Goal: Task Accomplishment & Management: Use online tool/utility

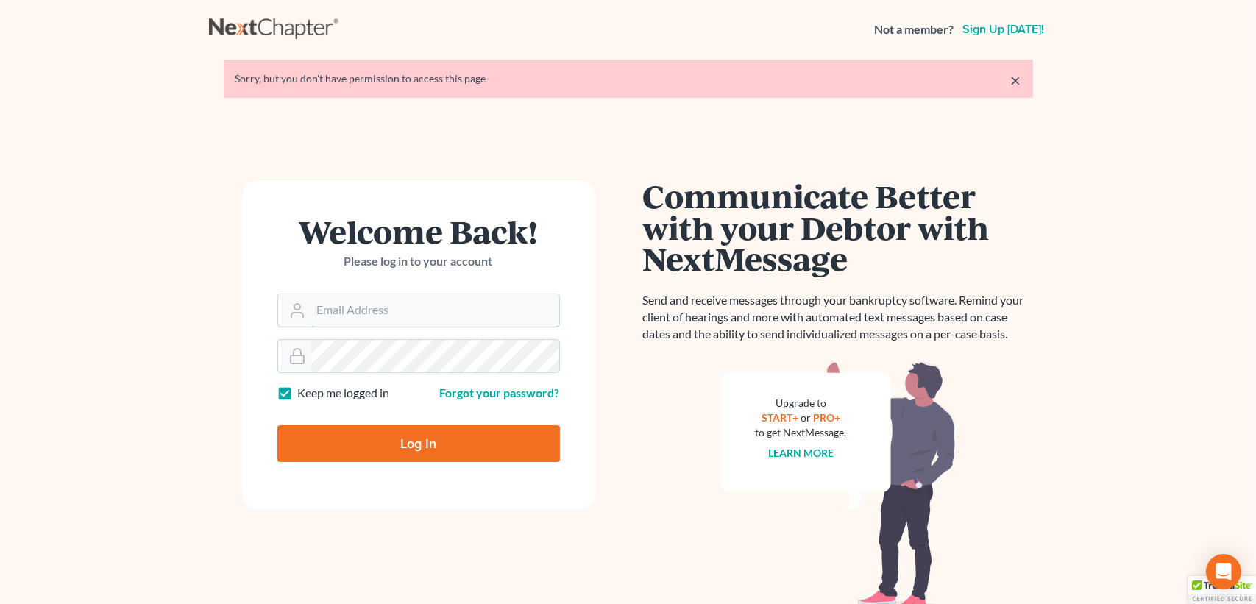
type input "[PERSON_NAME][EMAIL_ADDRESS][DOMAIN_NAME]"
click at [462, 435] on input "Log In" at bounding box center [419, 443] width 283 height 37
type input "Thinking..."
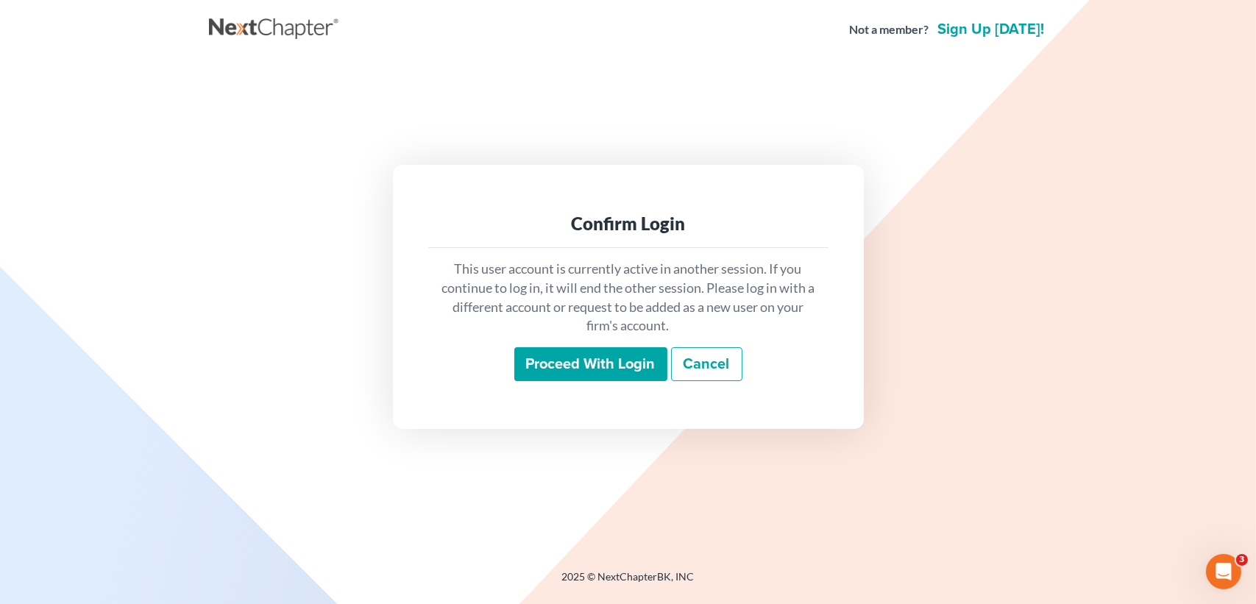
click at [580, 350] on input "Proceed with login" at bounding box center [591, 364] width 153 height 34
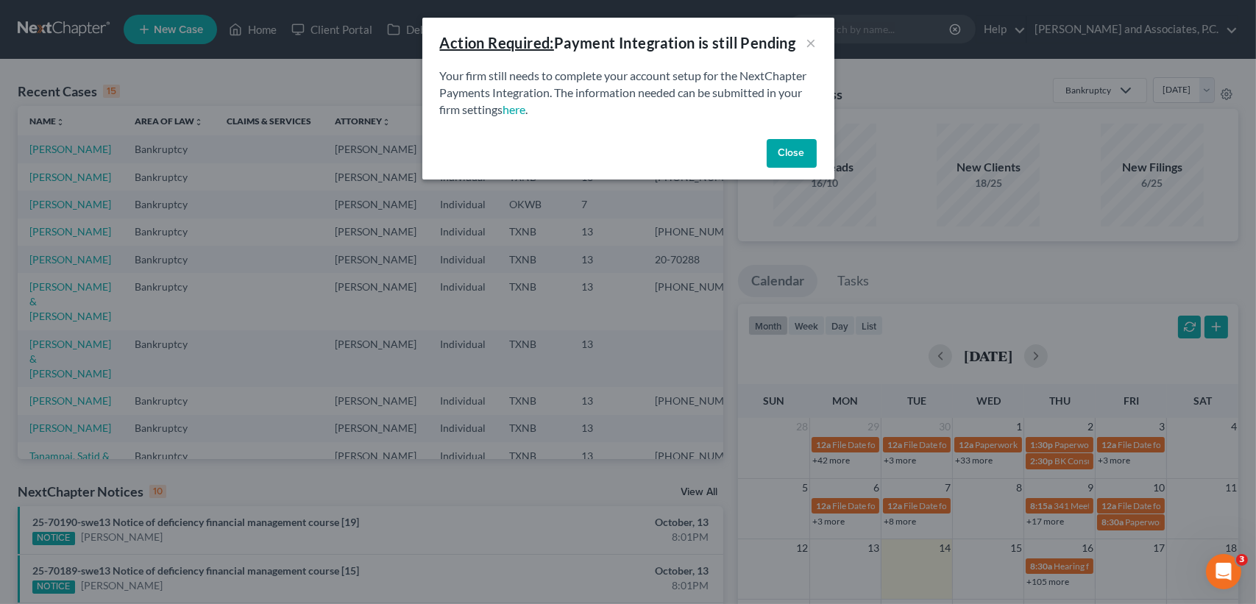
click at [774, 153] on button "Close" at bounding box center [792, 153] width 50 height 29
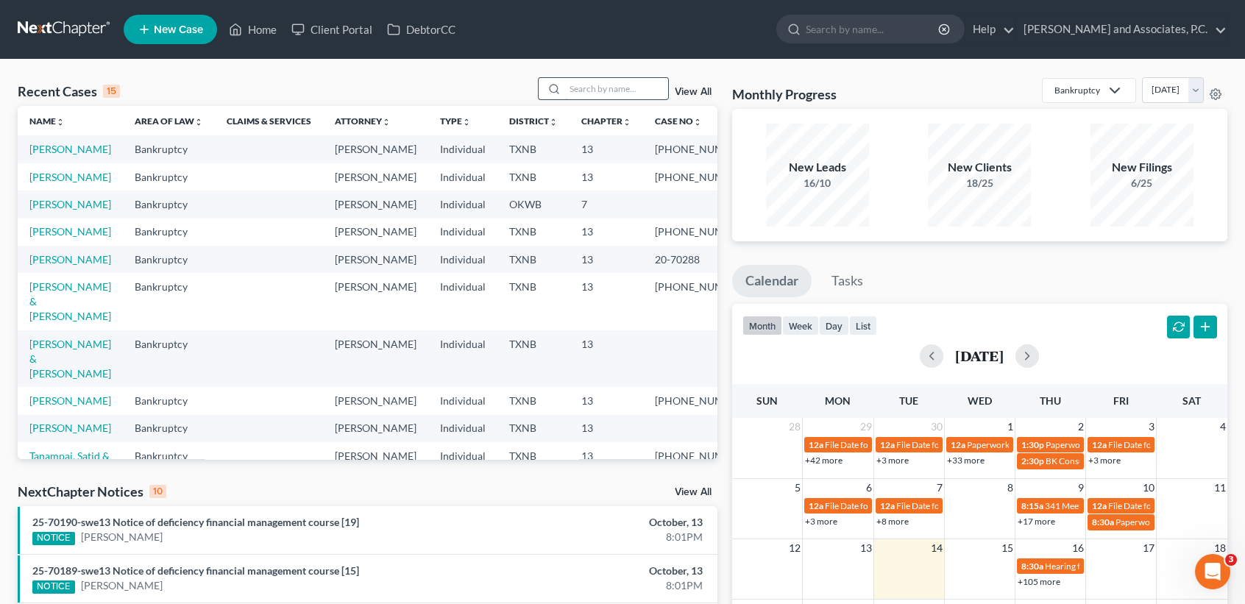
click at [618, 89] on input "search" at bounding box center [616, 88] width 103 height 21
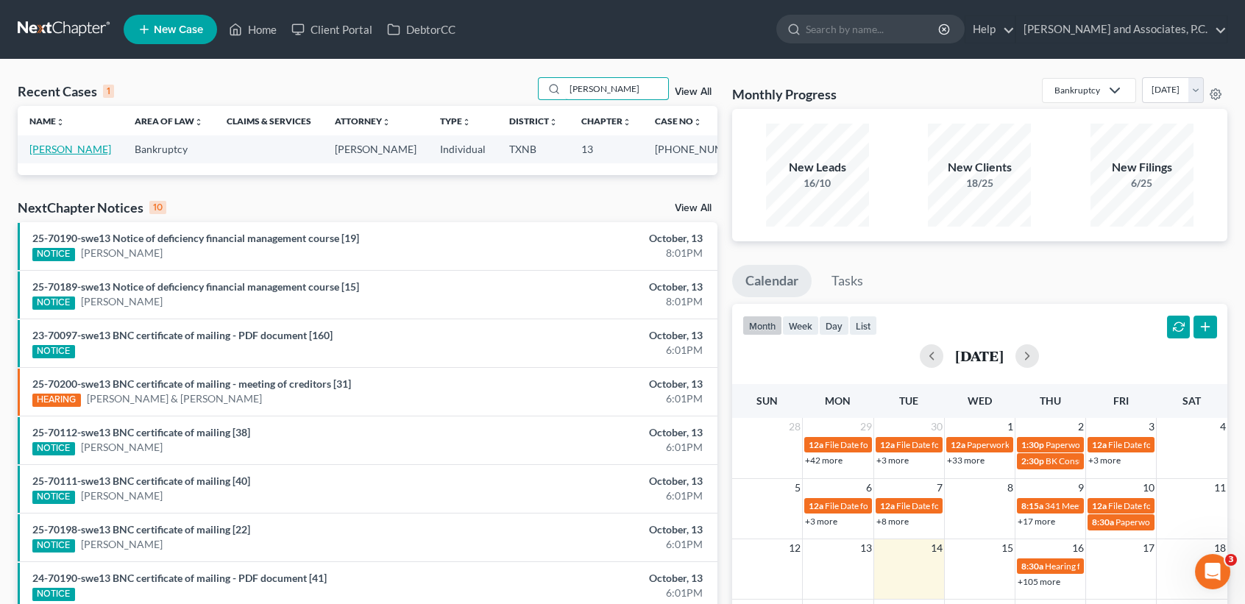
type input "carson"
click at [68, 149] on link "Carson, Tari" at bounding box center [70, 149] width 82 height 13
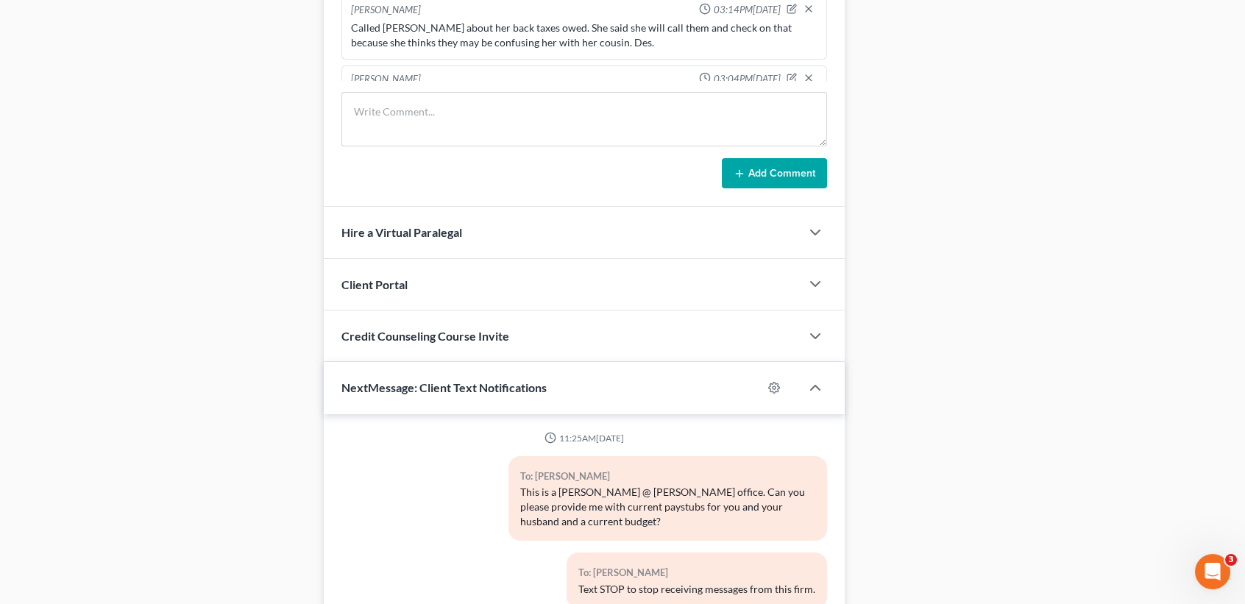
scroll to position [1271, 0]
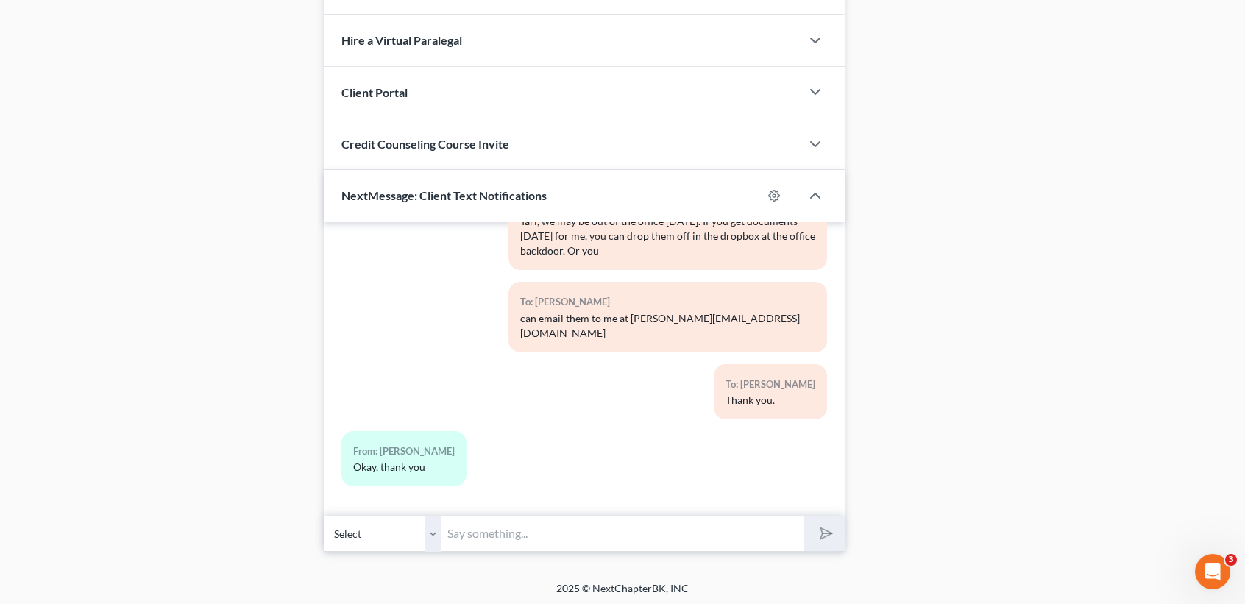
click at [543, 545] on input "text" at bounding box center [623, 534] width 363 height 36
type input "Did you get any proof for us?"
click at [805, 517] on button "submit" at bounding box center [825, 534] width 40 height 35
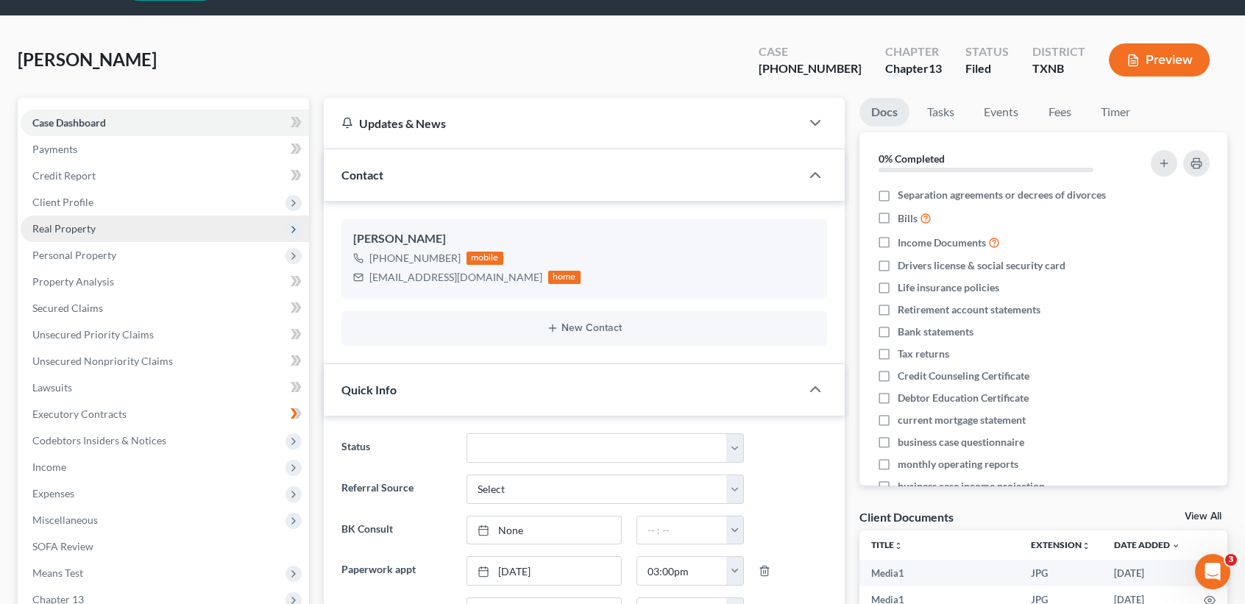
scroll to position [0, 0]
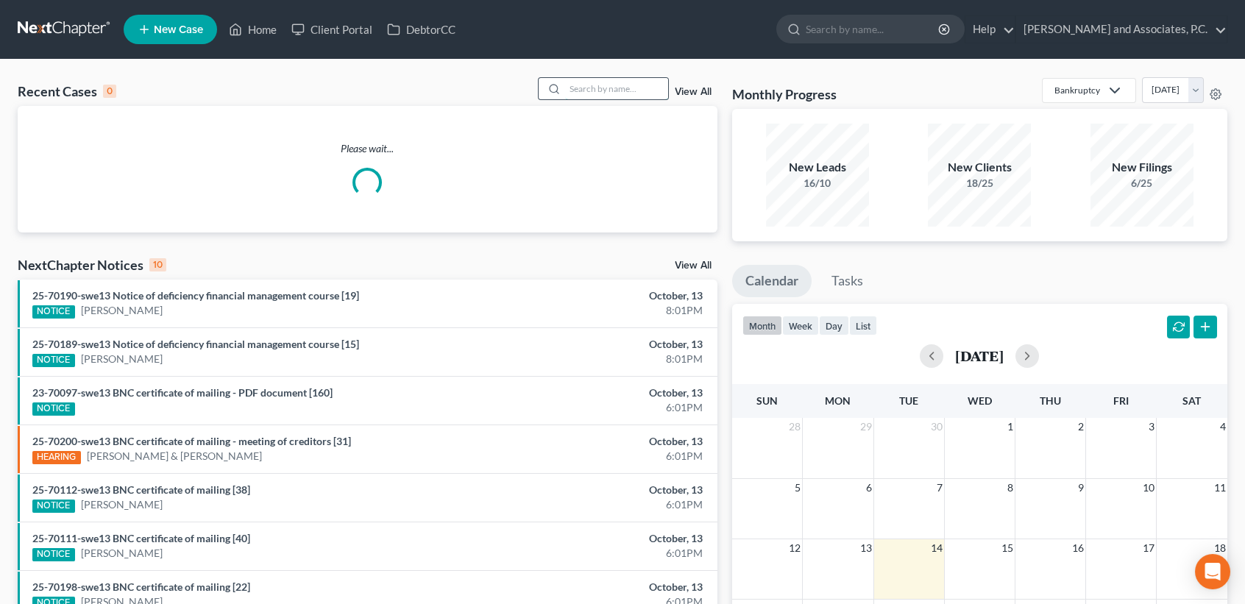
click at [609, 92] on input "search" at bounding box center [616, 88] width 103 height 21
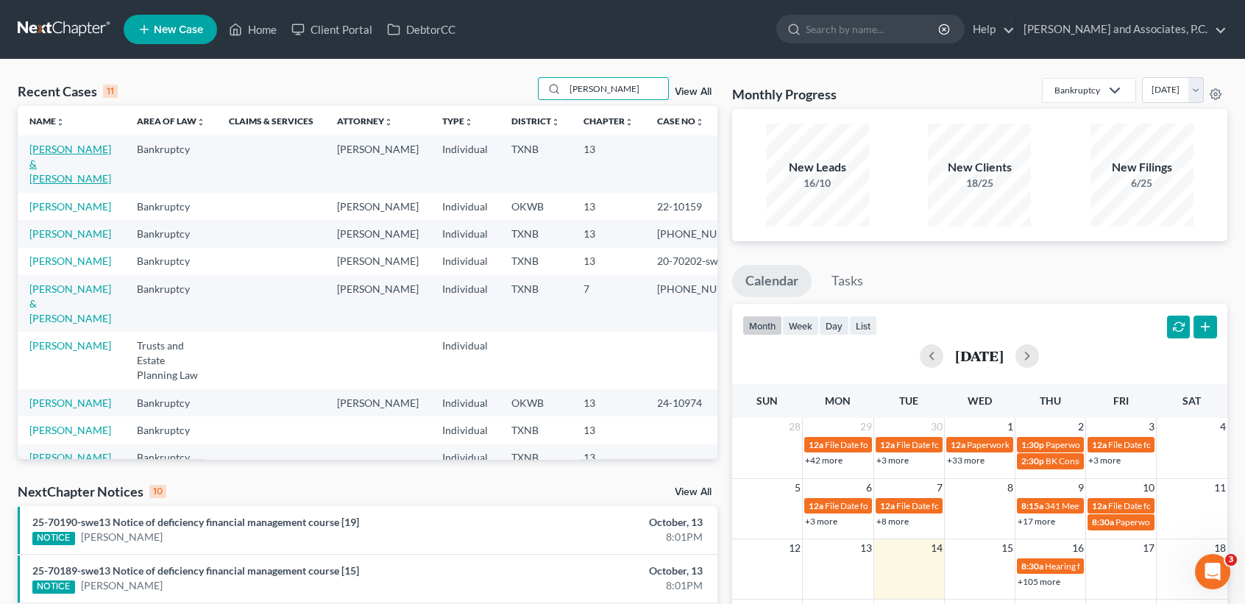
type input "jackson"
click at [52, 161] on link "Jackson, Ronald & Paula" at bounding box center [70, 164] width 82 height 42
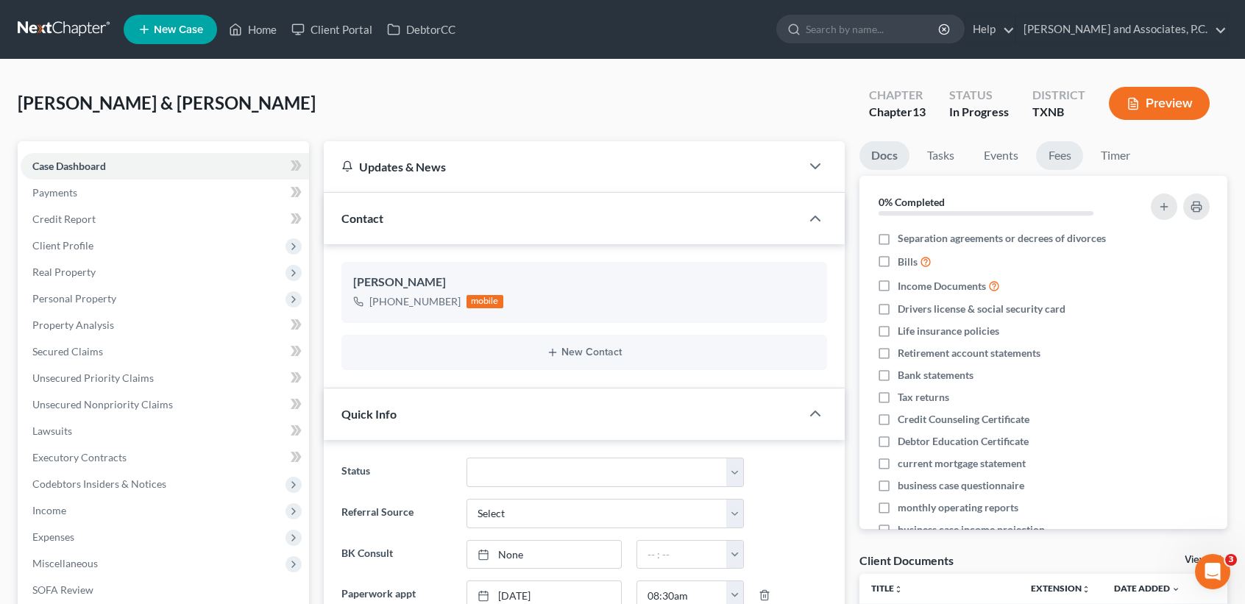
click at [1077, 158] on link "Fees" at bounding box center [1059, 155] width 47 height 29
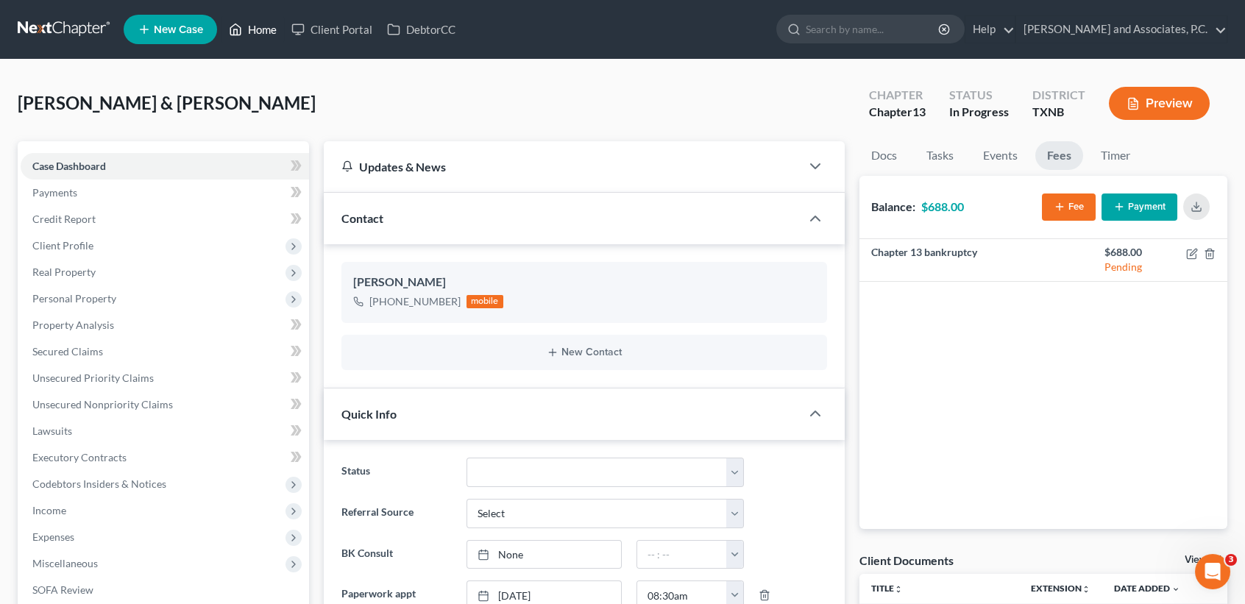
click at [259, 25] on link "Home" at bounding box center [253, 29] width 63 height 26
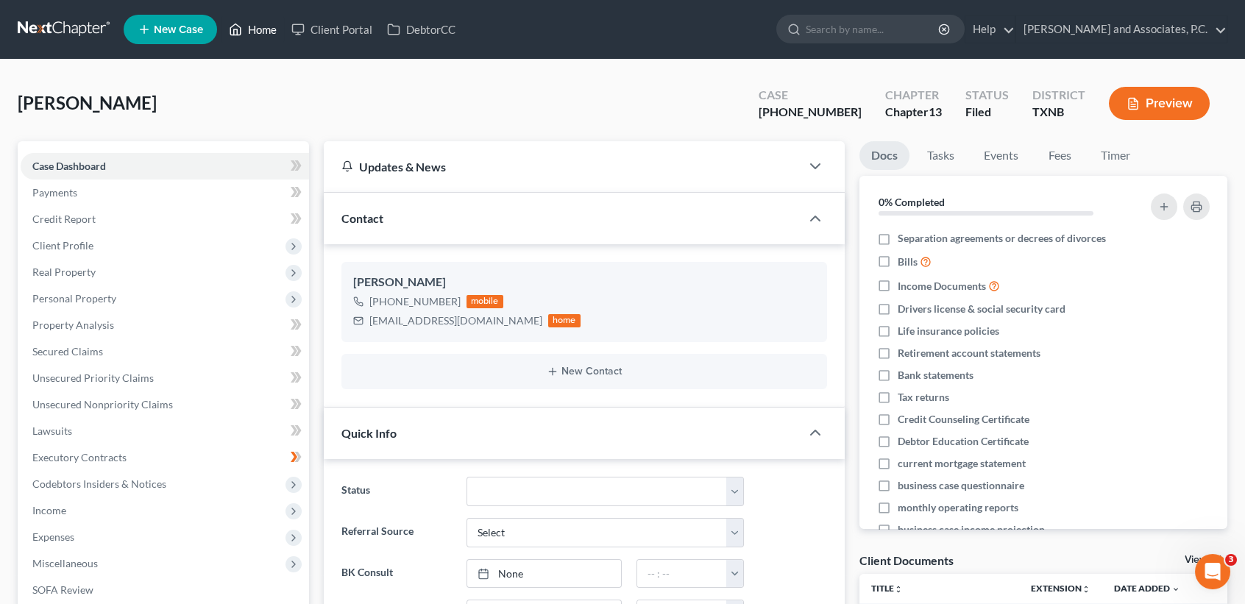
click at [259, 22] on link "Home" at bounding box center [253, 29] width 63 height 26
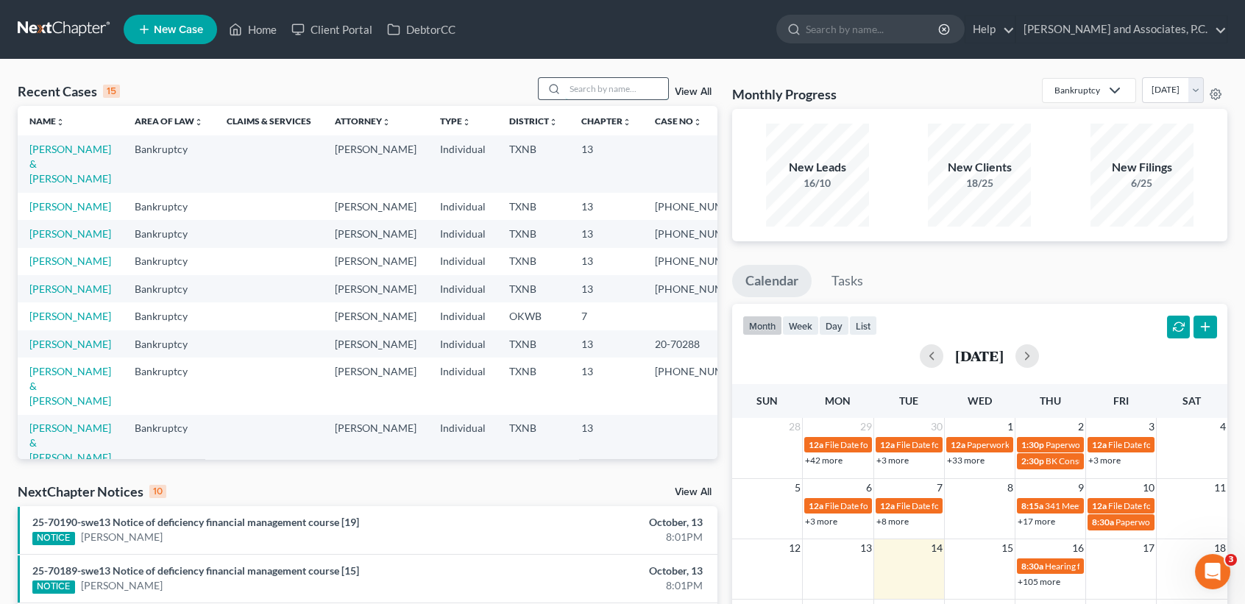
click at [619, 85] on input "search" at bounding box center [616, 88] width 103 height 21
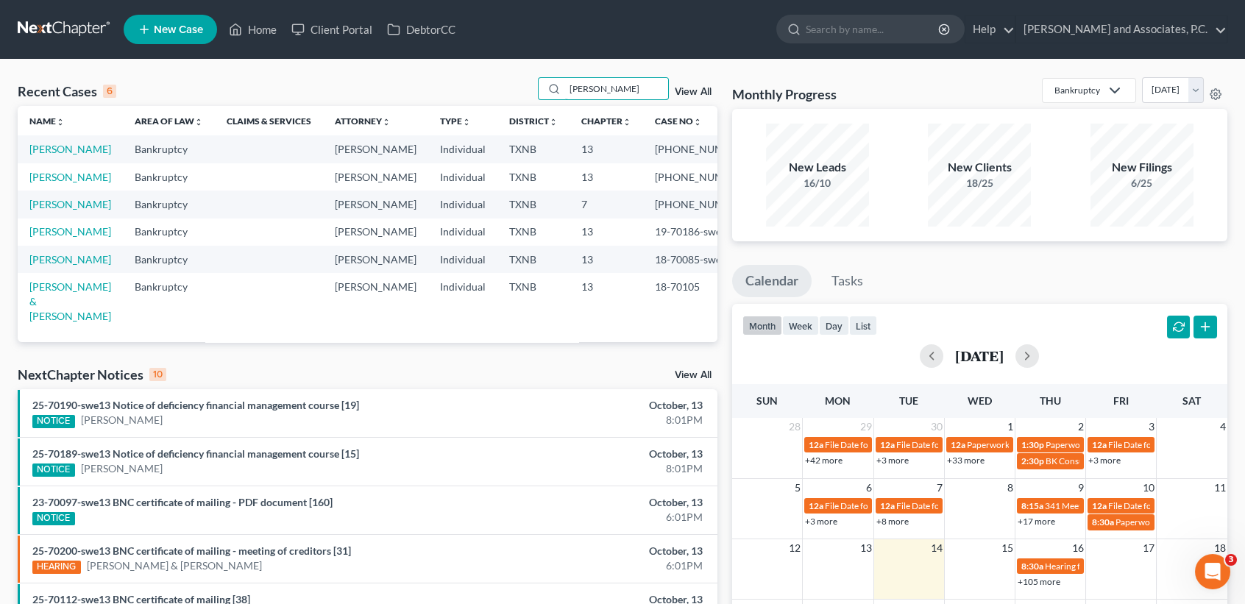
type input "turner"
click at [52, 155] on link "Turner, Frances" at bounding box center [70, 149] width 82 height 13
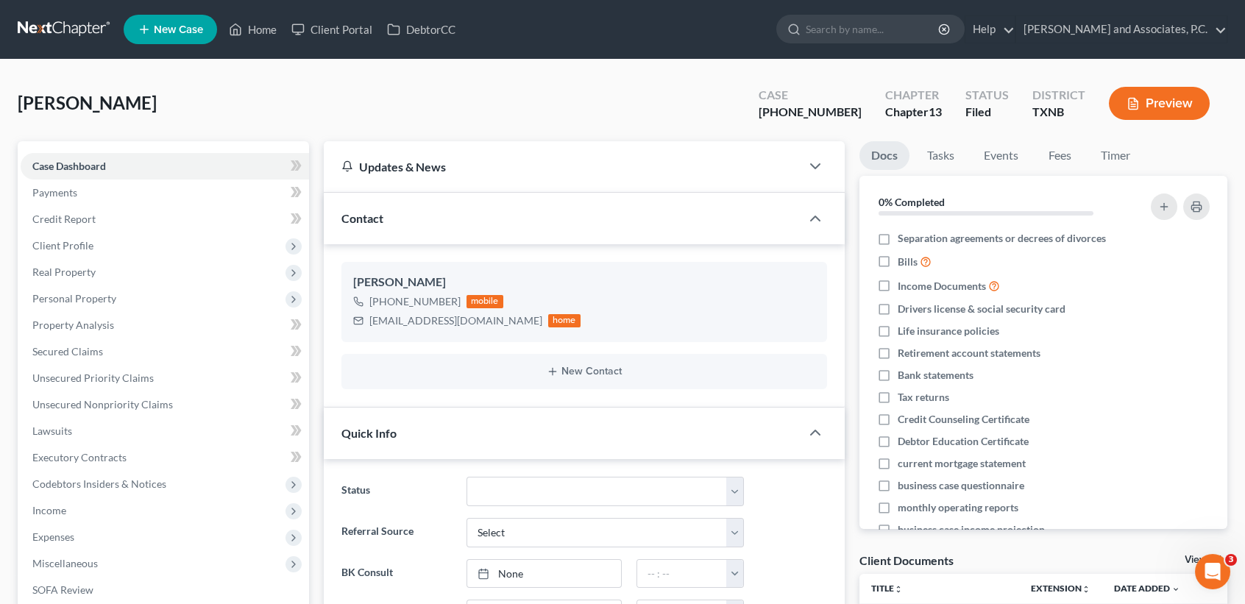
scroll to position [4289, 0]
click at [125, 353] on link "Secured Claims" at bounding box center [165, 352] width 289 height 26
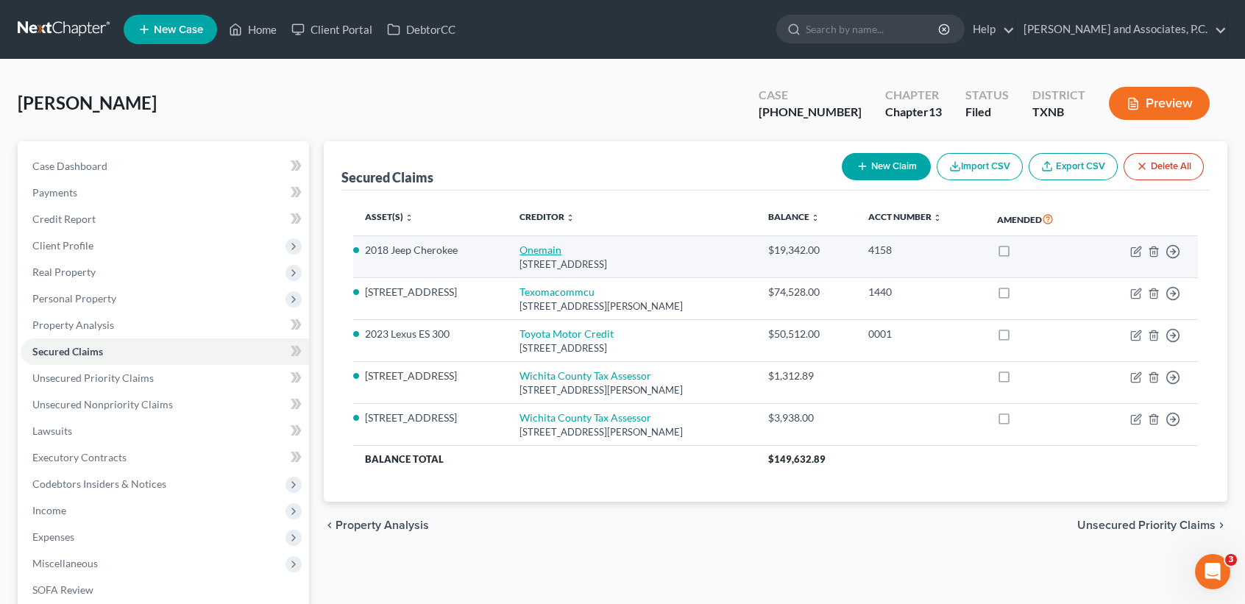
click at [540, 250] on link "Onemain" at bounding box center [541, 250] width 42 height 13
select select "15"
select select "0"
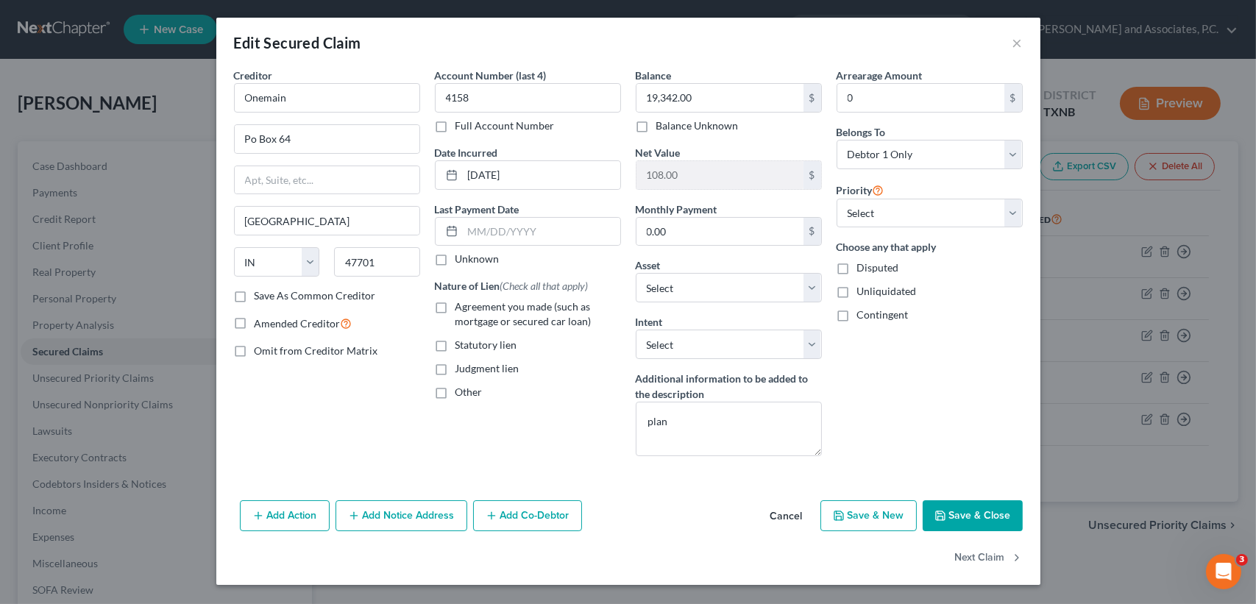
click at [975, 505] on button "Save & Close" at bounding box center [973, 516] width 100 height 31
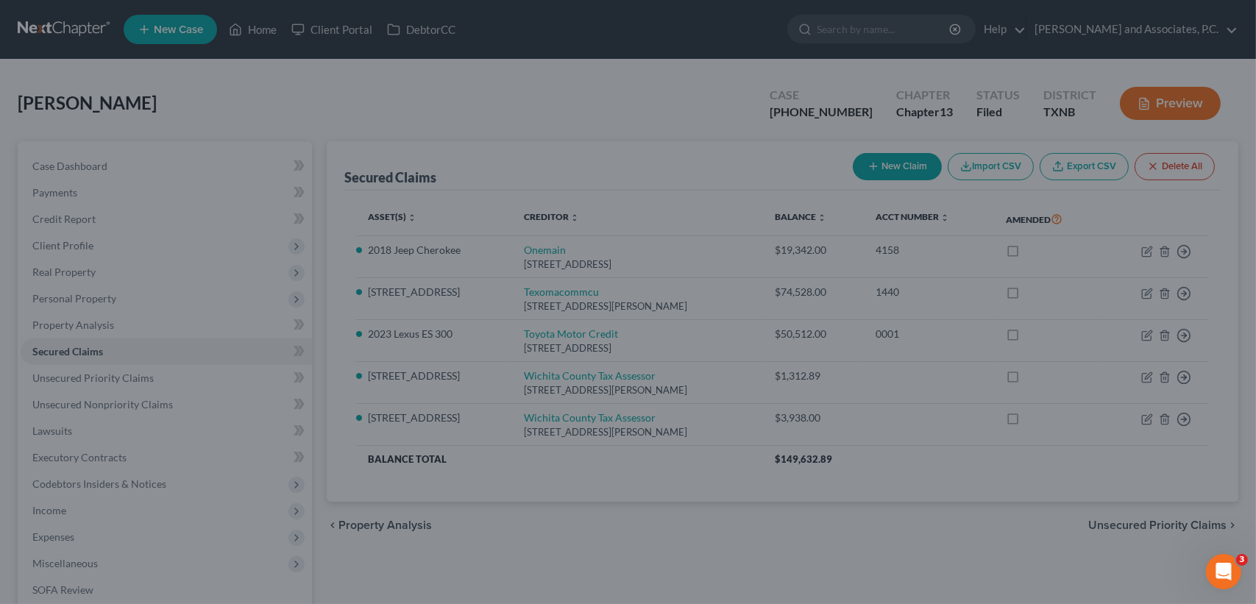
select select "5"
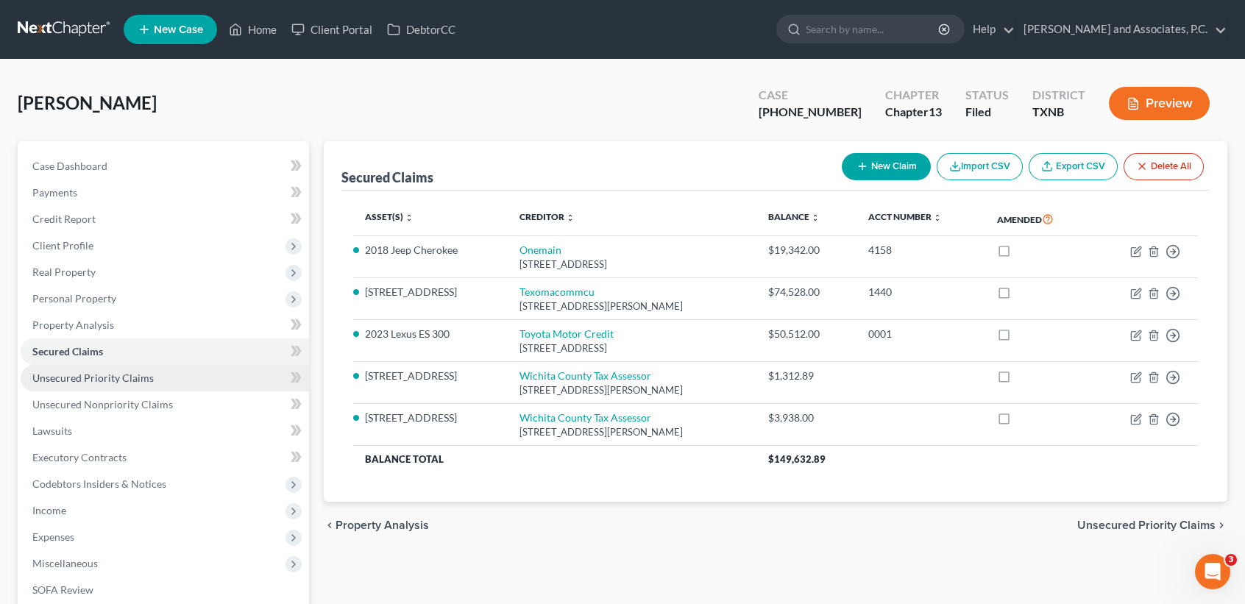
click at [56, 372] on span "Unsecured Priority Claims" at bounding box center [92, 378] width 121 height 13
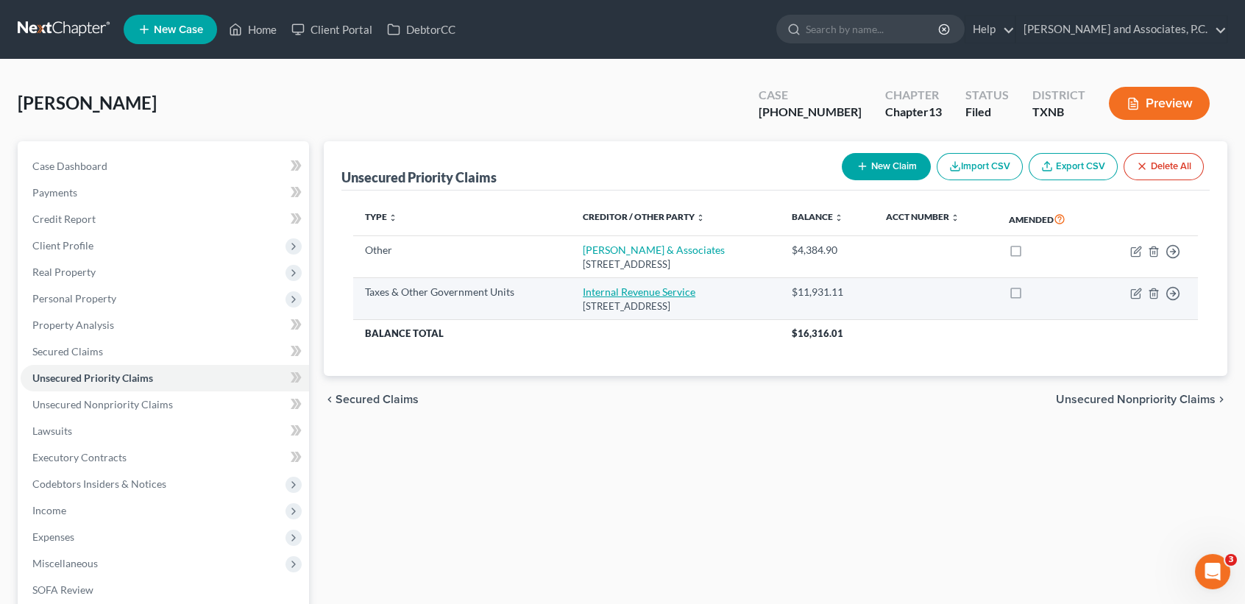
click at [655, 293] on link "Internal Revenue Service" at bounding box center [639, 292] width 113 height 13
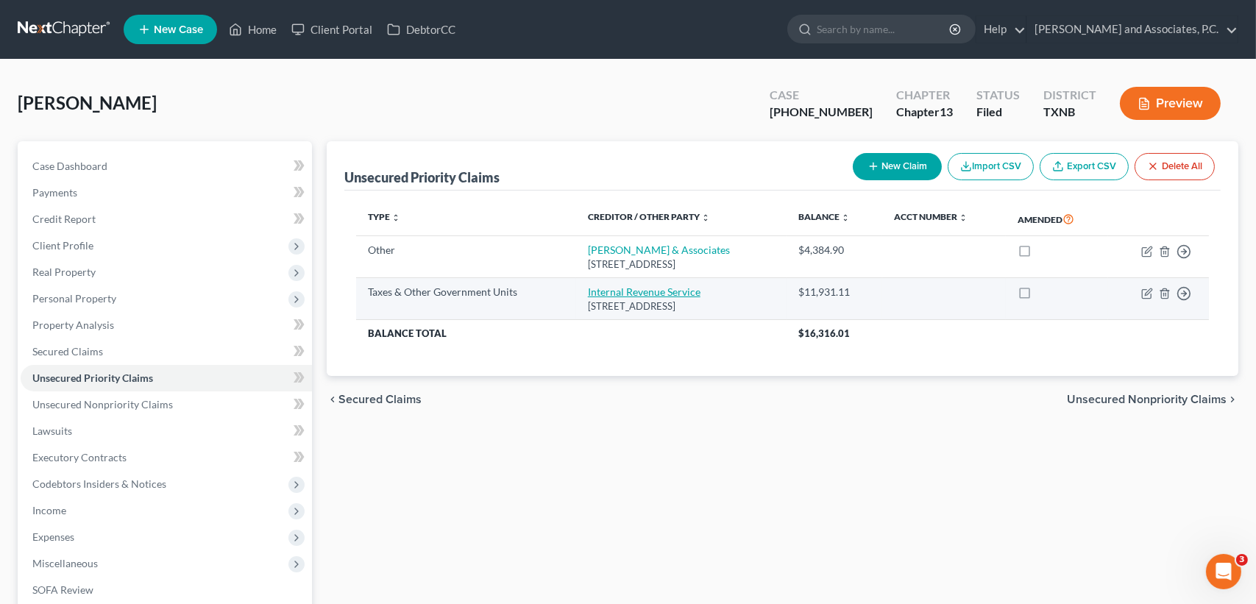
select select "0"
select select "39"
select select "0"
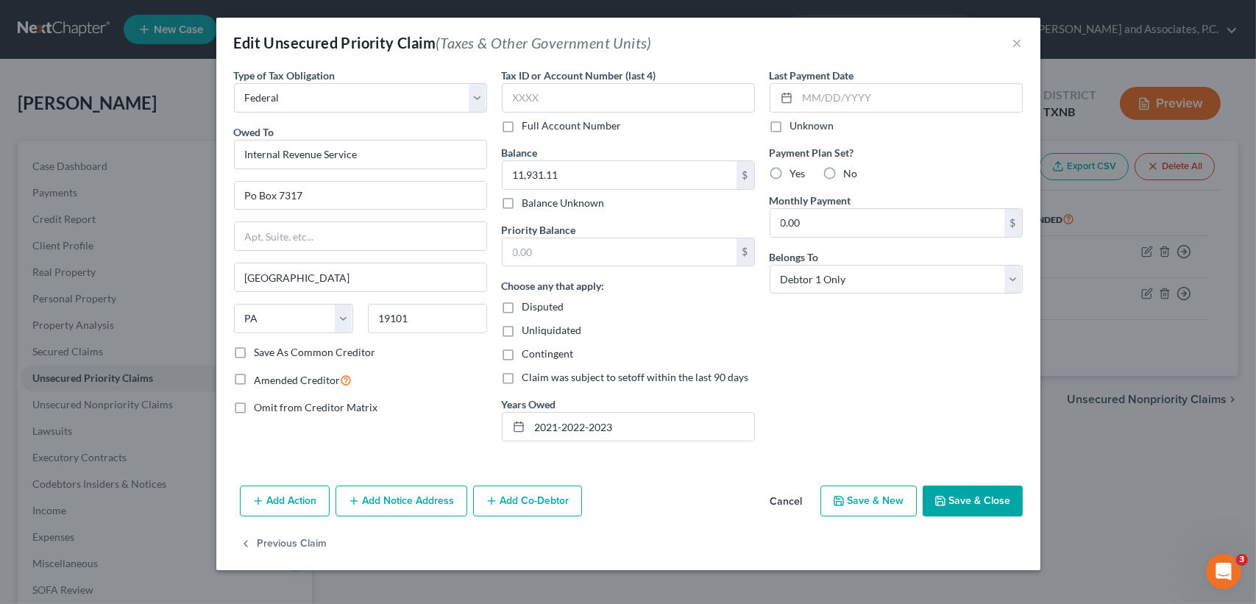
click at [782, 496] on button "Cancel" at bounding box center [787, 501] width 56 height 29
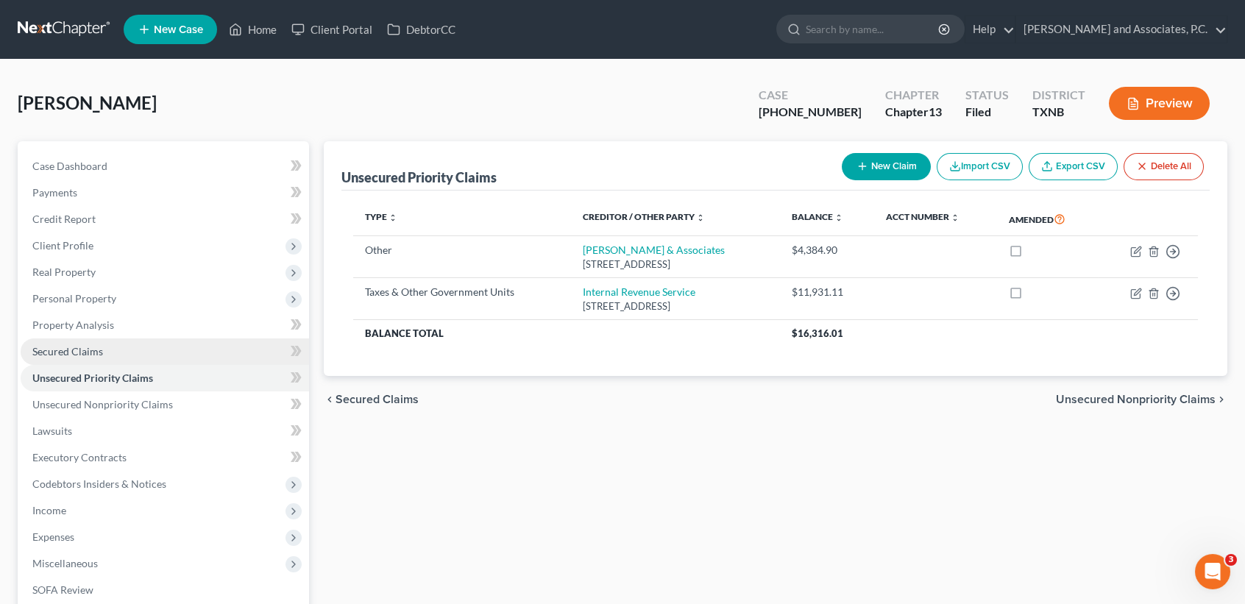
click at [92, 358] on link "Secured Claims" at bounding box center [165, 352] width 289 height 26
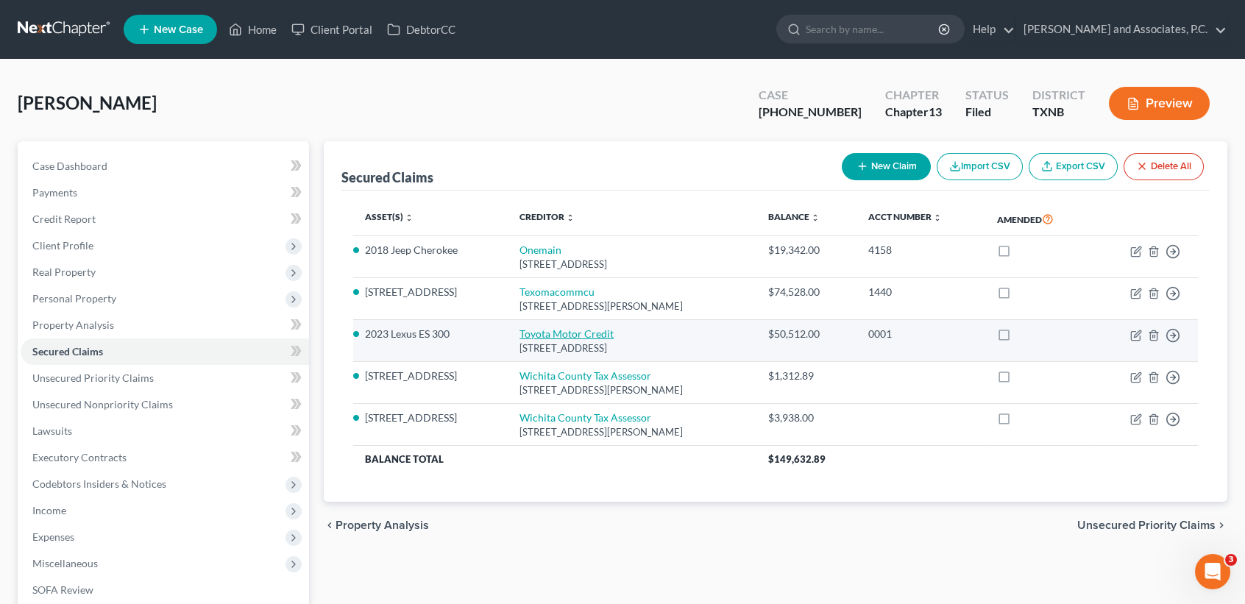
click at [554, 336] on link "Toyota Motor Credit" at bounding box center [567, 334] width 94 height 13
select select "16"
select select "6"
select select "0"
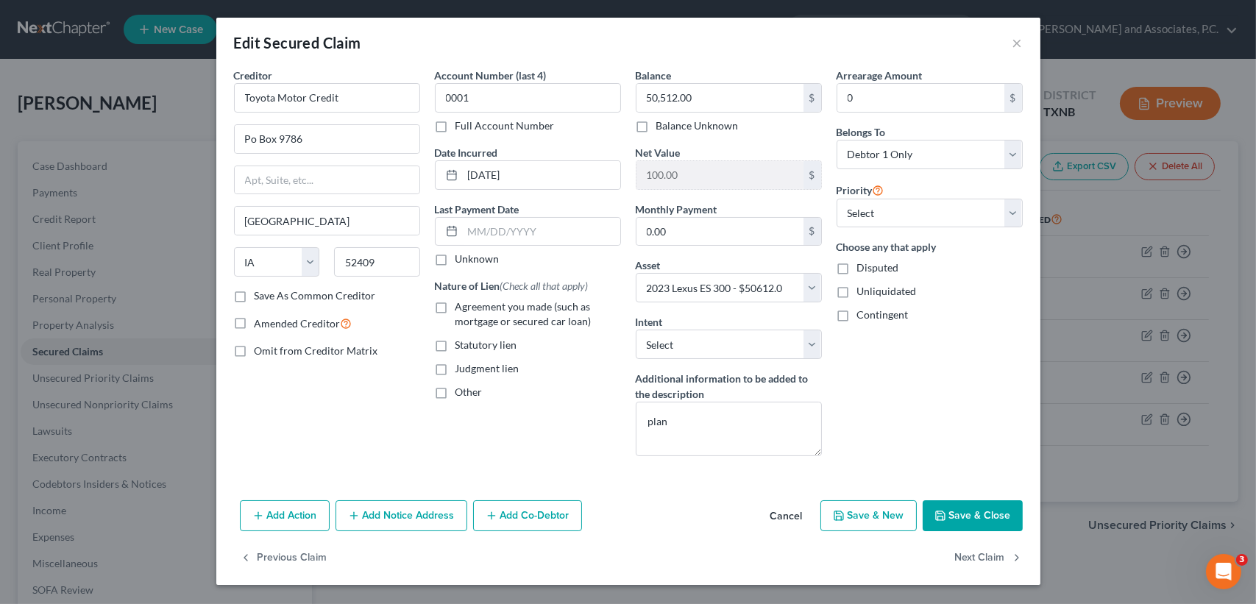
click at [983, 512] on button "Save & Close" at bounding box center [973, 516] width 100 height 31
select select
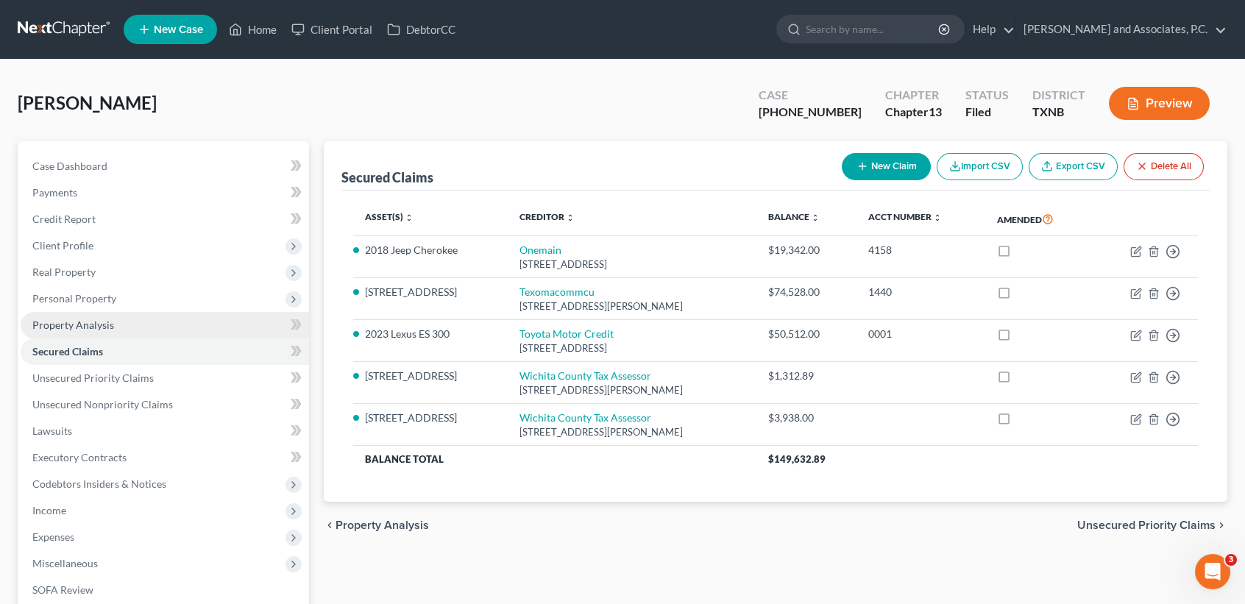
click at [132, 322] on link "Property Analysis" at bounding box center [165, 325] width 289 height 26
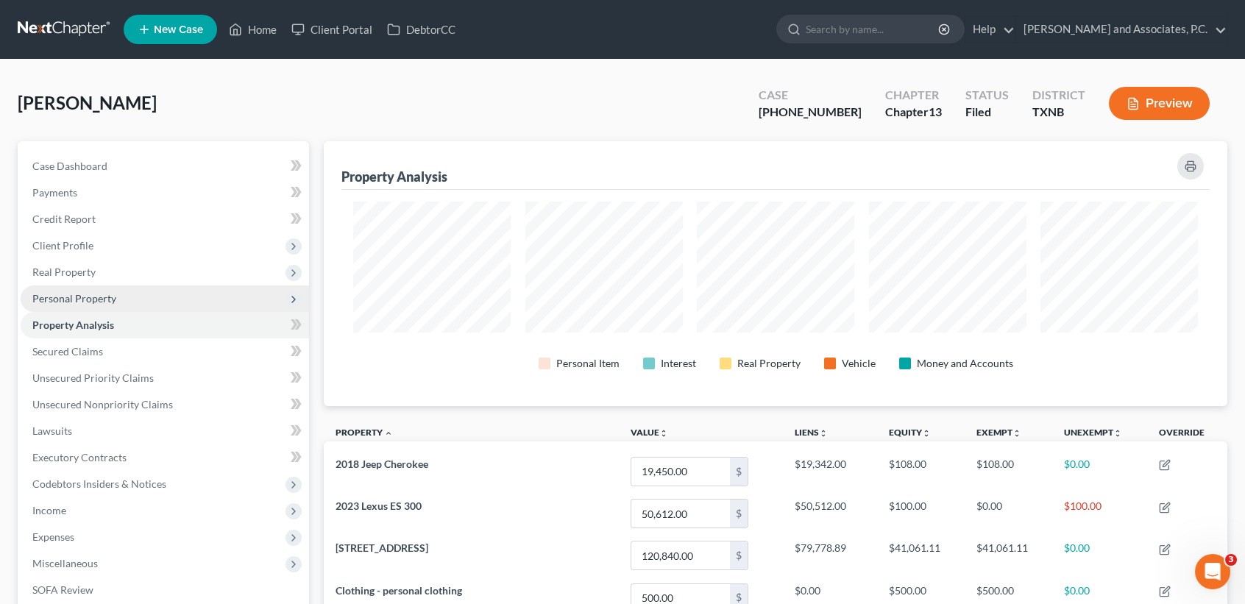
scroll to position [264, 904]
click at [83, 297] on span "Personal Property" at bounding box center [74, 298] width 84 height 13
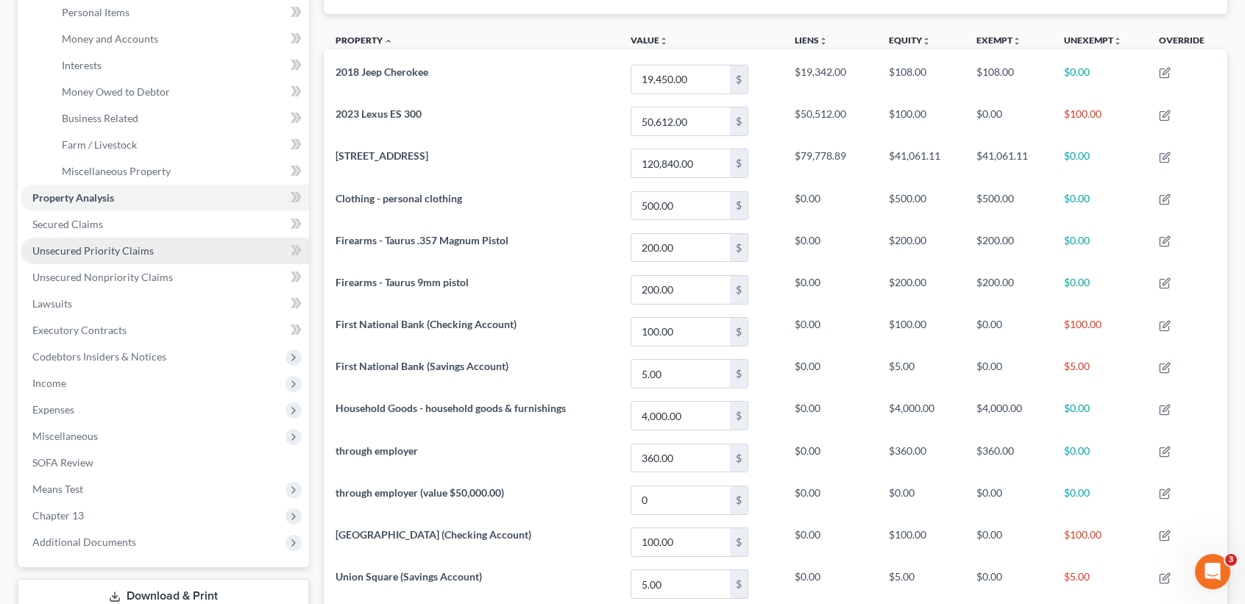
click at [106, 250] on span "Unsecured Priority Claims" at bounding box center [92, 250] width 121 height 13
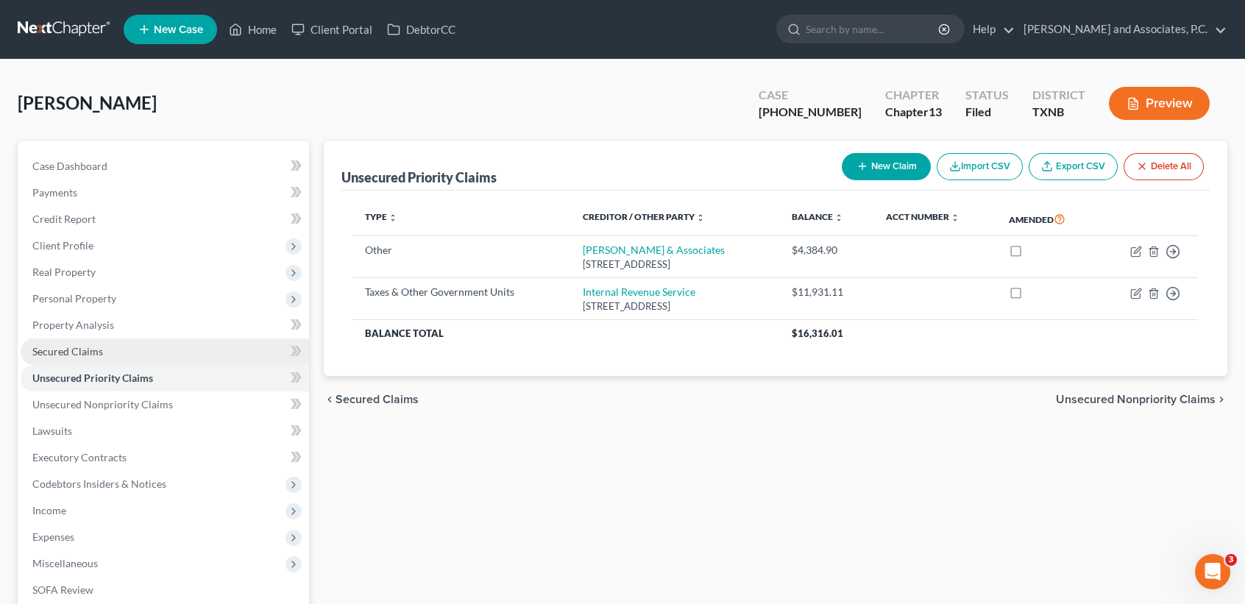
click at [114, 351] on link "Secured Claims" at bounding box center [165, 352] width 289 height 26
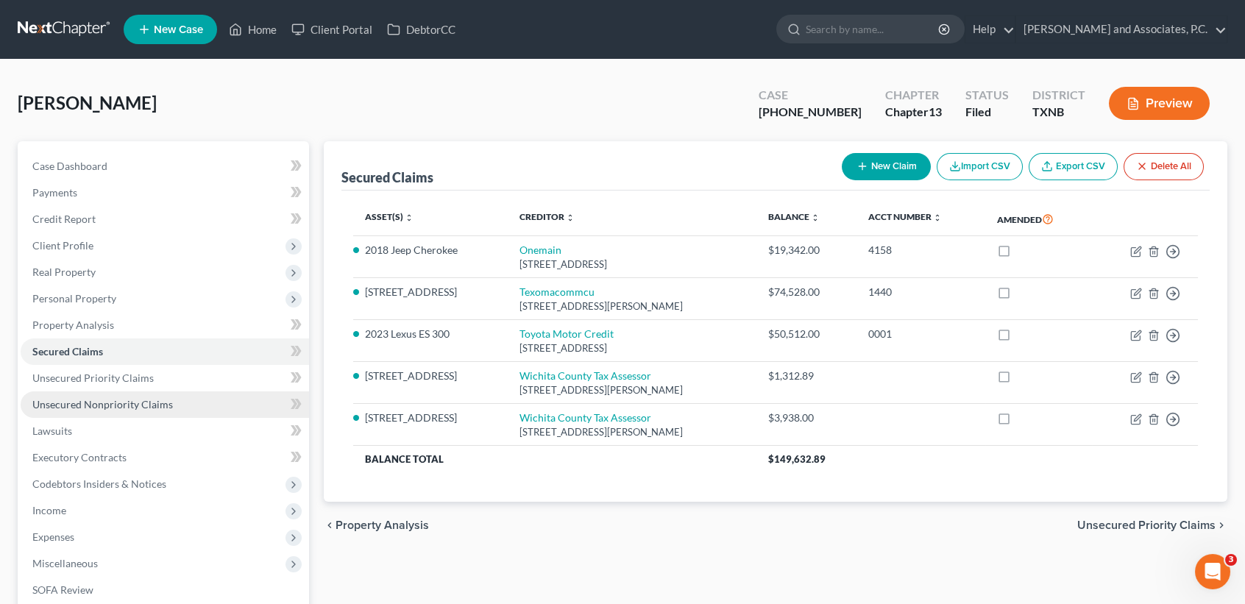
click at [151, 398] on span "Unsecured Nonpriority Claims" at bounding box center [102, 404] width 141 height 13
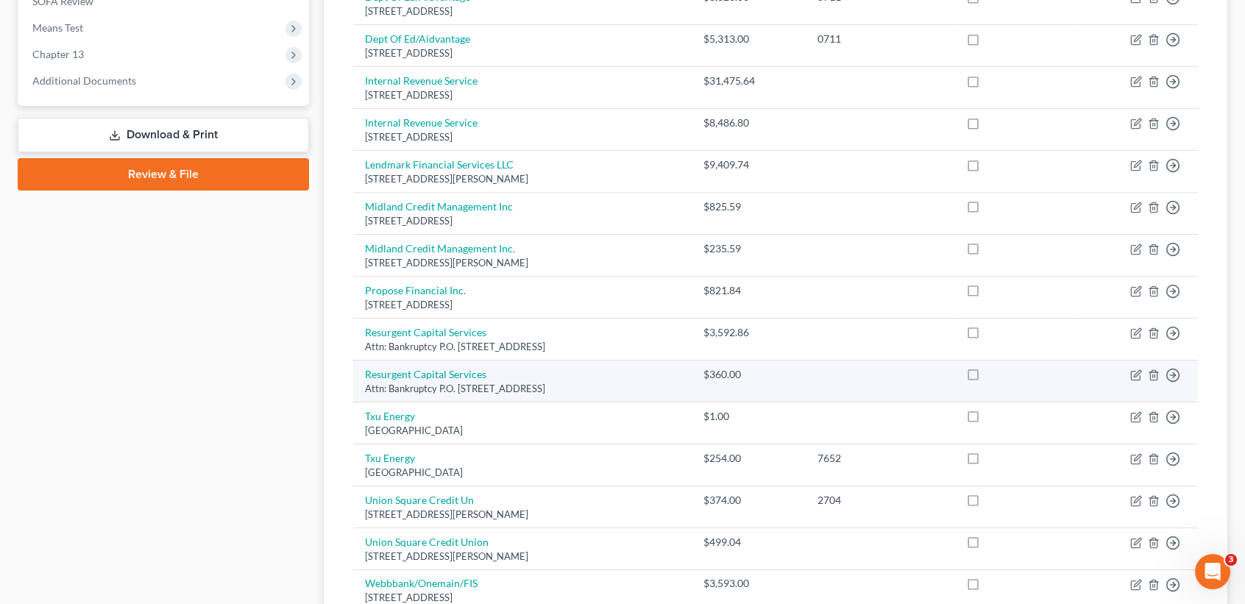
scroll to position [753, 0]
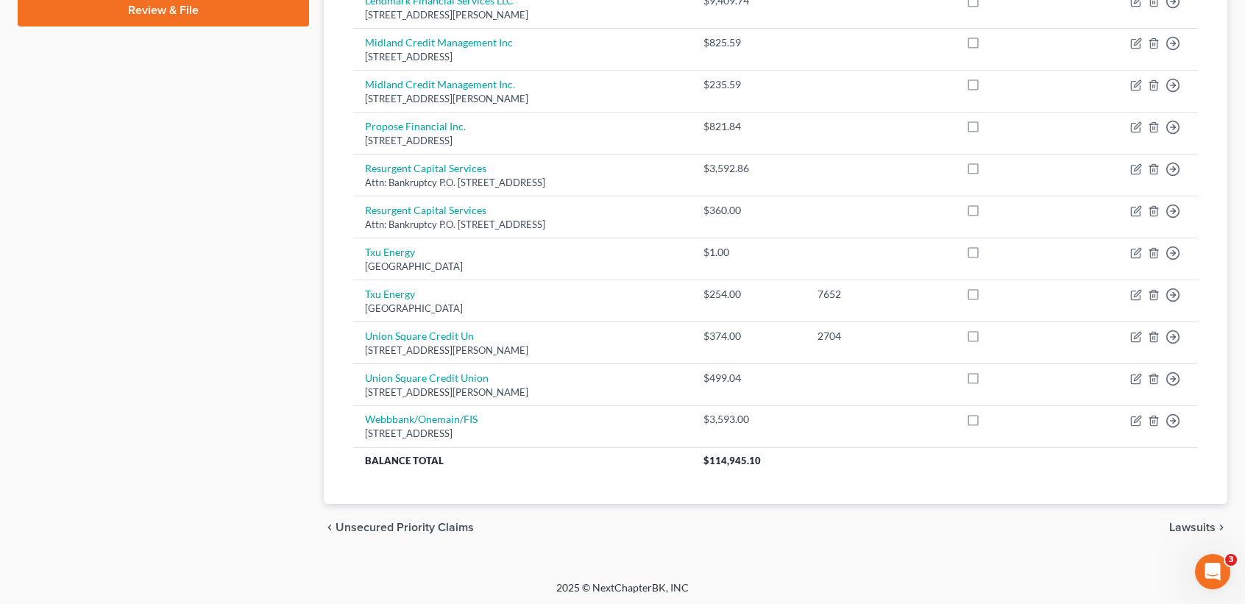
drag, startPoint x: 242, startPoint y: 459, endPoint x: 290, endPoint y: 365, distance: 105.0
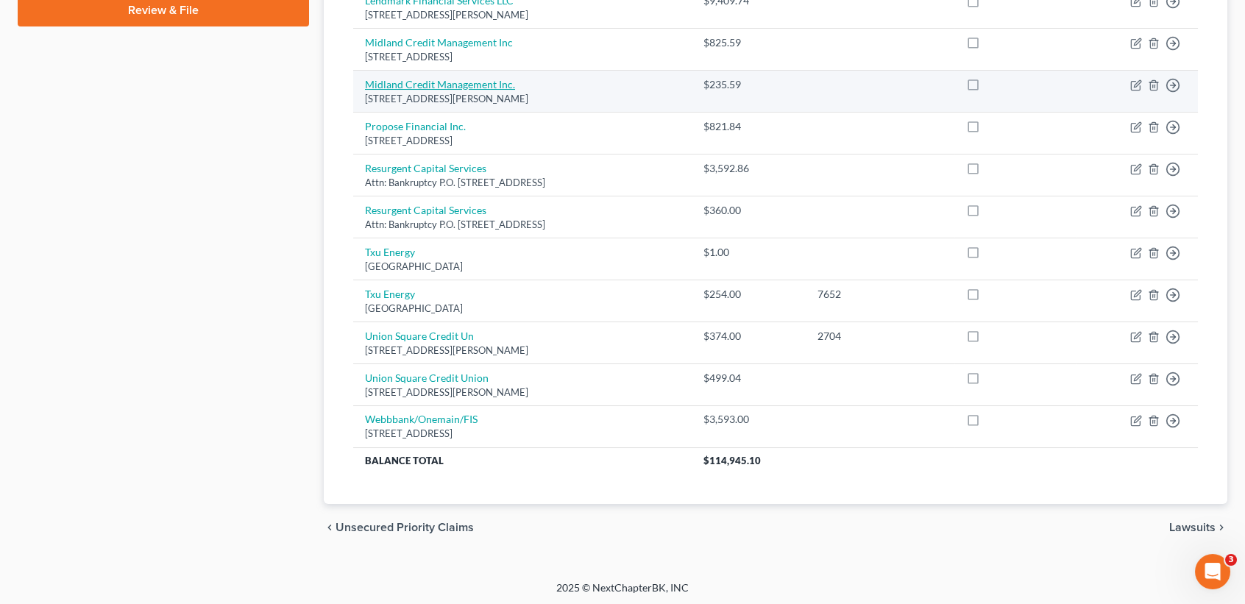
click at [433, 82] on link "Midland Credit Management Inc." at bounding box center [440, 84] width 150 height 13
select select "23"
select select "0"
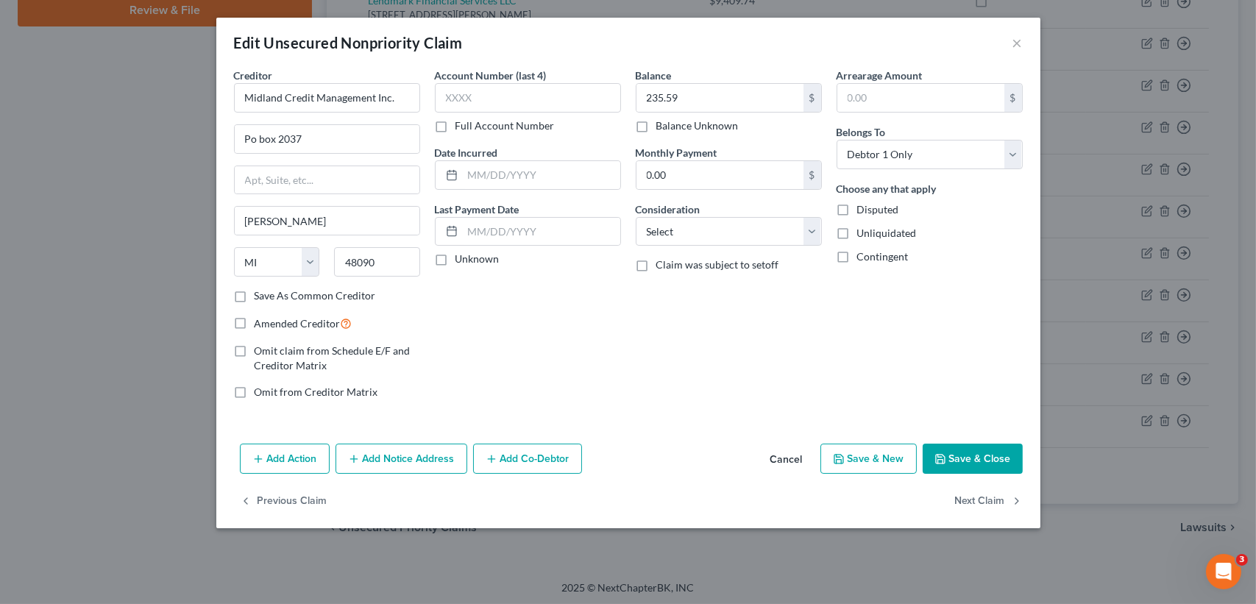
click at [995, 450] on button "Save & Close" at bounding box center [973, 459] width 100 height 31
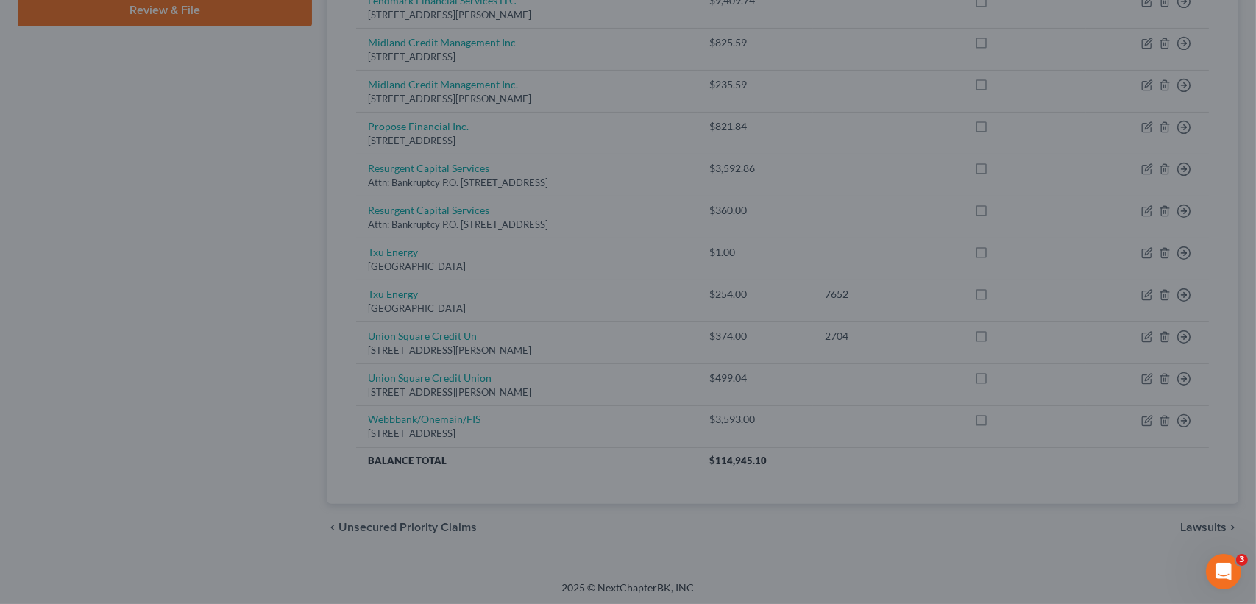
type input "0"
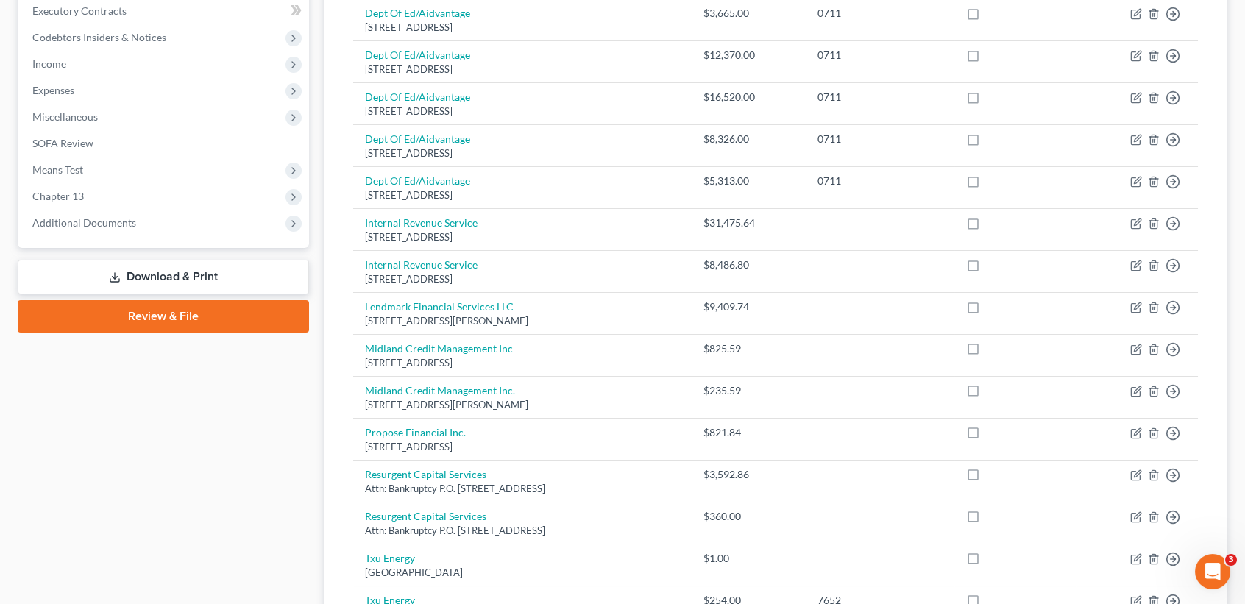
scroll to position [164, 0]
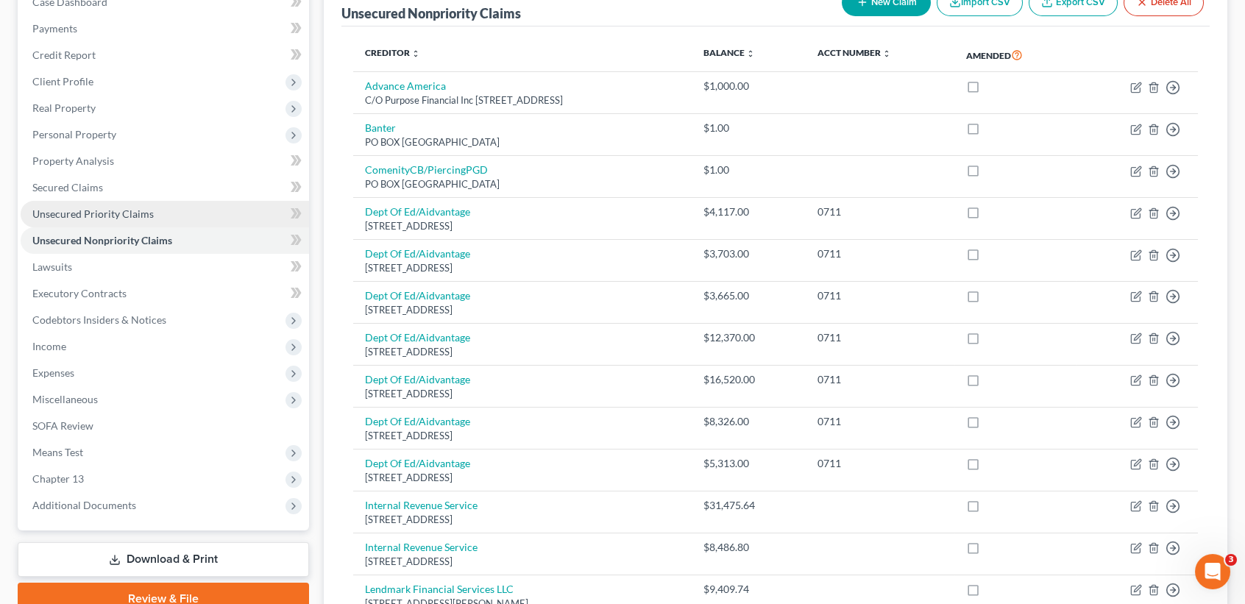
click at [208, 220] on link "Unsecured Priority Claims" at bounding box center [165, 214] width 289 height 26
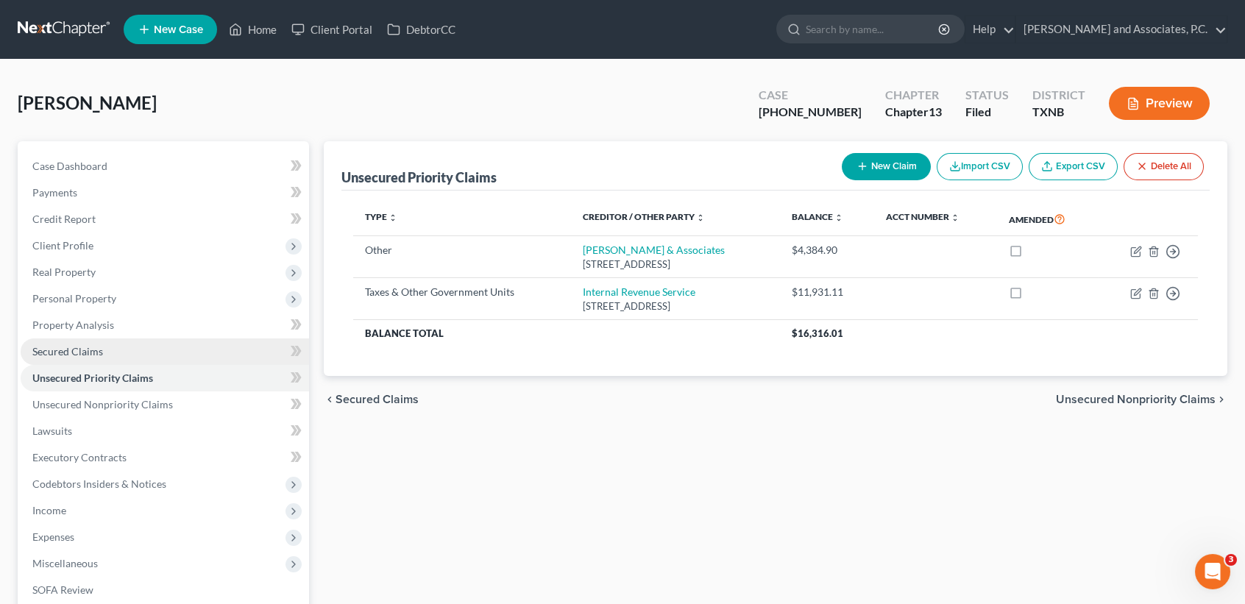
click at [124, 357] on link "Secured Claims" at bounding box center [165, 352] width 289 height 26
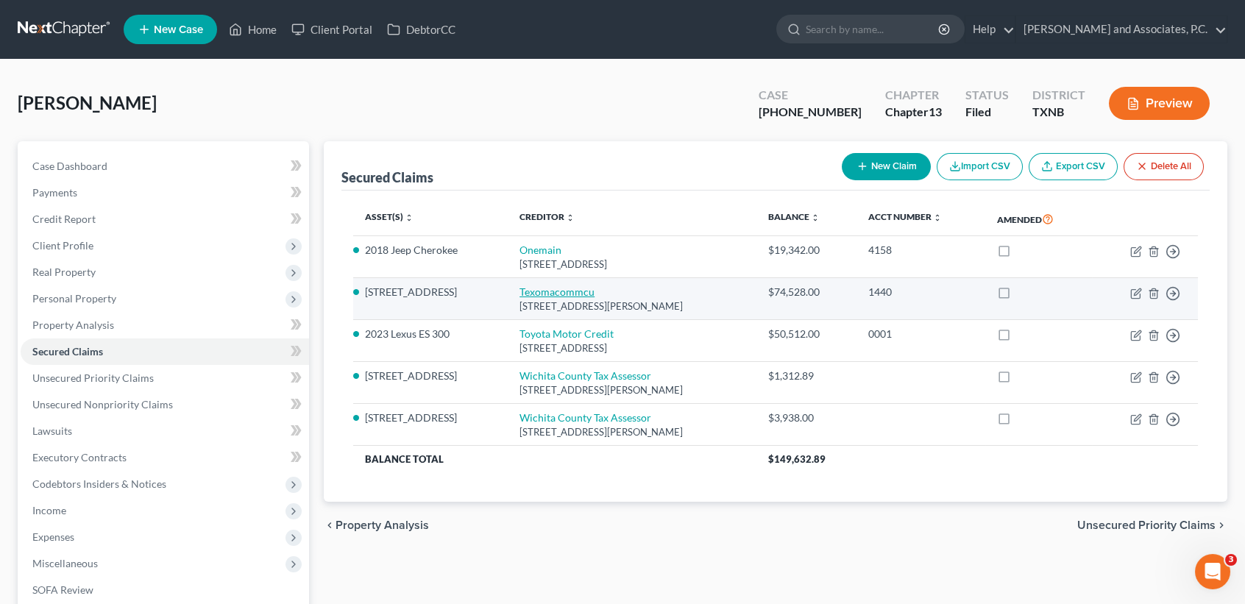
click at [554, 291] on link "Texomacommcu" at bounding box center [557, 292] width 75 height 13
select select "45"
select select "0"
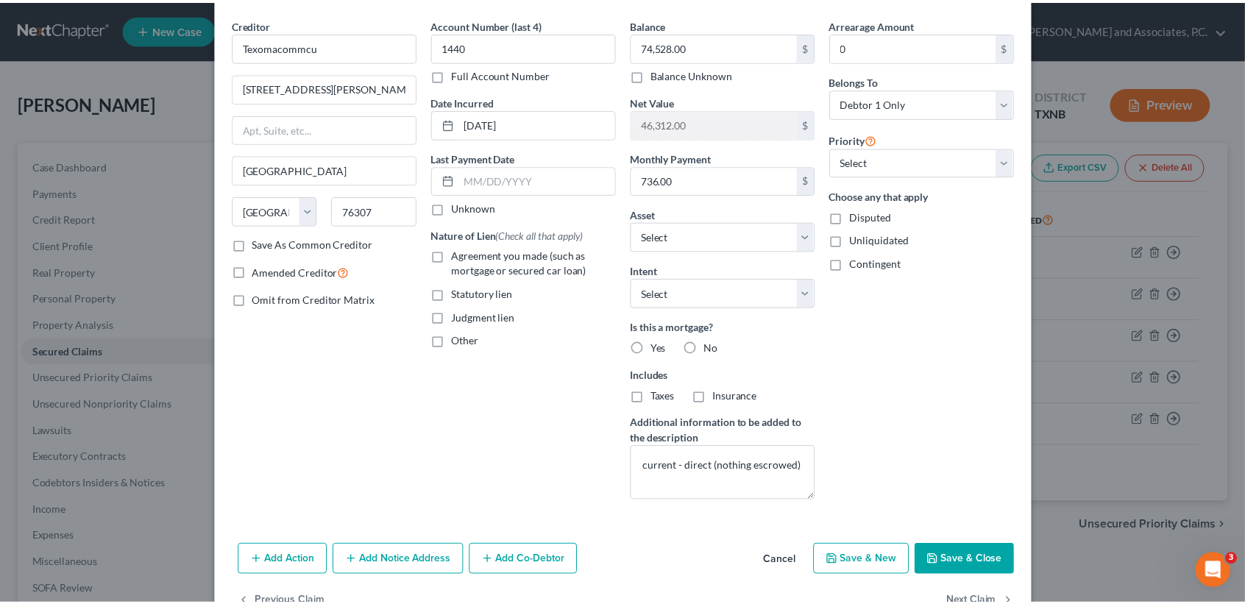
scroll to position [92, 0]
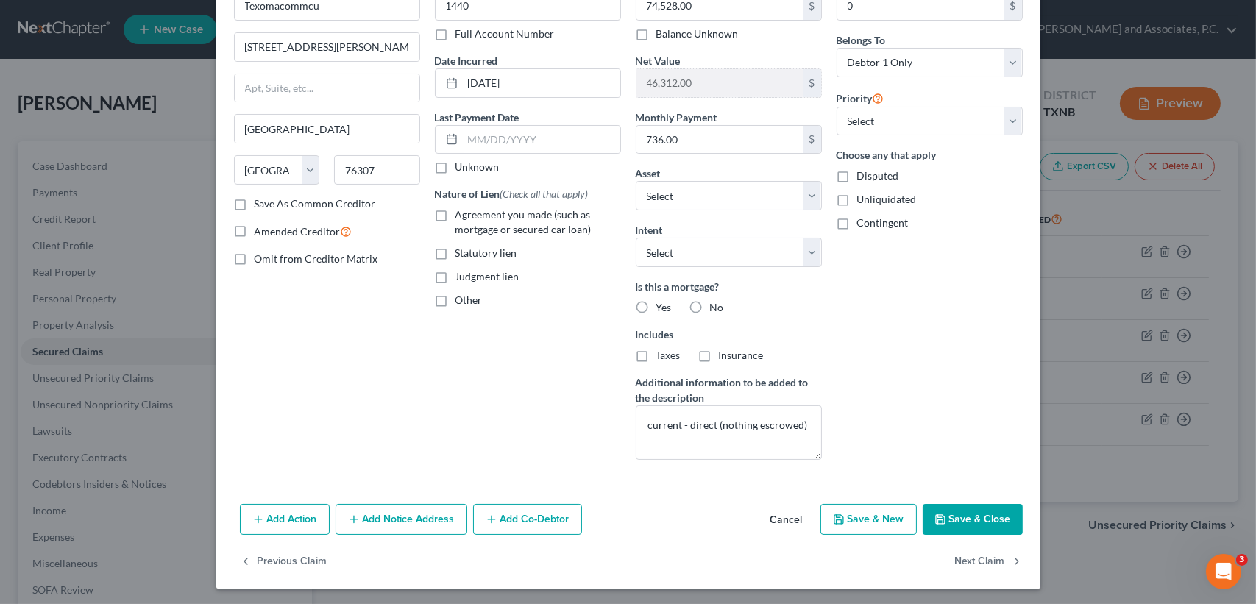
click at [950, 506] on button "Save & Close" at bounding box center [973, 519] width 100 height 31
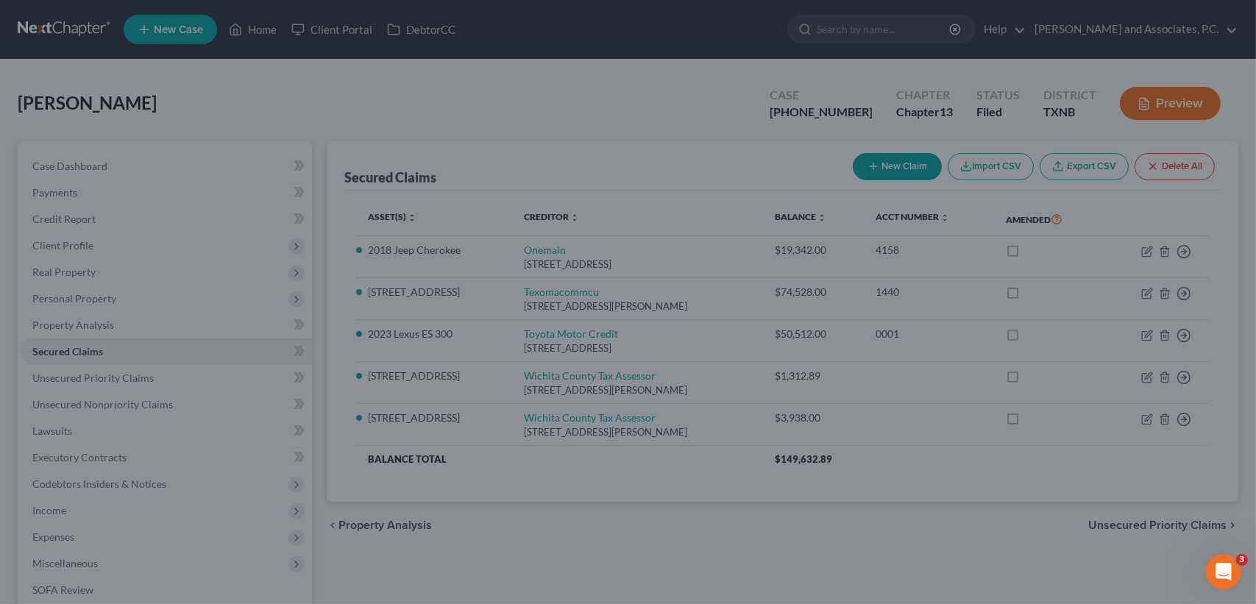
select select "4"
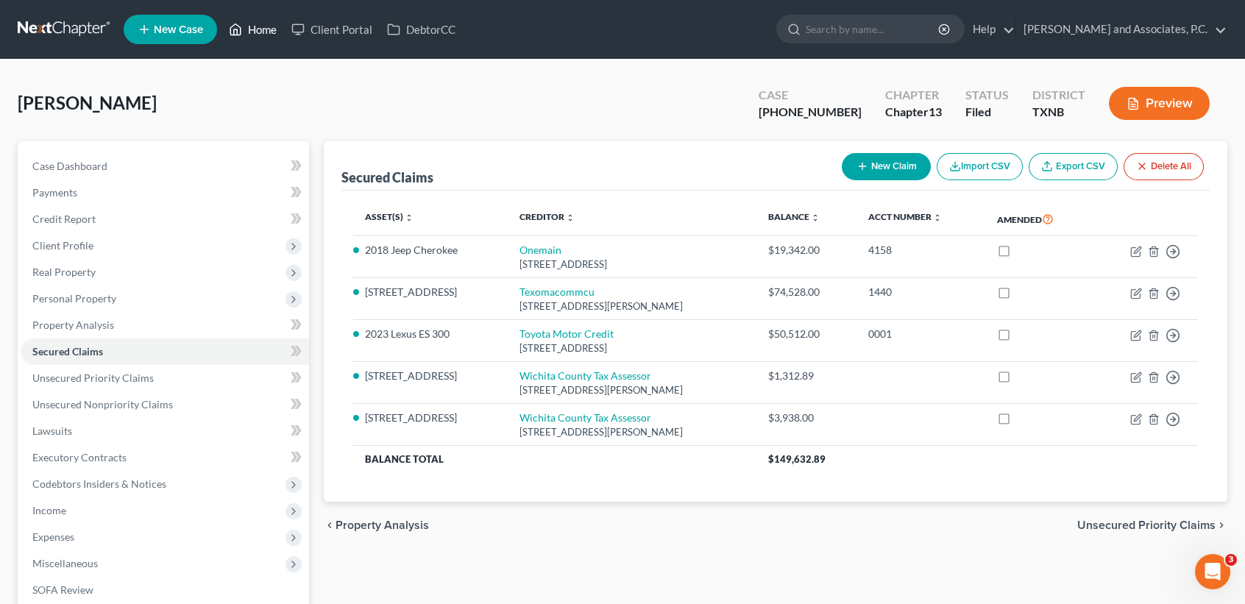
click at [235, 32] on polyline at bounding box center [236, 32] width 4 height 6
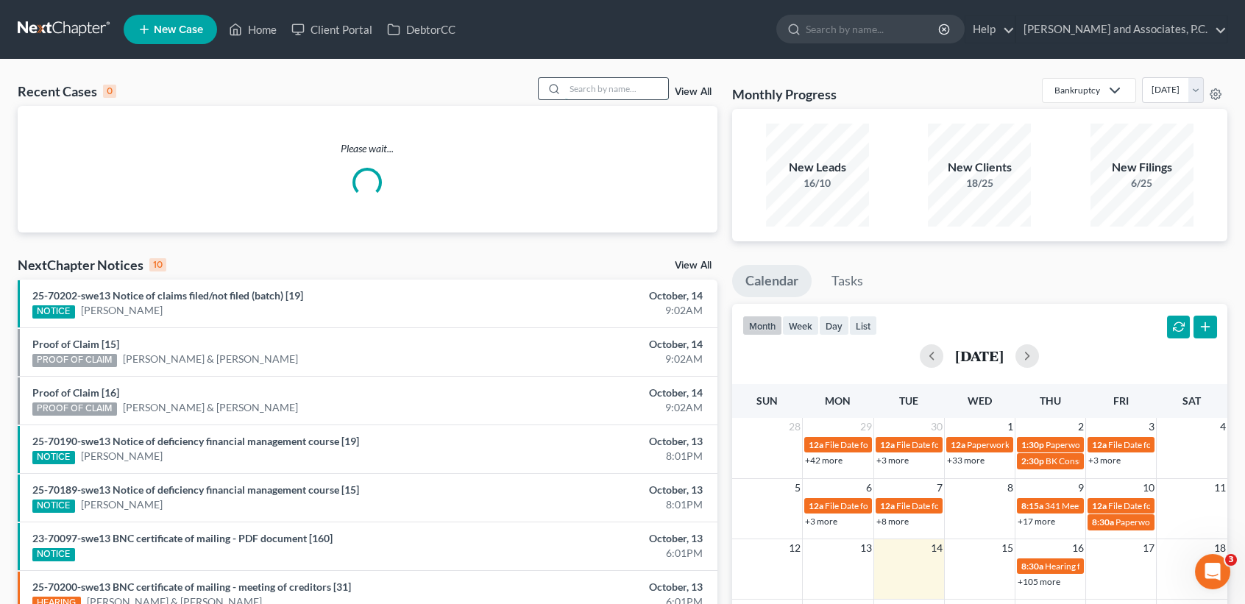
click at [593, 84] on input "search" at bounding box center [616, 88] width 103 height 21
type input "e"
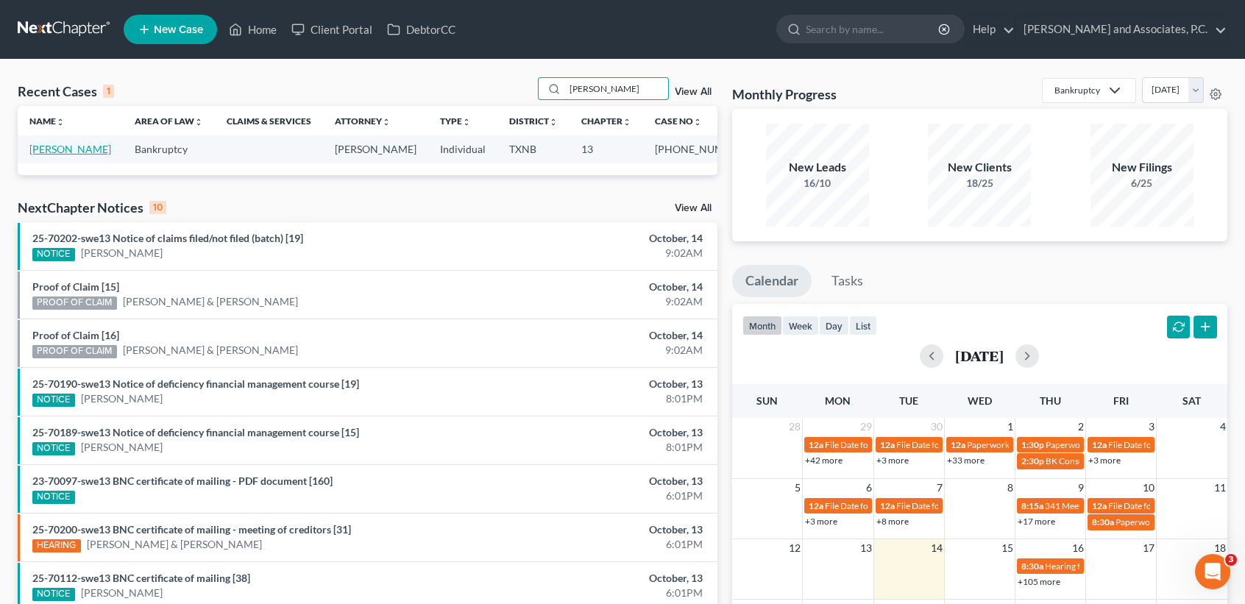
type input "meloy"
click at [49, 155] on link "Meloy-Reynolds, Kayla" at bounding box center [70, 149] width 82 height 13
select select "3"
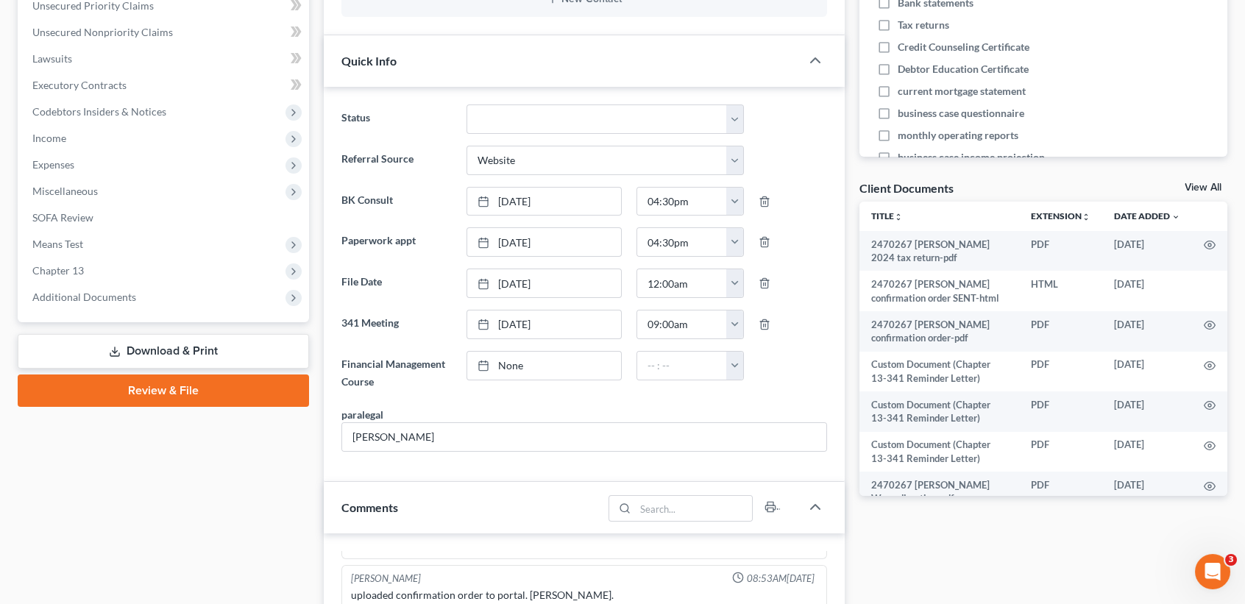
scroll to position [490, 0]
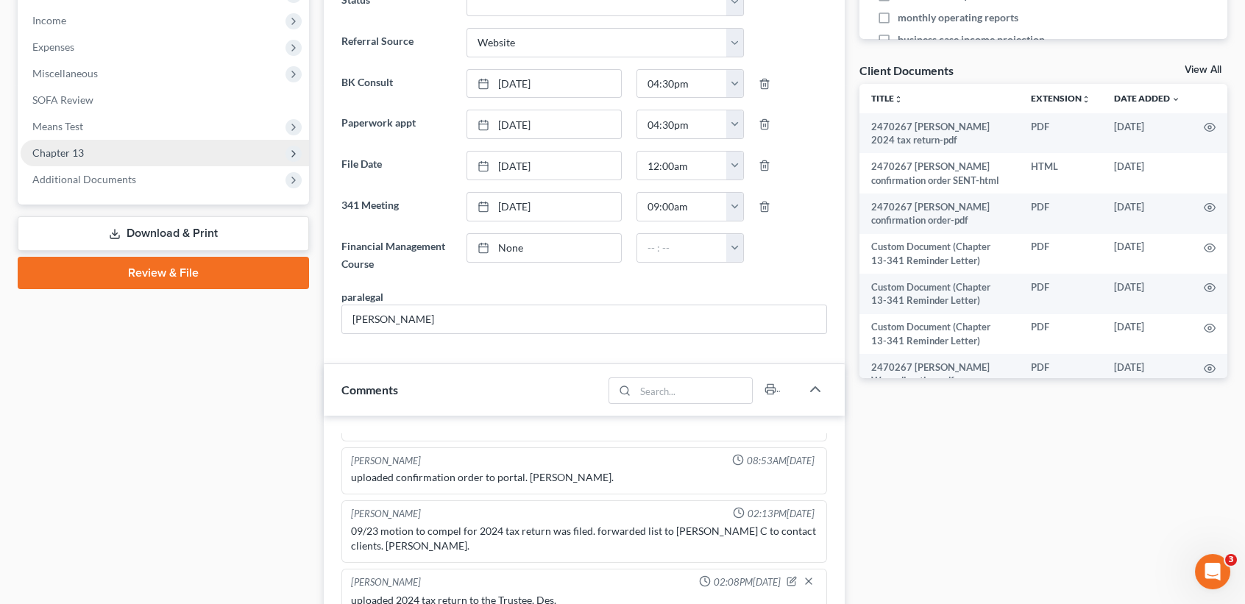
click at [44, 148] on span "Chapter 13" at bounding box center [58, 152] width 52 height 13
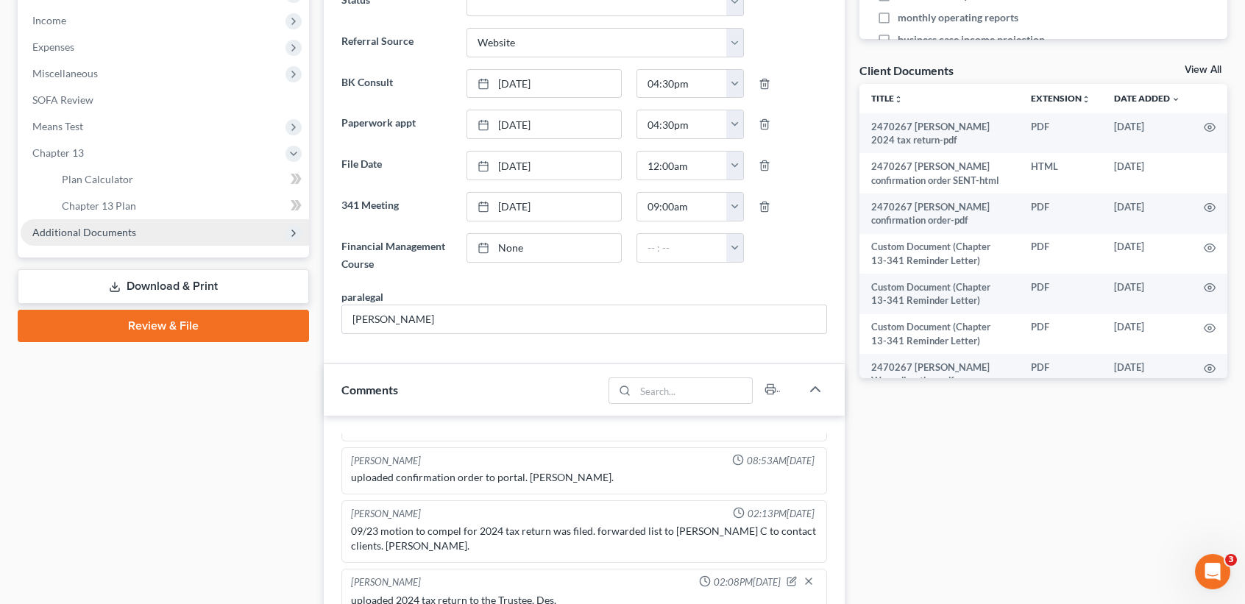
click at [93, 222] on span "Additional Documents" at bounding box center [165, 232] width 289 height 26
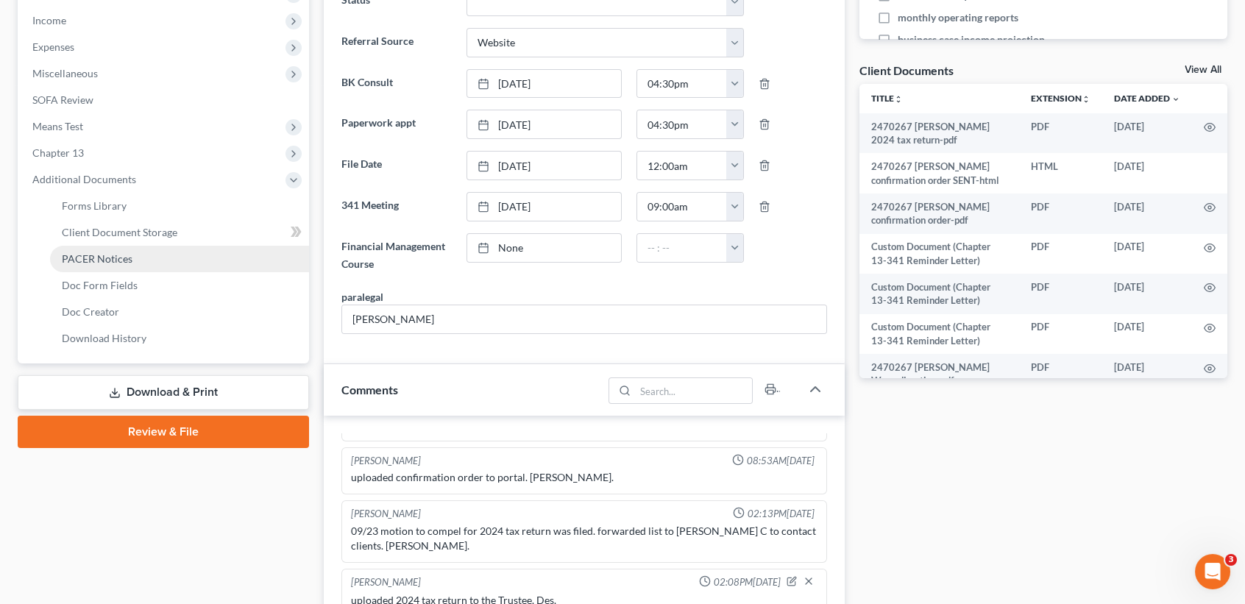
click at [96, 261] on span "PACER Notices" at bounding box center [97, 258] width 71 height 13
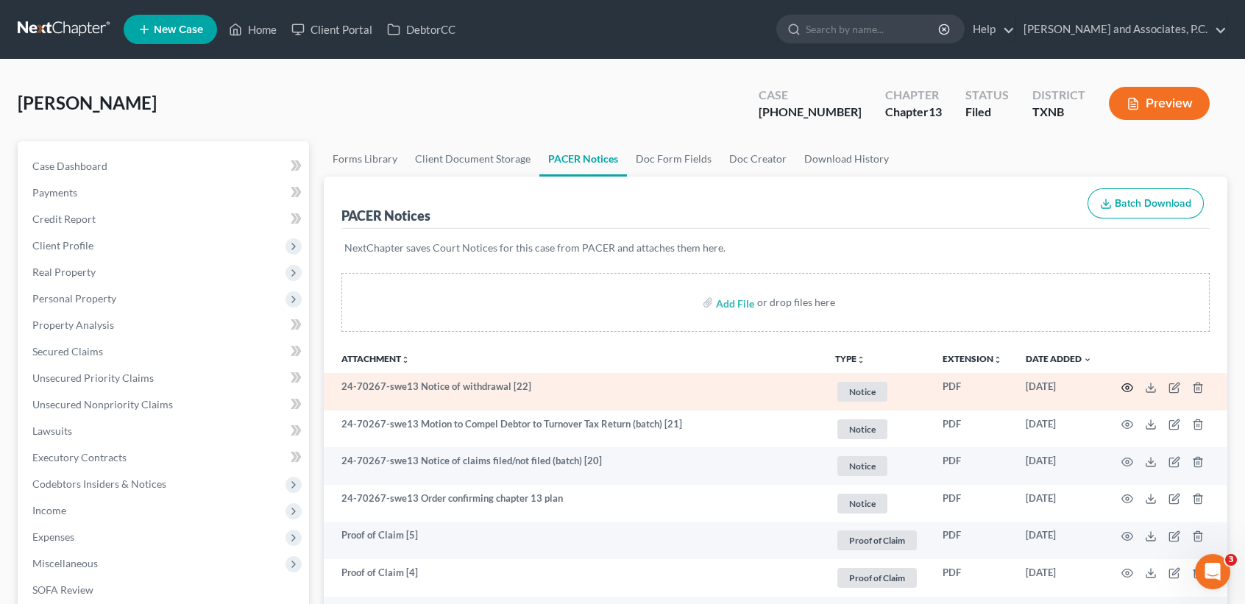
click at [1122, 383] on icon "button" at bounding box center [1128, 388] width 12 height 12
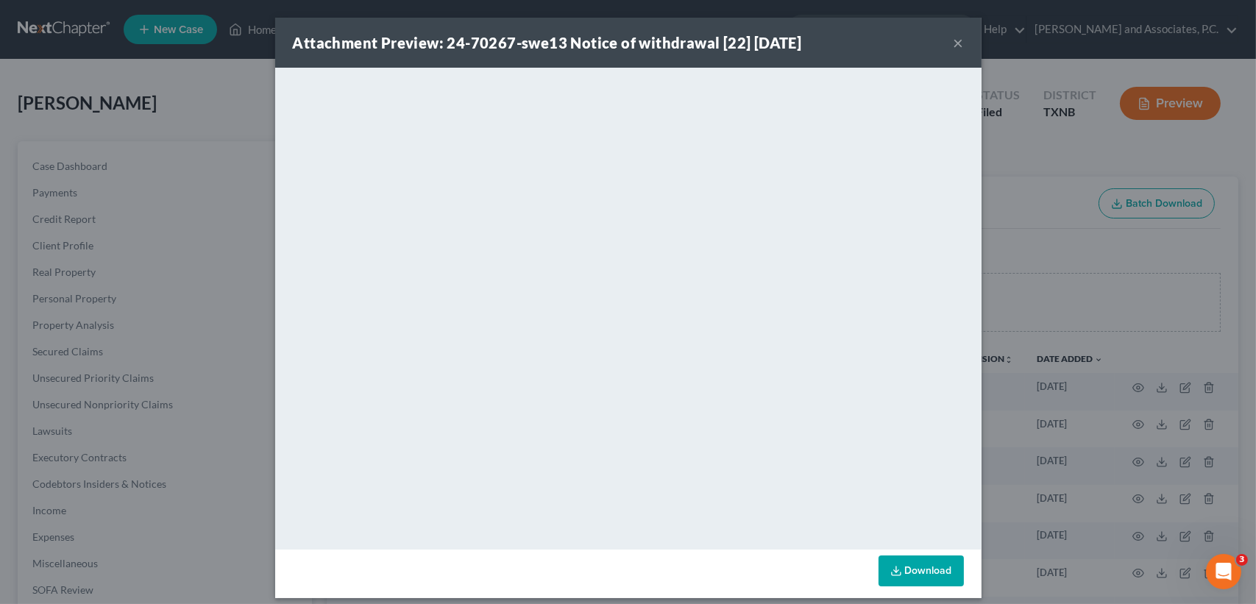
drag, startPoint x: 950, startPoint y: 43, endPoint x: 829, endPoint y: 68, distance: 124.0
click at [954, 43] on button "×" at bounding box center [959, 43] width 10 height 18
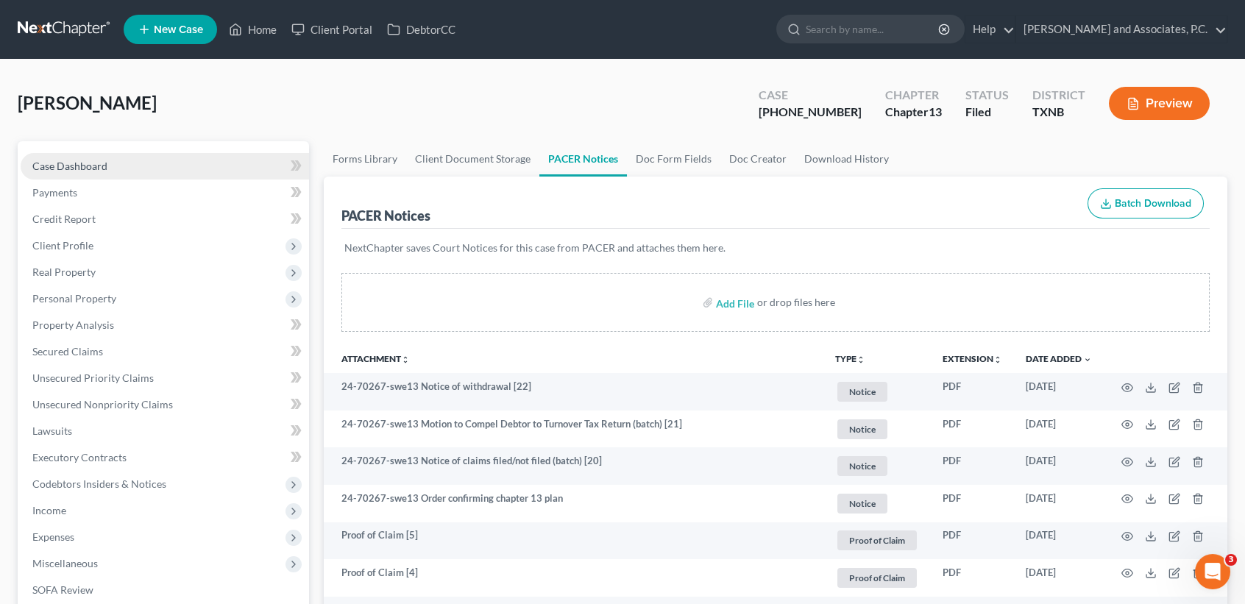
click at [34, 161] on span "Case Dashboard" at bounding box center [69, 166] width 75 height 13
select select "3"
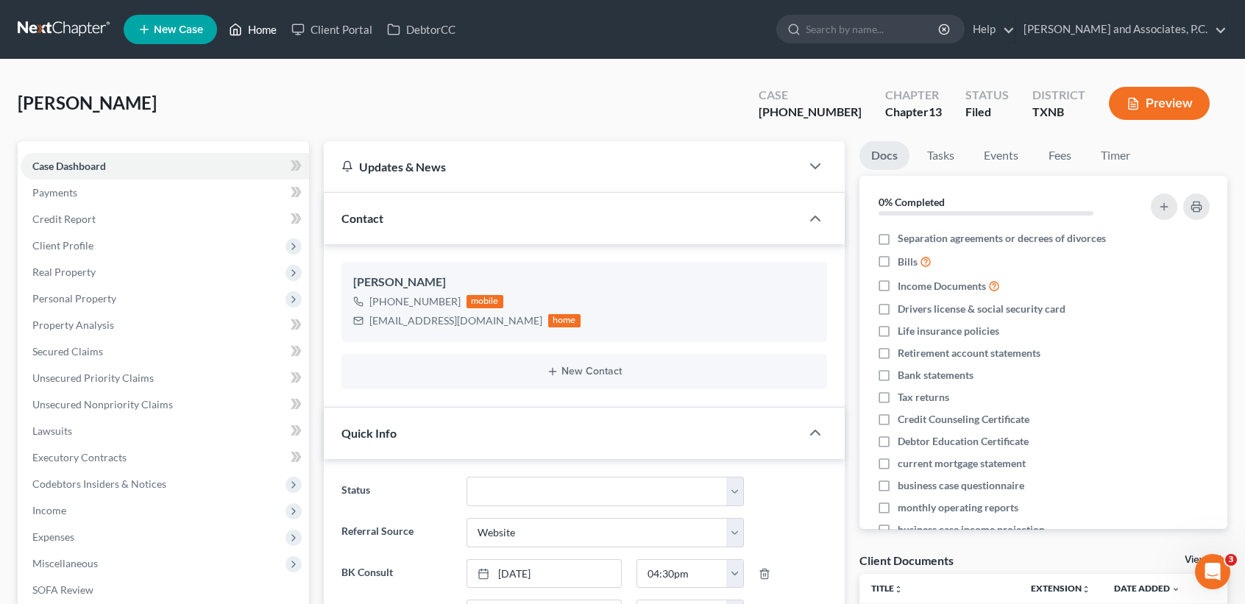
click at [233, 27] on icon at bounding box center [235, 30] width 13 height 18
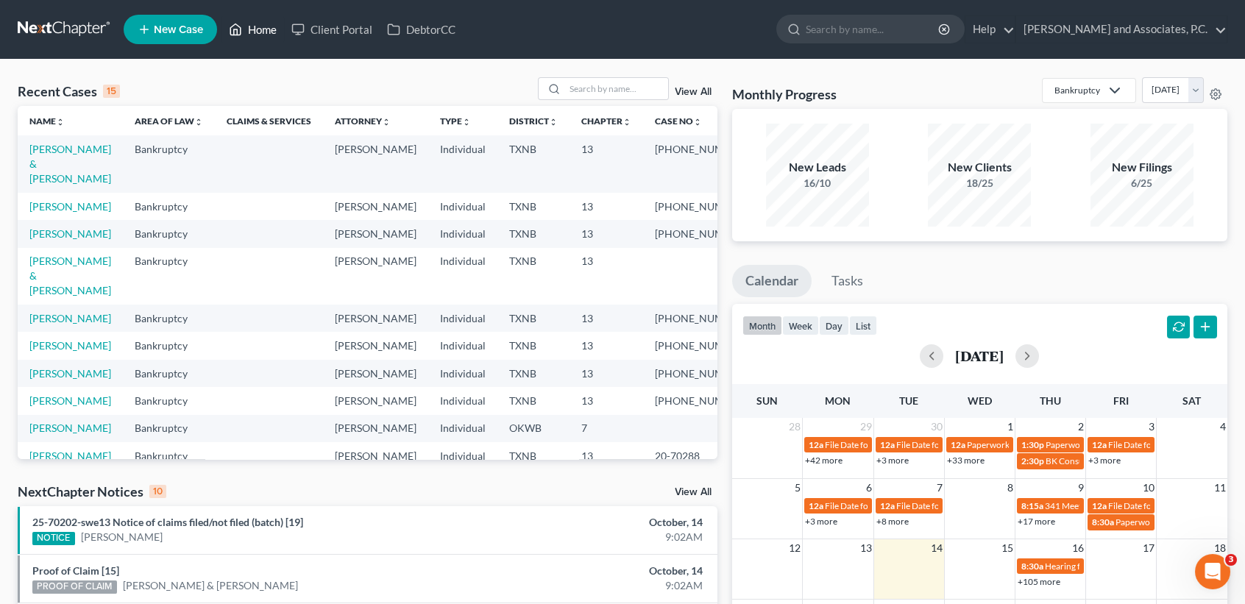
click at [266, 33] on link "Home" at bounding box center [253, 29] width 63 height 26
click at [628, 96] on input "search" at bounding box center [616, 88] width 103 height 21
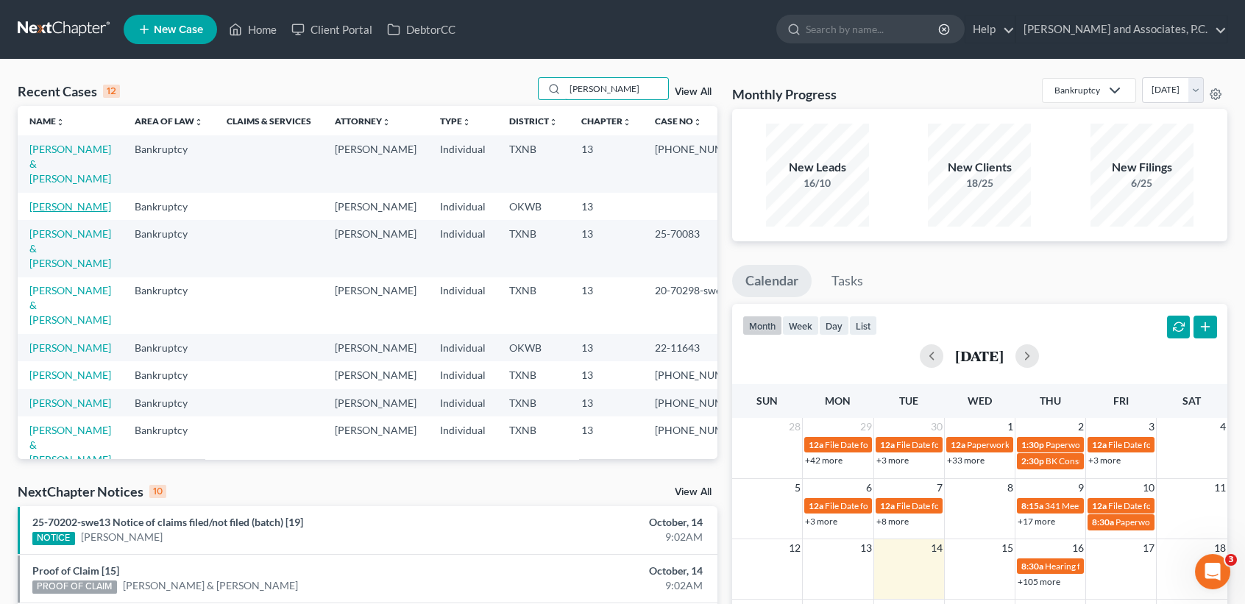
type input "greg"
click at [49, 213] on link "Hughes, Gregory" at bounding box center [70, 206] width 82 height 13
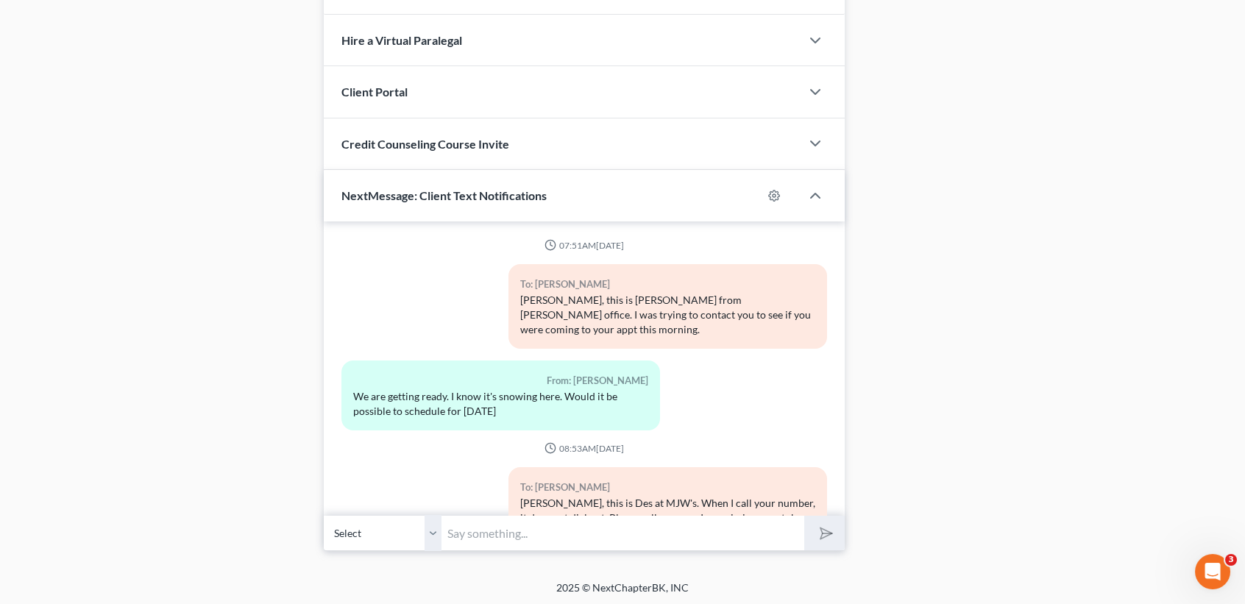
scroll to position [9194, 0]
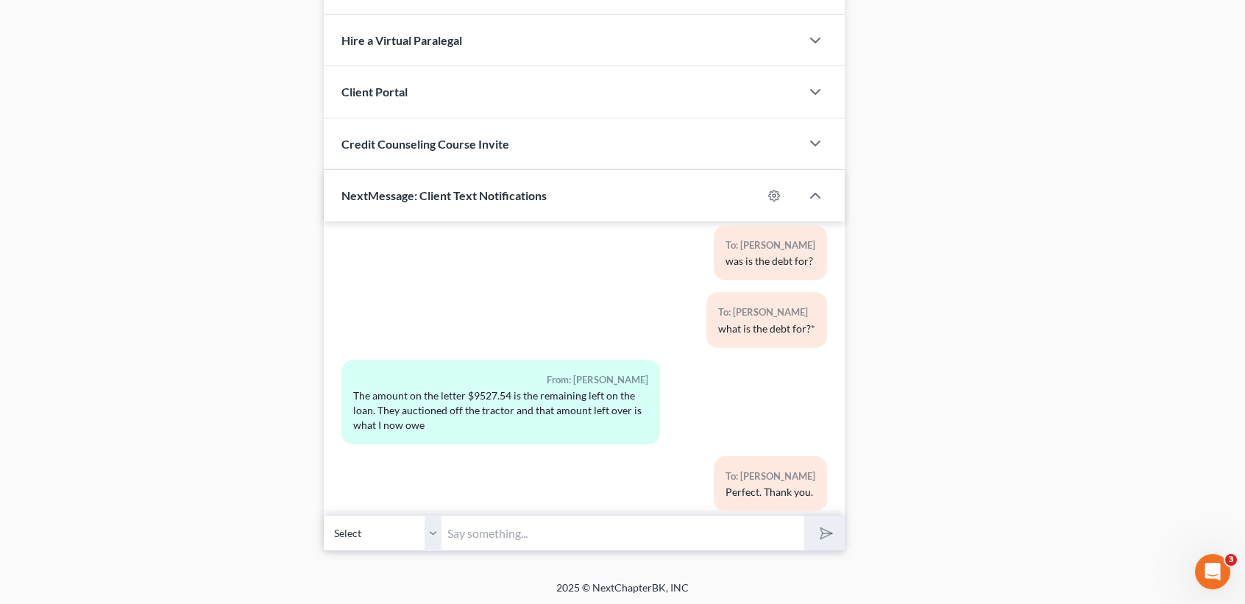
click at [605, 545] on input "text" at bounding box center [623, 533] width 363 height 36
type input "Greg, this is Desiree at MJWs. Gloria has current dated paperwork for you to si…"
click at [805, 516] on button "submit" at bounding box center [825, 533] width 40 height 35
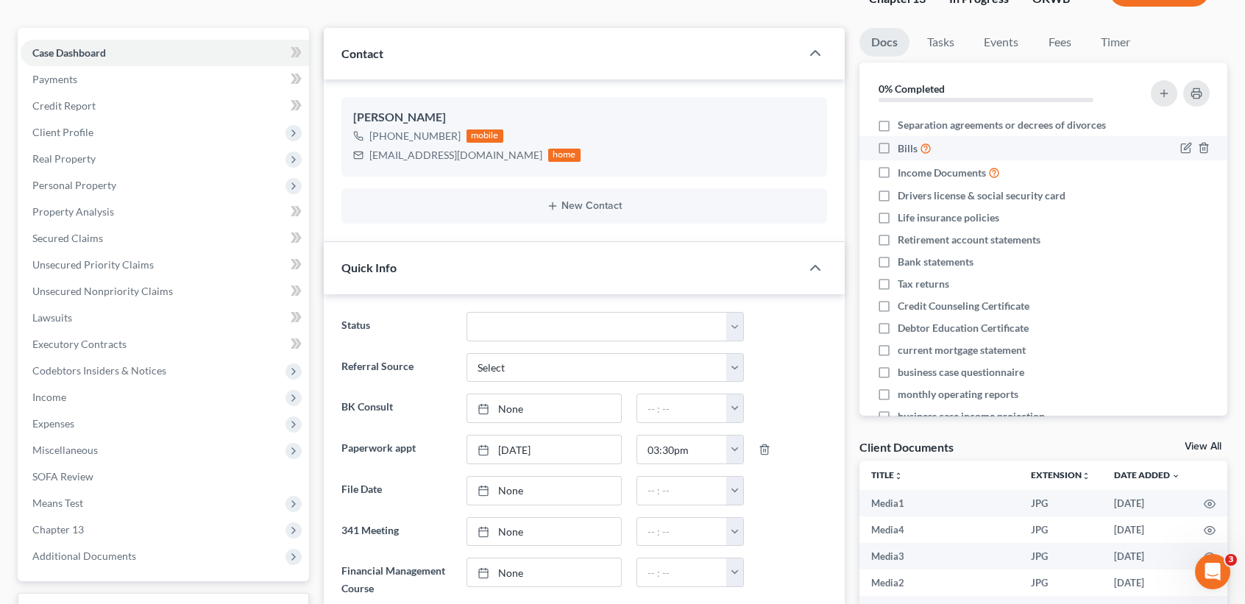
scroll to position [0, 0]
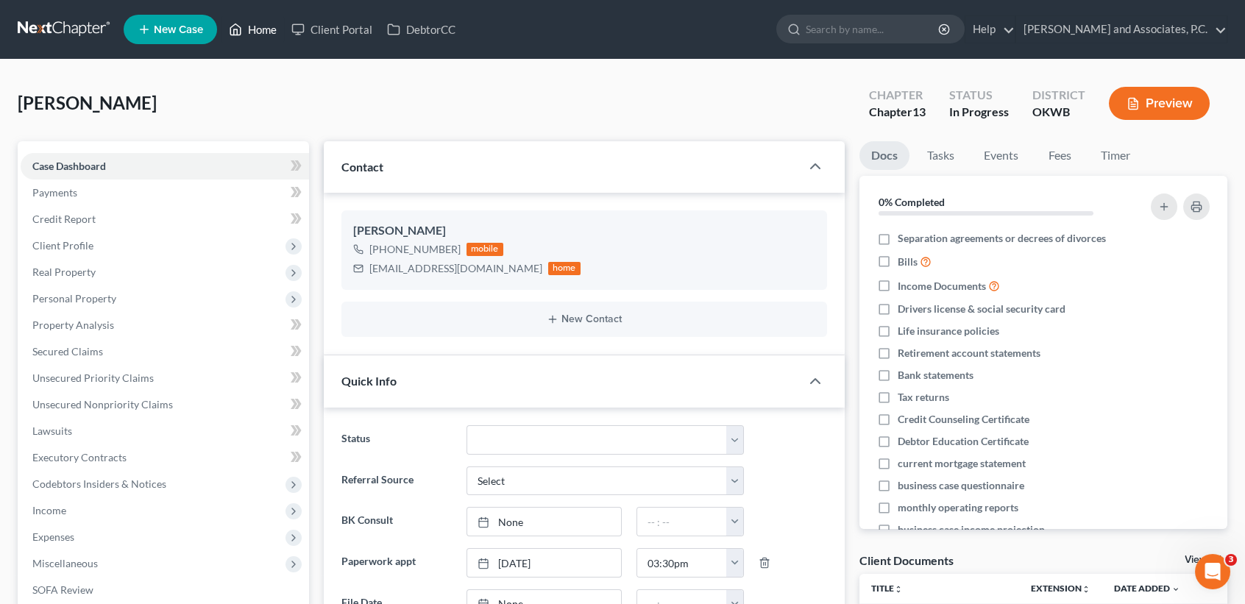
click at [241, 37] on icon at bounding box center [235, 30] width 13 height 18
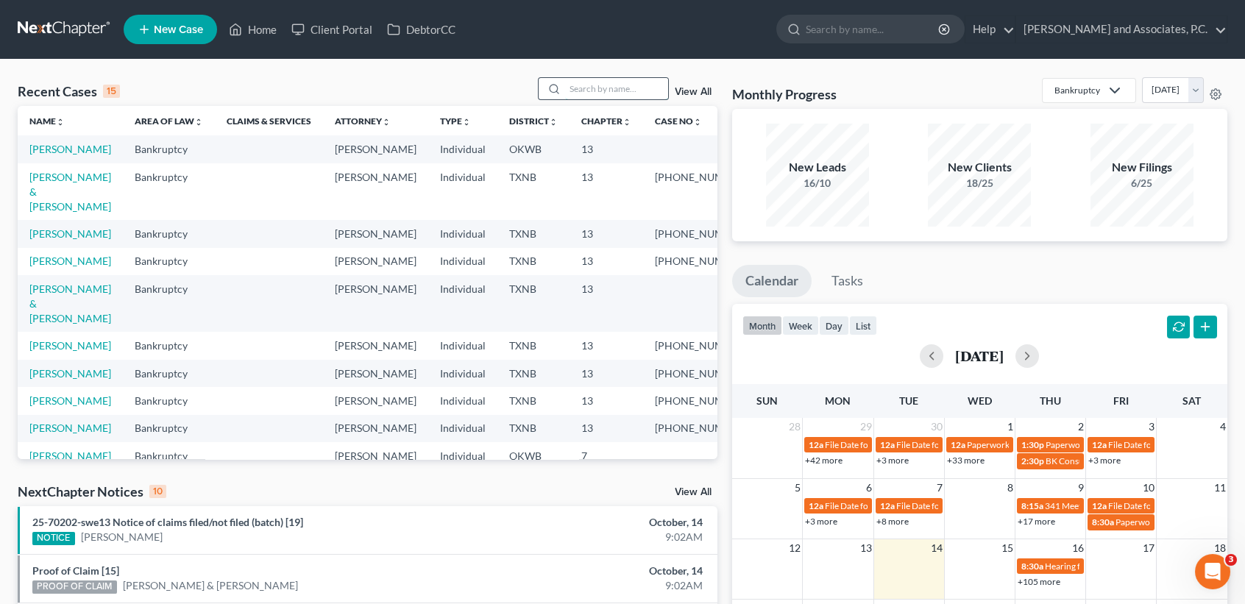
click at [626, 88] on input "search" at bounding box center [616, 88] width 103 height 21
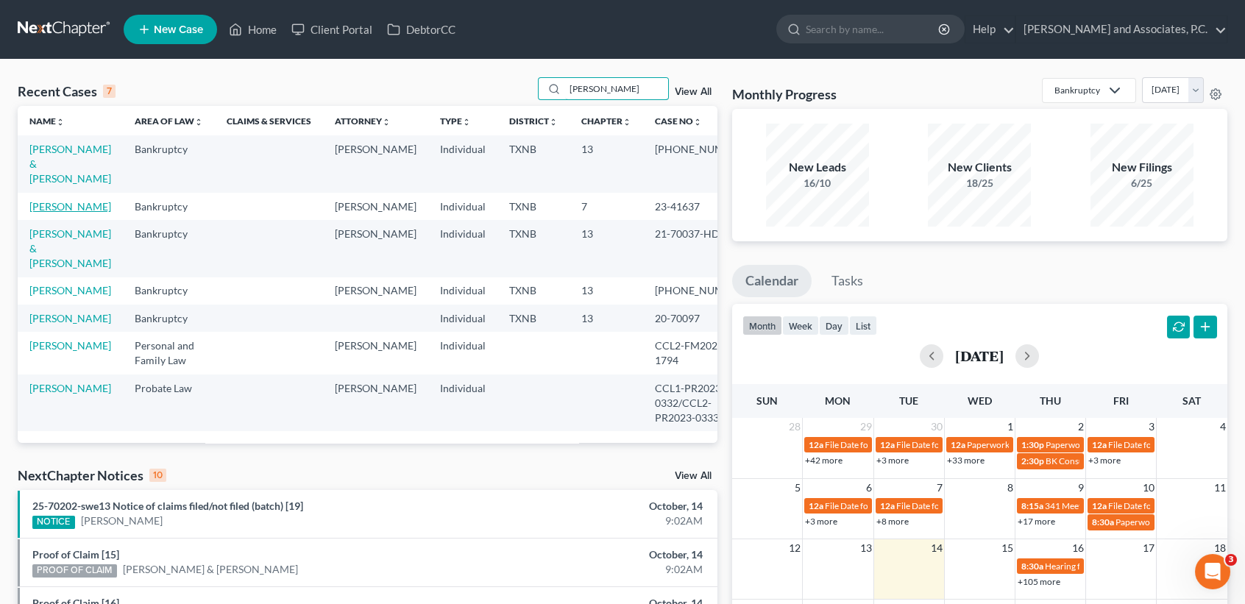
type input "bailey"
click at [46, 213] on link "Bailey, William" at bounding box center [70, 206] width 82 height 13
select select "6"
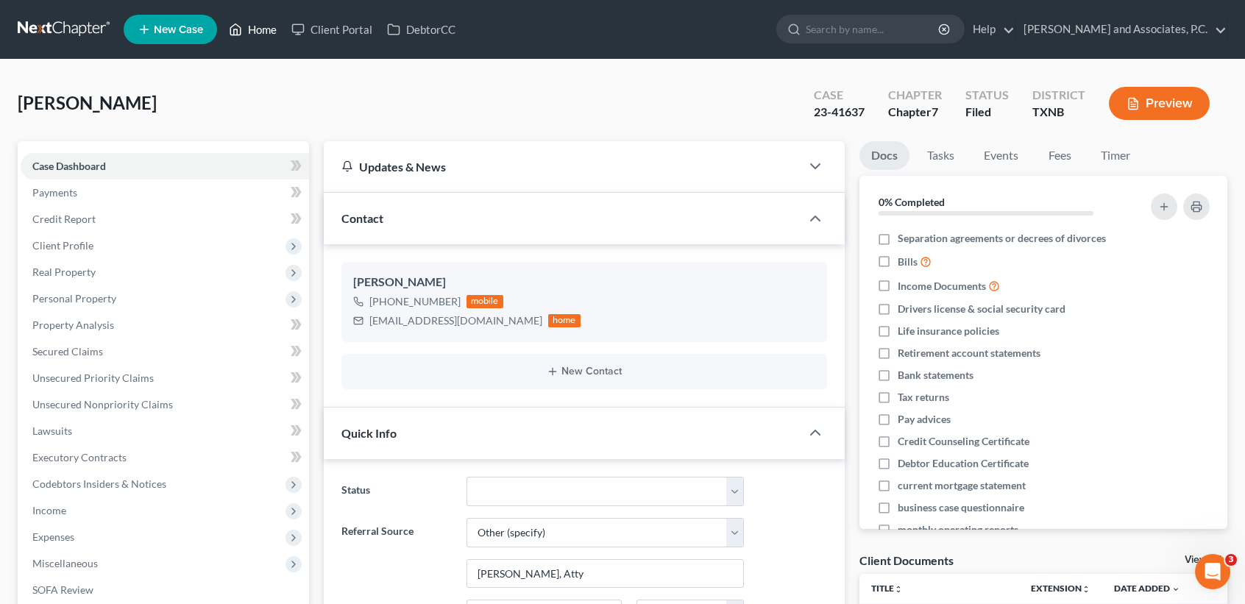
click at [244, 28] on link "Home" at bounding box center [253, 29] width 63 height 26
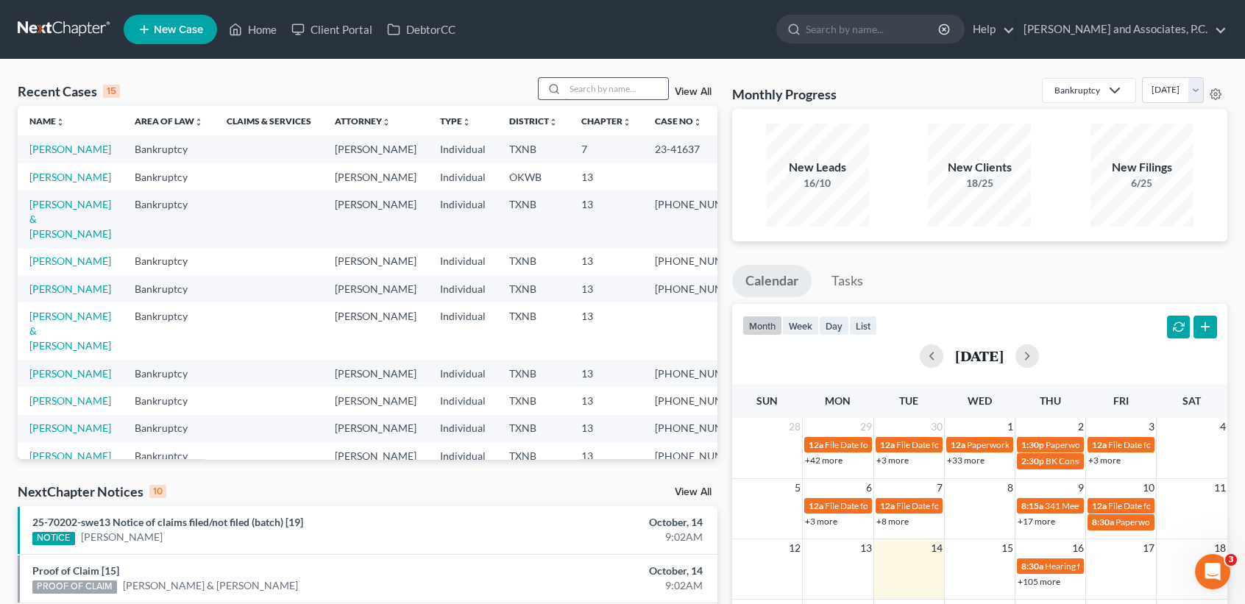
click at [637, 97] on input "search" at bounding box center [616, 88] width 103 height 21
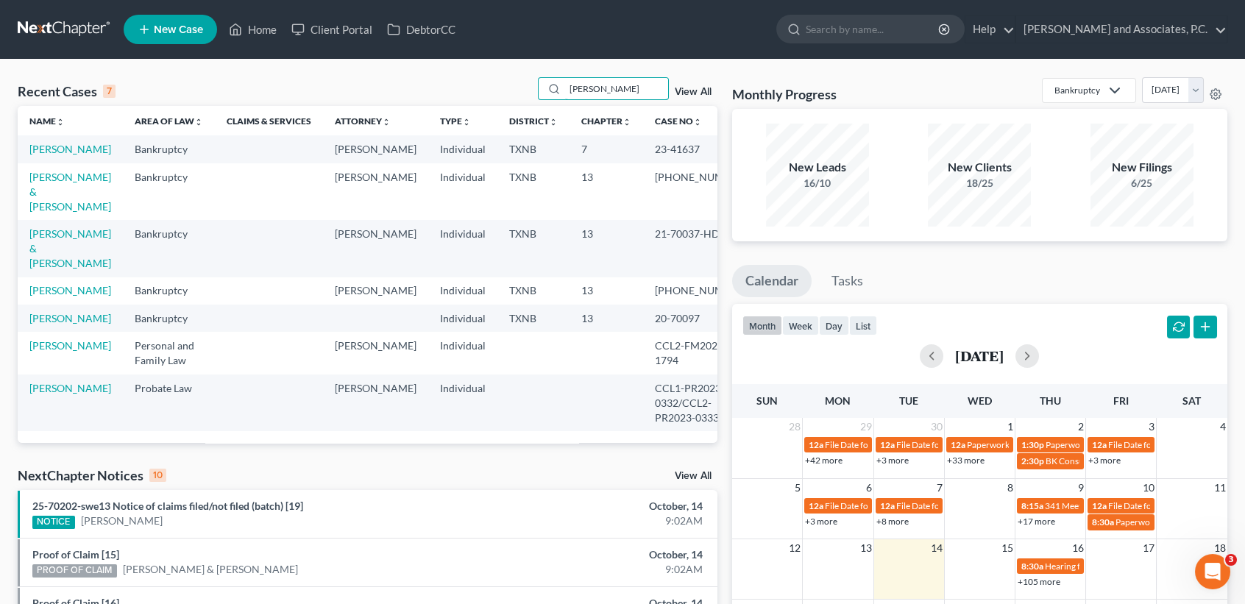
drag, startPoint x: 530, startPoint y: 89, endPoint x: 535, endPoint y: 60, distance: 29.9
click at [520, 89] on div "Recent Cases 7 bailey View All" at bounding box center [368, 91] width 700 height 29
type input "d"
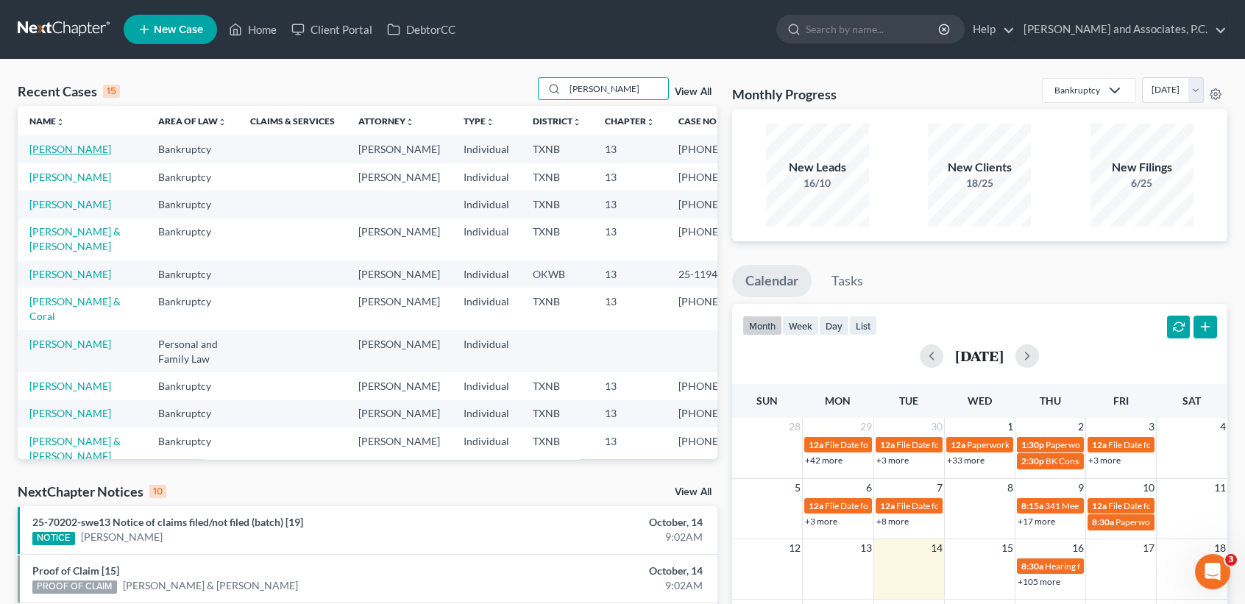
type input "stephens"
click at [49, 155] on link "Stephens, Baylee" at bounding box center [70, 149] width 82 height 13
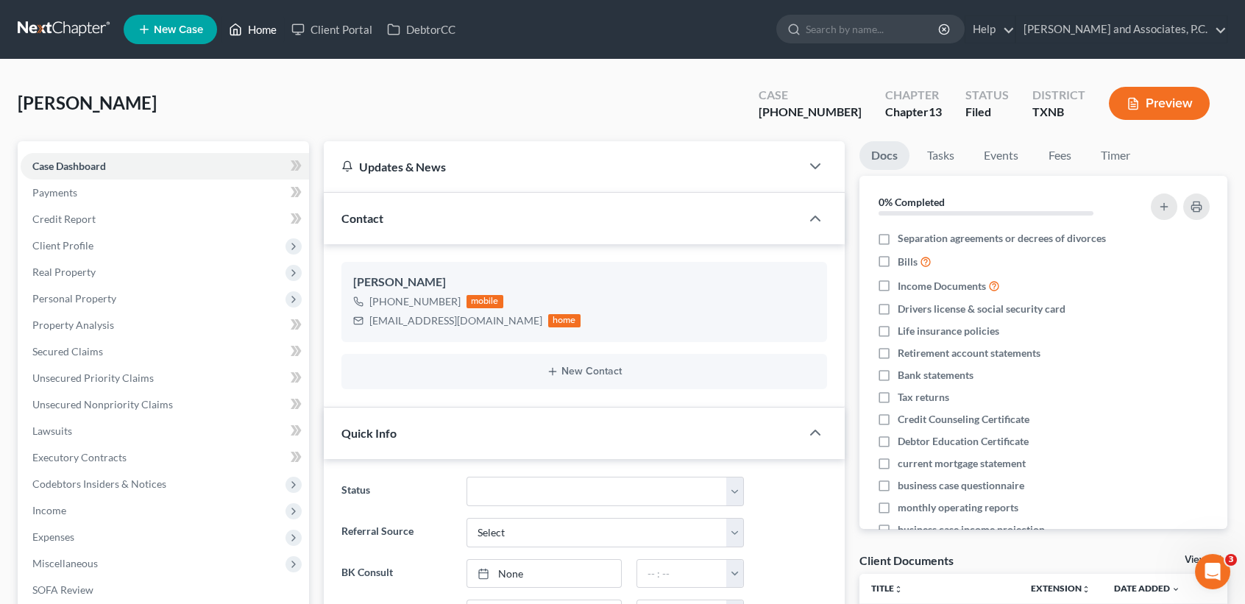
click at [254, 31] on link "Home" at bounding box center [253, 29] width 63 height 26
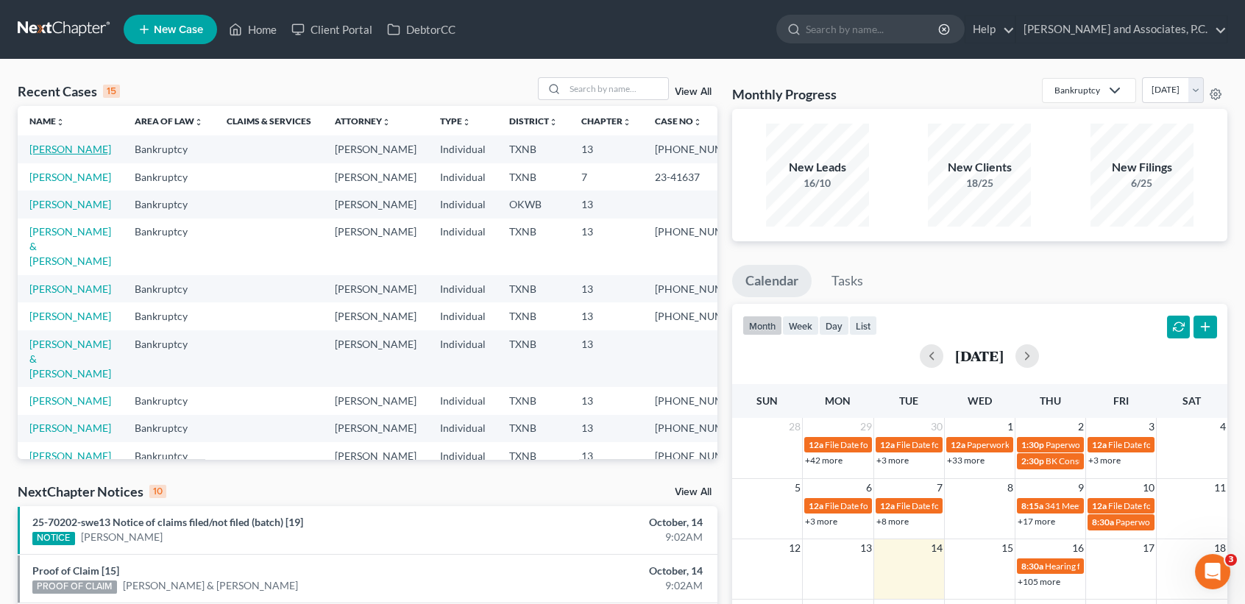
click at [50, 155] on link "Stephens, Baylee" at bounding box center [70, 149] width 82 height 13
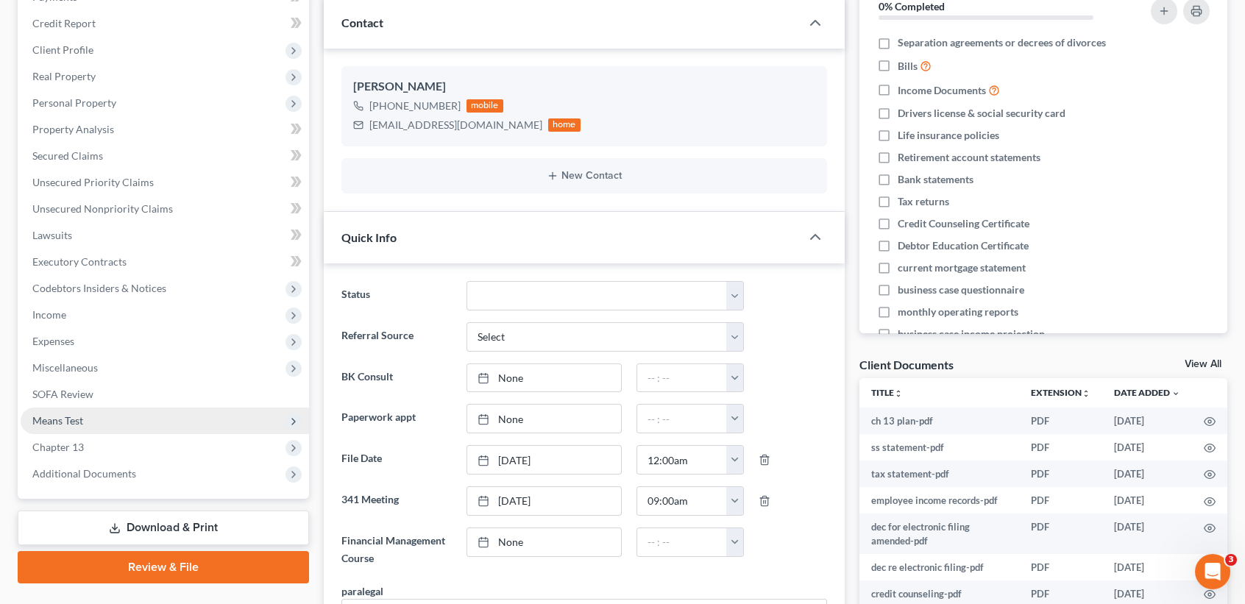
scroll to position [3452, 0]
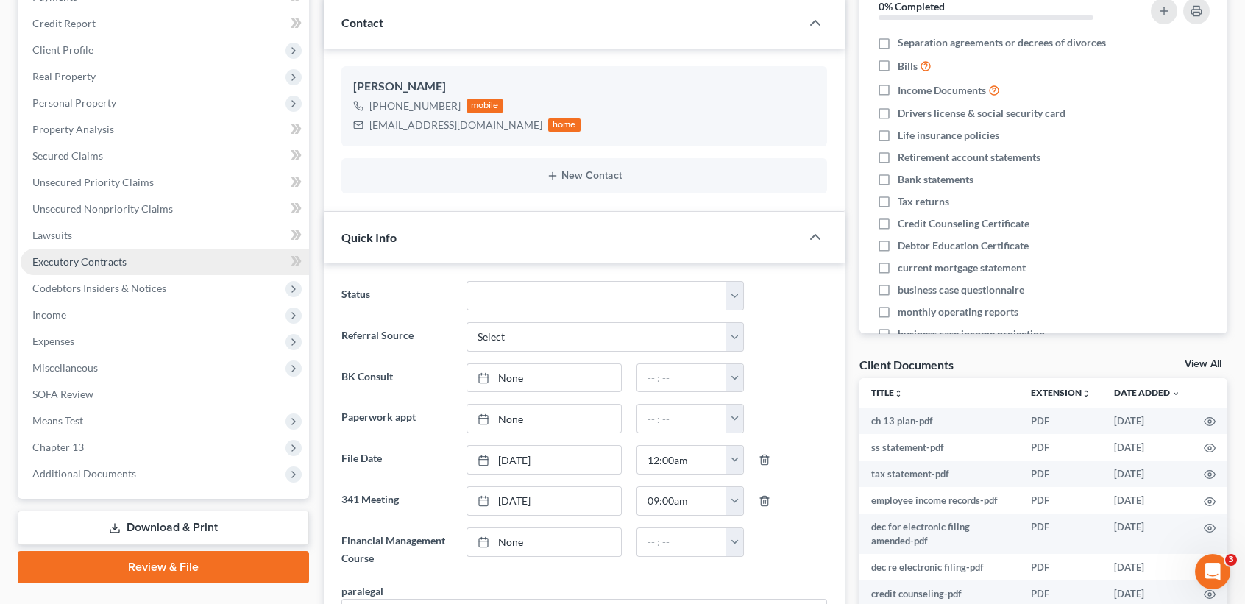
click at [93, 249] on link "Executory Contracts" at bounding box center [165, 262] width 289 height 26
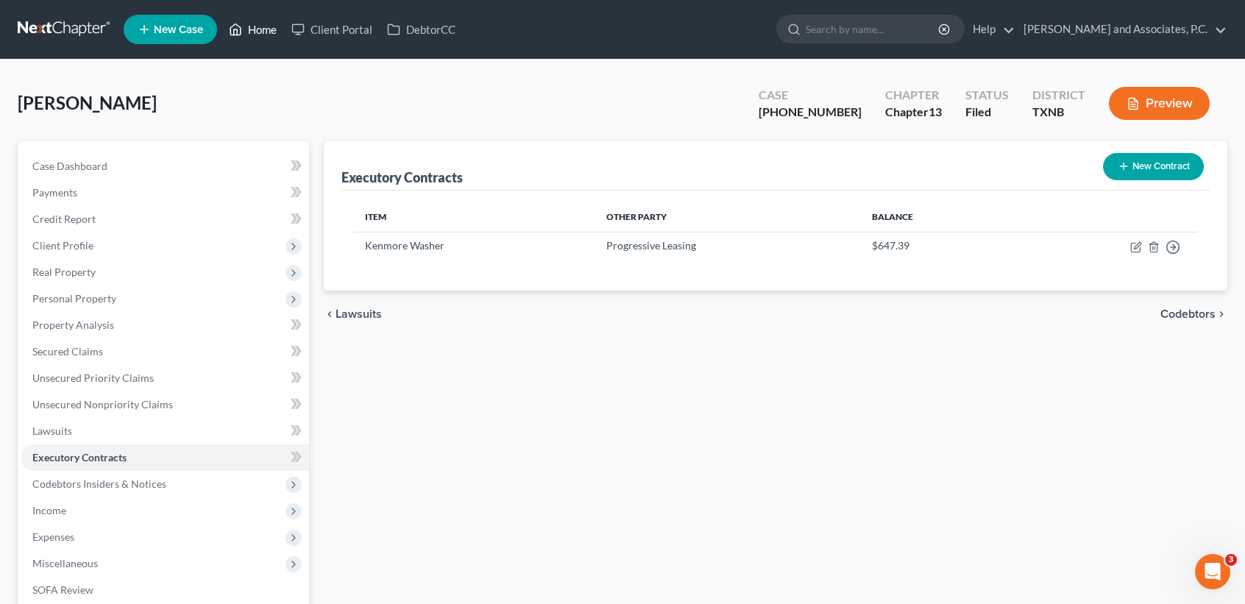
click at [253, 30] on link "Home" at bounding box center [253, 29] width 63 height 26
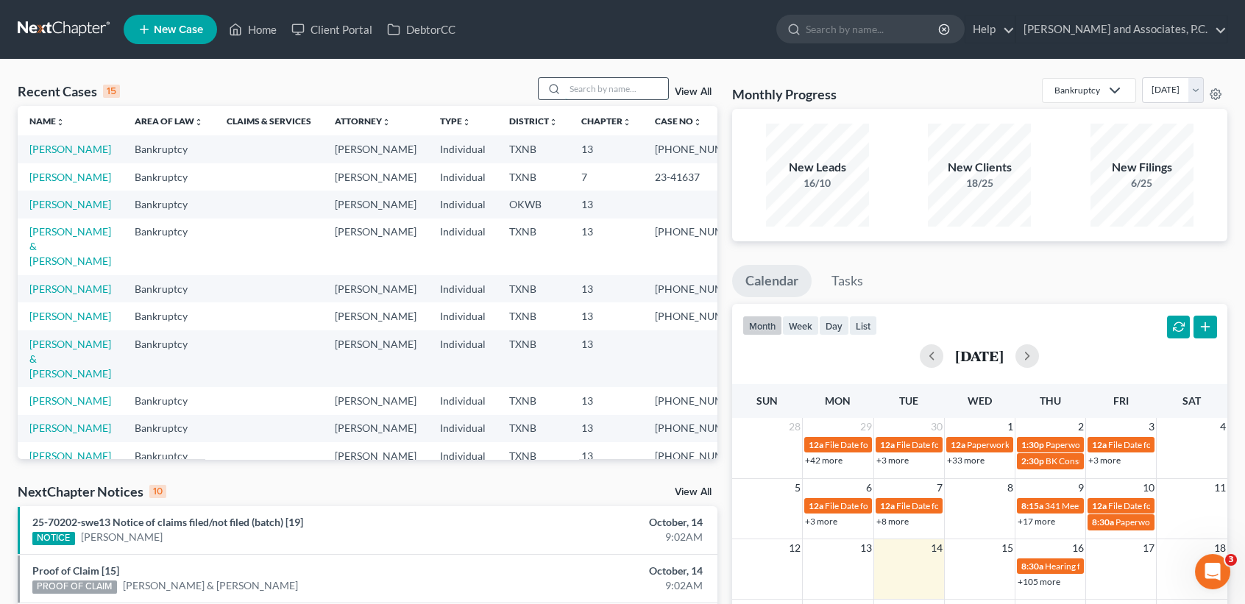
click at [621, 93] on input "search" at bounding box center [616, 88] width 103 height 21
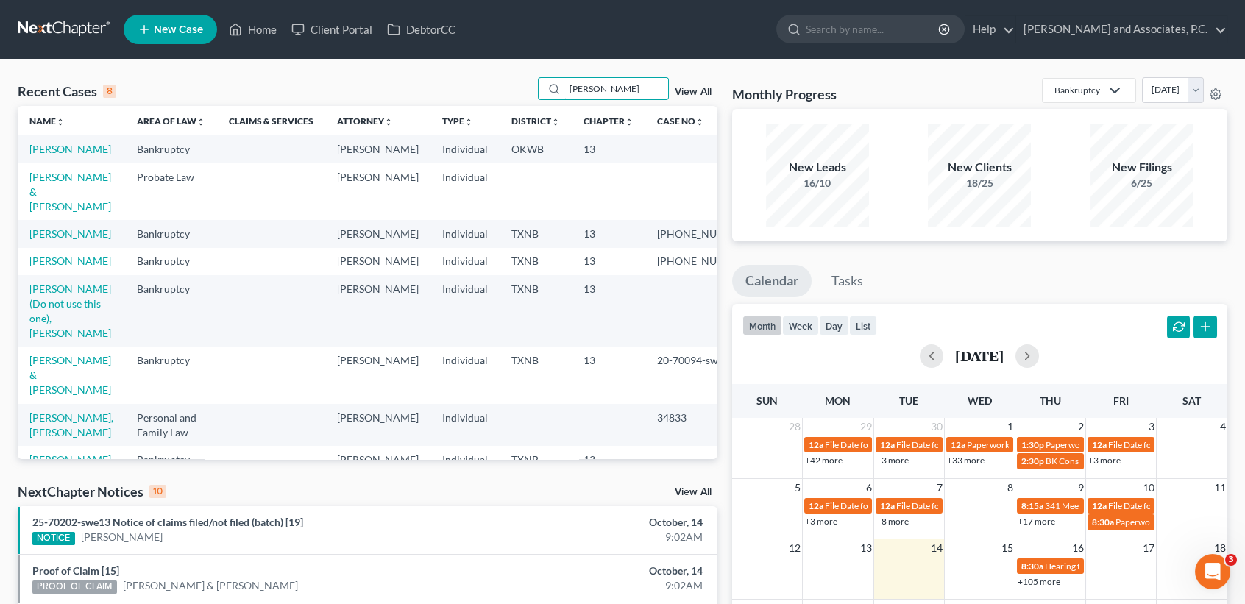
type input "hughes"
click at [45, 163] on td "Hughes, Gregory" at bounding box center [71, 148] width 107 height 27
click at [45, 155] on link "Hughes, Gregory" at bounding box center [70, 149] width 82 height 13
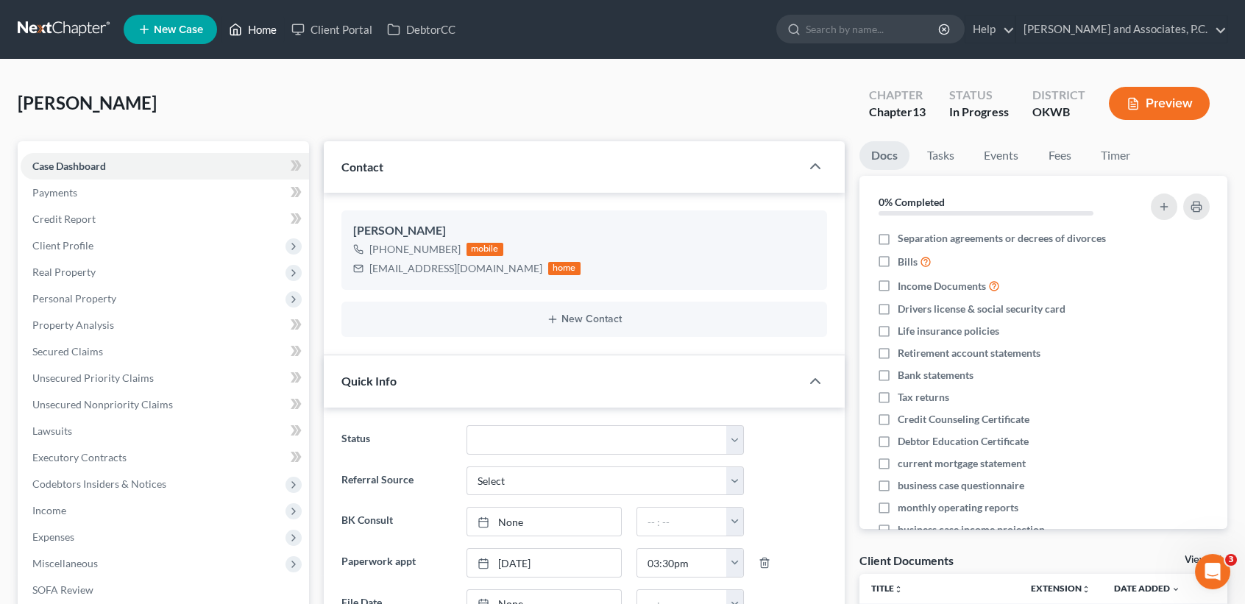
click at [255, 37] on link "Home" at bounding box center [253, 29] width 63 height 26
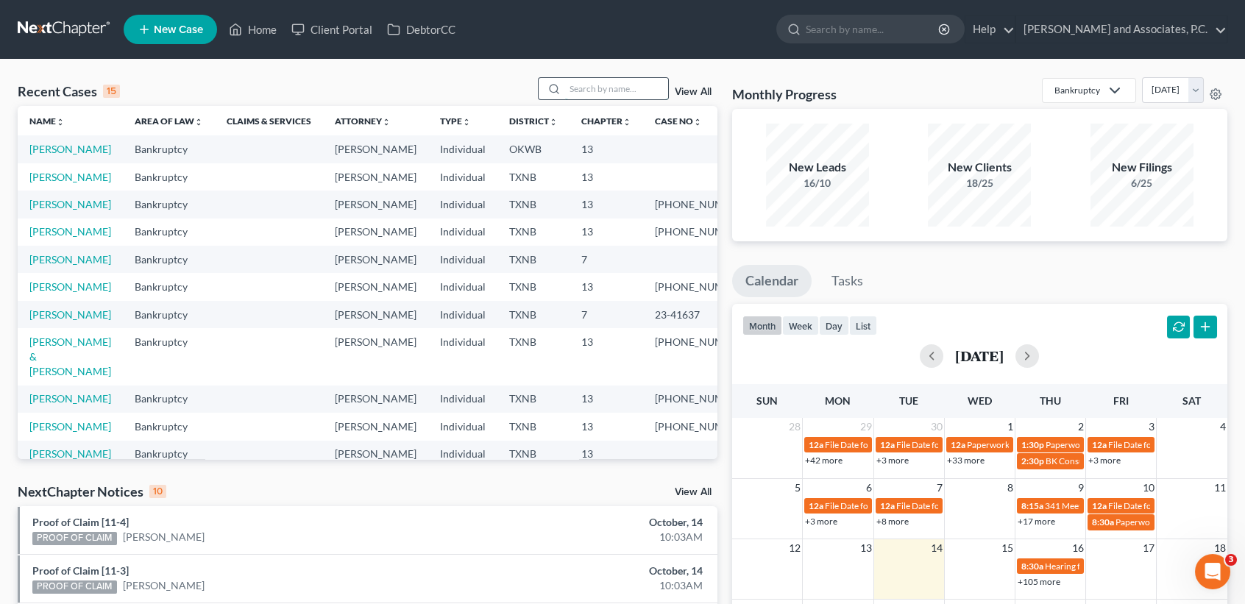
click at [632, 78] on input "search" at bounding box center [616, 88] width 103 height 21
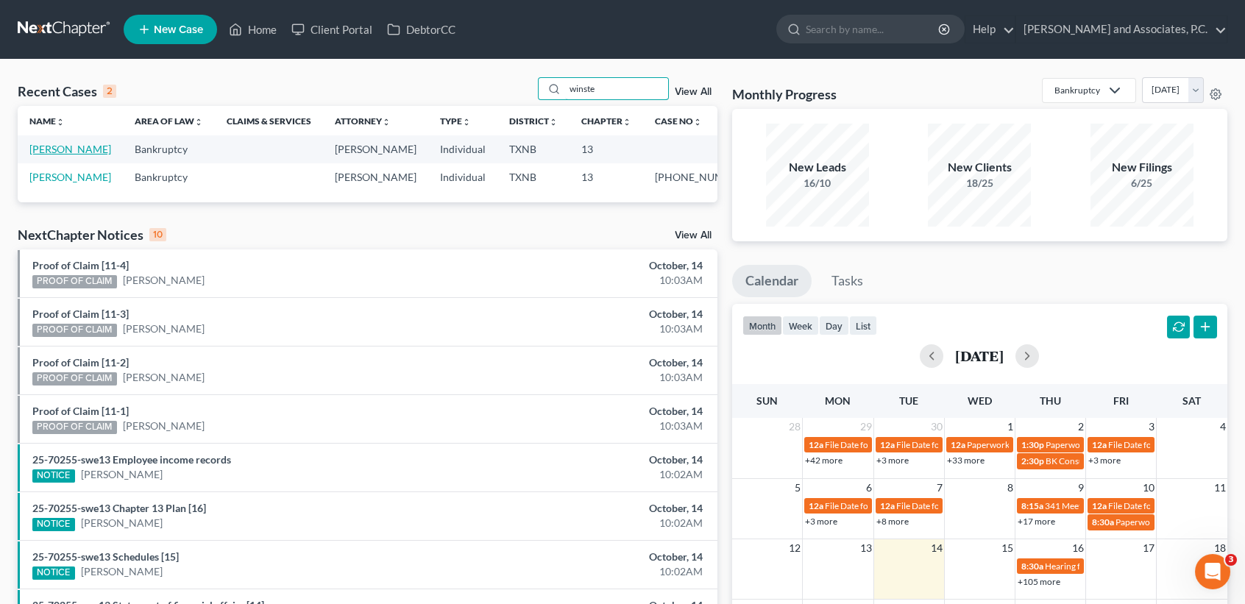
type input "winste"
click at [43, 155] on link "[PERSON_NAME]" at bounding box center [70, 149] width 82 height 13
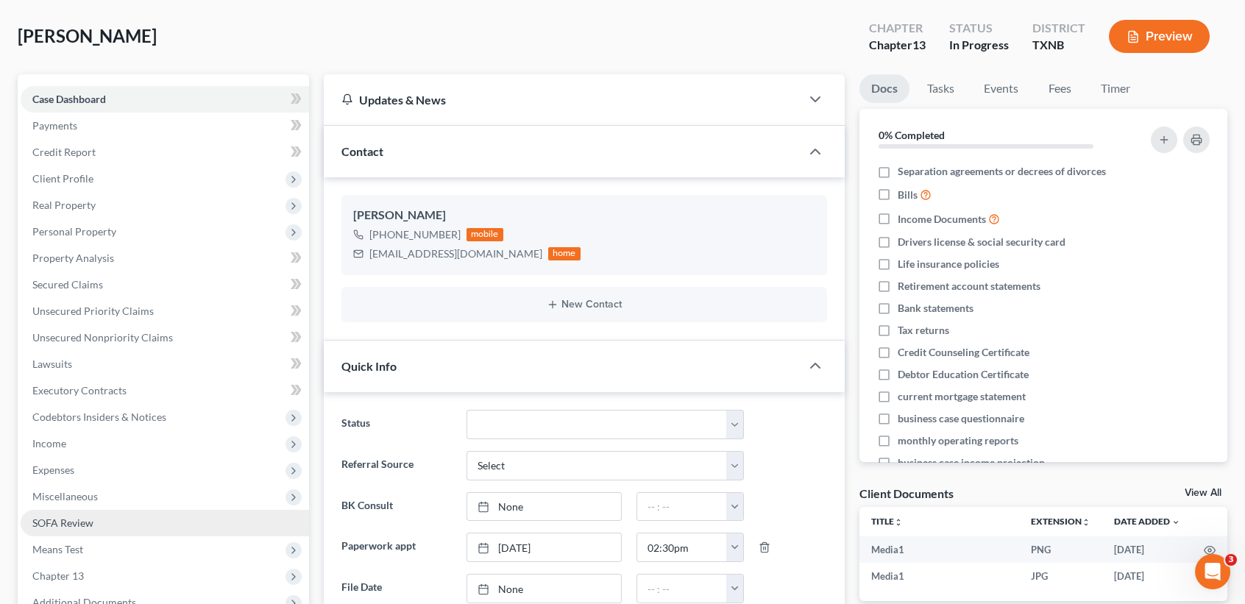
scroll to position [98, 0]
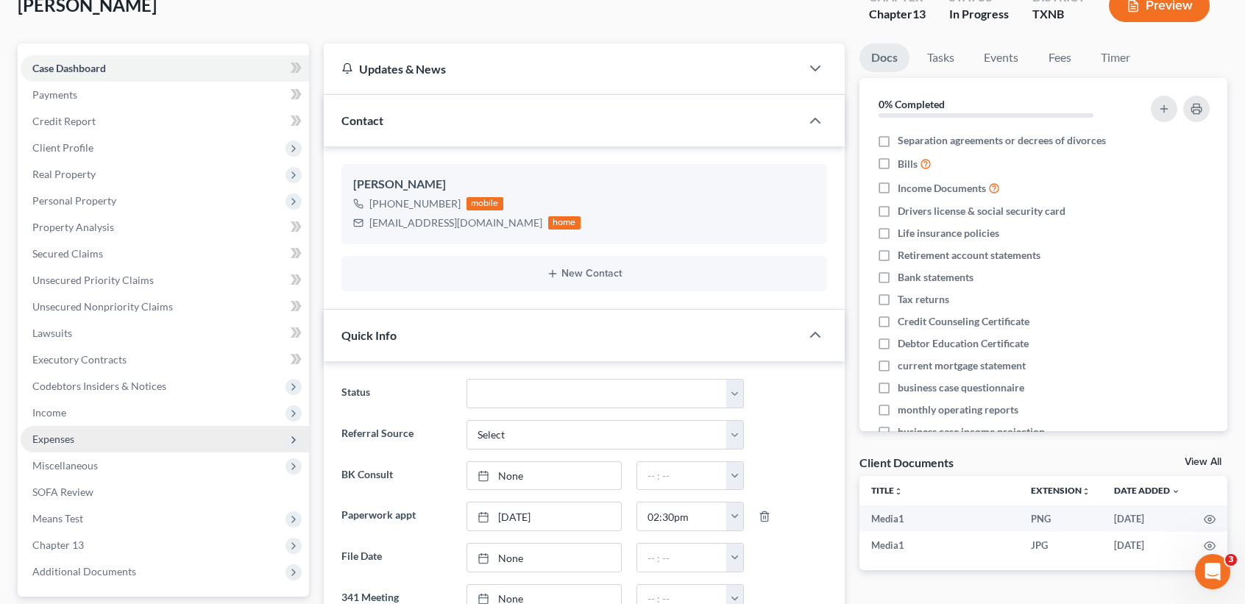
click at [101, 449] on span "Expenses" at bounding box center [165, 439] width 289 height 26
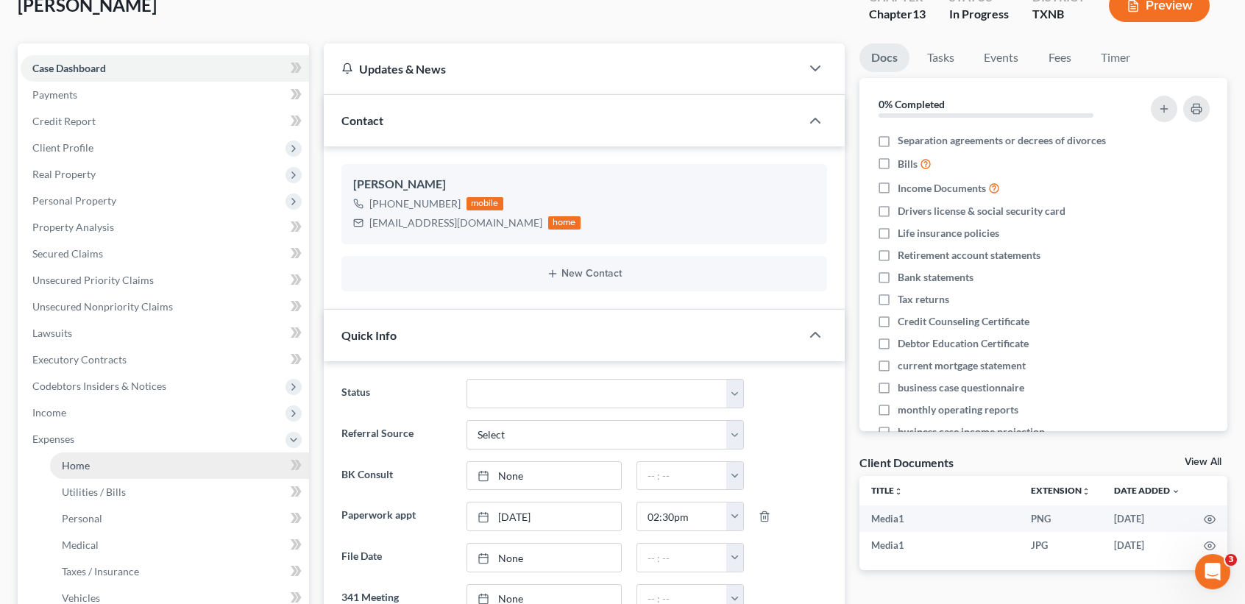
click at [95, 457] on link "Home" at bounding box center [179, 466] width 259 height 26
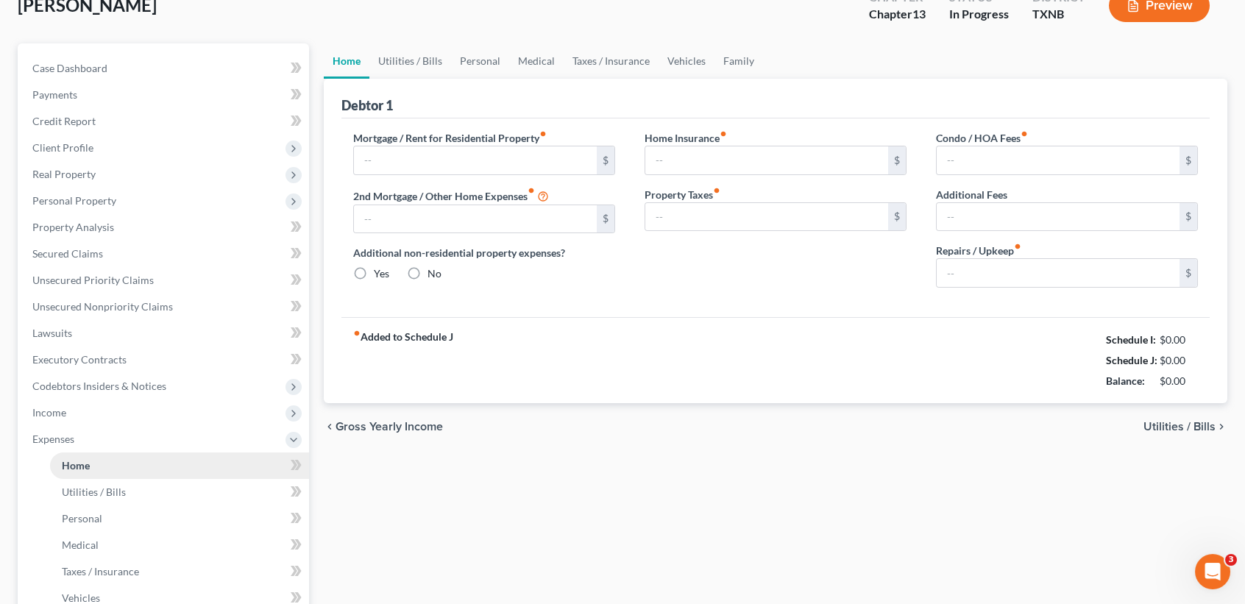
scroll to position [24, 0]
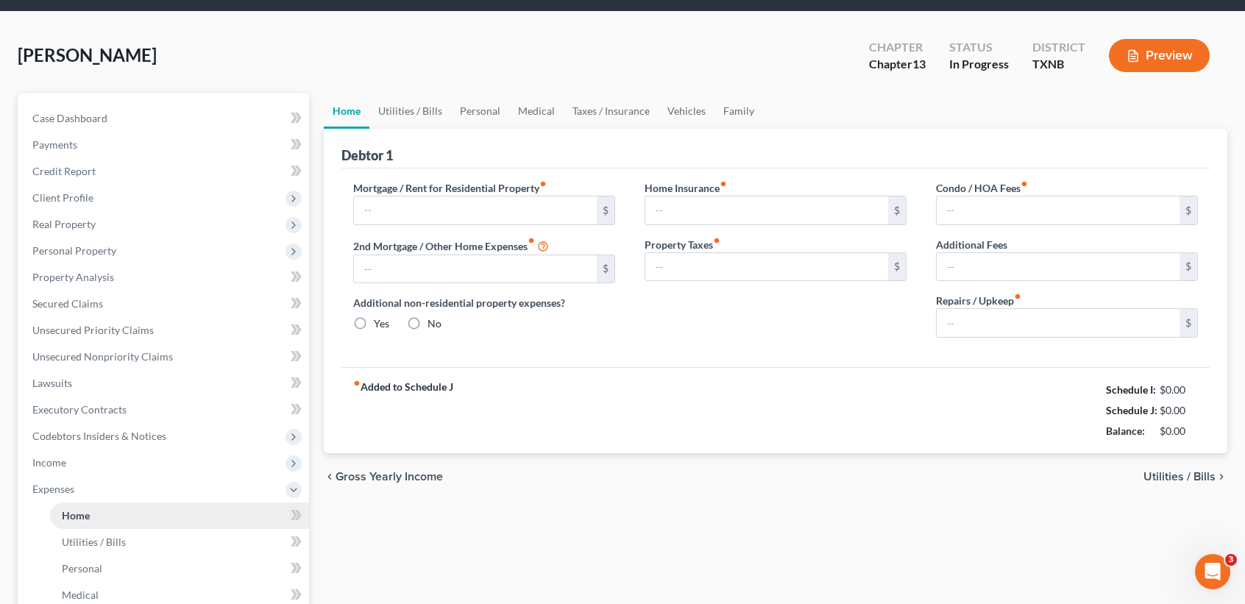
type input "0.00"
radio input "true"
type input "235.00"
type input "0.00"
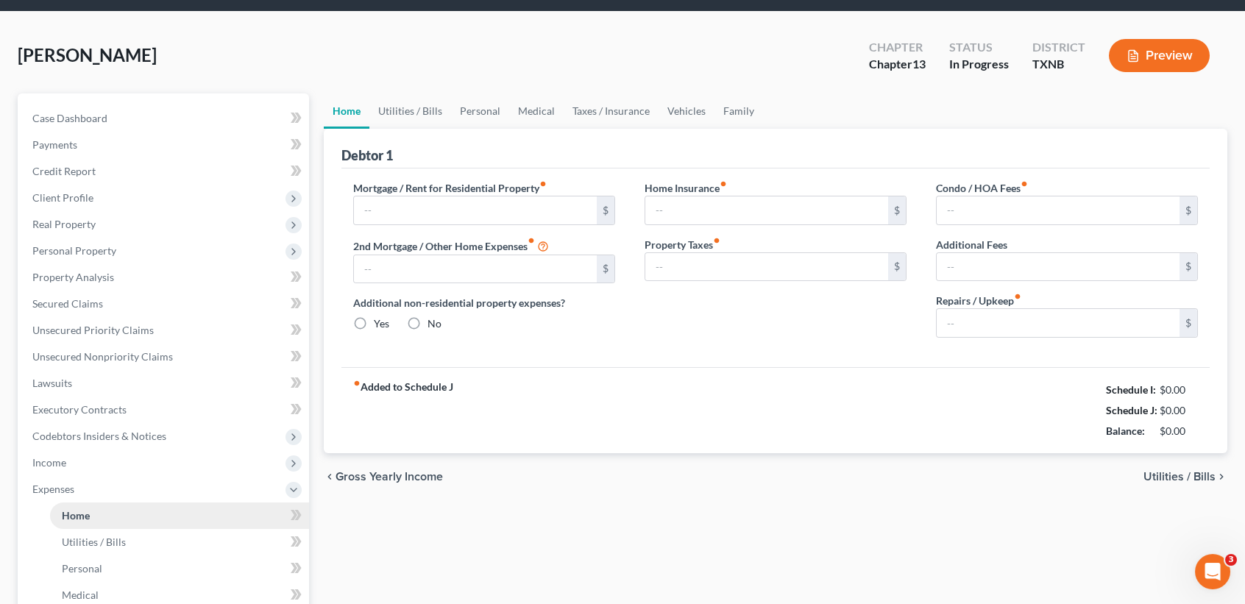
type input "0.00"
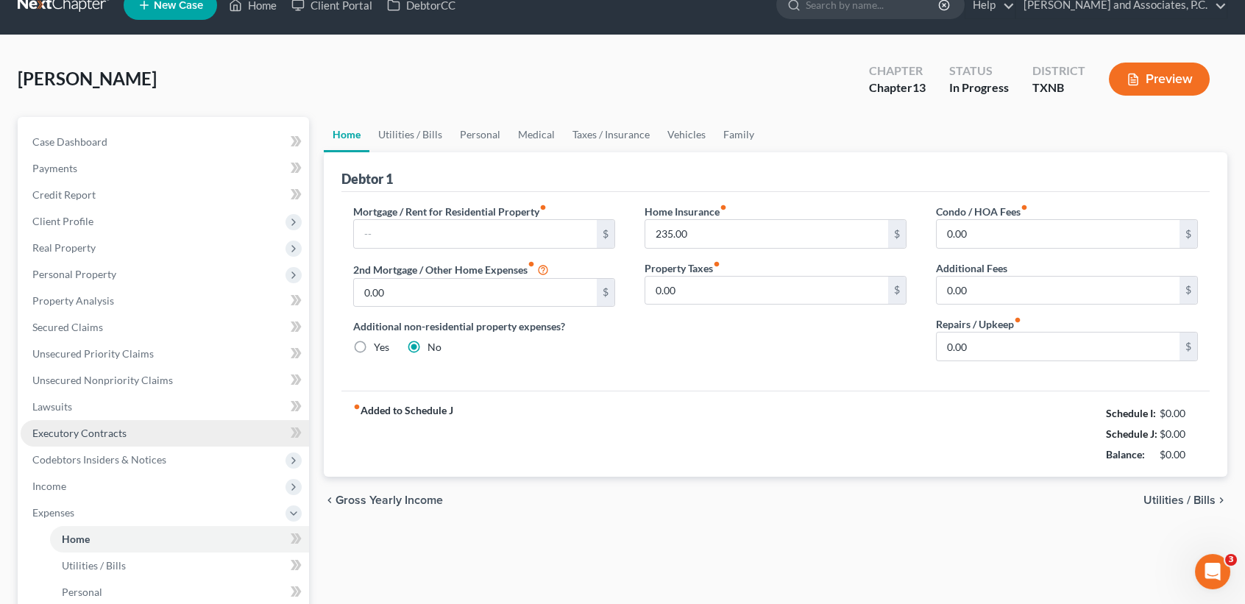
scroll to position [0, 0]
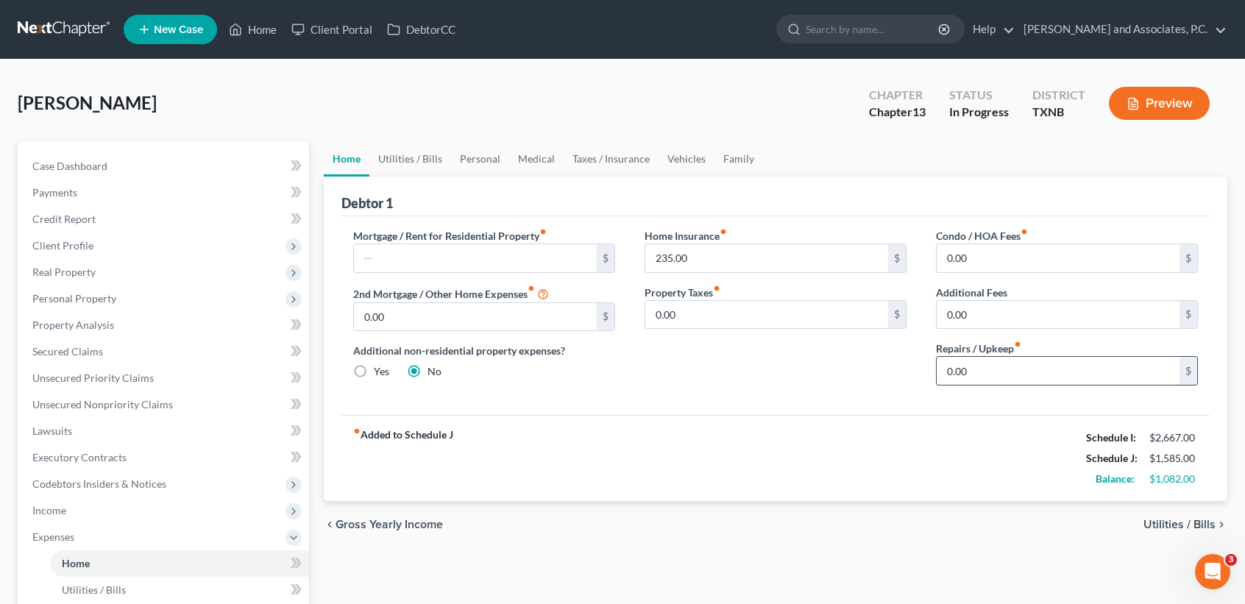
click at [1000, 367] on input "0.00" at bounding box center [1058, 371] width 243 height 28
type input "100.00"
click at [406, 145] on link "Utilities / Bills" at bounding box center [411, 158] width 82 height 35
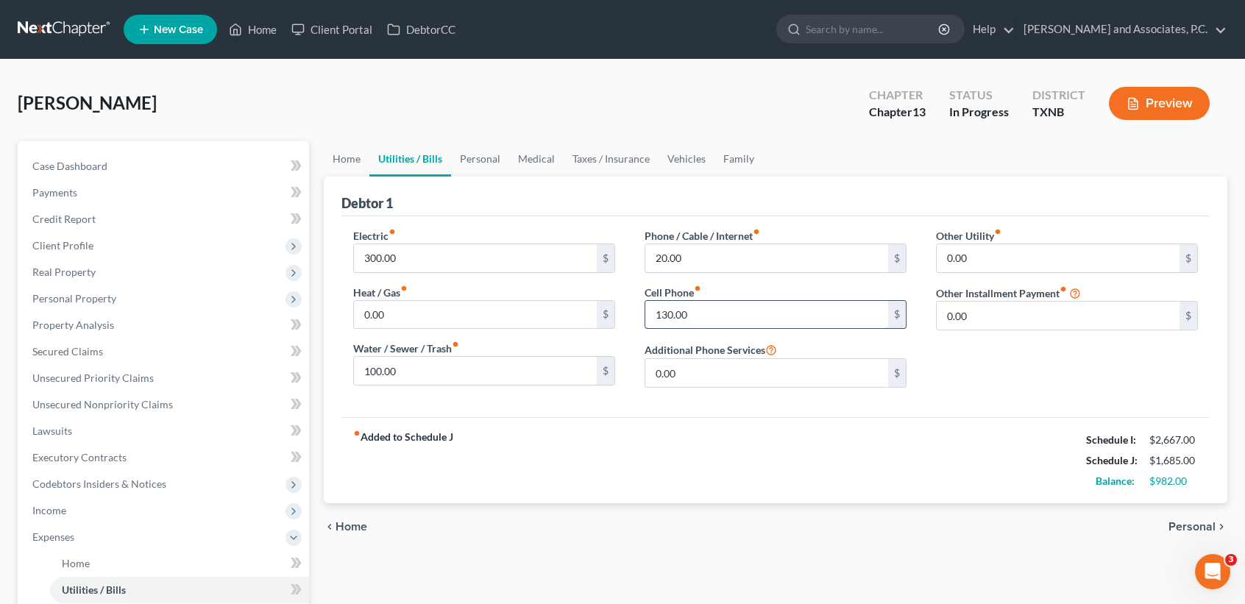
click at [767, 311] on input "130.00" at bounding box center [767, 315] width 243 height 28
click at [473, 163] on link "Personal" at bounding box center [480, 158] width 58 height 35
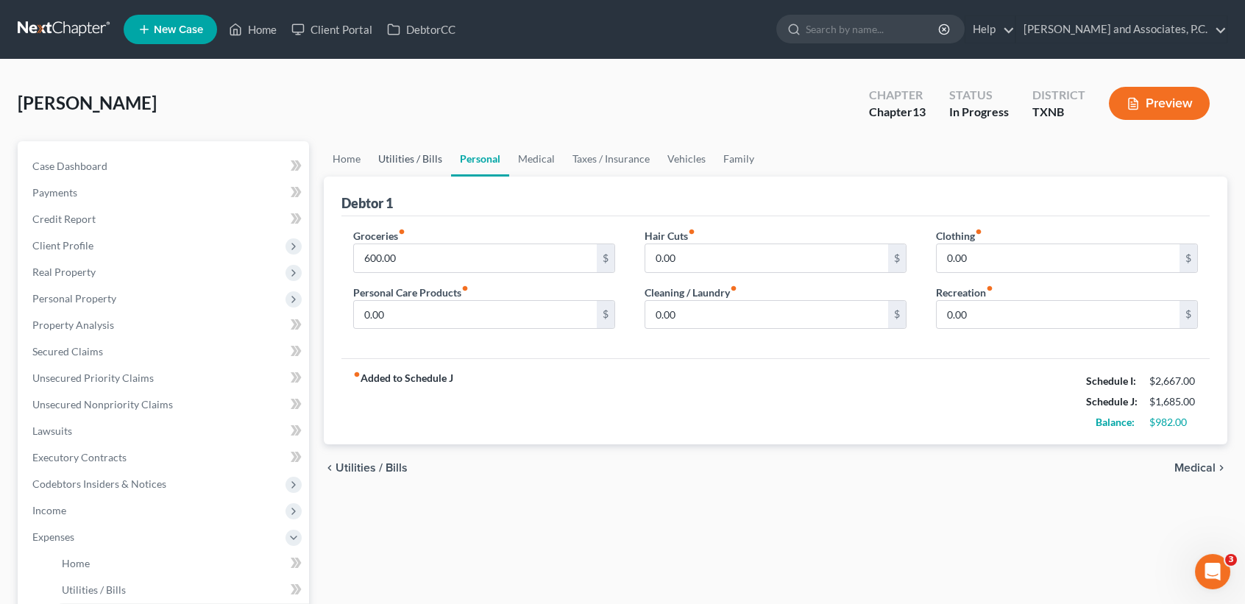
click at [424, 158] on link "Utilities / Bills" at bounding box center [411, 158] width 82 height 35
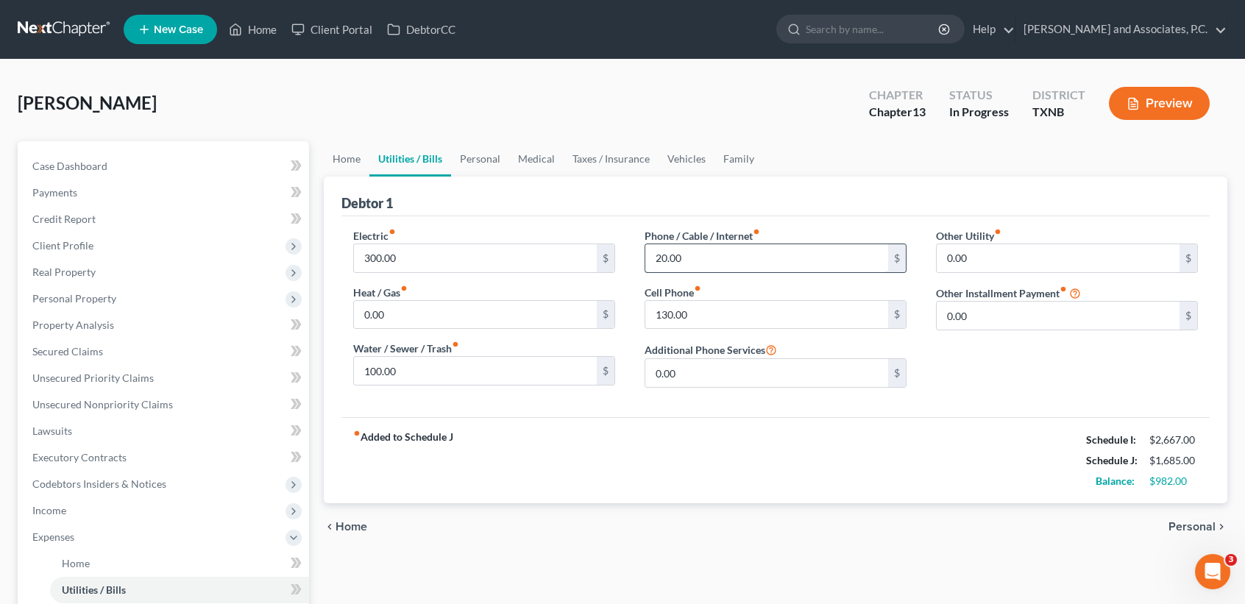
drag, startPoint x: 759, startPoint y: 254, endPoint x: 768, endPoint y: 253, distance: 8.9
click at [760, 254] on input "20.00" at bounding box center [767, 258] width 243 height 28
type input "50.00"
click at [781, 464] on div "fiber_manual_record Added to Schedule J Schedule I: $2,667.00 Schedule J: $1,71…" at bounding box center [776, 460] width 869 height 86
click at [491, 169] on link "Personal" at bounding box center [480, 158] width 58 height 35
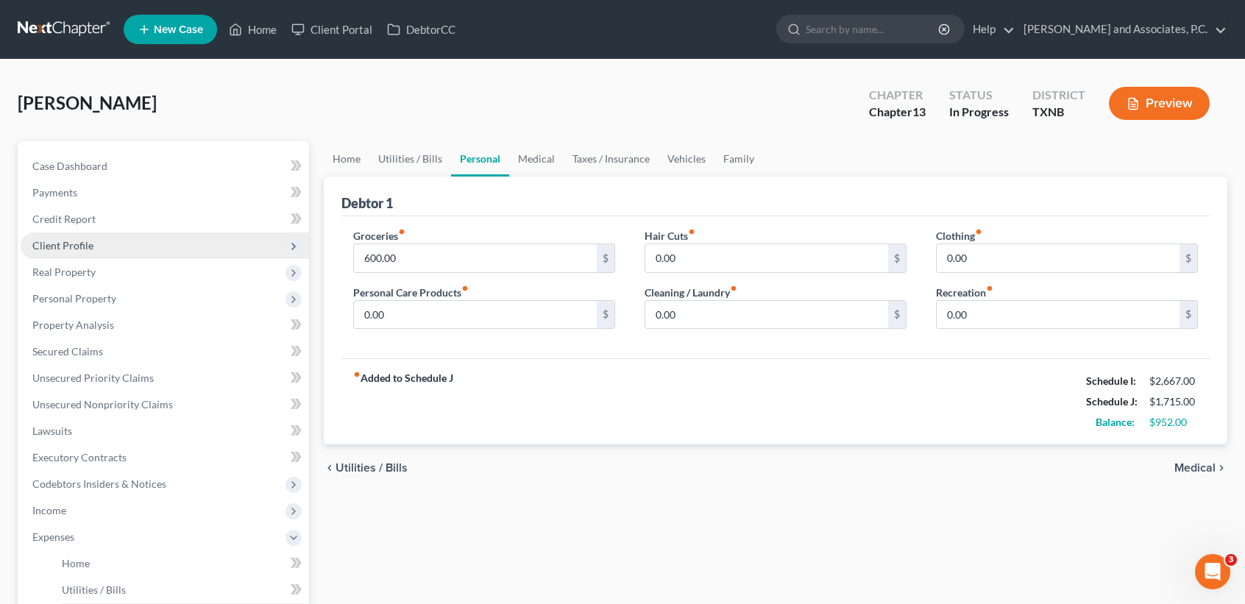
click at [71, 243] on span "Client Profile" at bounding box center [62, 245] width 61 height 13
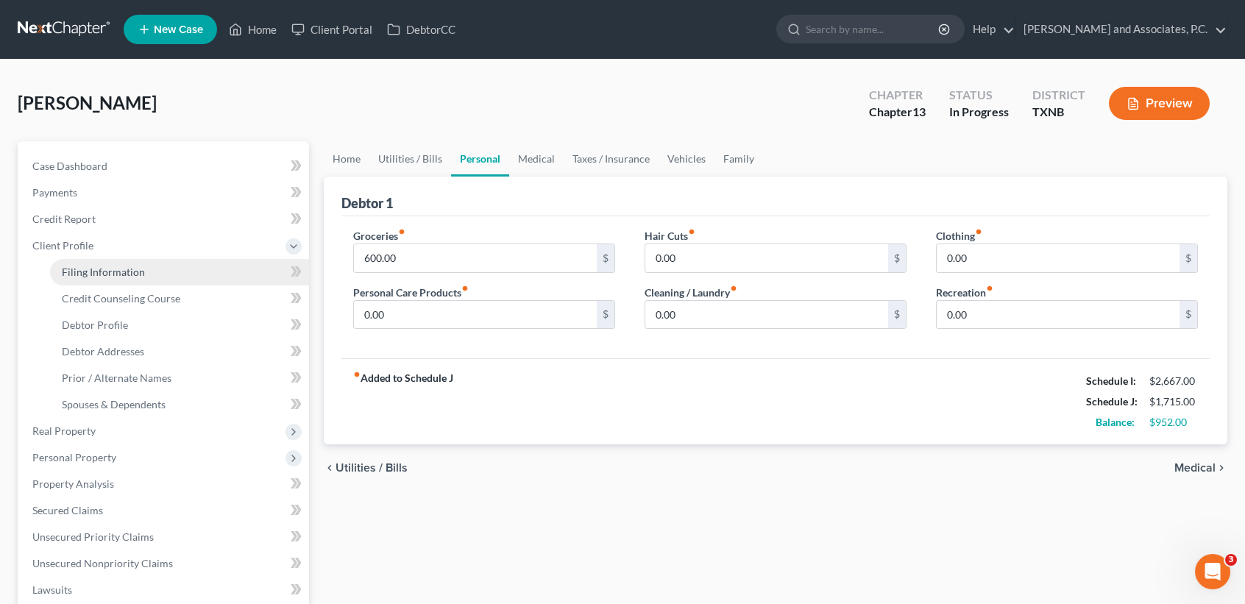
click at [94, 271] on span "Filing Information" at bounding box center [103, 272] width 83 height 13
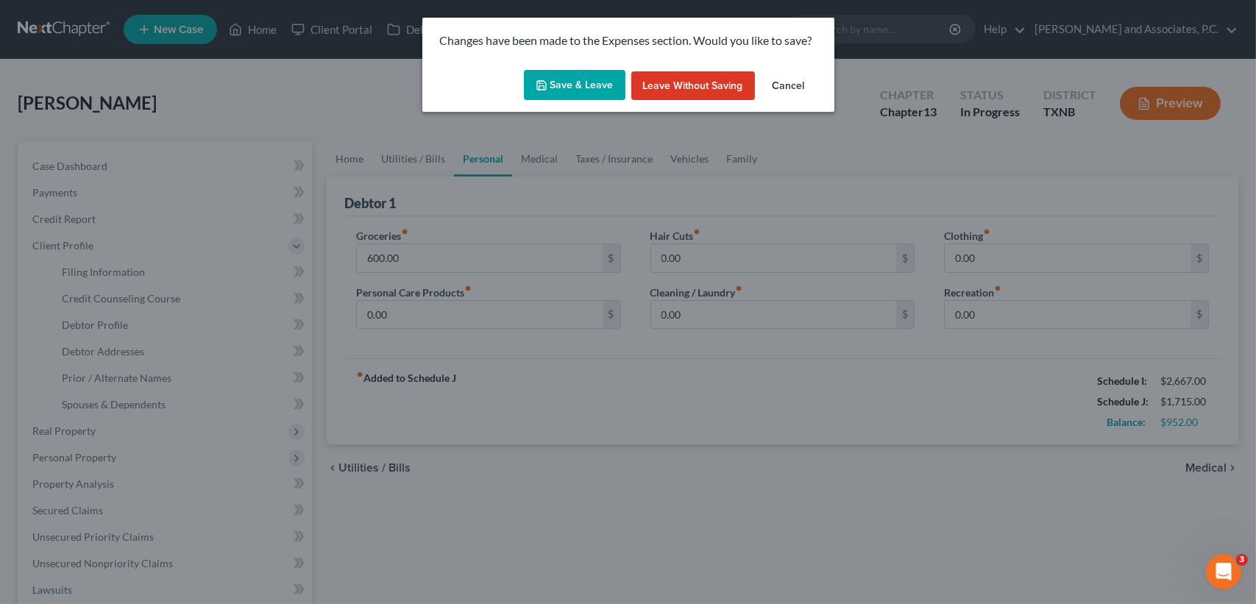
drag, startPoint x: 598, startPoint y: 104, endPoint x: 597, endPoint y: 96, distance: 8.1
click at [598, 101] on div "Save & Leave Leave without Saving Cancel" at bounding box center [629, 88] width 412 height 49
click at [596, 95] on button "Save & Leave" at bounding box center [575, 85] width 102 height 31
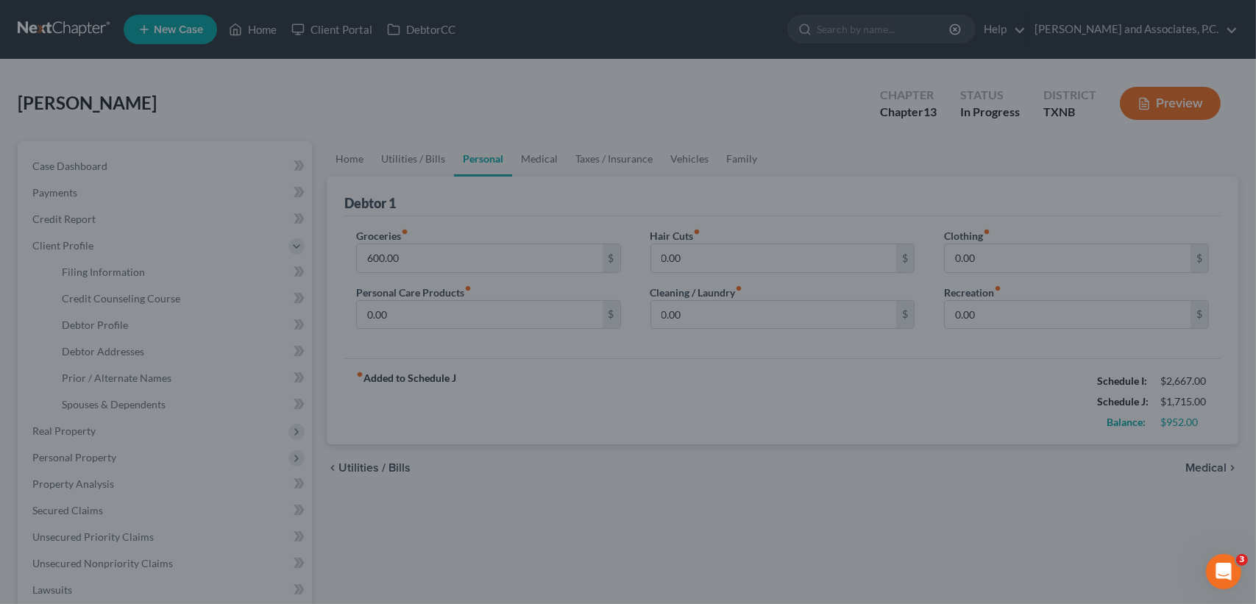
select select "1"
select select "0"
select select "3"
select select "45"
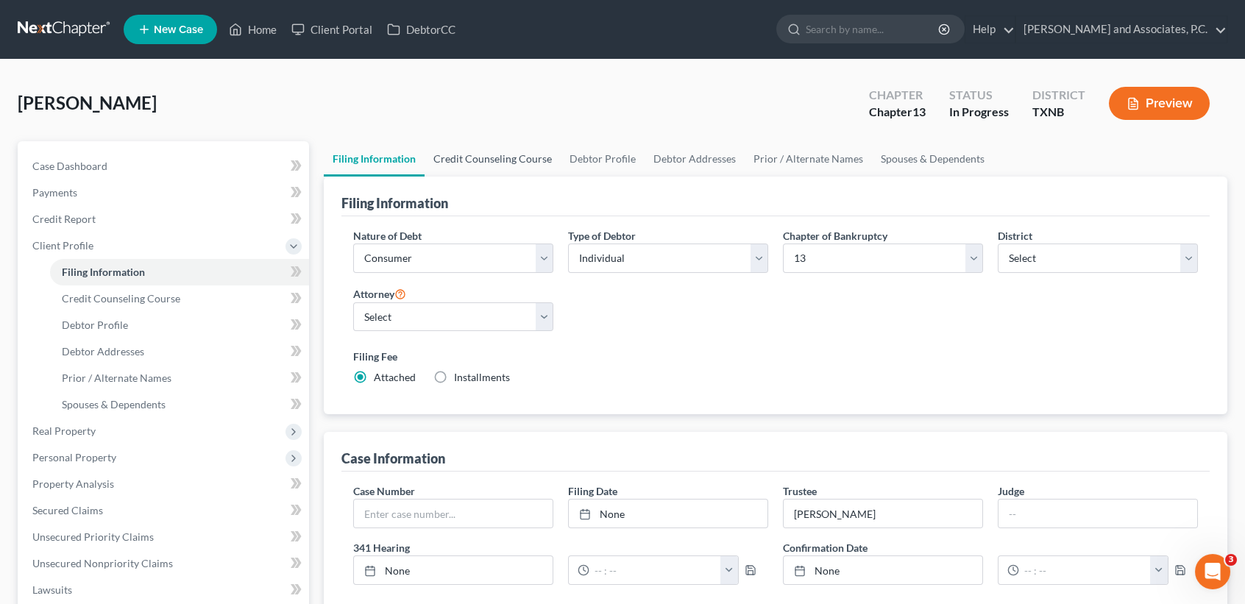
drag, startPoint x: 506, startPoint y: 152, endPoint x: 623, endPoint y: 165, distance: 118.4
click at [506, 152] on link "Credit Counseling Course" at bounding box center [493, 158] width 136 height 35
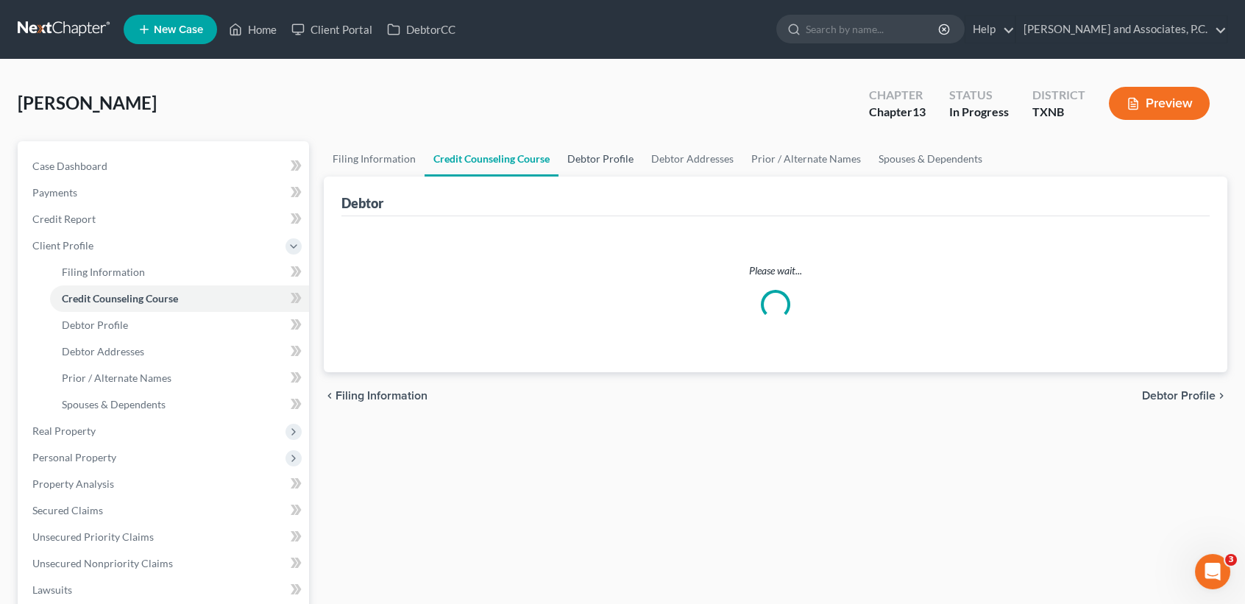
click at [623, 165] on link "Debtor Profile" at bounding box center [601, 158] width 84 height 35
select select "0"
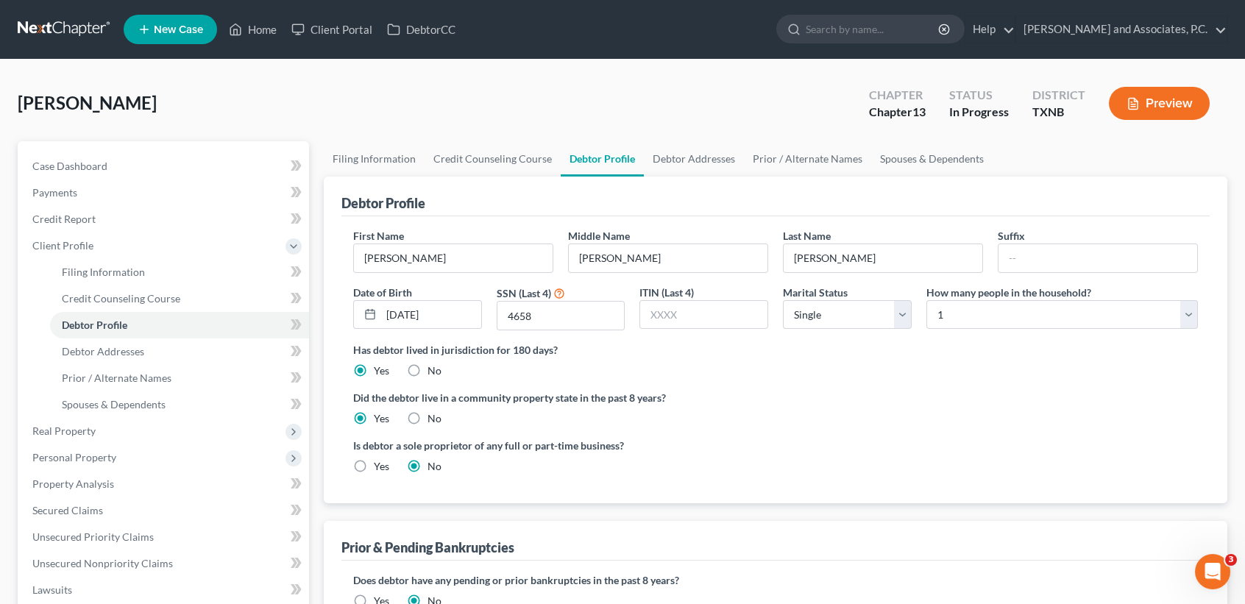
radio input "true"
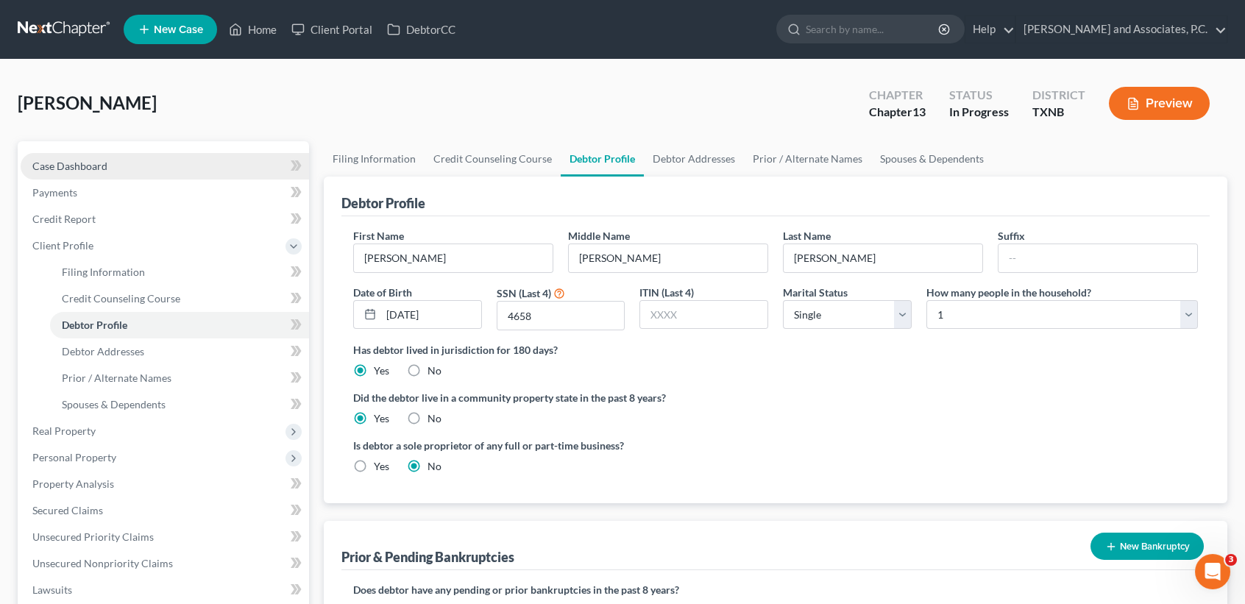
click at [90, 155] on link "Case Dashboard" at bounding box center [165, 166] width 289 height 26
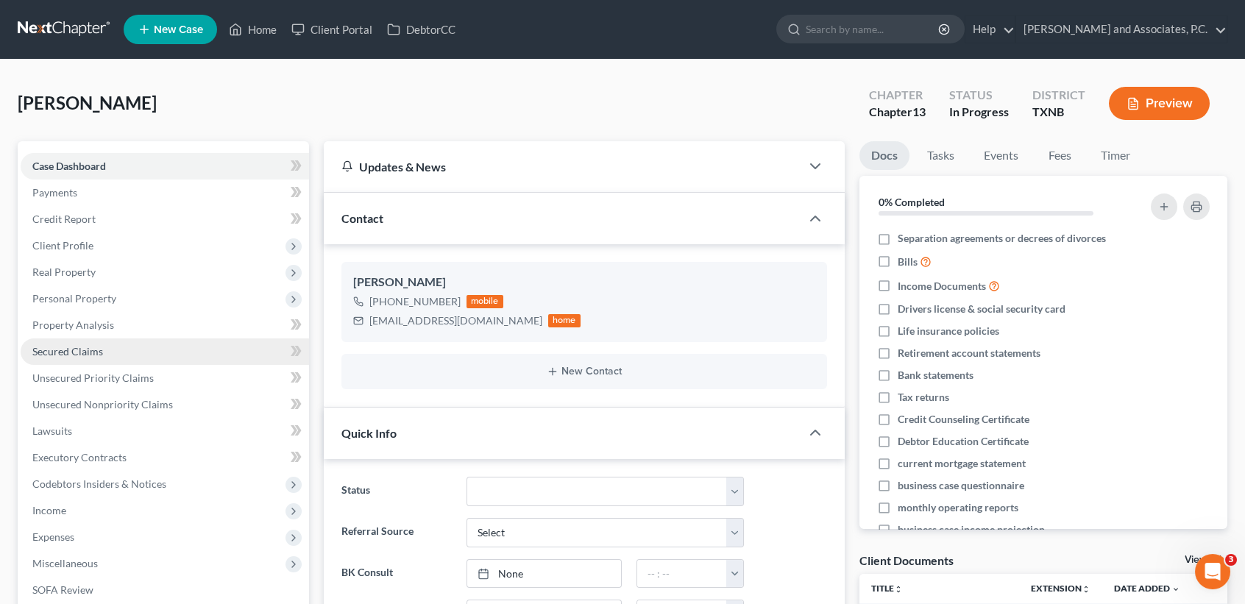
scroll to position [5863, 0]
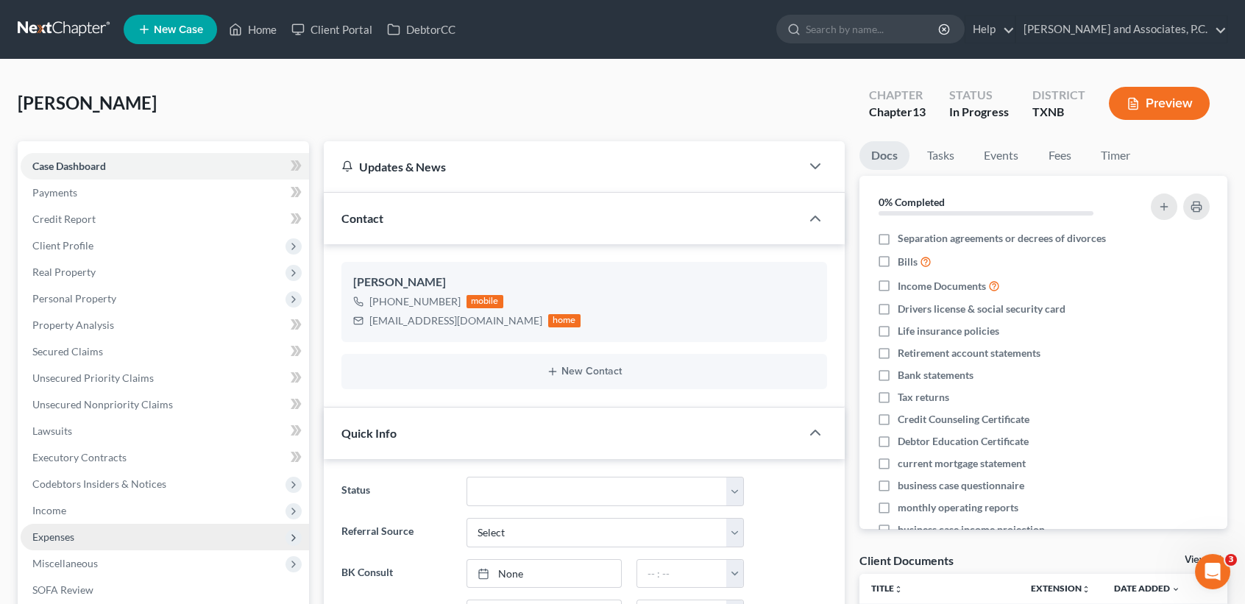
click at [62, 540] on span "Expenses" at bounding box center [53, 537] width 42 height 13
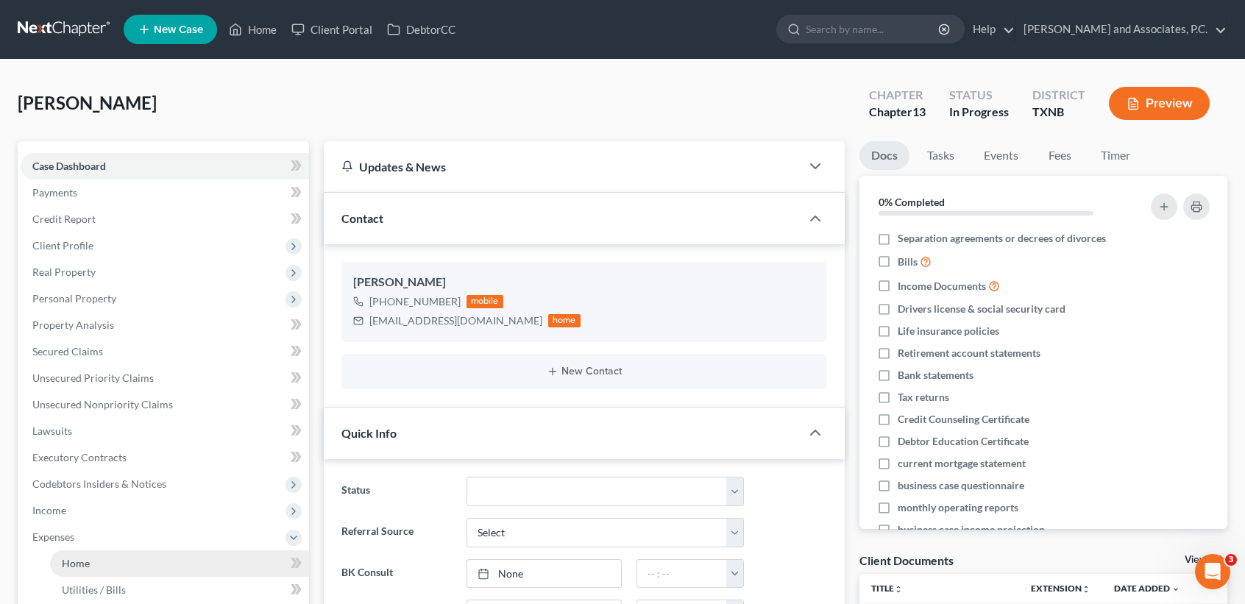
click at [67, 557] on span "Home" at bounding box center [76, 563] width 28 height 13
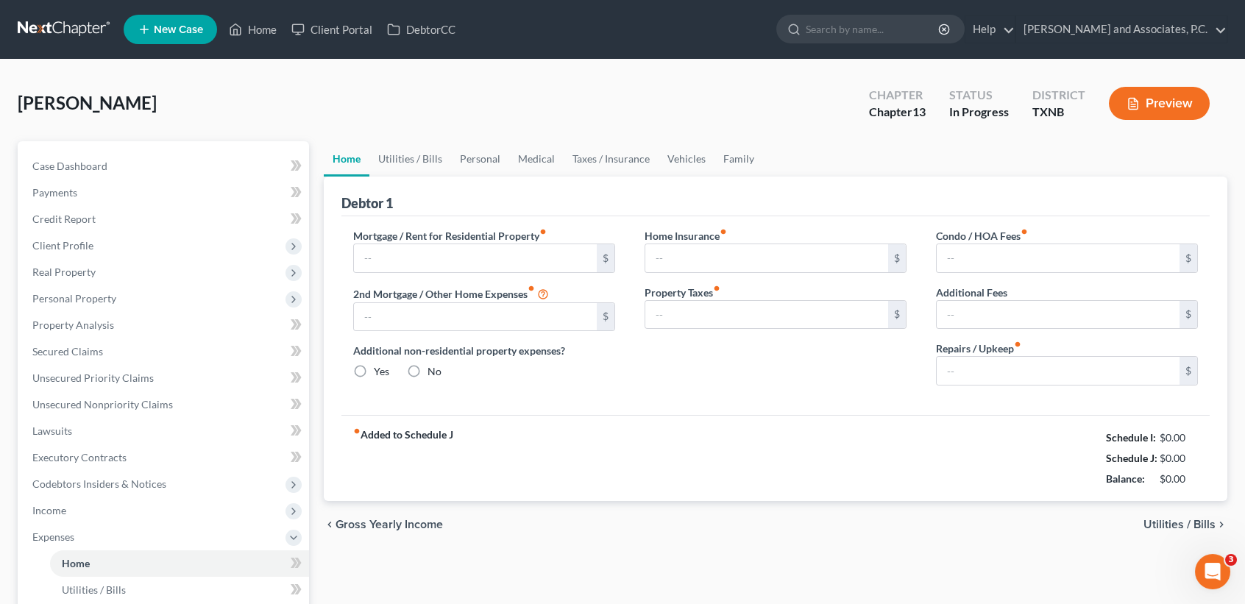
type input "0.00"
radio input "true"
type input "235.00"
type input "0.00"
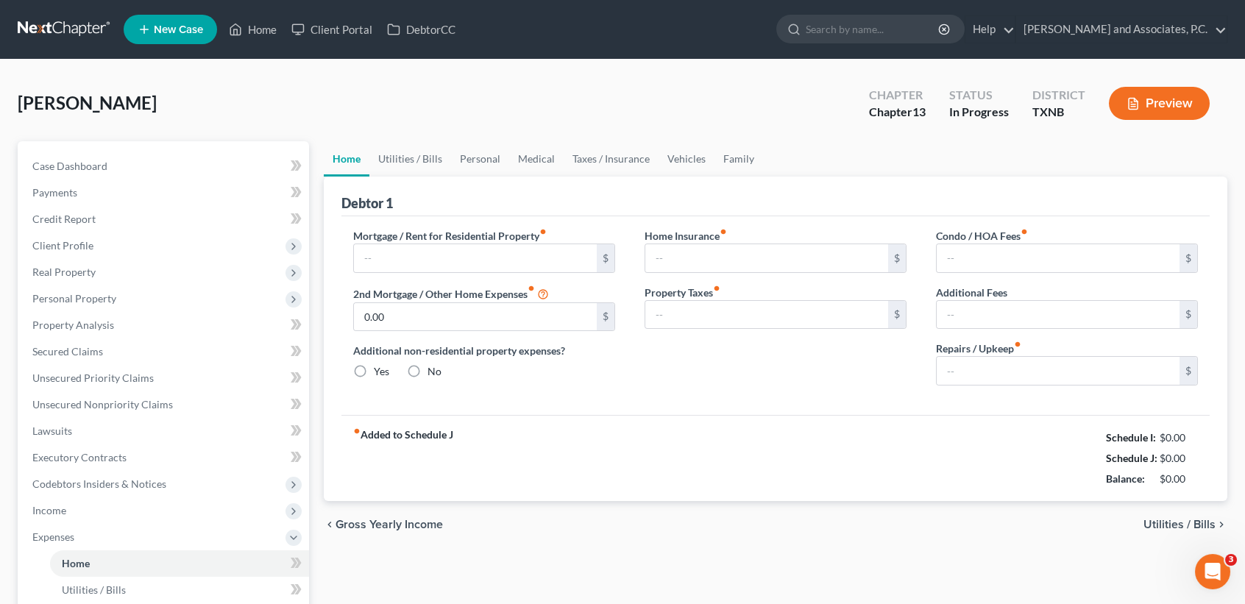
type input "0.00"
type input "100.00"
click at [469, 152] on link "Personal" at bounding box center [480, 158] width 58 height 35
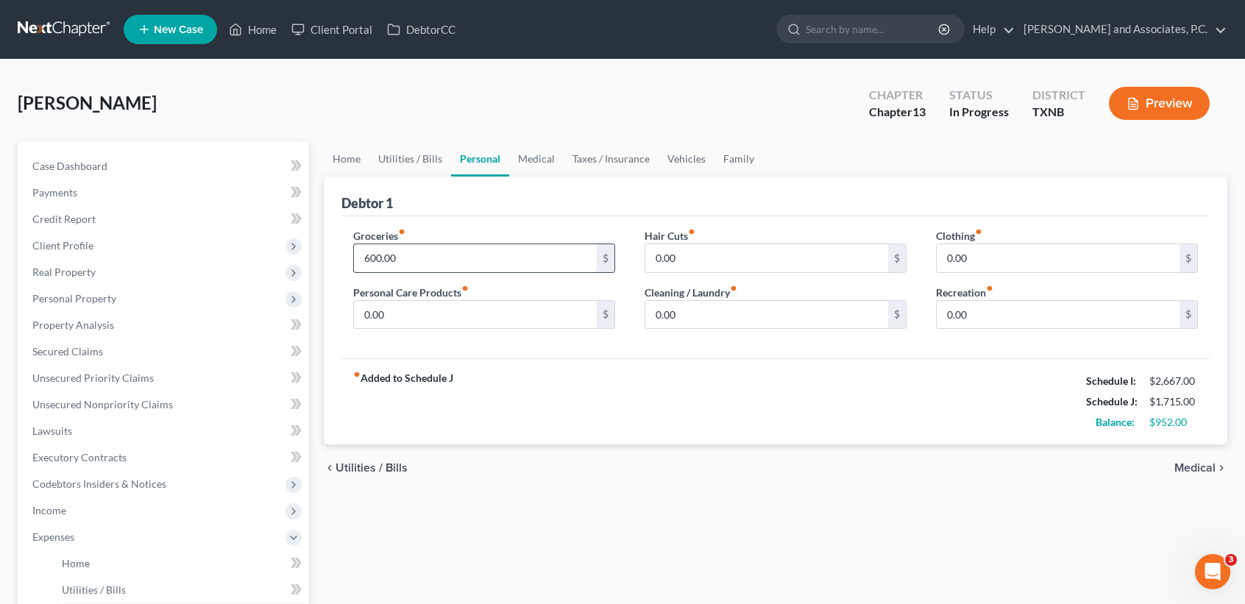
click at [510, 256] on input "600.00" at bounding box center [475, 258] width 243 height 28
type input "458.00"
drag, startPoint x: 557, startPoint y: 158, endPoint x: 552, endPoint y: 169, distance: 11.5
click at [556, 158] on link "Medical" at bounding box center [536, 158] width 54 height 35
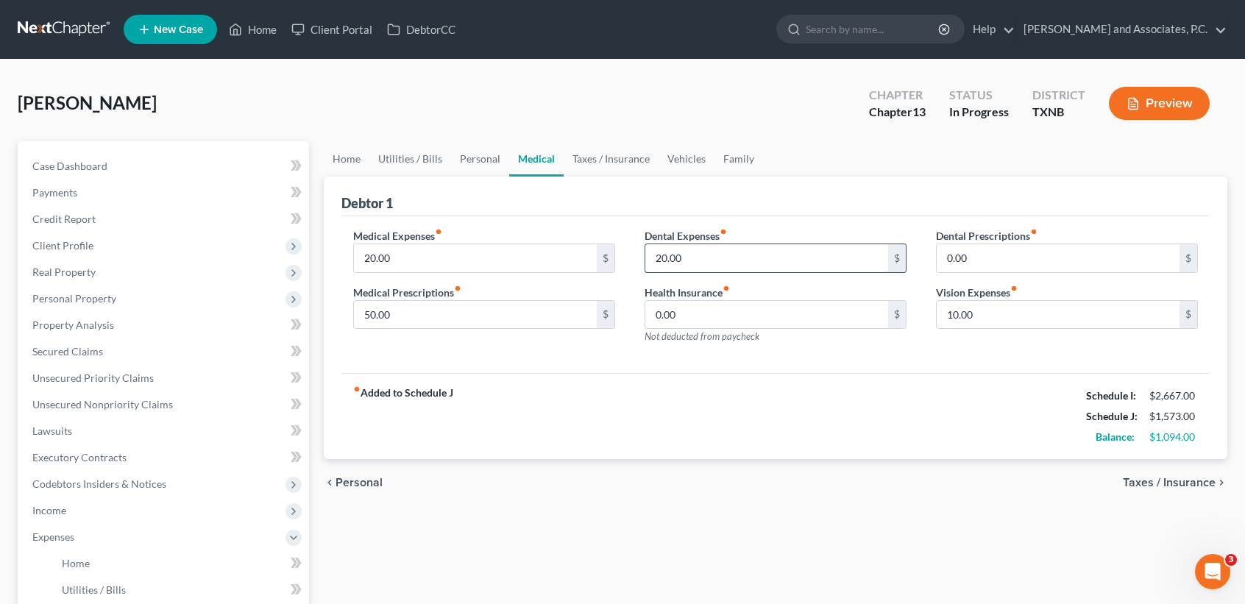
click at [715, 250] on input "20.00" at bounding box center [767, 258] width 243 height 28
click at [1094, 319] on input "10.00" at bounding box center [1058, 315] width 243 height 28
click at [787, 252] on input "0.00" at bounding box center [767, 258] width 243 height 28
type input "10.00"
click at [637, 163] on link "Taxes / Insurance" at bounding box center [611, 158] width 95 height 35
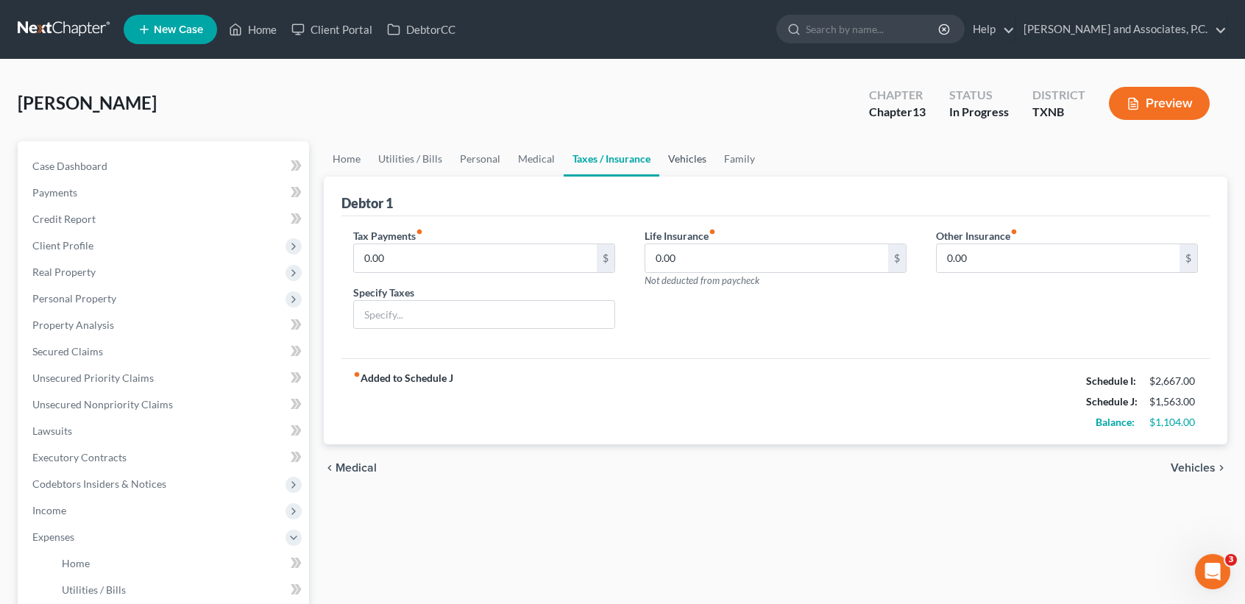
click at [702, 165] on link "Vehicles" at bounding box center [688, 158] width 56 height 35
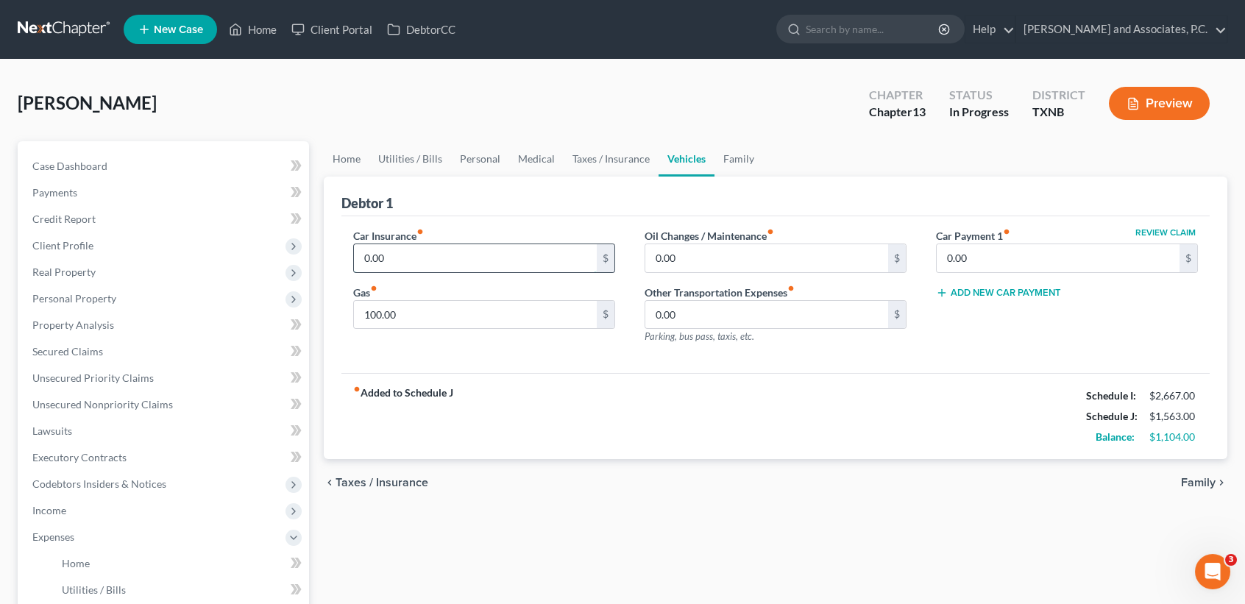
click at [467, 257] on input "0.00" at bounding box center [475, 258] width 243 height 28
click at [144, 161] on link "Case Dashboard" at bounding box center [165, 166] width 289 height 26
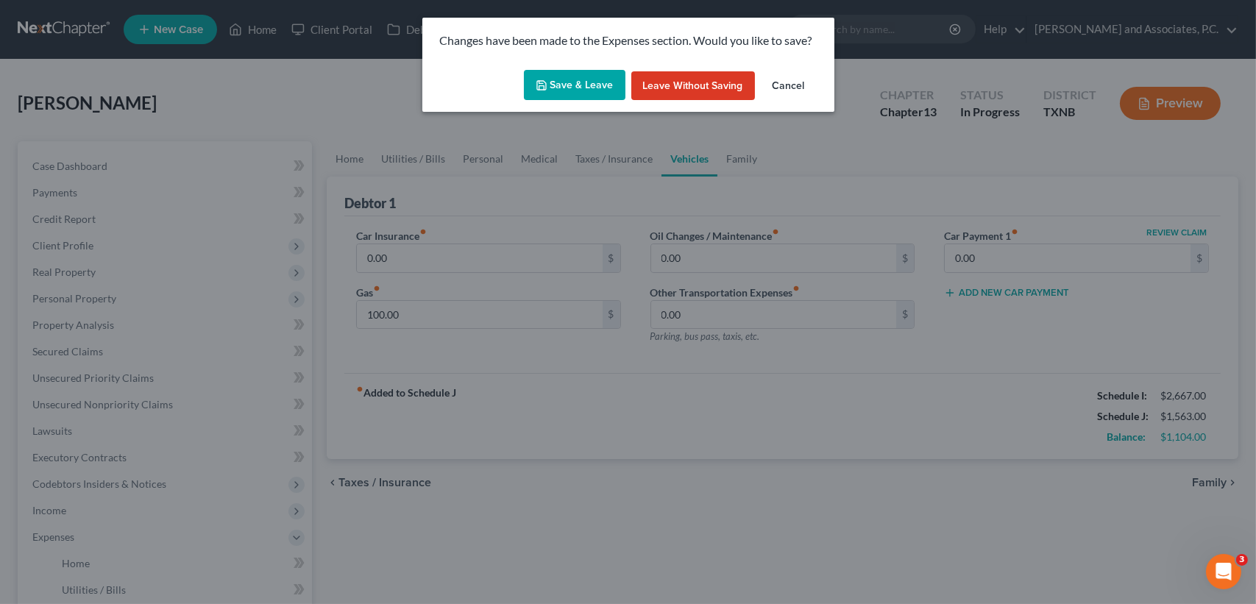
drag, startPoint x: 601, startPoint y: 73, endPoint x: 606, endPoint y: 119, distance: 45.9
click at [601, 74] on button "Save & Leave" at bounding box center [575, 85] width 102 height 31
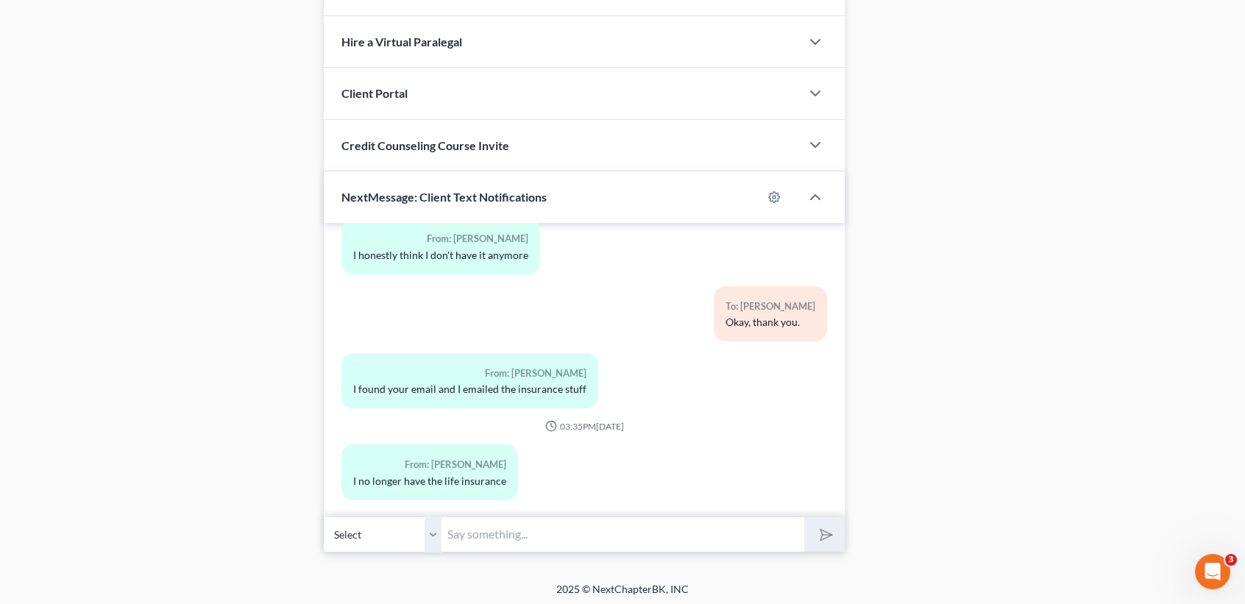
scroll to position [891, 0]
click at [568, 543] on input "text" at bounding box center [623, 533] width 363 height 36
drag, startPoint x: 736, startPoint y: 532, endPoint x: 763, endPoint y: 535, distance: 26.7
click at [738, 531] on input "text" at bounding box center [623, 533] width 363 height 36
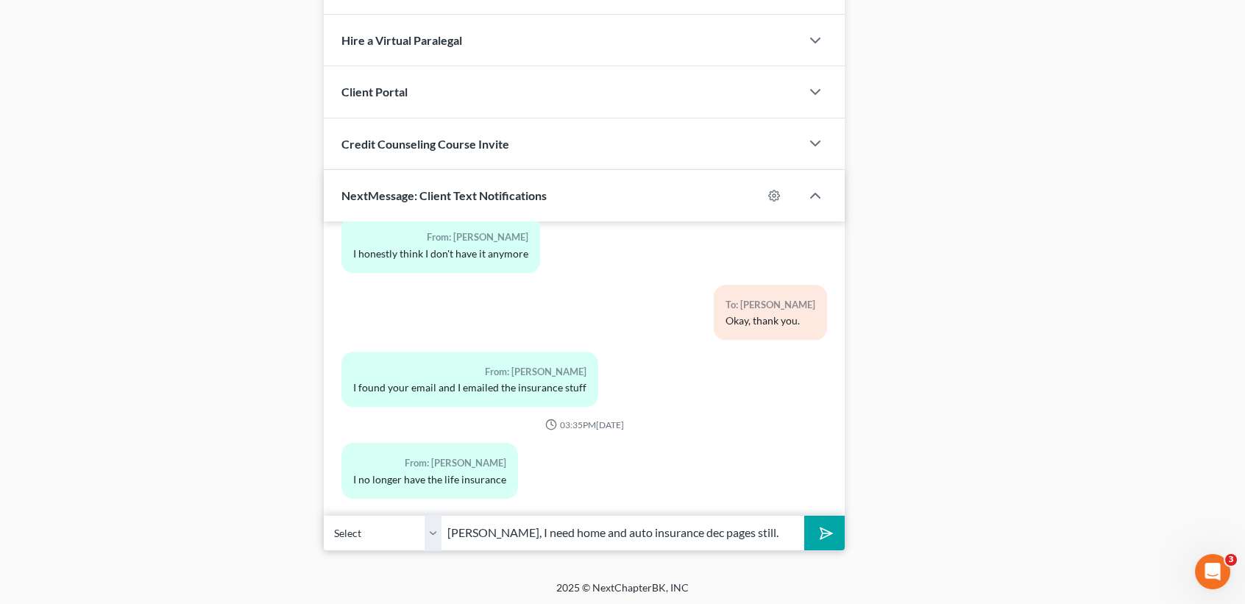
type input "[PERSON_NAME], I need home and auto insurance dec pages still."
click at [805, 516] on button "submit" at bounding box center [825, 533] width 40 height 35
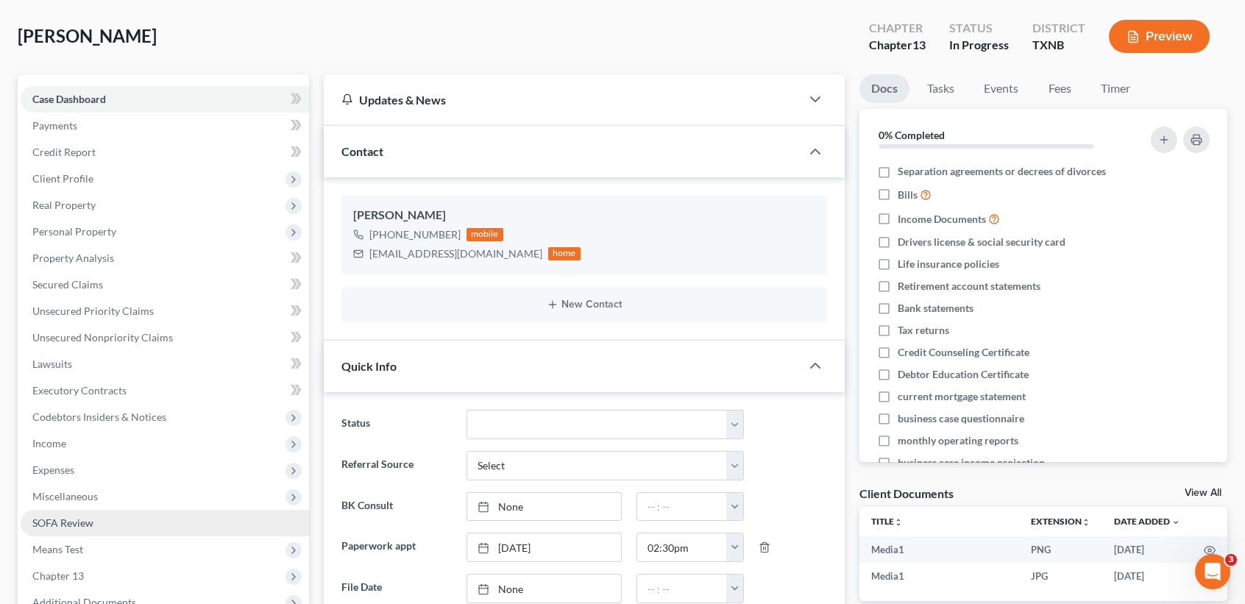
scroll to position [98, 0]
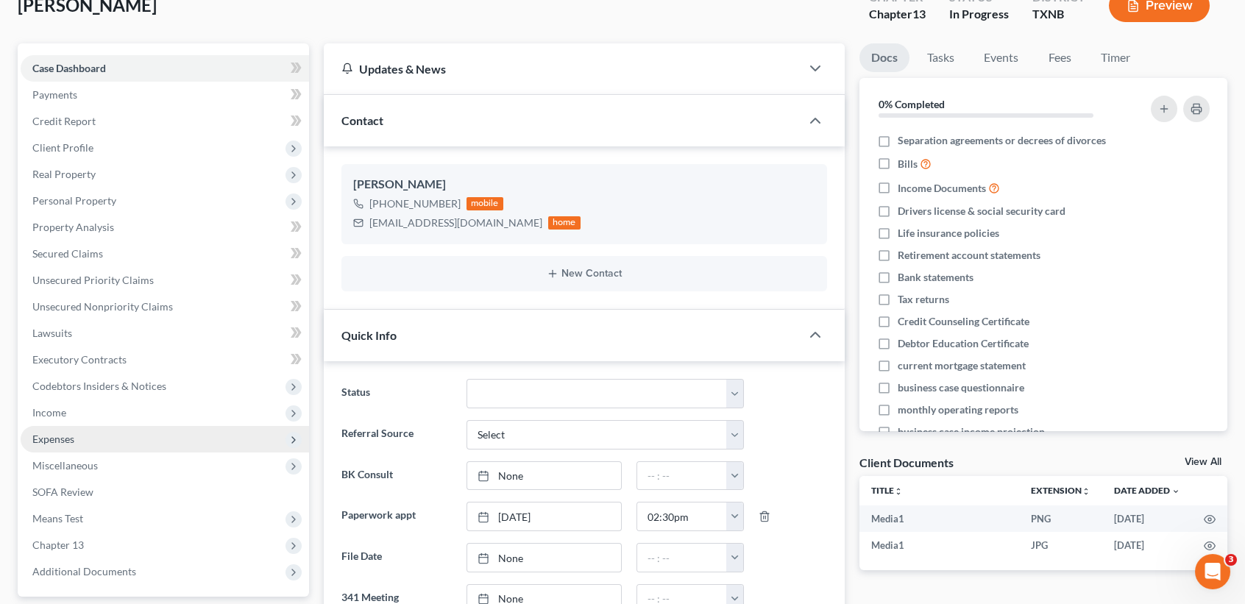
click at [88, 442] on span "Expenses" at bounding box center [165, 439] width 289 height 26
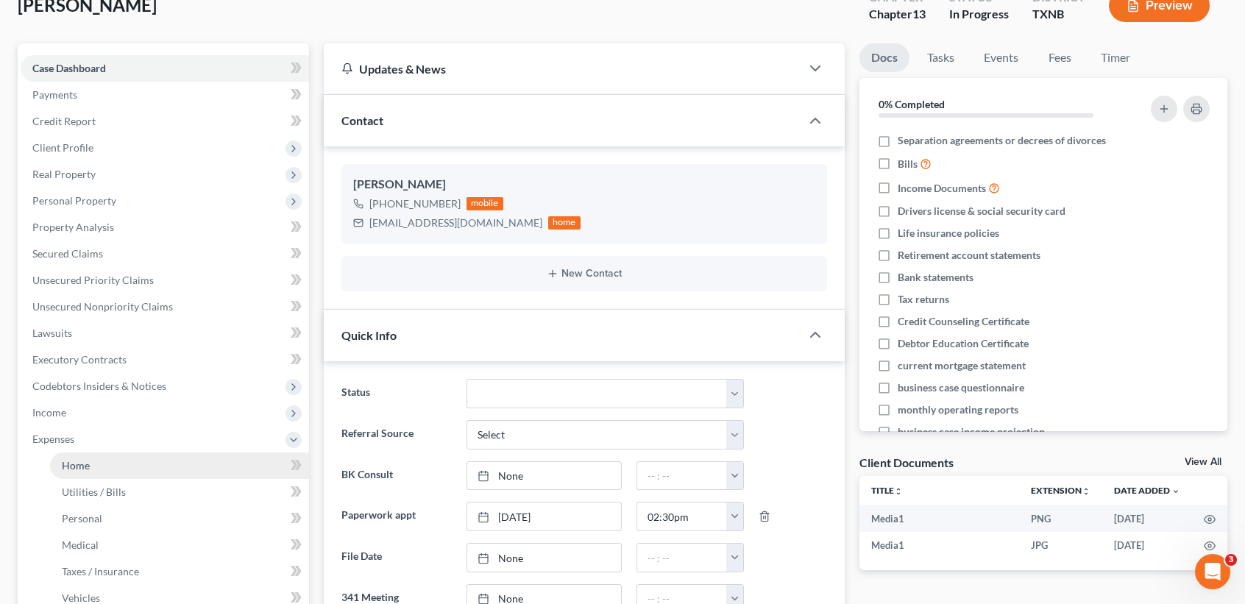
click at [93, 475] on link "Home" at bounding box center [179, 466] width 259 height 26
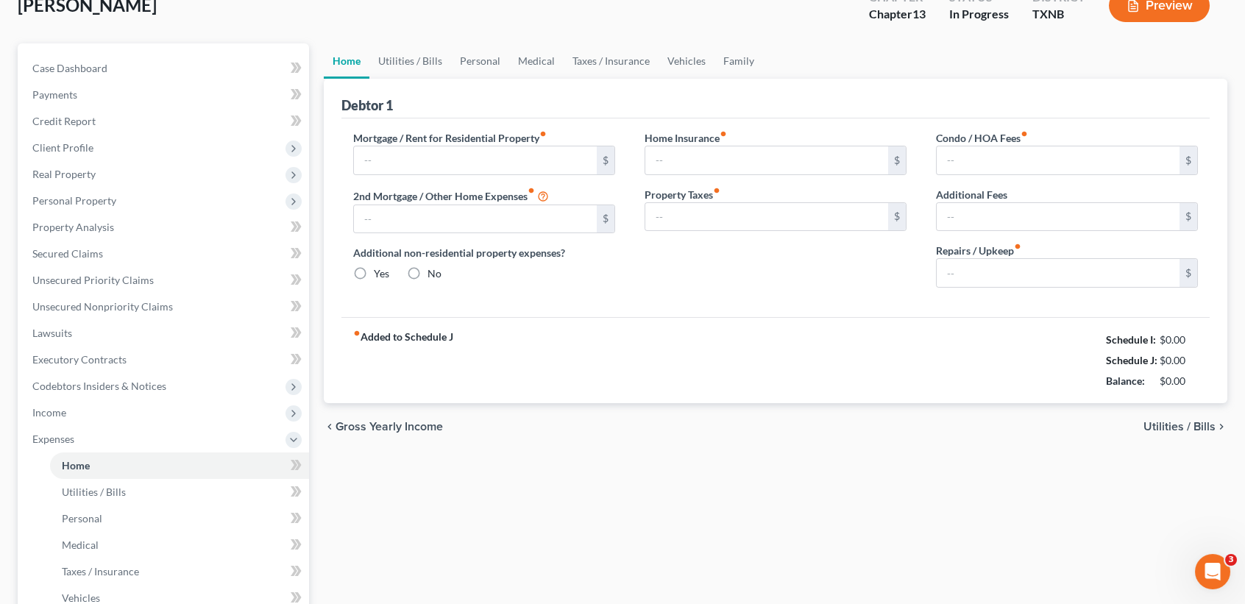
scroll to position [50, 0]
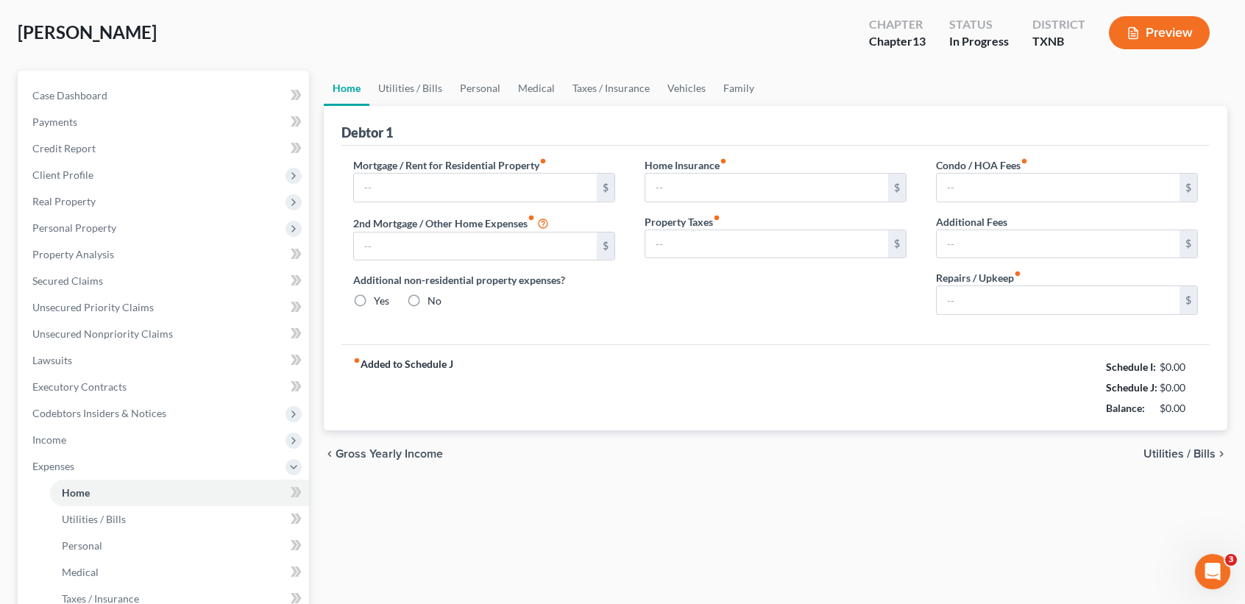
type input "0.00"
radio input "true"
type input "235.00"
type input "0.00"
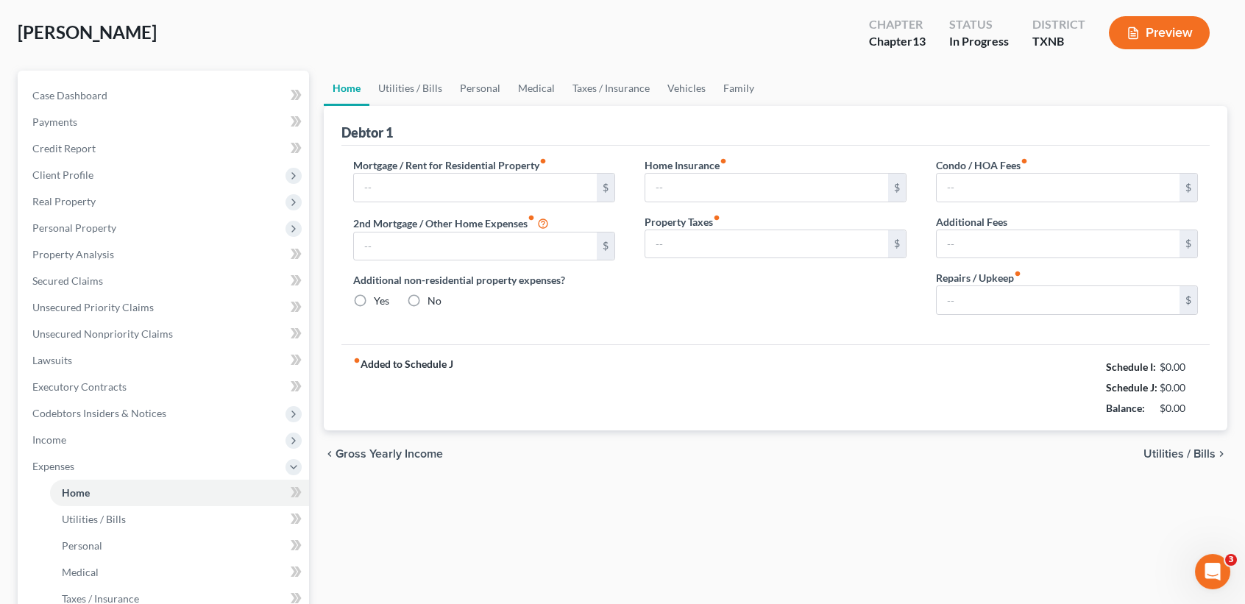
type input "0.00"
type input "100.00"
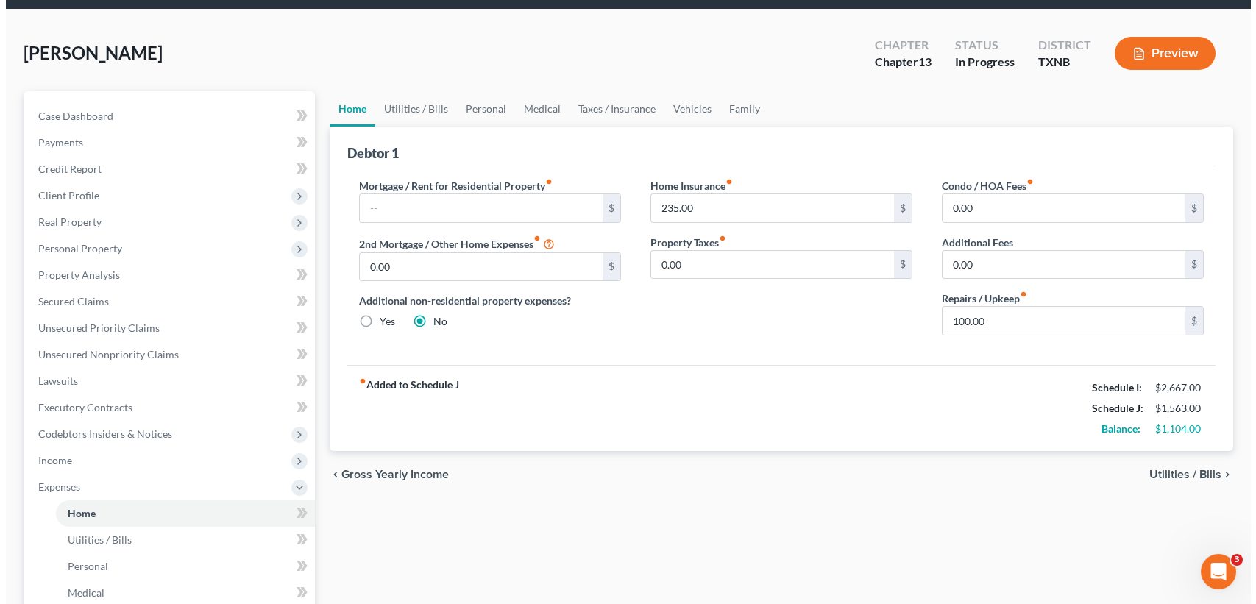
scroll to position [0, 0]
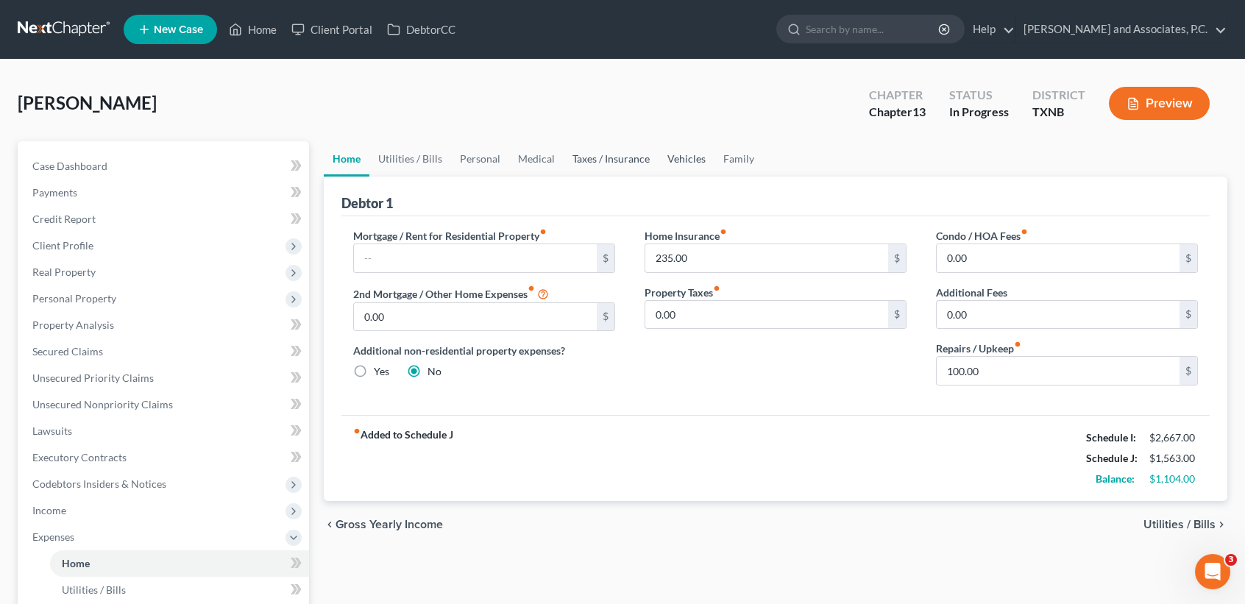
click at [652, 158] on link "Taxes / Insurance" at bounding box center [611, 158] width 95 height 35
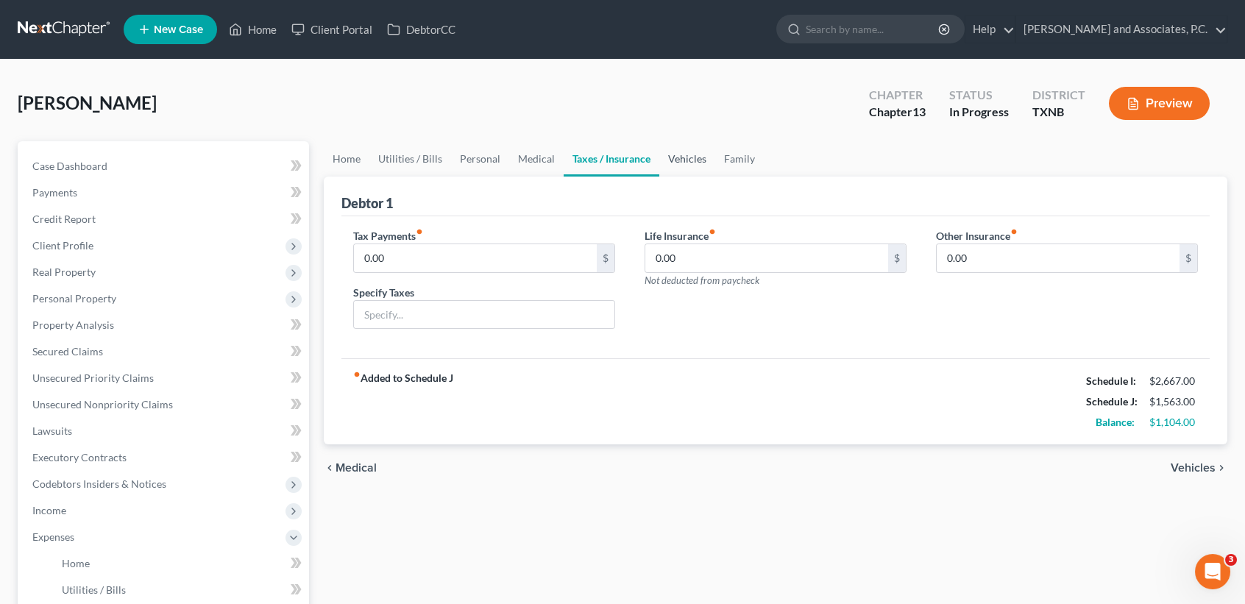
click at [674, 155] on link "Vehicles" at bounding box center [688, 158] width 56 height 35
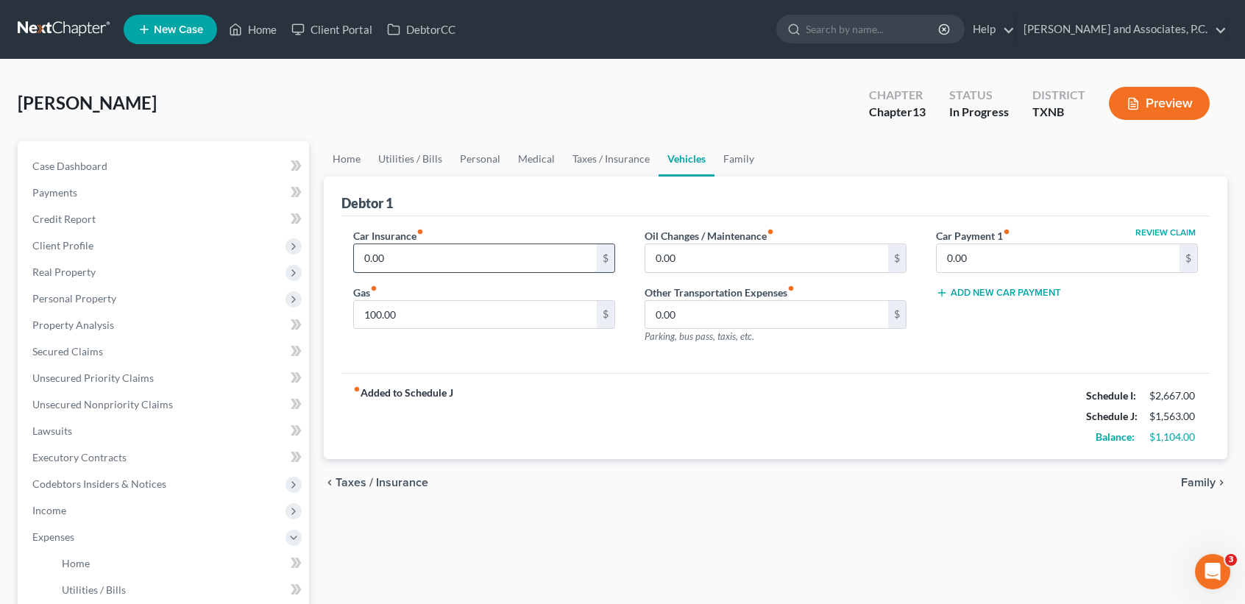
click at [500, 252] on input "0.00" at bounding box center [475, 258] width 243 height 28
type input "100.00"
click at [750, 163] on link "Family" at bounding box center [739, 158] width 49 height 35
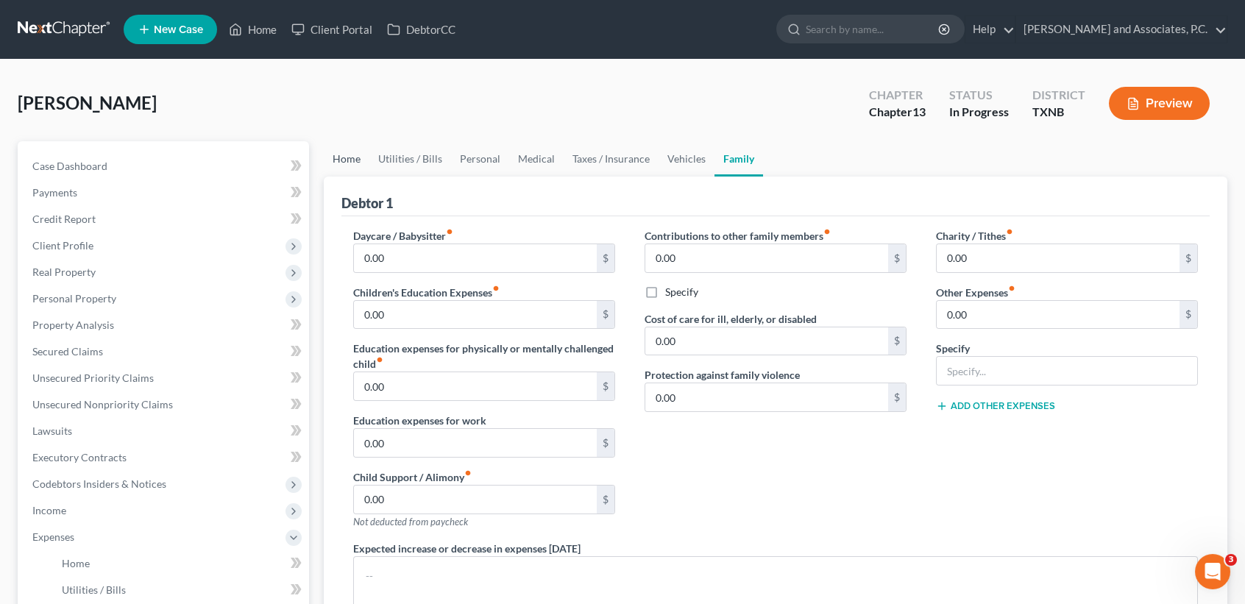
click at [339, 161] on link "Home" at bounding box center [347, 158] width 46 height 35
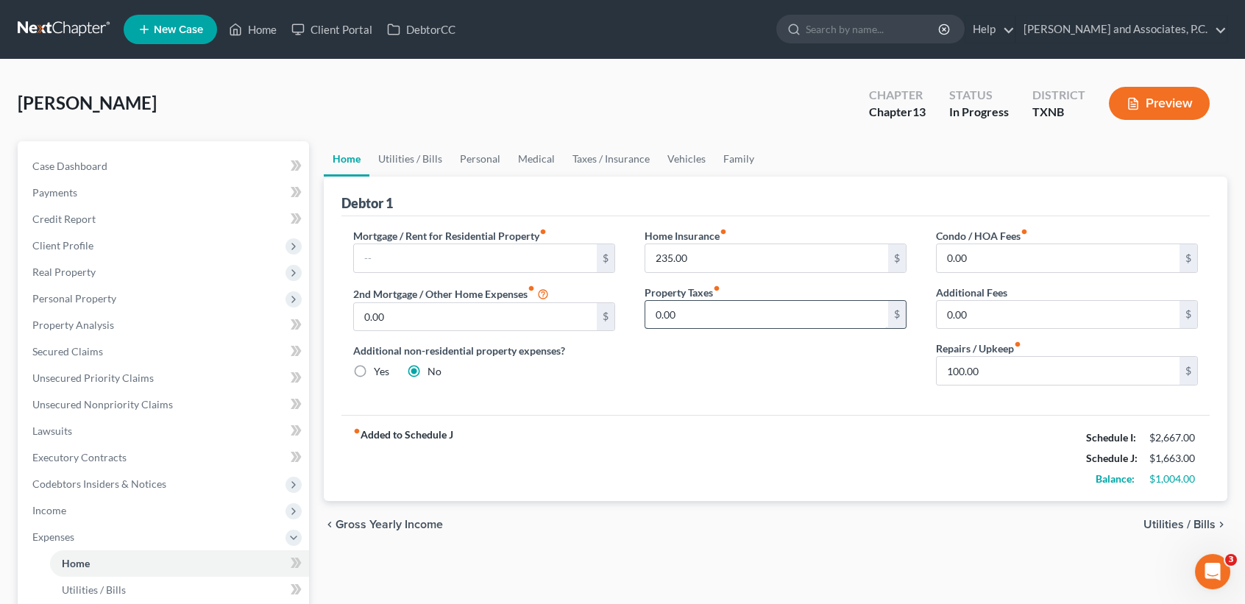
click at [741, 317] on input "0.00" at bounding box center [767, 315] width 243 height 28
click at [721, 381] on div "Home Insurance fiber_manual_record 235.00 $ Property Taxes fiber_manual_record …" at bounding box center [775, 312] width 291 height 169
click at [106, 357] on link "Secured Claims" at bounding box center [165, 352] width 289 height 26
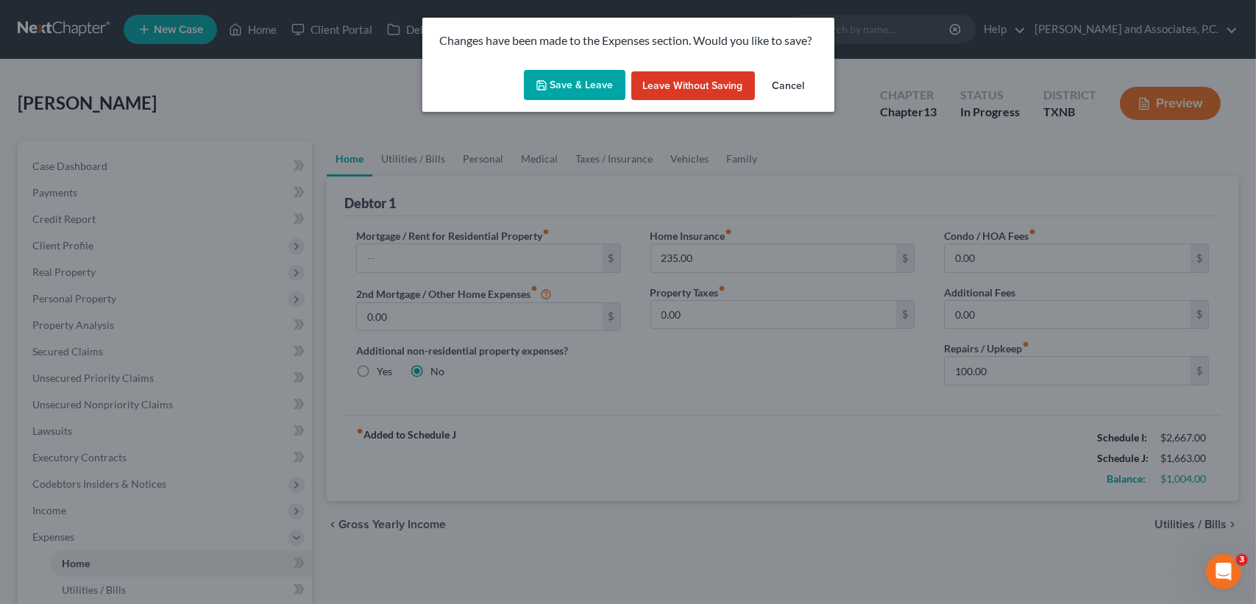
click at [573, 91] on button "Save & Leave" at bounding box center [575, 85] width 102 height 31
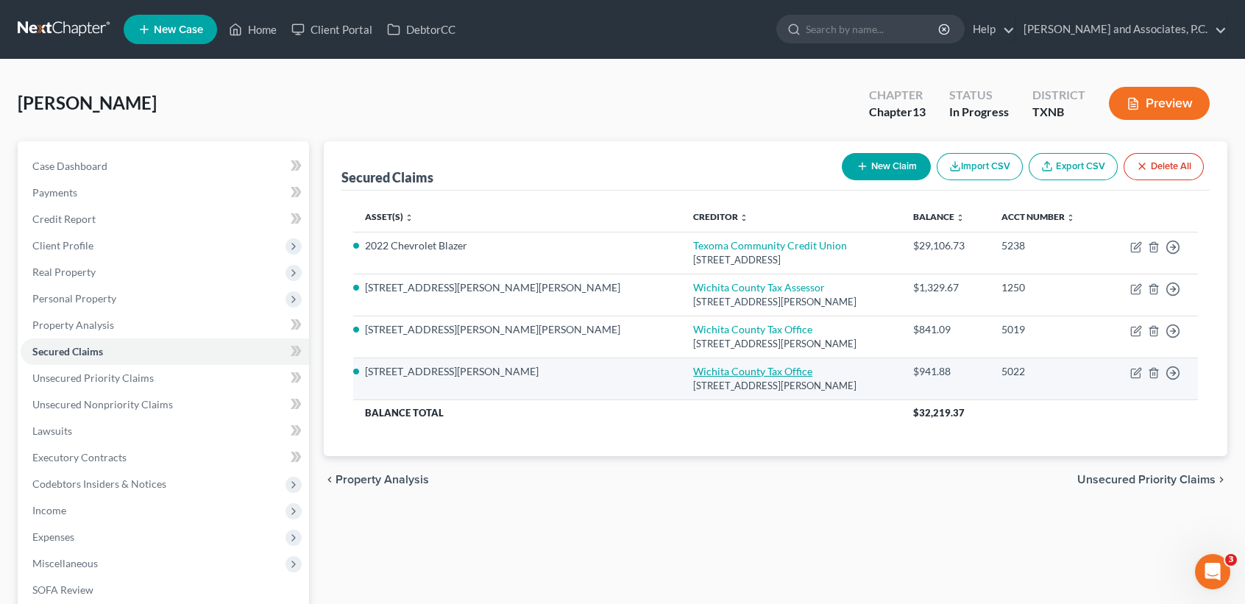
click at [693, 371] on link "Wichita County Tax Office" at bounding box center [752, 371] width 119 height 13
select select "45"
select select "3"
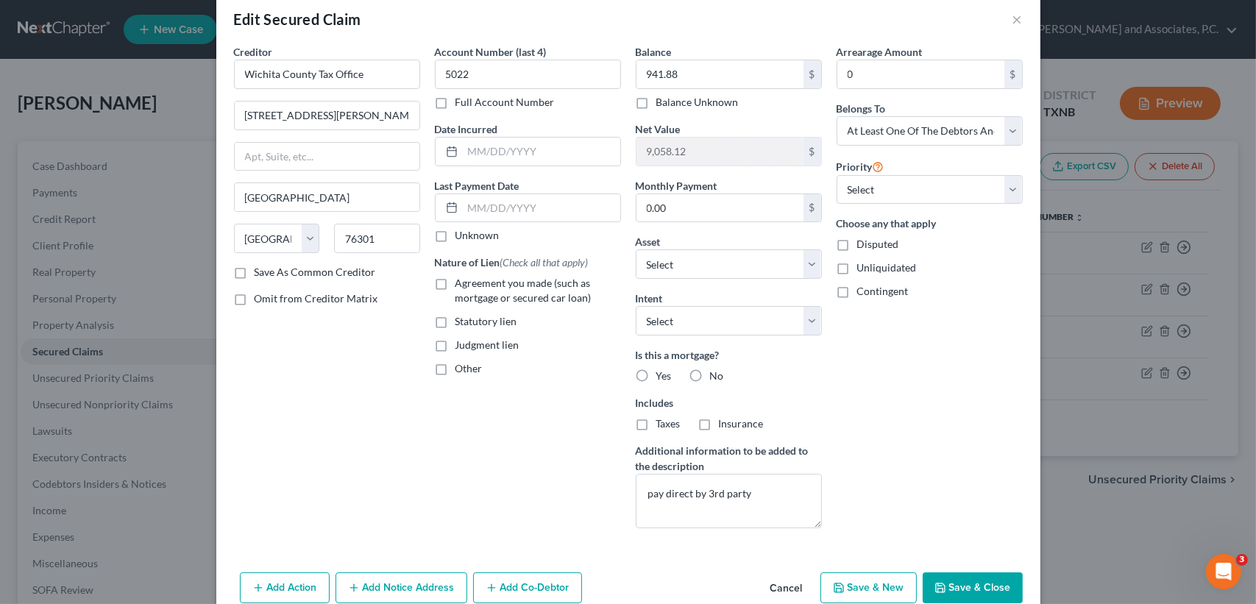
scroll to position [92, 0]
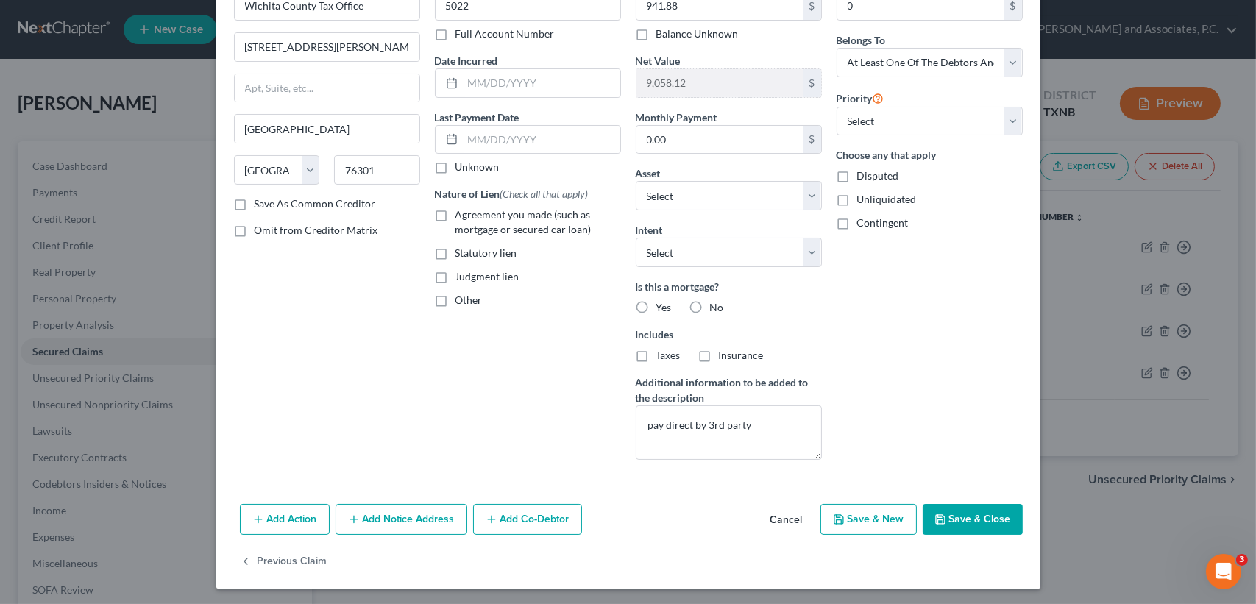
click at [980, 523] on button "Save & Close" at bounding box center [973, 519] width 100 height 31
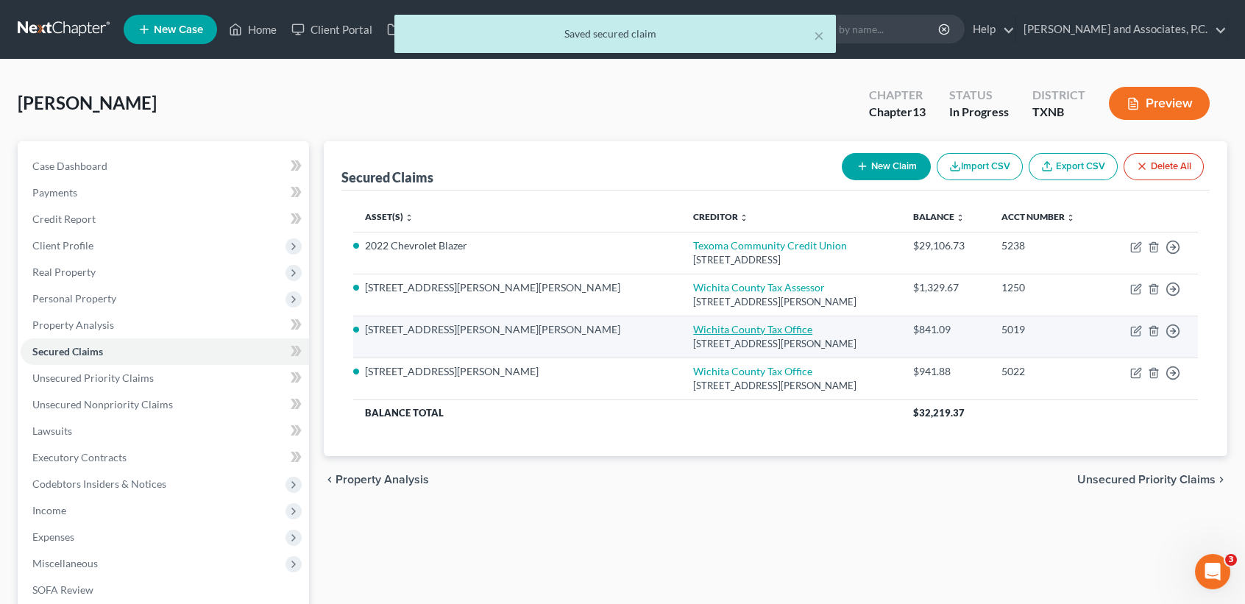
click at [693, 333] on link "Wichita County Tax Office" at bounding box center [752, 329] width 119 height 13
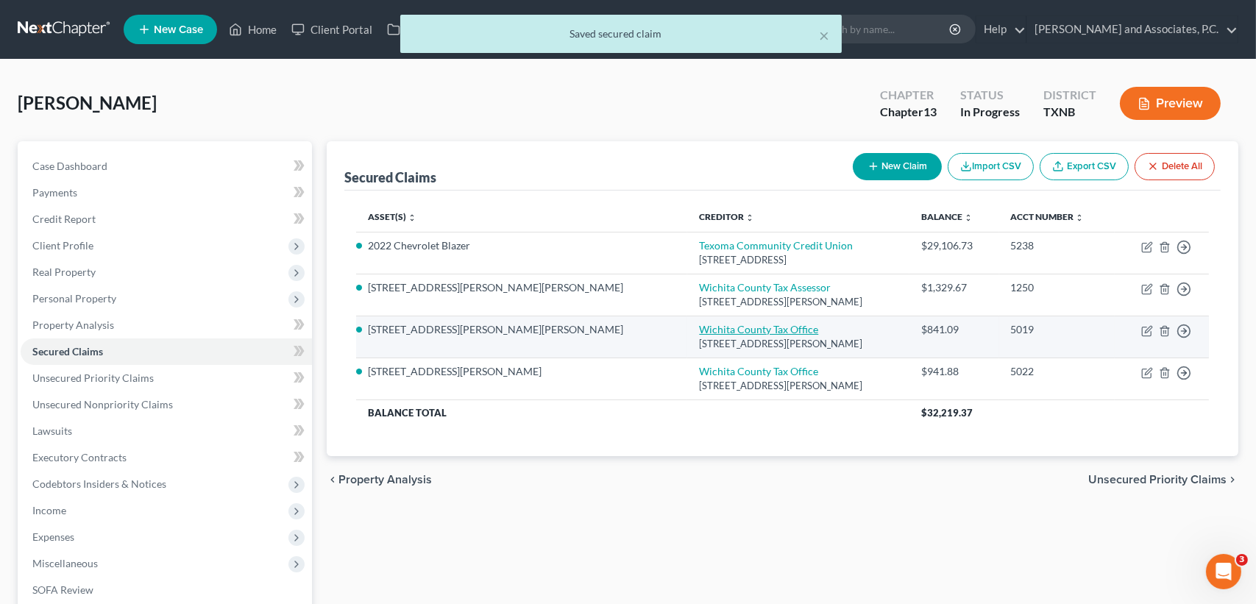
select select "45"
select select "0"
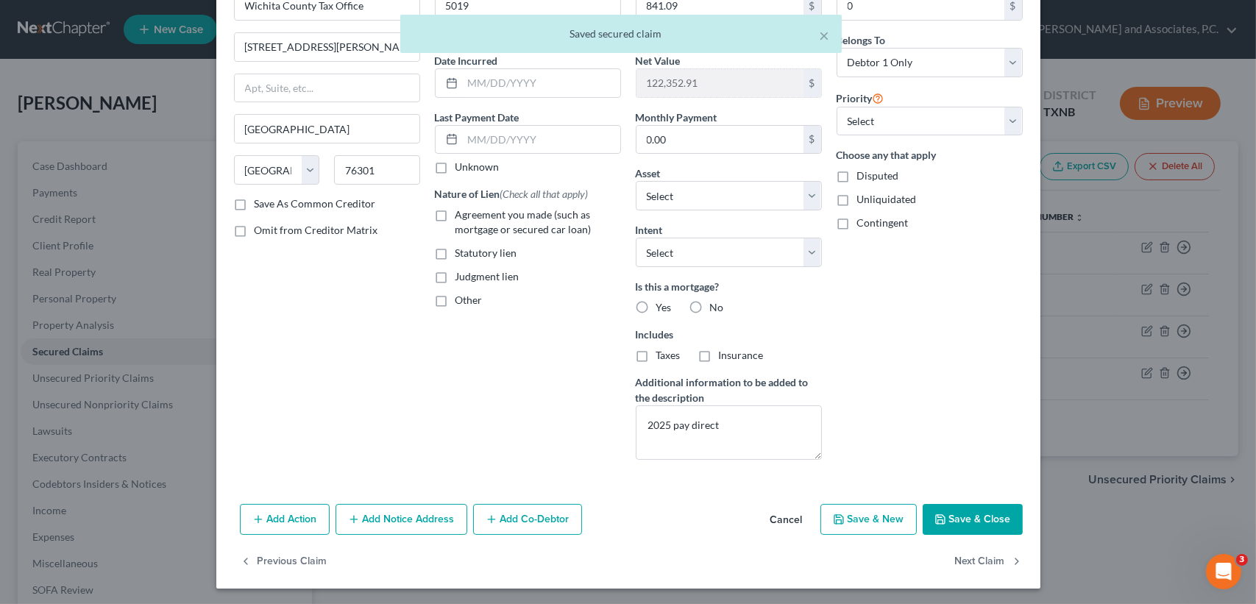
click at [978, 520] on button "Save & Close" at bounding box center [973, 519] width 100 height 31
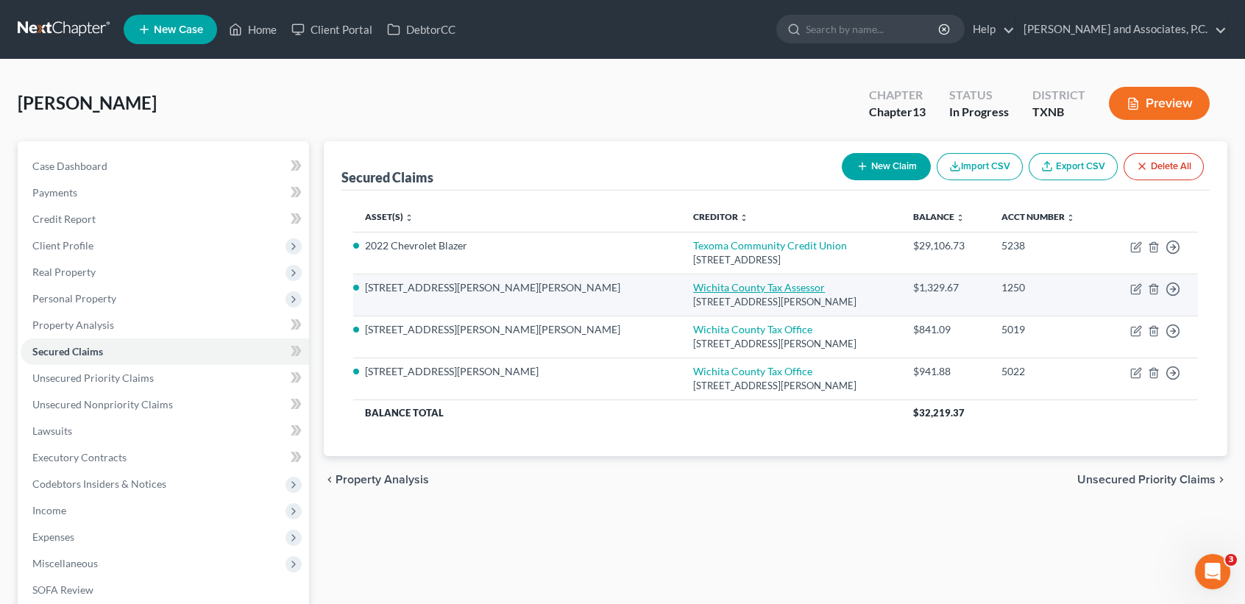
click at [693, 283] on link "Wichita County Tax Assessor" at bounding box center [759, 287] width 132 height 13
select select "45"
select select "0"
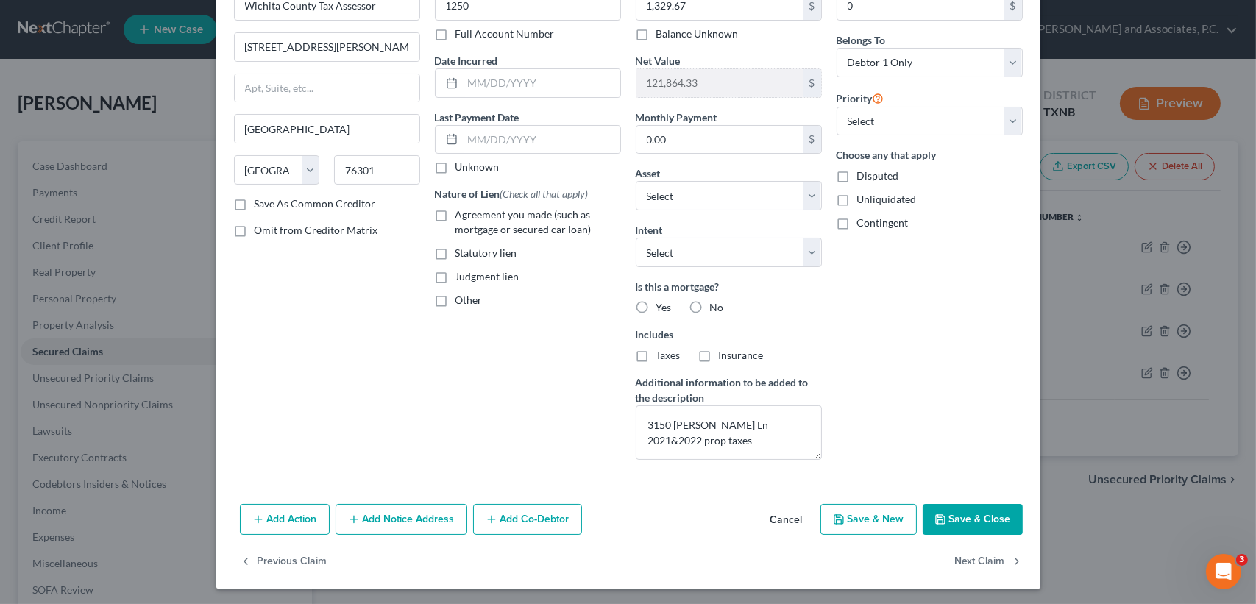
click at [966, 529] on button "Save & Close" at bounding box center [973, 519] width 100 height 31
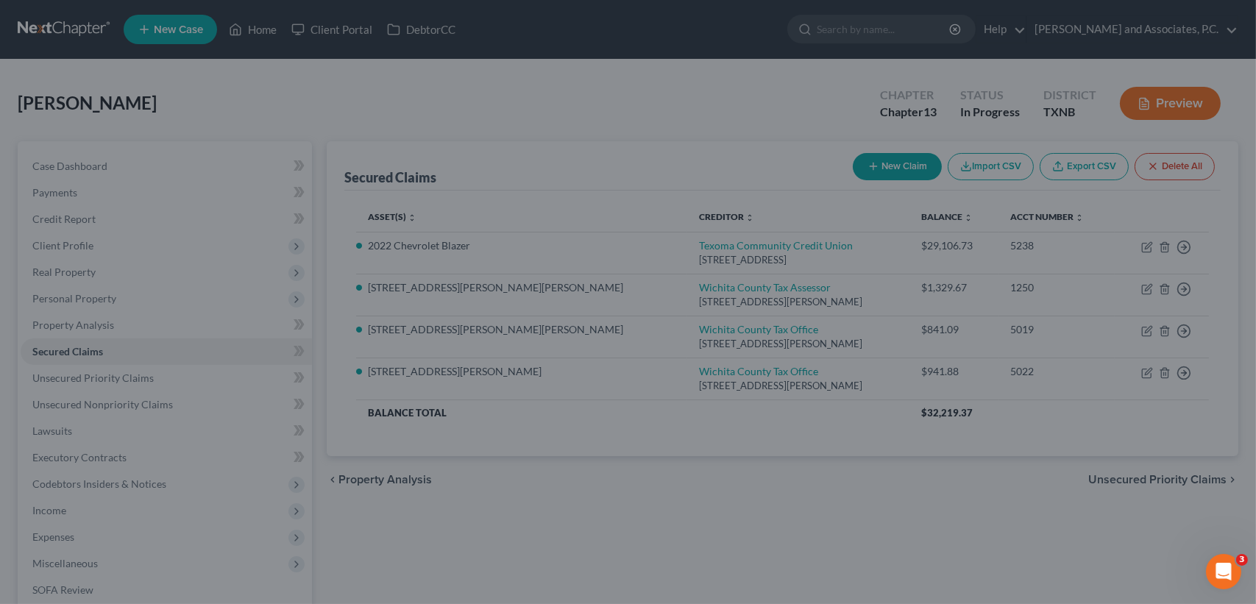
select select "12"
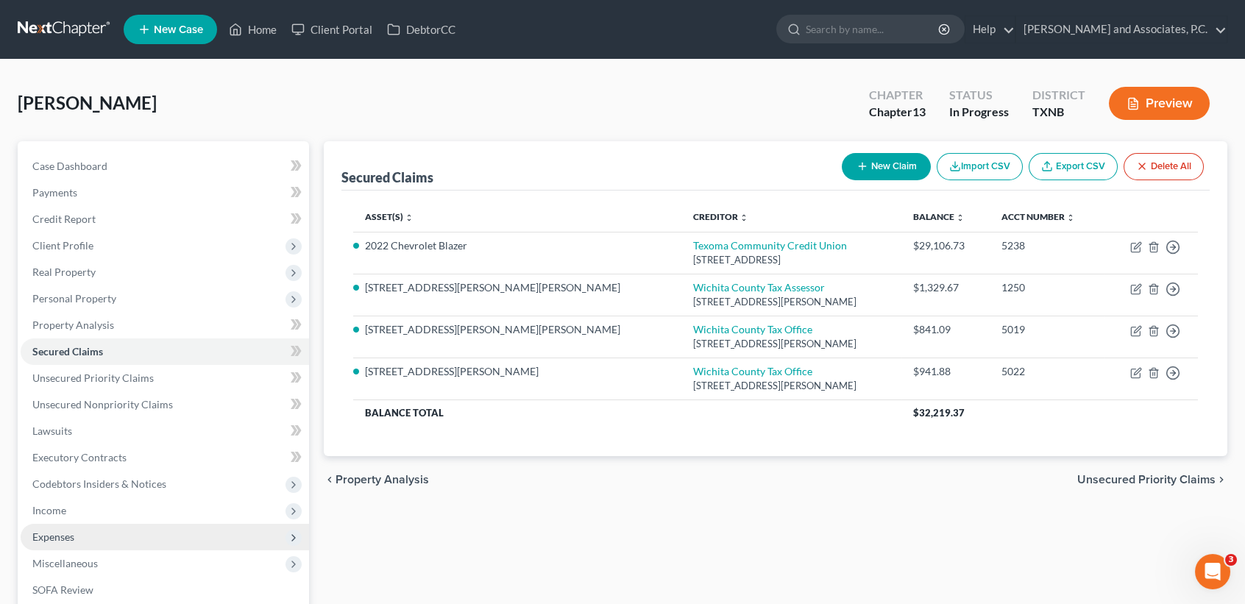
click at [78, 539] on span "Expenses" at bounding box center [165, 537] width 289 height 26
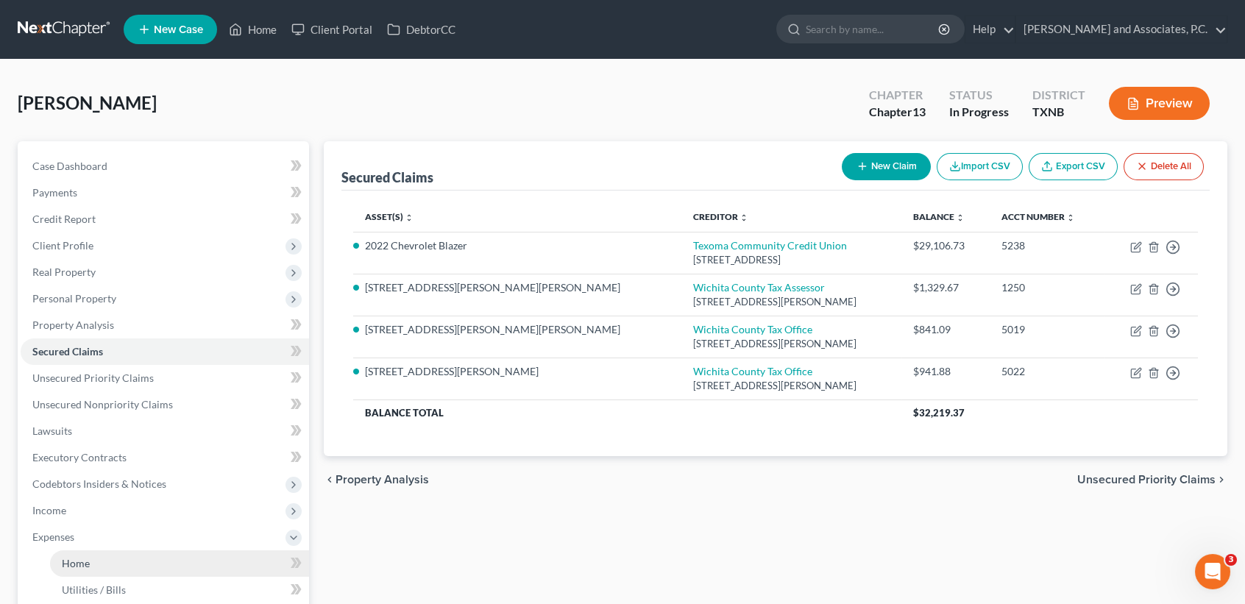
click at [80, 555] on link "Home" at bounding box center [179, 564] width 259 height 26
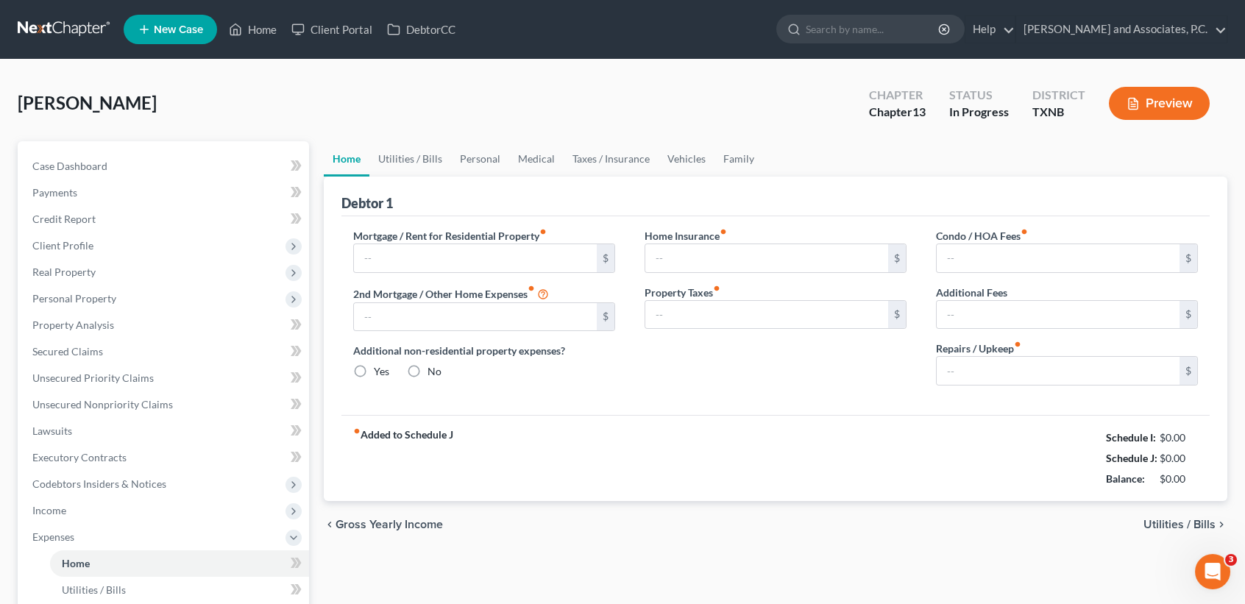
type input "0.00"
radio input "true"
type input "235.00"
type input "0.00"
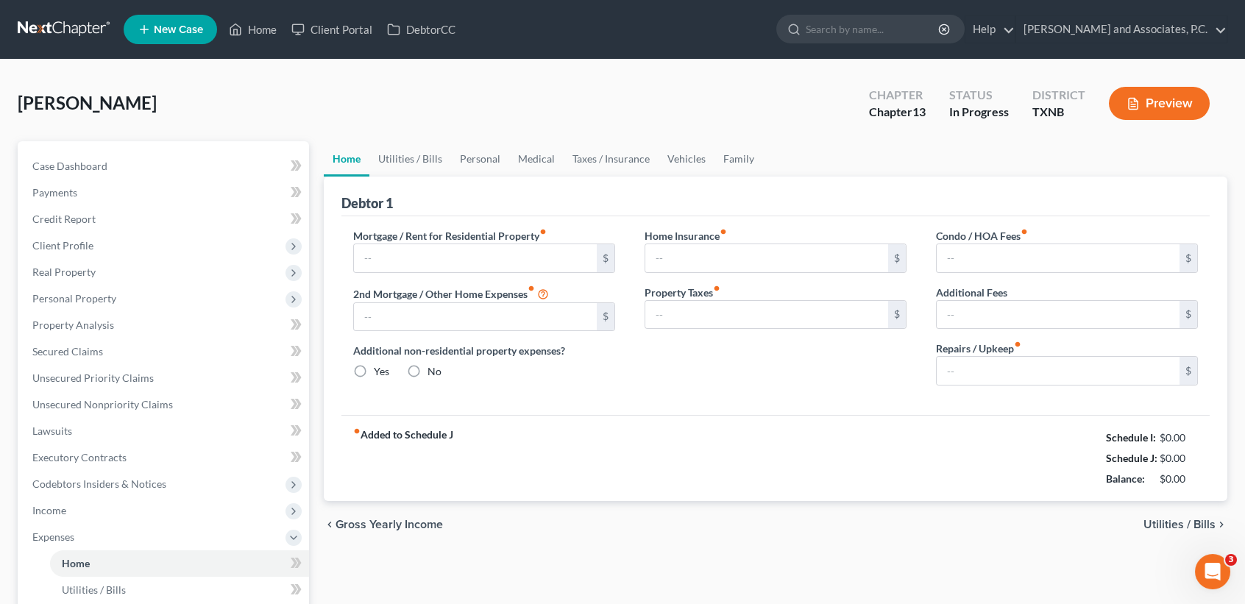
type input "0.00"
type input "100.00"
click at [701, 319] on input "0.00" at bounding box center [767, 315] width 243 height 28
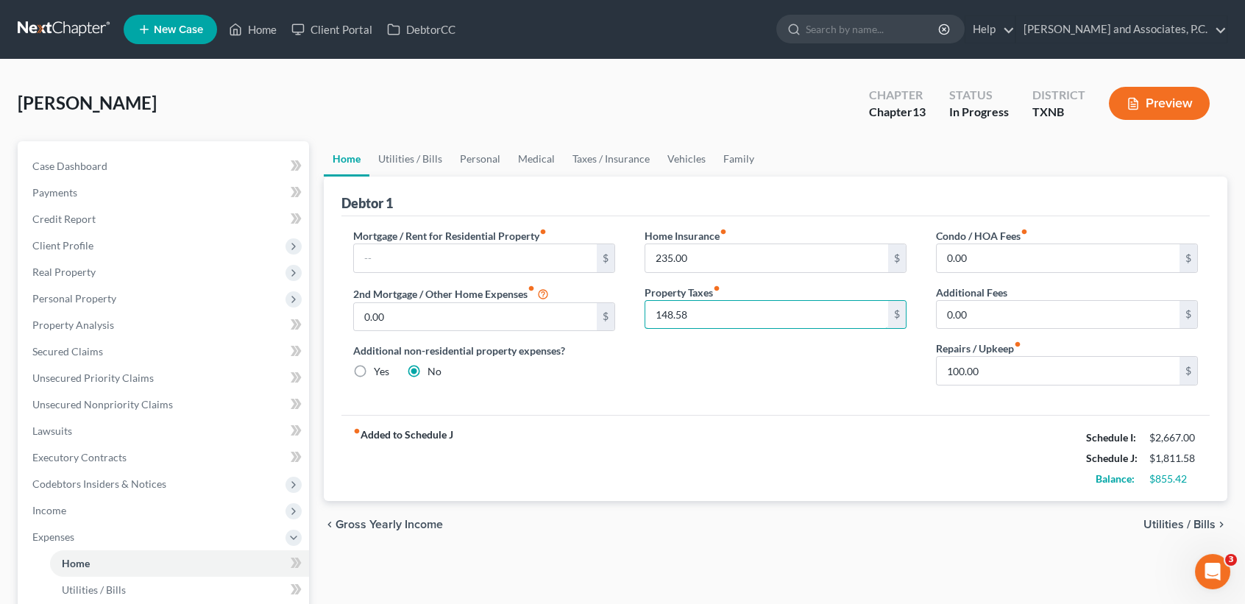
type input "148.58"
click at [751, 506] on div "chevron_left Gross Yearly Income Utilities / Bills chevron_right" at bounding box center [776, 524] width 904 height 47
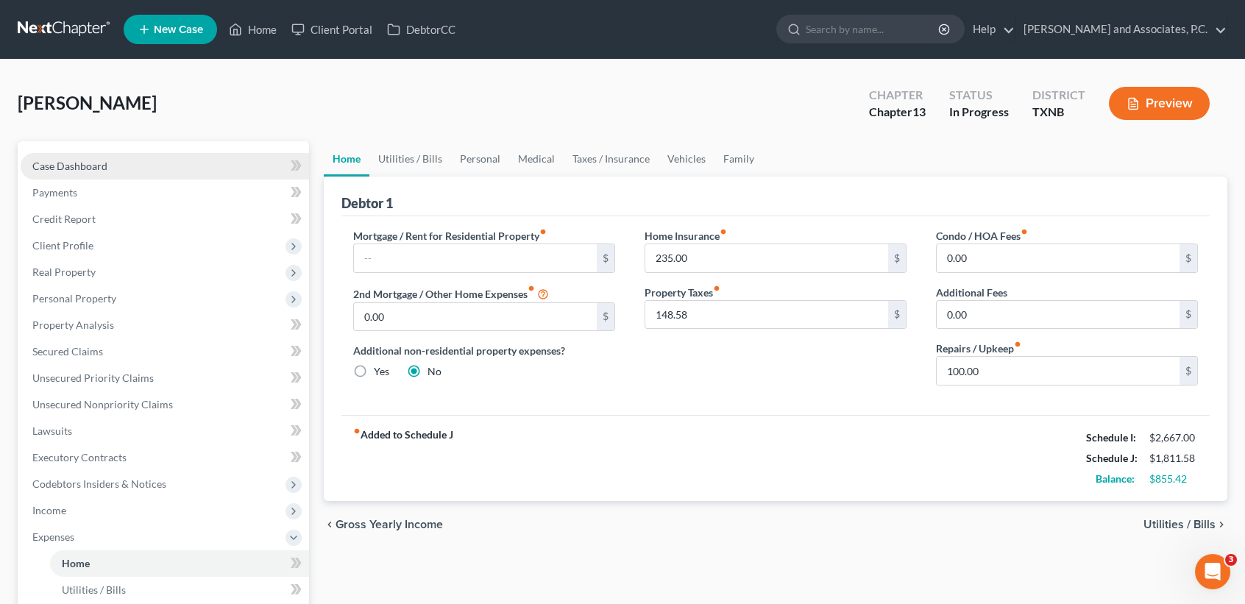
click at [53, 166] on span "Case Dashboard" at bounding box center [69, 166] width 75 height 13
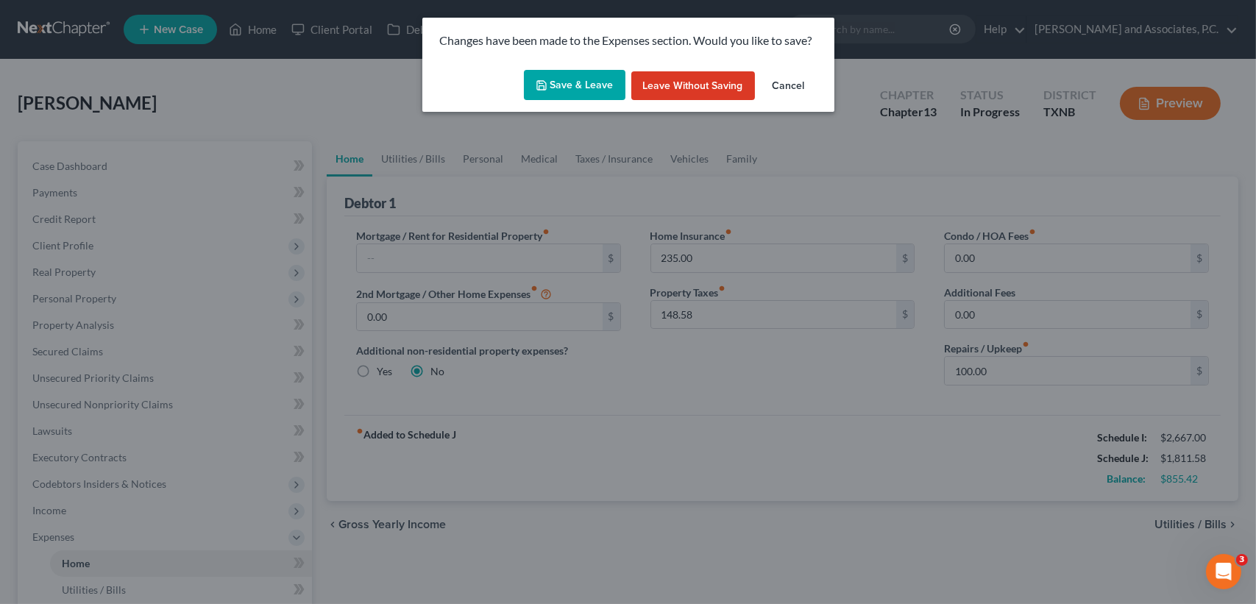
click at [592, 95] on button "Save & Leave" at bounding box center [575, 85] width 102 height 31
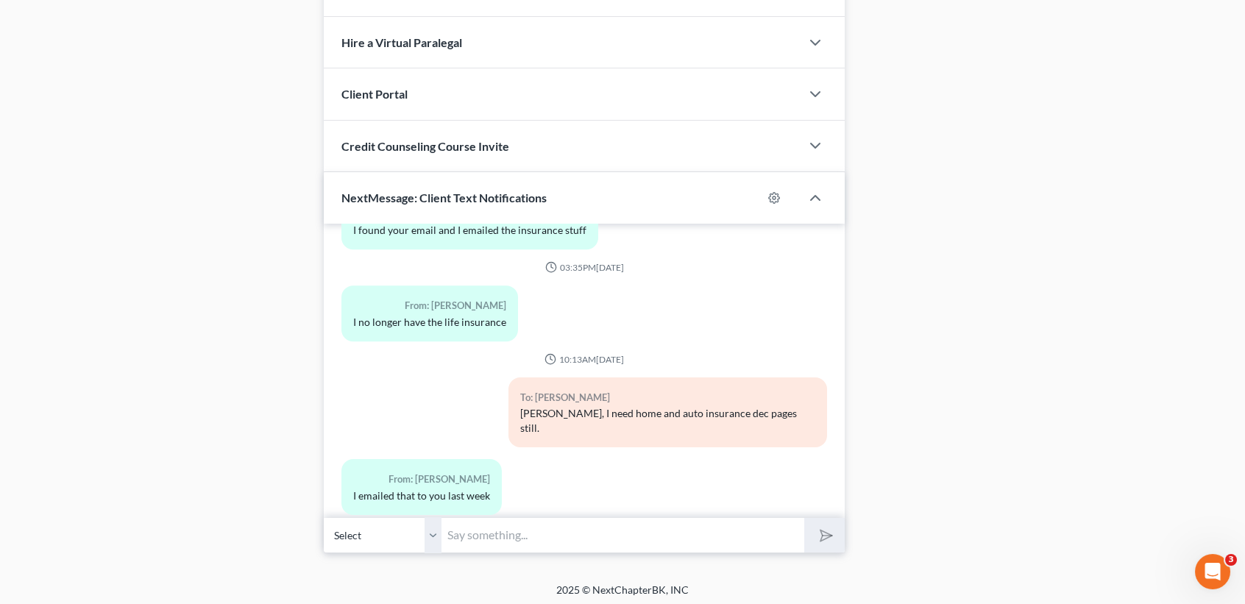
scroll to position [891, 0]
drag, startPoint x: 643, startPoint y: 545, endPoint x: 651, endPoint y: 545, distance: 7.4
click at [645, 545] on input "text" at bounding box center [623, 533] width 363 height 36
type input "From what email address?"
click at [805, 516] on button "submit" at bounding box center [825, 533] width 40 height 35
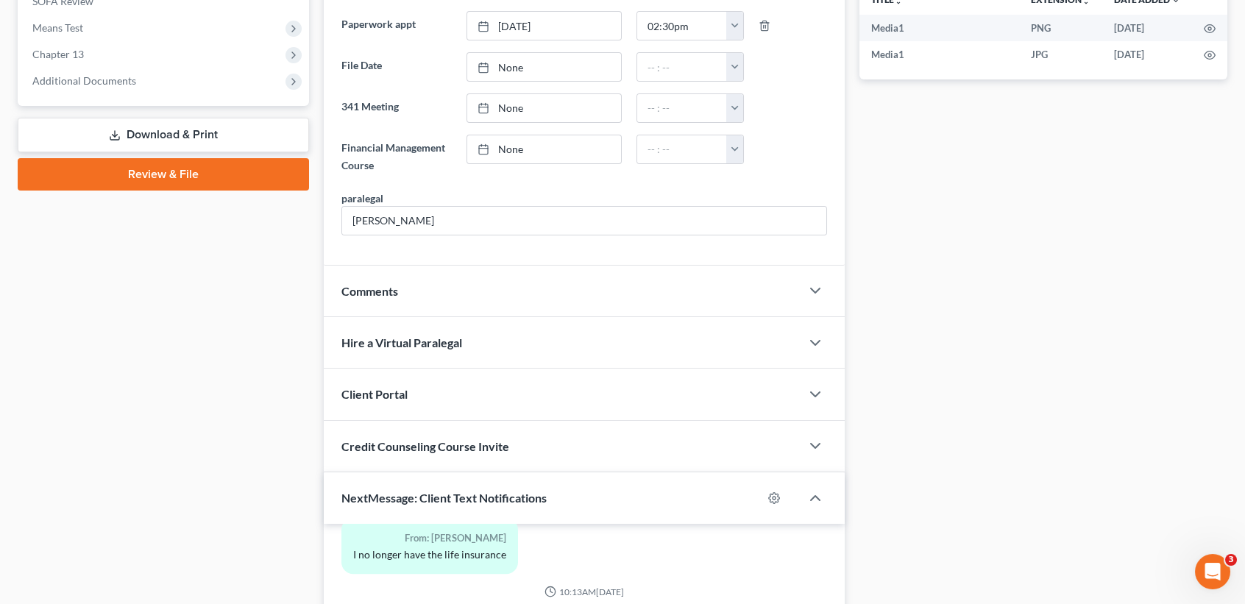
scroll to position [824, 0]
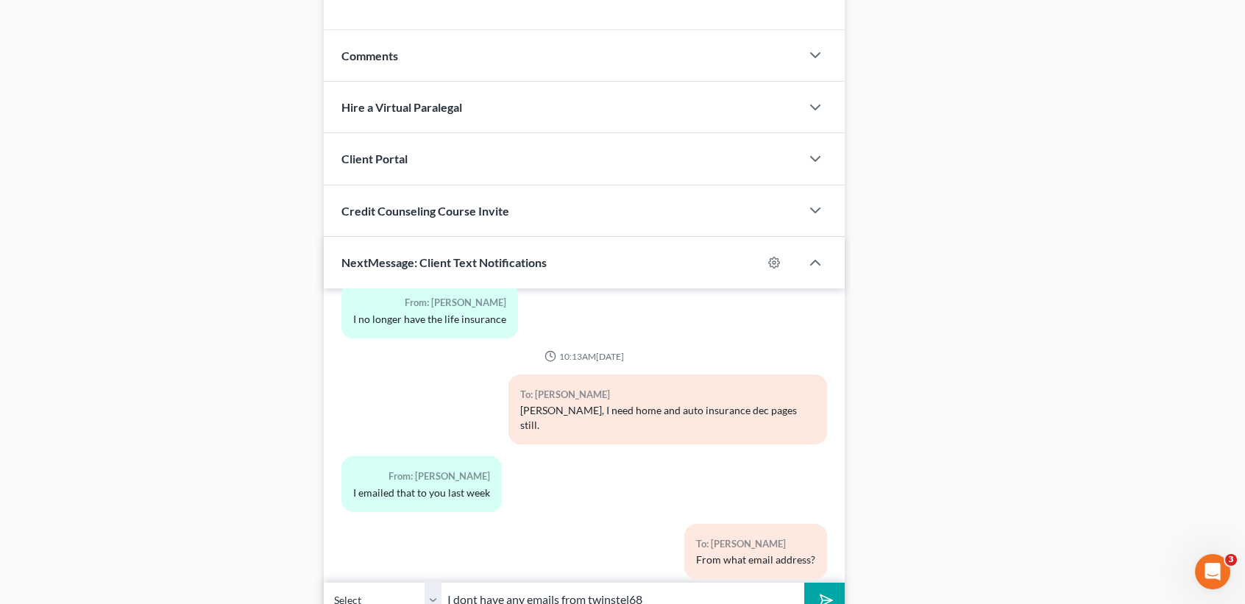
type input "I dont have any emails from twinstel68"
click at [805, 583] on button "submit" at bounding box center [825, 600] width 40 height 35
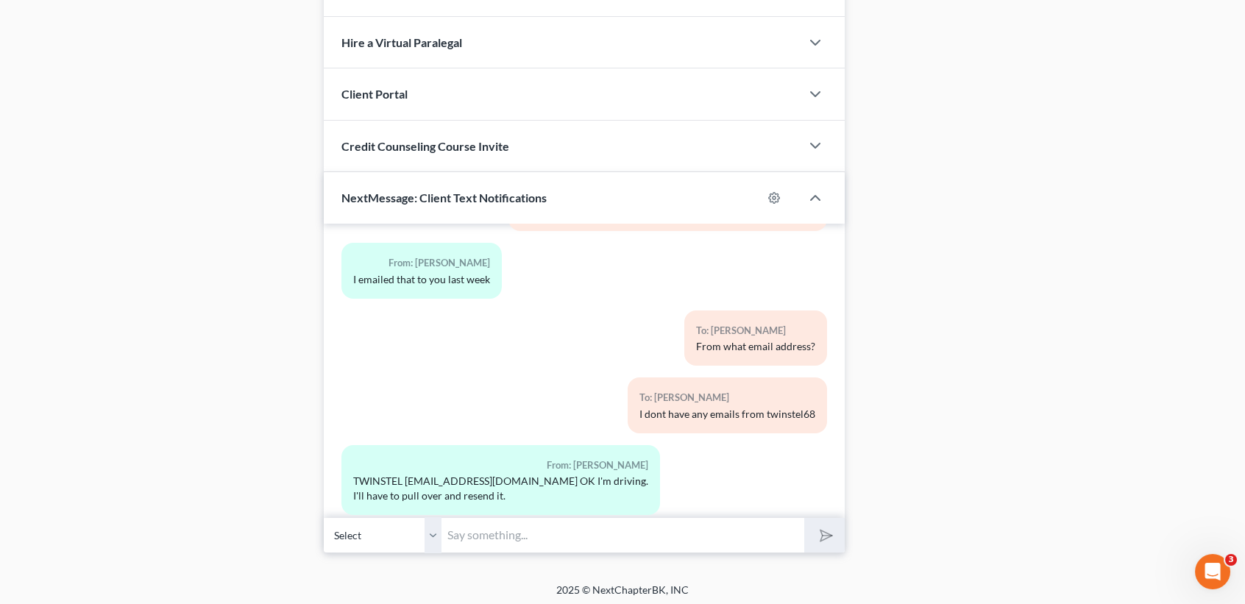
scroll to position [891, 0]
drag, startPoint x: 538, startPoint y: 544, endPoint x: 570, endPoint y: 545, distance: 31.7
click at [540, 543] on input "text" at bounding box center [623, 533] width 363 height 36
type input "I found them. They were sent to [PERSON_NAME]. Thank you."
click at [805, 516] on button "submit" at bounding box center [825, 533] width 40 height 35
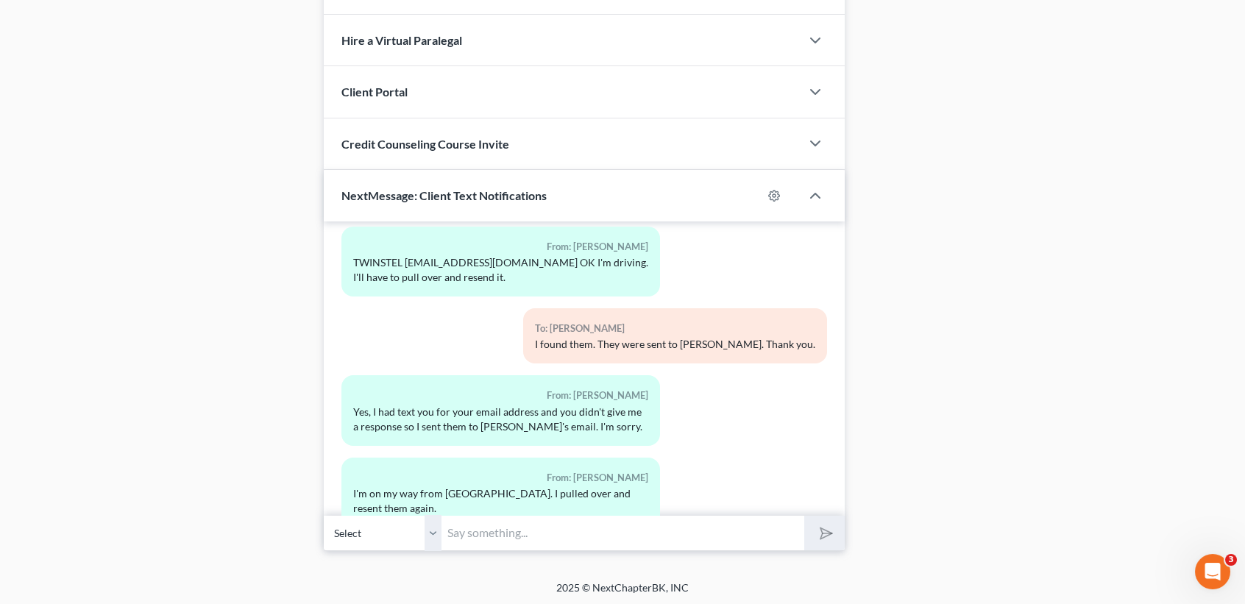
click at [579, 540] on input "text" at bounding box center [623, 533] width 363 height 36
type input "t"
type input "Thank you."
click at [805, 516] on button "submit" at bounding box center [825, 533] width 40 height 35
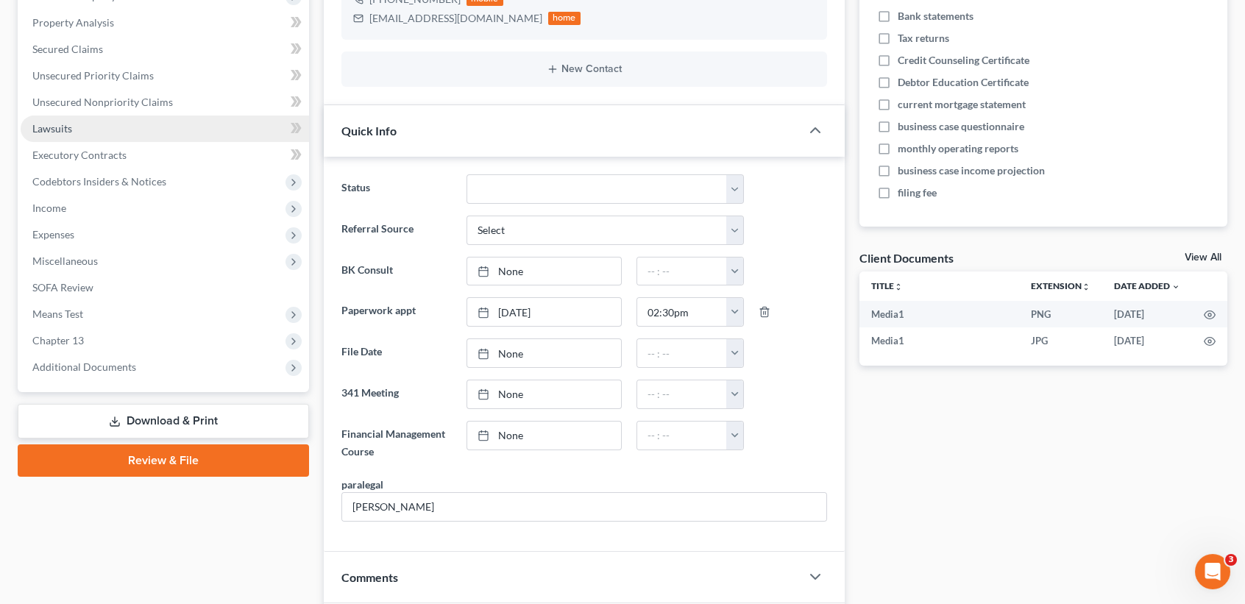
scroll to position [0, 0]
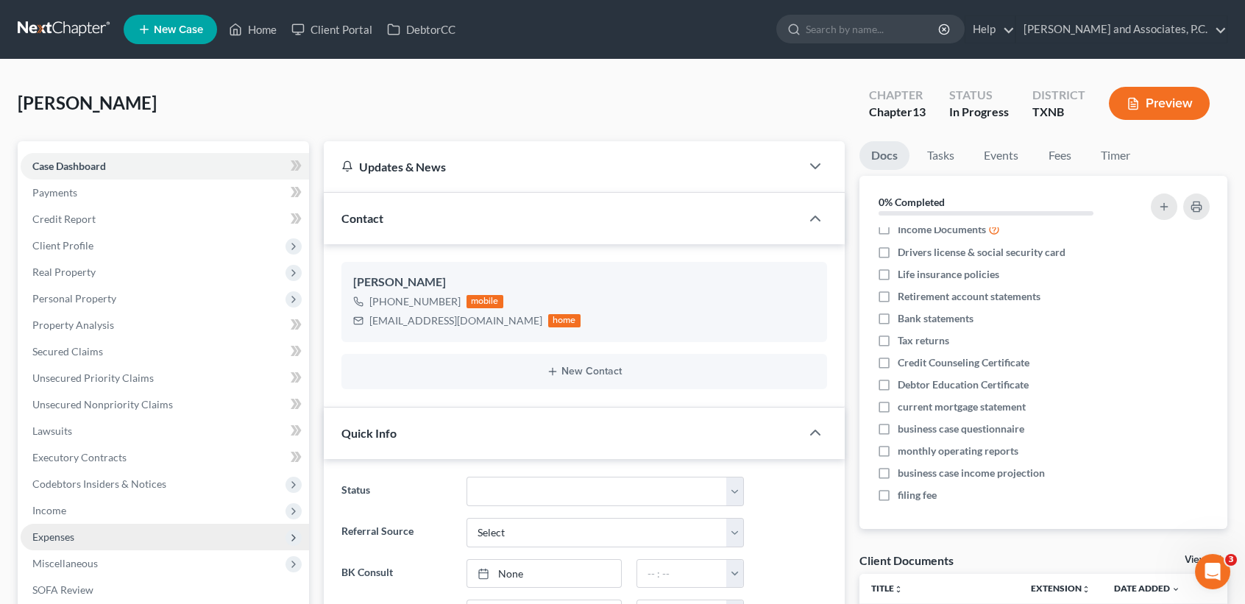
click at [40, 535] on span "Expenses" at bounding box center [53, 537] width 42 height 13
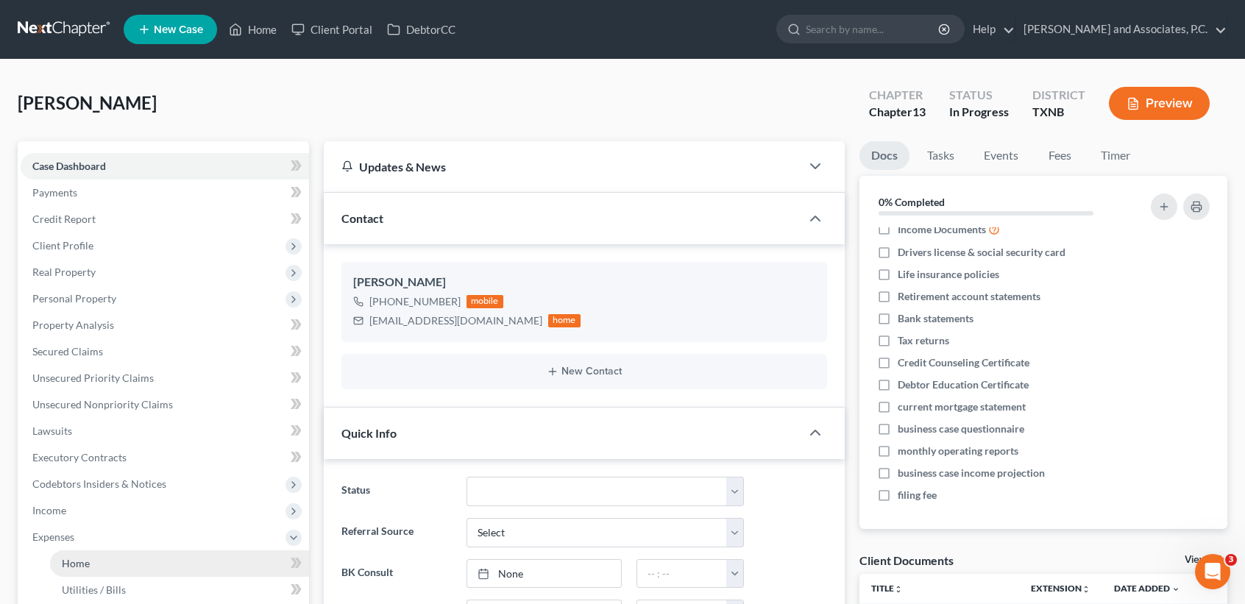
click at [121, 562] on link "Home" at bounding box center [179, 564] width 259 height 26
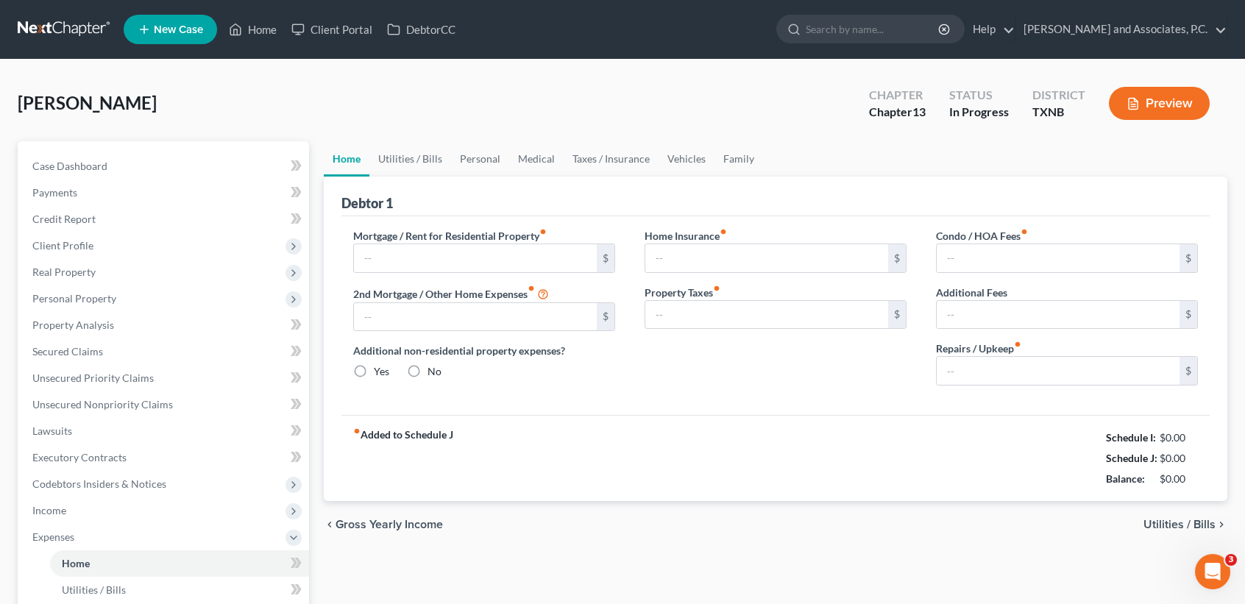
type input "0.00"
radio input "true"
type input "235.00"
type input "148.58"
type input "0.00"
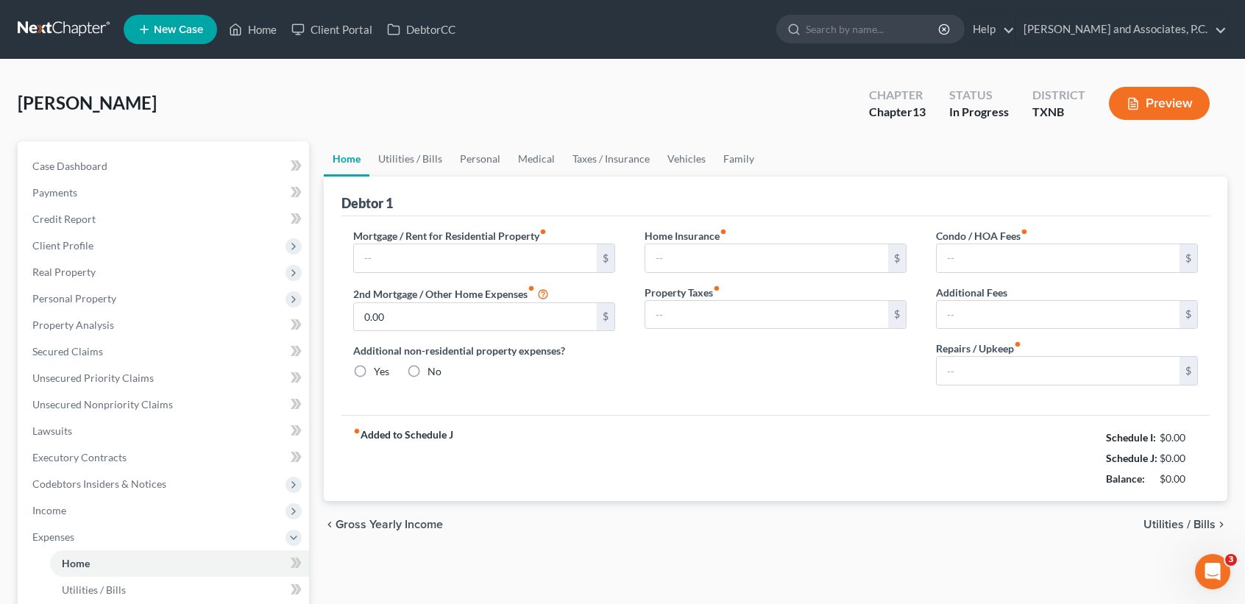
type input "0.00"
type input "100.00"
click at [671, 150] on link "Vehicles" at bounding box center [687, 158] width 56 height 35
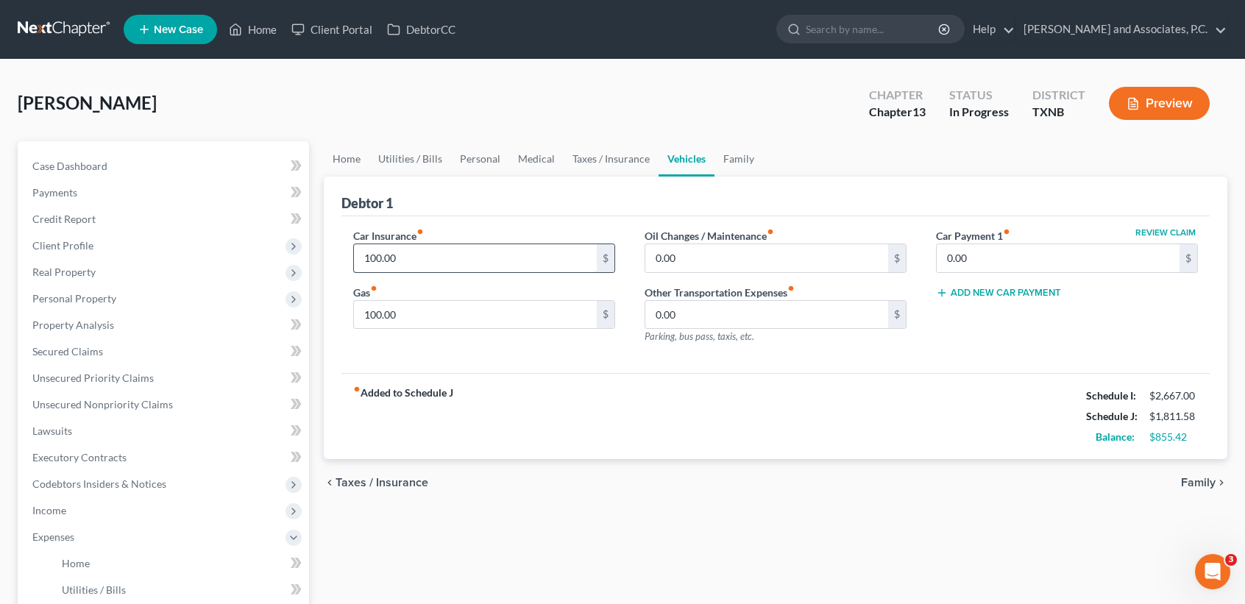
click at [445, 259] on input "100.00" at bounding box center [475, 258] width 243 height 28
click at [418, 161] on link "Utilities / Bills" at bounding box center [411, 158] width 82 height 35
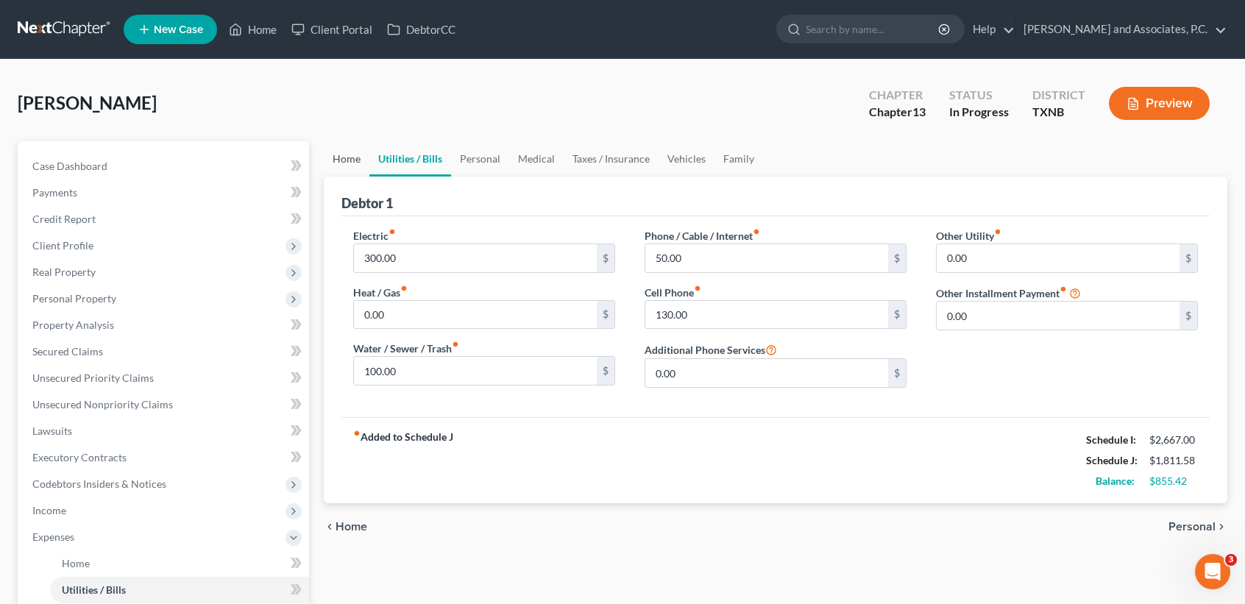
drag, startPoint x: 323, startPoint y: 163, endPoint x: 333, endPoint y: 158, distance: 11.2
click at [325, 163] on link "Home" at bounding box center [347, 158] width 46 height 35
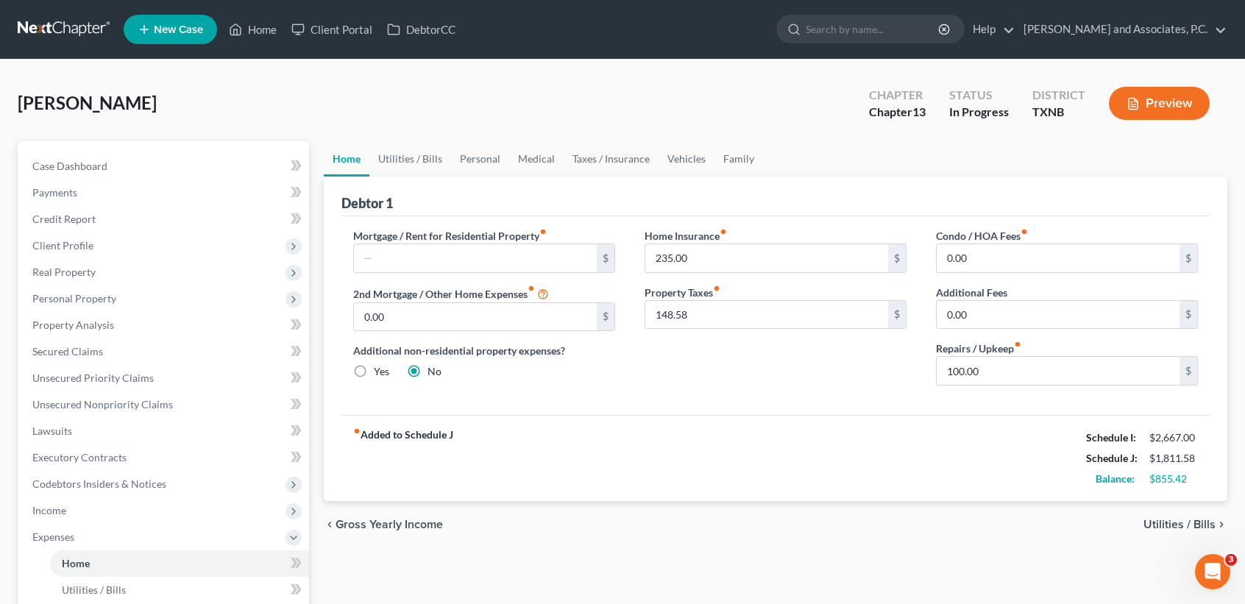
drag, startPoint x: 333, startPoint y: 158, endPoint x: 336, endPoint y: 168, distance: 9.8
click at [333, 158] on link "Home" at bounding box center [347, 158] width 46 height 35
click at [718, 251] on input "235.00" at bounding box center [767, 258] width 243 height 28
type input "134.50"
drag, startPoint x: 740, startPoint y: 506, endPoint x: 754, endPoint y: 515, distance: 16.5
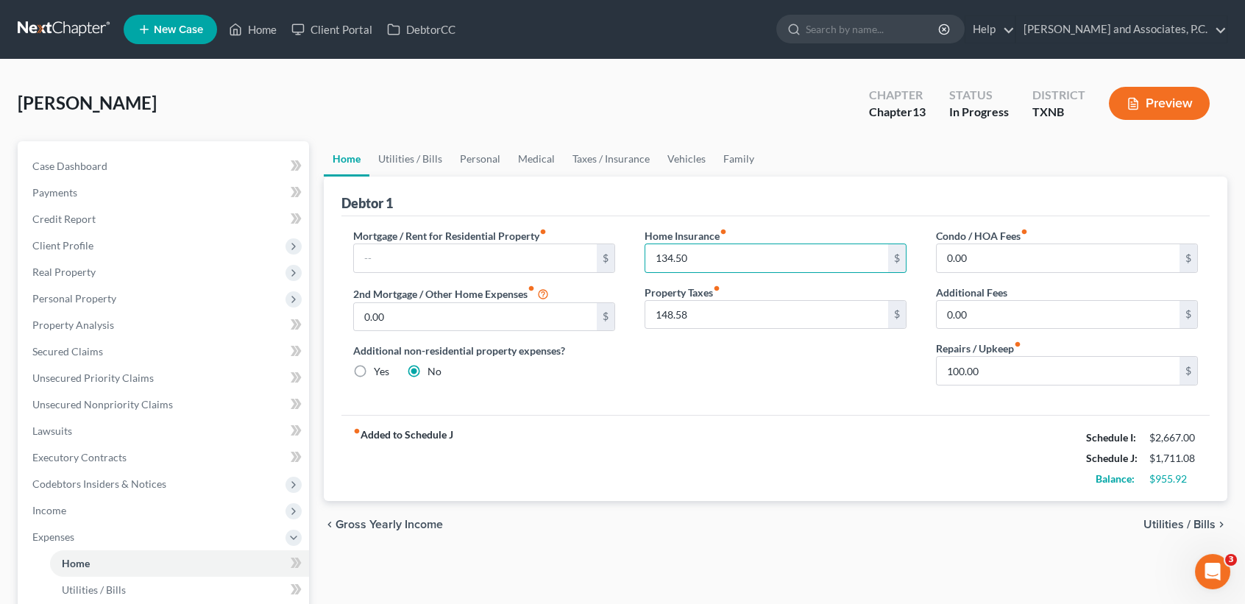
click at [740, 508] on div "chevron_left Gross Yearly Income Utilities / Bills chevron_right" at bounding box center [776, 524] width 904 height 47
click at [693, 152] on link "Vehicles" at bounding box center [687, 158] width 56 height 35
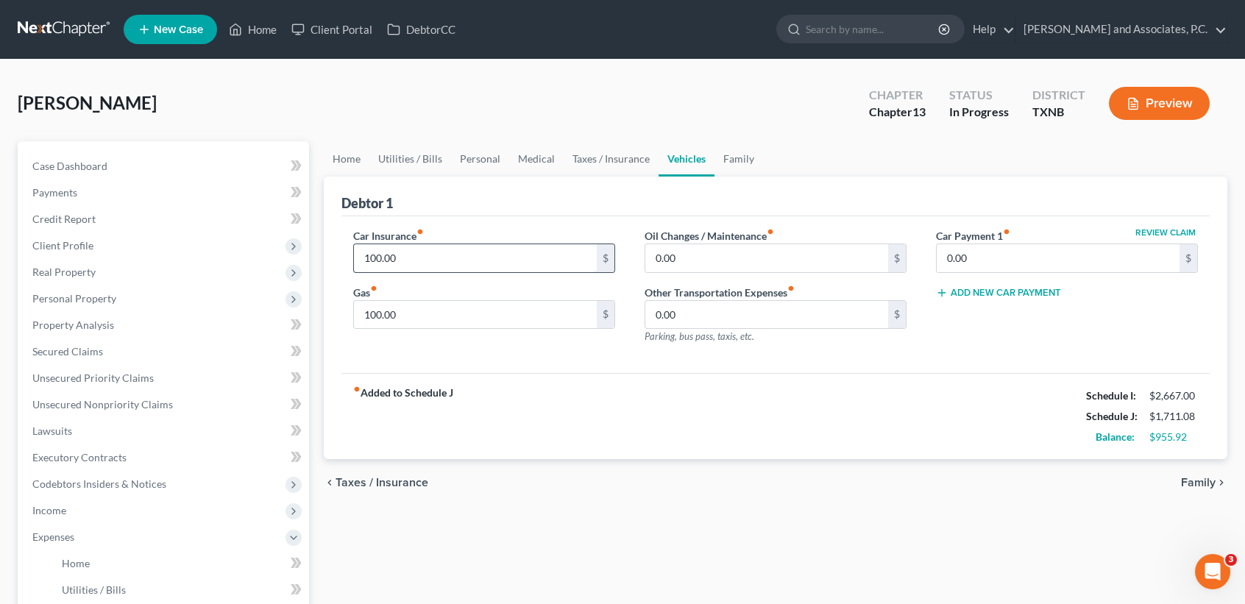
click at [469, 266] on input "100.00" at bounding box center [475, 258] width 243 height 28
type input "260.35"
click at [729, 549] on div "Home Utilities / Bills Personal Medical Taxes / Insurance Vehicles Family Debto…" at bounding box center [776, 553] width 919 height 824
click at [330, 154] on link "Home" at bounding box center [347, 158] width 46 height 35
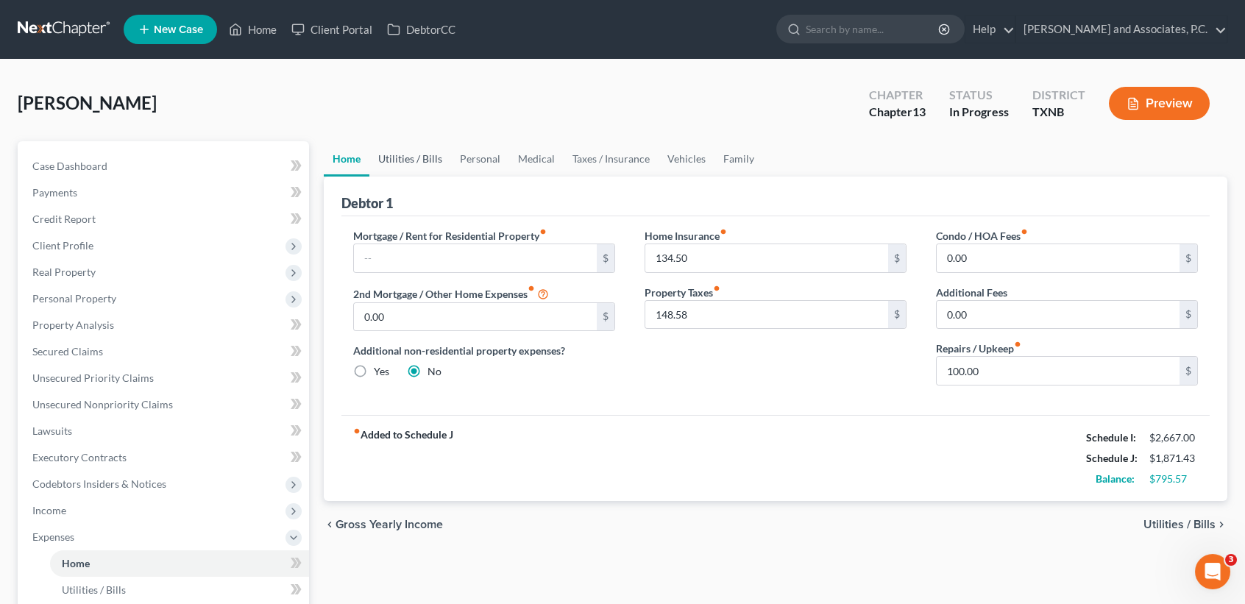
click at [408, 166] on link "Utilities / Bills" at bounding box center [411, 158] width 82 height 35
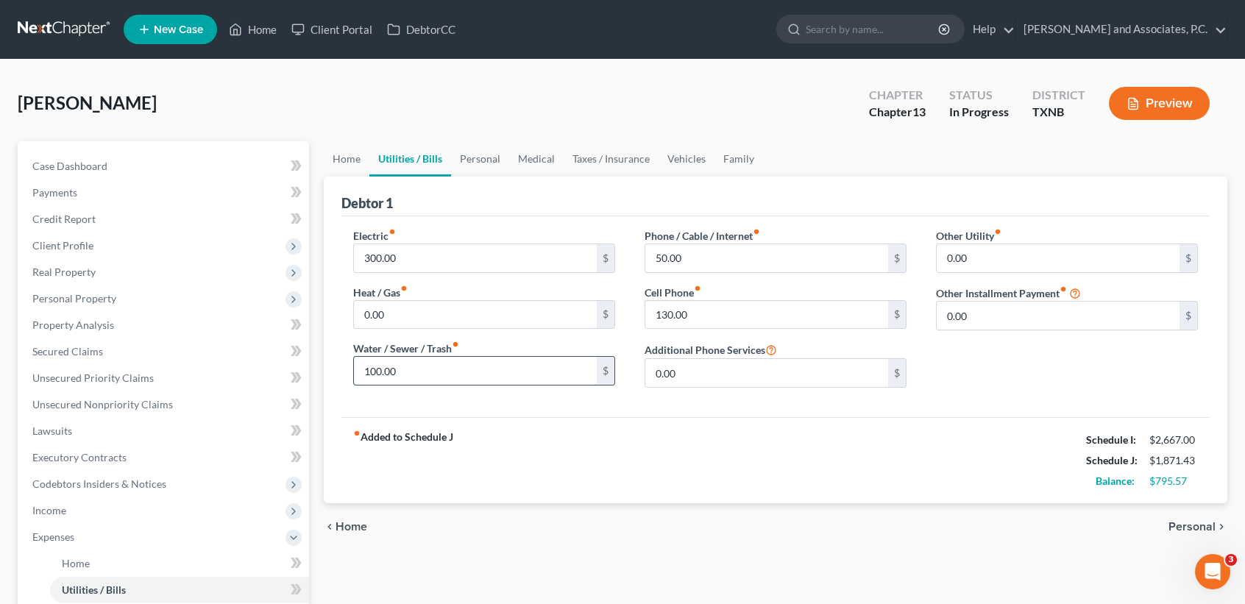
click at [464, 361] on input "100.00" at bounding box center [475, 371] width 243 height 28
click at [735, 266] on input "50.00" at bounding box center [767, 258] width 243 height 28
click at [723, 294] on div "Cell Phone fiber_manual_record 130.00 $" at bounding box center [776, 307] width 262 height 45
click at [723, 311] on input "130.00" at bounding box center [767, 315] width 243 height 28
type input "130.57"
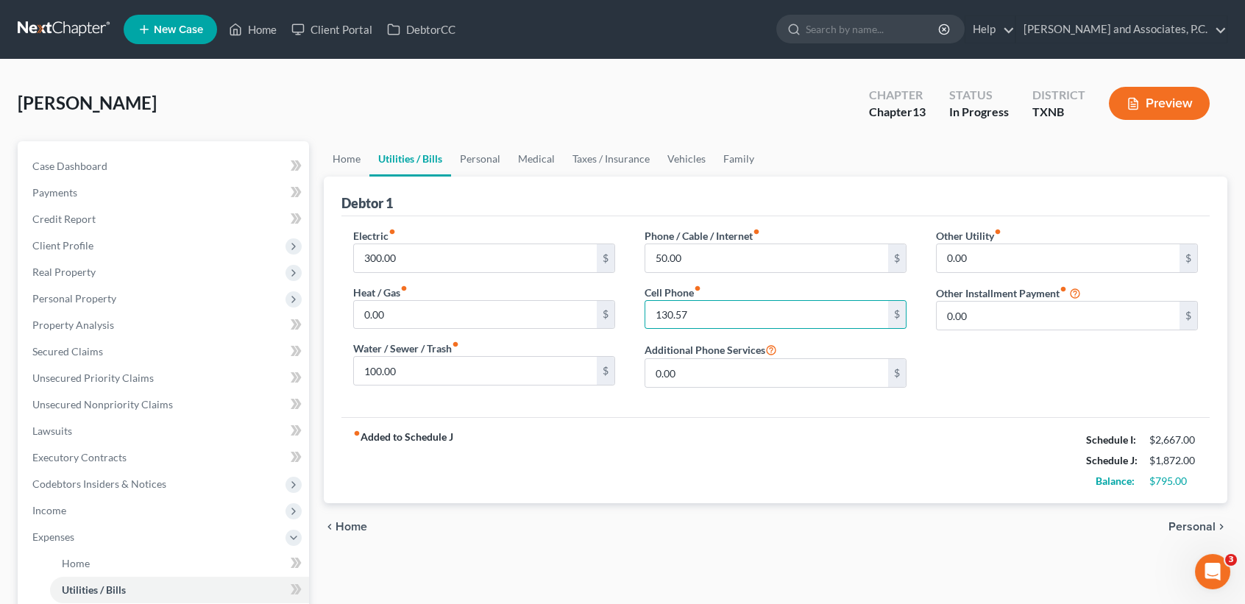
click at [927, 529] on div "chevron_left Home Personal chevron_right" at bounding box center [776, 526] width 904 height 47
click at [495, 156] on link "Personal" at bounding box center [480, 158] width 58 height 35
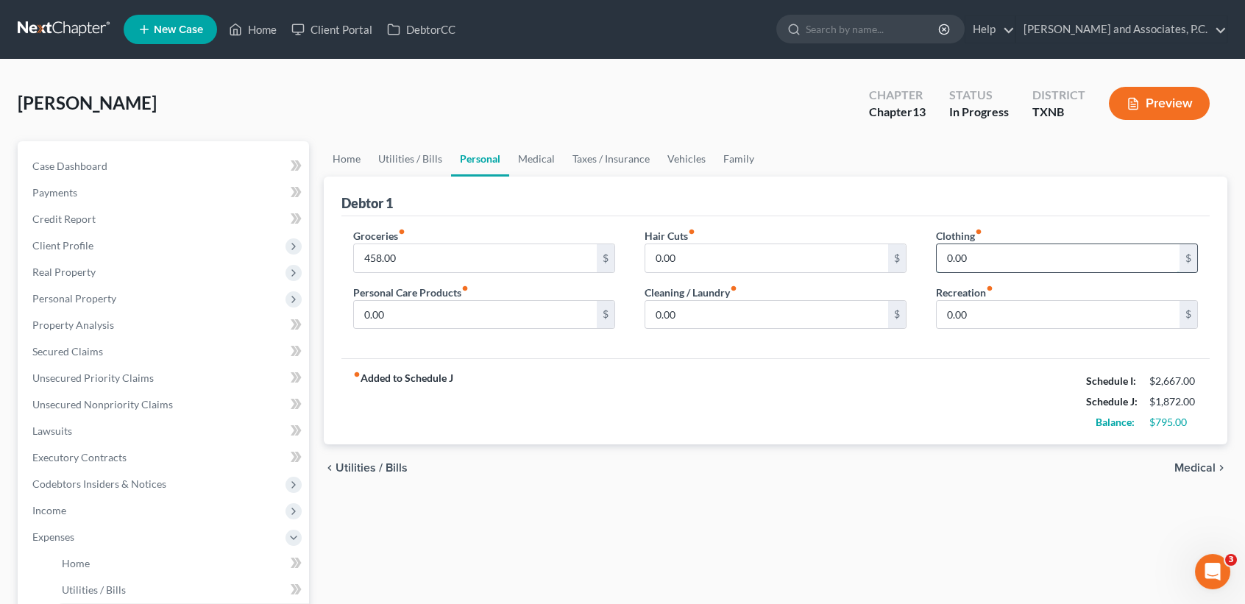
click at [986, 261] on input "0.00" at bounding box center [1058, 258] width 243 height 28
type input "20.00"
drag, startPoint x: 432, startPoint y: 152, endPoint x: 443, endPoint y: 169, distance: 20.8
click at [431, 152] on link "Utilities / Bills" at bounding box center [411, 158] width 82 height 35
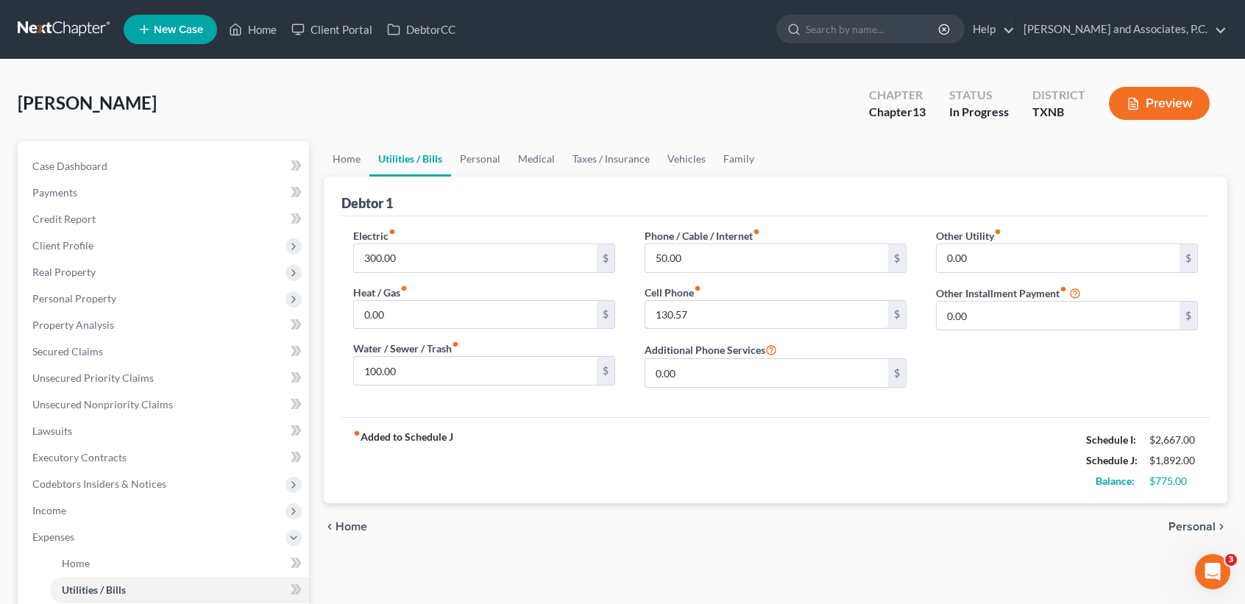
drag, startPoint x: 733, startPoint y: 308, endPoint x: 734, endPoint y: 294, distance: 13.3
click at [733, 306] on input "130.57" at bounding box center [767, 315] width 243 height 28
drag, startPoint x: 668, startPoint y: 316, endPoint x: 512, endPoint y: 318, distance: 155.3
click at [527, 322] on div "Electric fiber_manual_record 300.00 $ Heat / Gas fiber_manual_record 0.00 $ Wat…" at bounding box center [776, 314] width 874 height 172
type input "2"
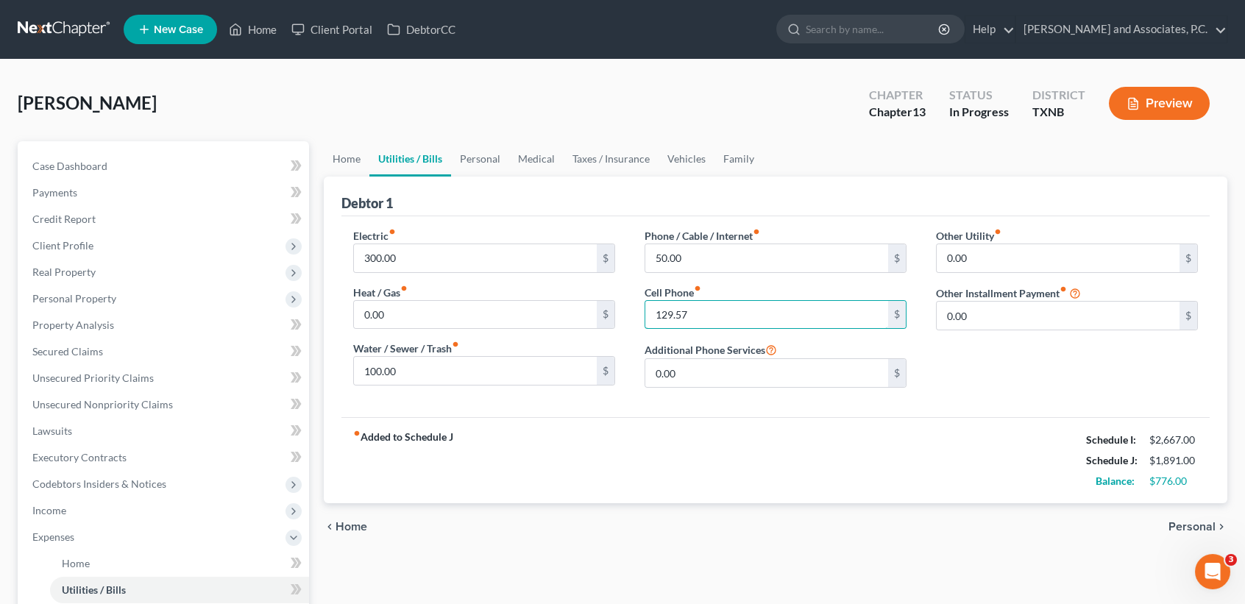
type input "129.57"
drag, startPoint x: 690, startPoint y: 525, endPoint x: 165, endPoint y: 241, distance: 597.1
click at [690, 529] on div "chevron_left Home Personal chevron_right" at bounding box center [776, 526] width 904 height 47
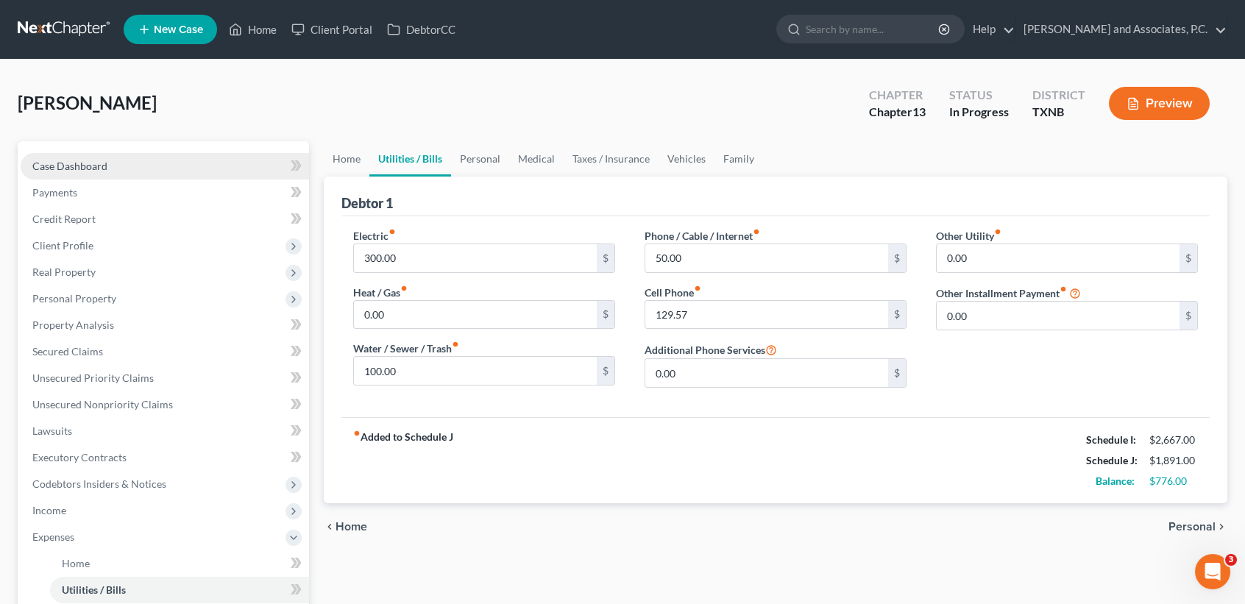
click at [108, 160] on link "Case Dashboard" at bounding box center [165, 166] width 289 height 26
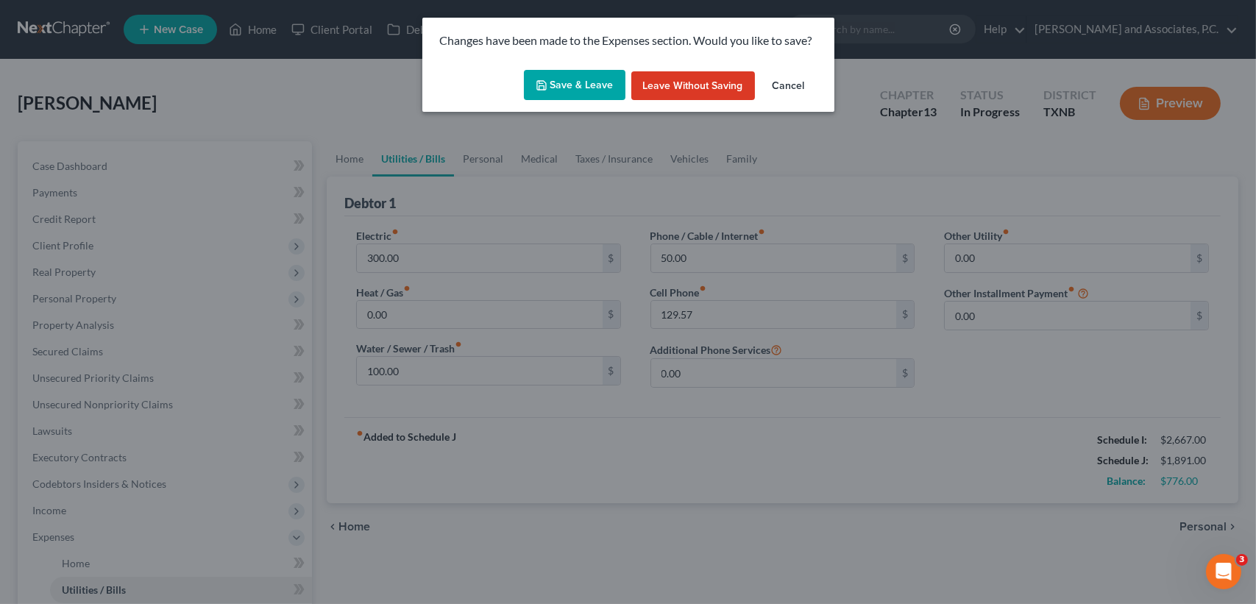
click at [583, 82] on button "Save & Leave" at bounding box center [575, 85] width 102 height 31
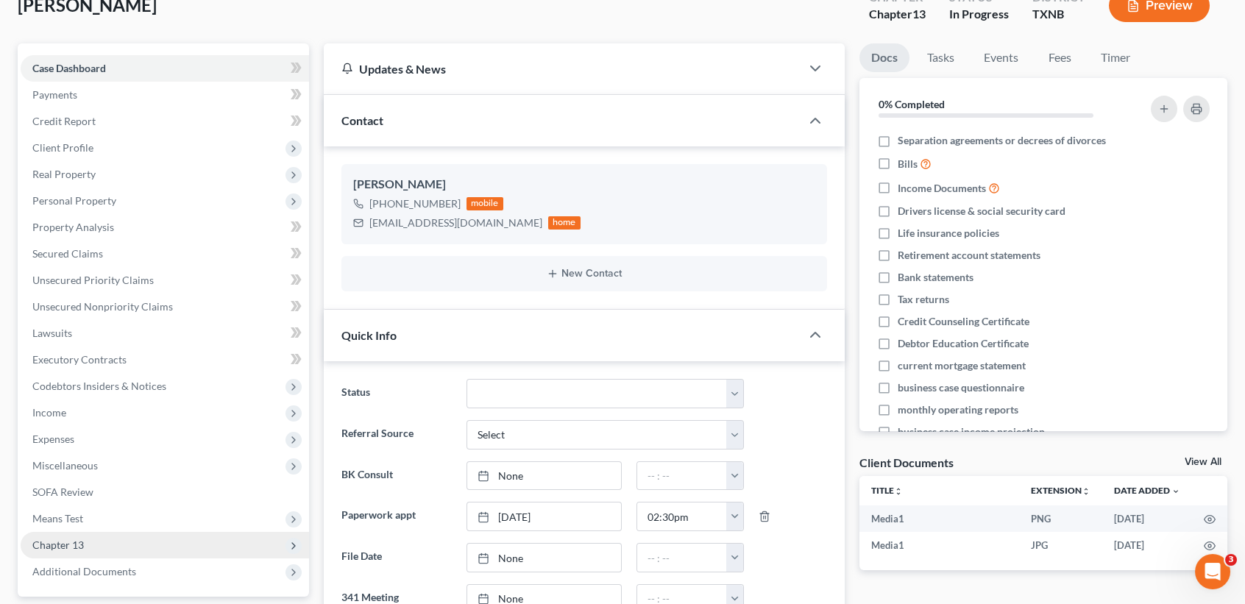
scroll to position [6620, 0]
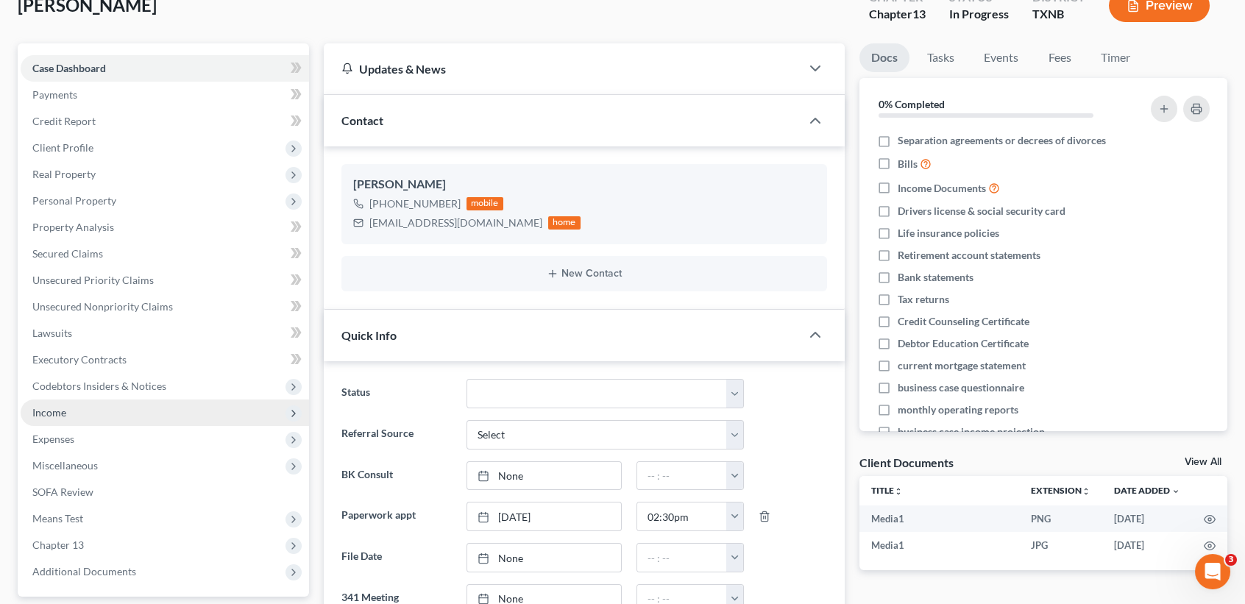
click at [78, 413] on span "Income" at bounding box center [165, 413] width 289 height 26
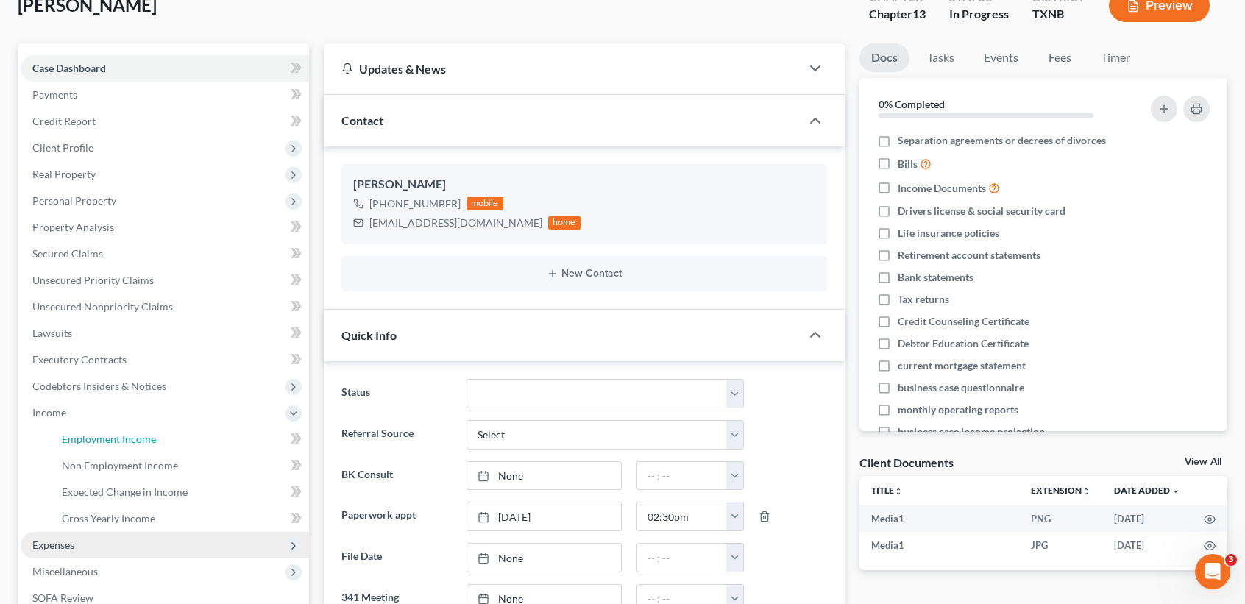
click at [77, 430] on link "Employment Income" at bounding box center [179, 439] width 259 height 26
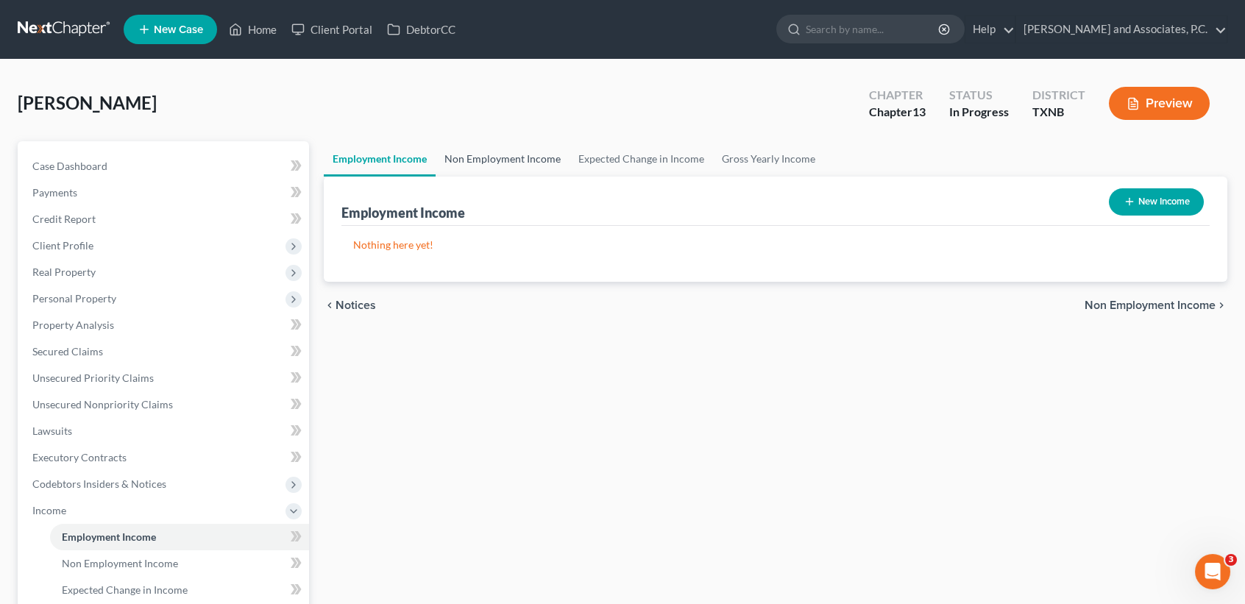
click at [515, 150] on link "Non Employment Income" at bounding box center [503, 158] width 134 height 35
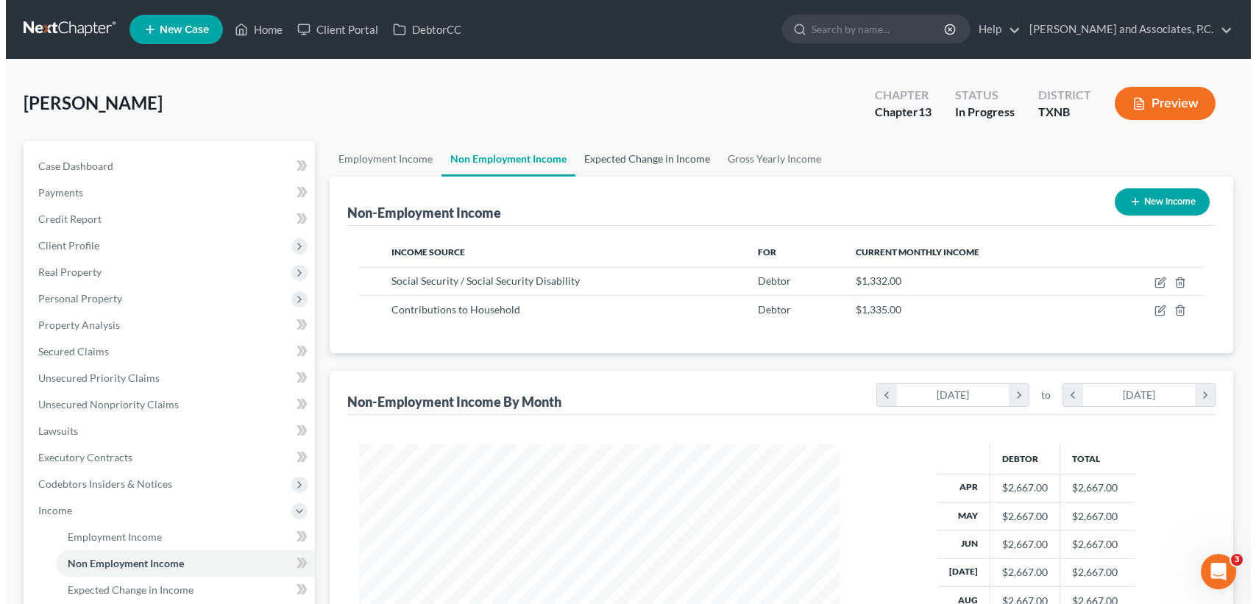
scroll to position [264, 509]
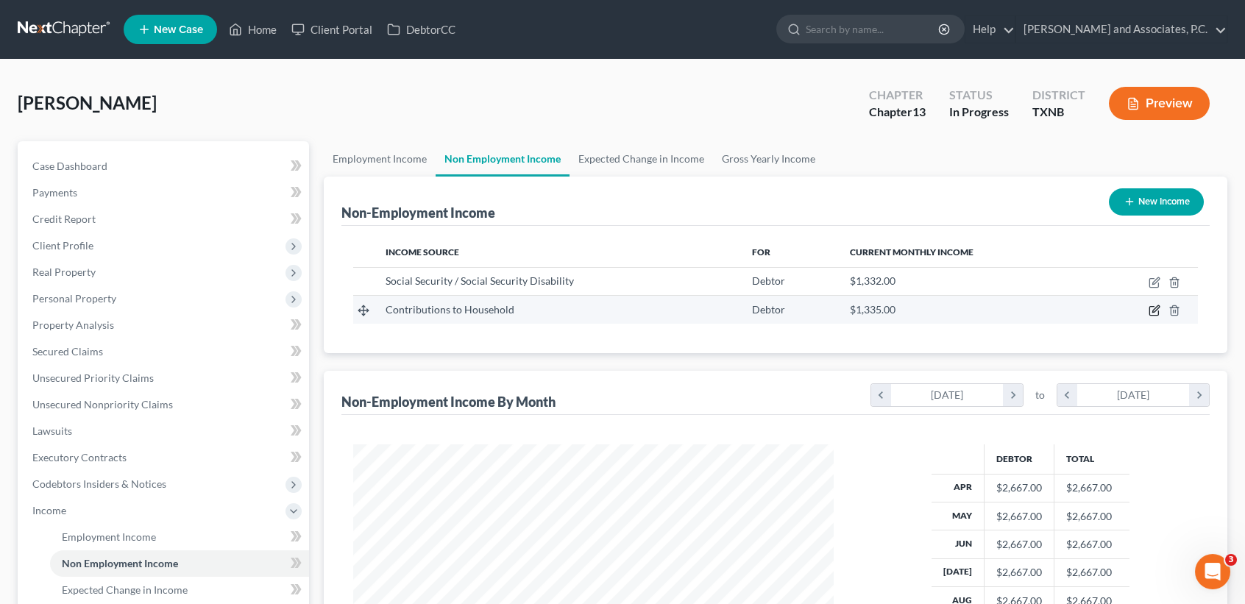
click at [1153, 312] on icon "button" at bounding box center [1156, 309] width 7 height 7
select select "8"
select select "0"
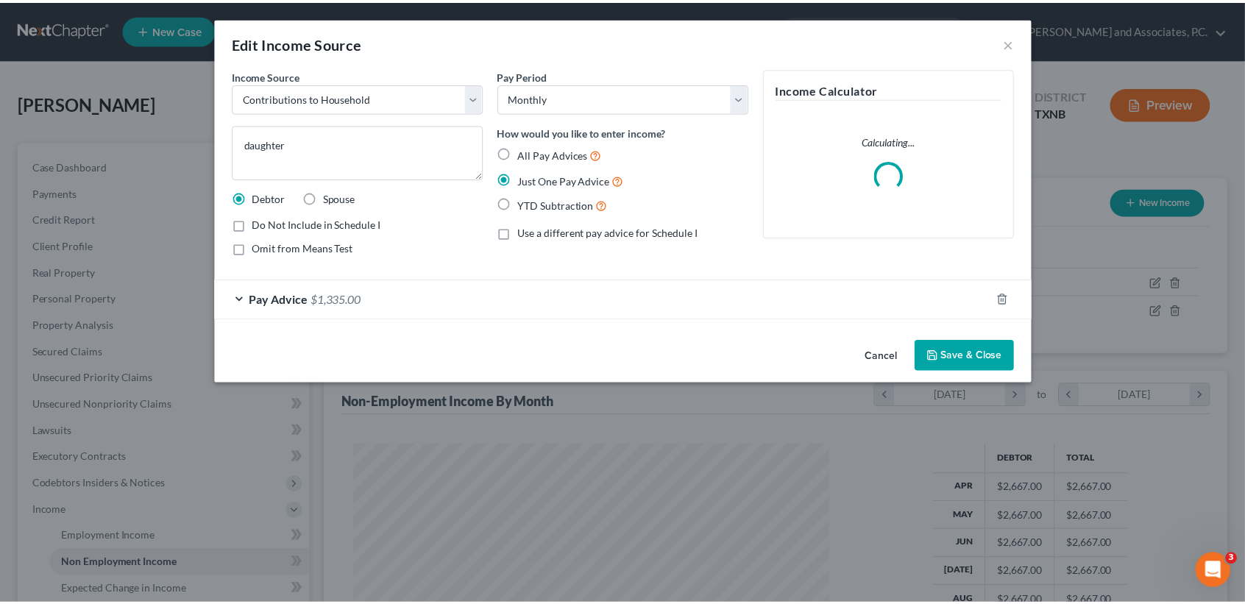
scroll to position [264, 515]
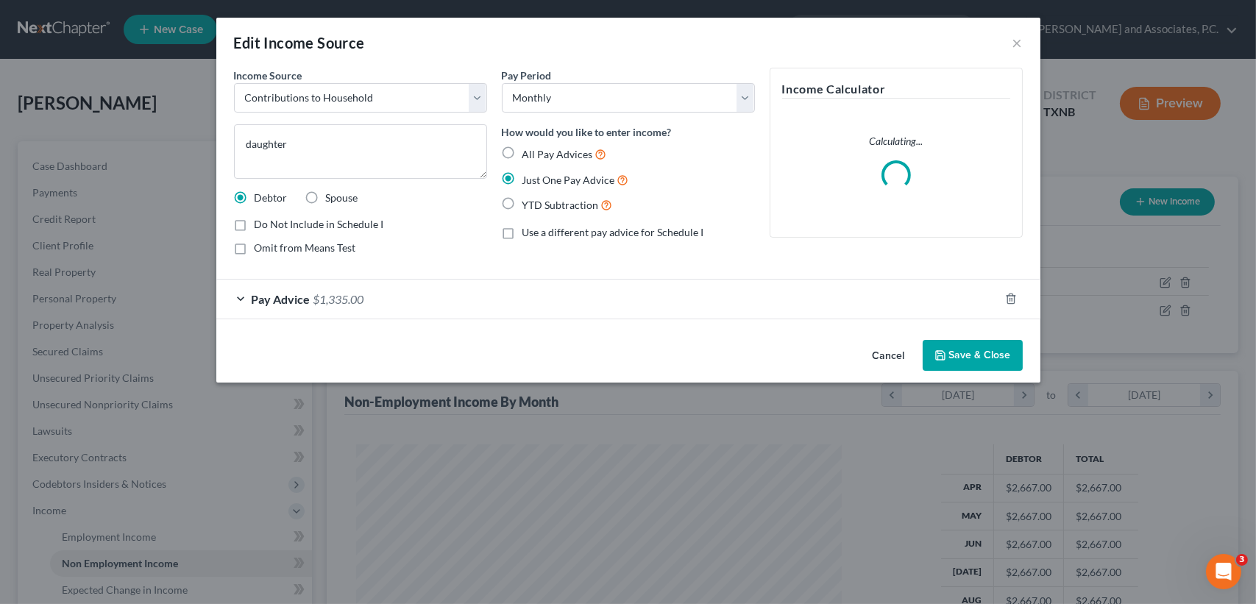
click at [398, 311] on div "Pay Advice $1,335.00" at bounding box center [607, 299] width 783 height 39
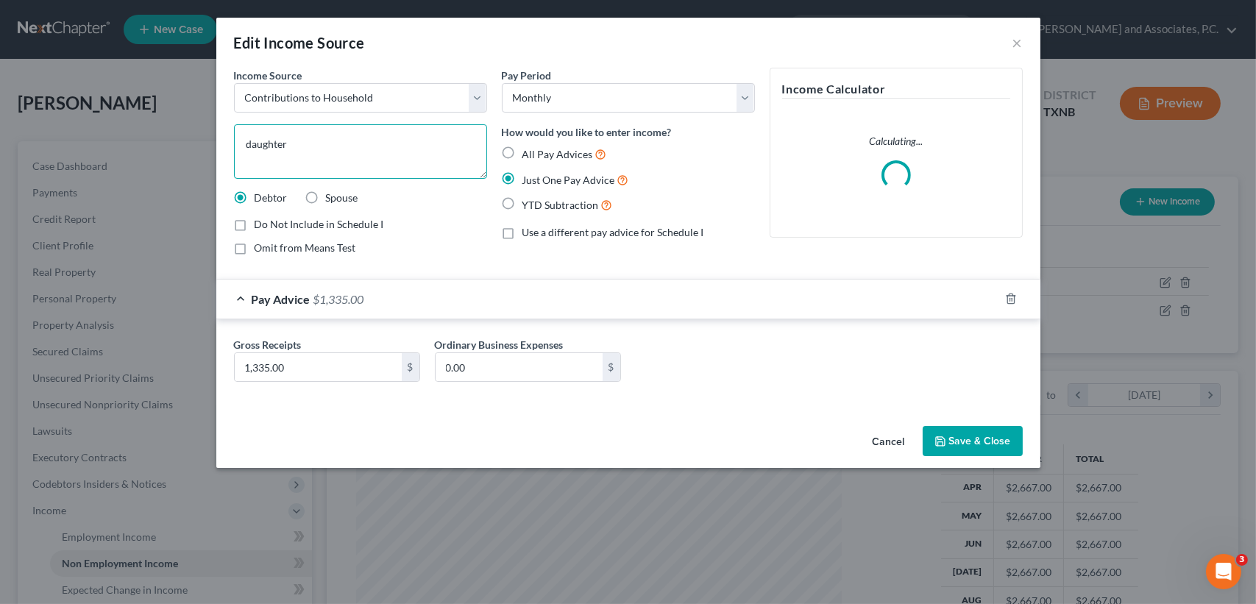
click at [376, 167] on textarea "daughter" at bounding box center [360, 151] width 253 height 54
type textarea "daughter"
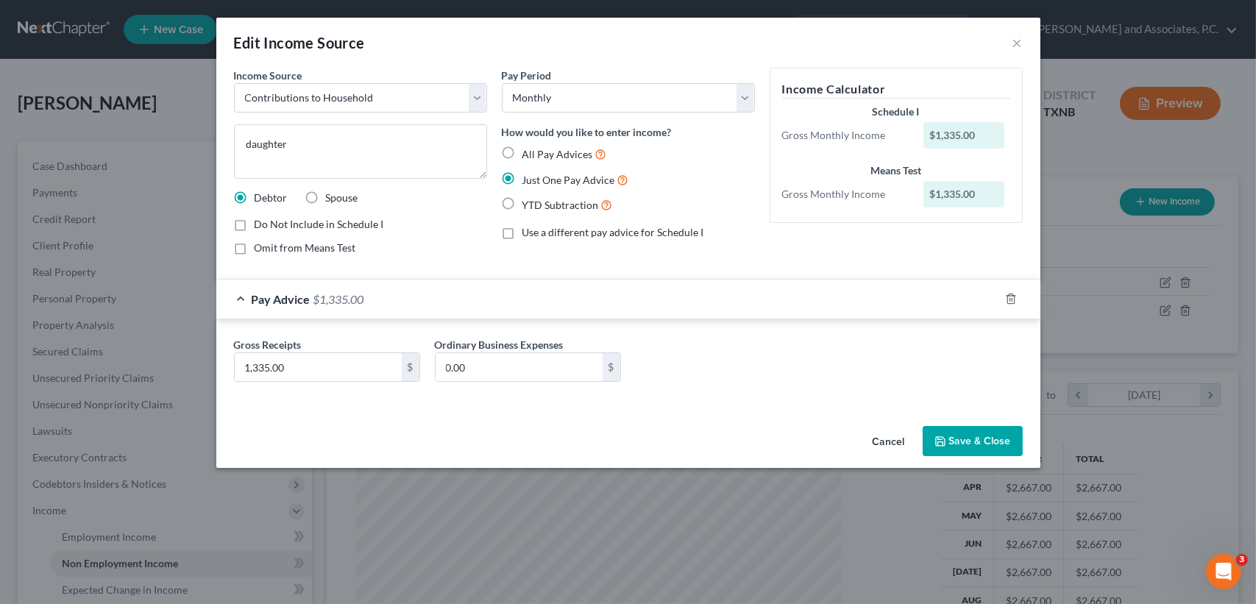
click at [976, 434] on button "Save & Close" at bounding box center [973, 441] width 100 height 31
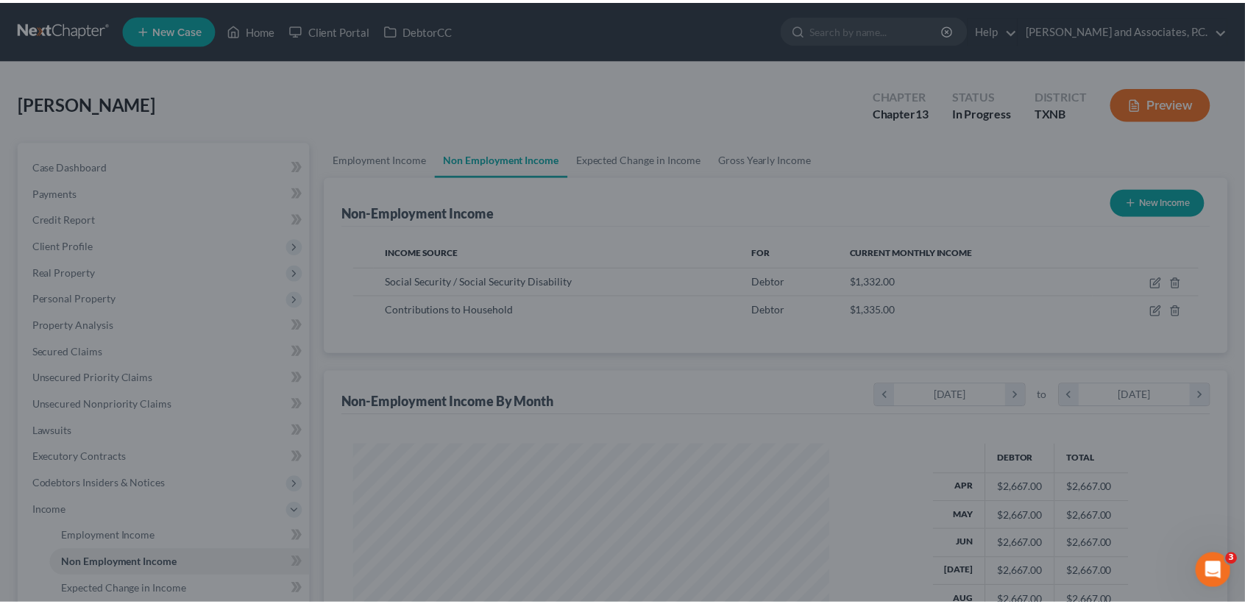
scroll to position [735819, 735573]
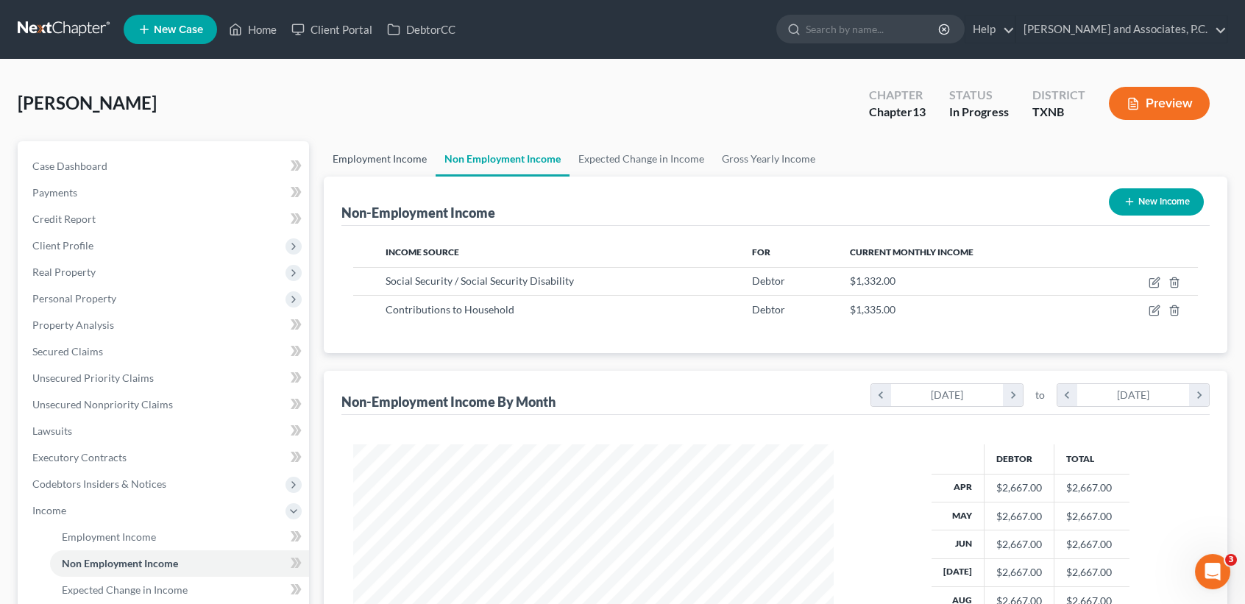
click at [335, 167] on link "Employment Income" at bounding box center [380, 158] width 112 height 35
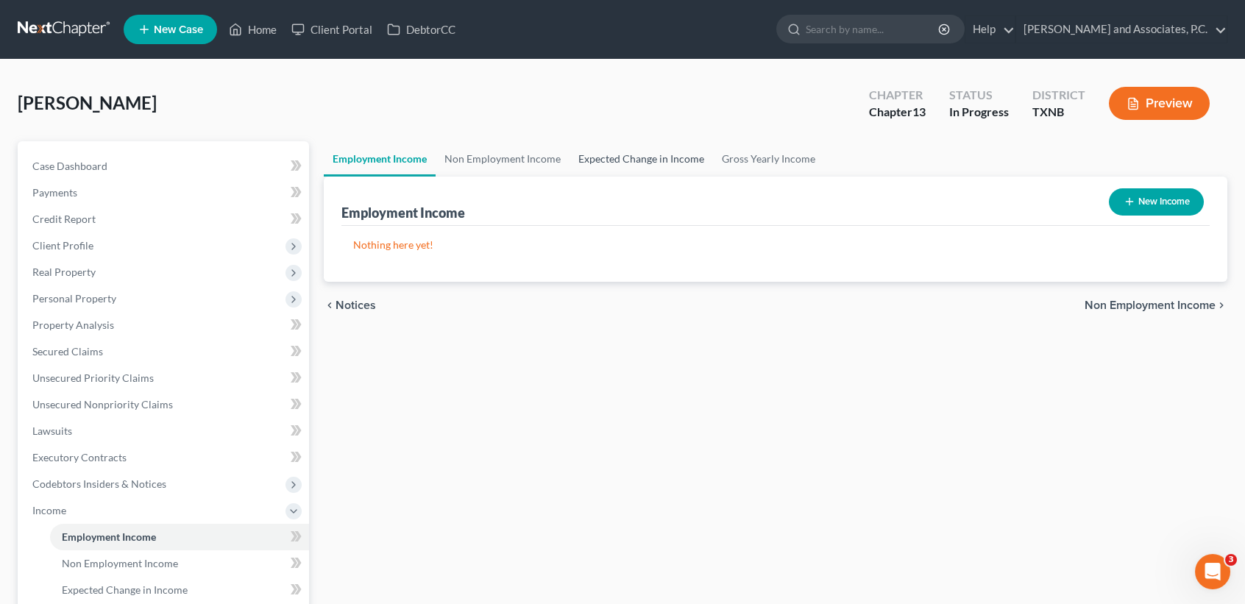
click at [608, 169] on link "Expected Change in Income" at bounding box center [642, 158] width 144 height 35
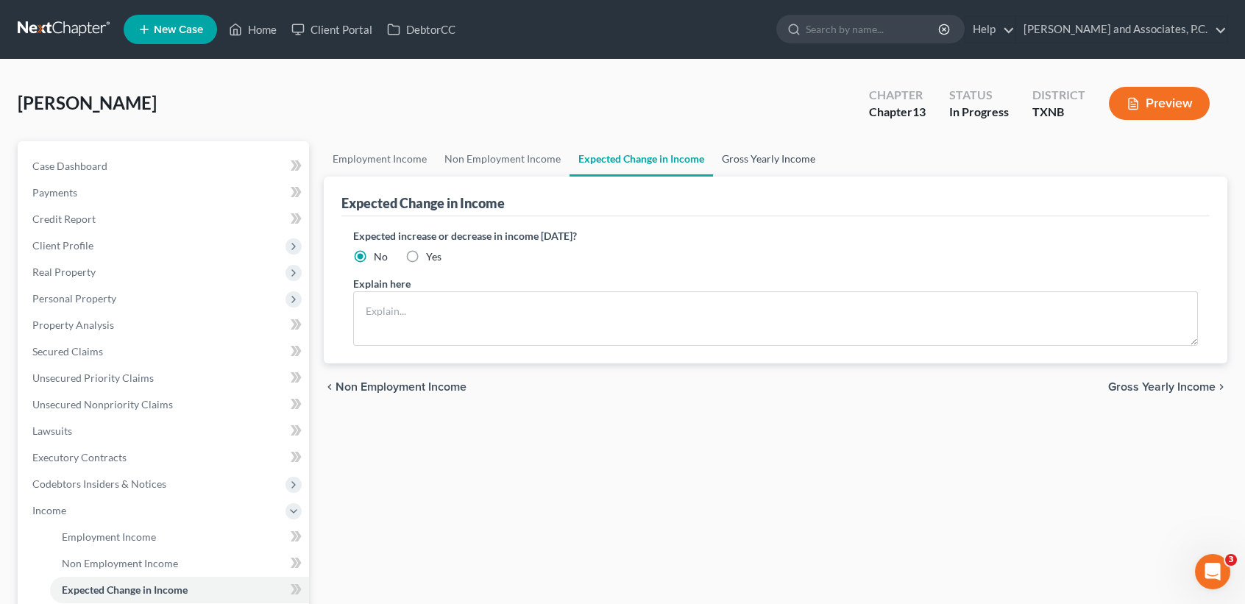
click at [776, 159] on link "Gross Yearly Income" at bounding box center [768, 158] width 111 height 35
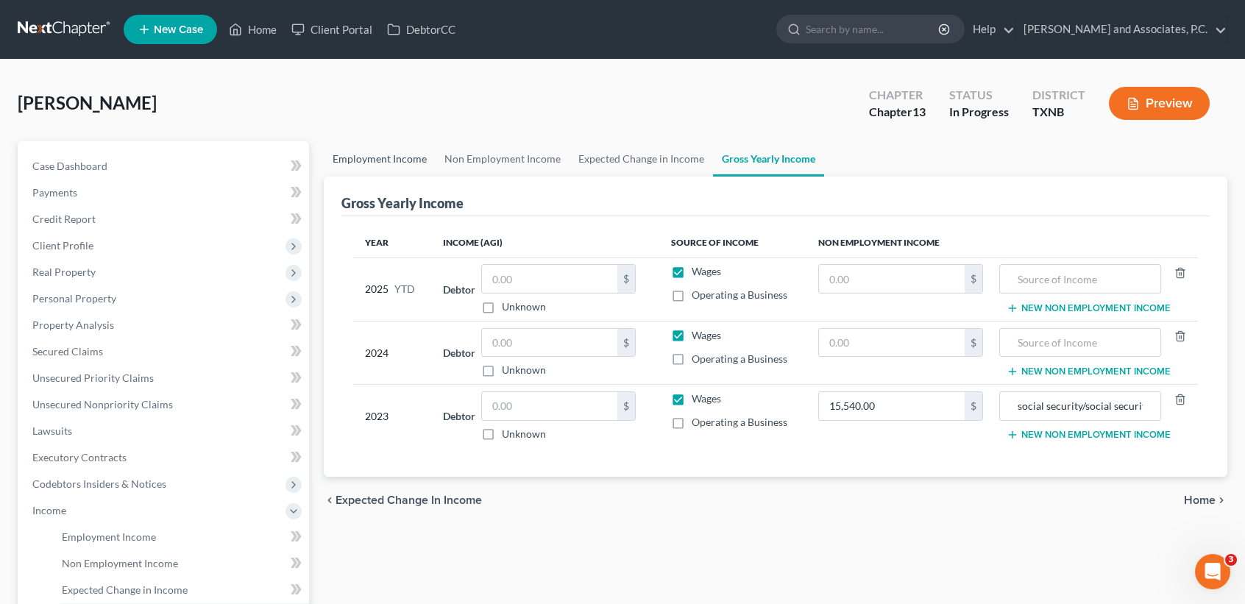
click at [397, 165] on link "Employment Income" at bounding box center [380, 158] width 112 height 35
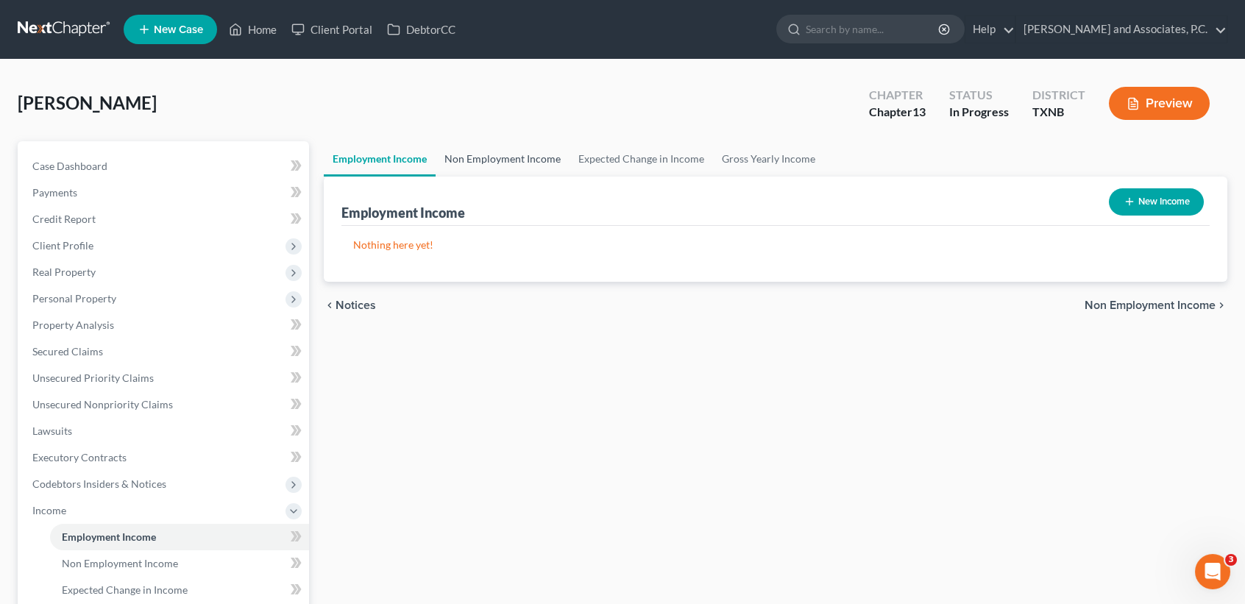
click at [523, 169] on link "Non Employment Income" at bounding box center [503, 158] width 134 height 35
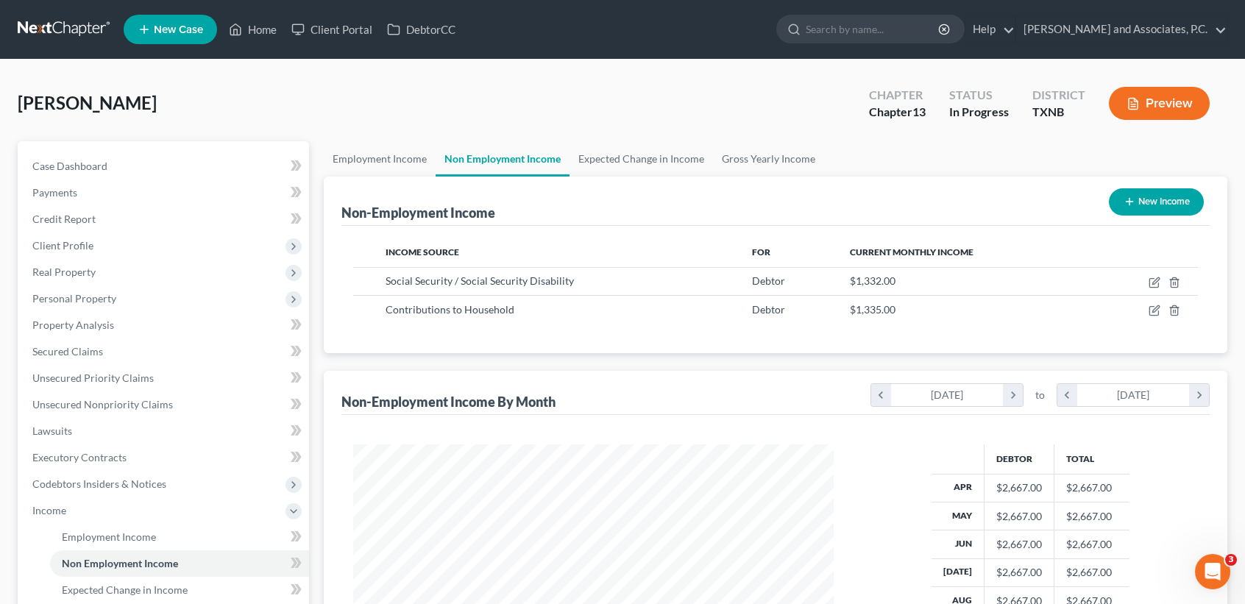
scroll to position [264, 509]
click at [738, 151] on link "Gross Yearly Income" at bounding box center [768, 158] width 111 height 35
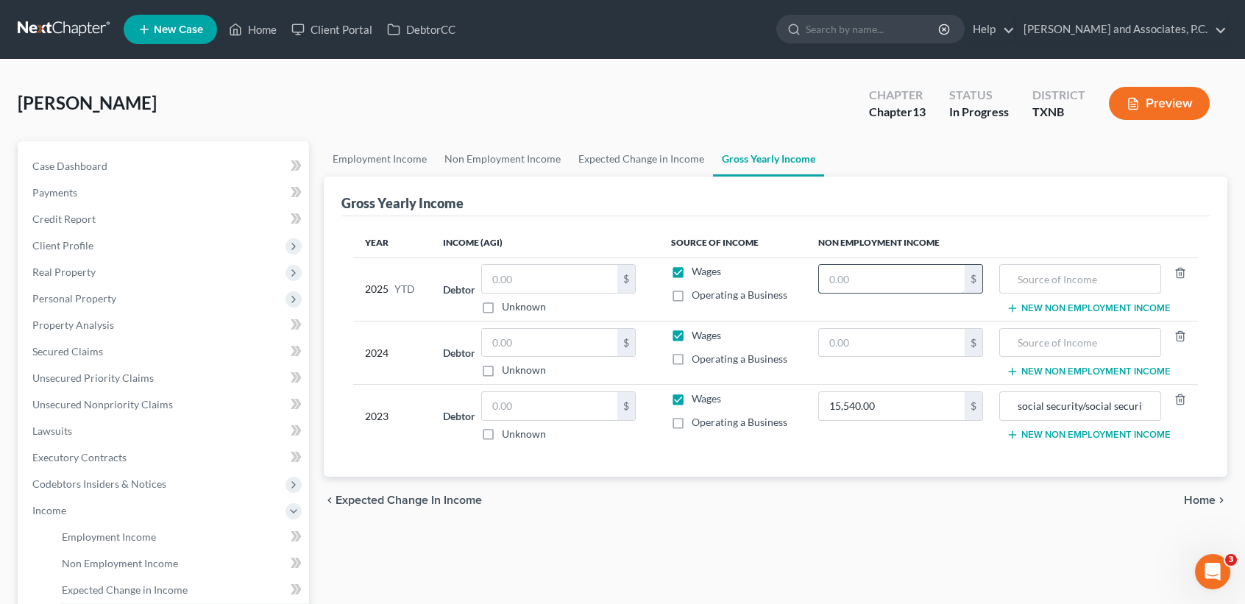
click at [919, 279] on input "text" at bounding box center [891, 279] width 145 height 28
type input "13,320.00"
drag, startPoint x: 1015, startPoint y: 406, endPoint x: 1234, endPoint y: 417, distance: 219.6
click at [1234, 417] on div "Employment Income Non Employment Income Expected Change in Income Gross Yearly …" at bounding box center [776, 513] width 919 height 744
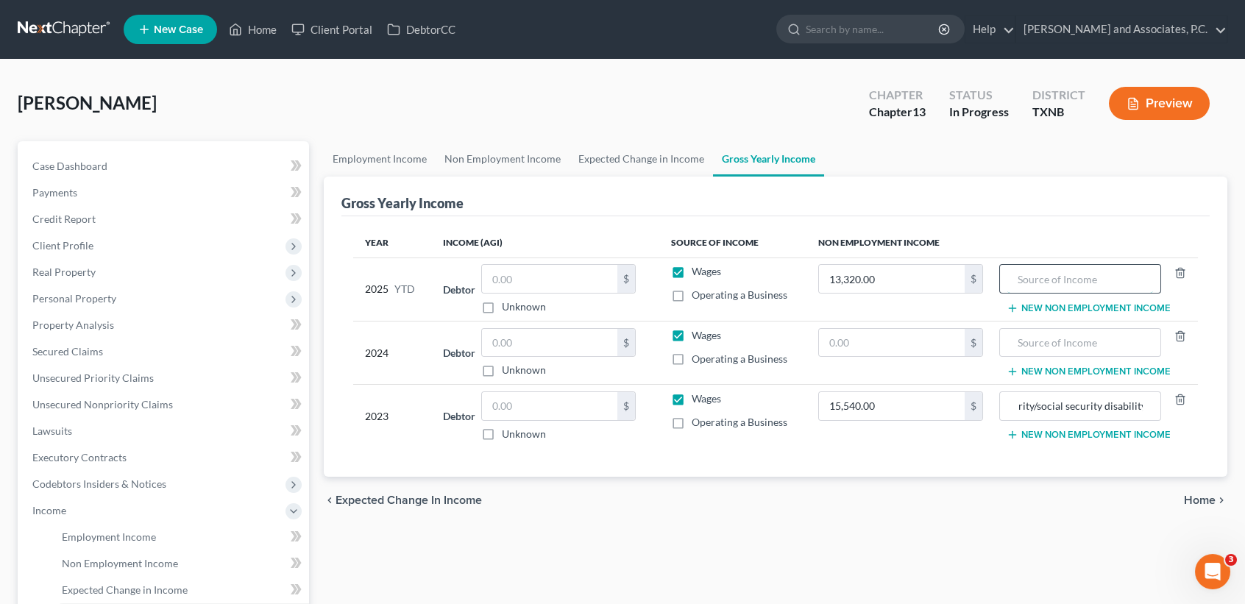
drag, startPoint x: 1076, startPoint y: 280, endPoint x: 1085, endPoint y: 283, distance: 9.1
click at [1080, 280] on input "text" at bounding box center [1081, 279] width 146 height 28
paste input "social security/social security disability"
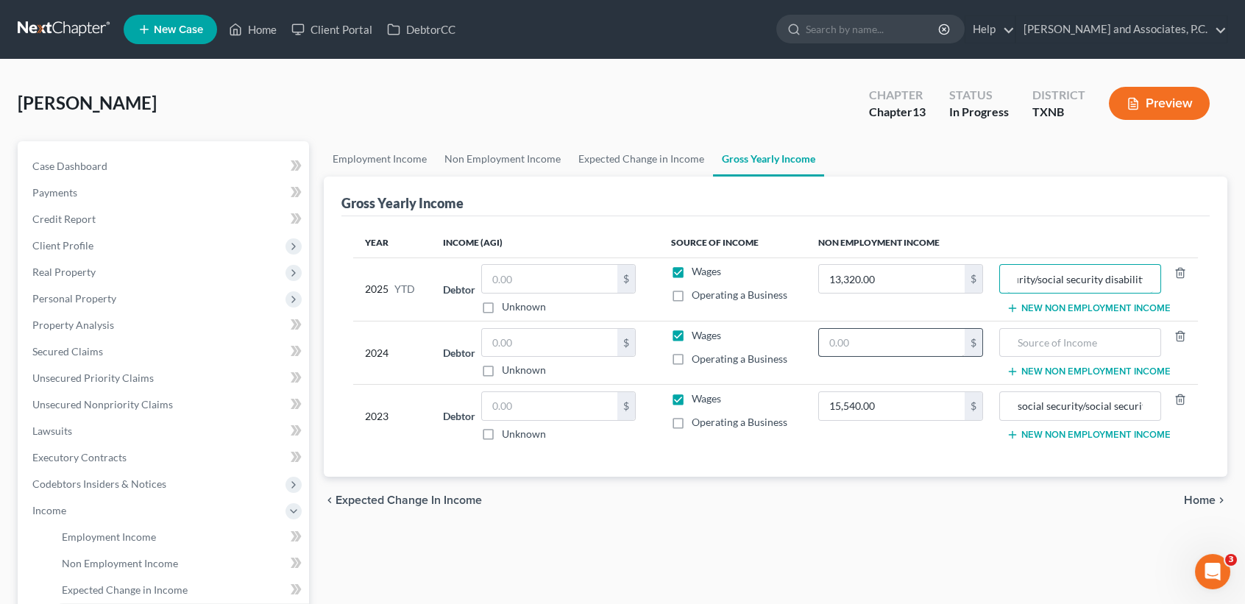
type input "social security/social security disability"
click at [950, 343] on input "text" at bounding box center [891, 343] width 145 height 28
click at [498, 169] on link "Non Employment Income" at bounding box center [503, 158] width 134 height 35
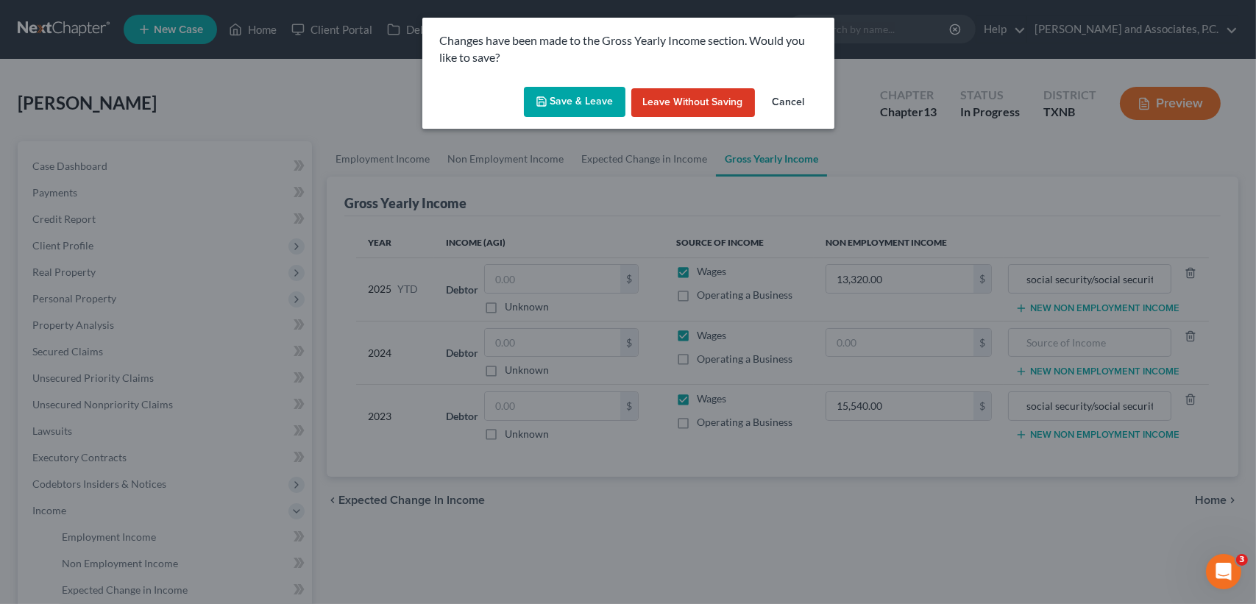
click at [604, 115] on button "Save & Leave" at bounding box center [575, 102] width 102 height 31
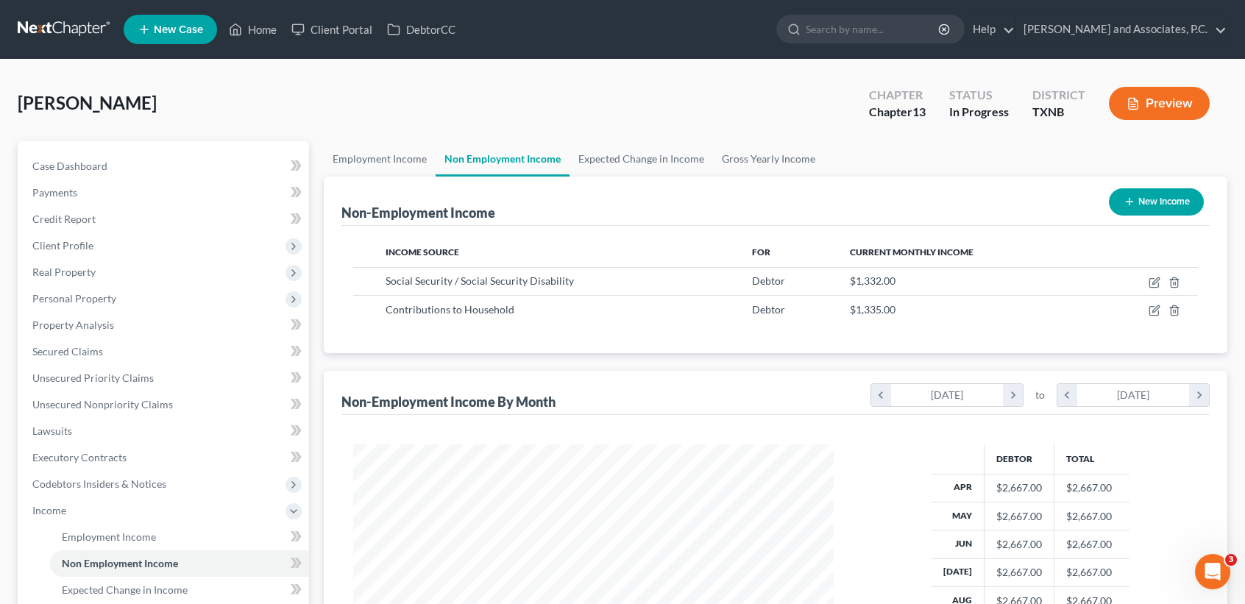
scroll to position [264, 509]
click at [412, 169] on link "Employment Income" at bounding box center [380, 158] width 112 height 35
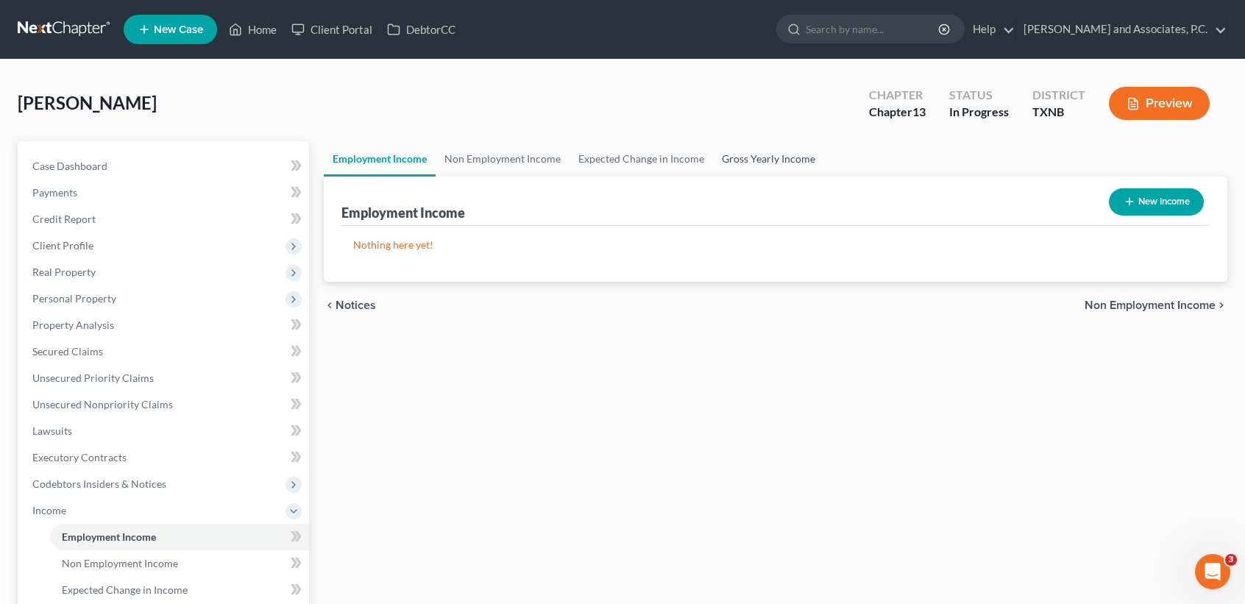
click at [790, 170] on link "Gross Yearly Income" at bounding box center [768, 158] width 111 height 35
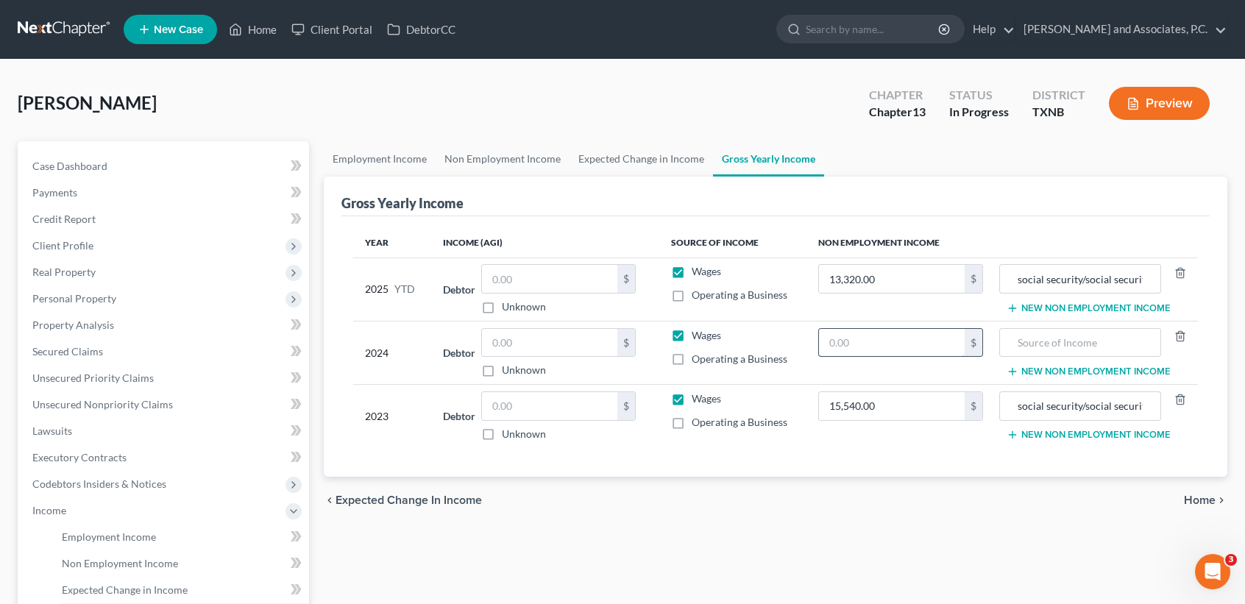
click at [908, 339] on input "text" at bounding box center [891, 343] width 145 height 28
type input "16,202.00"
drag, startPoint x: 1022, startPoint y: 403, endPoint x: 1130, endPoint y: 399, distance: 108.3
click at [1191, 408] on div "social security/social security disability" at bounding box center [1097, 406] width 194 height 29
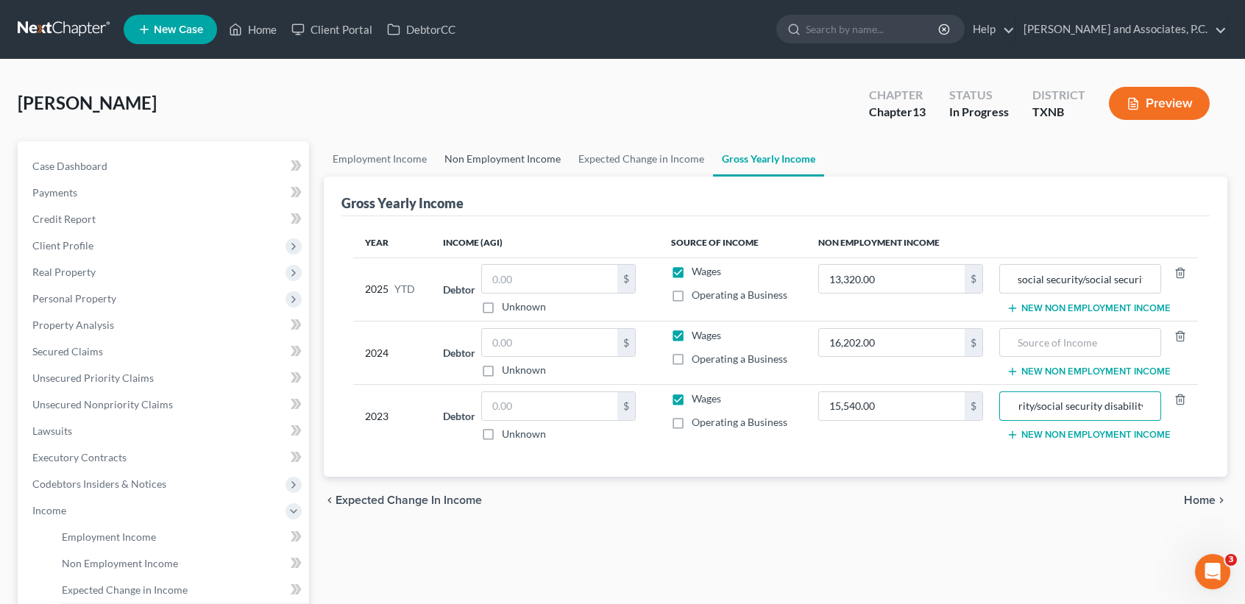
scroll to position [0, 0]
drag, startPoint x: 1130, startPoint y: 399, endPoint x: 529, endPoint y: 169, distance: 643.1
click at [529, 170] on link "Non Employment Income" at bounding box center [503, 158] width 134 height 35
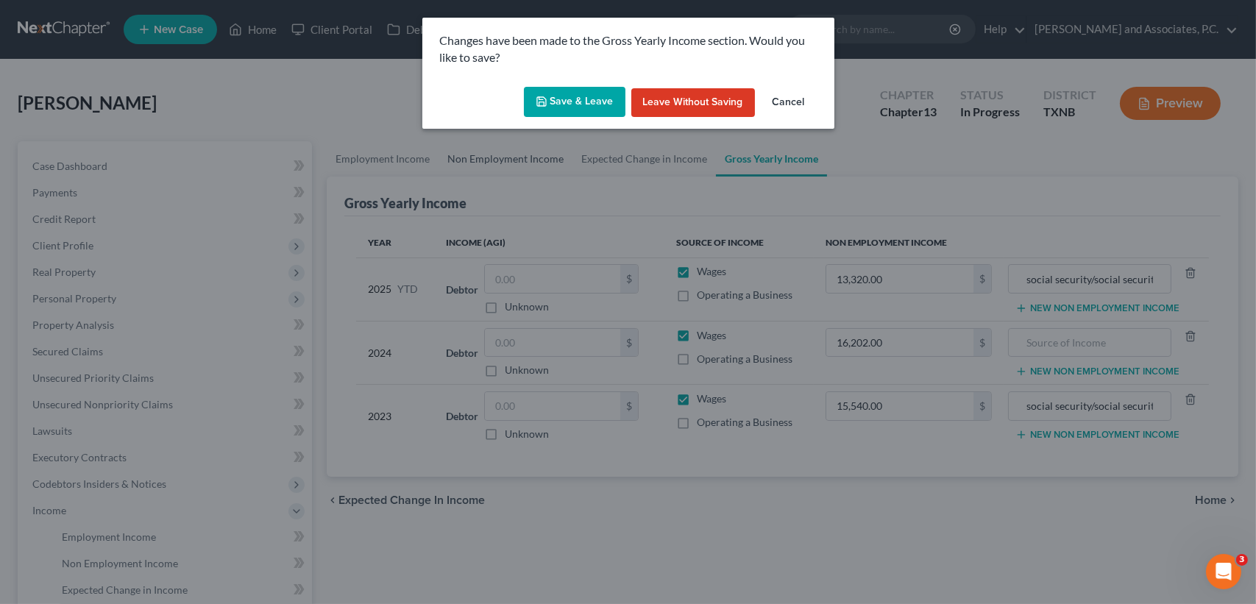
click at [529, 168] on div "Changes have been made to the Gross Yearly Income section. Would you like to sa…" at bounding box center [628, 302] width 1256 height 604
click at [582, 101] on button "Save & Leave" at bounding box center [575, 102] width 102 height 31
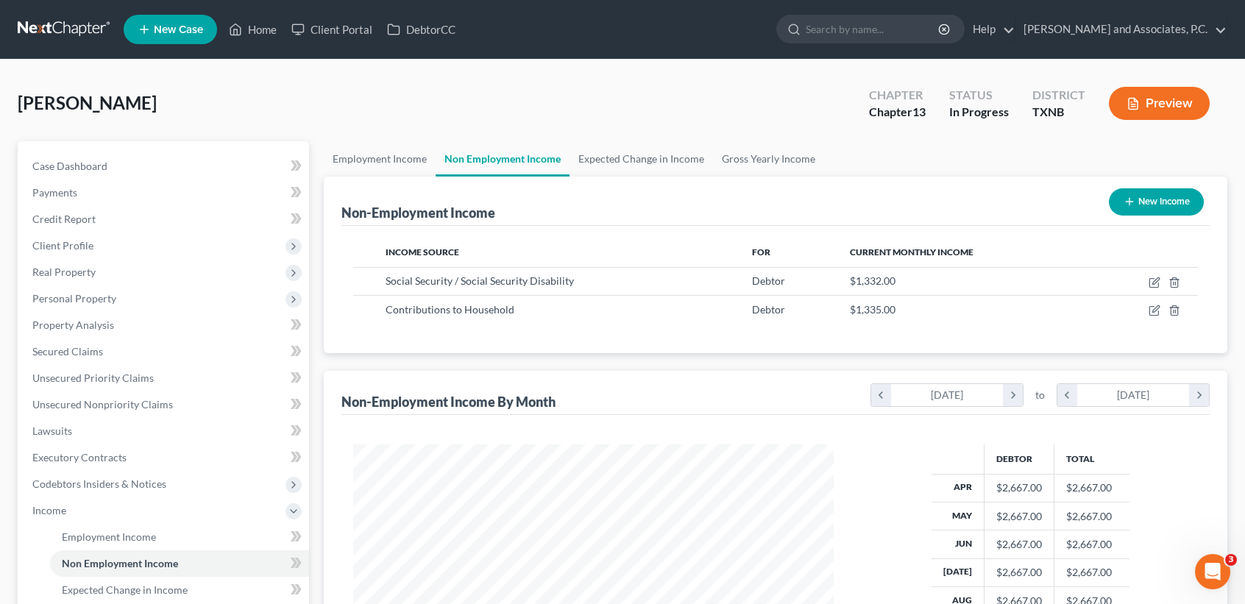
scroll to position [264, 509]
click at [767, 153] on link "Gross Yearly Income" at bounding box center [768, 158] width 111 height 35
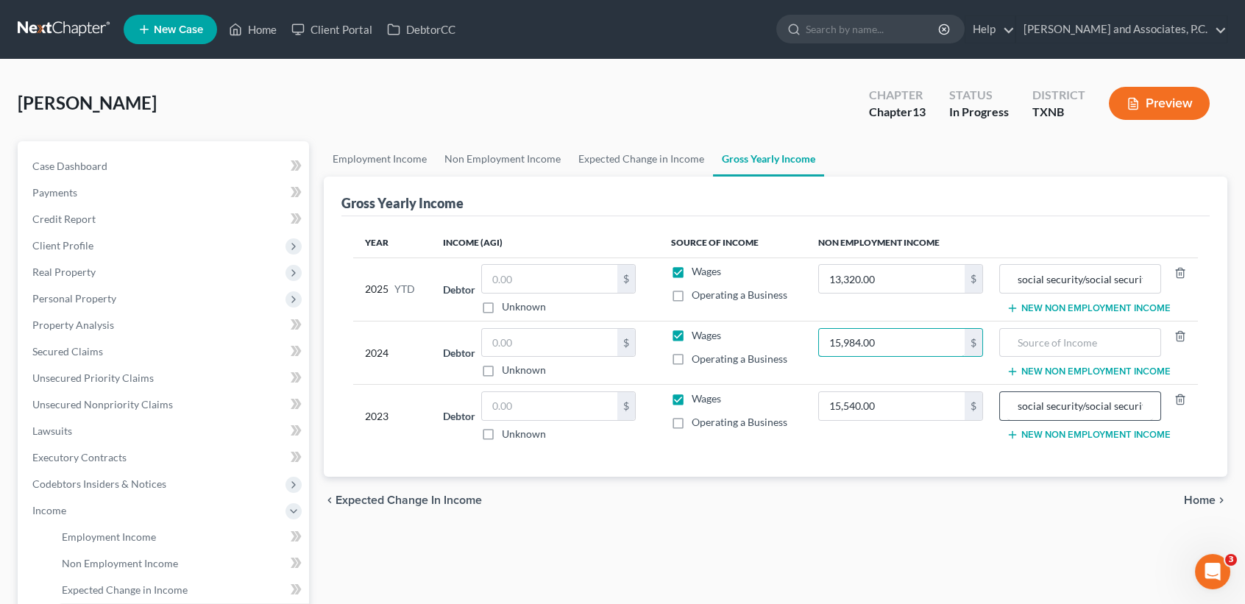
type input "15,984.00"
drag, startPoint x: 1022, startPoint y: 403, endPoint x: 1117, endPoint y: 405, distance: 95.0
click at [1203, 414] on div "Year Income (AGI) Source of Income Non Employment Income 2025 YTD Debtor $ Unkn…" at bounding box center [776, 346] width 869 height 261
click at [1072, 333] on input "text" at bounding box center [1081, 343] width 146 height 28
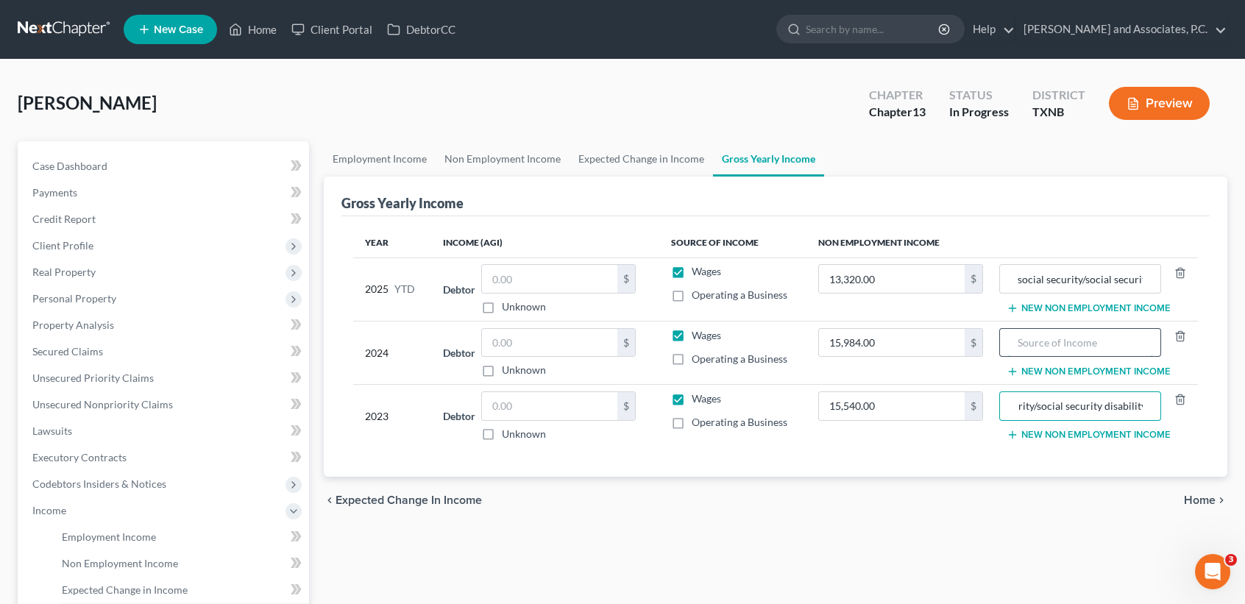
scroll to position [0, 0]
paste input "social security/social security disability"
type input "social security/social security disability"
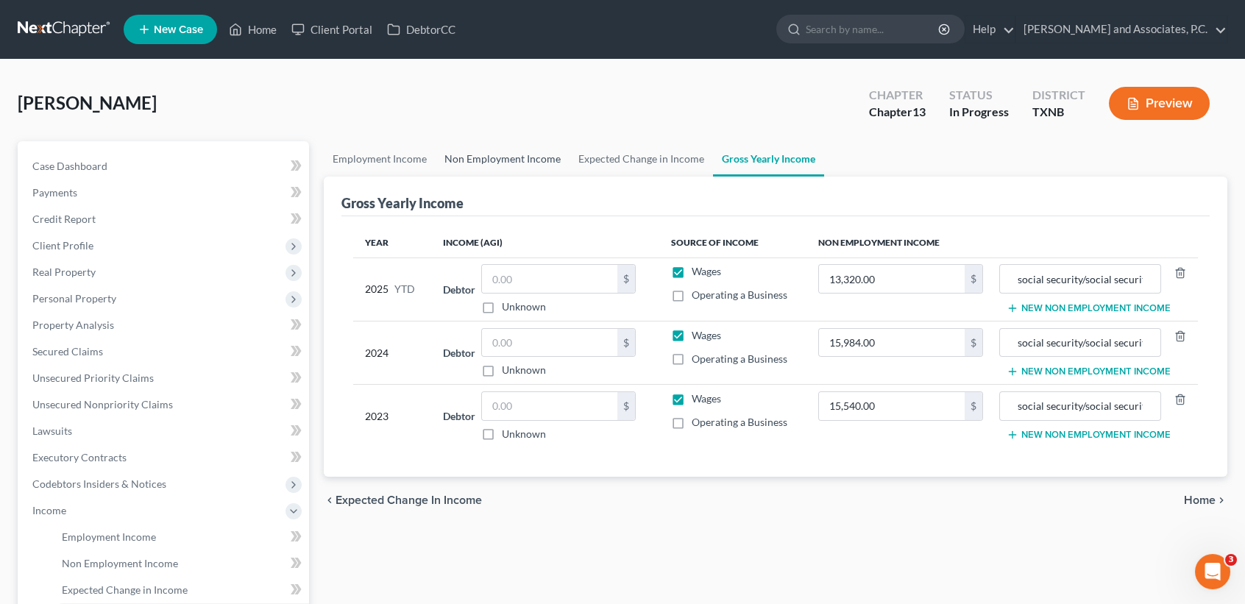
click at [487, 161] on link "Non Employment Income" at bounding box center [503, 158] width 134 height 35
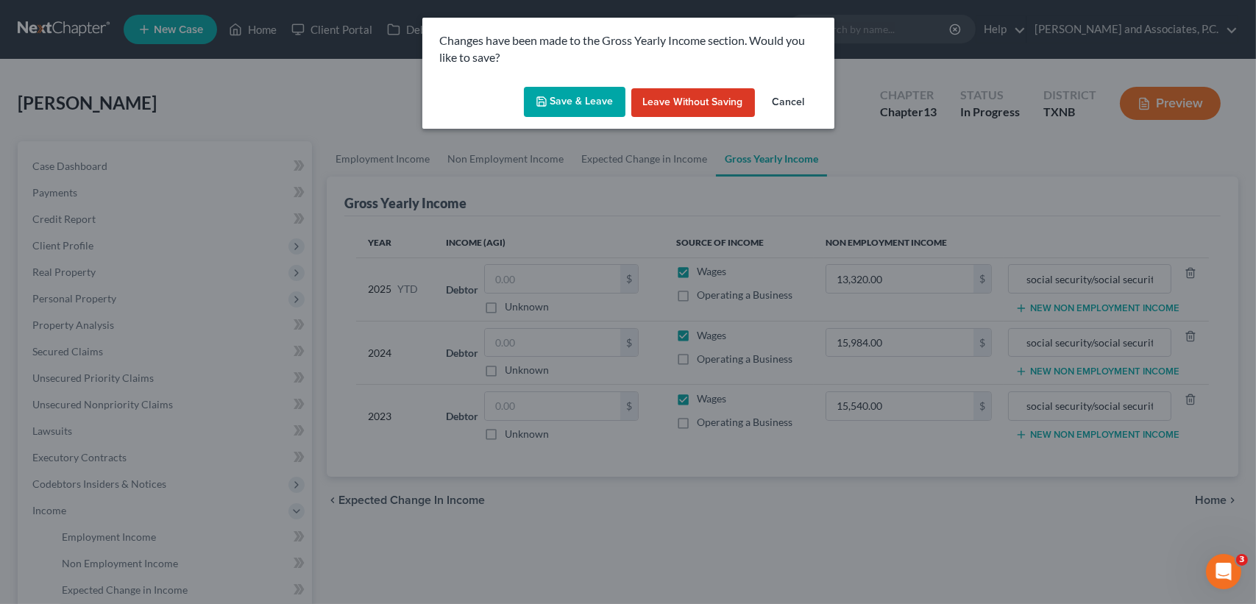
click at [555, 100] on button "Save & Leave" at bounding box center [575, 102] width 102 height 31
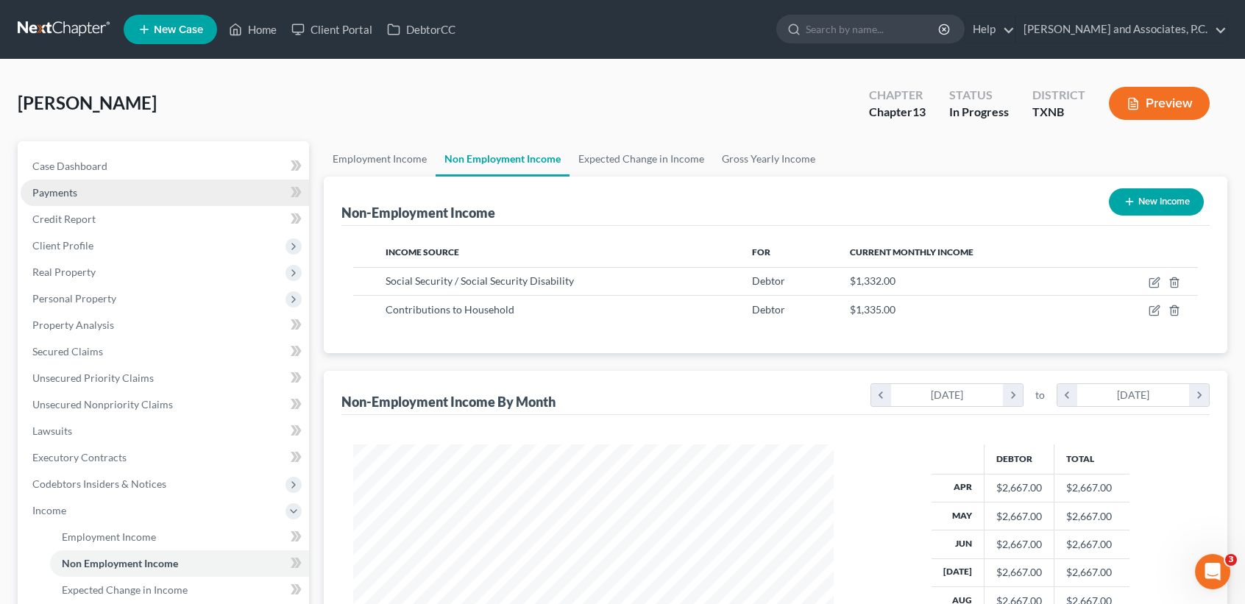
scroll to position [264, 509]
click at [713, 149] on link "Gross Yearly Income" at bounding box center [768, 158] width 111 height 35
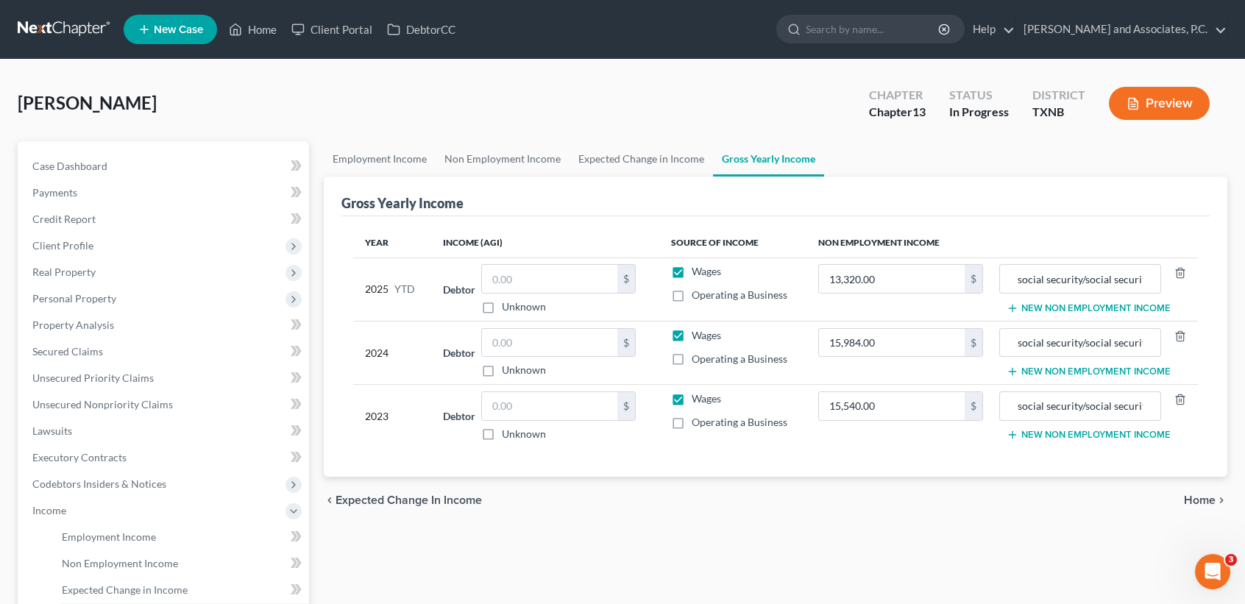
click at [1038, 369] on button "New Non Employment Income" at bounding box center [1089, 372] width 164 height 12
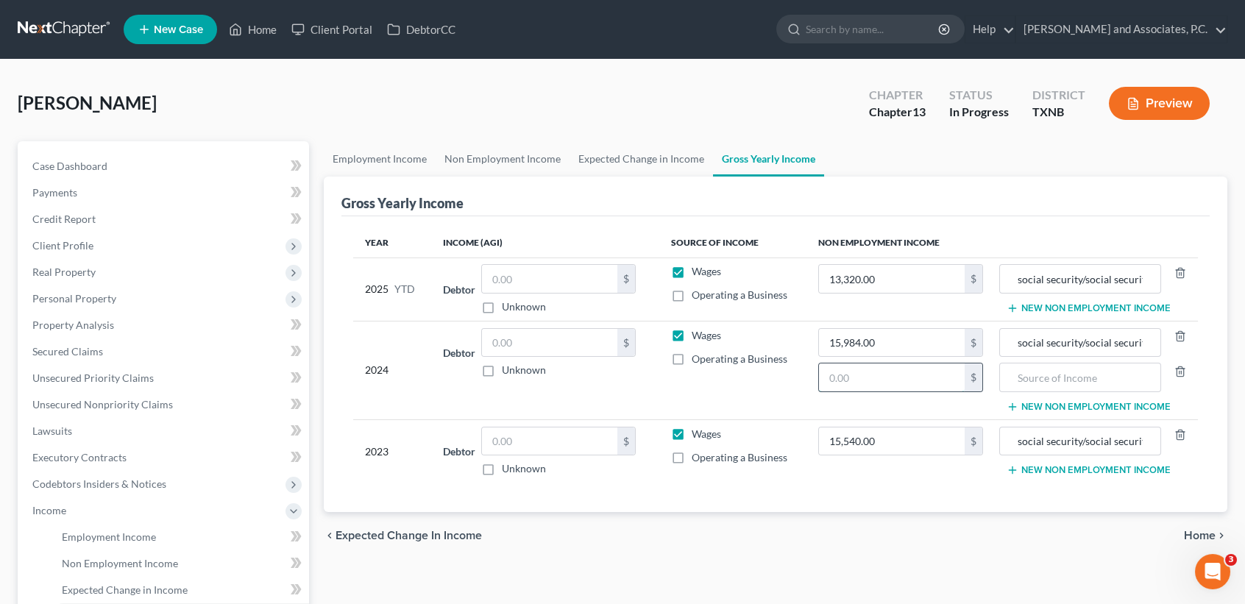
click at [947, 383] on input "text" at bounding box center [891, 378] width 145 height 28
type input "12,000.00"
drag, startPoint x: 1047, startPoint y: 387, endPoint x: 1047, endPoint y: 380, distance: 7.4
click at [1050, 389] on input "text" at bounding box center [1081, 378] width 146 height 28
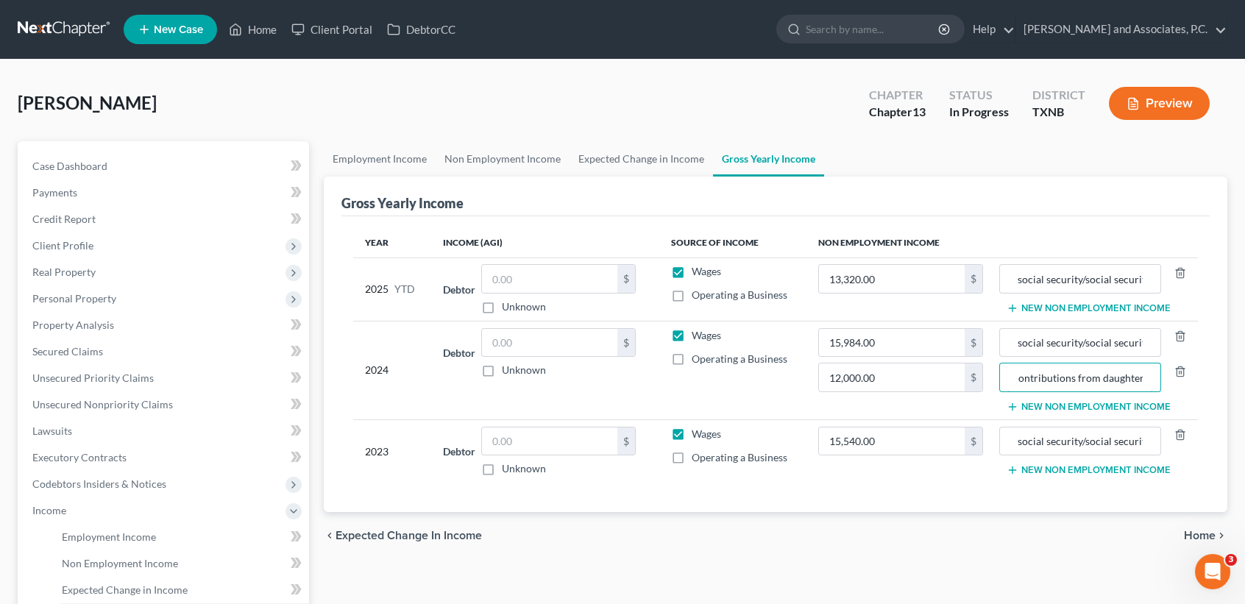
type input "contributions from daughter"
click at [1033, 307] on button "New Non Employment Income" at bounding box center [1089, 309] width 164 height 12
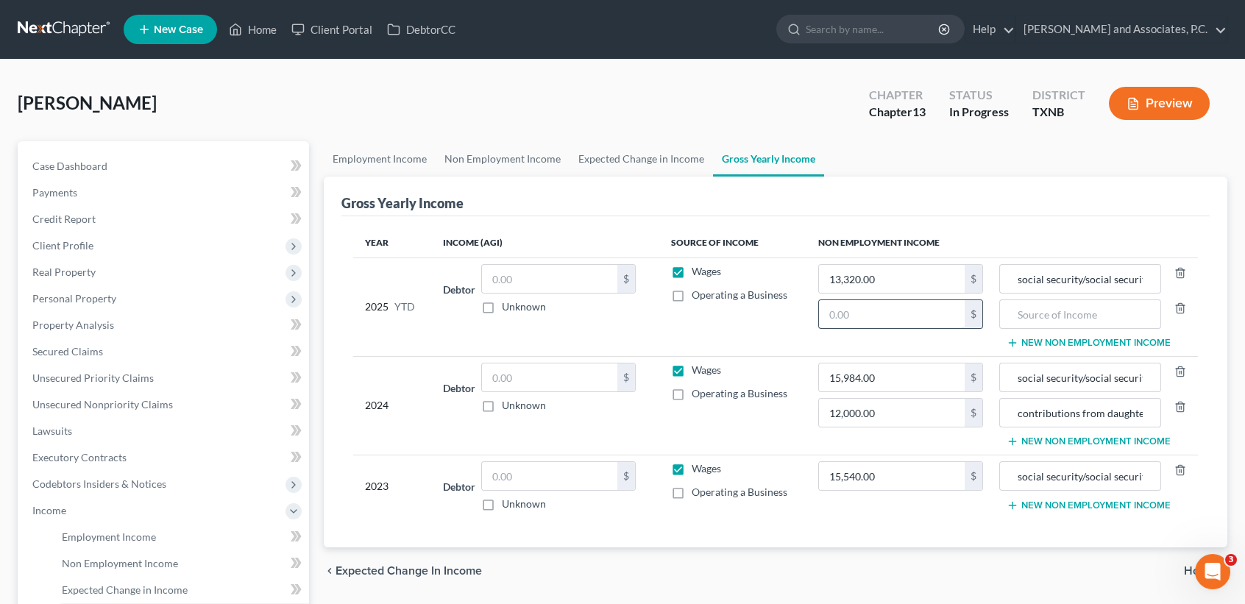
click at [869, 312] on input "text" at bounding box center [891, 314] width 145 height 28
click at [495, 149] on link "Non Employment Income" at bounding box center [503, 158] width 134 height 35
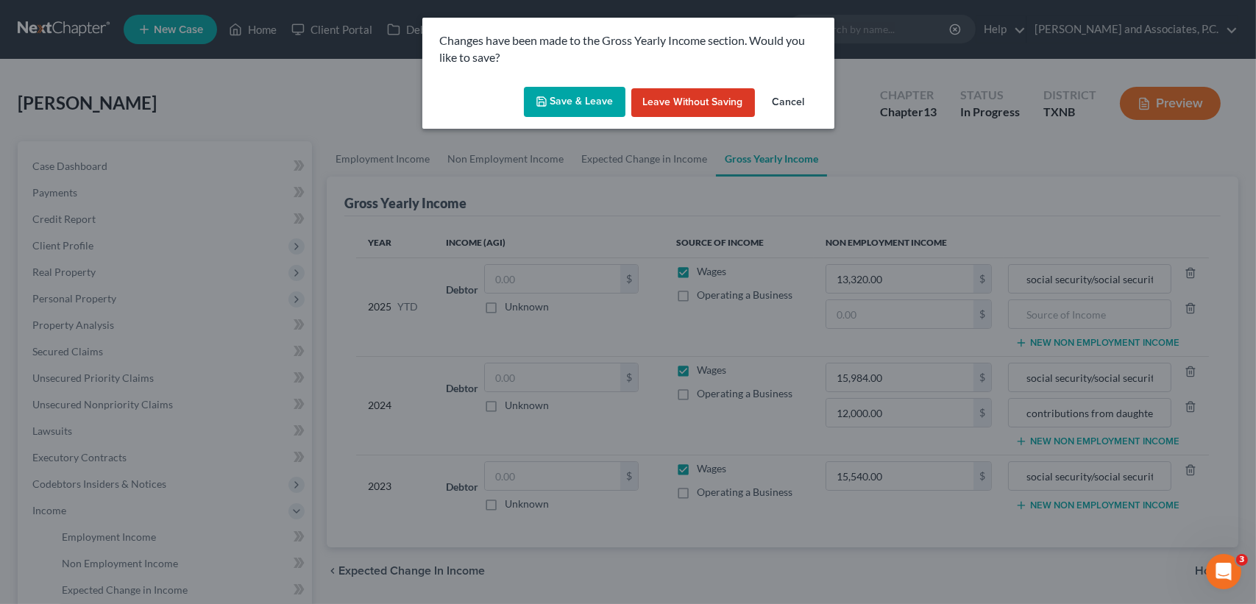
click at [573, 96] on button "Save & Leave" at bounding box center [575, 102] width 102 height 31
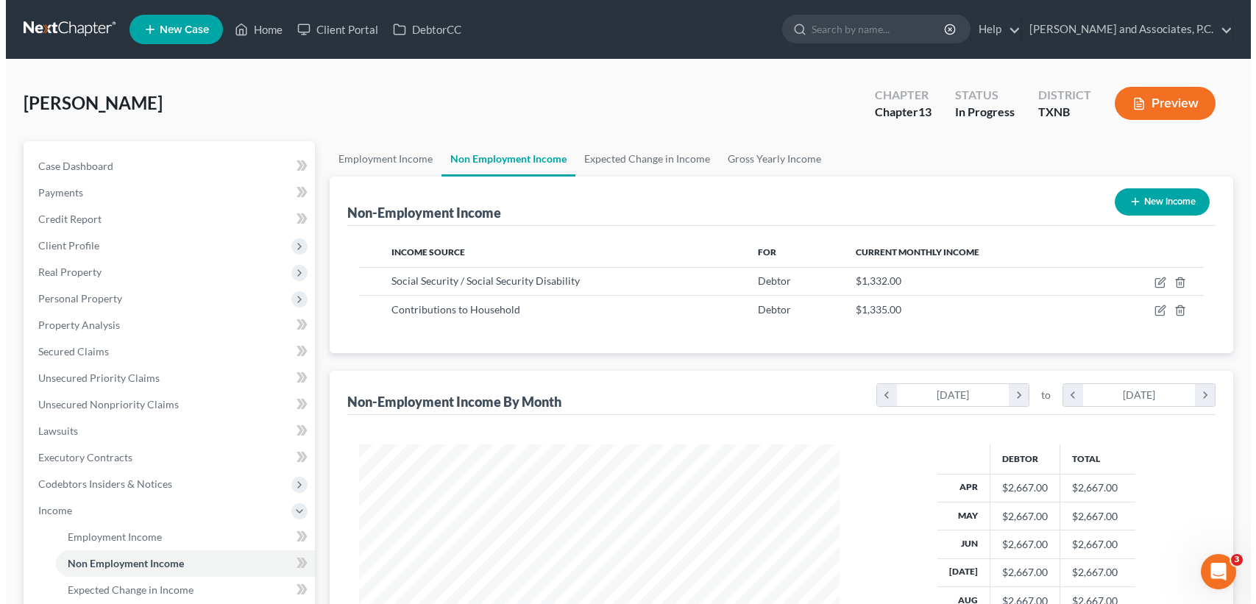
scroll to position [264, 509]
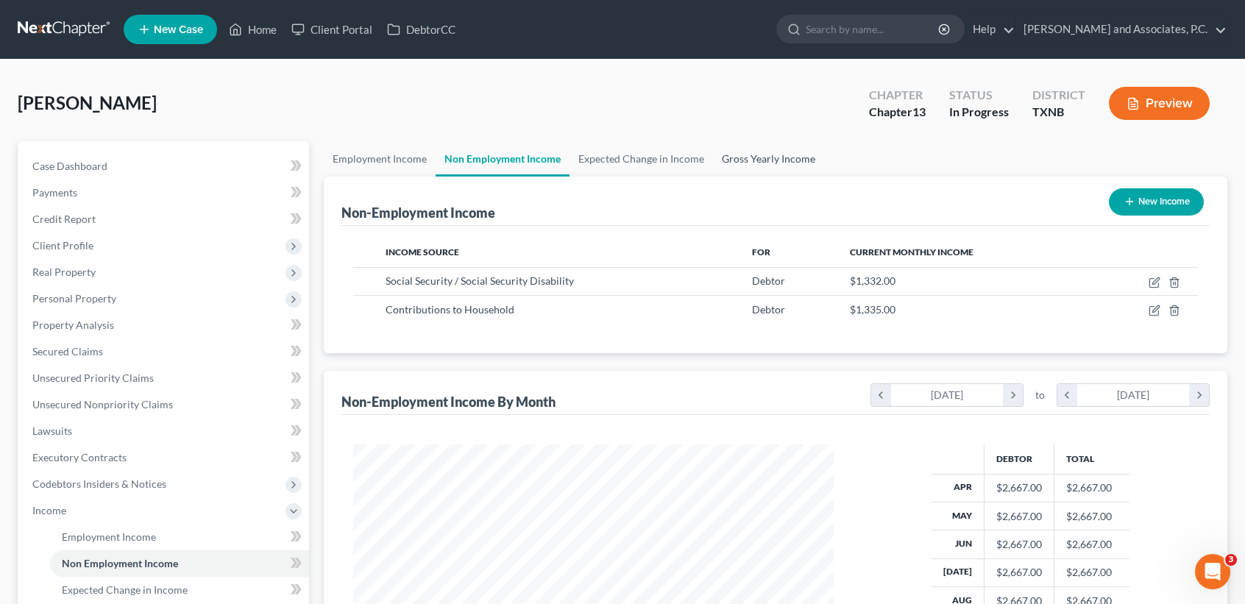
click at [722, 152] on link "Gross Yearly Income" at bounding box center [768, 158] width 111 height 35
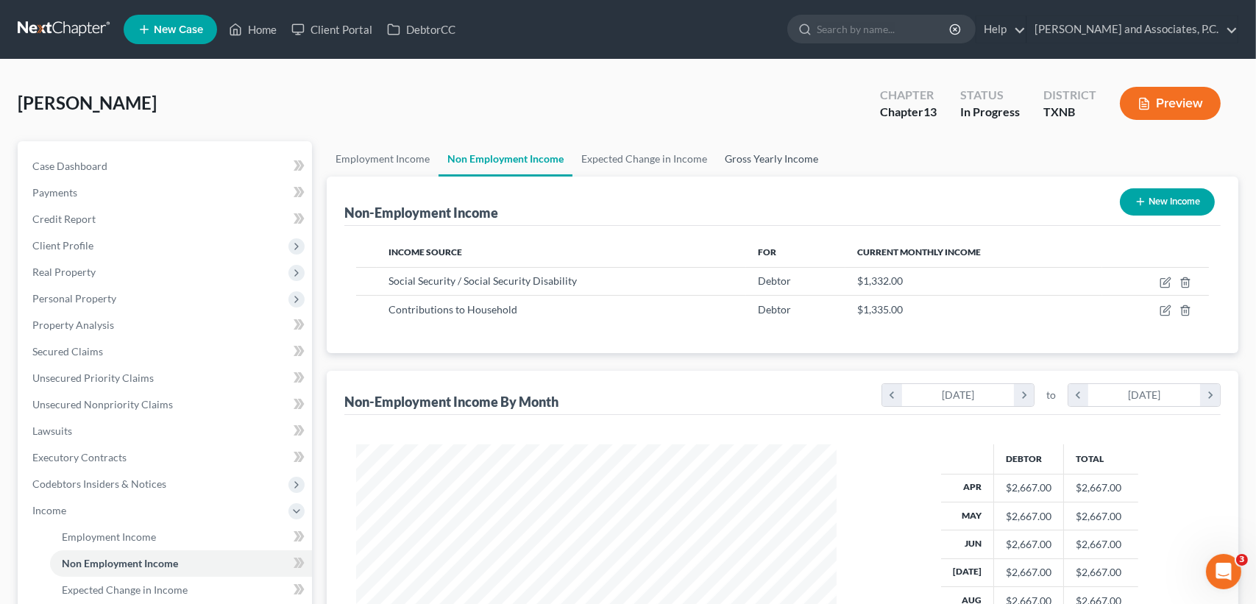
scroll to position [264, 515]
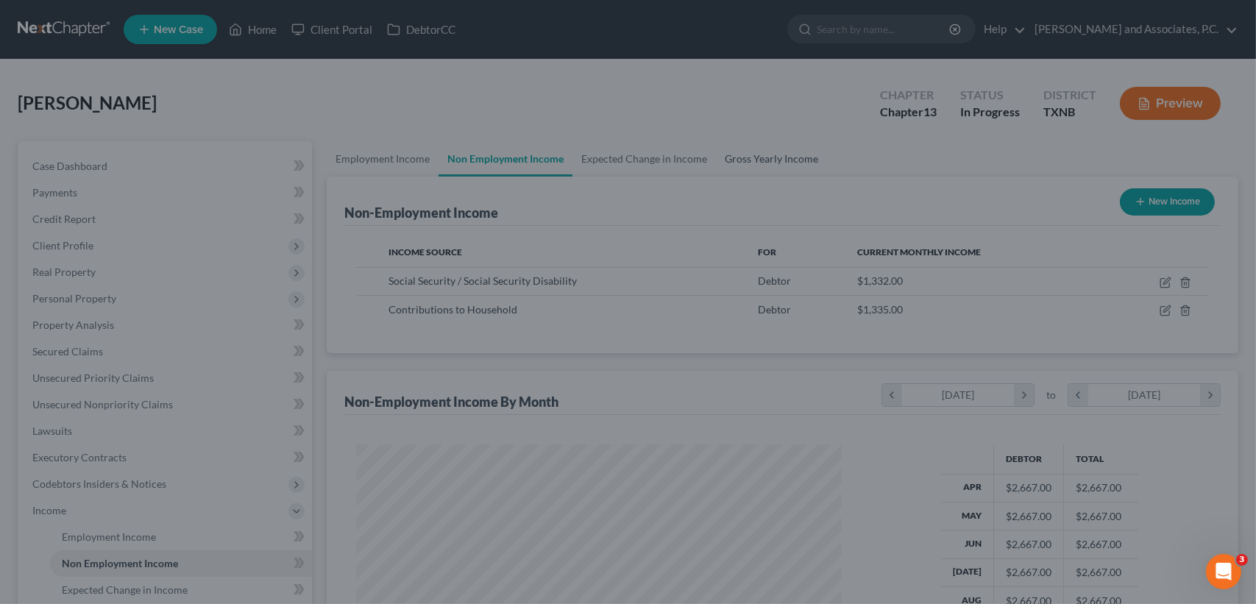
click at [721, 152] on div at bounding box center [628, 302] width 1256 height 604
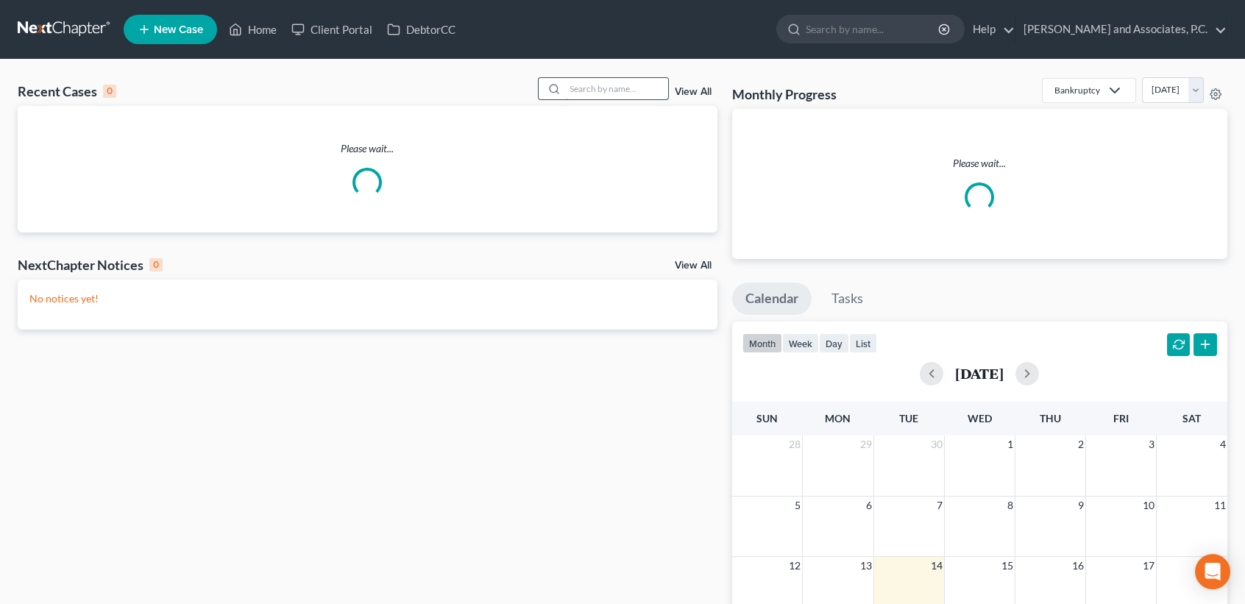
click at [654, 87] on input "search" at bounding box center [616, 88] width 103 height 21
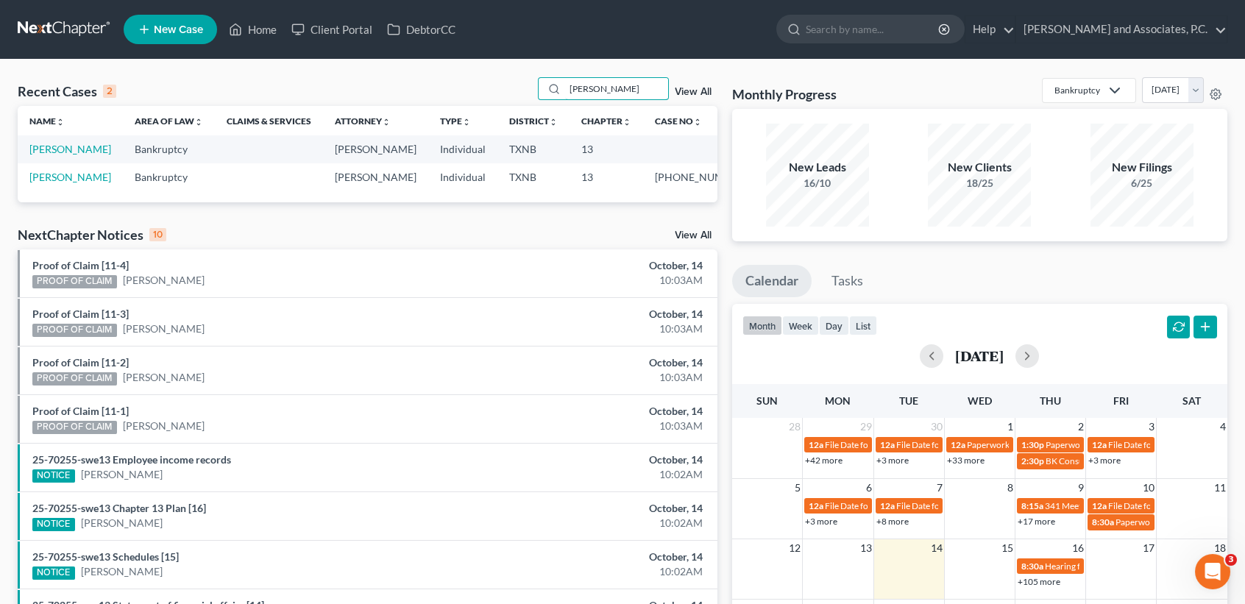
type input "winstel"
drag, startPoint x: 75, startPoint y: 206, endPoint x: 54, endPoint y: 203, distance: 20.8
click at [70, 191] on td "[PERSON_NAME]" at bounding box center [70, 176] width 105 height 27
click at [54, 183] on link "[PERSON_NAME]" at bounding box center [70, 177] width 82 height 13
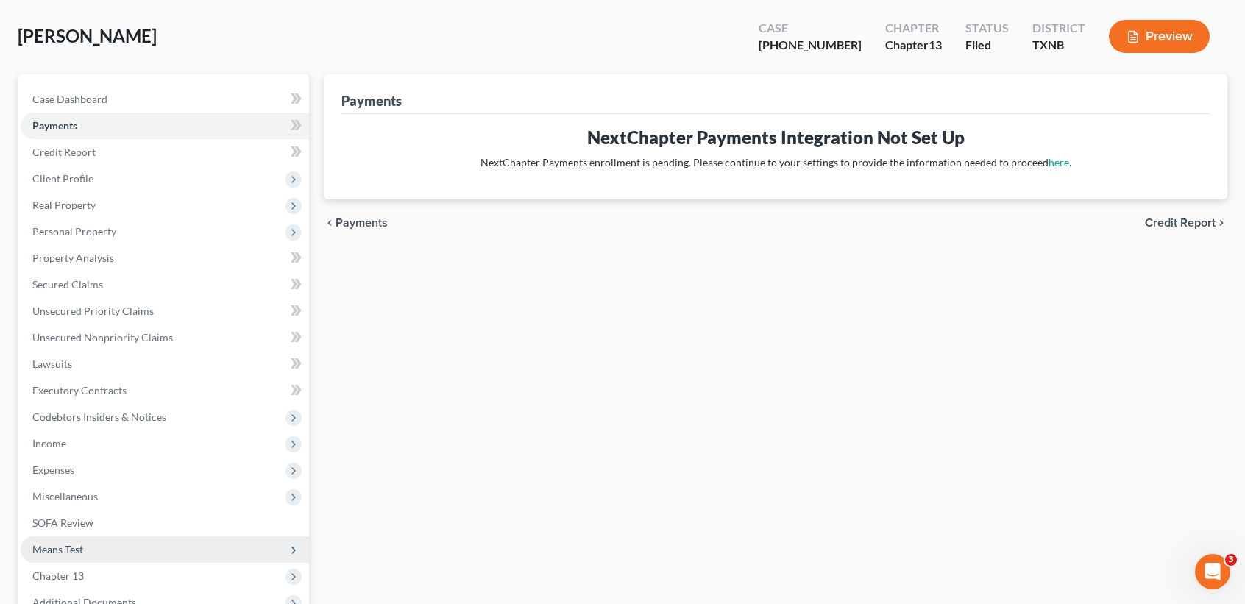
scroll to position [98, 0]
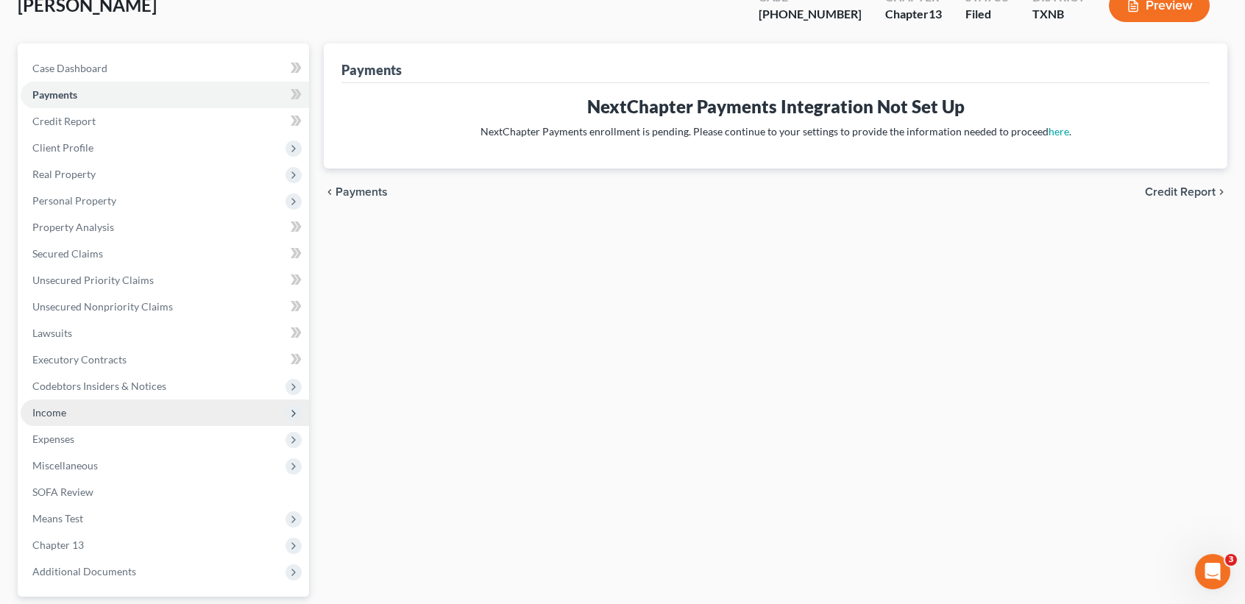
click at [63, 403] on span "Income" at bounding box center [165, 413] width 289 height 26
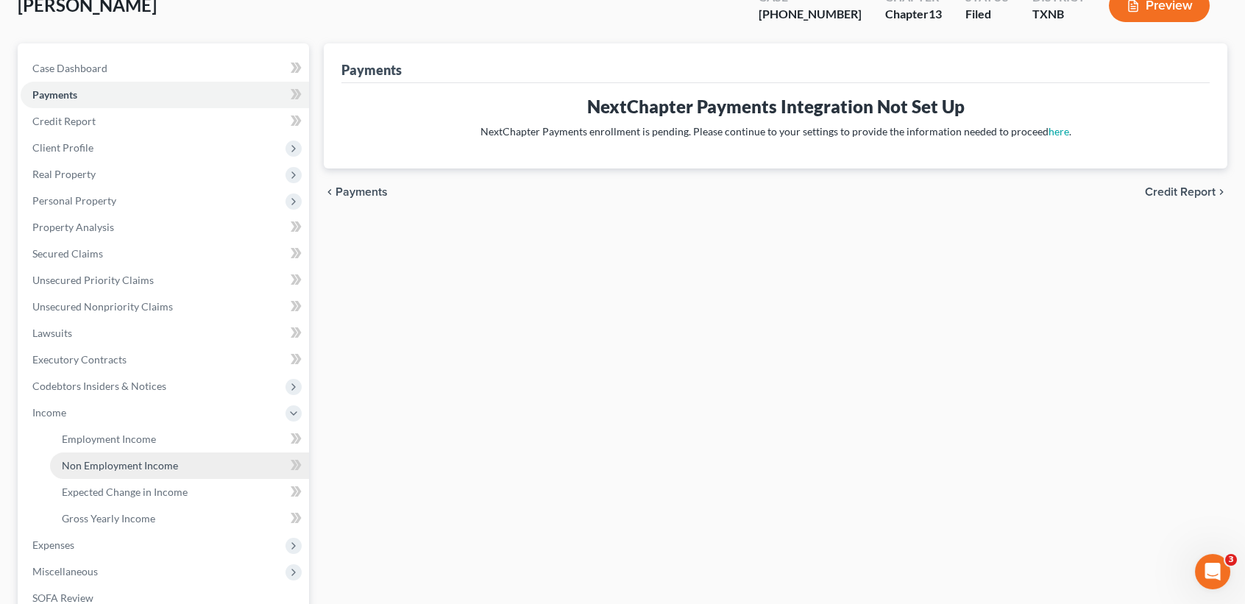
click at [93, 464] on span "Non Employment Income" at bounding box center [120, 465] width 116 height 13
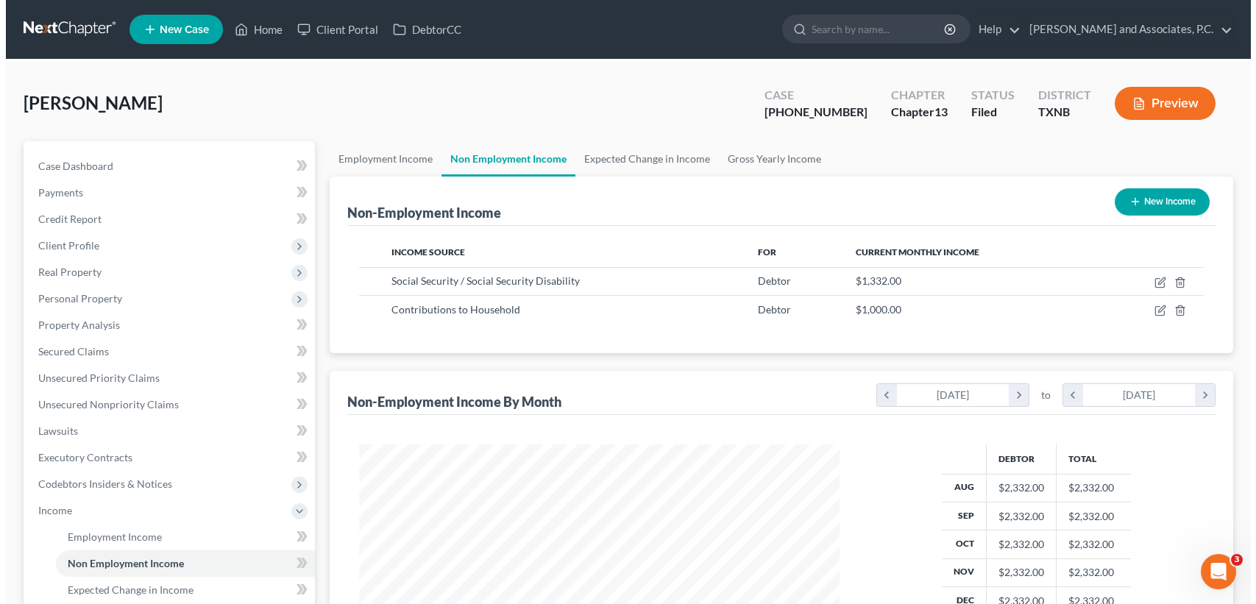
scroll to position [264, 509]
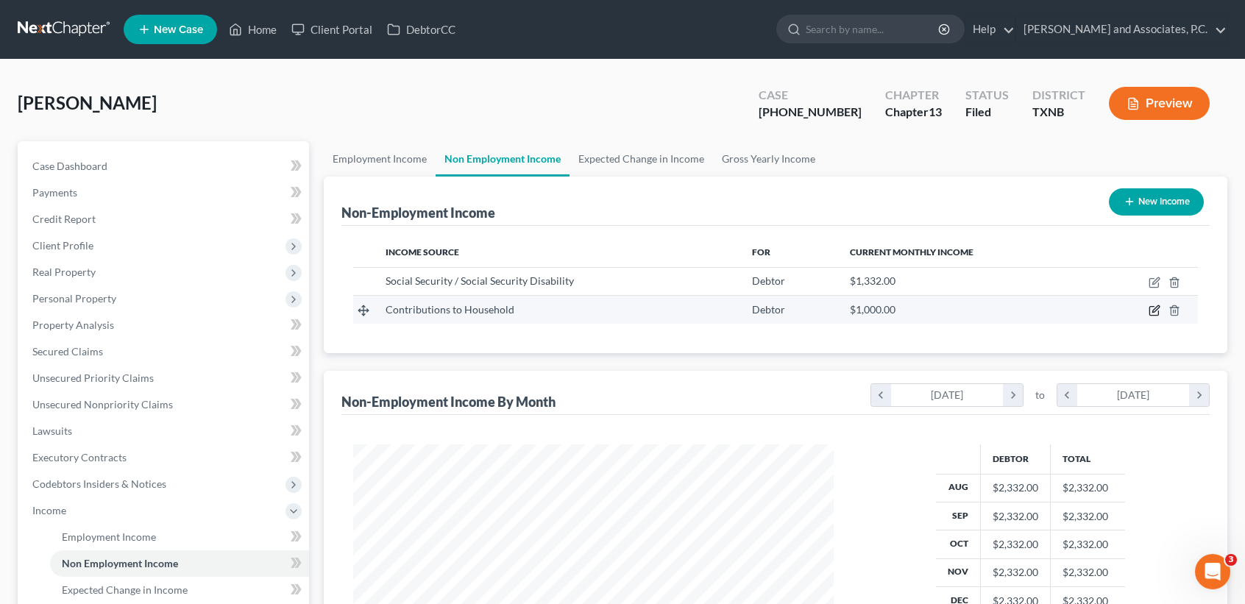
click at [1157, 314] on icon "button" at bounding box center [1155, 311] width 12 height 12
select select "8"
select select "0"
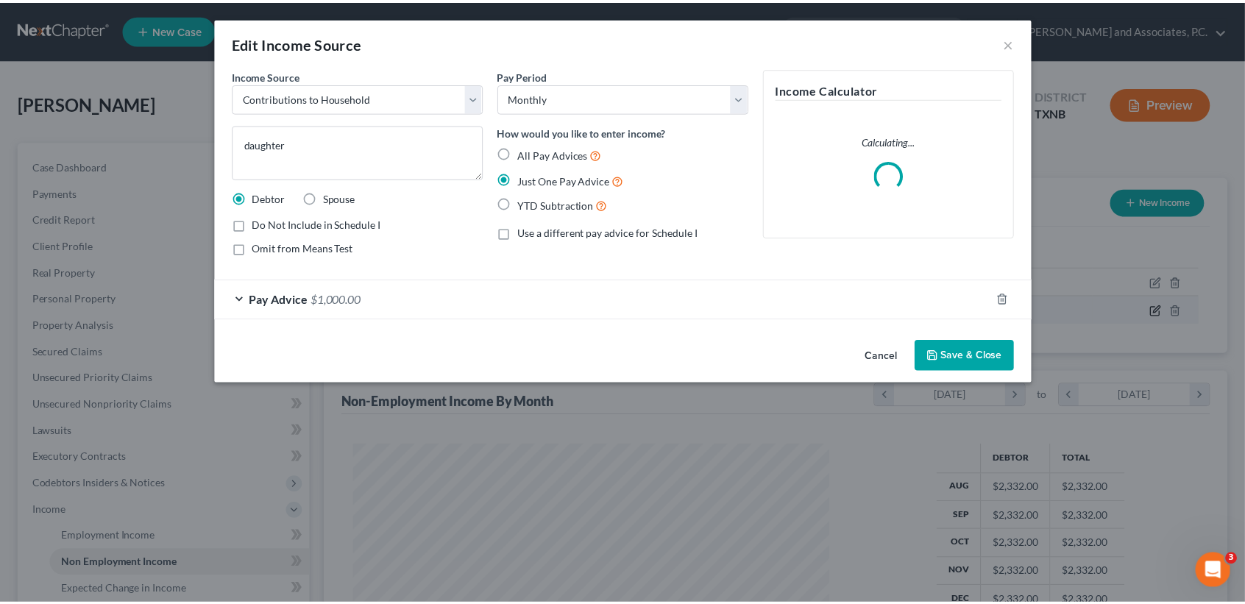
scroll to position [264, 515]
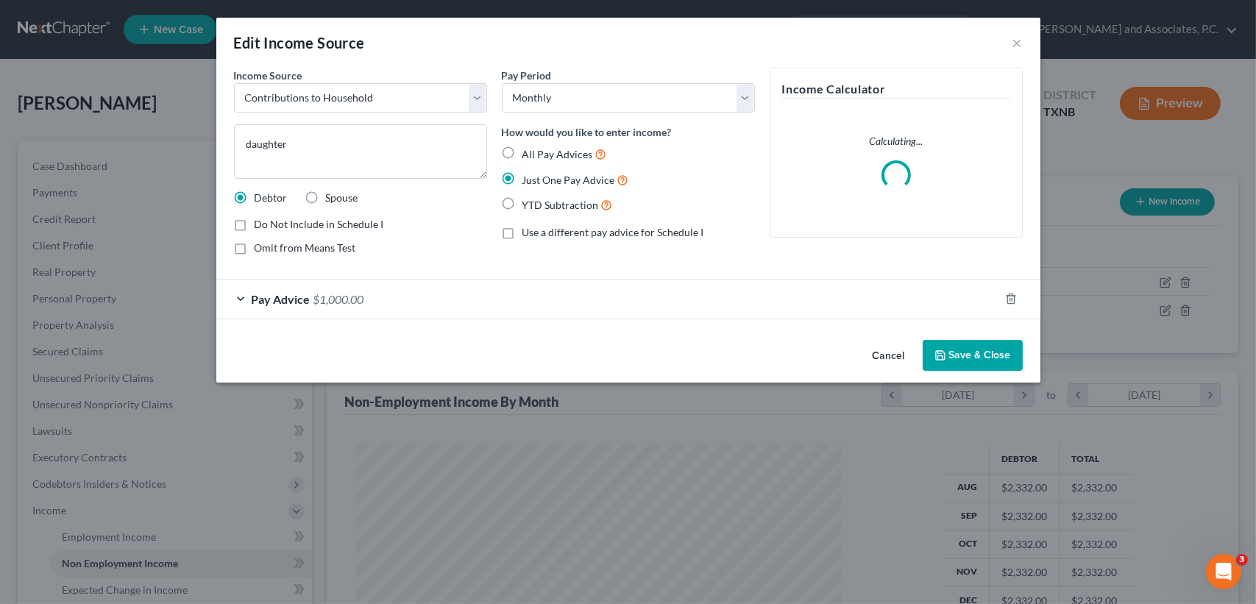
click at [960, 358] on button "Save & Close" at bounding box center [973, 355] width 100 height 31
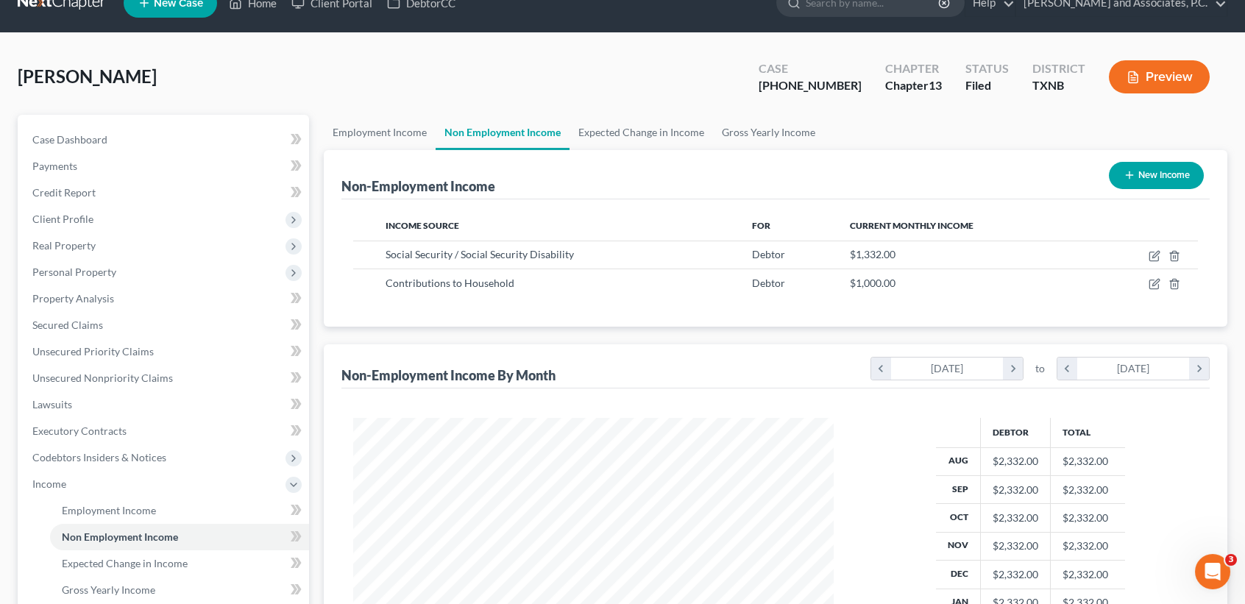
scroll to position [0, 0]
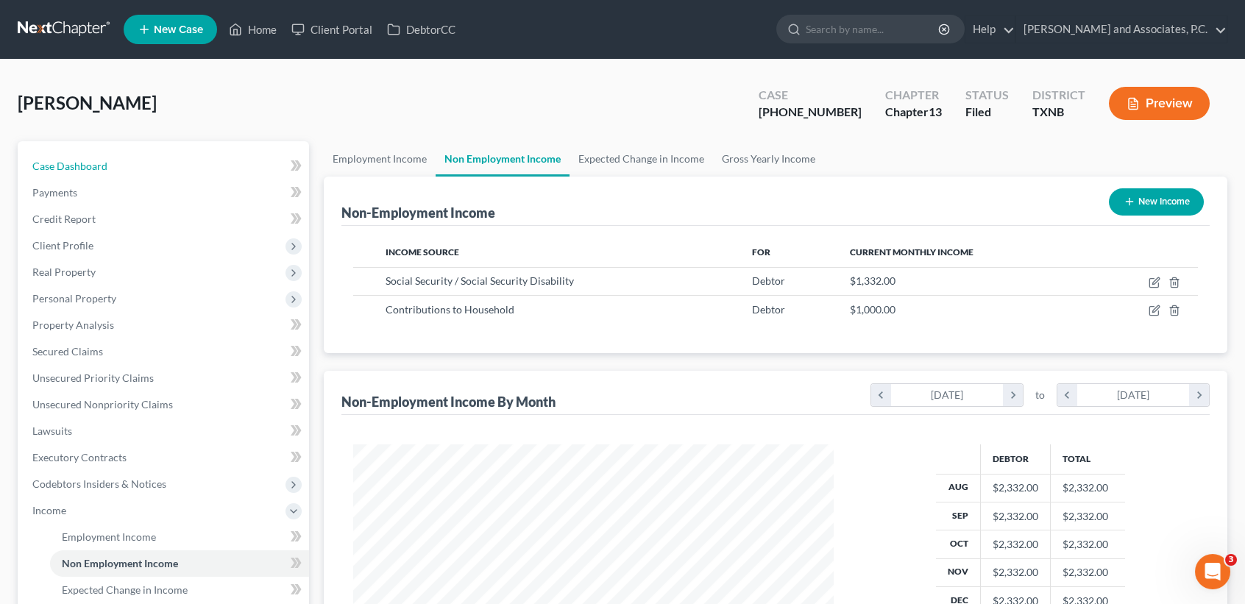
drag, startPoint x: 51, startPoint y: 156, endPoint x: 0, endPoint y: 169, distance: 52.5
click at [51, 156] on link "Case Dashboard" at bounding box center [165, 166] width 289 height 26
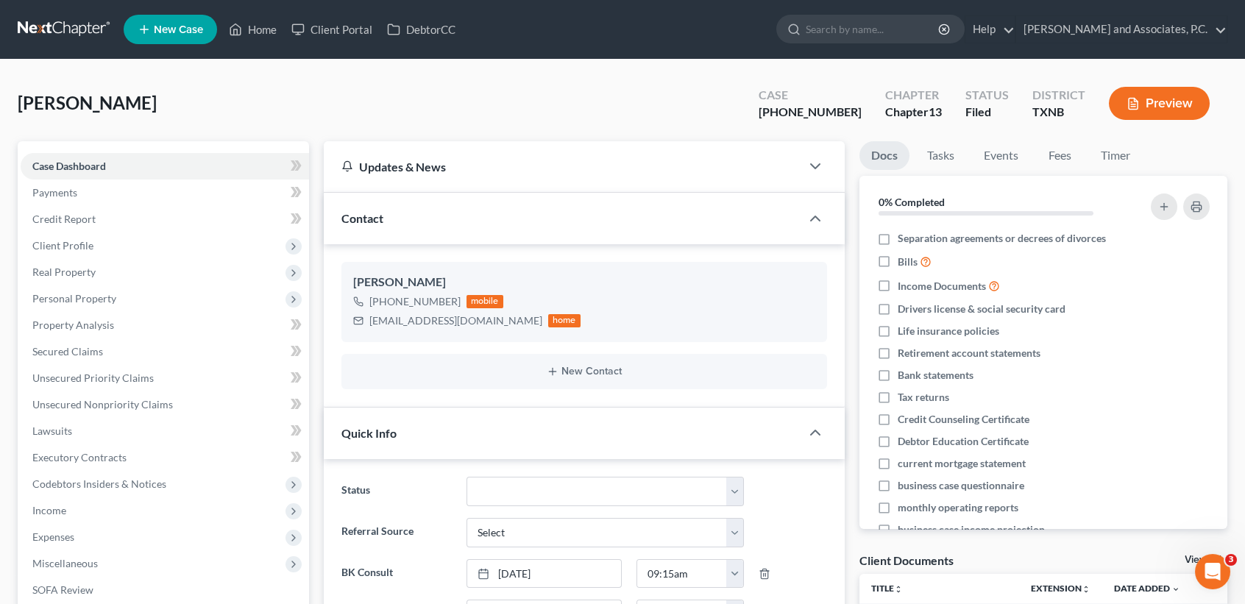
scroll to position [7254, 0]
click at [113, 365] on link "Unsecured Priority Claims" at bounding box center [165, 378] width 289 height 26
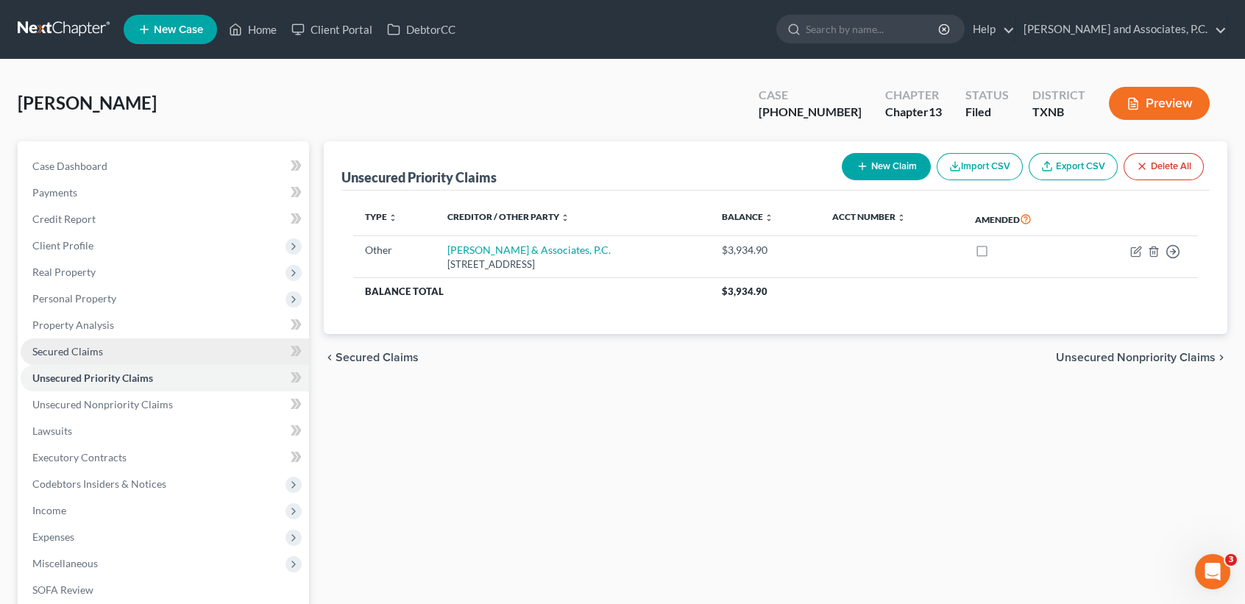
click at [119, 349] on link "Secured Claims" at bounding box center [165, 352] width 289 height 26
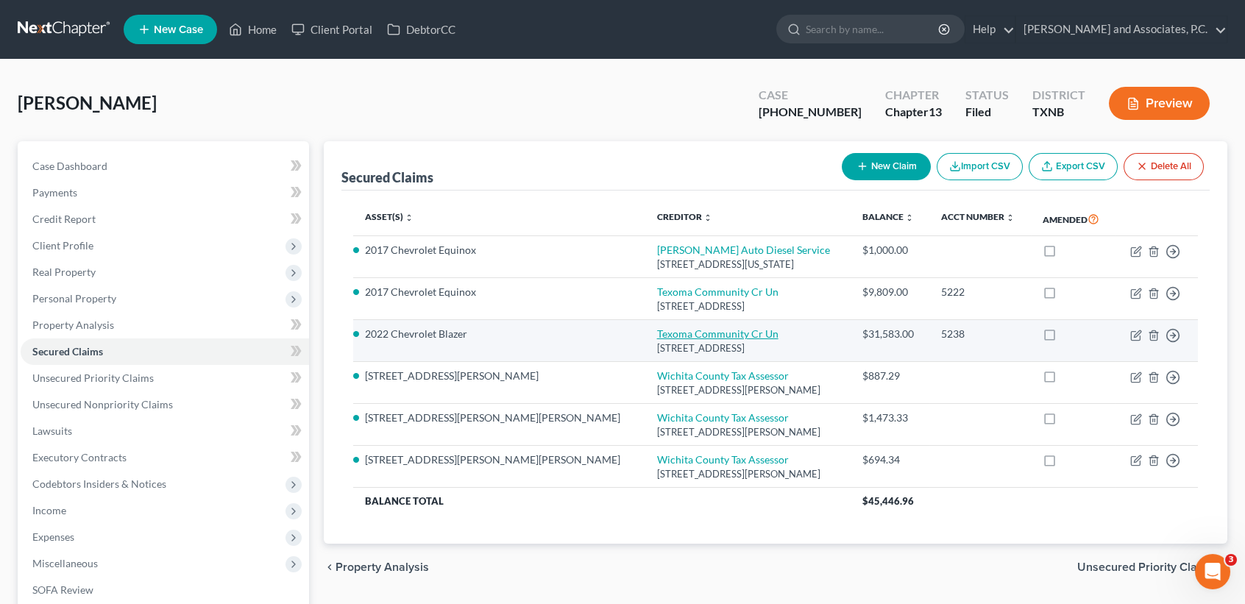
click at [657, 332] on link "Texoma Community Cr Un" at bounding box center [717, 334] width 121 height 13
select select "45"
select select "0"
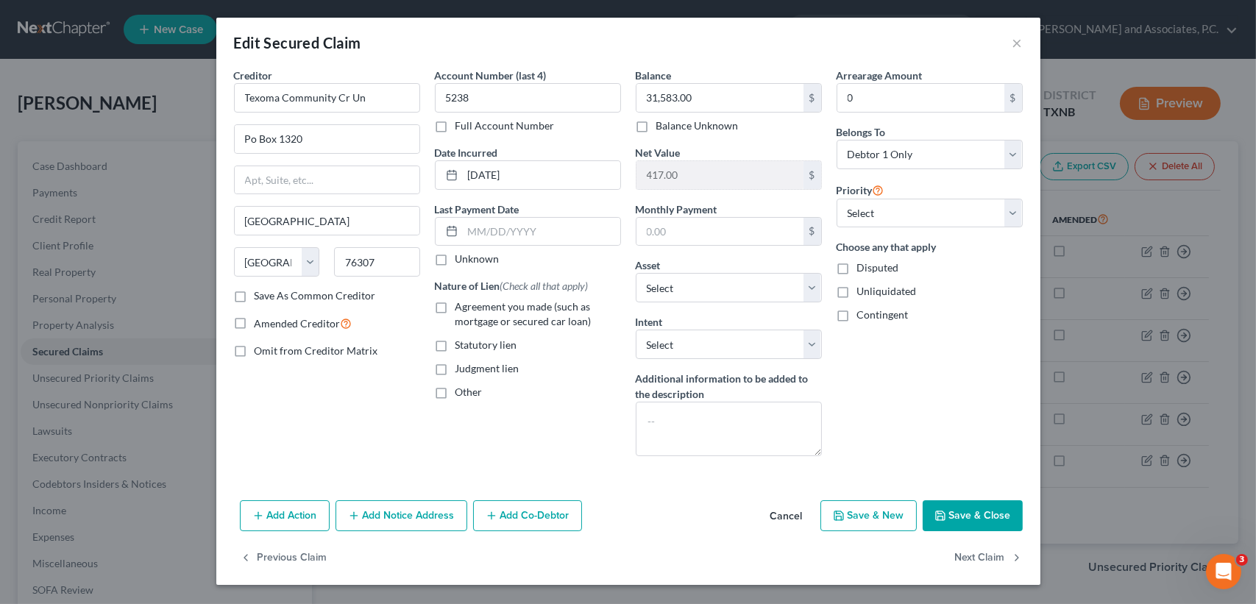
click at [986, 503] on button "Save & Close" at bounding box center [973, 516] width 100 height 31
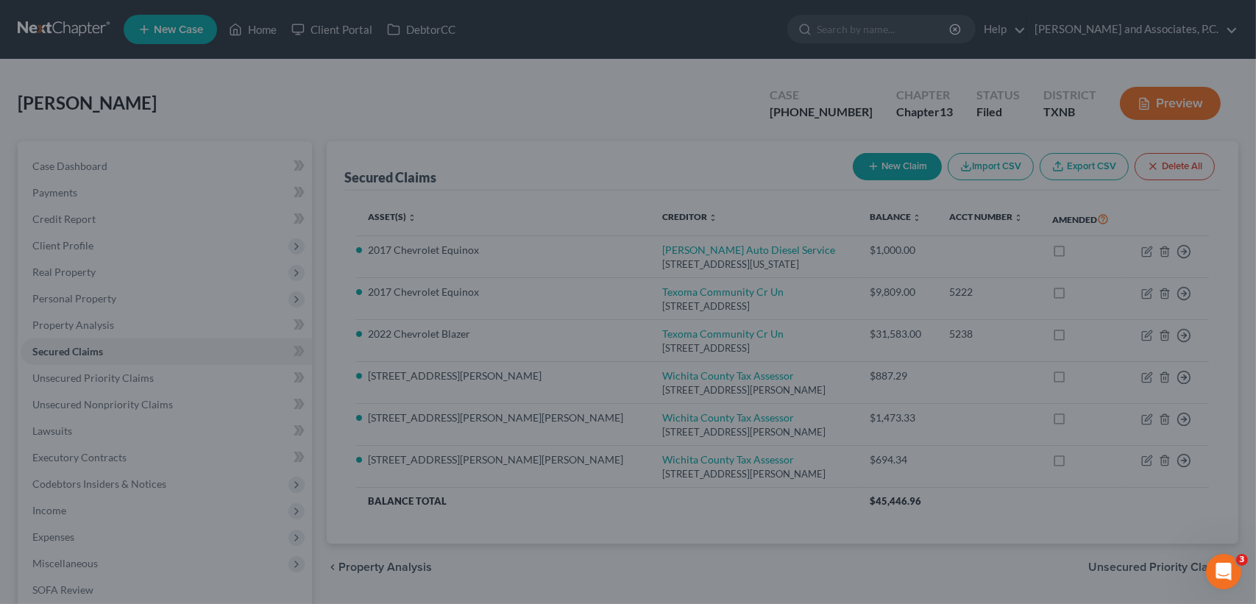
select select "3"
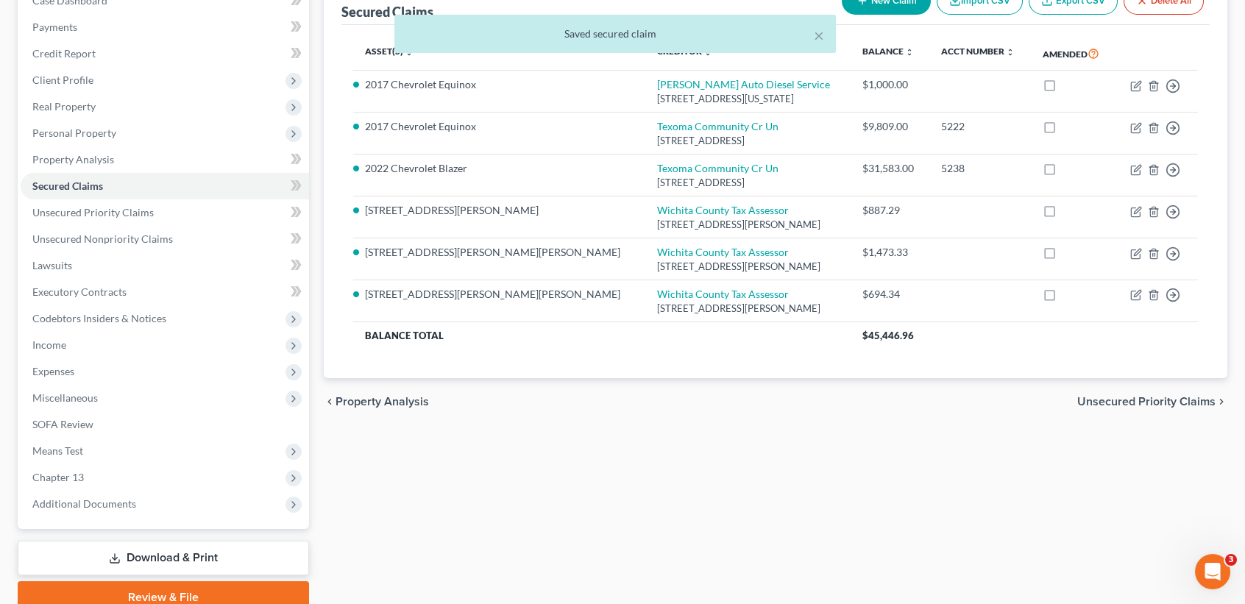
scroll to position [196, 0]
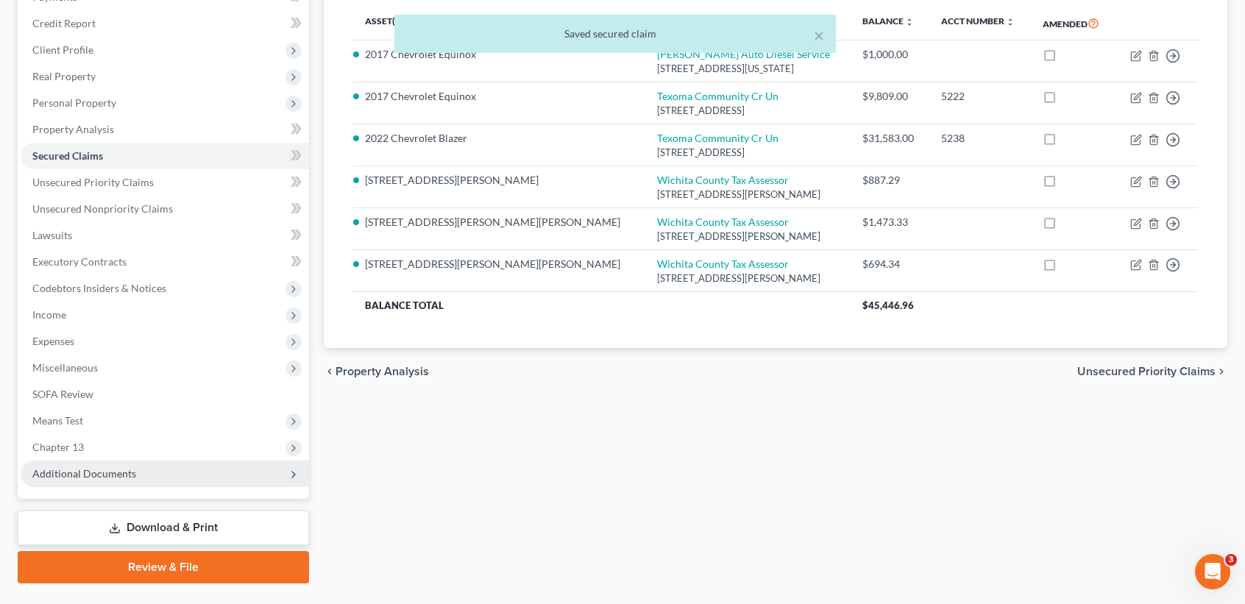
click at [108, 479] on span "Additional Documents" at bounding box center [165, 474] width 289 height 26
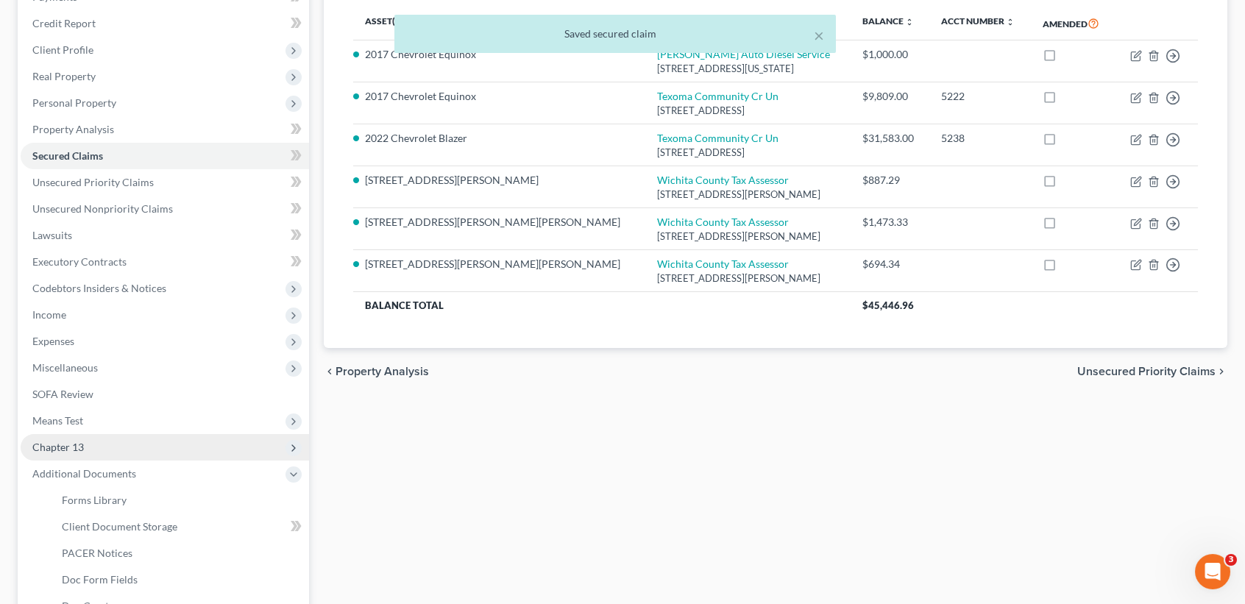
click at [82, 442] on span "Chapter 13" at bounding box center [58, 447] width 52 height 13
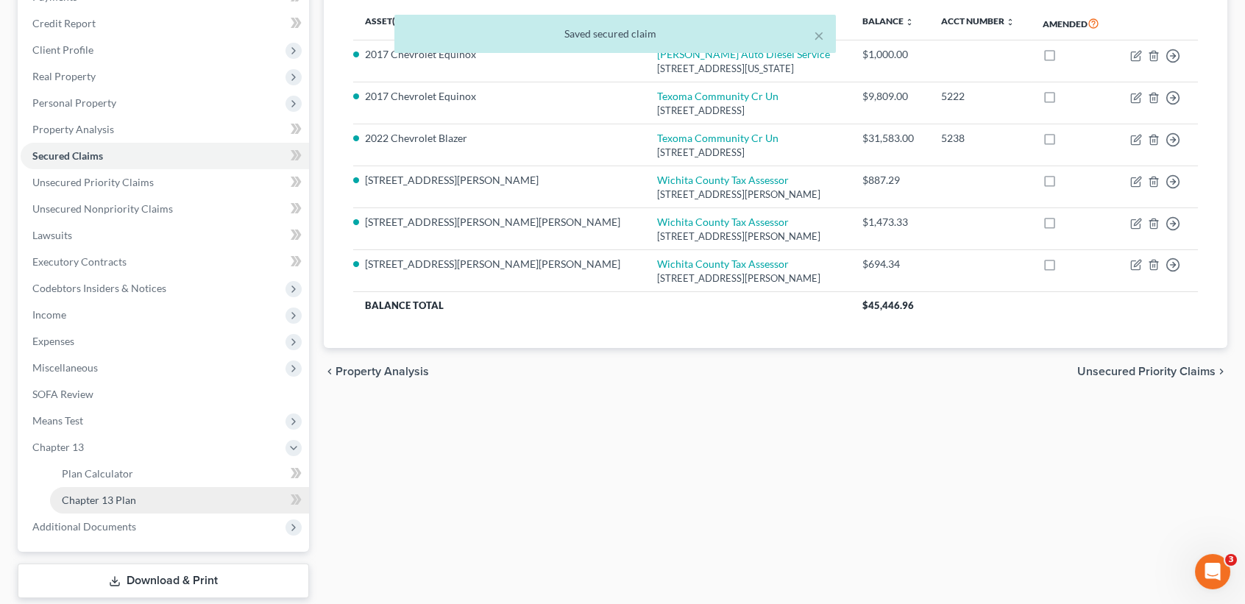
click at [93, 489] on link "Chapter 13 Plan" at bounding box center [179, 500] width 259 height 26
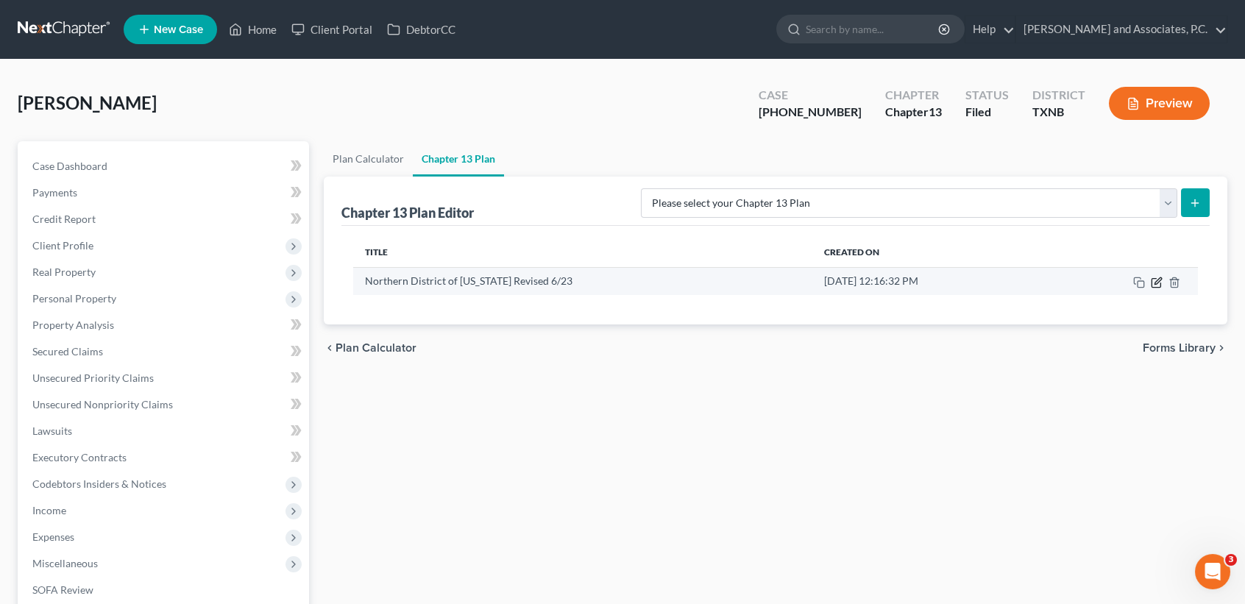
click at [1162, 280] on icon "button" at bounding box center [1158, 281] width 7 height 7
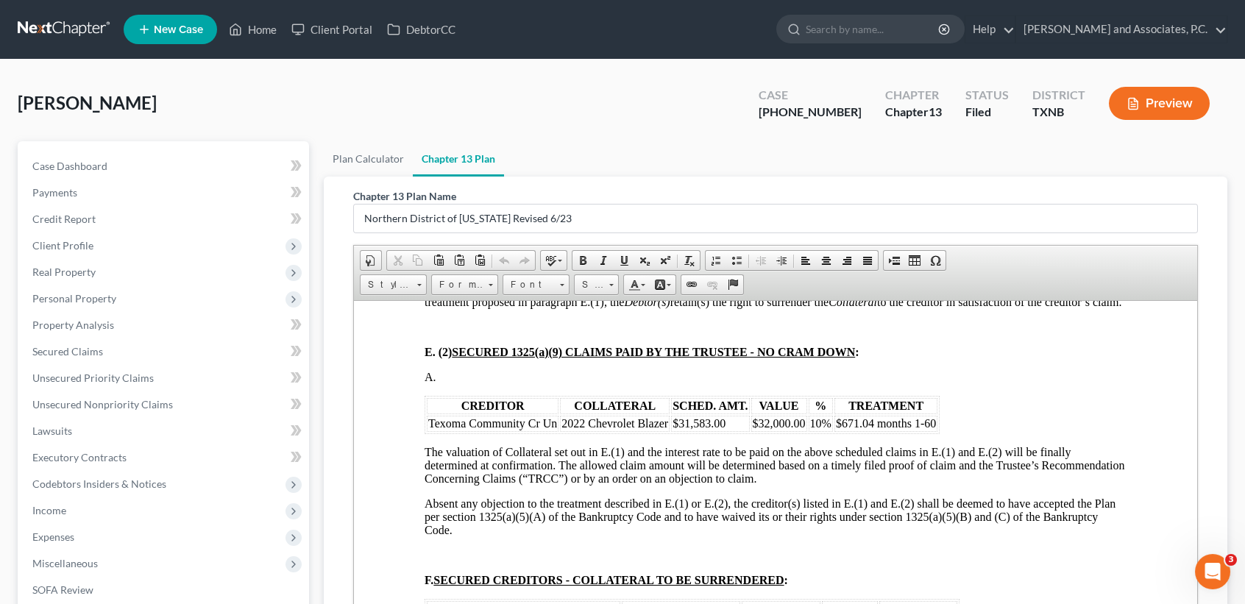
scroll to position [1962, 0]
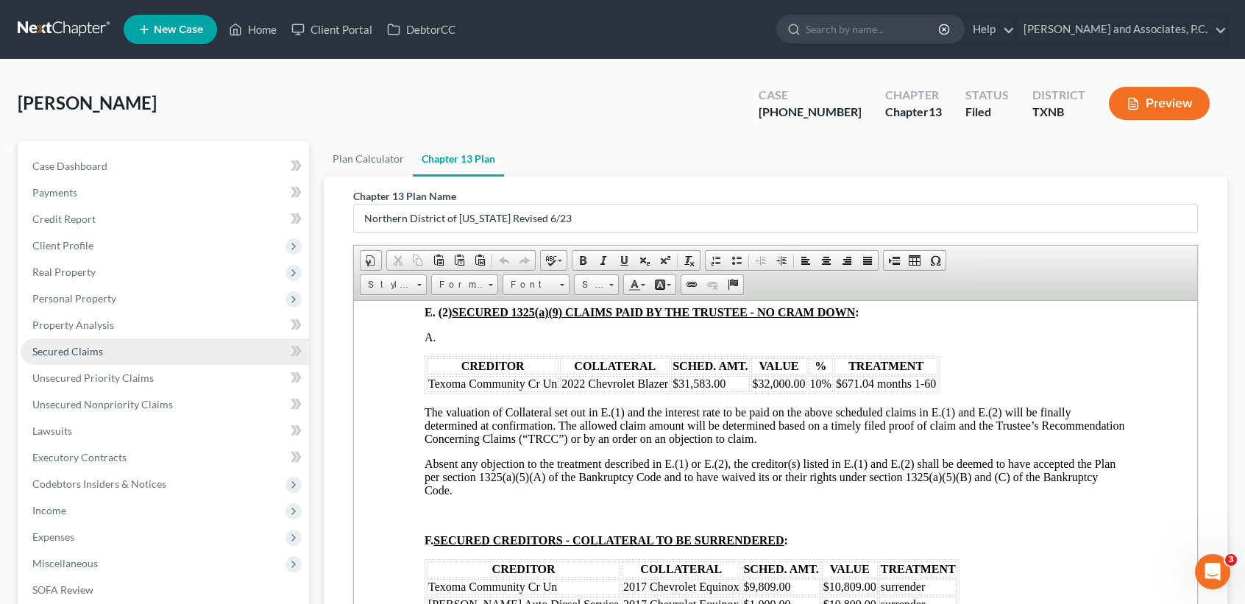
click at [179, 342] on link "Secured Claims" at bounding box center [165, 352] width 289 height 26
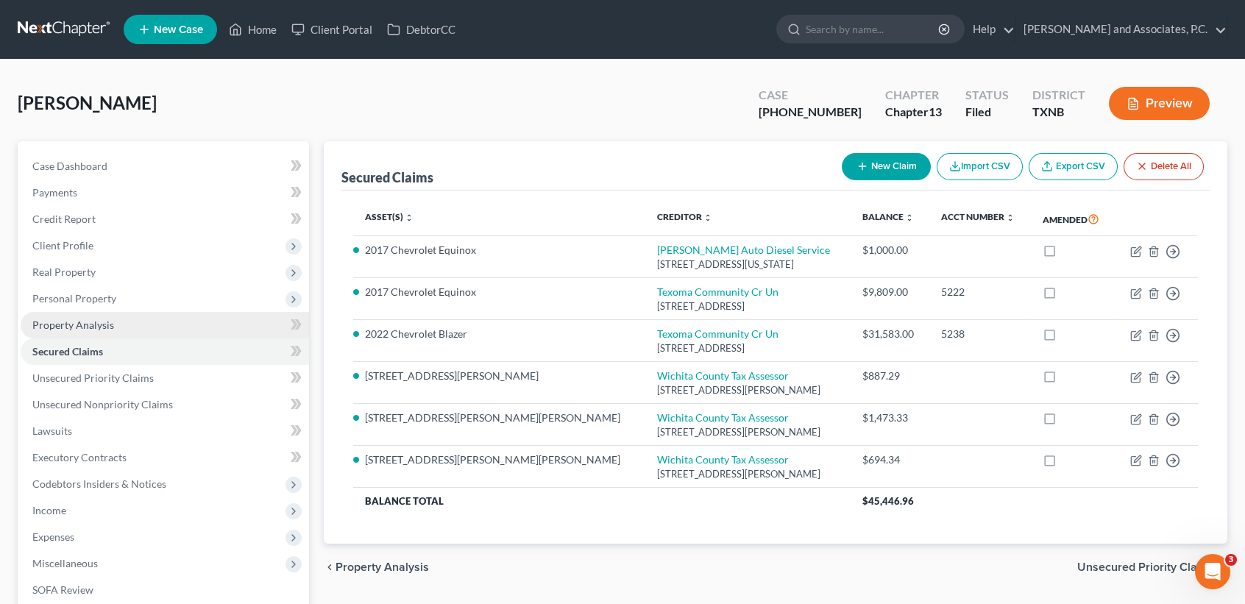
click at [103, 328] on span "Property Analysis" at bounding box center [73, 325] width 82 height 13
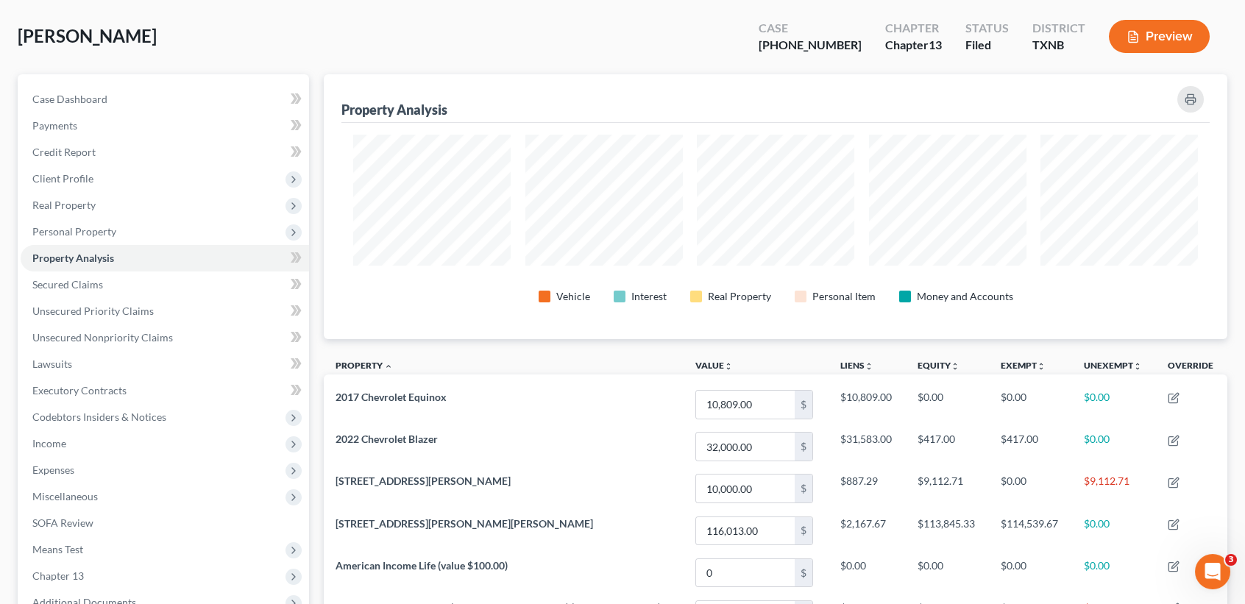
scroll to position [98, 0]
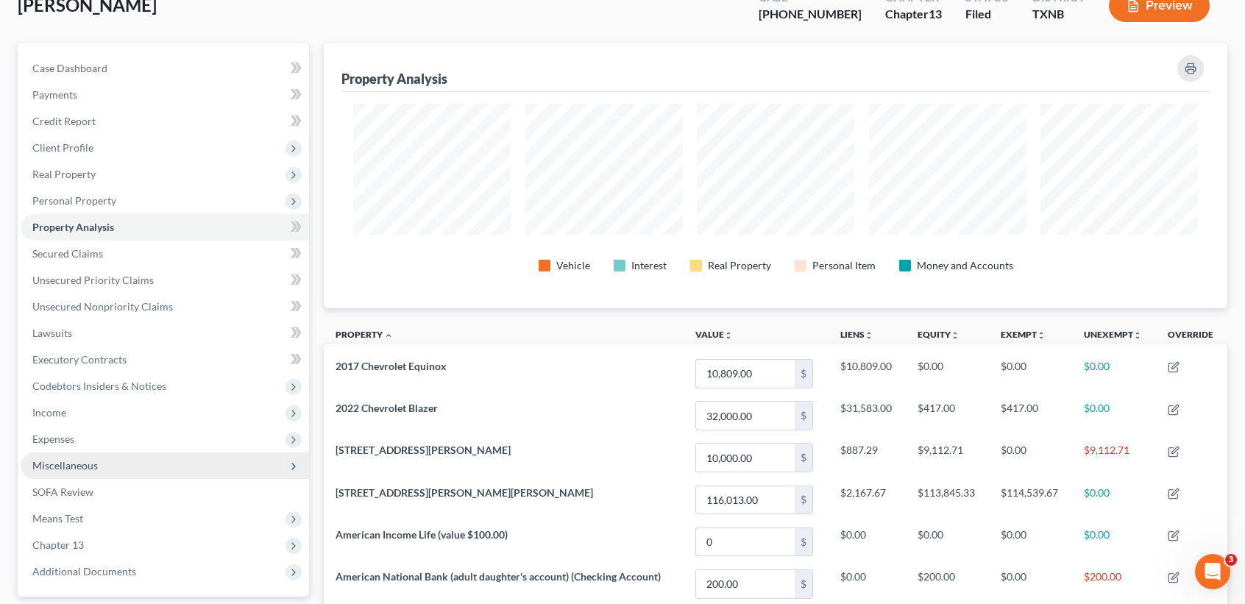
click at [99, 462] on span "Miscellaneous" at bounding box center [165, 466] width 289 height 26
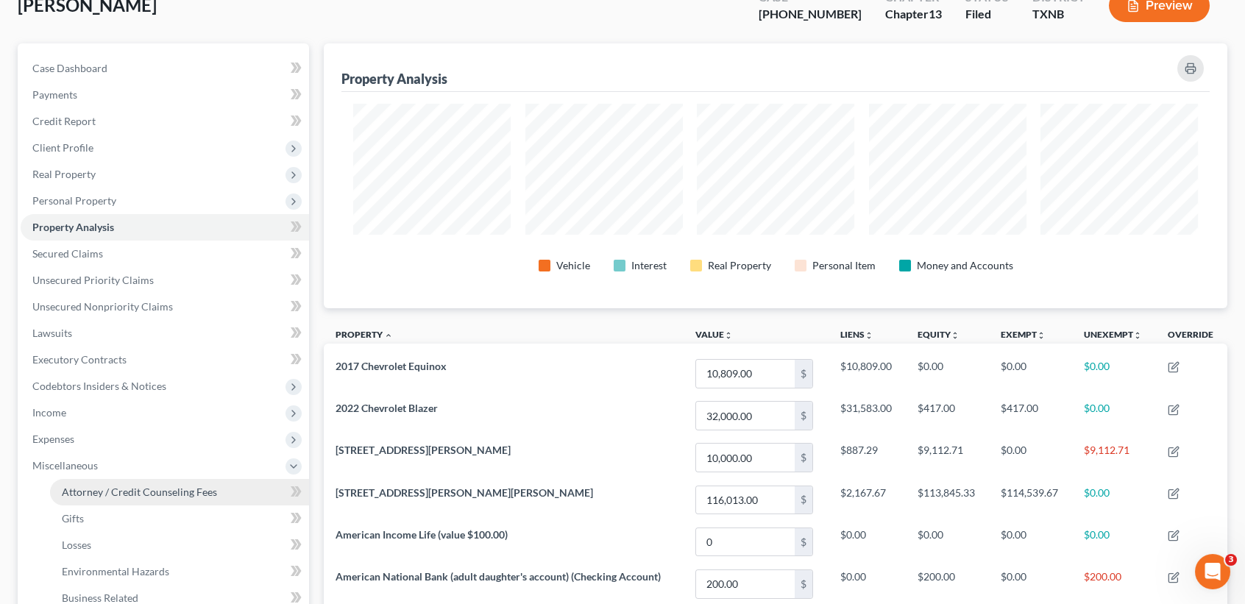
click at [95, 484] on link "Attorney / Credit Counseling Fees" at bounding box center [179, 492] width 259 height 26
select select "1"
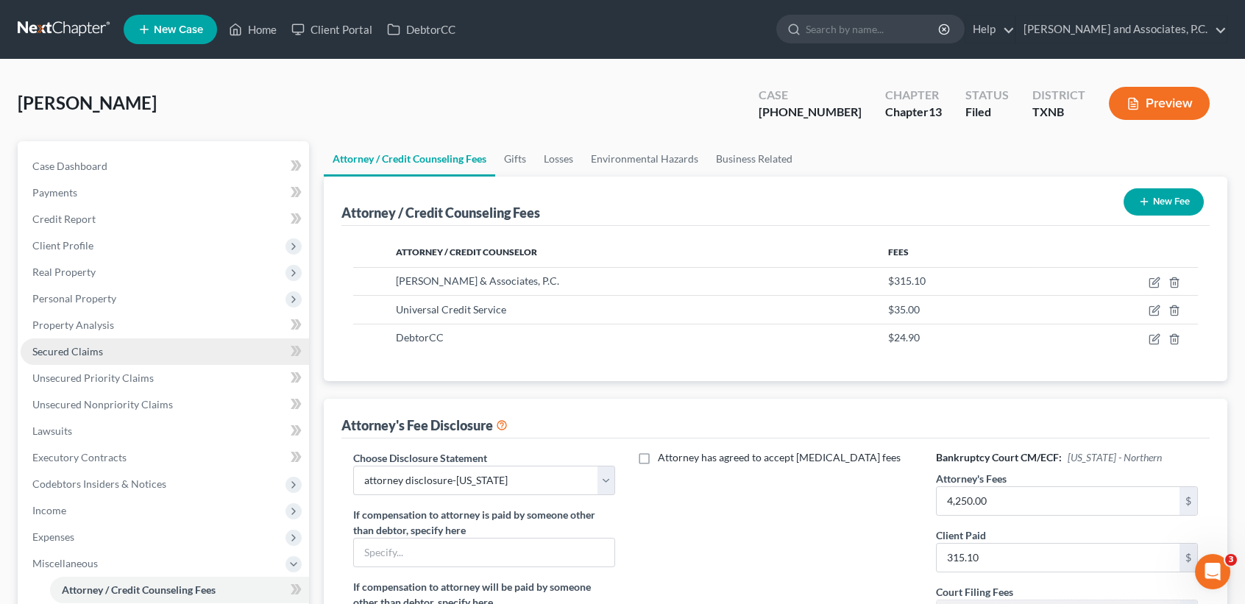
click at [101, 358] on link "Secured Claims" at bounding box center [165, 352] width 289 height 26
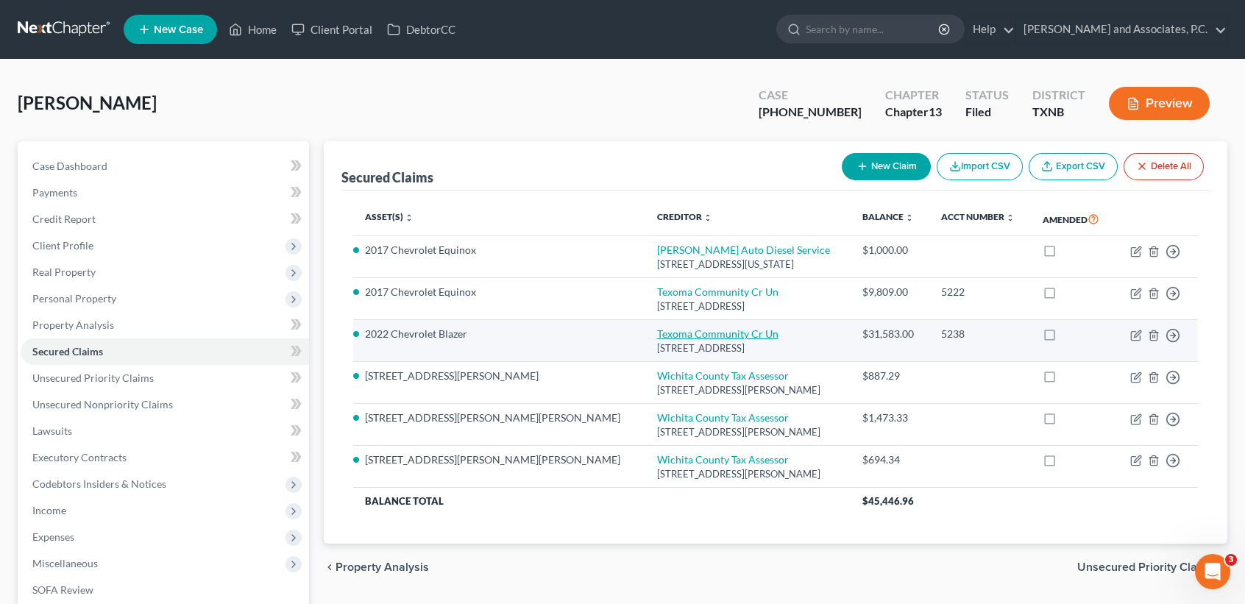
click at [657, 336] on link "Texoma Community Cr Un" at bounding box center [717, 334] width 121 height 13
select select "45"
select select "0"
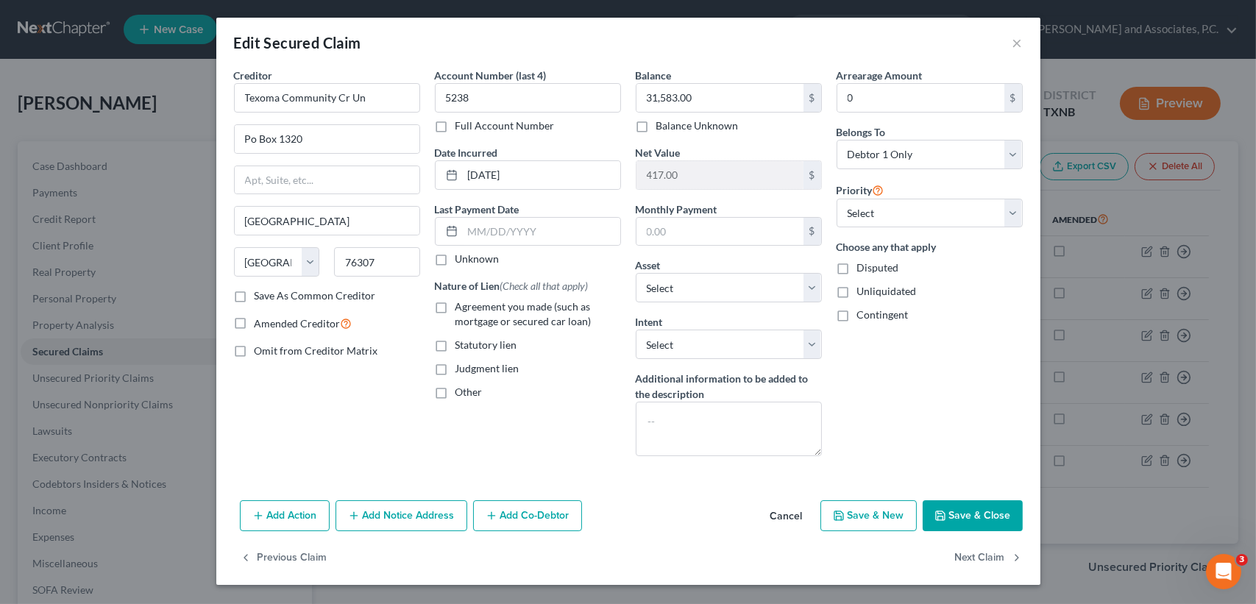
click at [783, 509] on button "Cancel" at bounding box center [787, 516] width 56 height 29
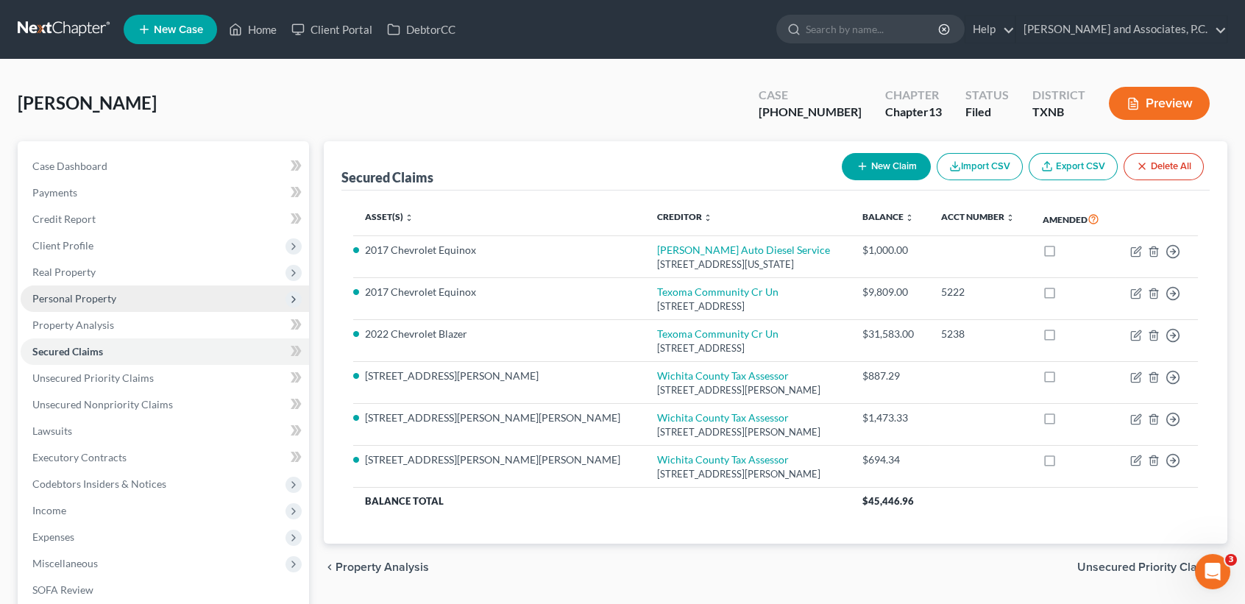
click at [77, 309] on span "Personal Property" at bounding box center [165, 299] width 289 height 26
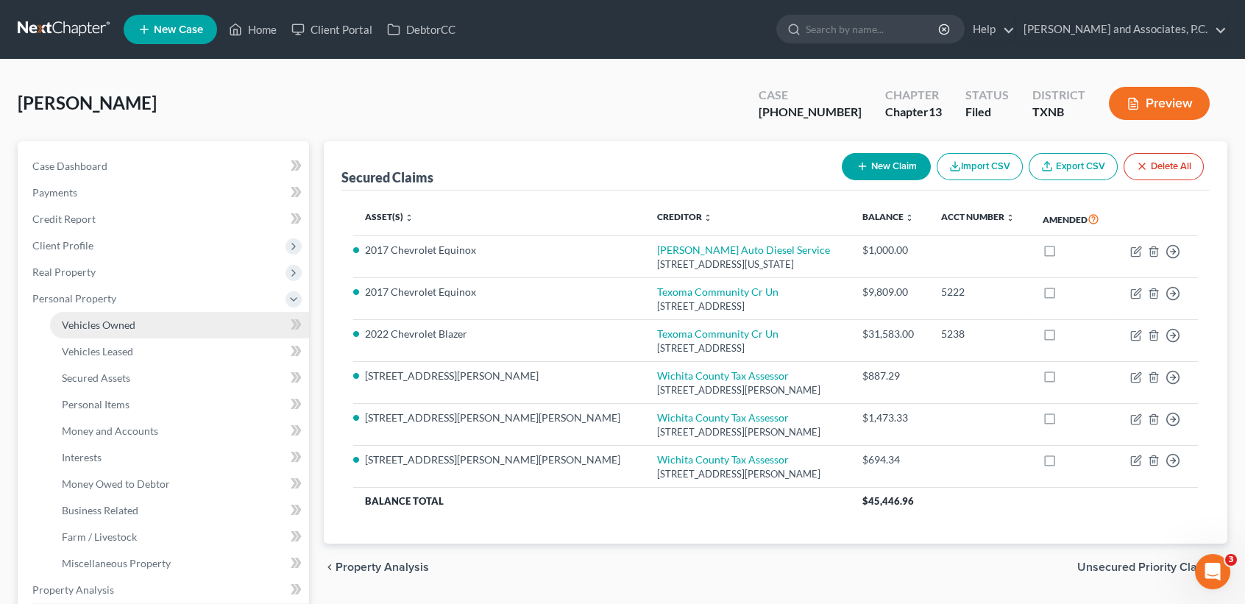
click at [82, 324] on span "Vehicles Owned" at bounding box center [99, 325] width 74 height 13
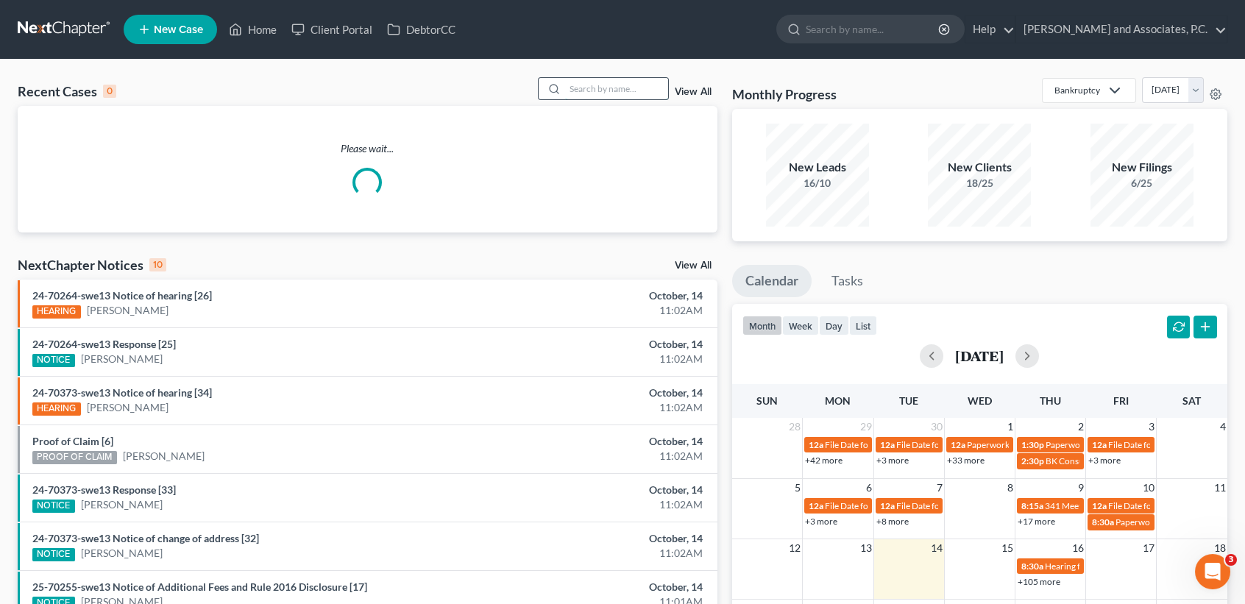
click at [645, 82] on input "search" at bounding box center [616, 88] width 103 height 21
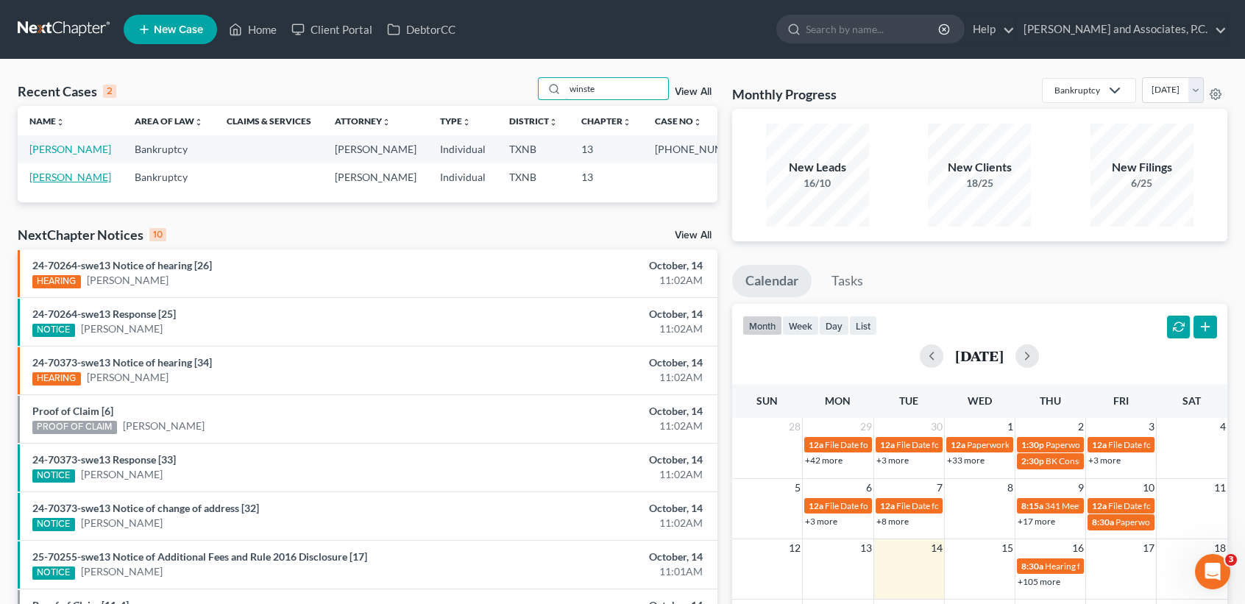
type input "winste"
click at [46, 183] on link "[PERSON_NAME]" at bounding box center [70, 177] width 82 height 13
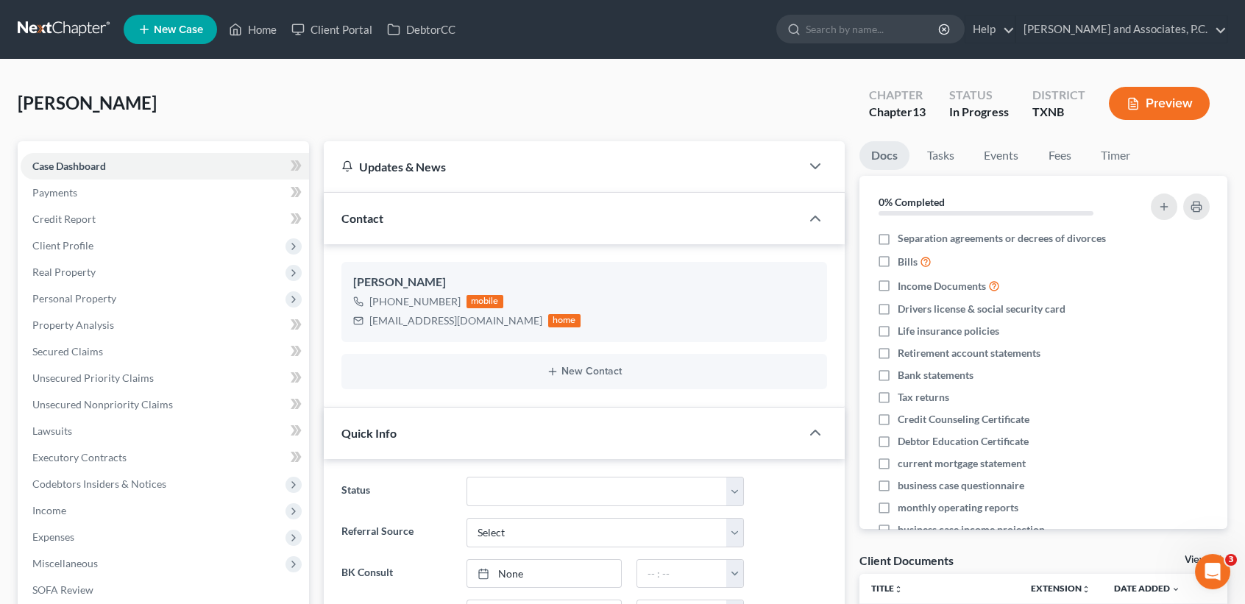
scroll to position [7225, 0]
click at [85, 352] on span "Secured Claims" at bounding box center [67, 351] width 71 height 13
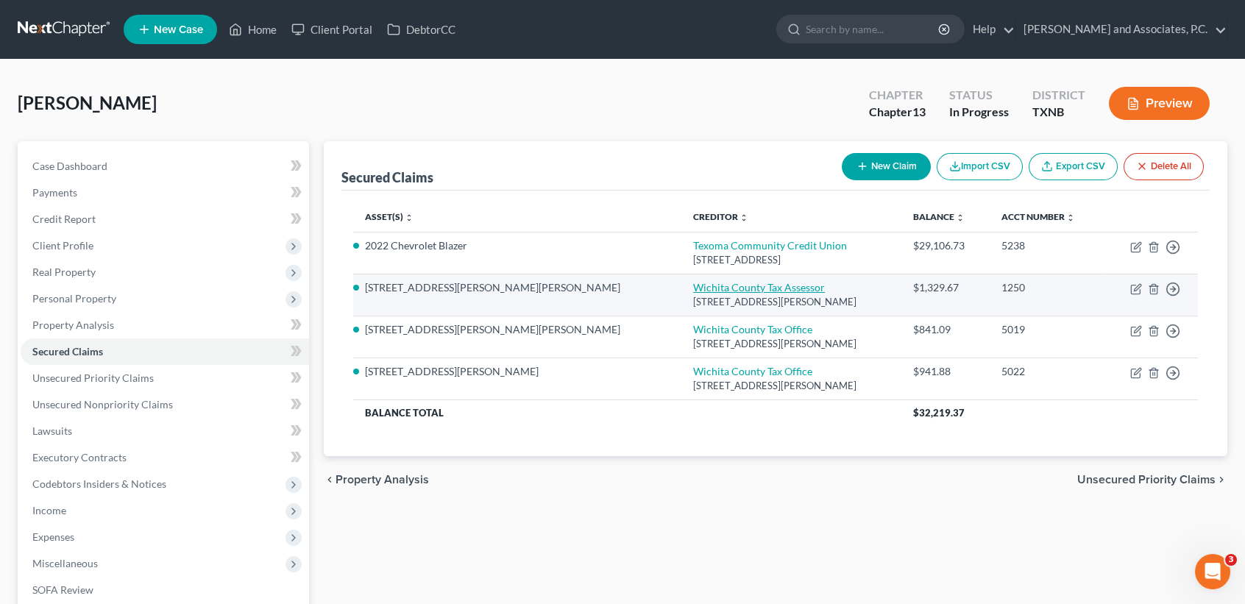
click at [693, 291] on link "Wichita County Tax Assessor" at bounding box center [759, 287] width 132 height 13
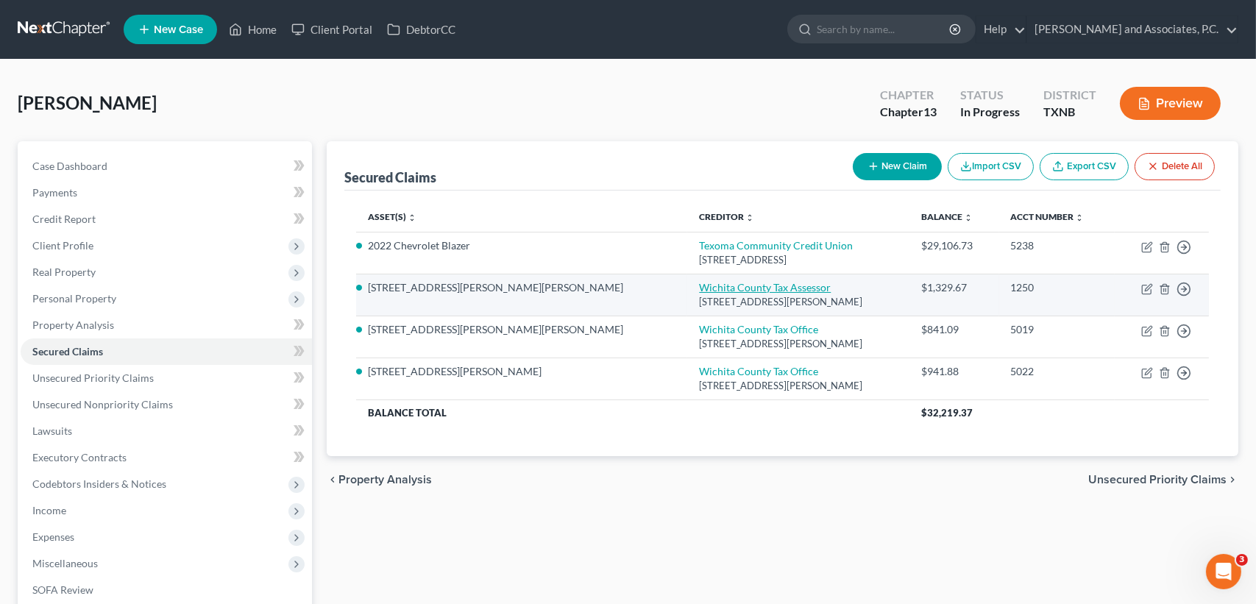
select select "45"
select select "0"
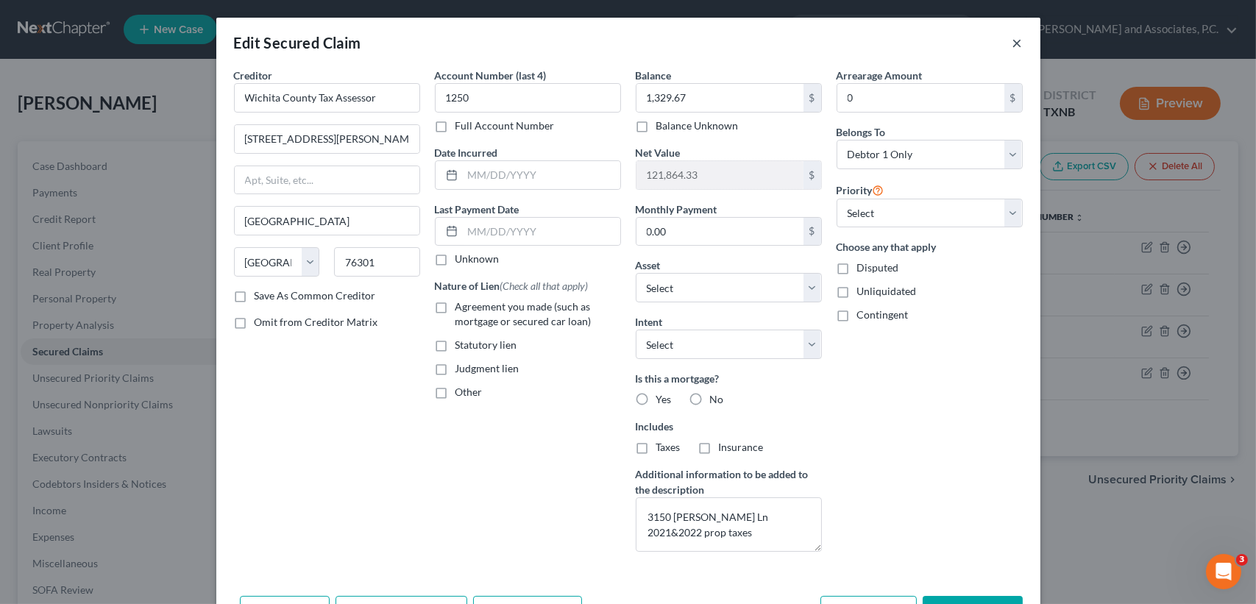
click at [1013, 40] on button "×" at bounding box center [1018, 43] width 10 height 18
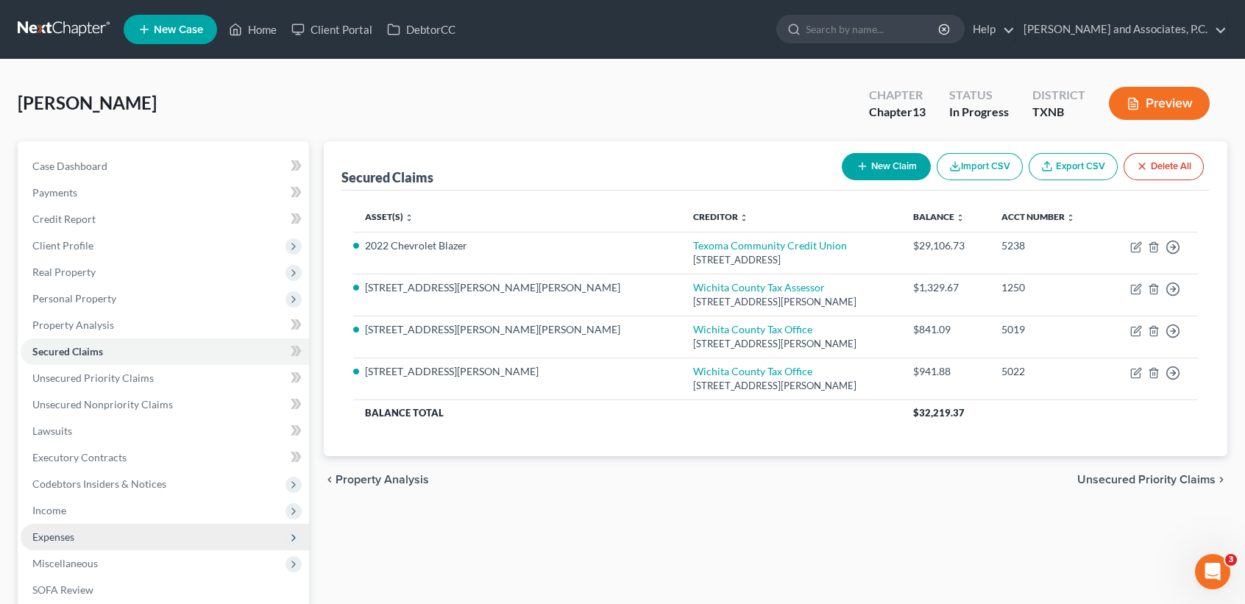
click at [83, 537] on span "Expenses" at bounding box center [165, 537] width 289 height 26
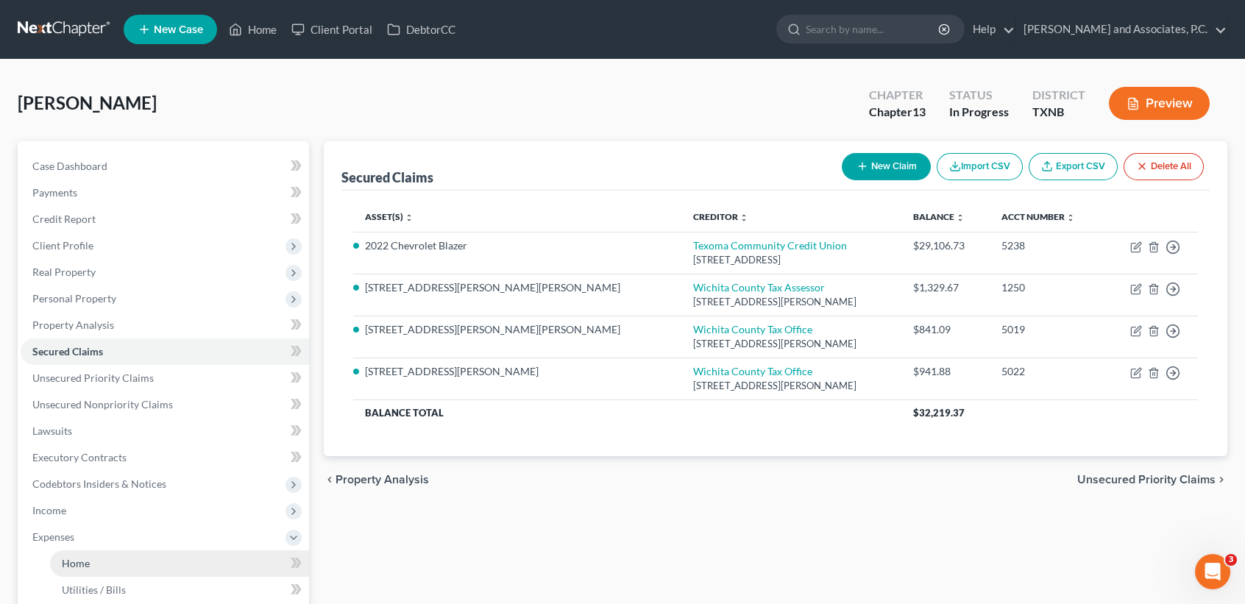
click at [95, 557] on link "Home" at bounding box center [179, 564] width 259 height 26
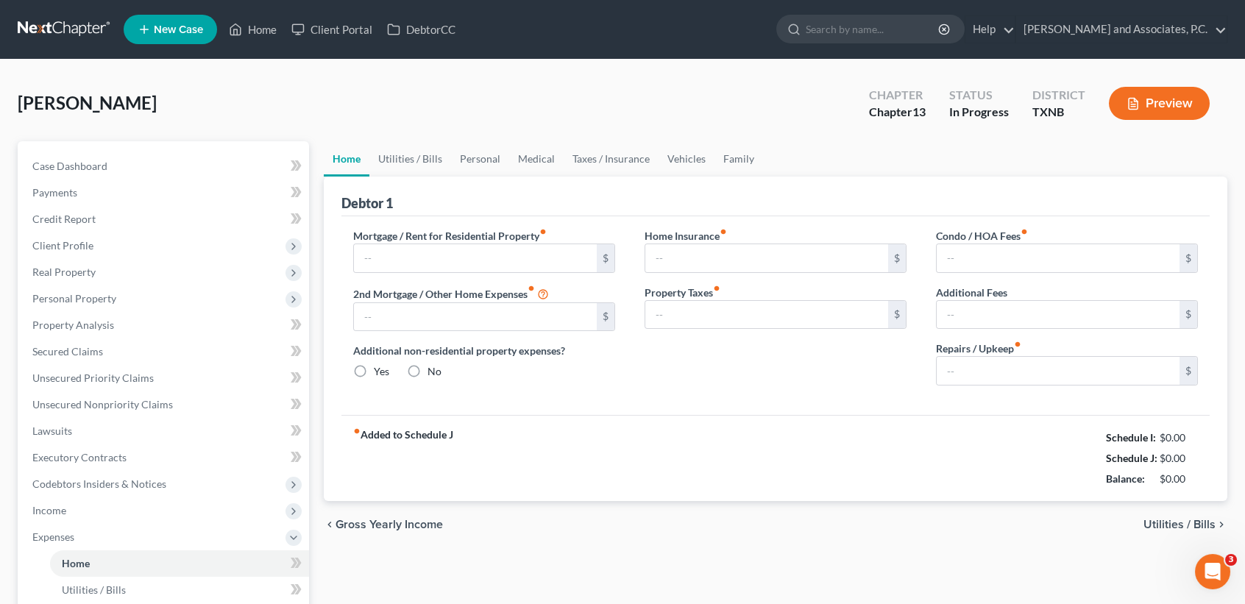
type input "0.00"
radio input "true"
type input "134.50"
type input "148.58"
type input "0.00"
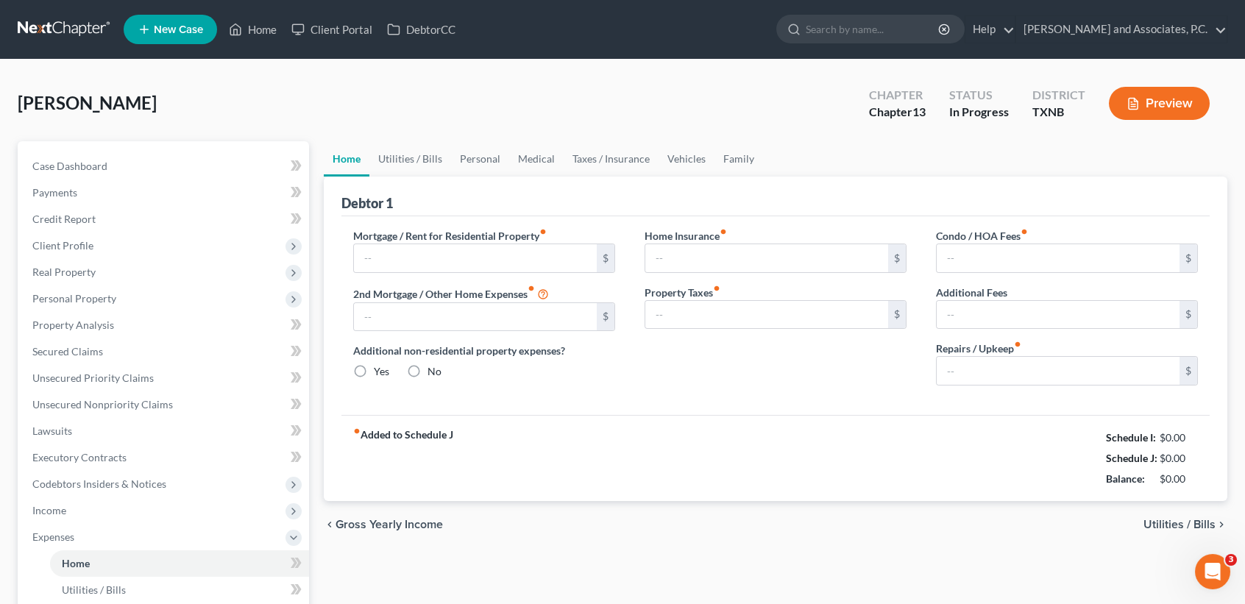
type input "0.00"
type input "100.00"
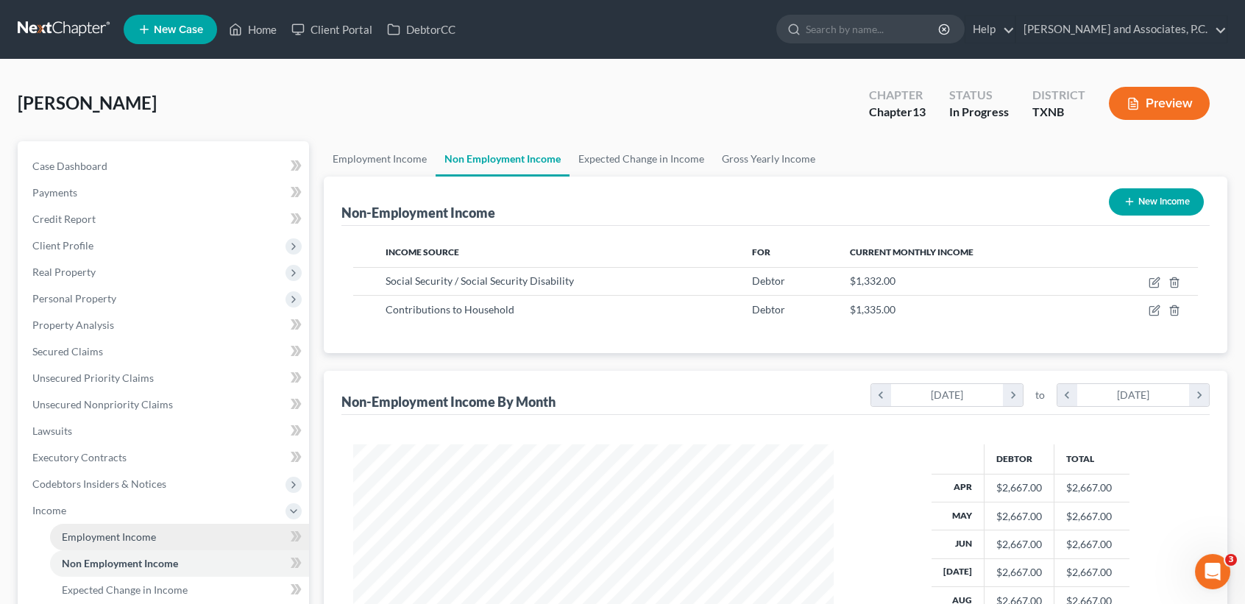
scroll to position [264, 509]
click at [785, 154] on link "Gross Yearly Income" at bounding box center [768, 158] width 111 height 35
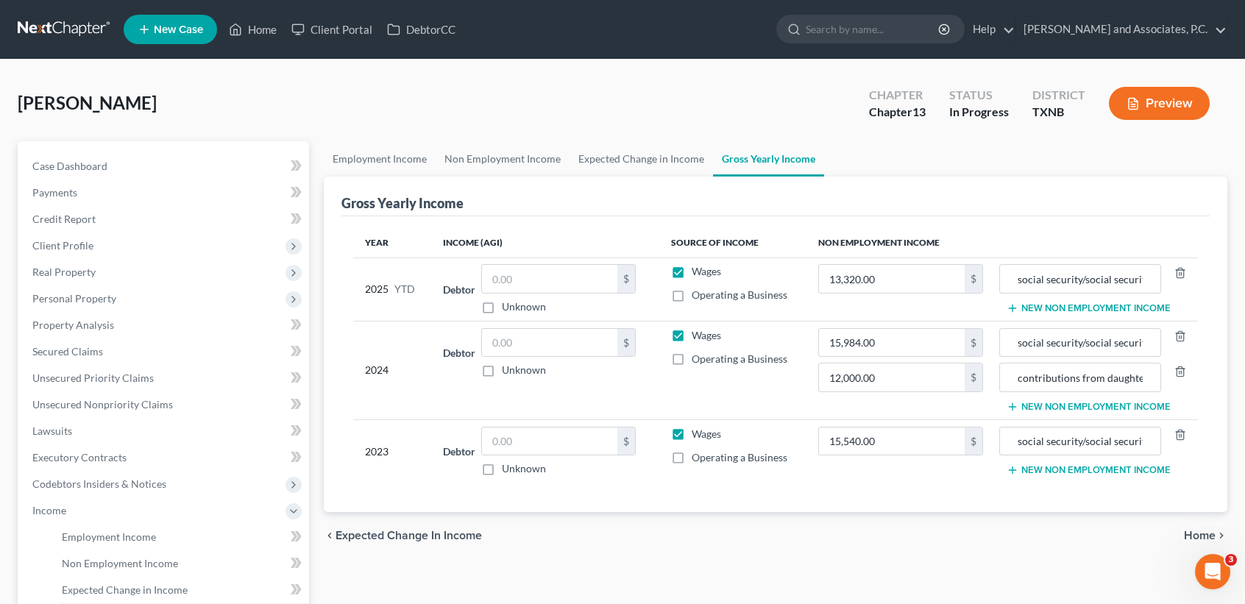
click at [1110, 312] on button "New Non Employment Income" at bounding box center [1089, 309] width 164 height 12
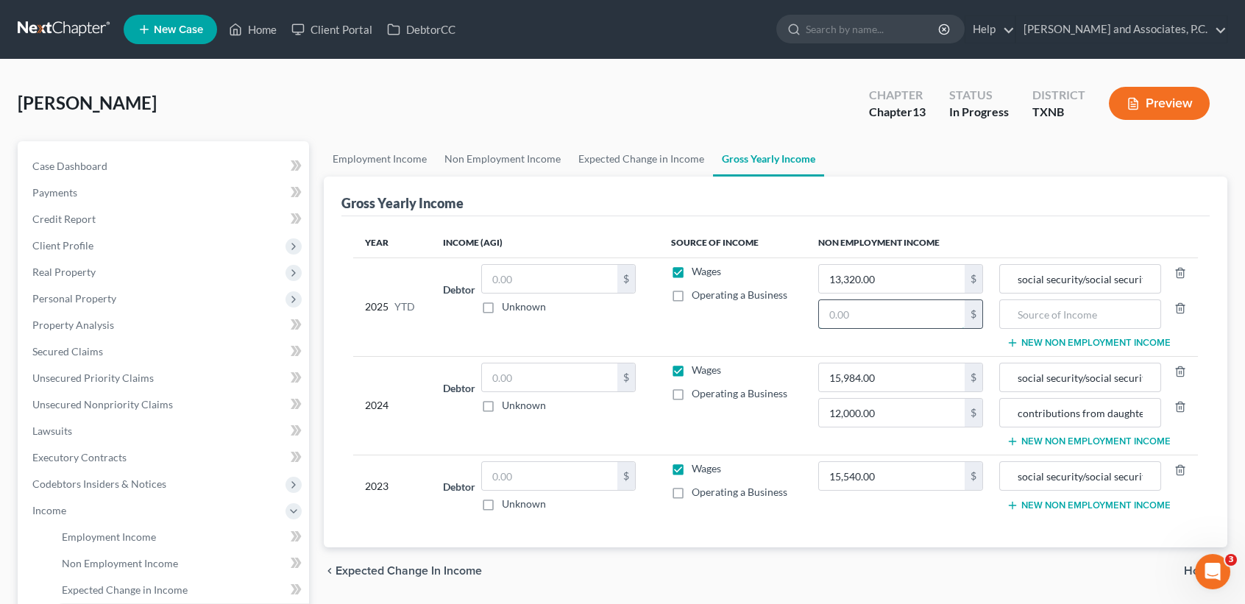
click at [923, 307] on input "text" at bounding box center [891, 314] width 145 height 28
type input "13,350.00"
drag, startPoint x: 1017, startPoint y: 417, endPoint x: 1206, endPoint y: 417, distance: 189.2
click at [1208, 417] on div "Year Income (AGI) Source of Income Non Employment Income 2025 YTD Debtor $ Unkn…" at bounding box center [776, 381] width 869 height 331
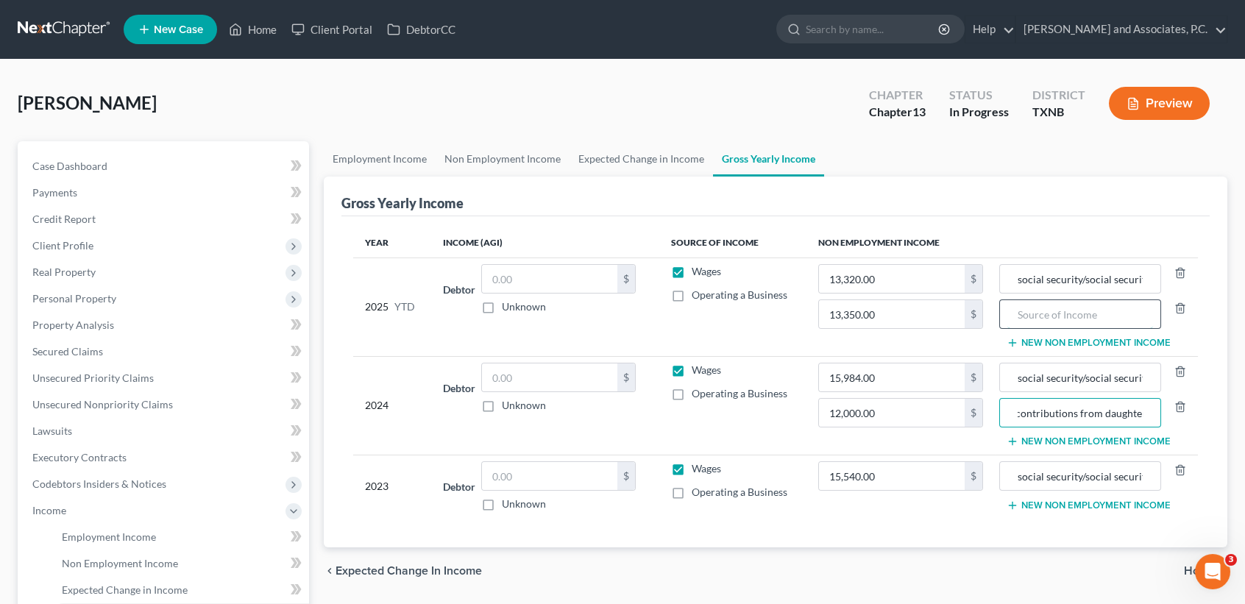
click at [1071, 324] on input "text" at bounding box center [1081, 314] width 146 height 28
paste input "contributions from daughter"
type input "contributions from daughter"
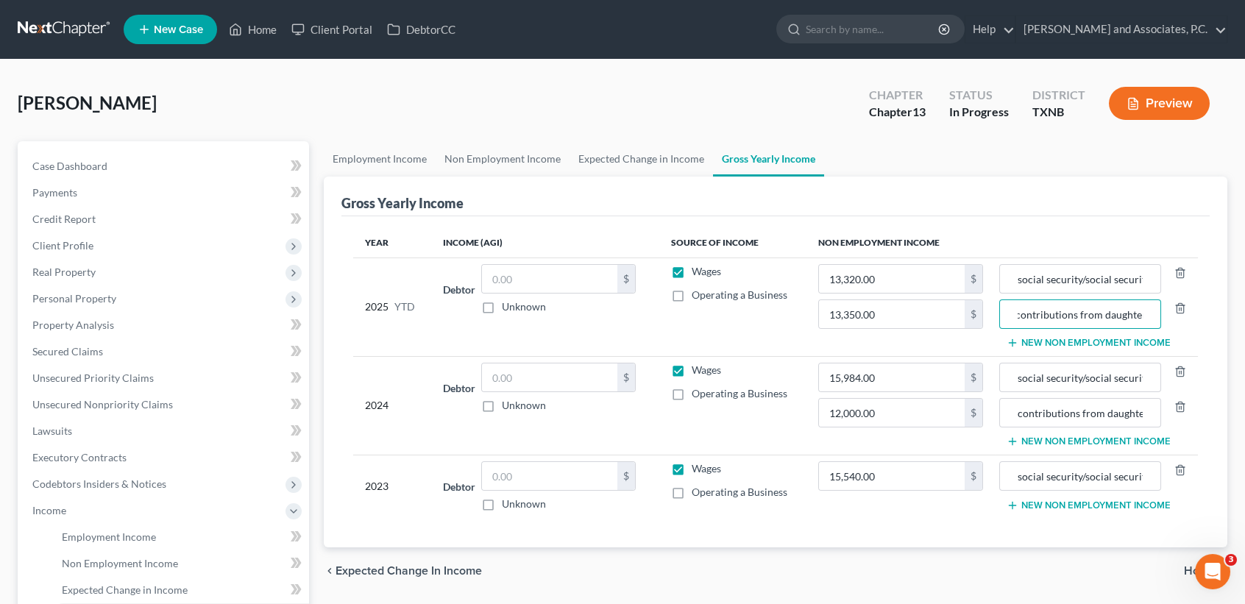
scroll to position [0, 0]
click at [967, 351] on td "13,320.00 $ 13,350.00 $" at bounding box center [901, 307] width 188 height 99
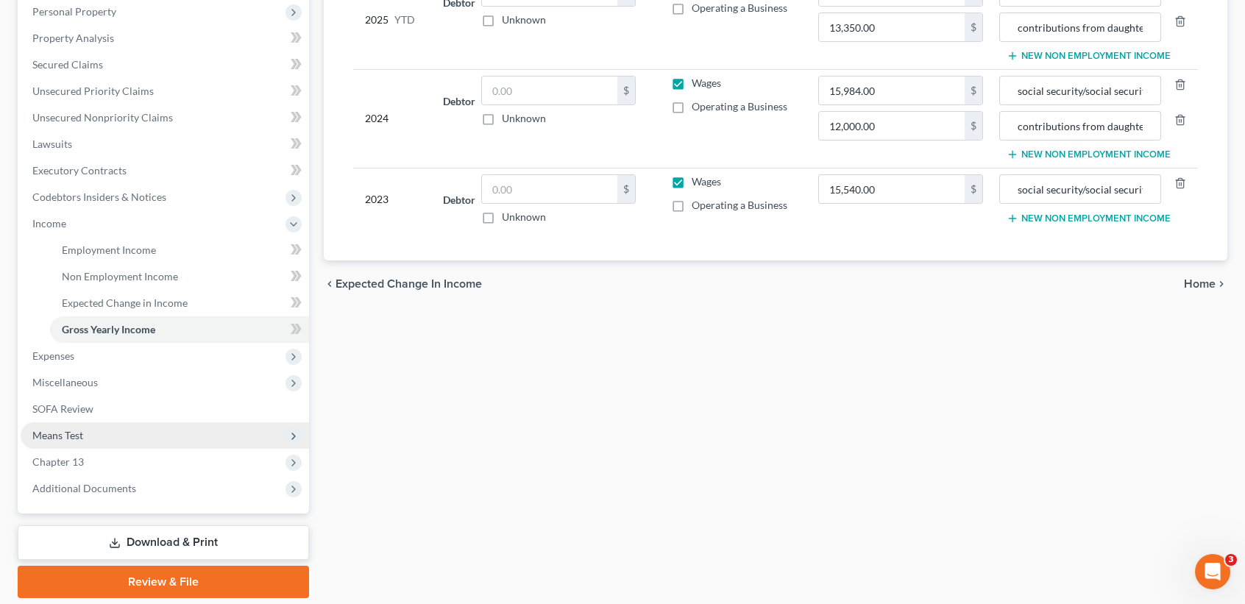
scroll to position [294, 0]
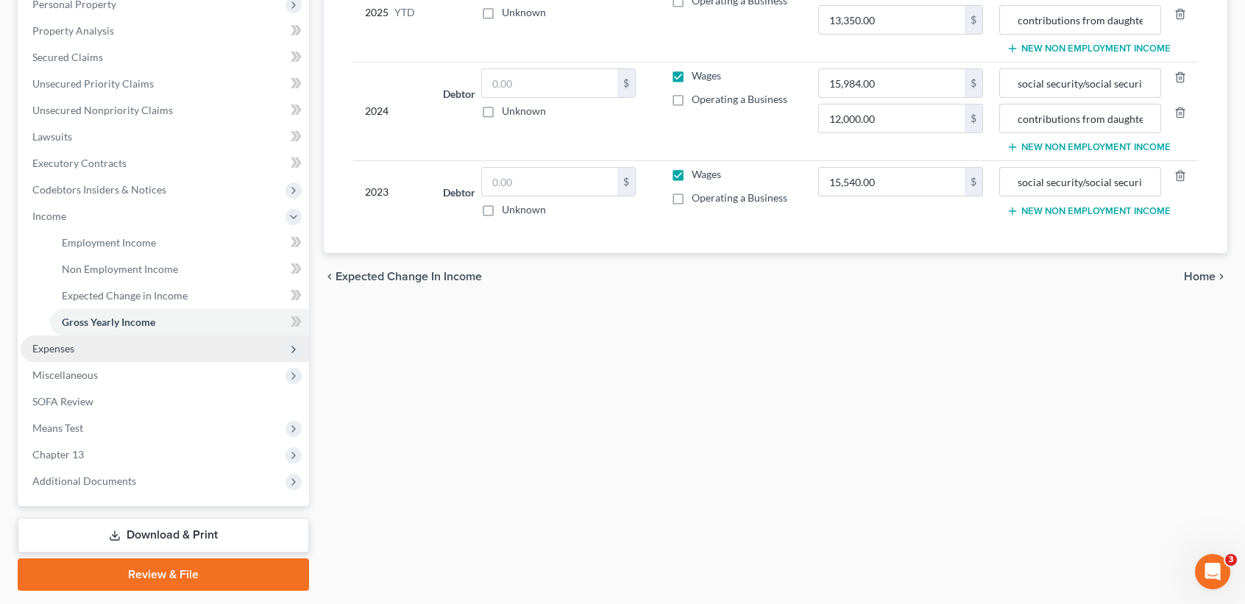
click at [82, 347] on span "Expenses" at bounding box center [165, 349] width 289 height 26
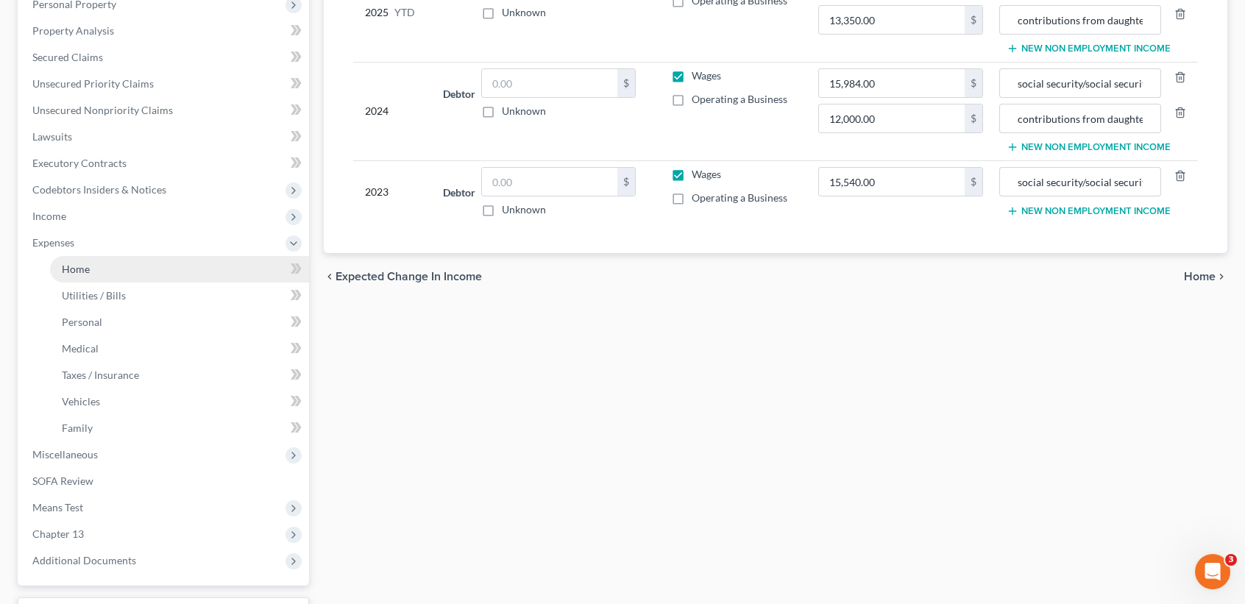
click at [100, 265] on link "Home" at bounding box center [179, 269] width 259 height 26
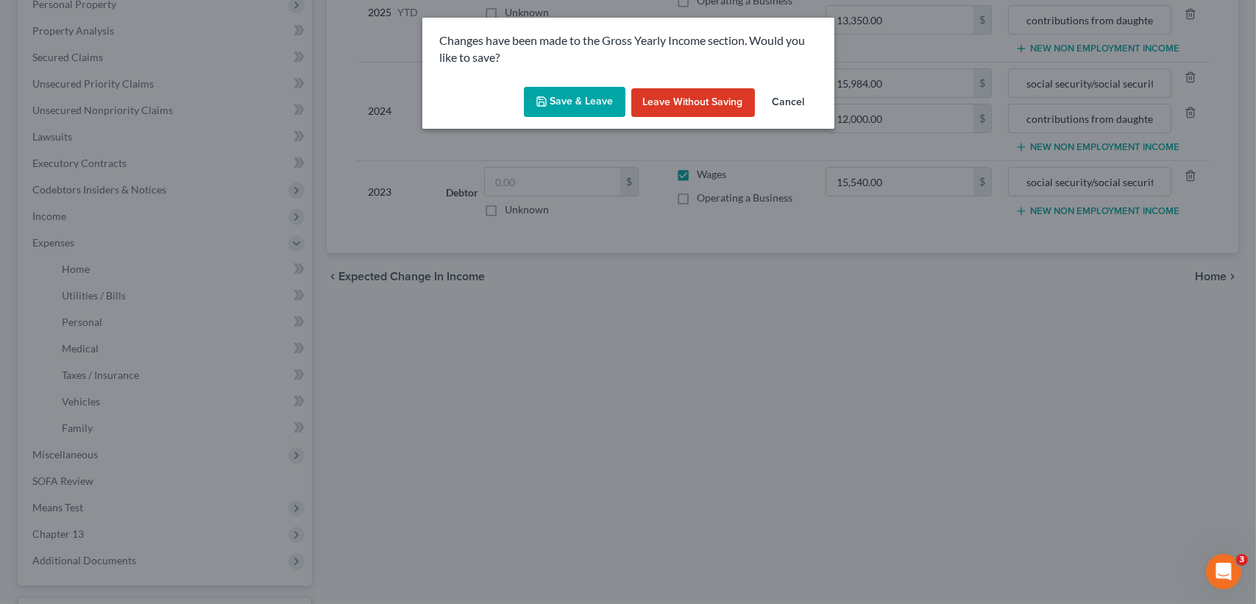
click at [601, 84] on div "Save & Leave Leave without Saving Cancel" at bounding box center [629, 105] width 412 height 49
click at [598, 90] on button "Save & Leave" at bounding box center [575, 102] width 102 height 31
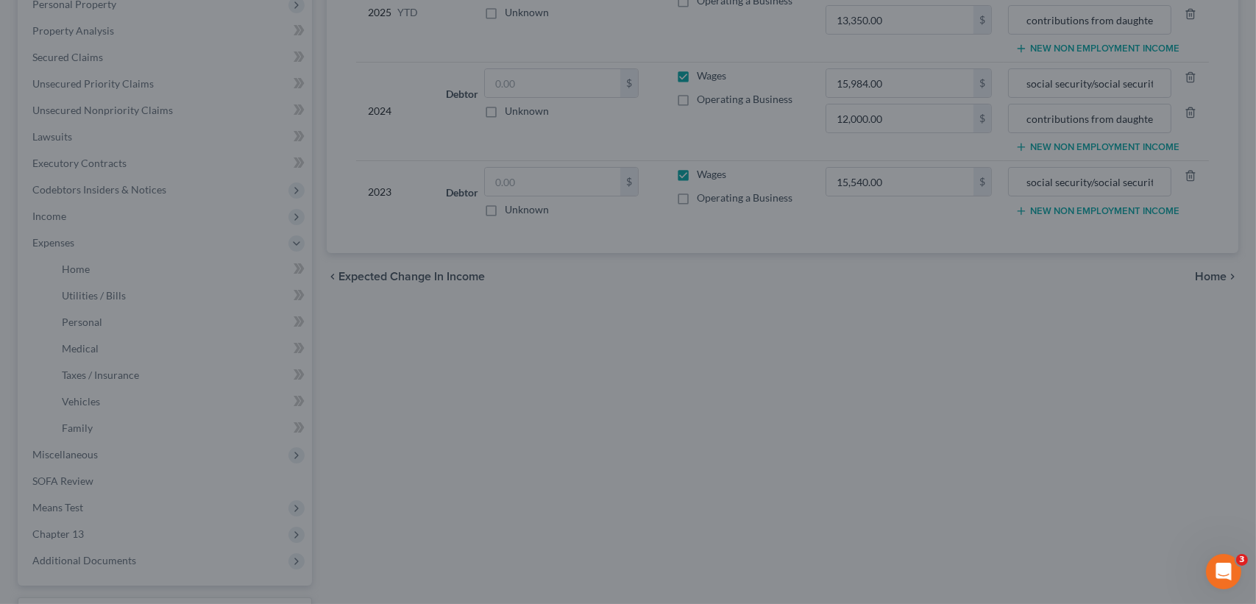
type input "13,350.00"
type input "contributions from daughter"
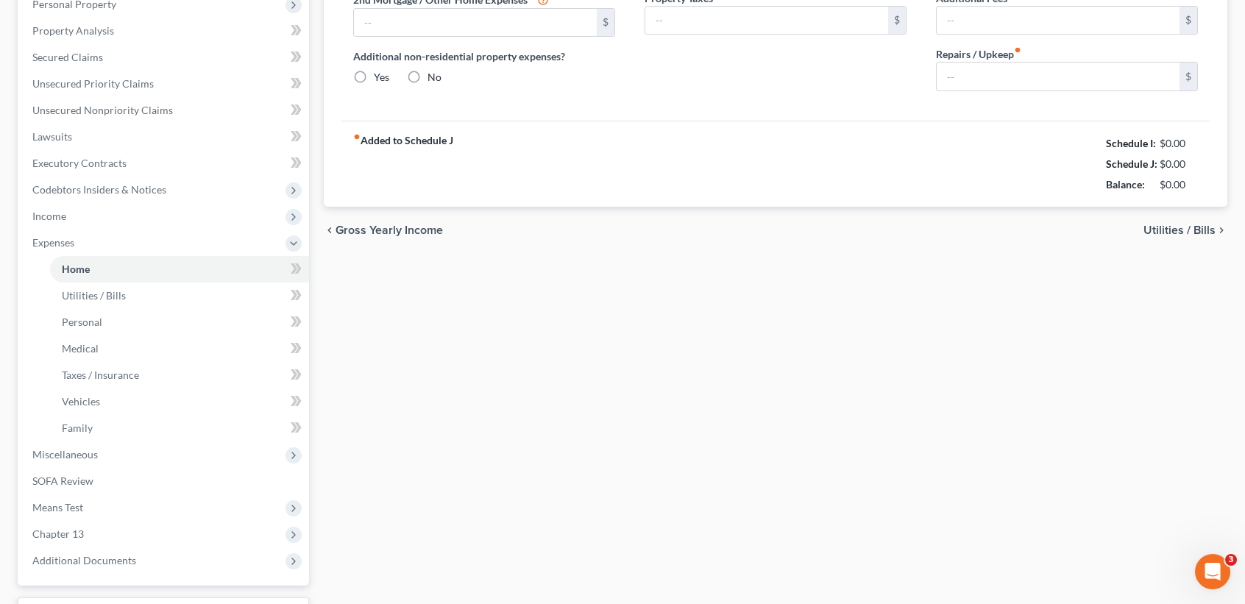
type input "0.00"
radio input "true"
type input "134.50"
type input "148.58"
type input "0.00"
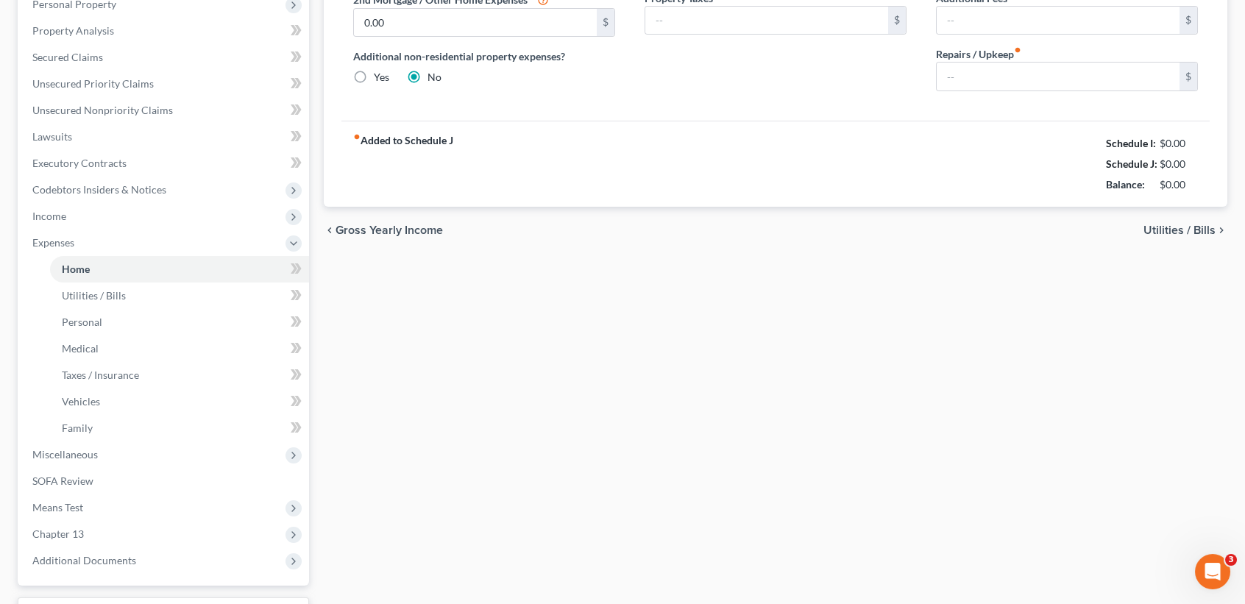
type input "0.00"
type input "100.00"
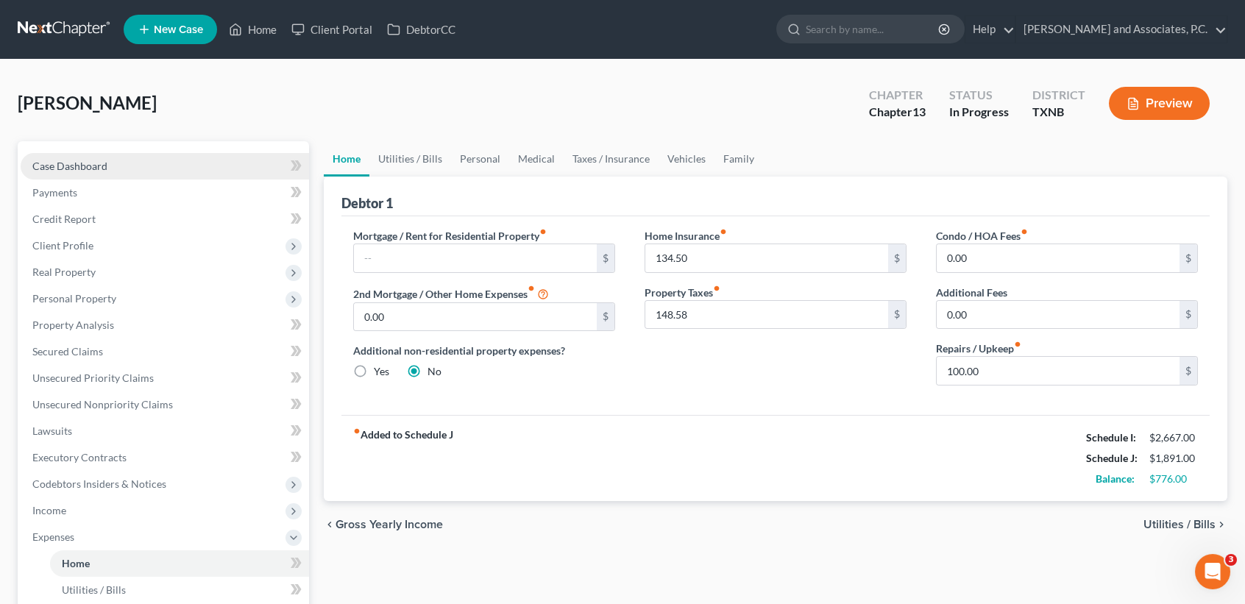
click at [96, 164] on span "Case Dashboard" at bounding box center [69, 166] width 75 height 13
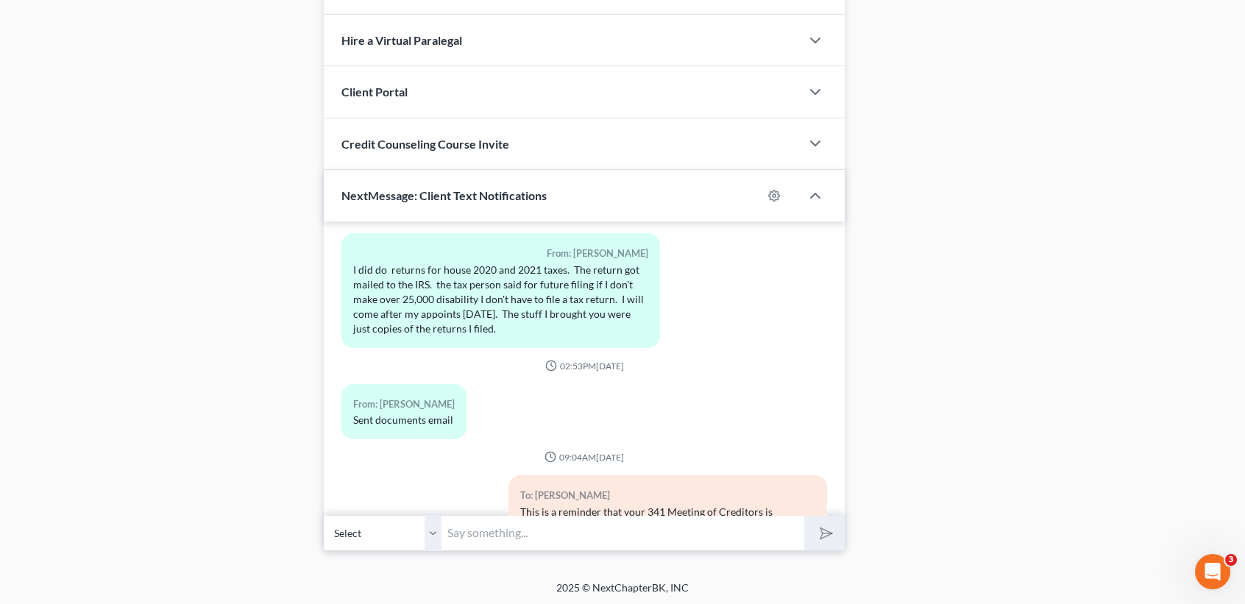
scroll to position [6620, 0]
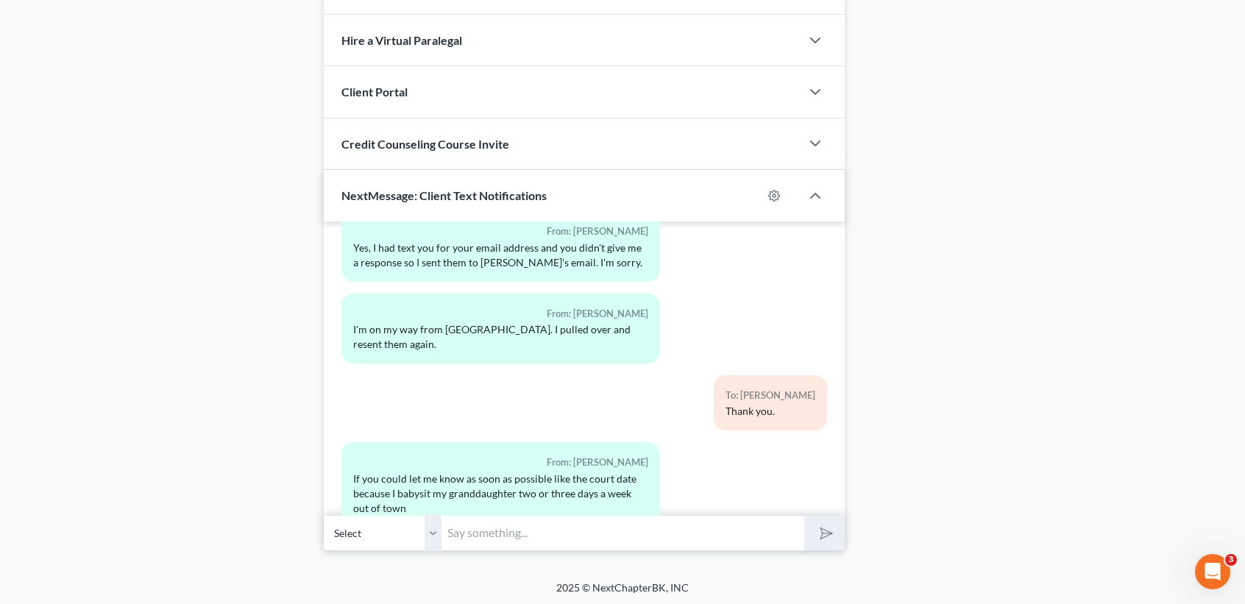
click at [666, 532] on input "text" at bounding box center [623, 533] width 363 height 36
click at [537, 538] on input "text" at bounding box center [623, 533] width 363 height 36
type input "As soon as I get you filed, I will have a hearing date."
click at [805, 516] on button "submit" at bounding box center [825, 533] width 40 height 35
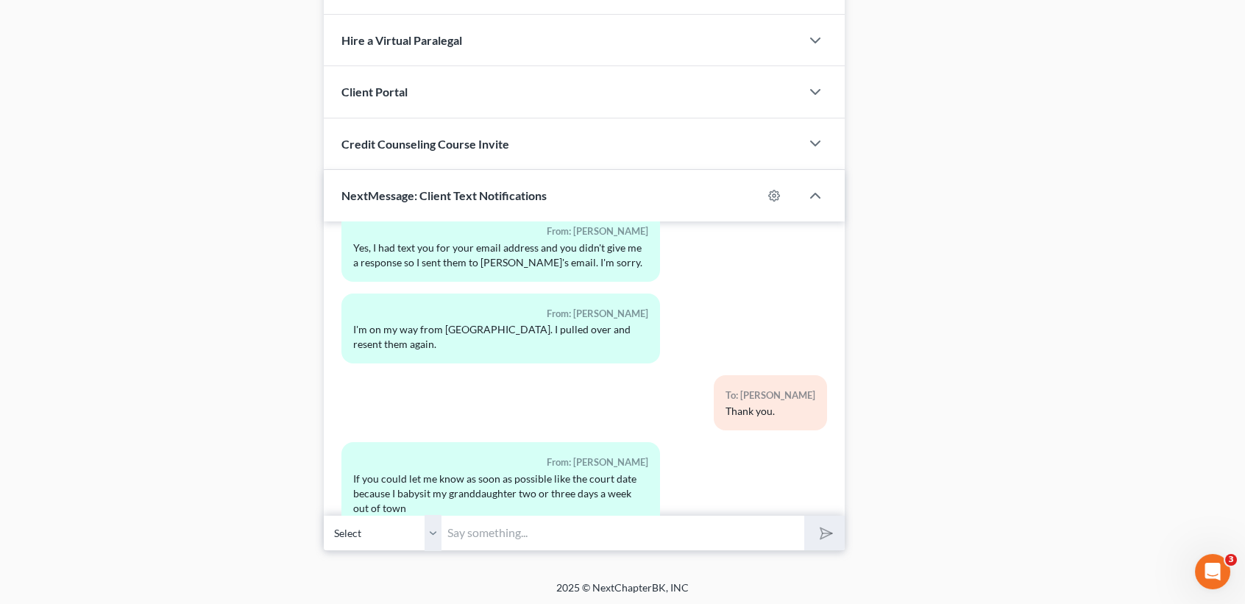
scroll to position [6687, 0]
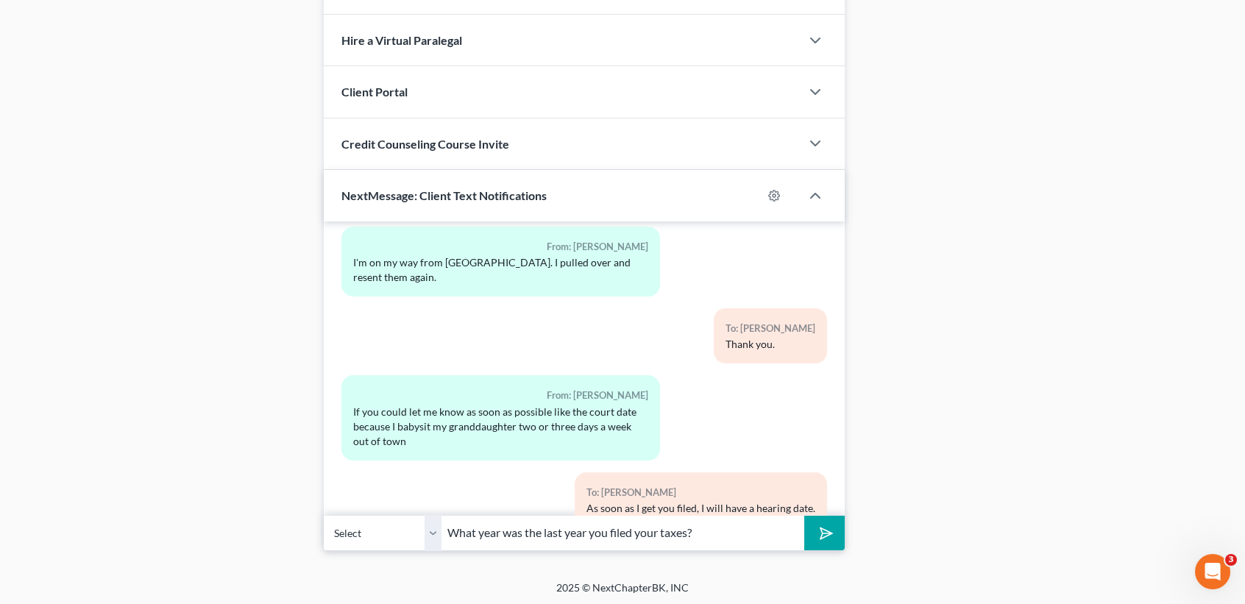
type input "What year was the last year you filed your taxes?"
click at [805, 516] on button "submit" at bounding box center [825, 533] width 40 height 35
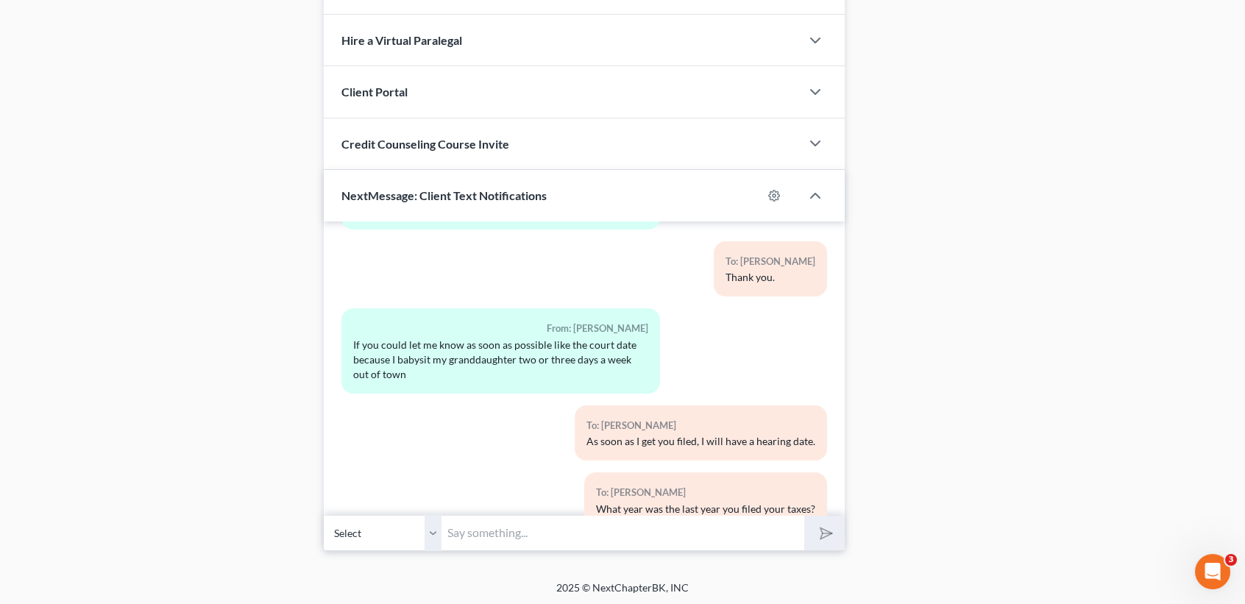
drag, startPoint x: 144, startPoint y: 400, endPoint x: 172, endPoint y: 414, distance: 31.3
click at [652, 542] on input "text" at bounding box center [623, 533] width 363 height 36
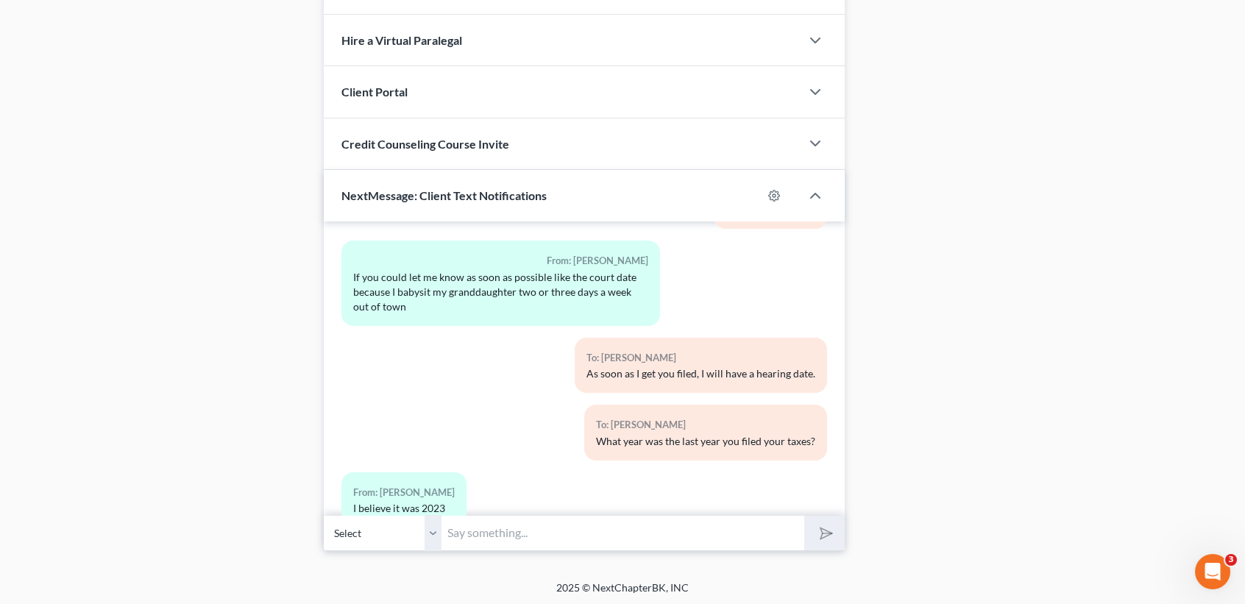
scroll to position [6821, 0]
click at [553, 531] on input "text" at bounding box center [623, 533] width 363 height 36
type input "M"
type input "Okay, [PERSON_NAME] worked up a new payment for you. $776 a month."
click at [805, 516] on button "submit" at bounding box center [825, 533] width 40 height 35
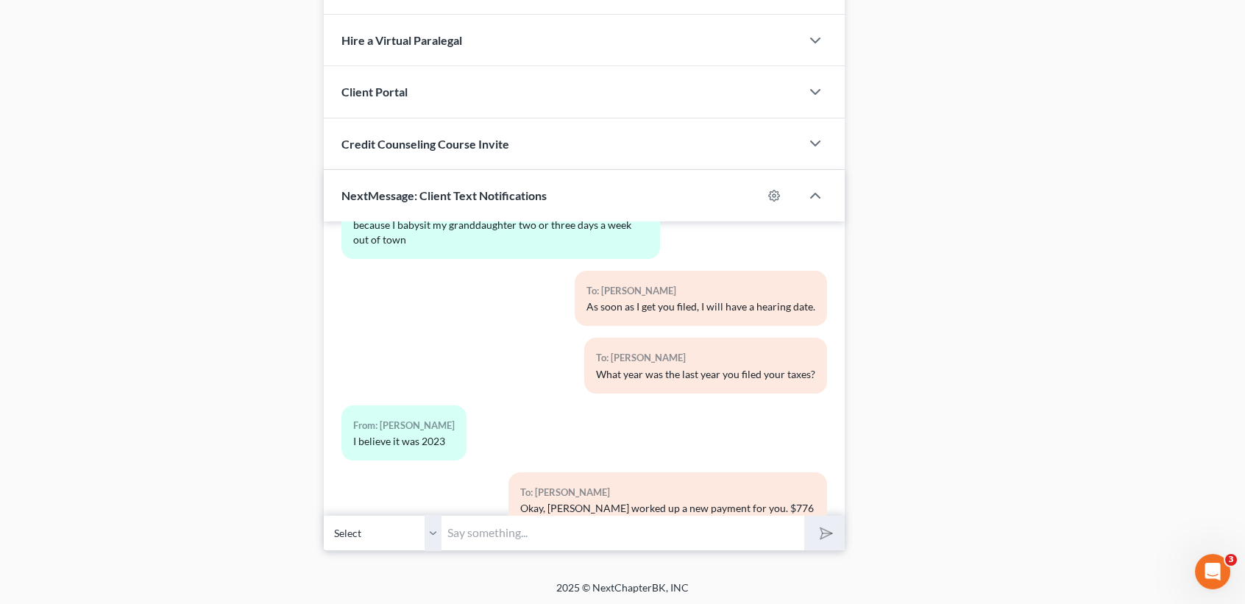
scroll to position [7023, 0]
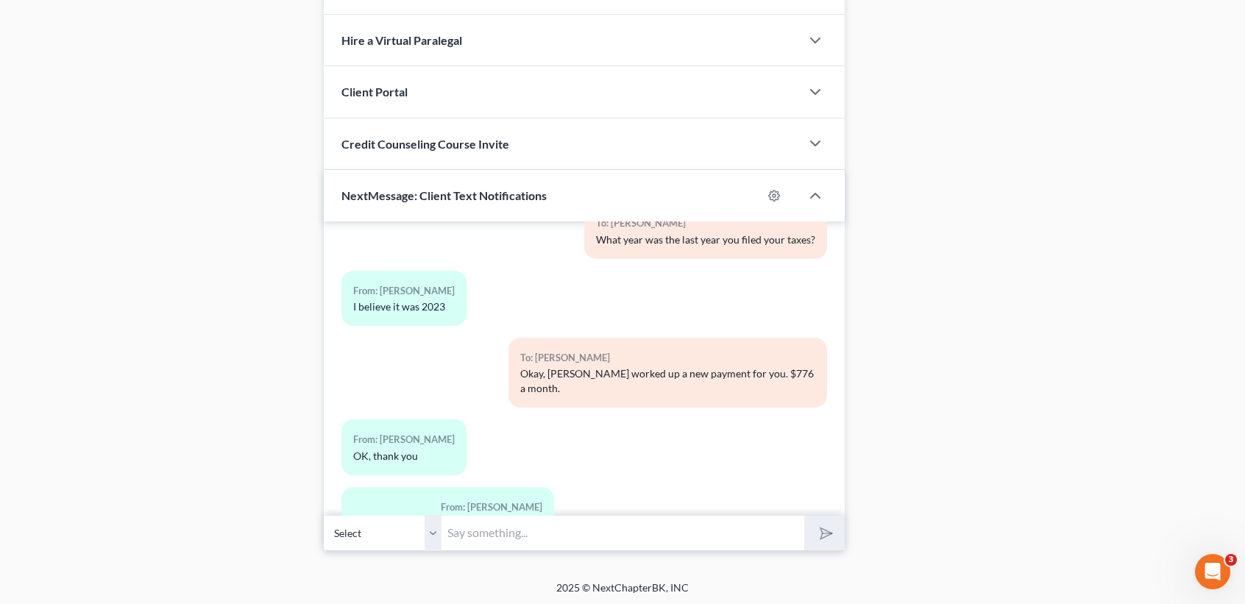
click at [637, 542] on input "text" at bounding box center [623, 533] width 363 height 36
click at [483, 534] on input "Im not sure exaclty what day you will be filed. We send cases up to Amy and she…" at bounding box center [623, 533] width 363 height 36
drag, startPoint x: 743, startPoint y: 537, endPoint x: 757, endPoint y: 536, distance: 14.0
click at [745, 536] on input "I'm not sure exactly what day you will be filed. We send cases up to Amy and sh…" at bounding box center [623, 533] width 363 height 36
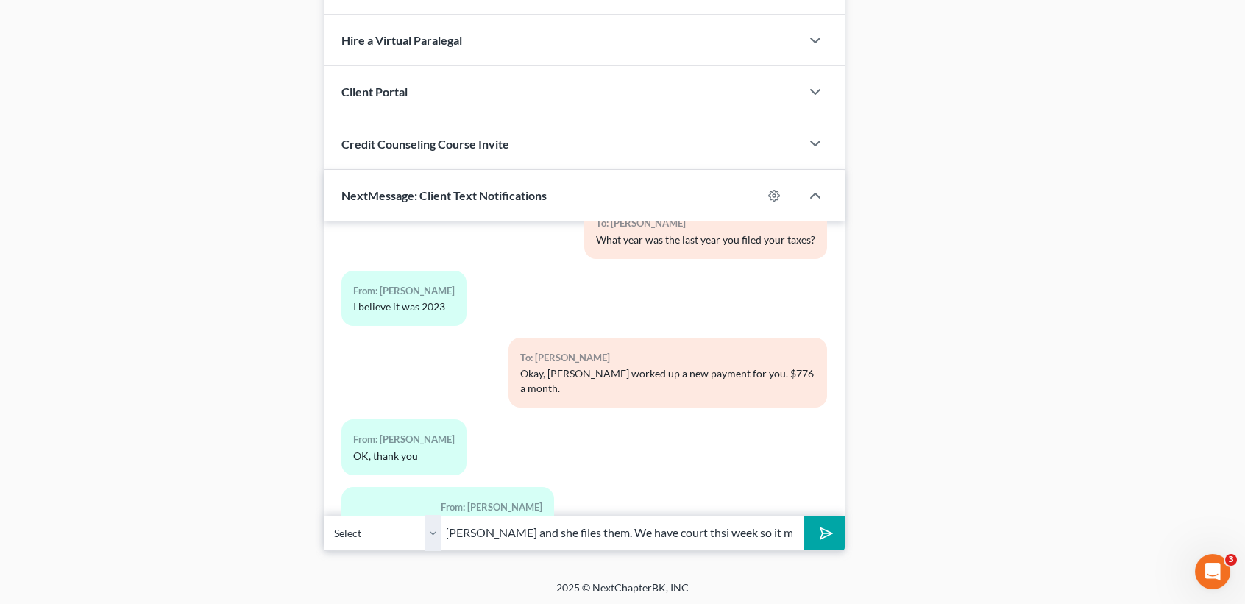
scroll to position [0, 354]
click at [695, 529] on input "I'm not sure exactly what day you will be filed. We send cases up to Amy and sh…" at bounding box center [623, 533] width 363 height 36
click at [793, 536] on input "I'm not sure exactly what day you will be filed. We send cases up to Amy and sh…" at bounding box center [623, 533] width 363 height 36
type input "I'm not sure exactly what day you will be filed. We send cases up to [PERSON_NA…"
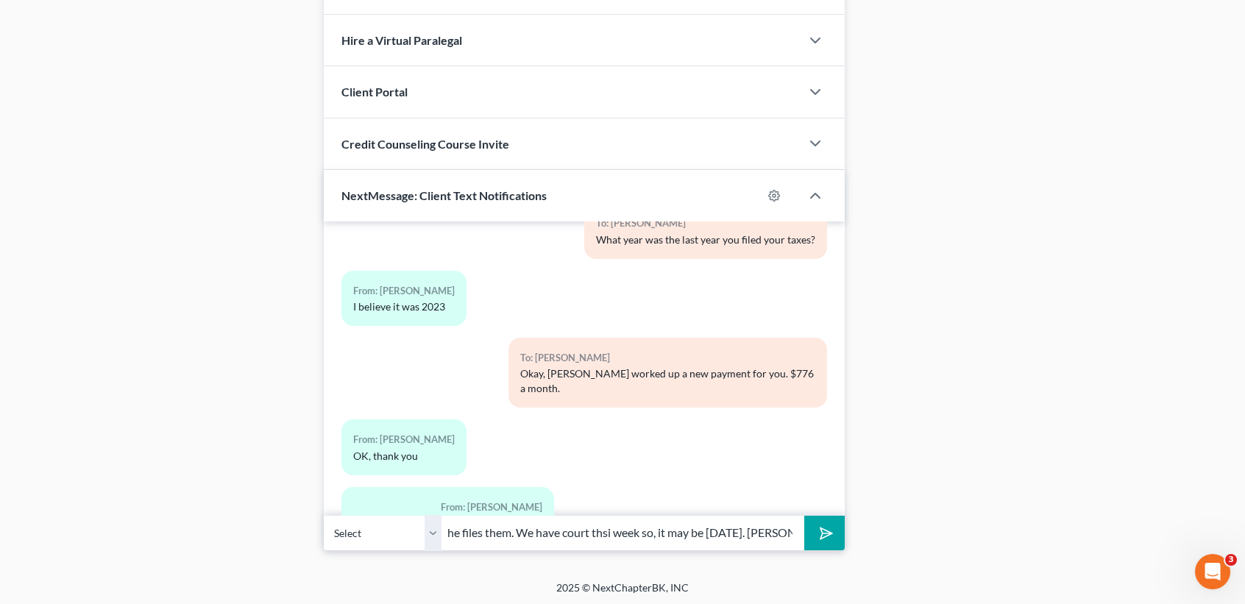
click at [805, 516] on button "submit" at bounding box center [825, 533] width 40 height 35
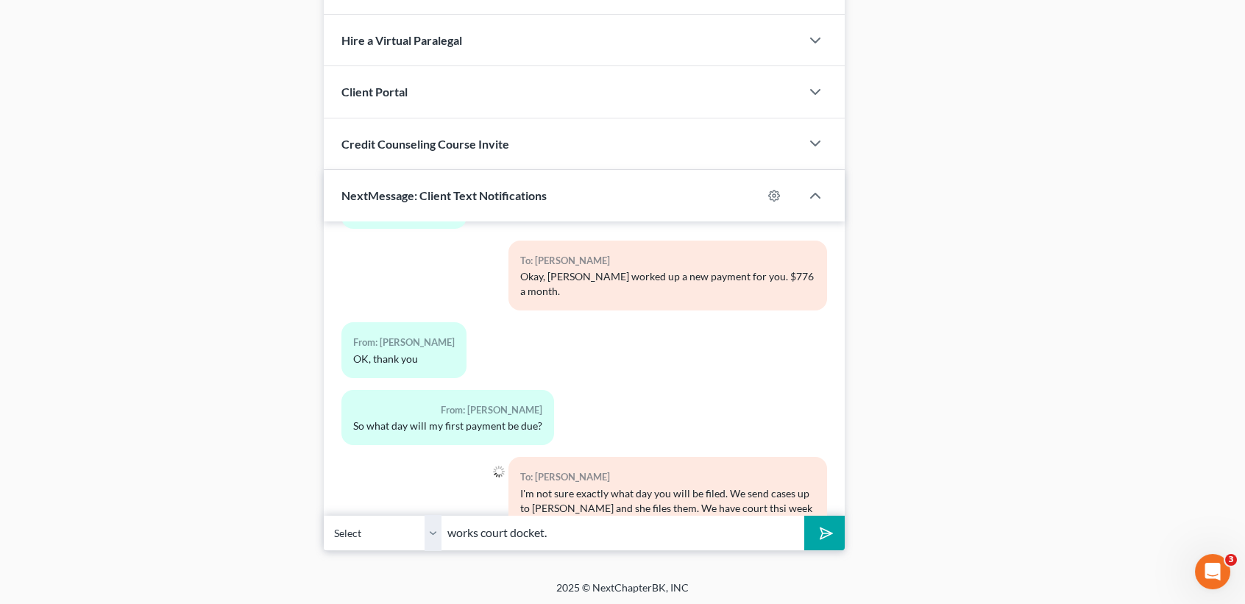
type input "works court docket."
click at [805, 516] on button "submit" at bounding box center [825, 533] width 40 height 35
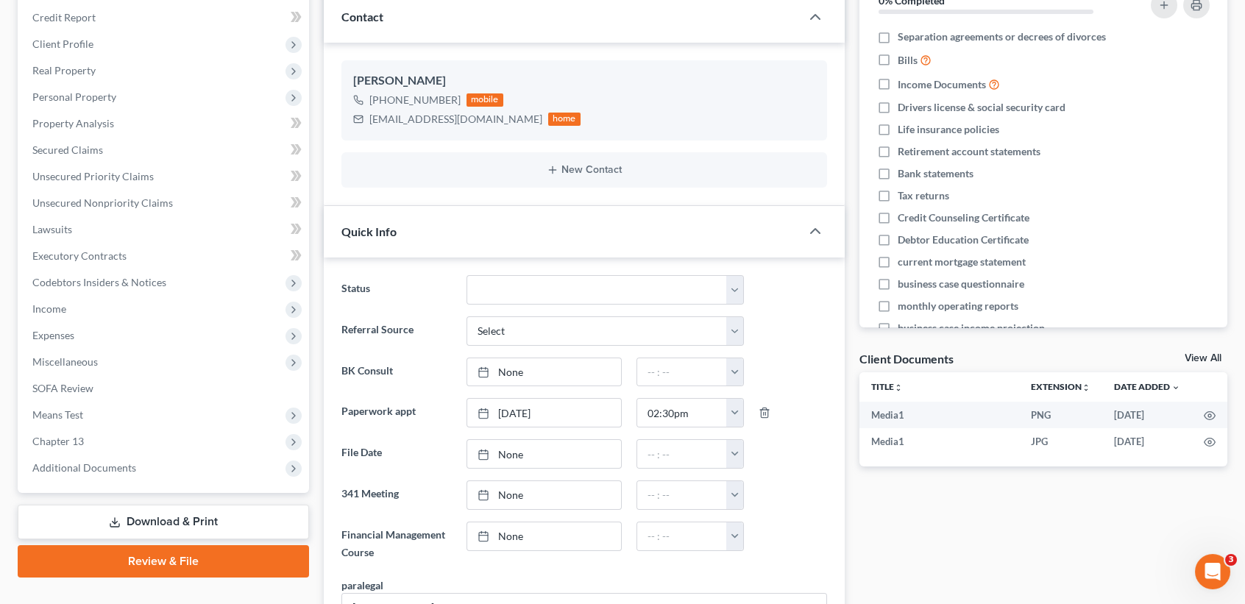
scroll to position [499, 0]
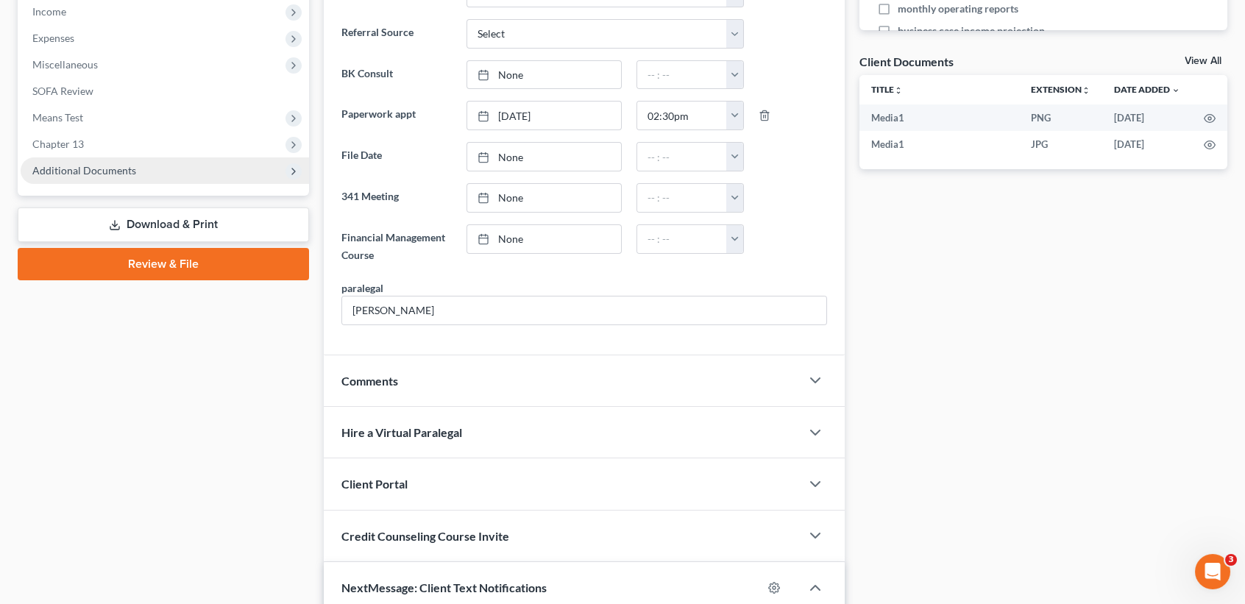
click at [115, 169] on span "Additional Documents" at bounding box center [84, 170] width 104 height 13
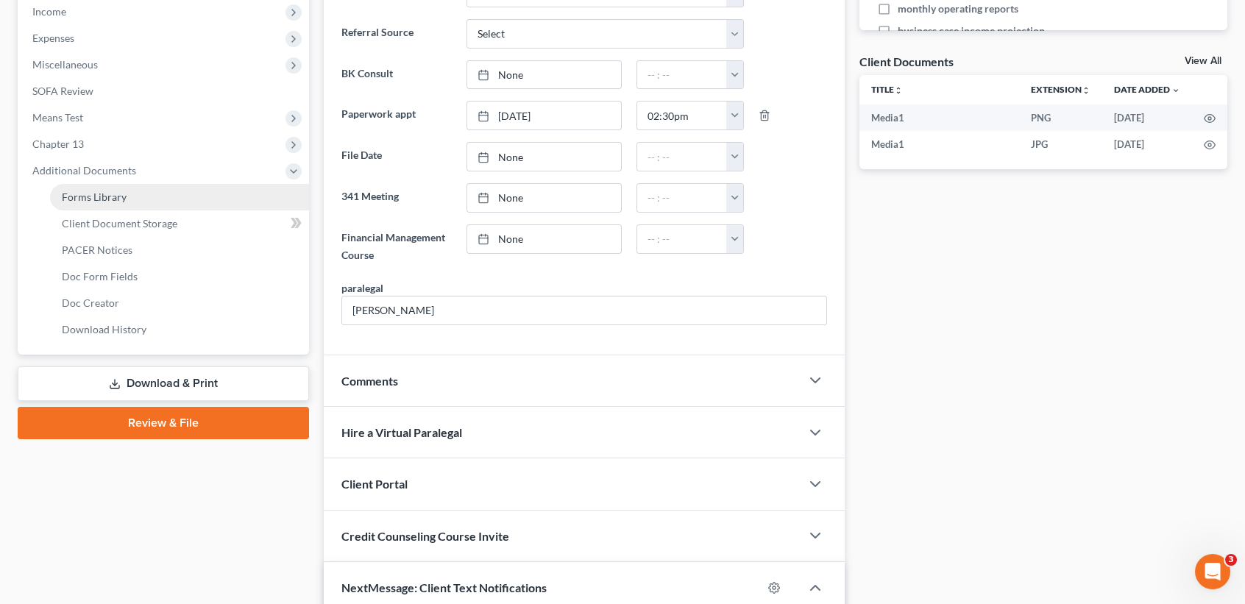
click at [115, 193] on span "Forms Library" at bounding box center [94, 197] width 65 height 13
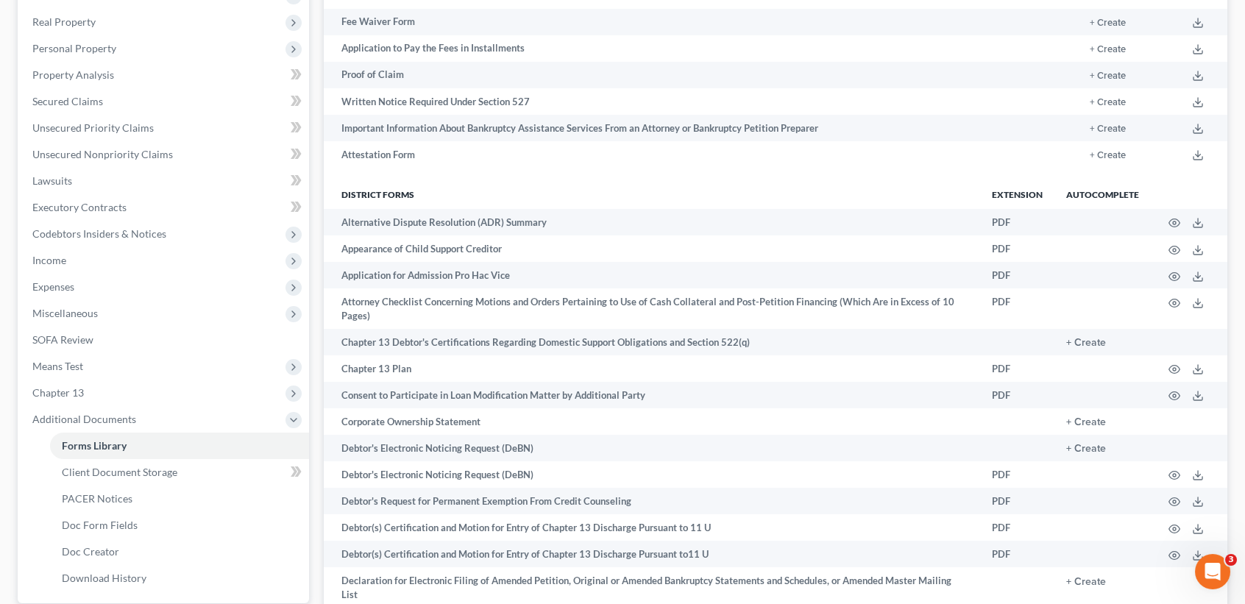
scroll to position [589, 0]
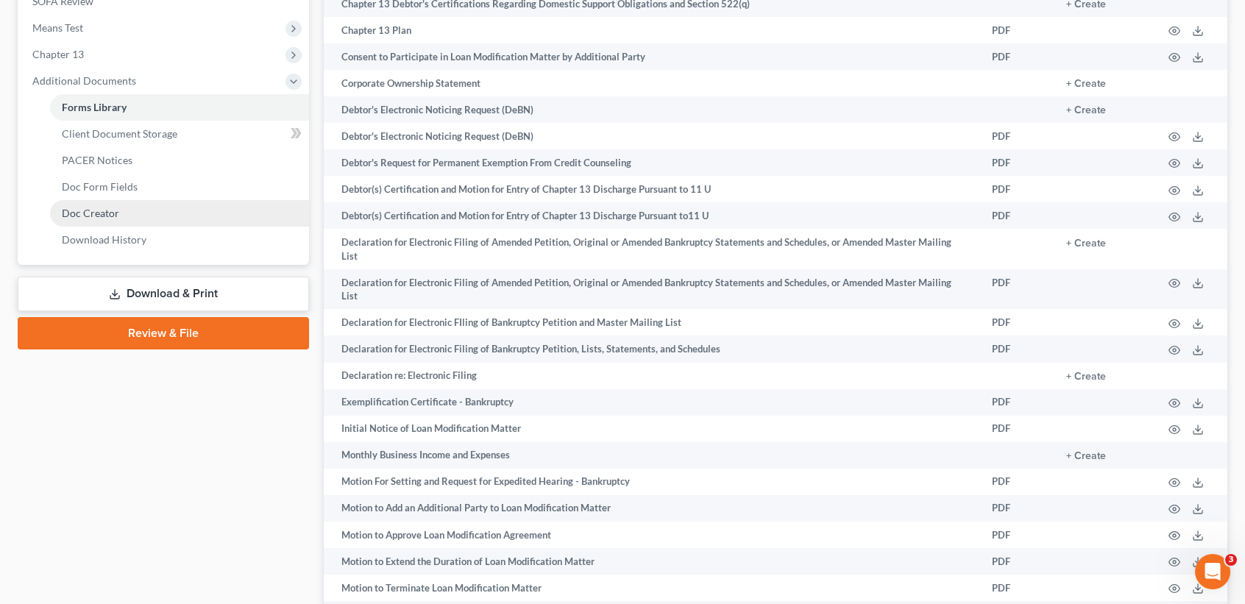
click at [77, 207] on span "Doc Creator" at bounding box center [90, 213] width 57 height 13
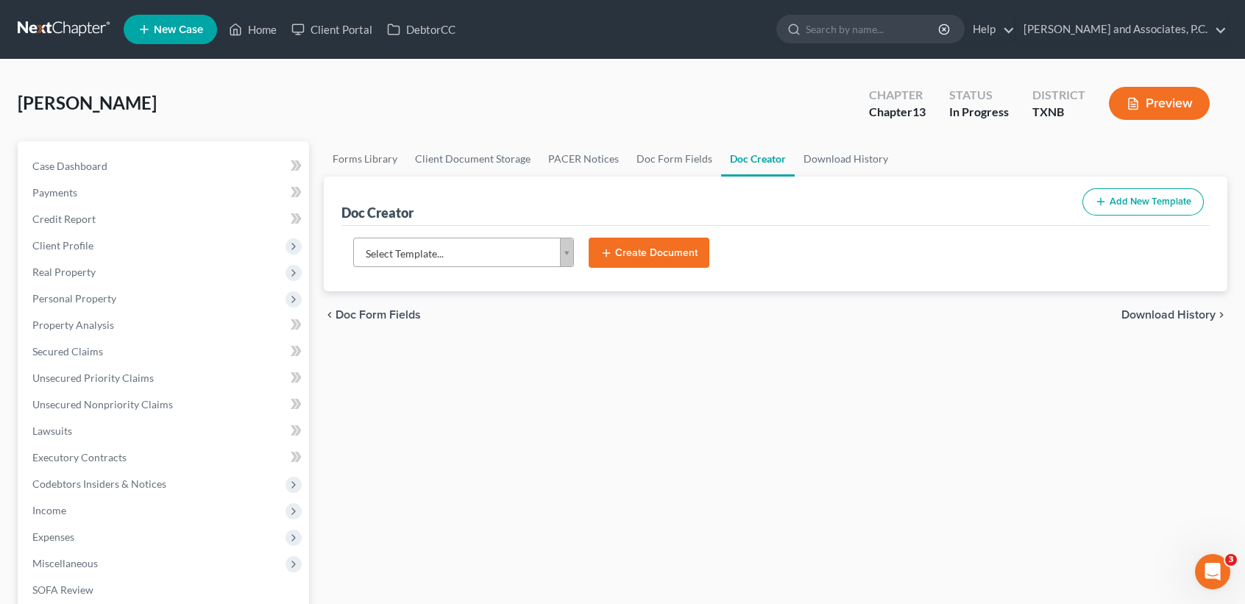
click at [383, 256] on body "Home New Case Client Portal DebtorCC Monte J. White and Associates, P.C. desire…" at bounding box center [622, 497] width 1245 height 994
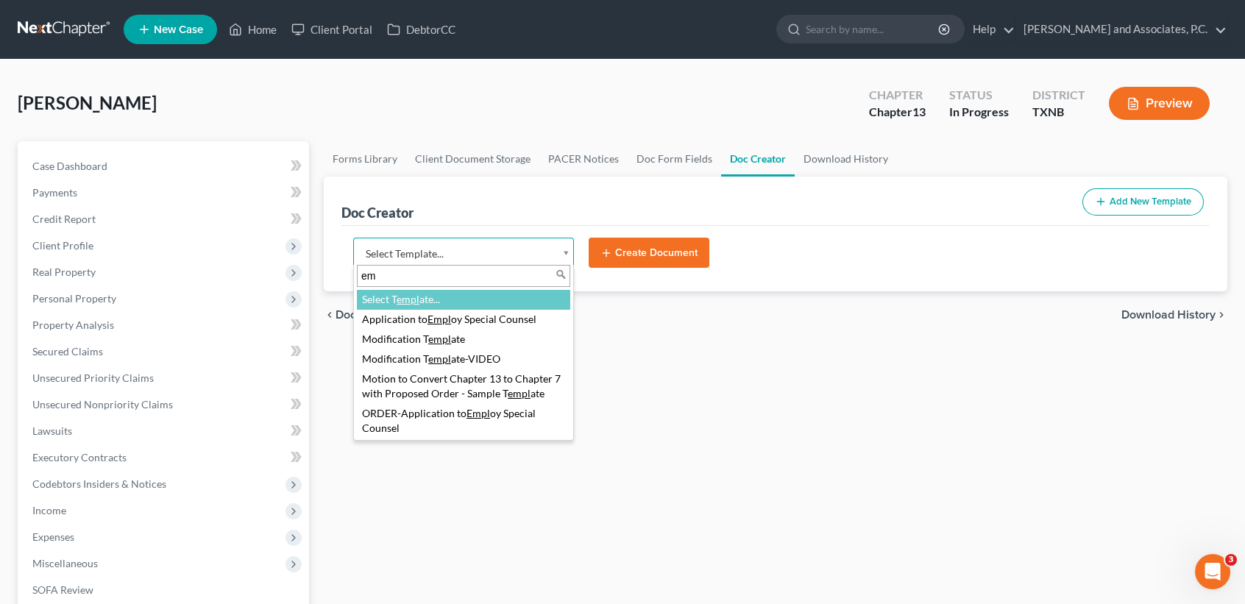
type input "e"
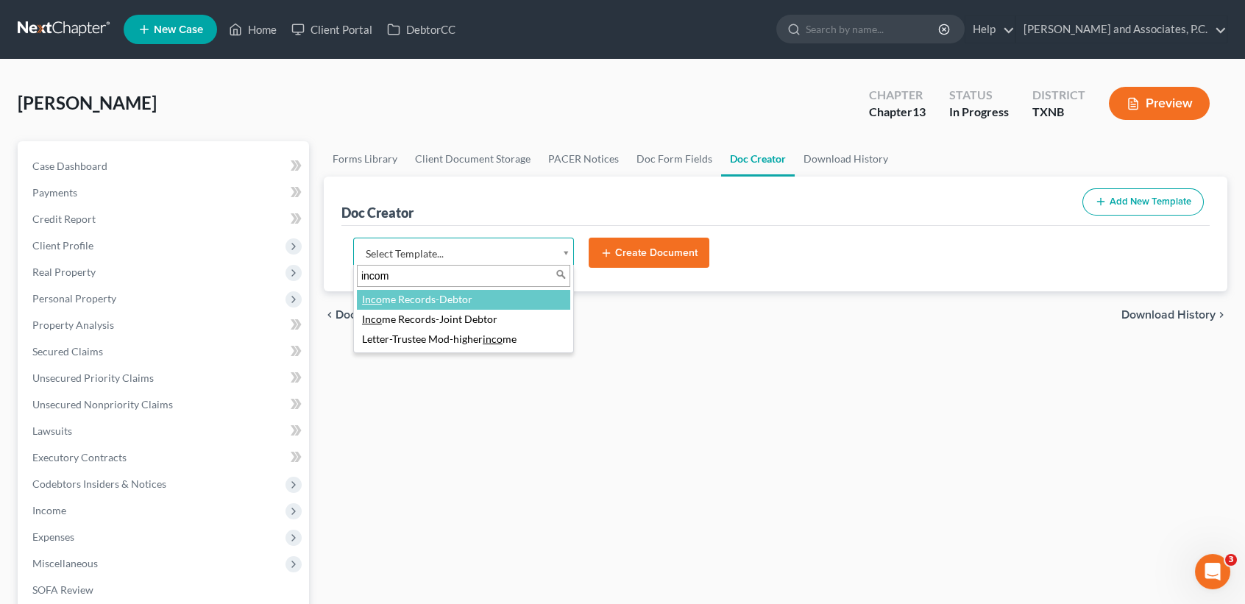
type input "income"
select select "77082"
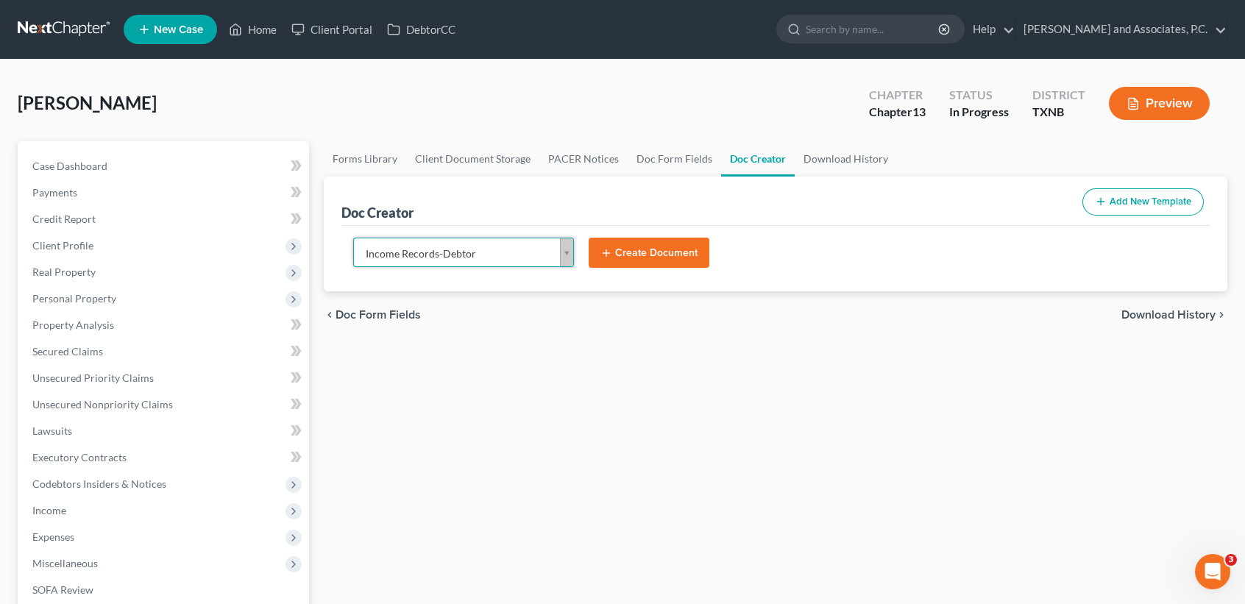
click at [650, 258] on button "Create Document" at bounding box center [649, 253] width 121 height 31
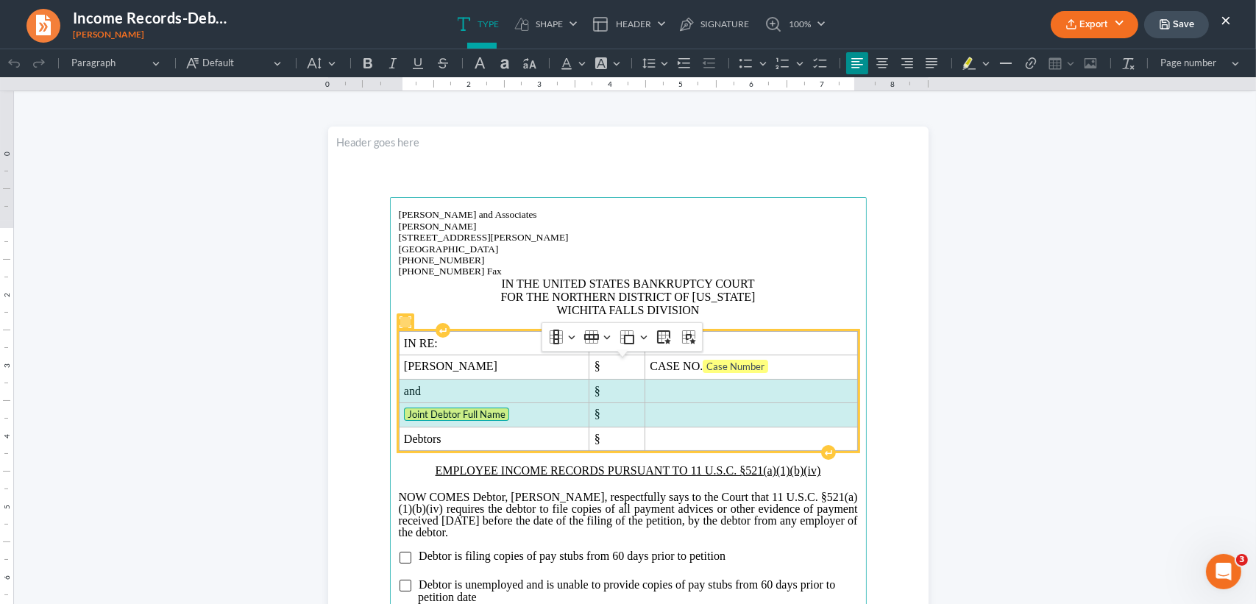
drag, startPoint x: 406, startPoint y: 419, endPoint x: 766, endPoint y: 439, distance: 359.8
click at [775, 442] on tbody "IN RE: § Teresa Lynn Winstel § CASE NO. Case Number and § Joint Debtor Full Nam…" at bounding box center [628, 391] width 459 height 119
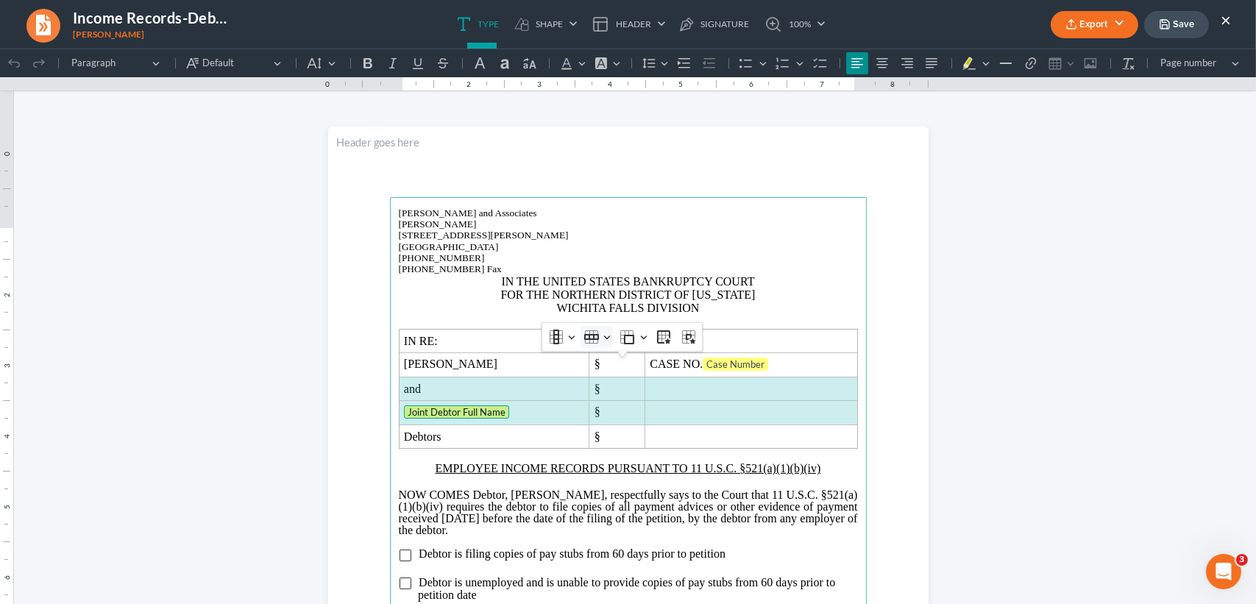
click at [594, 337] on icon "Table toolbar" at bounding box center [591, 337] width 15 height 15
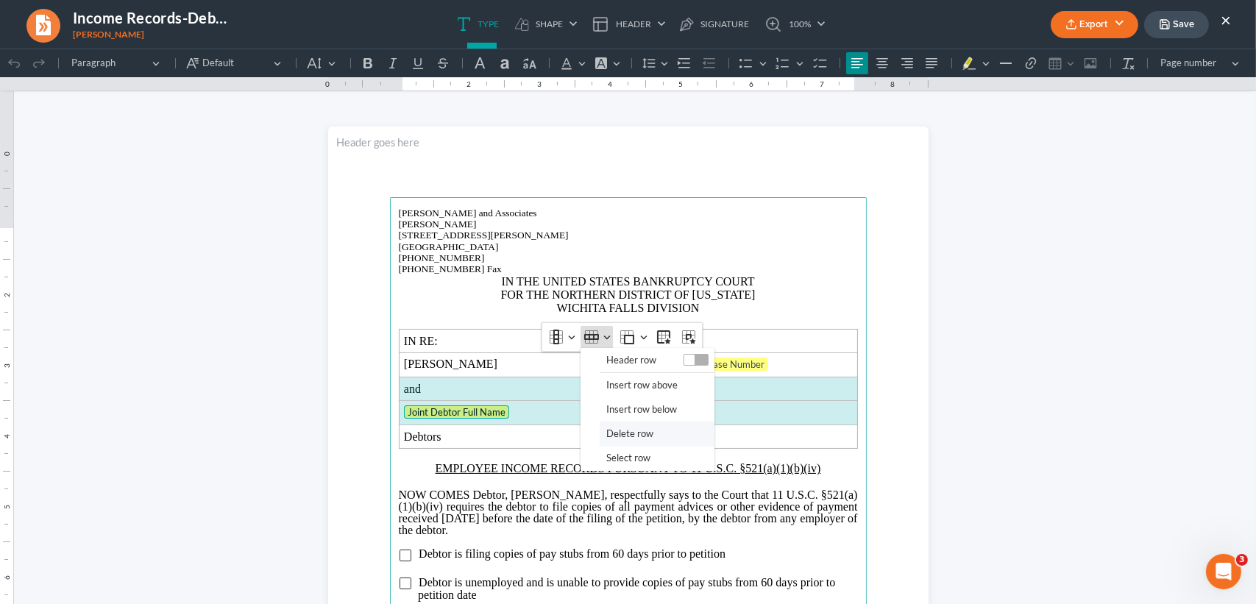
click at [640, 434] on span "Delete row" at bounding box center [630, 433] width 47 height 17
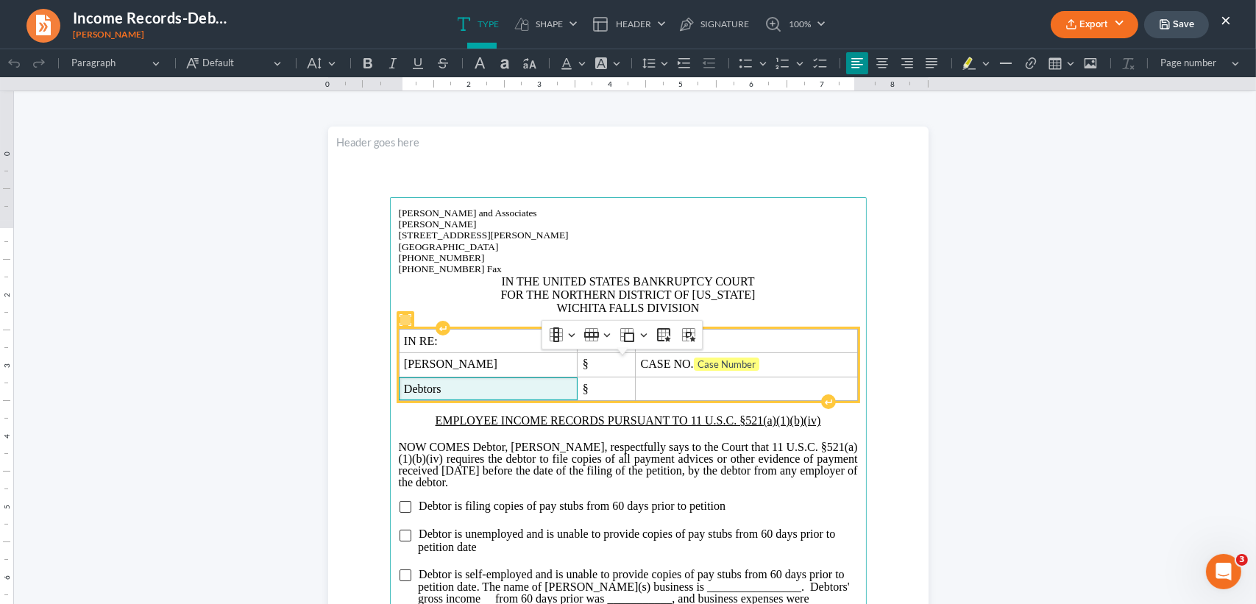
click at [481, 396] on span "Debtors" at bounding box center [488, 389] width 169 height 13
click at [802, 372] on span "CASE NO. Case Number" at bounding box center [746, 365] width 211 height 15
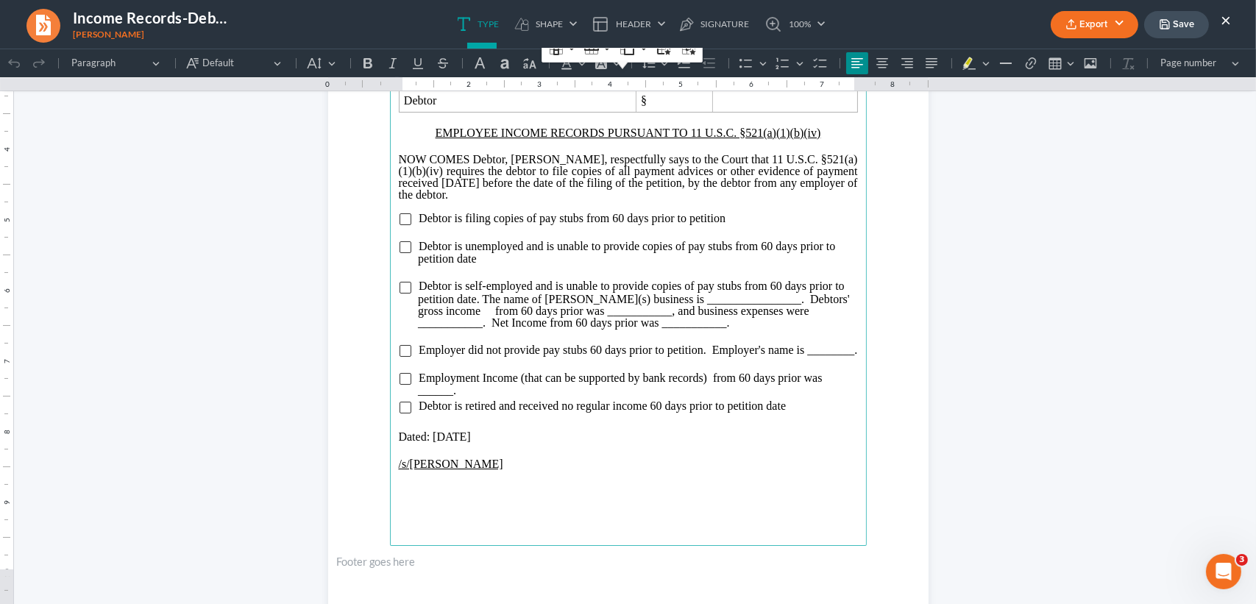
scroll to position [294, 0]
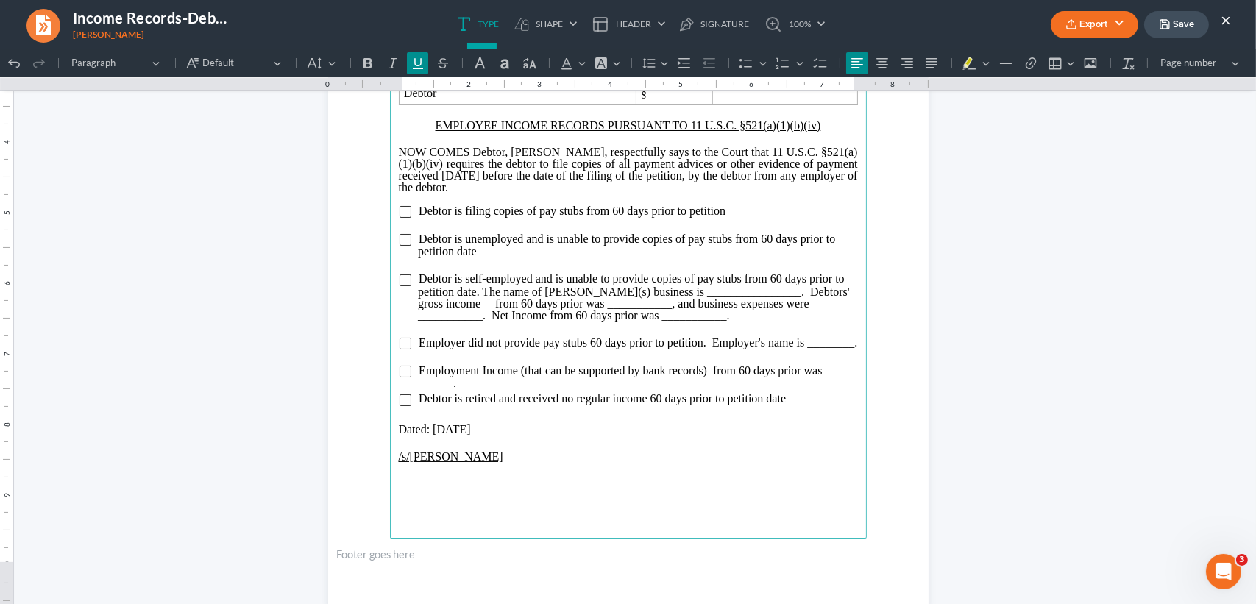
drag, startPoint x: 514, startPoint y: 496, endPoint x: 386, endPoint y: 501, distance: 127.4
click at [390, 501] on main "Monte J. White and Associates Monte J. White 1106 Brook Ave, Hamilton Place Wic…" at bounding box center [628, 221] width 477 height 636
click at [403, 406] on input "Rich Text Editor, page-0-main" at bounding box center [406, 401] width 12 height 12
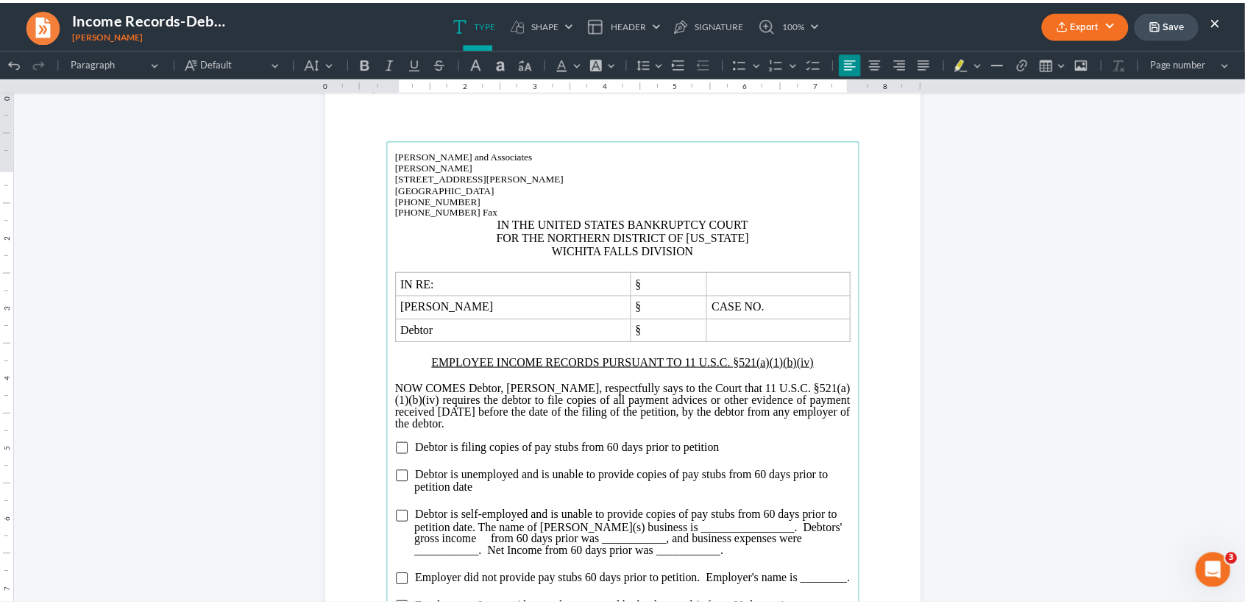
scroll to position [0, 0]
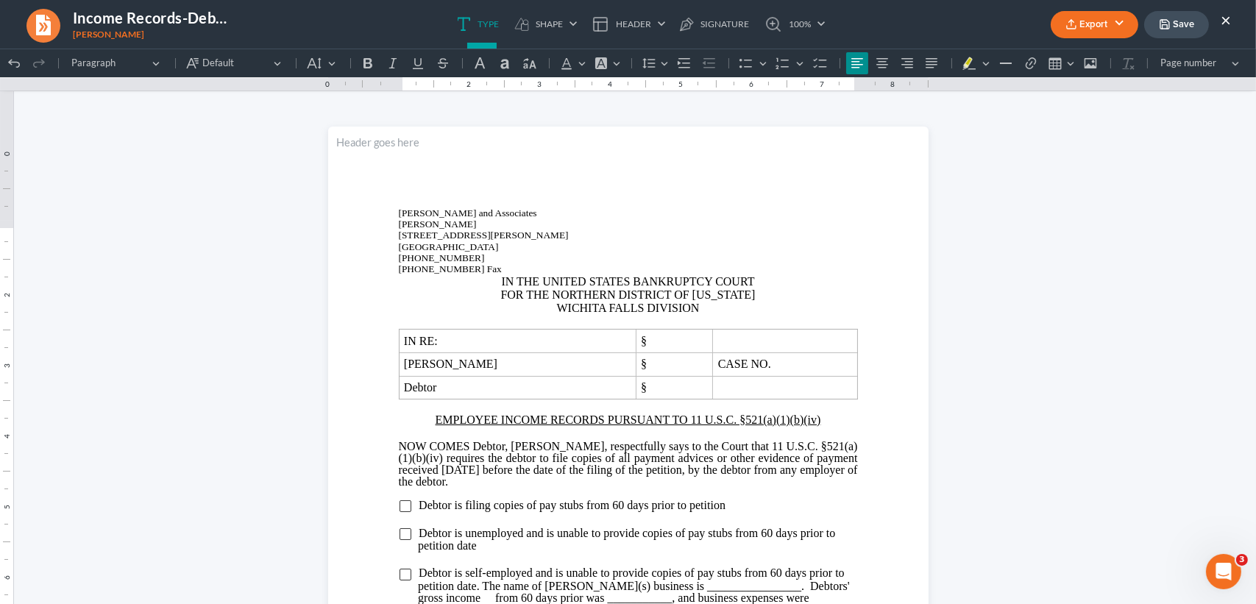
click at [1088, 16] on button "Export" at bounding box center [1095, 24] width 88 height 27
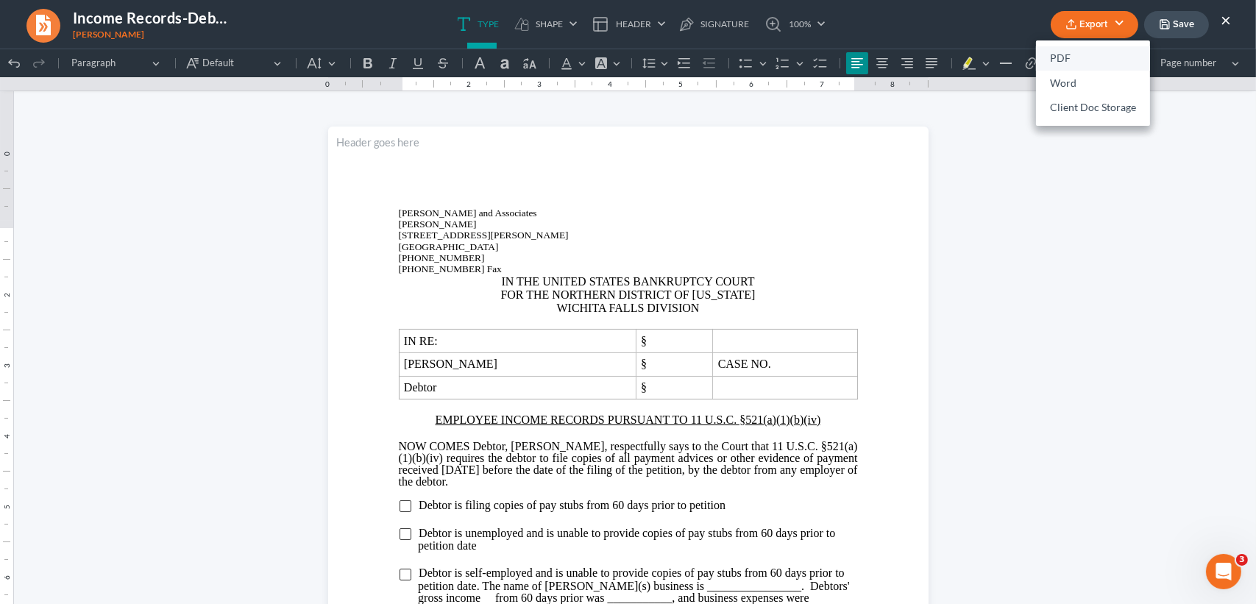
click at [1053, 56] on link "PDF" at bounding box center [1093, 58] width 114 height 25
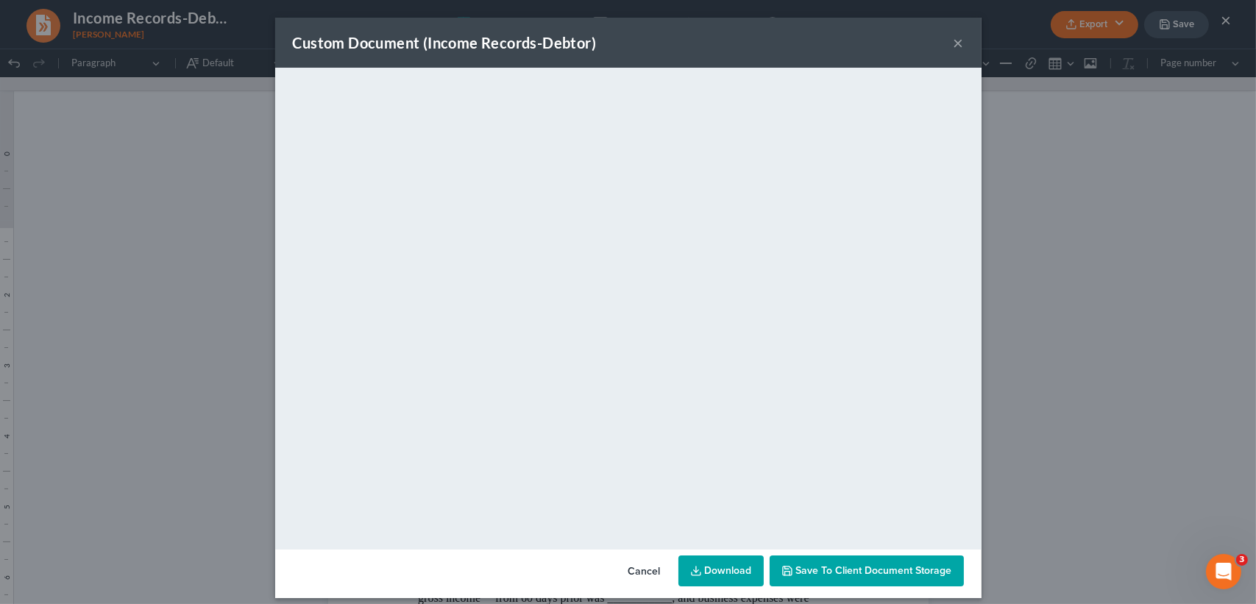
click at [954, 40] on button "×" at bounding box center [959, 43] width 10 height 18
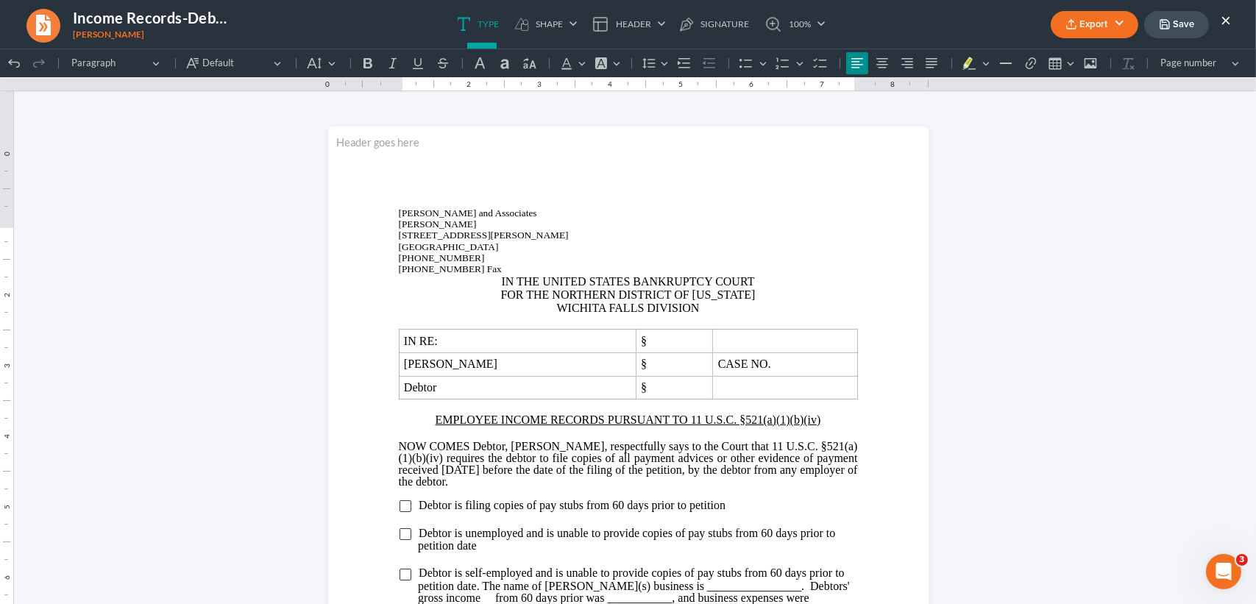
click at [1185, 9] on ul "Export PDF Word Client Doc Storage Save ×" at bounding box center [1141, 25] width 180 height 32
click at [1183, 26] on button "Save" at bounding box center [1177, 24] width 65 height 27
click at [825, 33] on link "100%" at bounding box center [791, 24] width 69 height 49
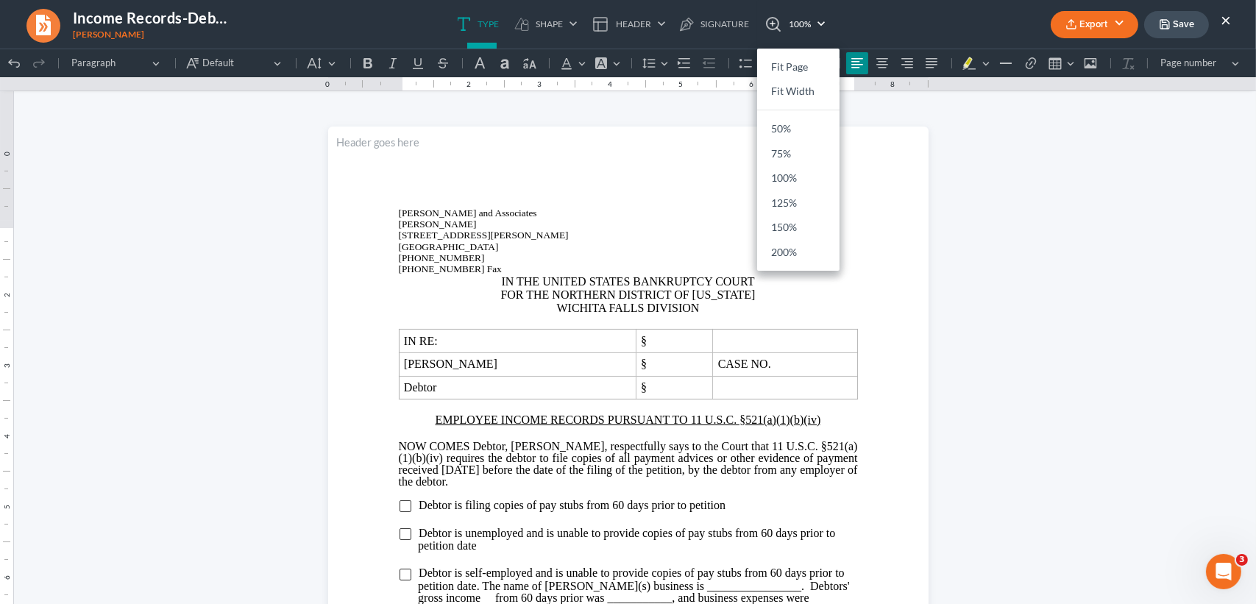
drag, startPoint x: 1037, startPoint y: 103, endPoint x: 1149, endPoint y: 82, distance: 113.8
click at [1072, 91] on div "Undo (Ctrl+Z) Undo Redo (Ctrl+Y) Redo Heading Paragraph Paragraph Heading 1 Hea…" at bounding box center [628, 70] width 1256 height 43
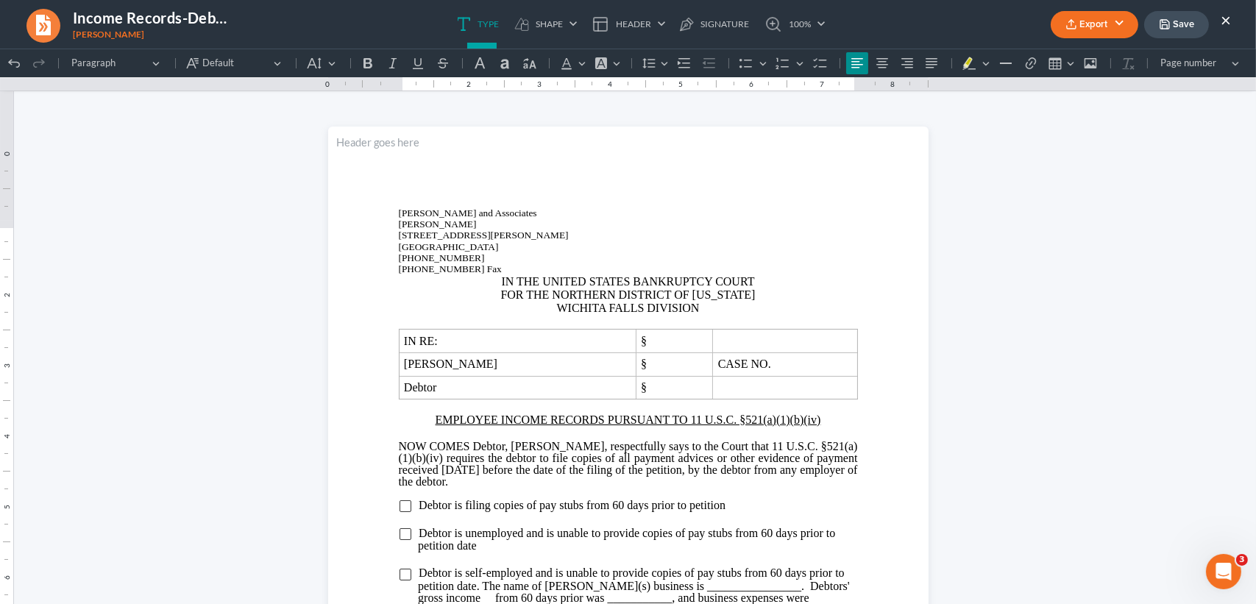
click at [1223, 19] on button "×" at bounding box center [1226, 20] width 10 height 18
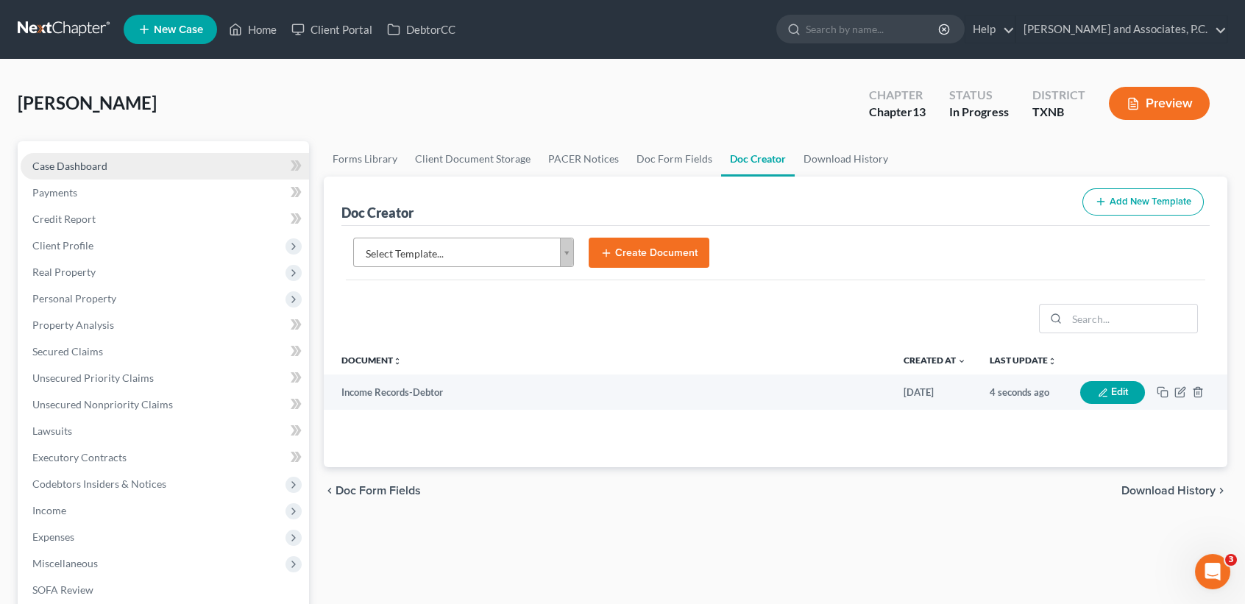
click at [92, 166] on span "Case Dashboard" at bounding box center [69, 166] width 75 height 13
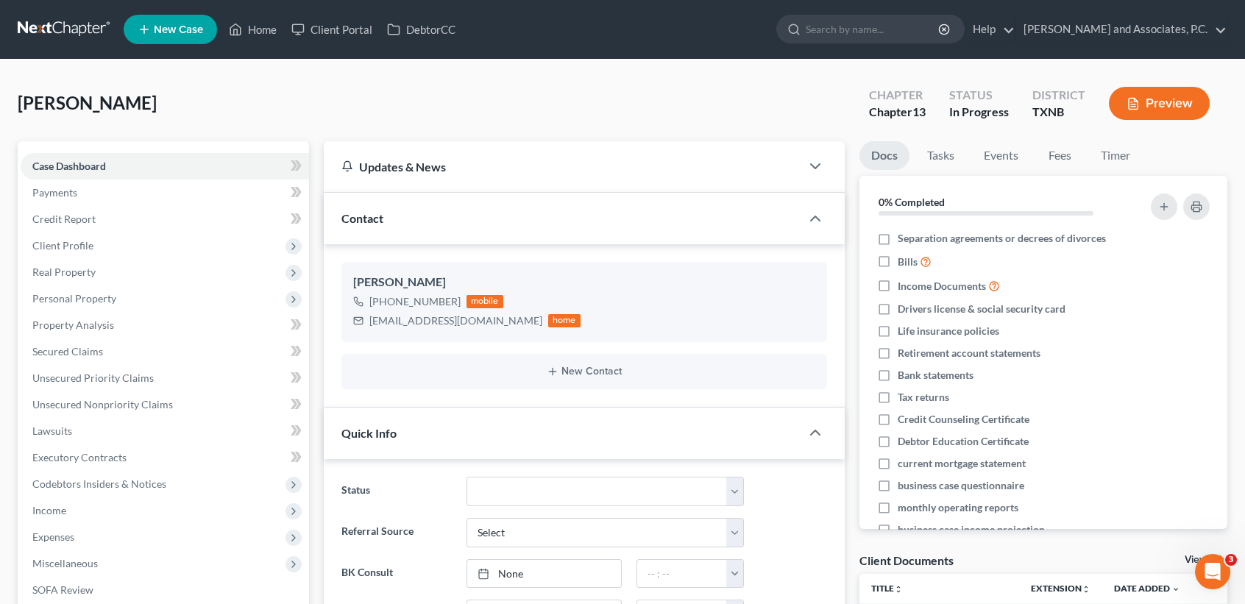
scroll to position [7254, 0]
click at [77, 248] on span "Client Profile" at bounding box center [62, 245] width 61 height 13
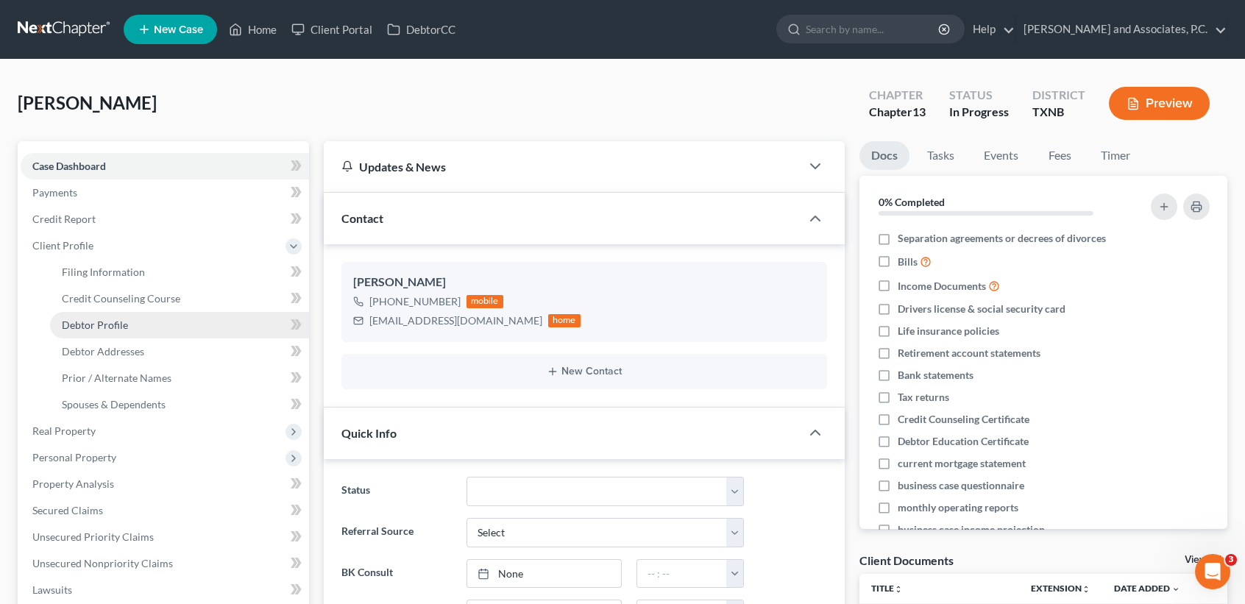
click at [132, 325] on link "Debtor Profile" at bounding box center [179, 325] width 259 height 26
select select "0"
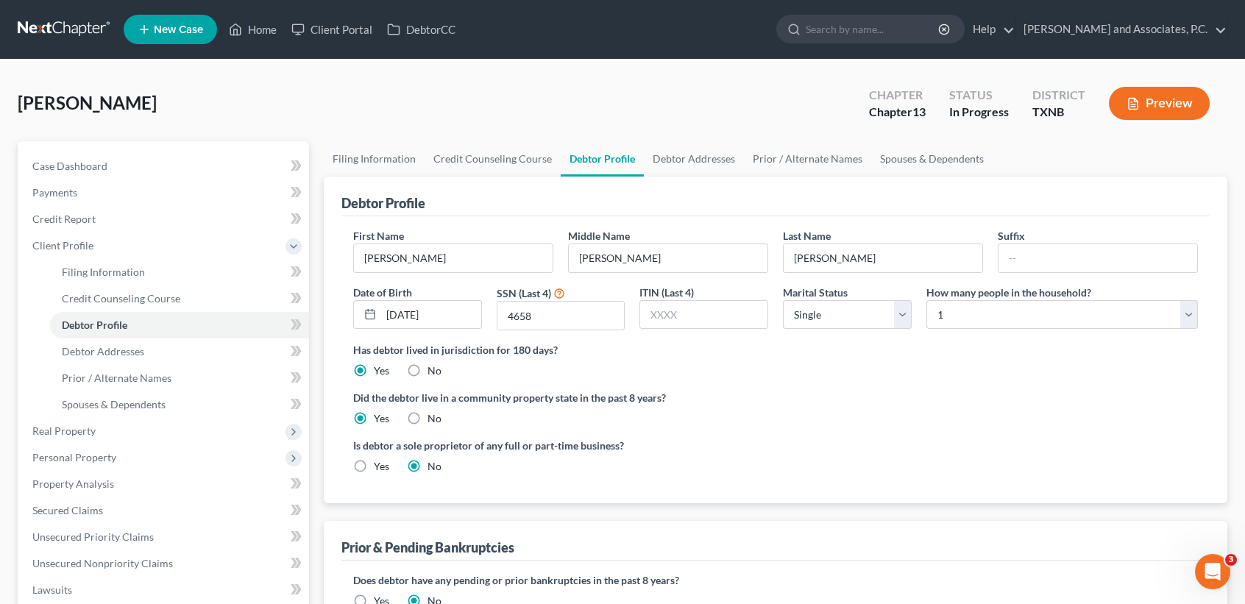
radio input "true"
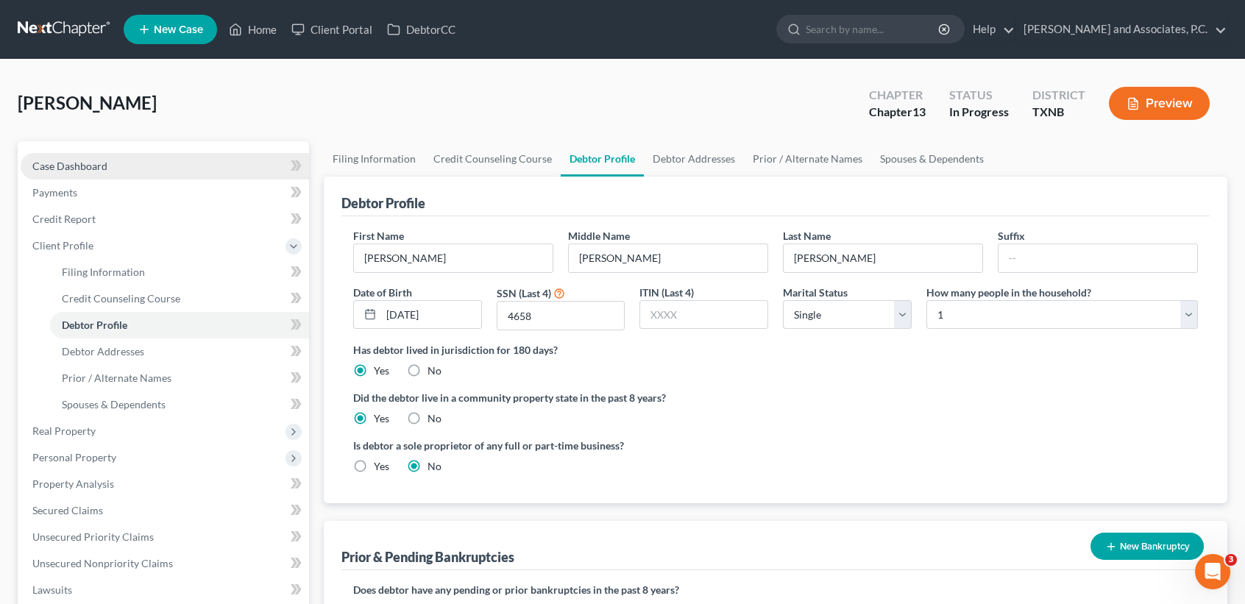
click at [149, 168] on link "Case Dashboard" at bounding box center [165, 166] width 289 height 26
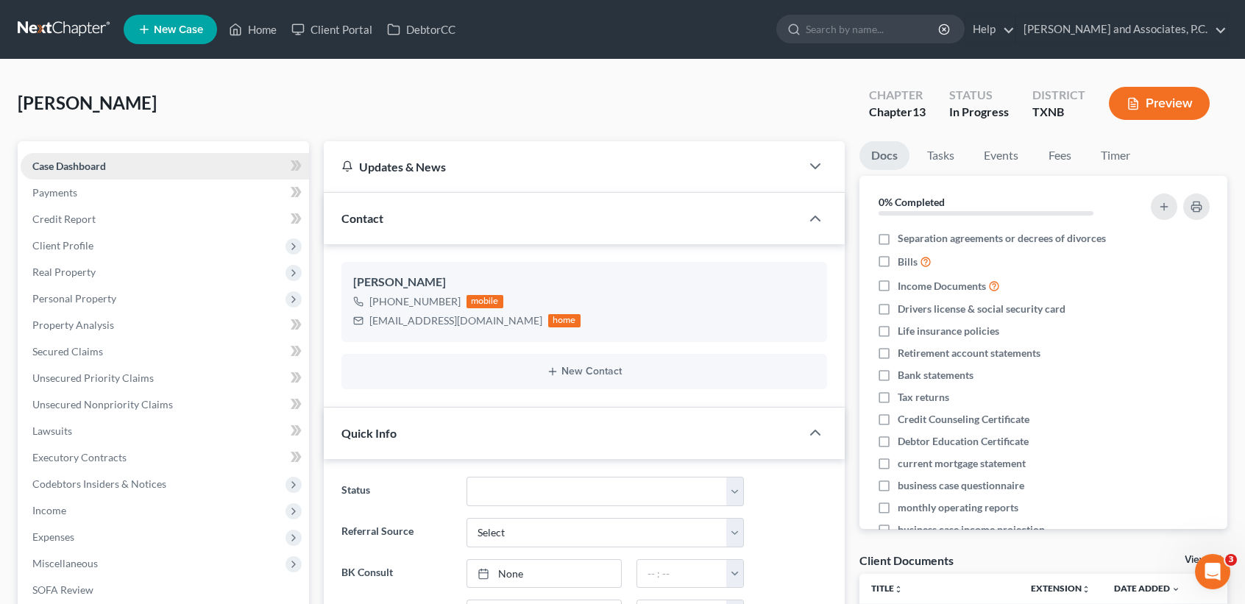
scroll to position [7254, 0]
drag, startPoint x: 52, startPoint y: 519, endPoint x: 60, endPoint y: 519, distance: 8.1
click at [53, 519] on span "Income" at bounding box center [165, 511] width 289 height 26
drag, startPoint x: 88, startPoint y: 539, endPoint x: 933, endPoint y: 545, distance: 845.8
click at [88, 539] on span "Employment Income" at bounding box center [109, 537] width 94 height 13
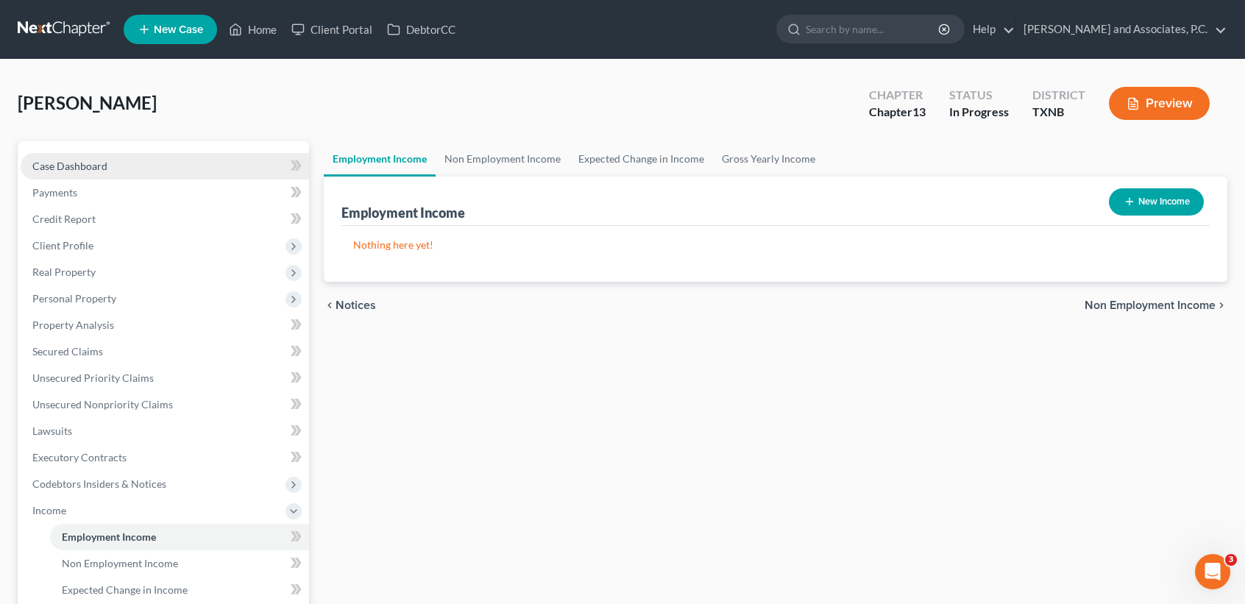
drag, startPoint x: 65, startPoint y: 162, endPoint x: 40, endPoint y: 154, distance: 26.3
click at [65, 162] on span "Case Dashboard" at bounding box center [69, 166] width 75 height 13
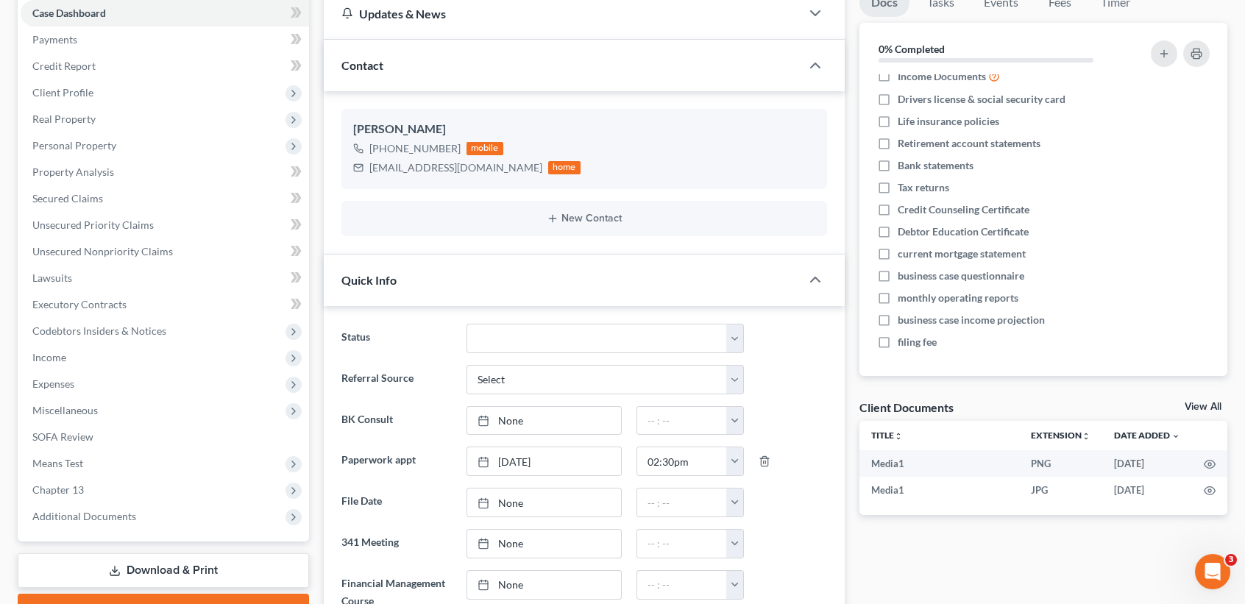
scroll to position [294, 0]
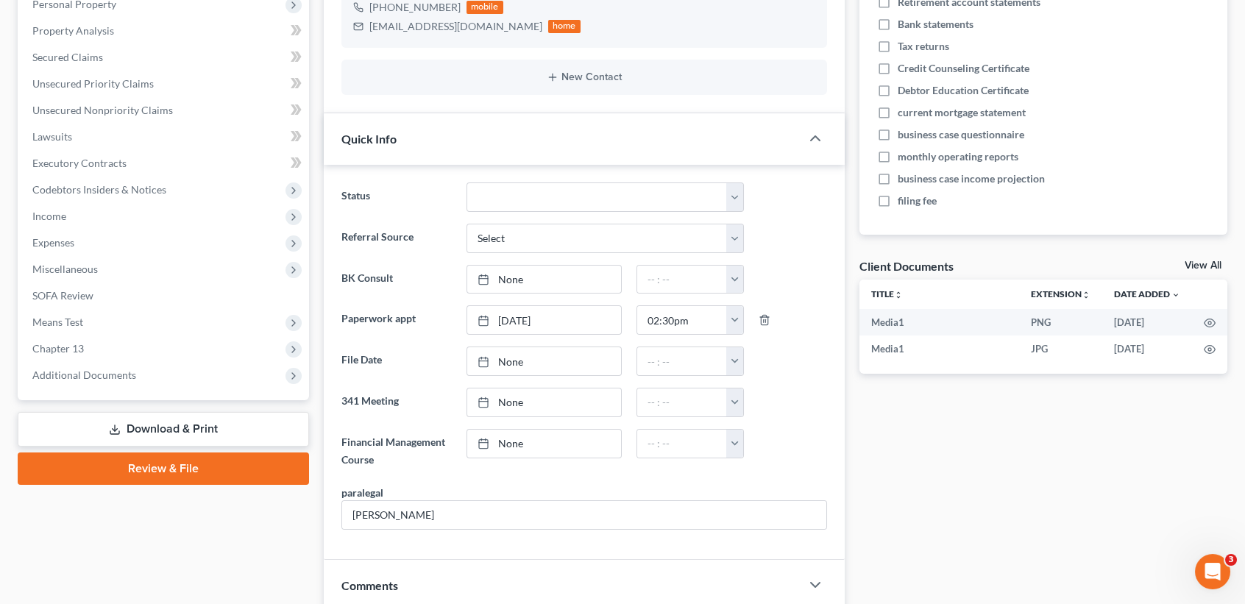
click at [1212, 271] on div "View All" at bounding box center [1206, 267] width 43 height 13
click at [1217, 265] on link "View All" at bounding box center [1203, 266] width 37 height 10
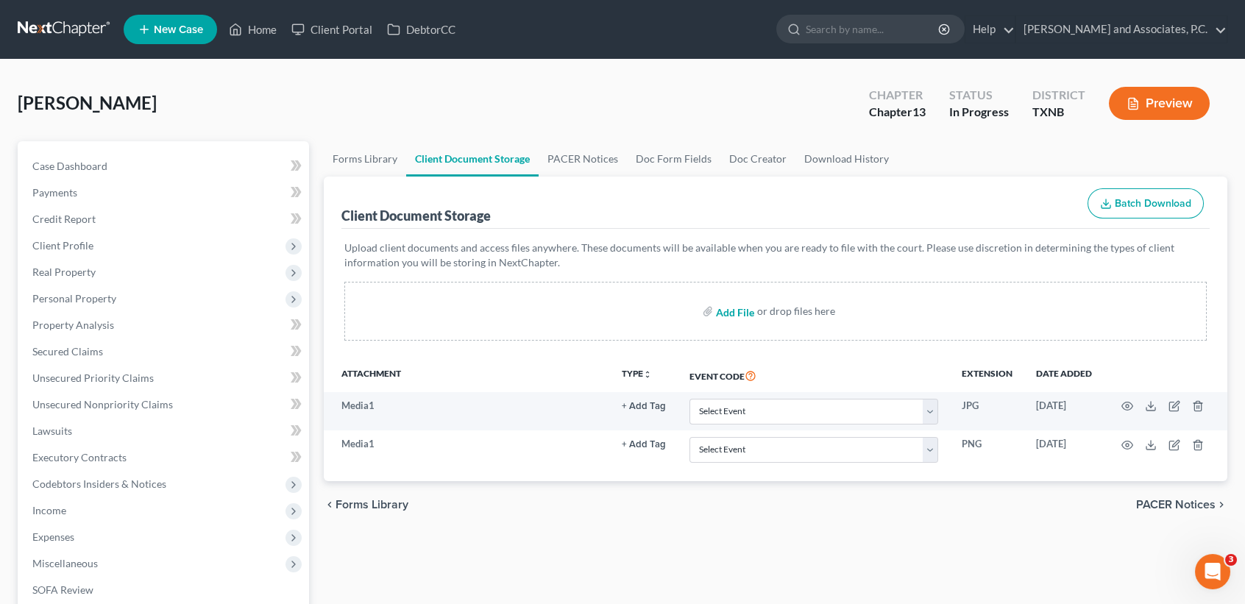
click at [746, 303] on input "file" at bounding box center [733, 311] width 35 height 26
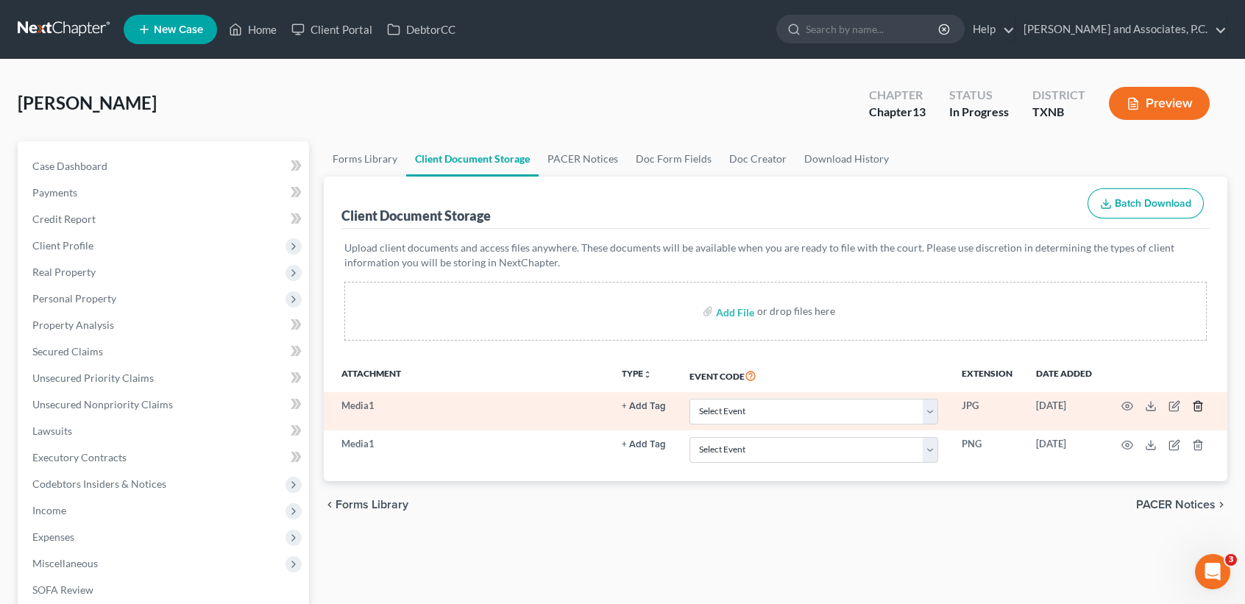
click at [1199, 403] on icon "button" at bounding box center [1198, 406] width 12 height 12
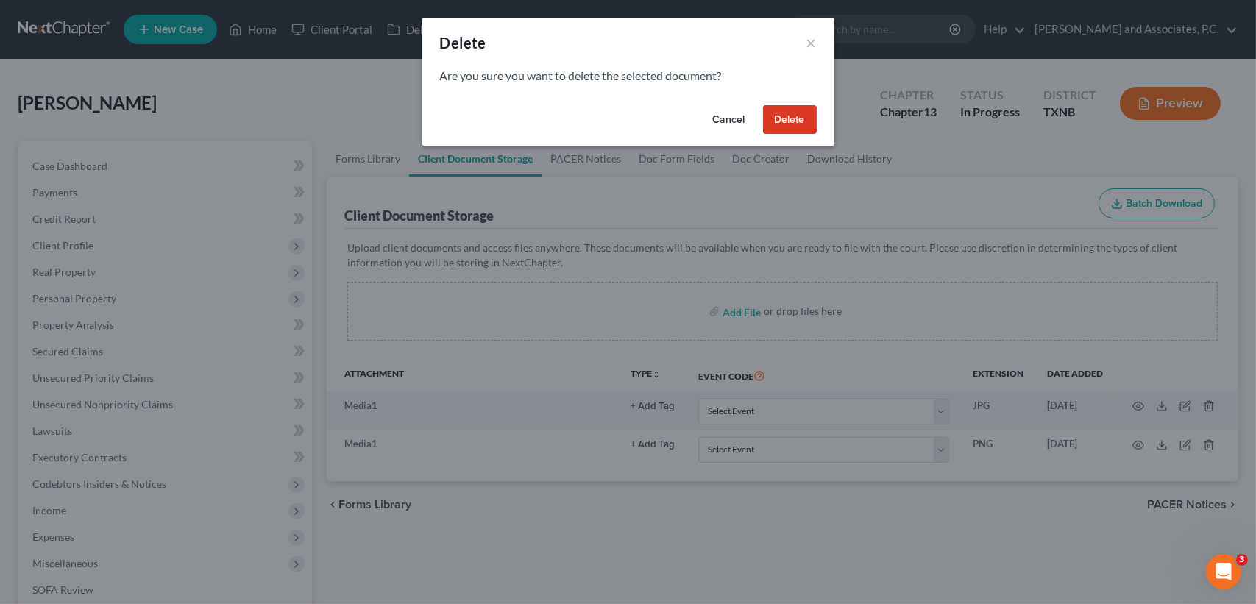
click at [727, 110] on button "Cancel" at bounding box center [729, 119] width 56 height 29
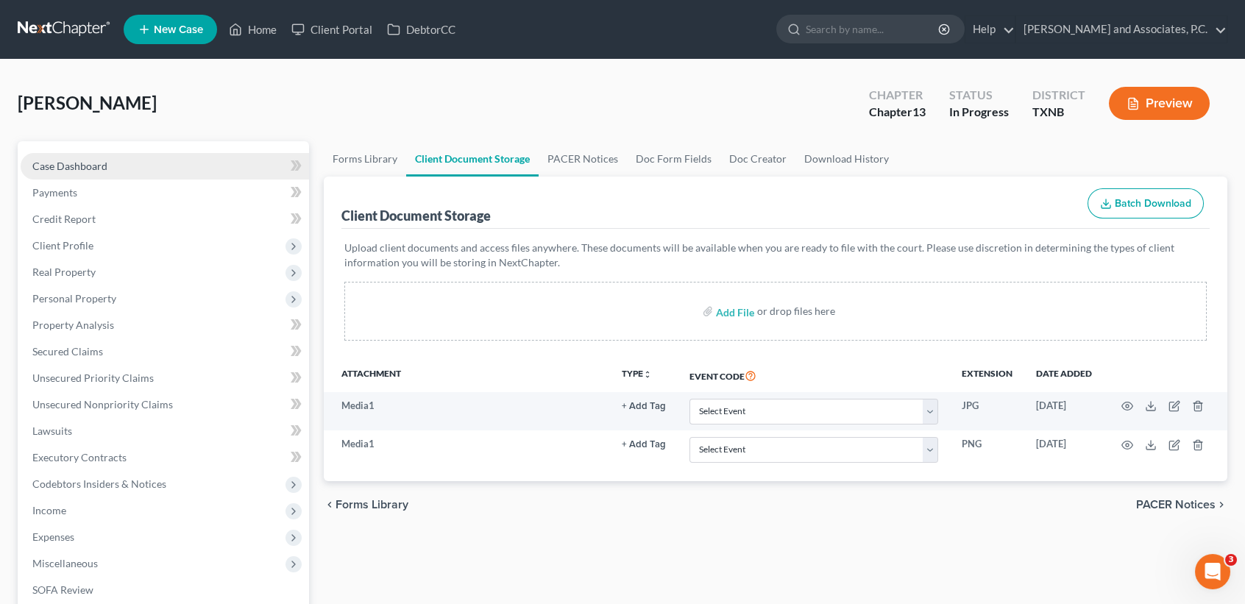
click at [105, 170] on span "Case Dashboard" at bounding box center [69, 166] width 75 height 13
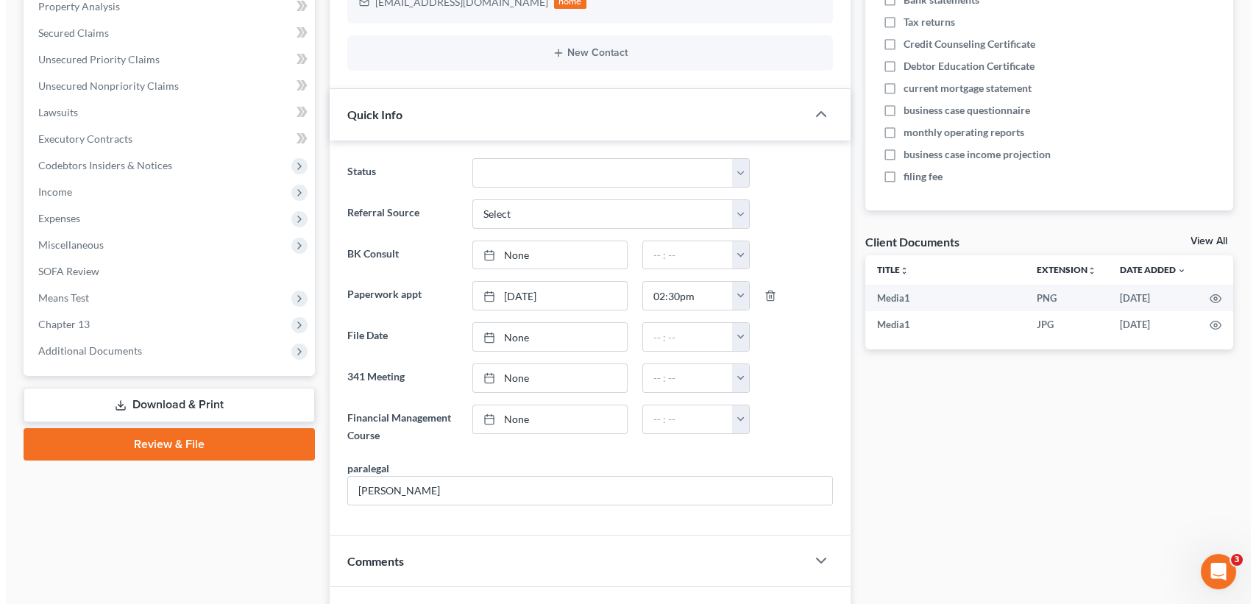
scroll to position [392, 0]
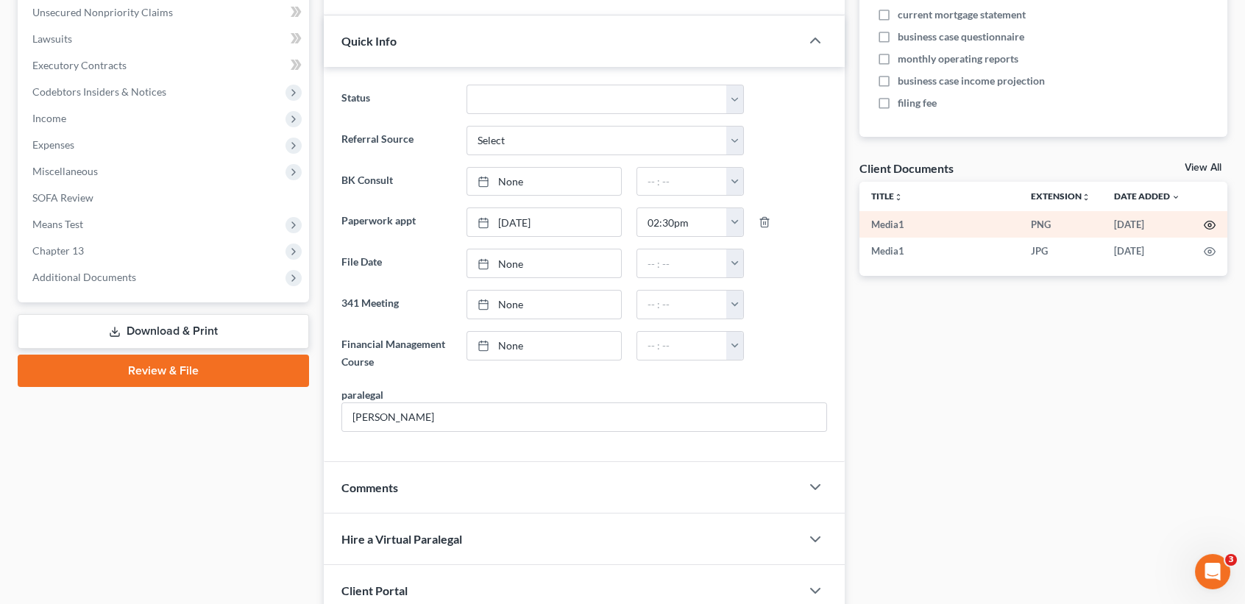
click at [1210, 226] on circle "button" at bounding box center [1210, 225] width 3 height 3
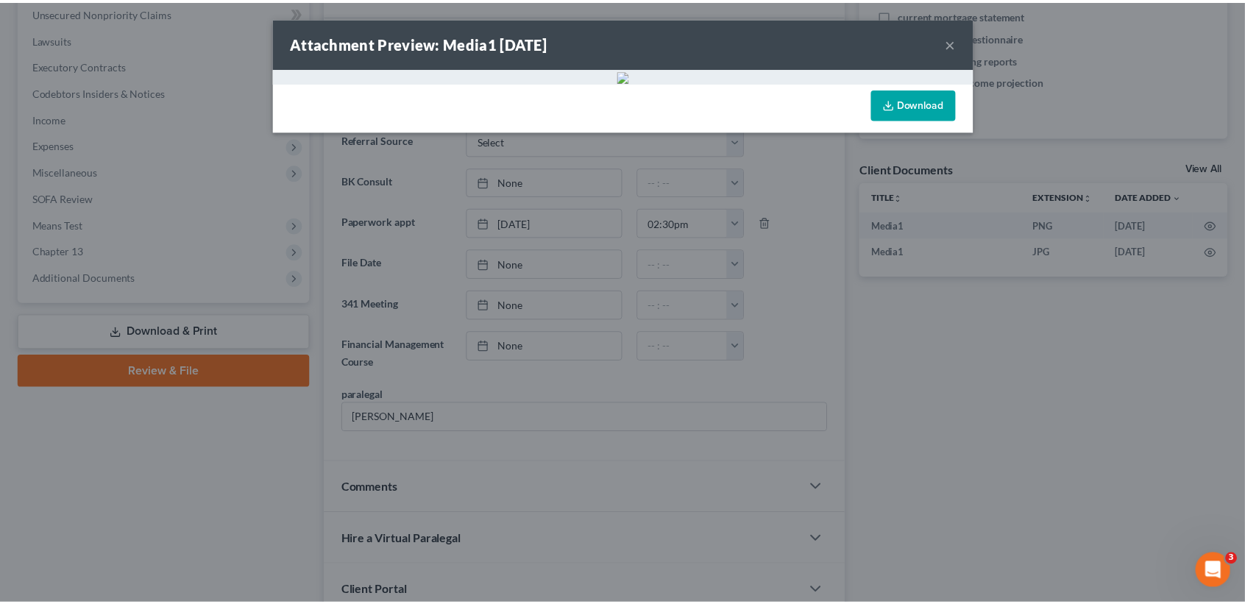
scroll to position [0, 0]
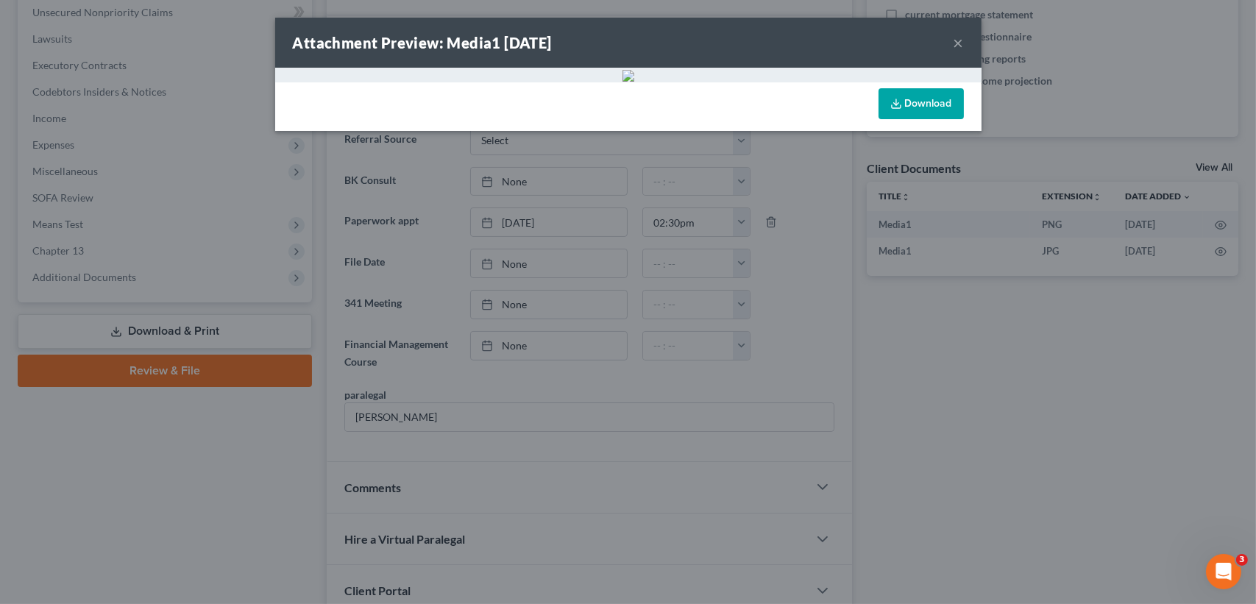
click at [957, 39] on button "×" at bounding box center [959, 43] width 10 height 18
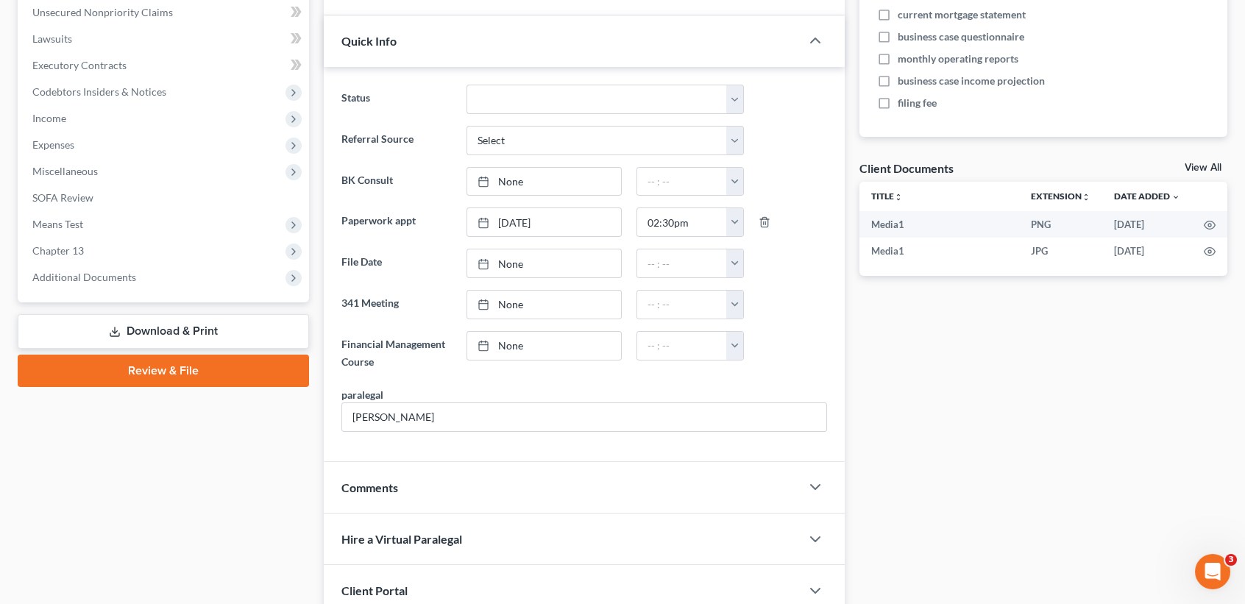
scroll to position [7254, 0]
click at [1202, 166] on link "View All" at bounding box center [1203, 168] width 37 height 10
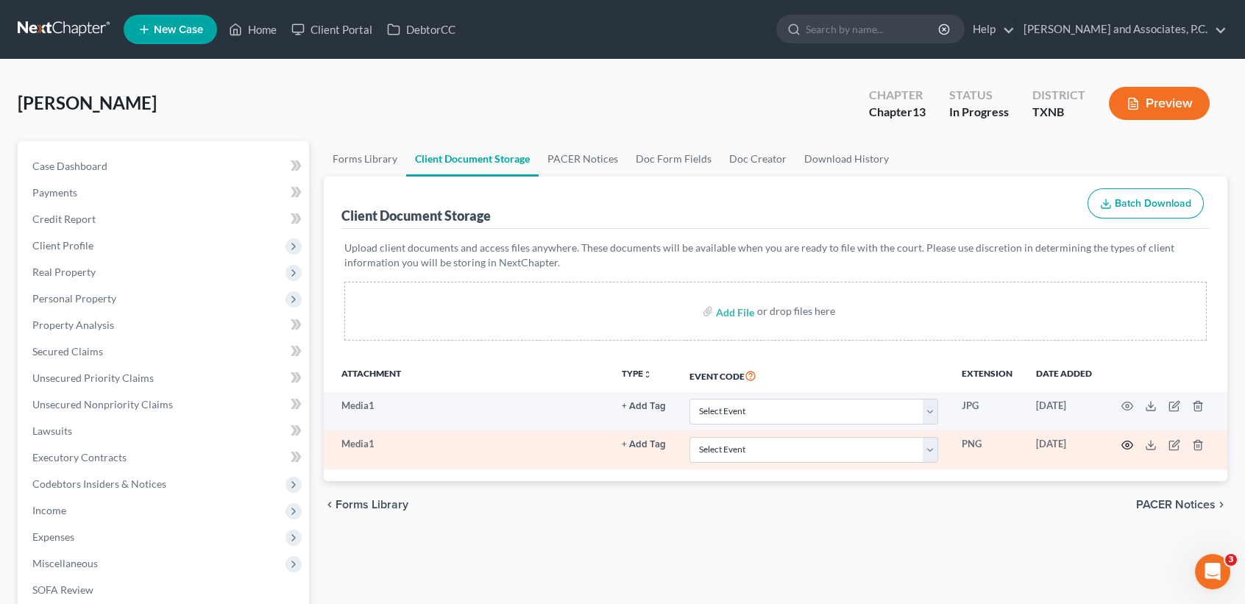
click at [1133, 441] on icon "button" at bounding box center [1128, 445] width 12 height 12
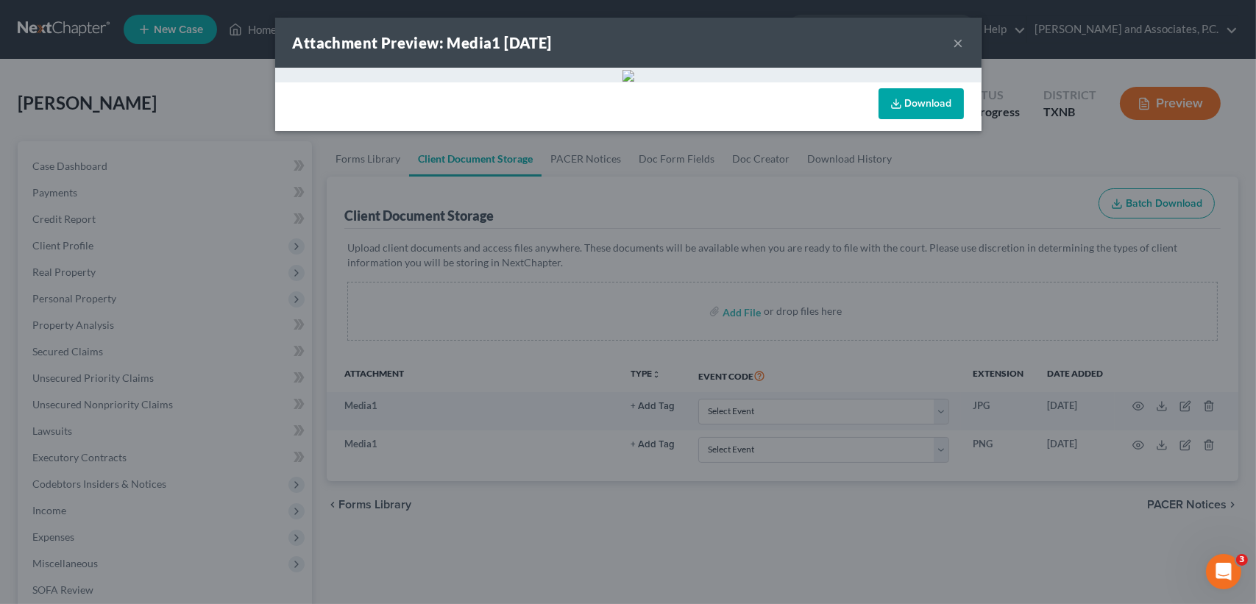
click at [954, 43] on button "×" at bounding box center [959, 43] width 10 height 18
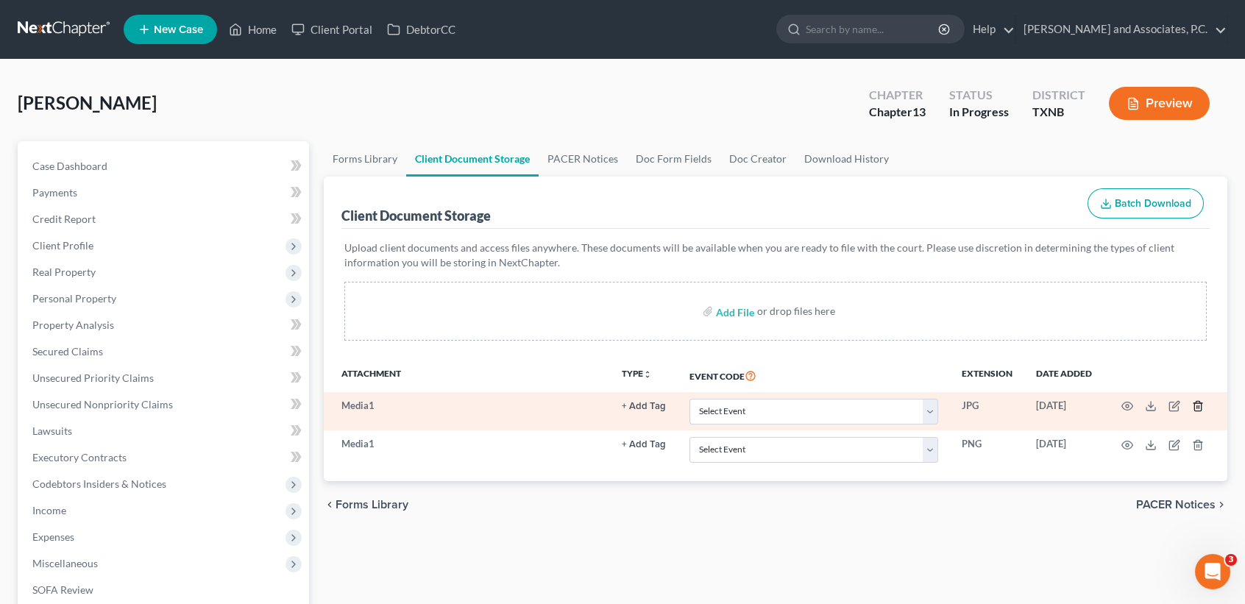
click at [1198, 400] on icon "button" at bounding box center [1198, 406] width 12 height 12
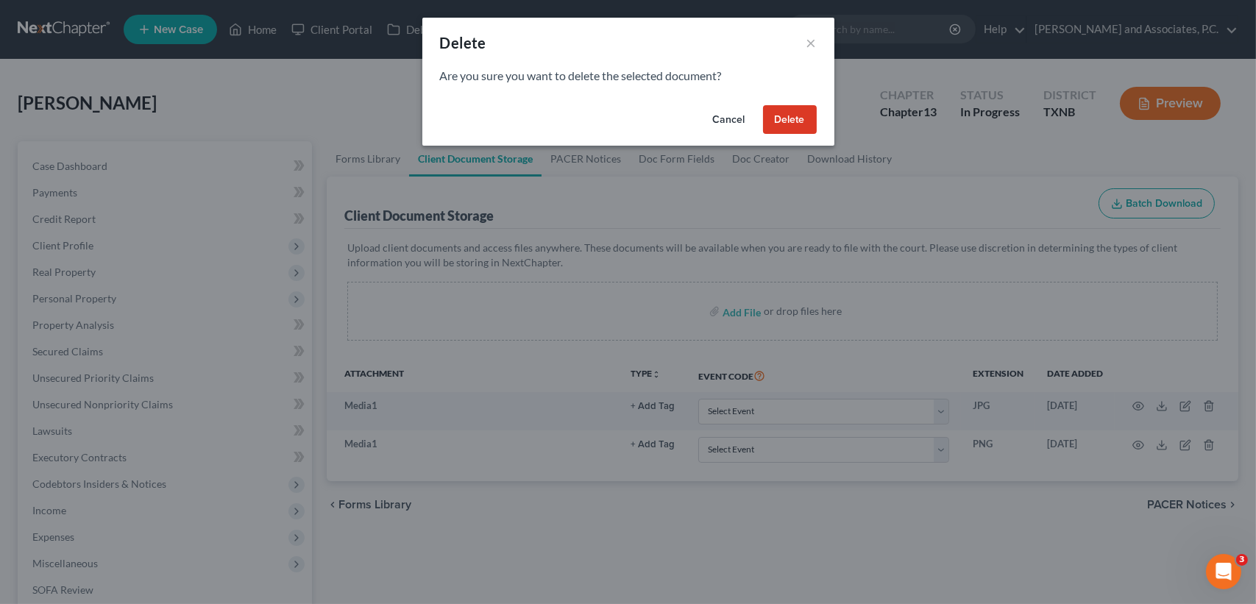
click at [778, 119] on button "Delete" at bounding box center [790, 119] width 54 height 29
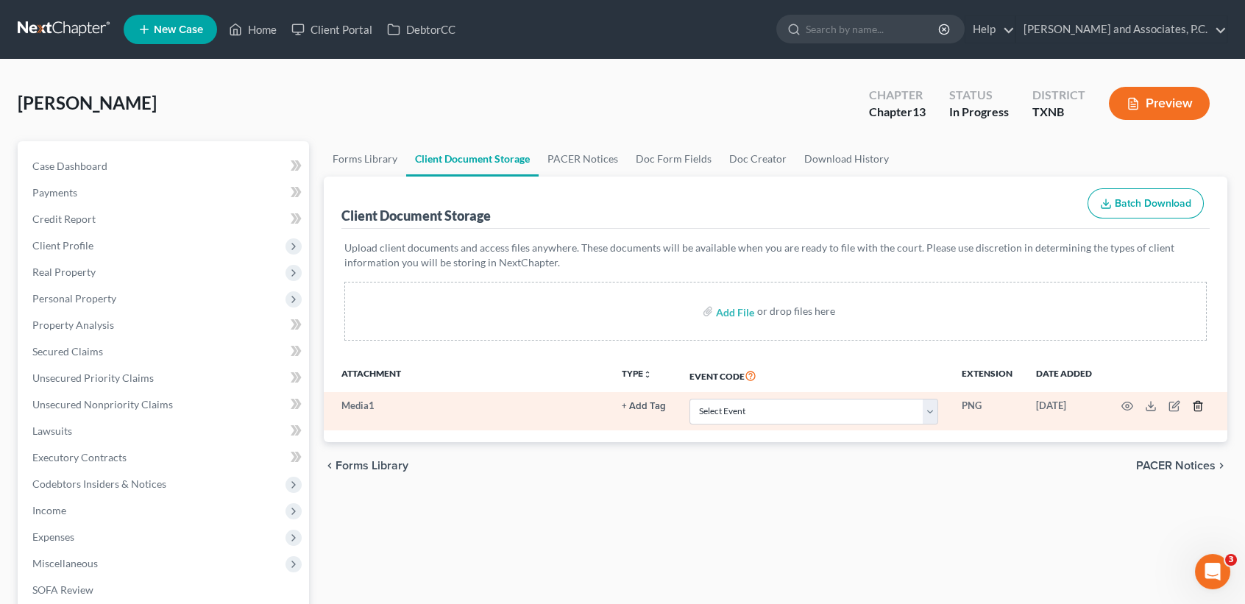
click at [1194, 403] on polyline "button" at bounding box center [1198, 403] width 9 height 0
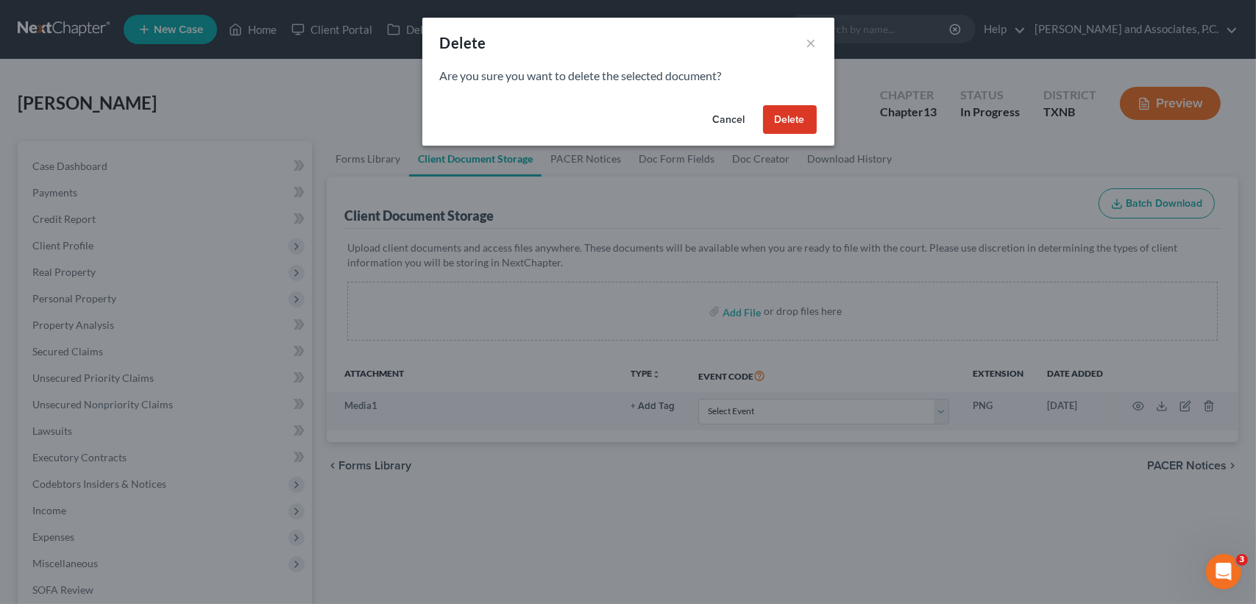
click at [802, 128] on button "Delete" at bounding box center [790, 119] width 54 height 29
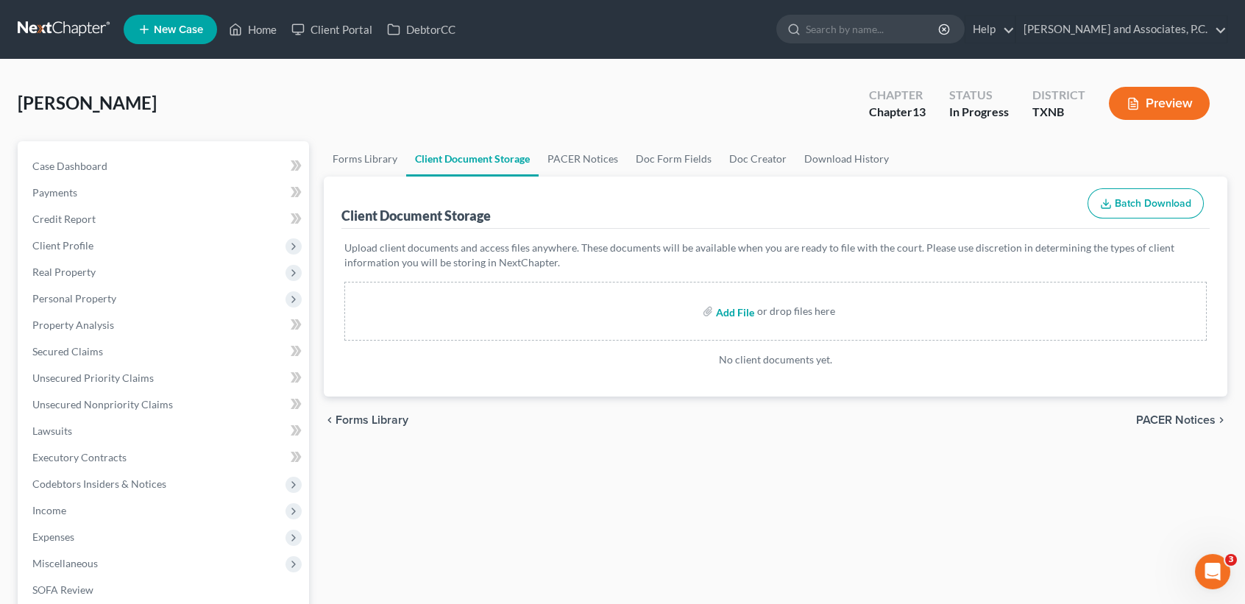
click at [743, 311] on input "file" at bounding box center [733, 311] width 35 height 26
type input "C:\fakepath\credit counseling.pdf"
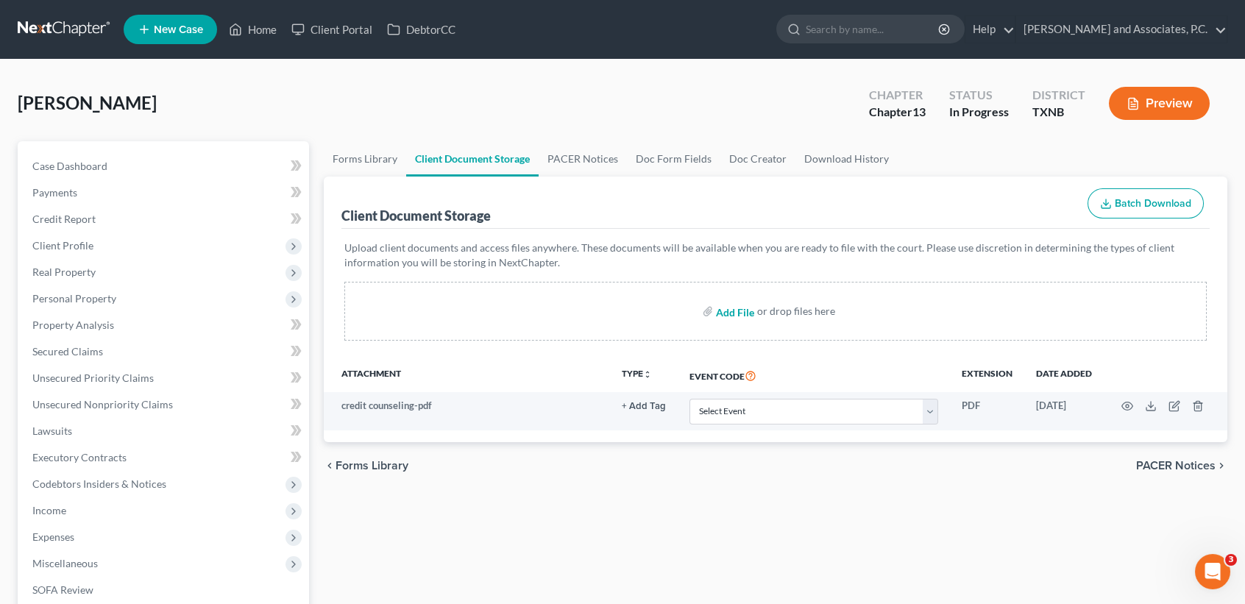
click at [738, 312] on input "file" at bounding box center [733, 311] width 35 height 26
type input "C:\fakepath\dec re electronic filing.pdf"
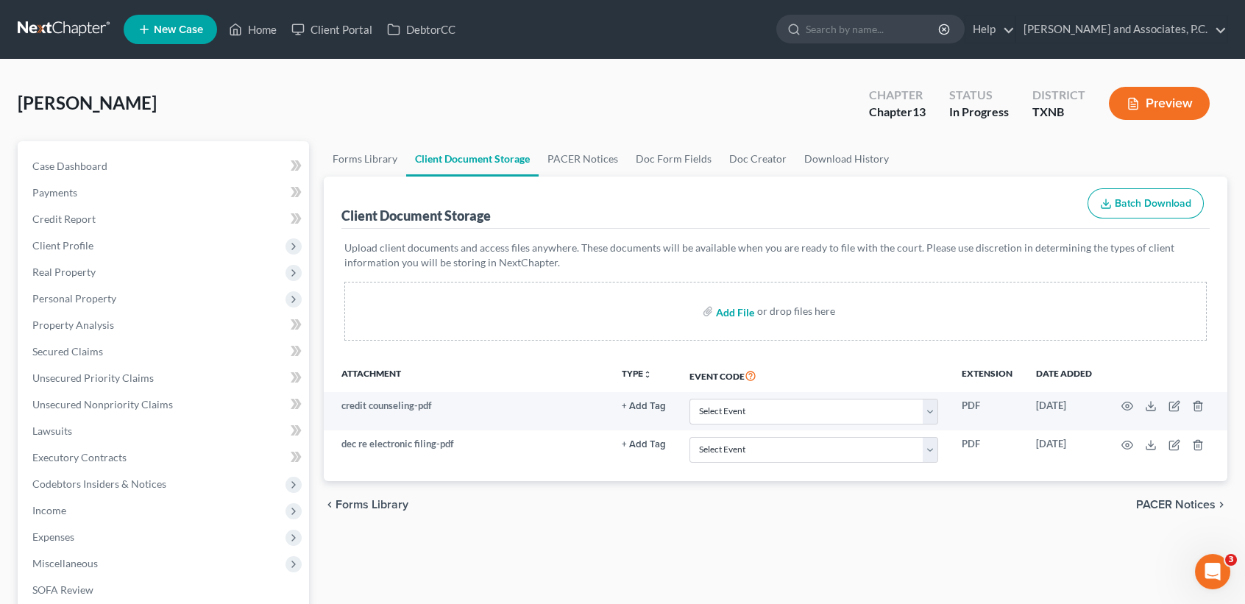
click at [732, 314] on input "file" at bounding box center [733, 311] width 35 height 26
type input "C:\fakepath\dec for electronic filing amended.pdf"
click at [725, 306] on input "file" at bounding box center [733, 311] width 35 height 26
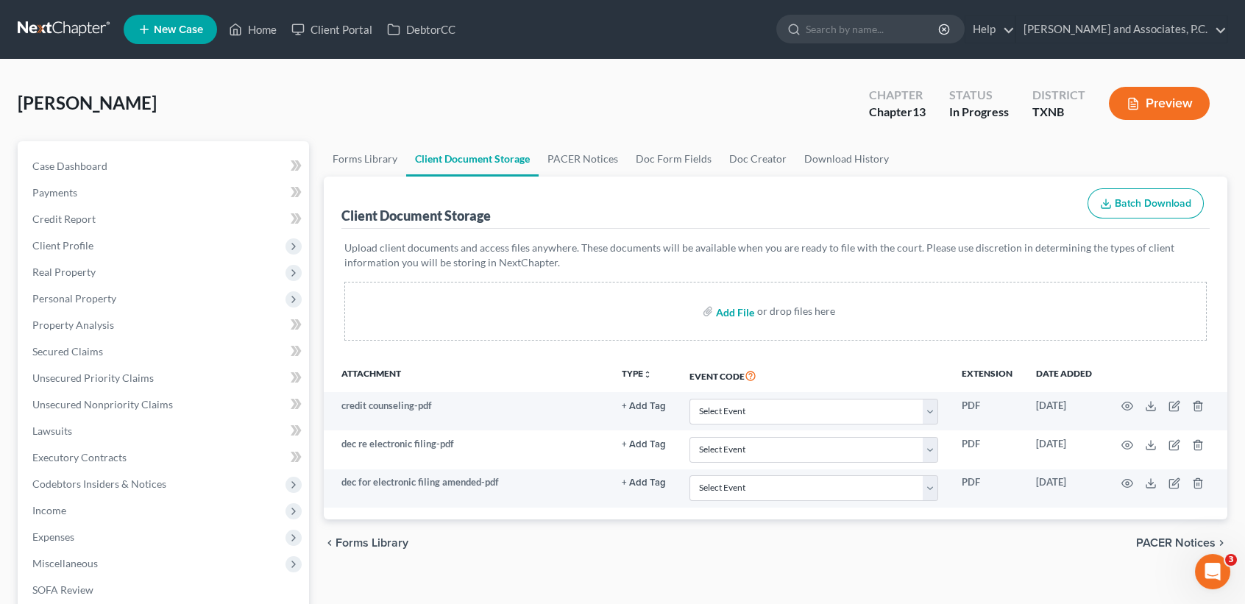
type input "C:\fakepath\employee income record.pdf"
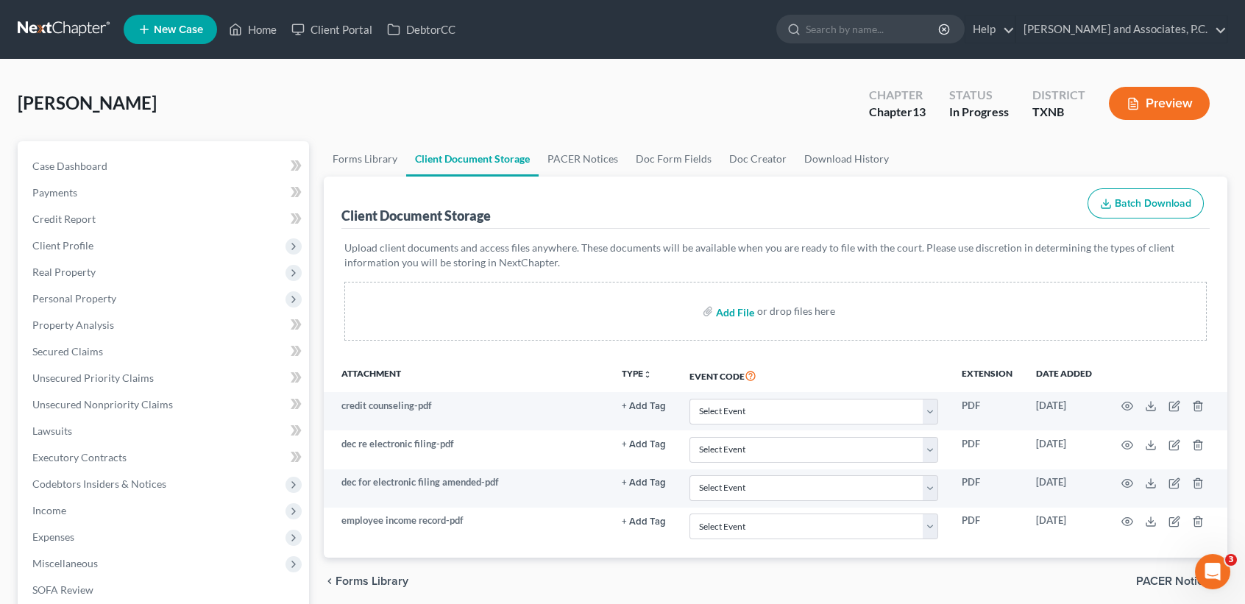
click at [745, 311] on input "file" at bounding box center [733, 311] width 35 height 26
type input "C:\fakepath\ss statement.pdf"
click at [737, 310] on input "file" at bounding box center [733, 311] width 35 height 26
type input "C:\fakepath\tax statement.pdf"
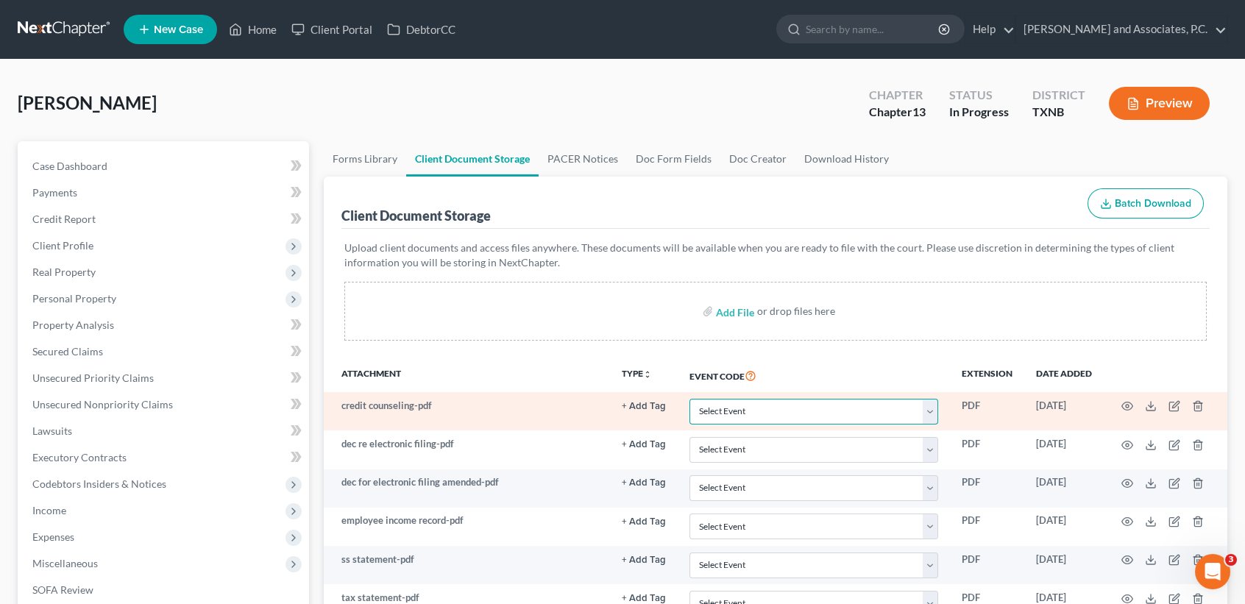
click at [732, 414] on select "Select Event 20 Largest unsecured creditors Amended petition Attachment to Volu…" at bounding box center [814, 412] width 249 height 26
select select "6"
click at [690, 399] on select "Select Event 20 Largest unsecured creditors Amended petition Attachment to Volu…" at bounding box center [814, 412] width 249 height 26
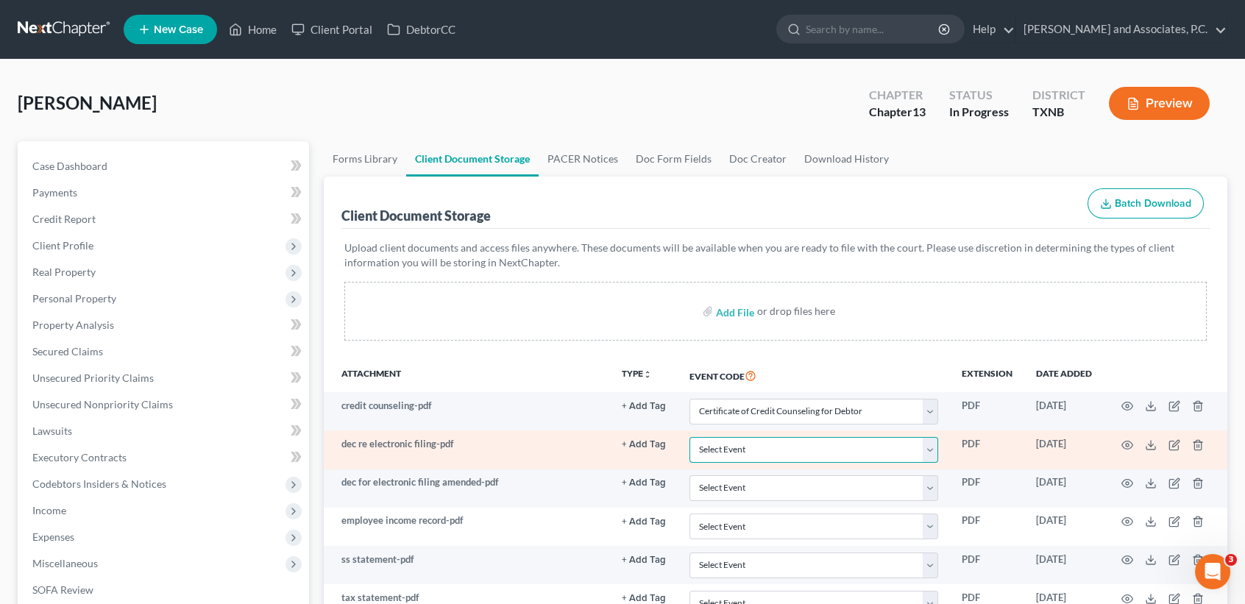
click at [723, 446] on select "Select Event 20 Largest unsecured creditors Amended petition Attachment to Volu…" at bounding box center [814, 450] width 249 height 26
select select "19"
click at [690, 437] on select "Select Event 20 Largest unsecured creditors Amended petition Attachment to Volu…" at bounding box center [814, 450] width 249 height 26
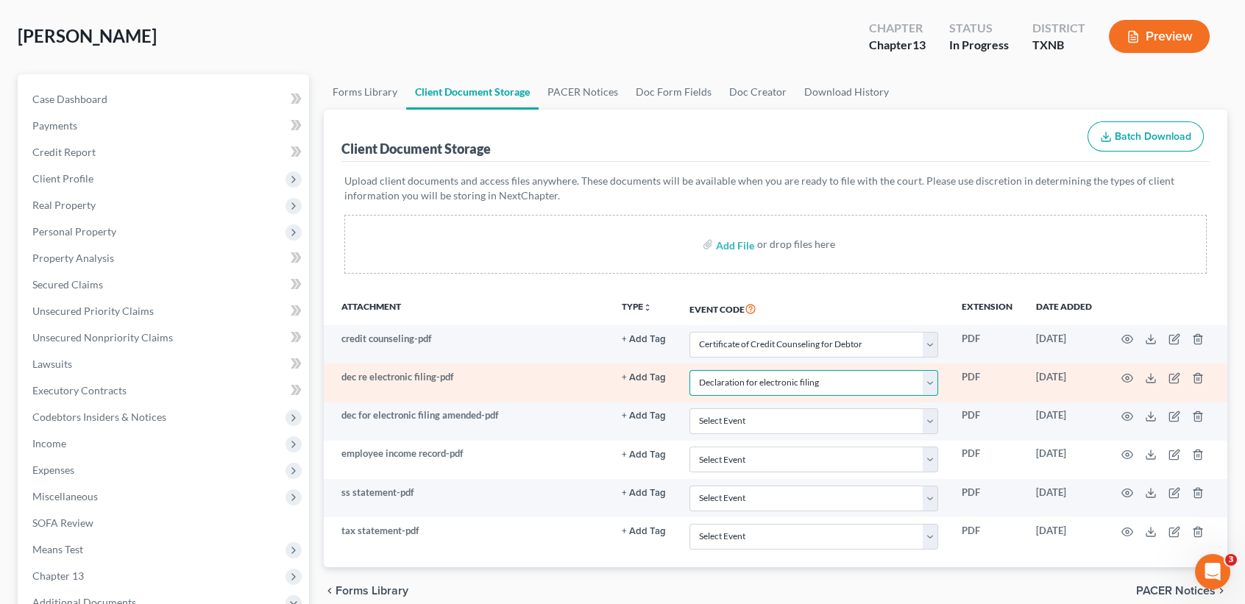
scroll to position [98, 0]
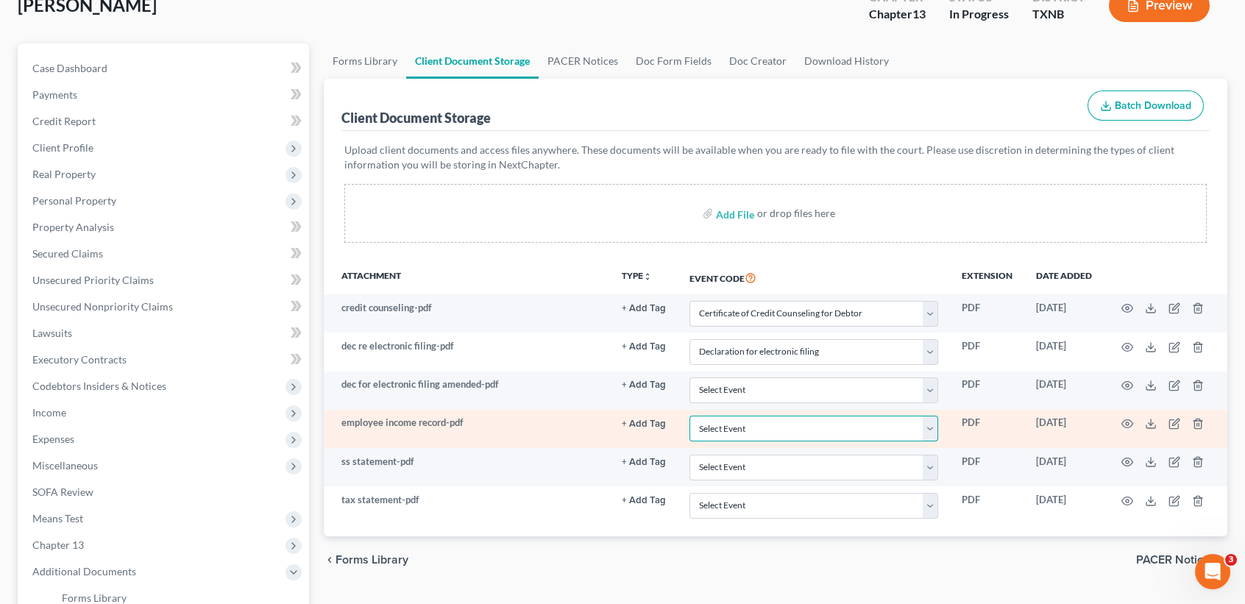
click at [715, 423] on select "Select Event 20 Largest unsecured creditors Amended petition Attachment to Volu…" at bounding box center [814, 429] width 249 height 26
select select "22"
click at [690, 418] on select "Select Event 20 Largest unsecured creditors Amended petition Attachment to Volu…" at bounding box center [814, 429] width 249 height 26
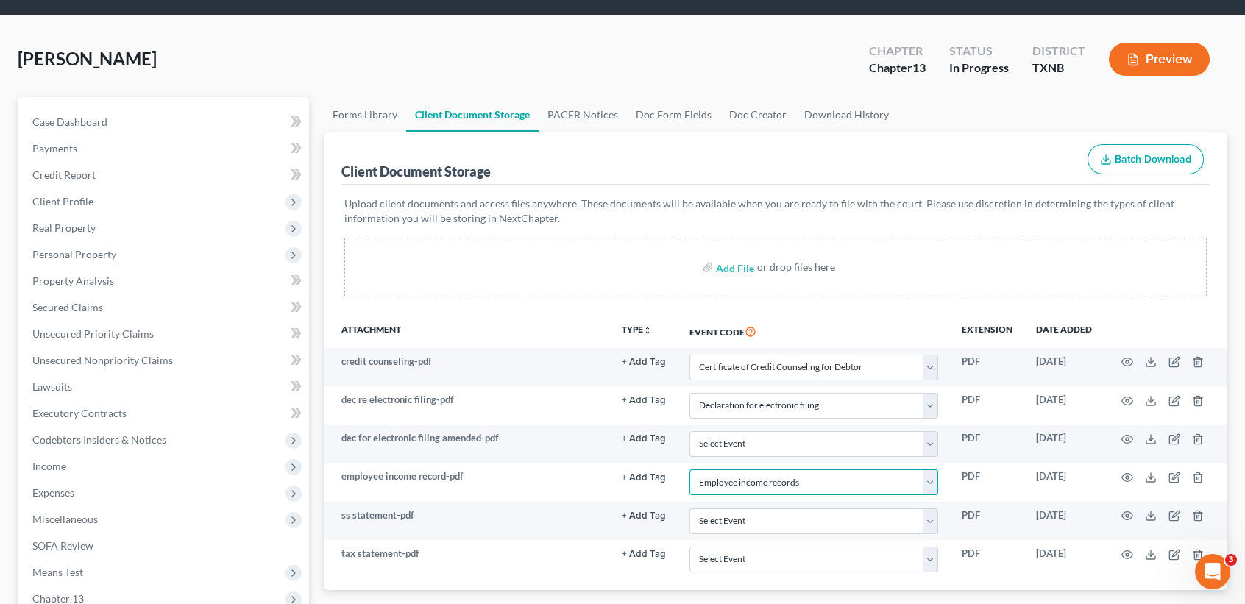
scroll to position [0, 0]
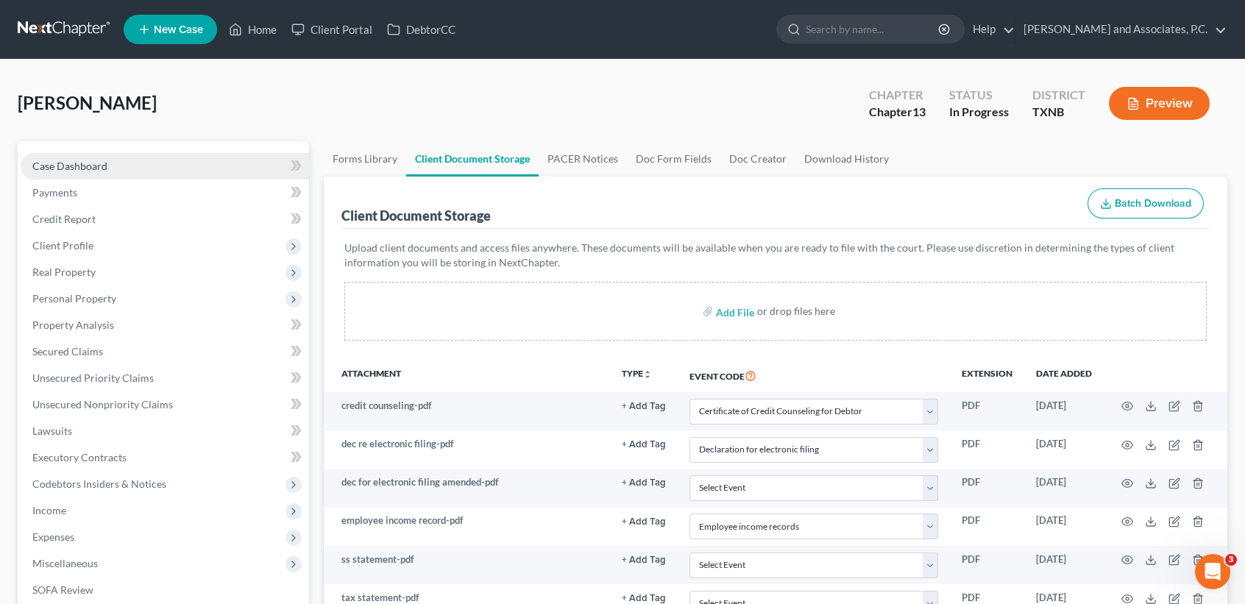
click at [51, 168] on span "Case Dashboard" at bounding box center [69, 166] width 75 height 13
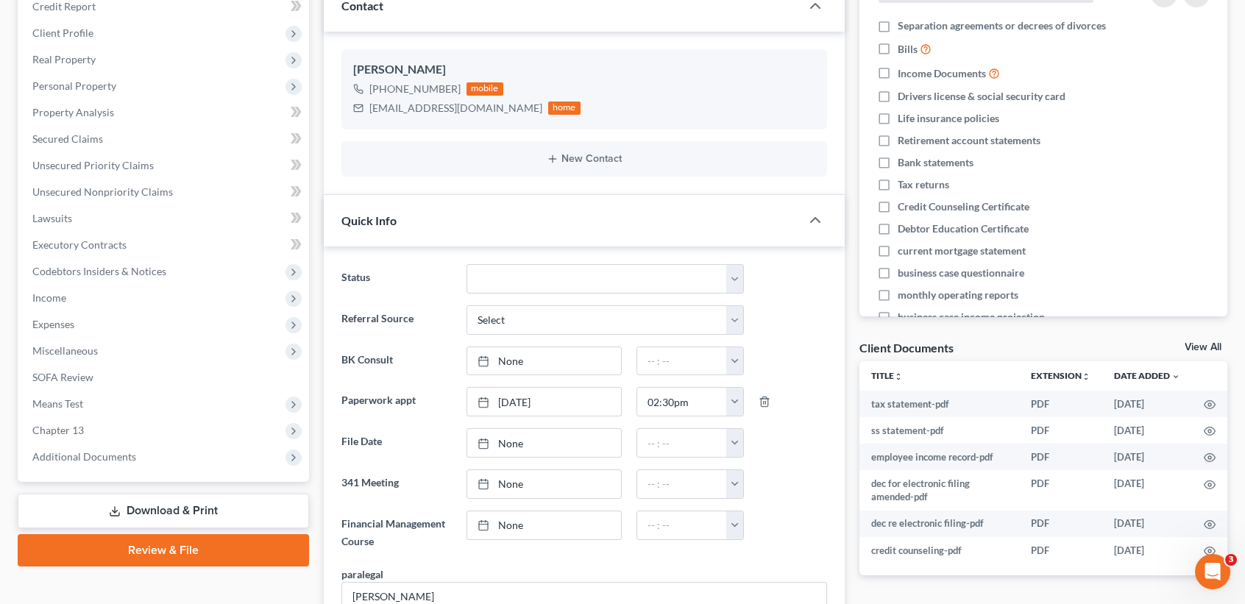
scroll to position [490, 0]
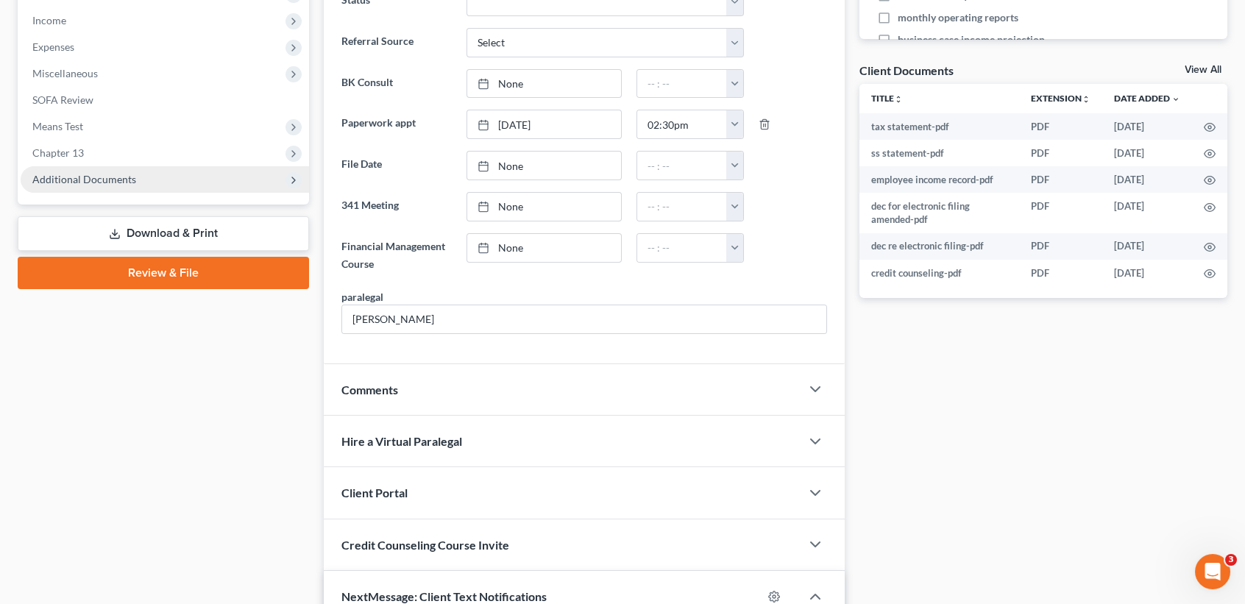
click at [89, 179] on span "Additional Documents" at bounding box center [84, 179] width 104 height 13
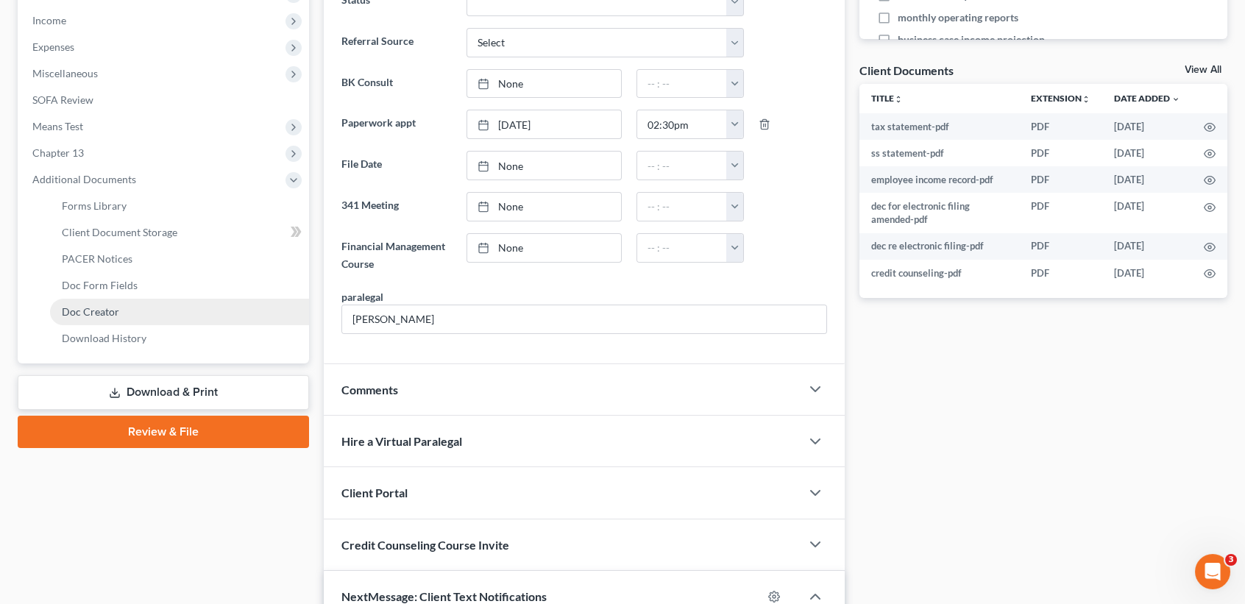
click at [127, 309] on link "Doc Creator" at bounding box center [179, 312] width 259 height 26
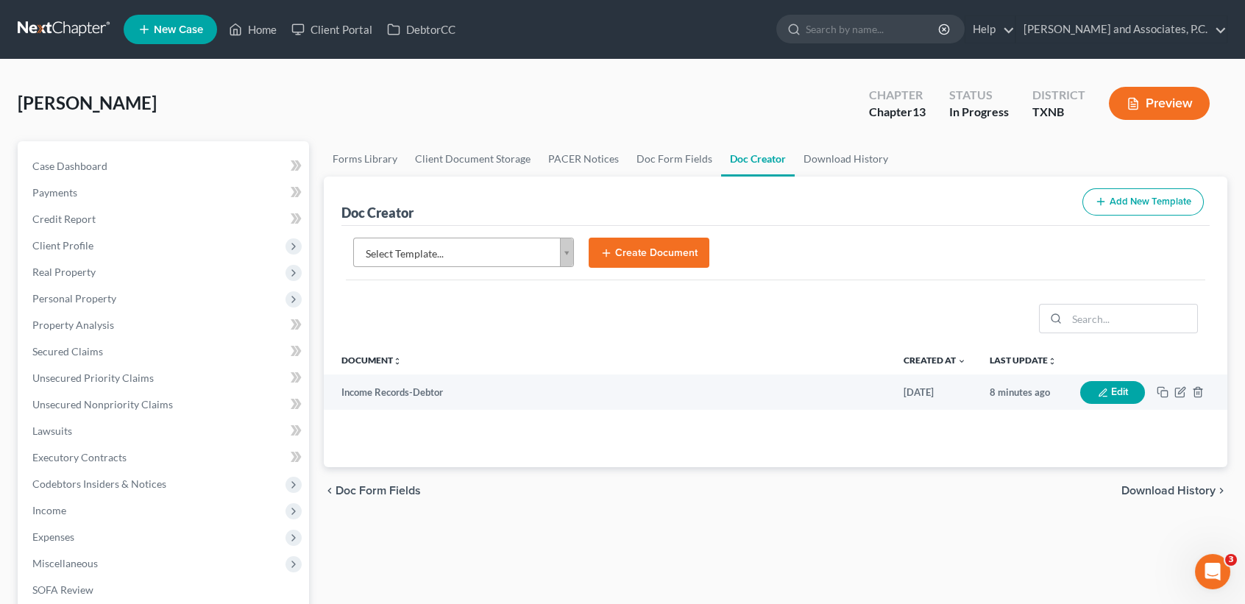
click at [504, 259] on body "Home New Case Client Portal DebtorCC Monte J. White and Associates, P.C. desire…" at bounding box center [622, 497] width 1245 height 994
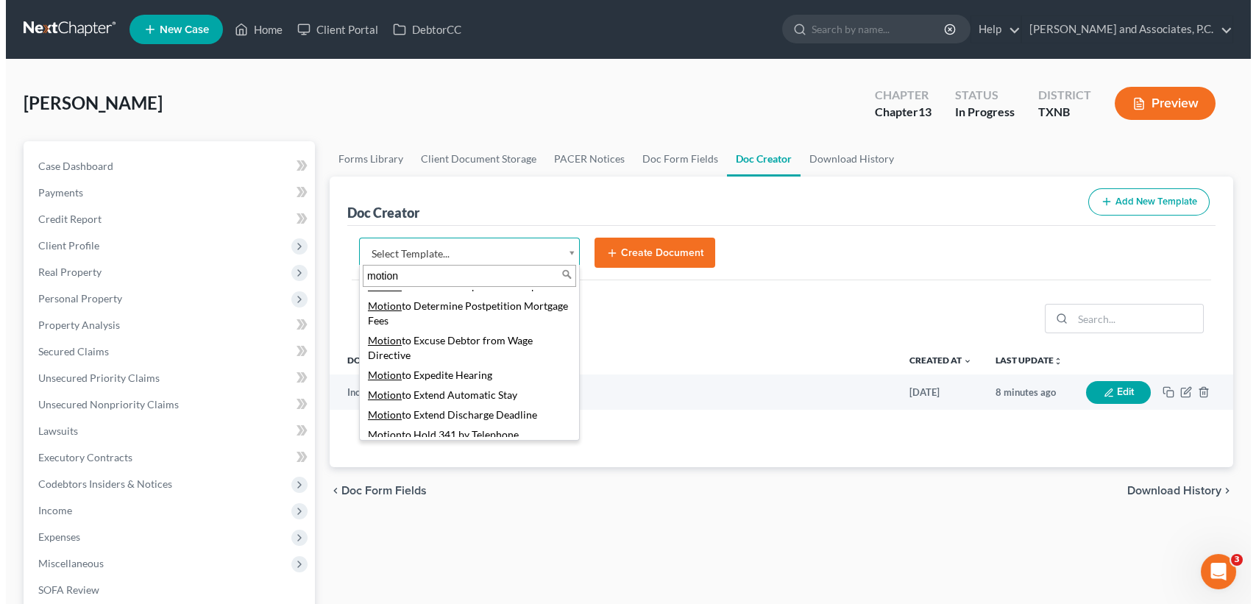
scroll to position [785, 0]
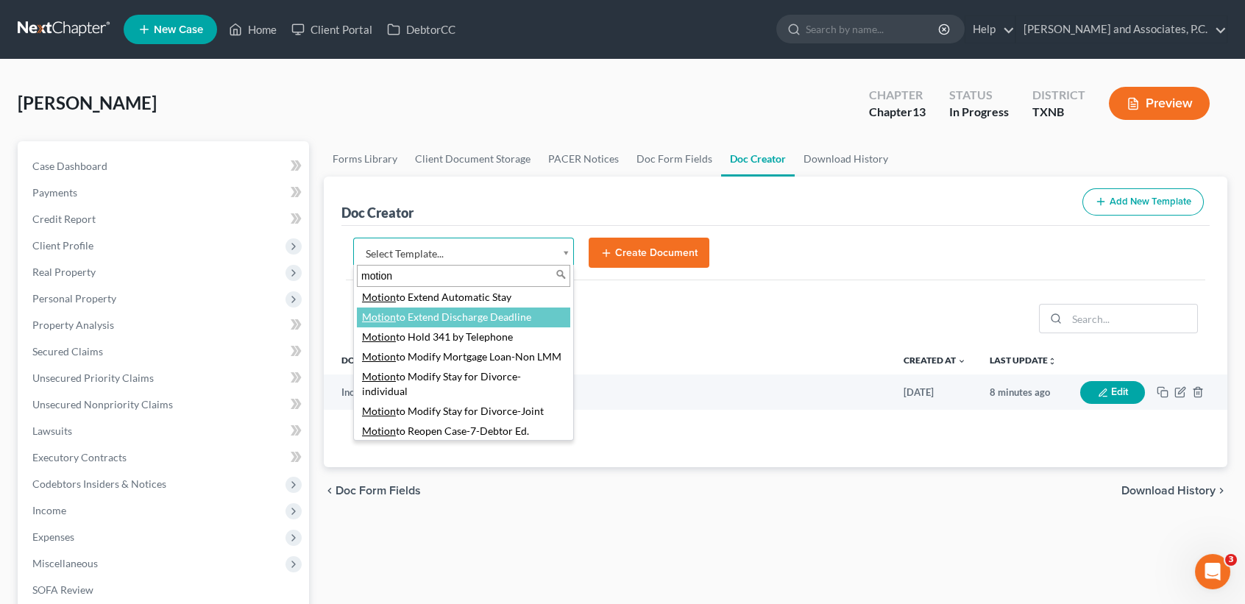
type input "motion"
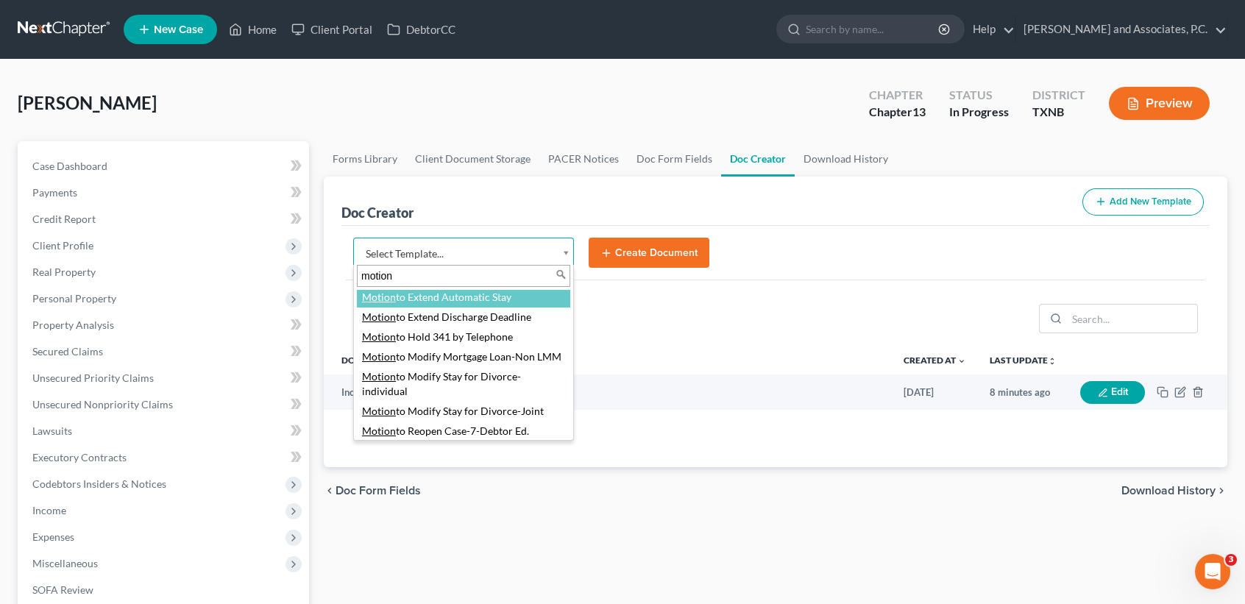
select select "77114"
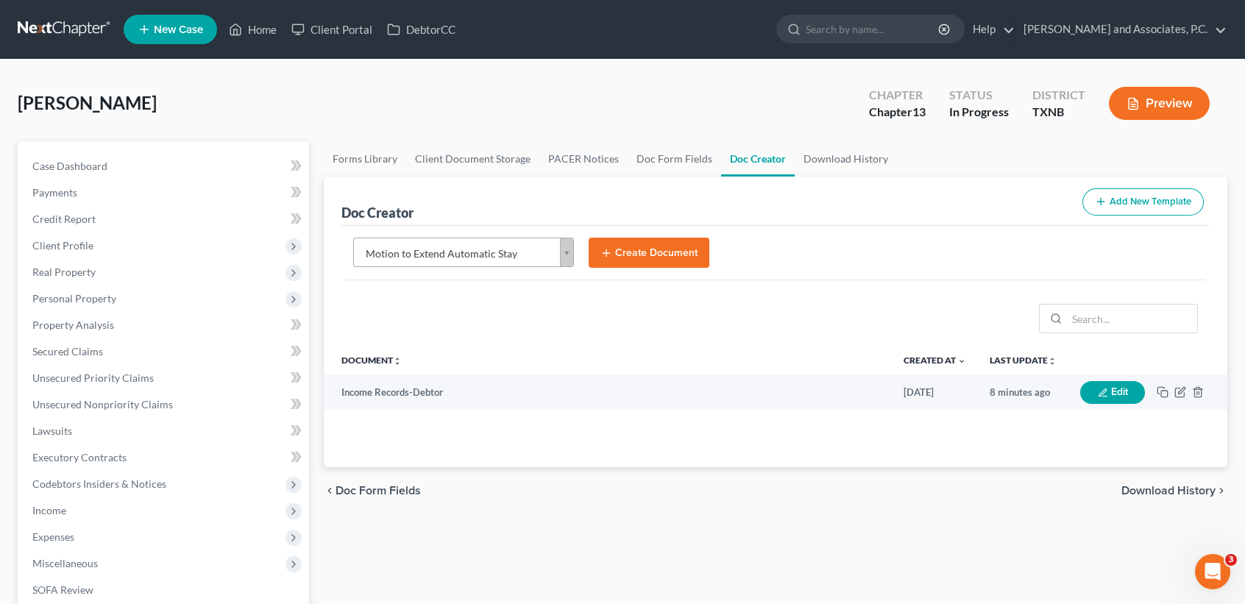
click at [705, 241] on button "Create Document" at bounding box center [649, 253] width 121 height 31
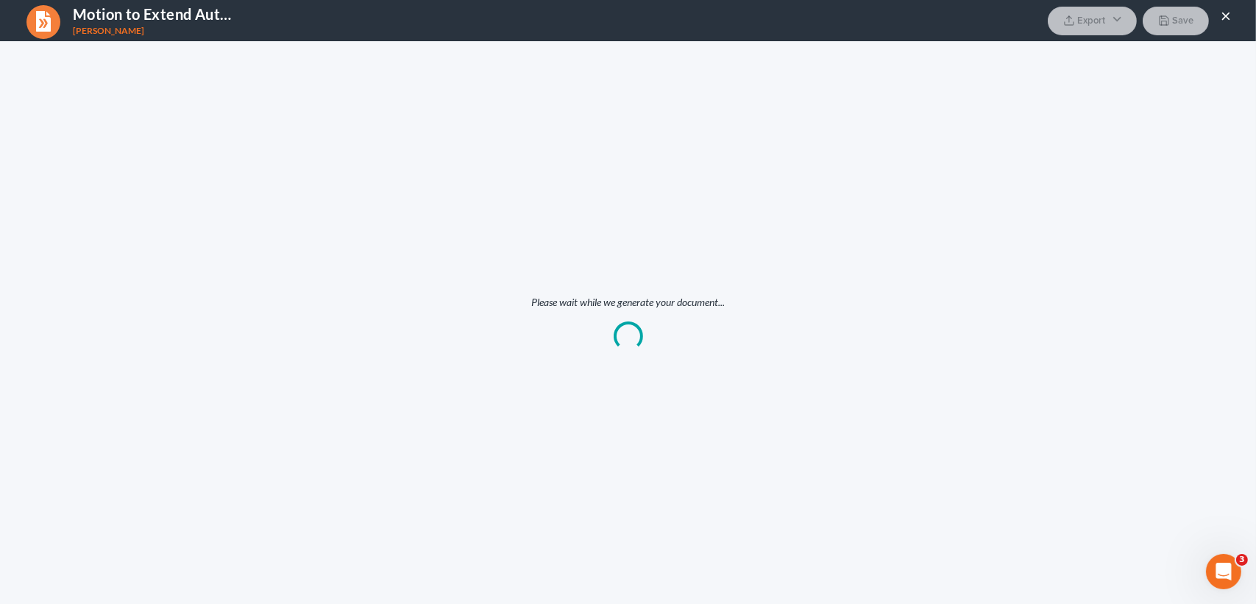
scroll to position [0, 0]
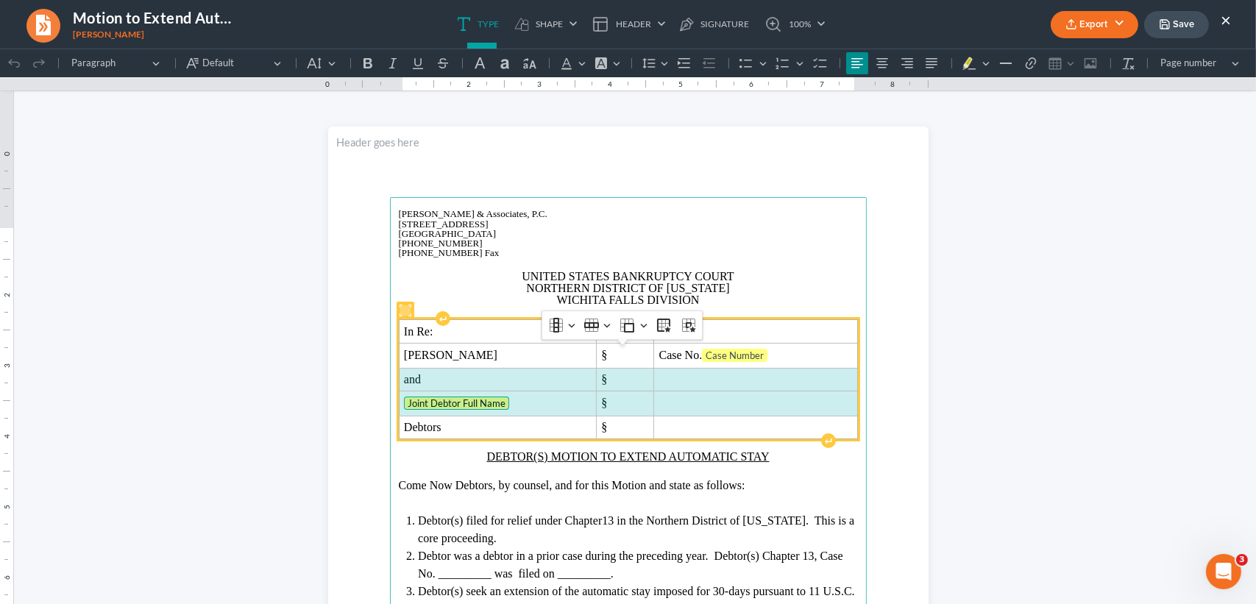
drag, startPoint x: 417, startPoint y: 405, endPoint x: 786, endPoint y: 434, distance: 370.0
click at [786, 434] on tbody "In Re: § Teresa Lynn Winstel § Case No. Case Number and § Joint Debtor Full Nam…" at bounding box center [628, 379] width 459 height 119
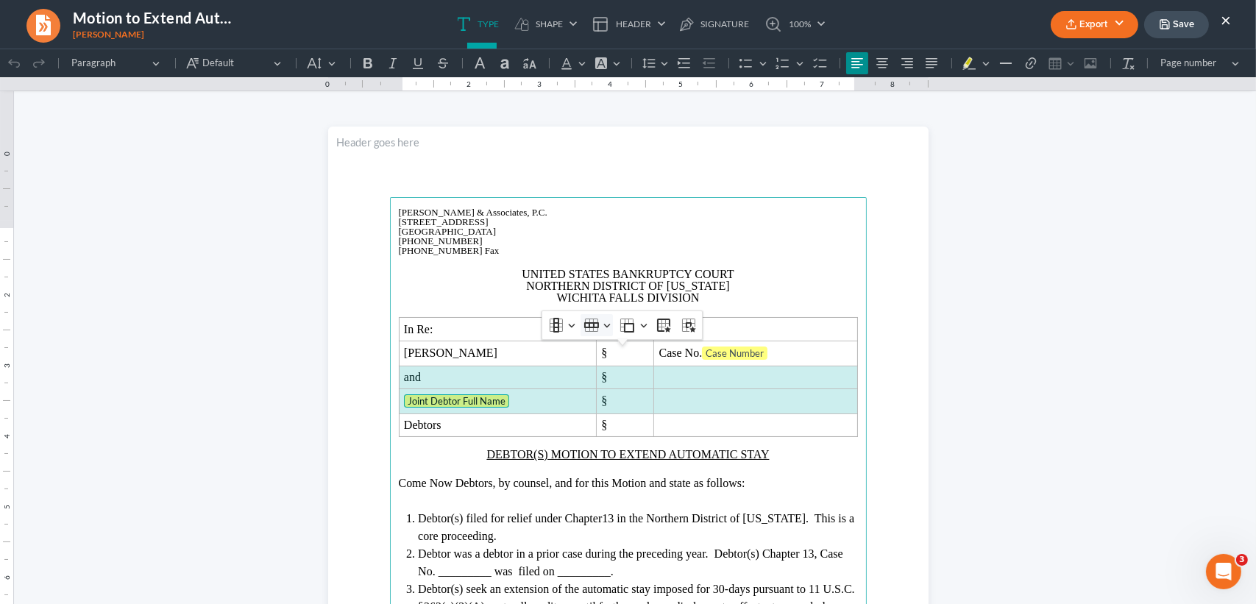
click at [590, 326] on icon "Table toolbar" at bounding box center [591, 325] width 15 height 15
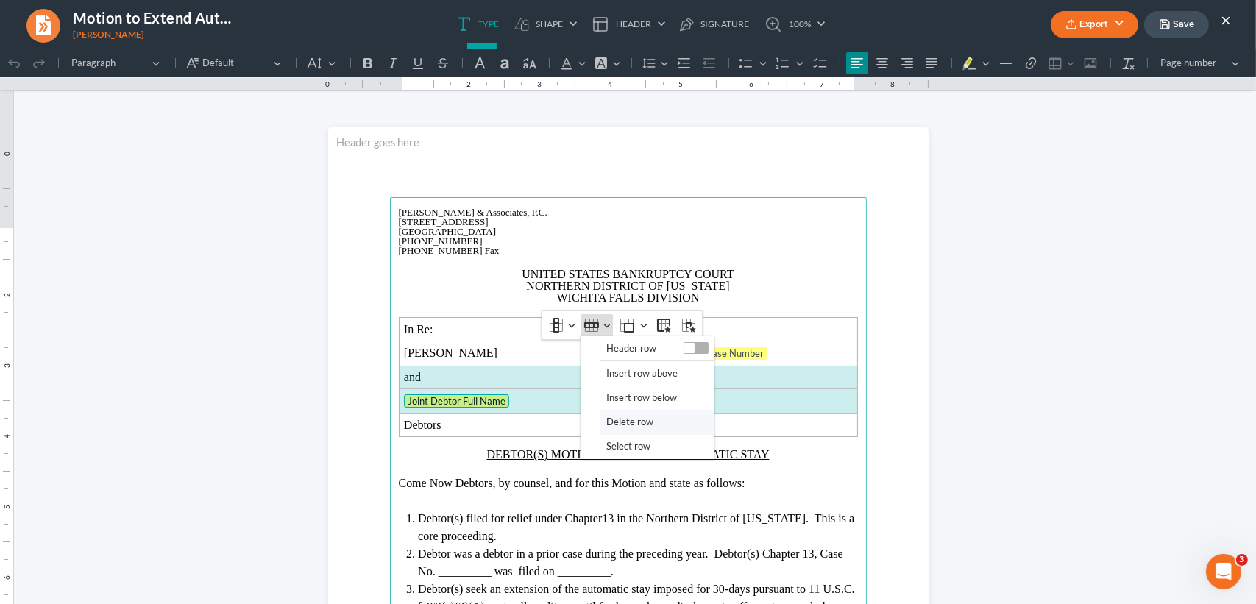
click at [618, 423] on span "Delete row" at bounding box center [630, 422] width 47 height 17
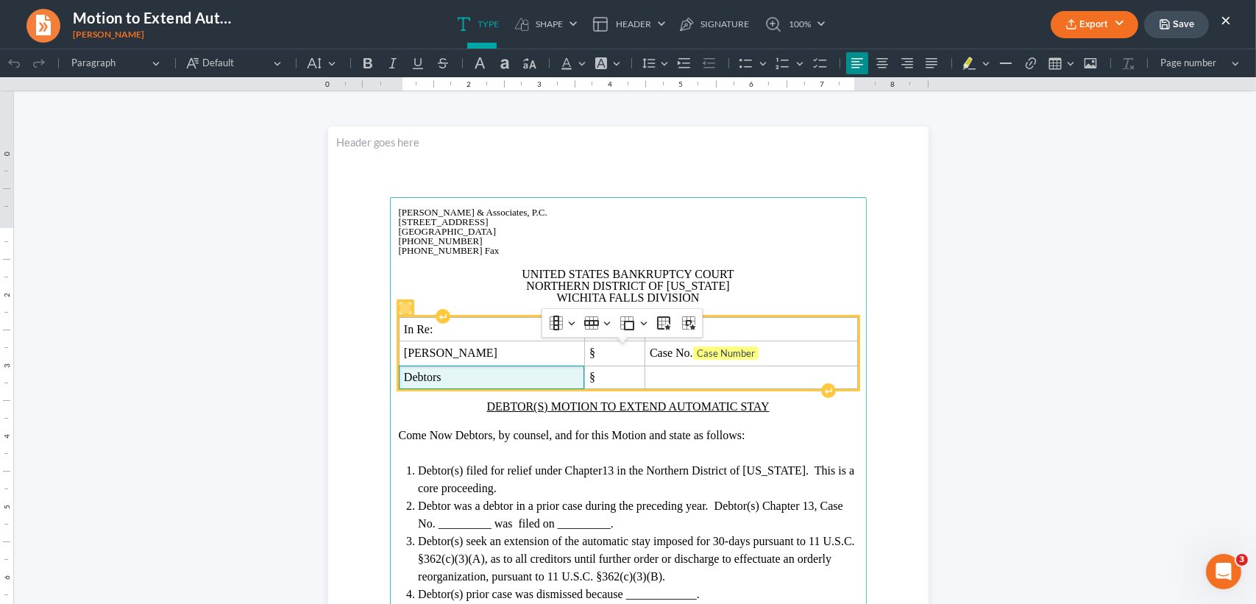
click at [491, 384] on span "Debtors" at bounding box center [491, 377] width 175 height 13
click at [799, 361] on span "Case No. Case Number" at bounding box center [751, 354] width 202 height 15
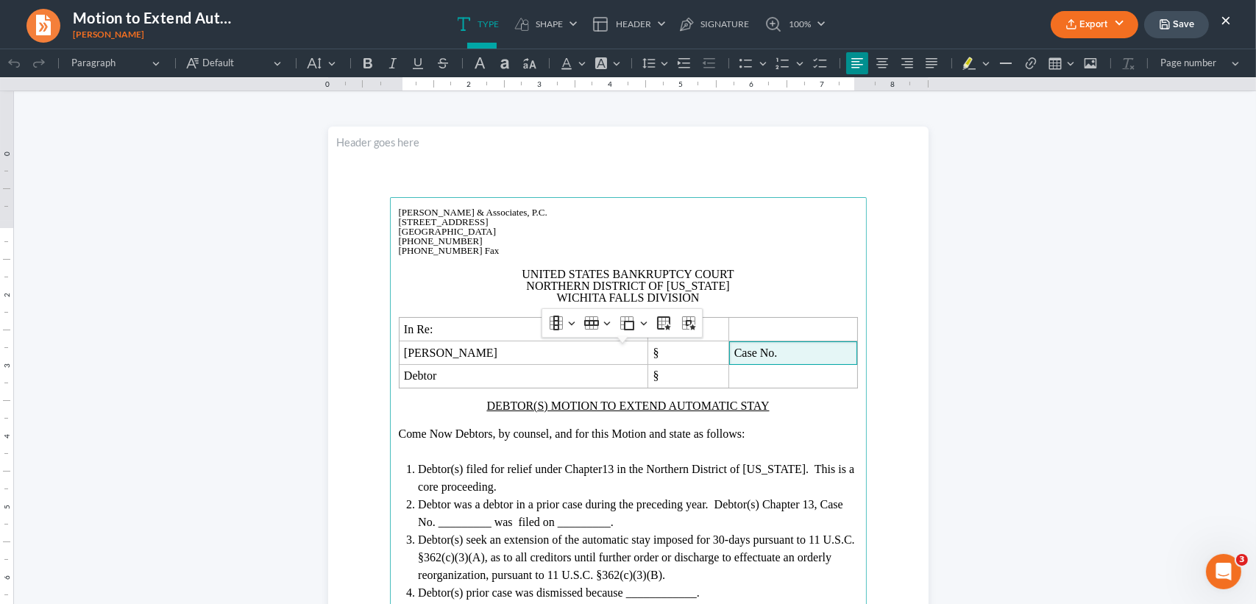
scroll to position [98, 0]
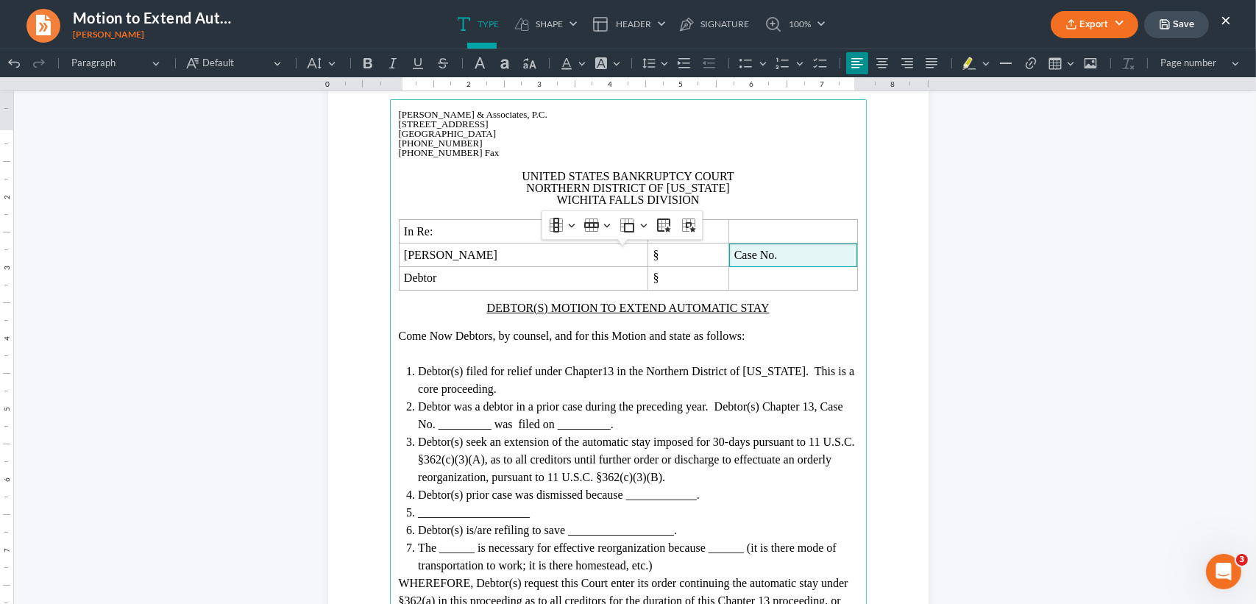
click at [480, 434] on li "Debtor was a debtor in a prior case during the preceding year. Debtor(s) Chapte…" at bounding box center [637, 415] width 439 height 35
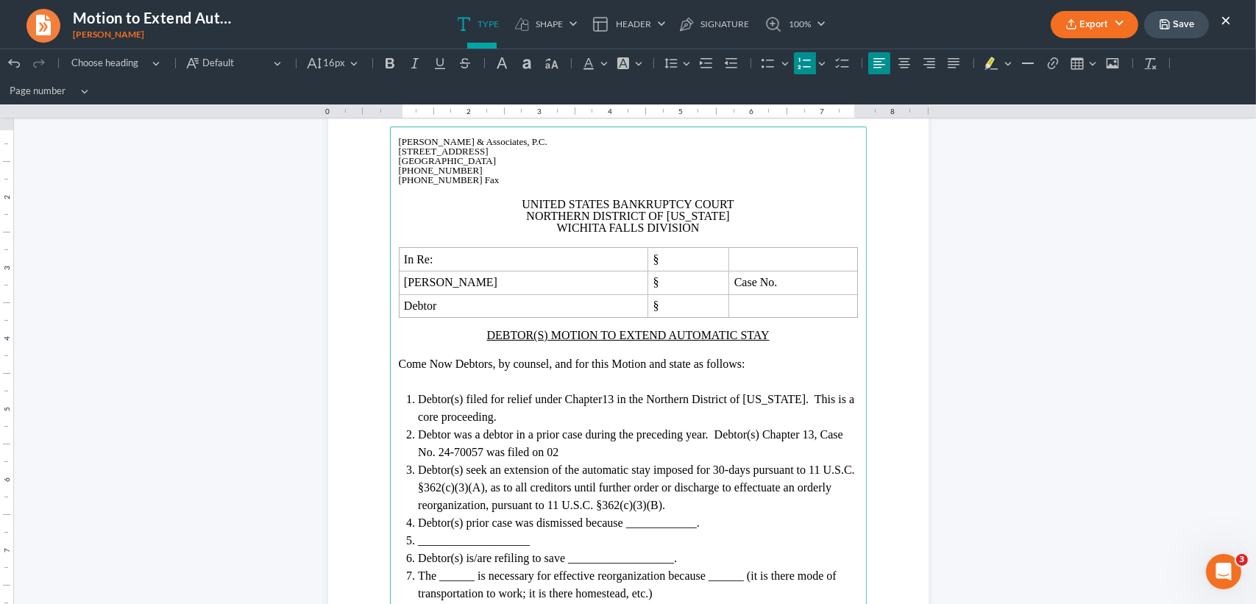
click at [584, 448] on li "Debtor was a debtor in a prior case during the preceding year. Debtor(s) Chapte…" at bounding box center [637, 443] width 439 height 35
drag, startPoint x: 683, startPoint y: 529, endPoint x: 729, endPoint y: 528, distance: 45.6
click at [685, 529] on span "Debtor(s) prior case was dismissed because ____________." at bounding box center [559, 523] width 282 height 13
click at [708, 523] on li "Debtor(s) prior case was dismissed because ____________." at bounding box center [637, 524] width 439 height 18
click at [725, 523] on li "Debtor(s) prior case was dismissed because ____________." at bounding box center [637, 524] width 439 height 18
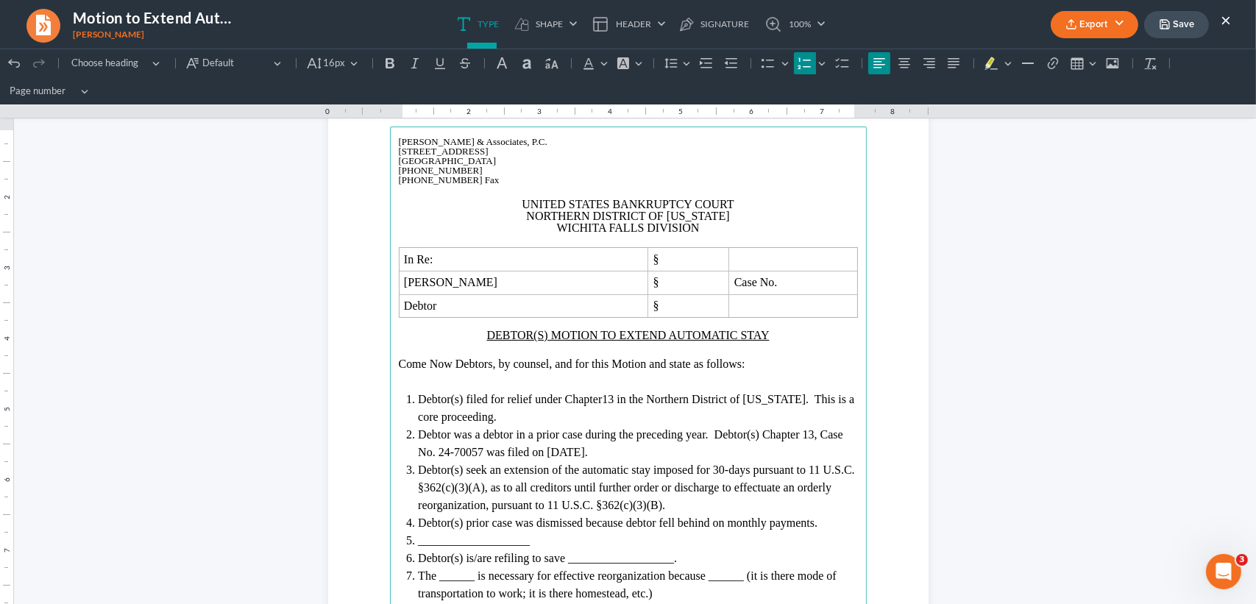
click at [564, 537] on li "___________________" at bounding box center [637, 541] width 439 height 18
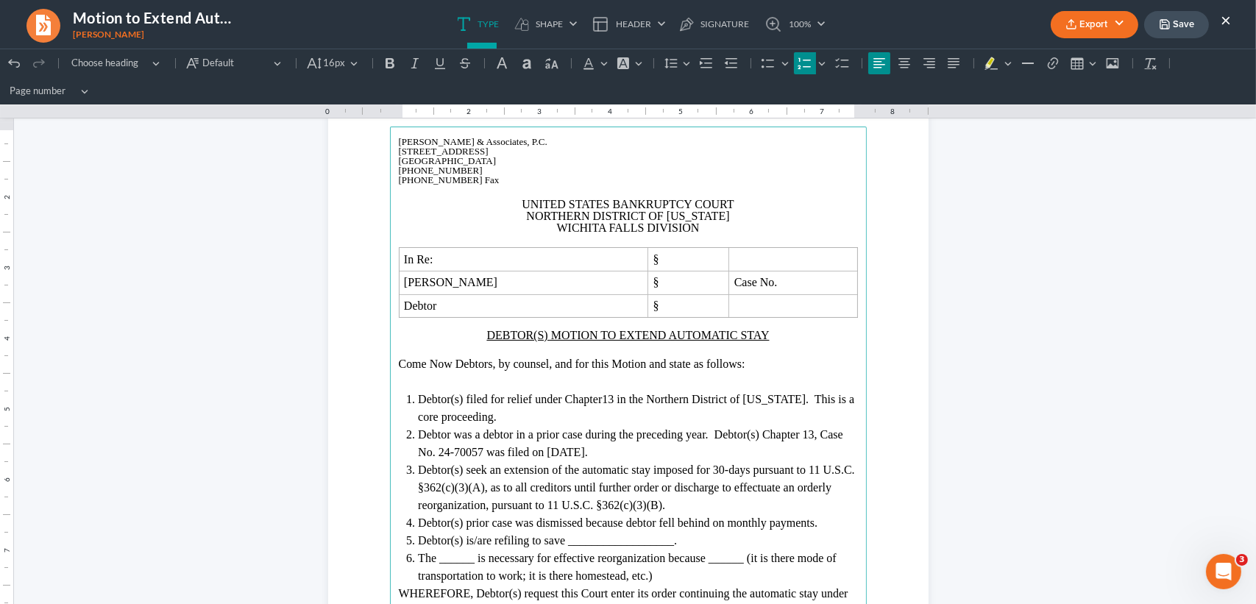
click at [701, 546] on li "Debtor(s) is/are refiling to save __________________." at bounding box center [637, 541] width 439 height 18
click at [472, 556] on span "The ______ is necessary for effective reorganization because ______ (it is ther…" at bounding box center [627, 567] width 419 height 30
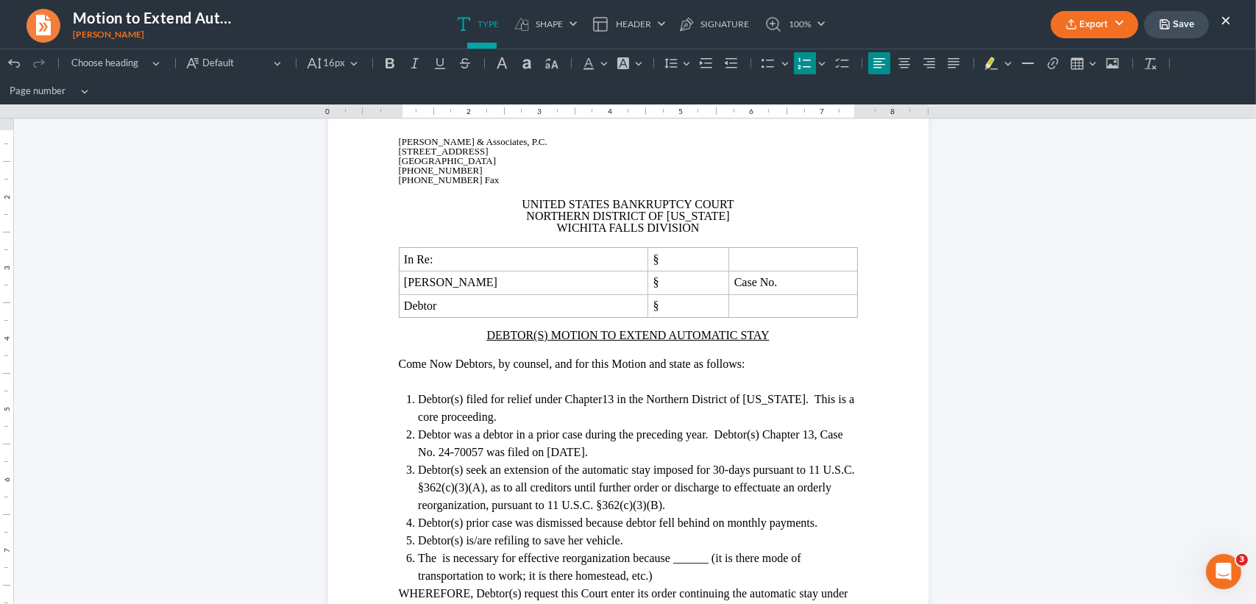
click at [649, 540] on li "Debtor(s) is/are refiling to save her vehicle." at bounding box center [637, 541] width 439 height 18
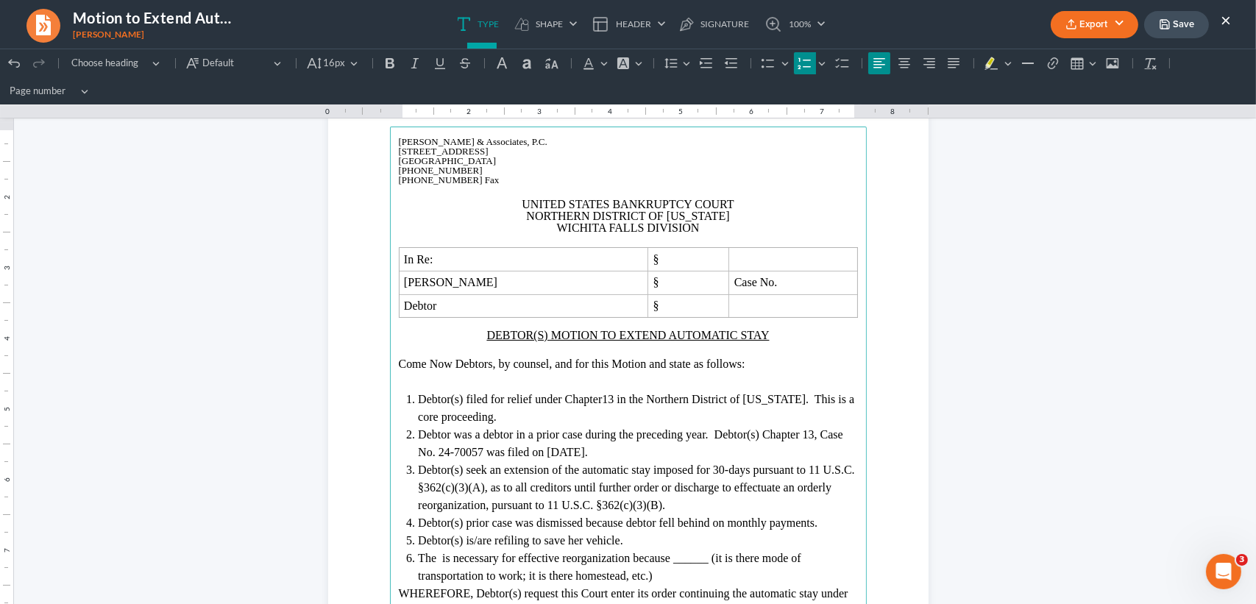
drag, startPoint x: 432, startPoint y: 556, endPoint x: 485, endPoint y: 559, distance: 53.1
click at [786, 570] on li "The vehicle is necessary for effective reorganization because ______ (it is the…" at bounding box center [637, 567] width 439 height 35
drag, startPoint x: 745, startPoint y: 561, endPoint x: 755, endPoint y: 560, distance: 10.3
click at [745, 561] on span "The vehicle is necessary for effective reorganization because ______ (it is the…" at bounding box center [626, 567] width 417 height 30
click at [798, 575] on li "The vehicle is necessary for effective reorganization because it is their mode …" at bounding box center [637, 567] width 439 height 35
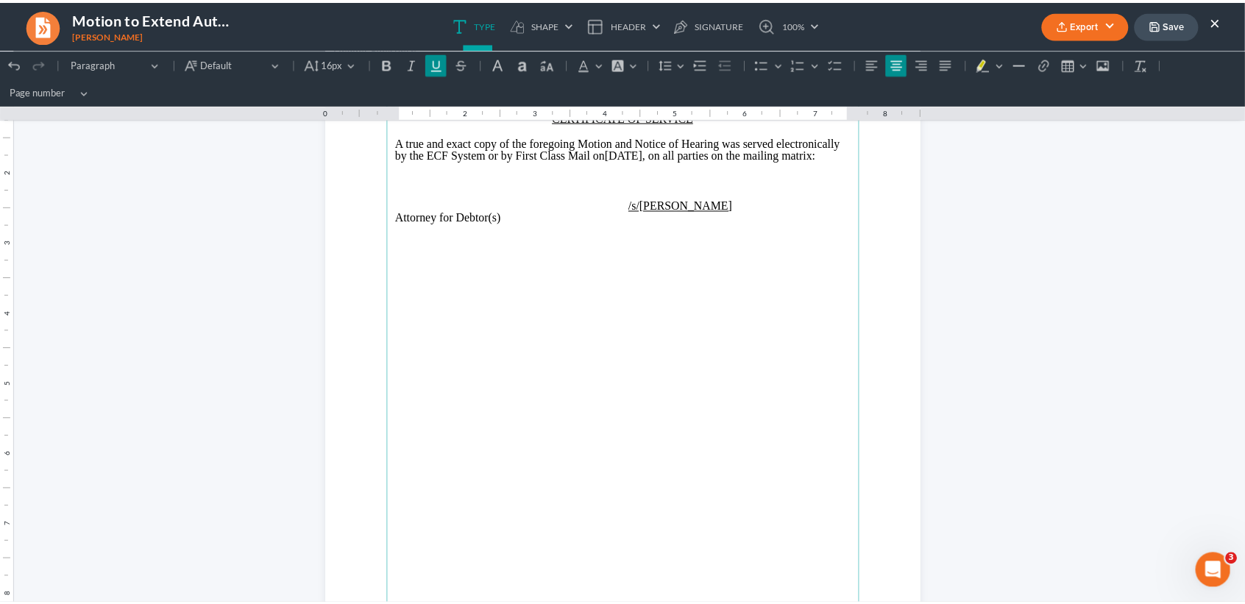
scroll to position [1174, 0]
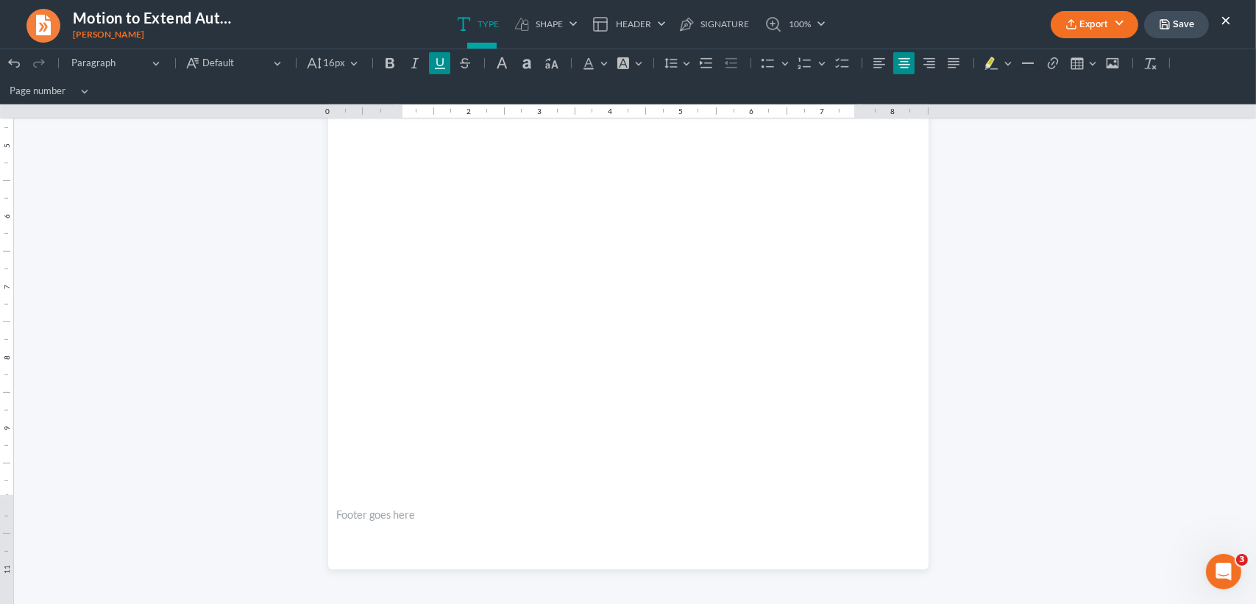
click at [1095, 40] on nav "Motion to Extend Automatic Stay Winstel, Teresa Export PDF Word Client Doc Stor…" at bounding box center [628, 24] width 1271 height 49
click at [1098, 28] on button "Export" at bounding box center [1095, 24] width 88 height 27
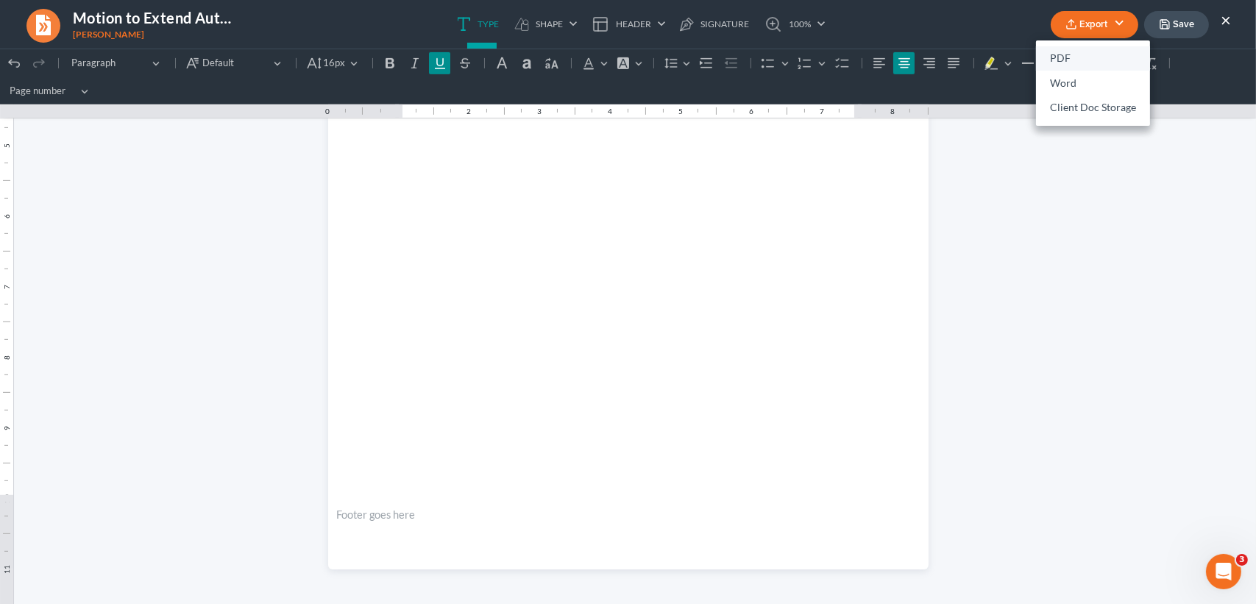
click at [1067, 66] on link "PDF" at bounding box center [1093, 58] width 114 height 25
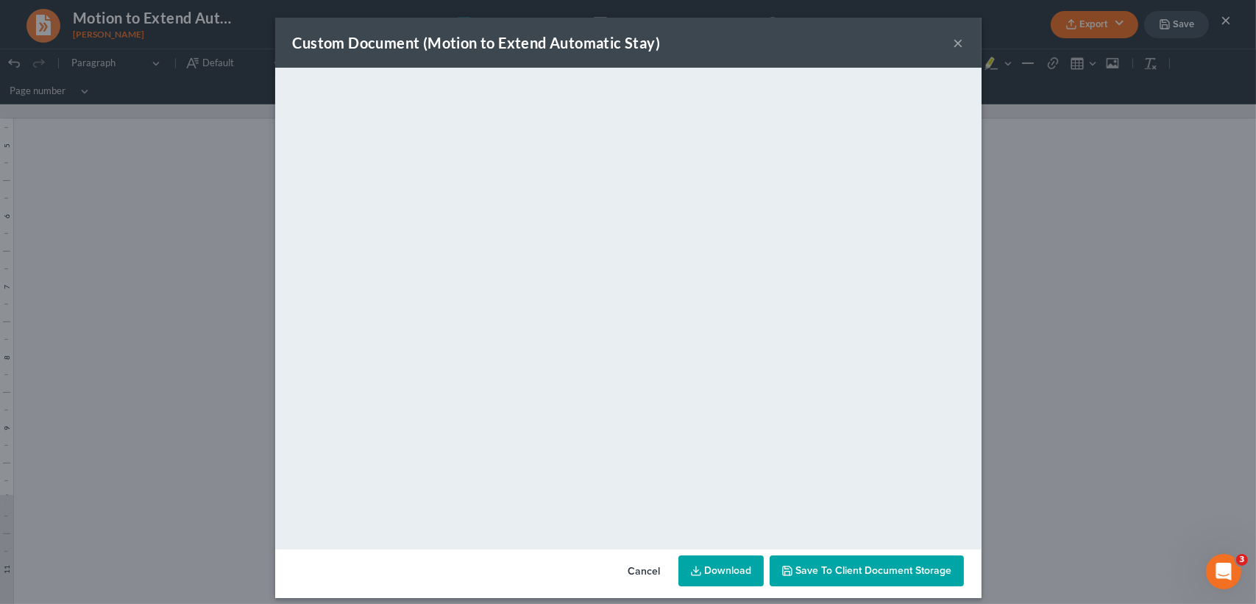
click at [954, 40] on button "×" at bounding box center [959, 43] width 10 height 18
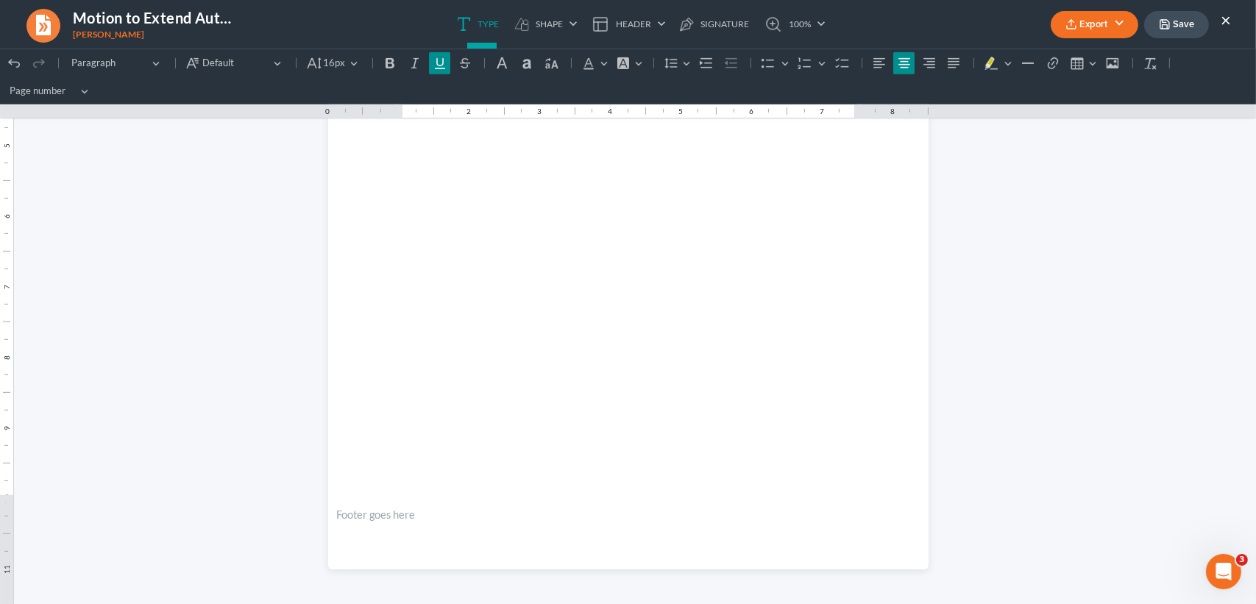
click at [1168, 31] on button "Save" at bounding box center [1177, 24] width 65 height 27
click at [1229, 16] on button "×" at bounding box center [1226, 20] width 10 height 18
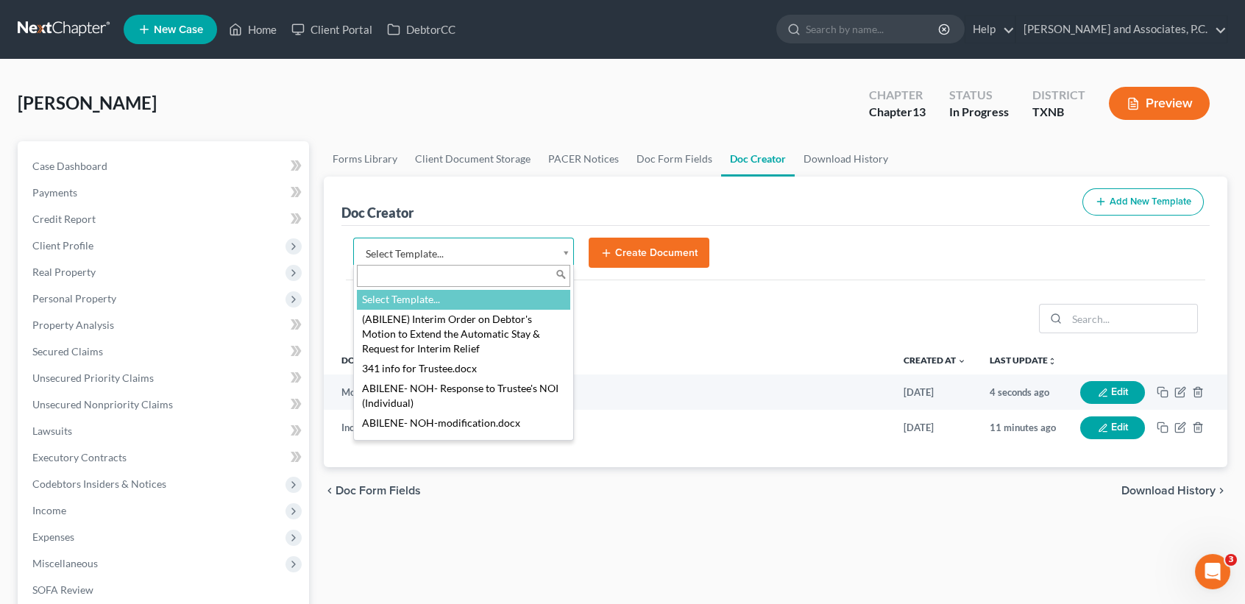
click at [467, 238] on body "Home New Case Client Portal DebtorCC Monte J. White and Associates, P.C. desire…" at bounding box center [622, 497] width 1245 height 994
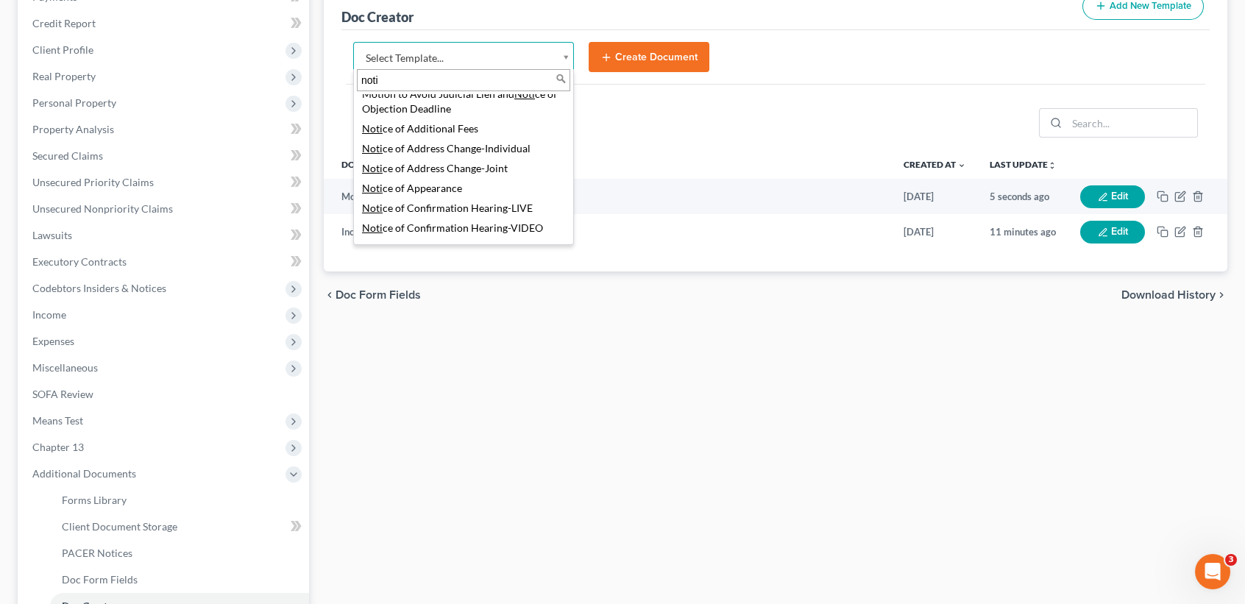
scroll to position [196, 0]
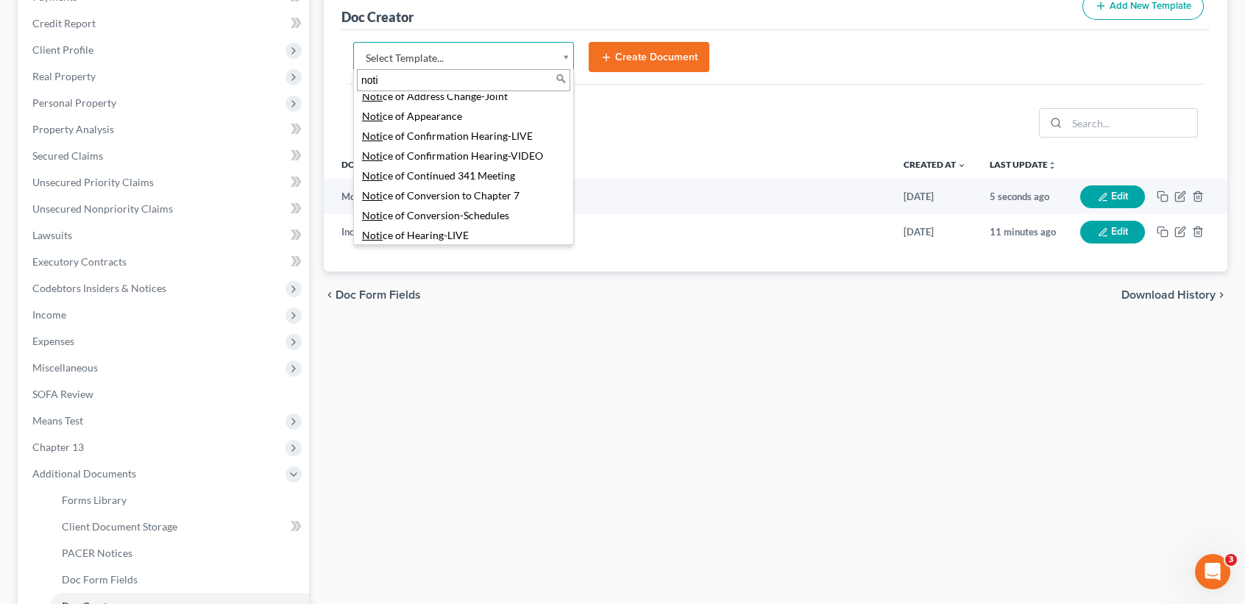
type input "noti"
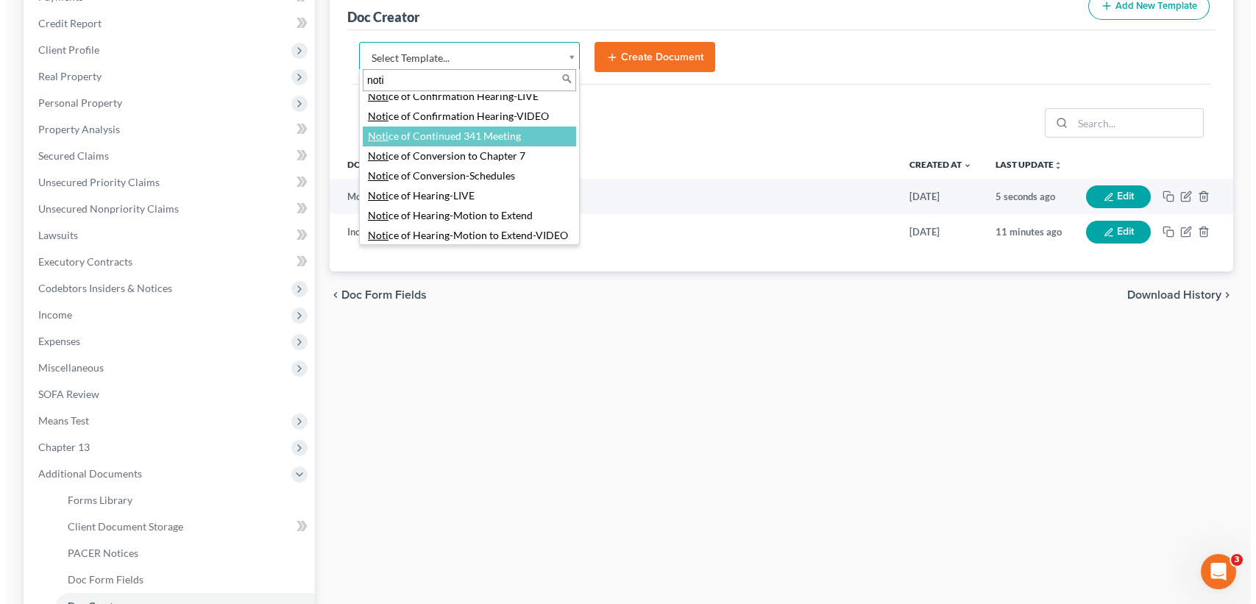
scroll to position [294, 0]
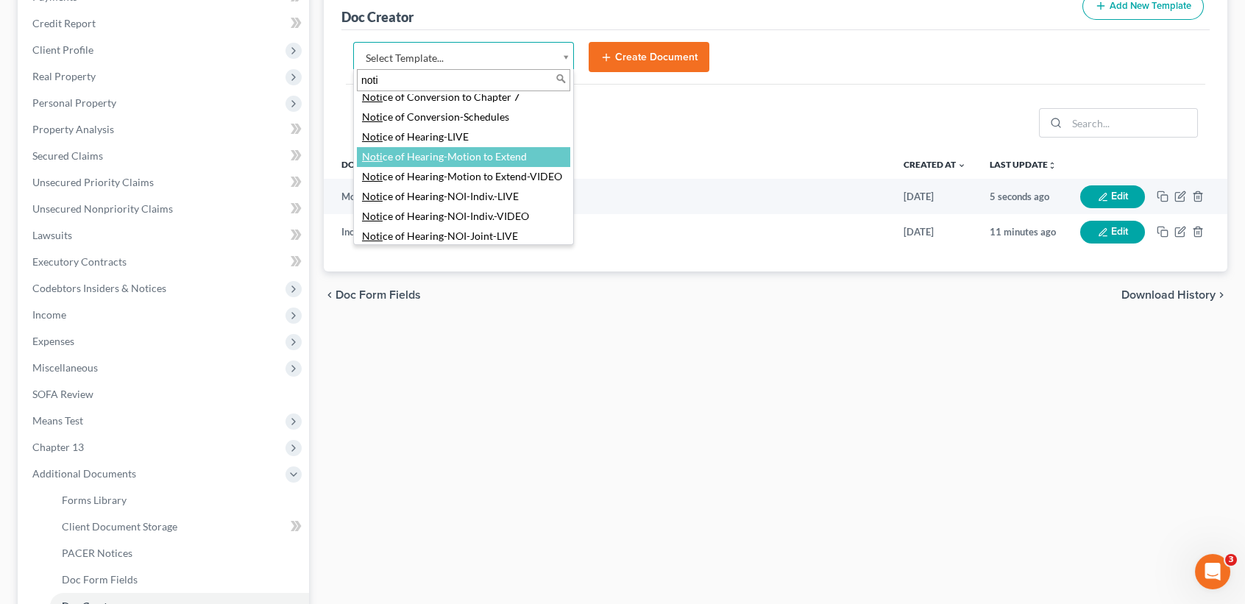
select select "77117"
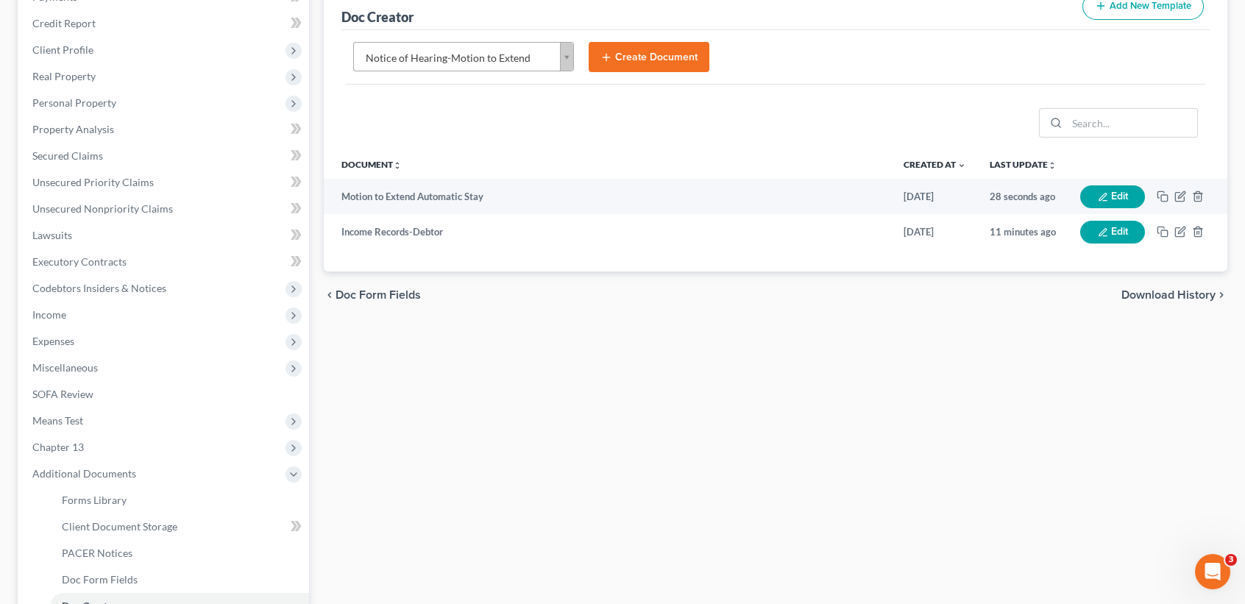
click at [660, 50] on button "Create Document" at bounding box center [649, 57] width 121 height 31
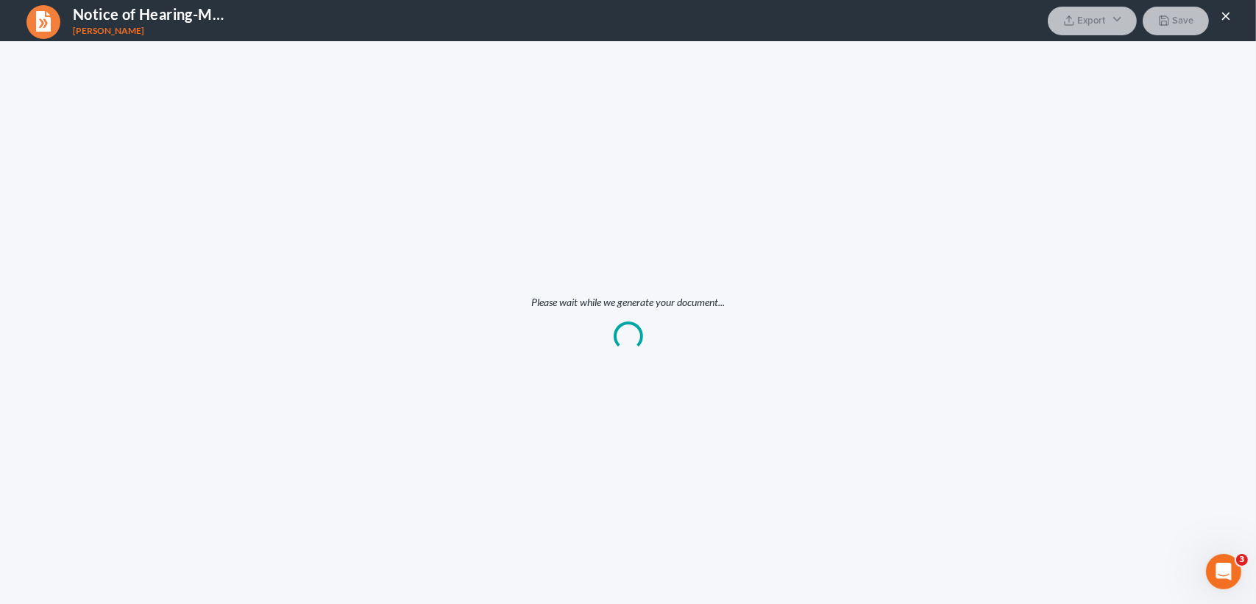
scroll to position [0, 0]
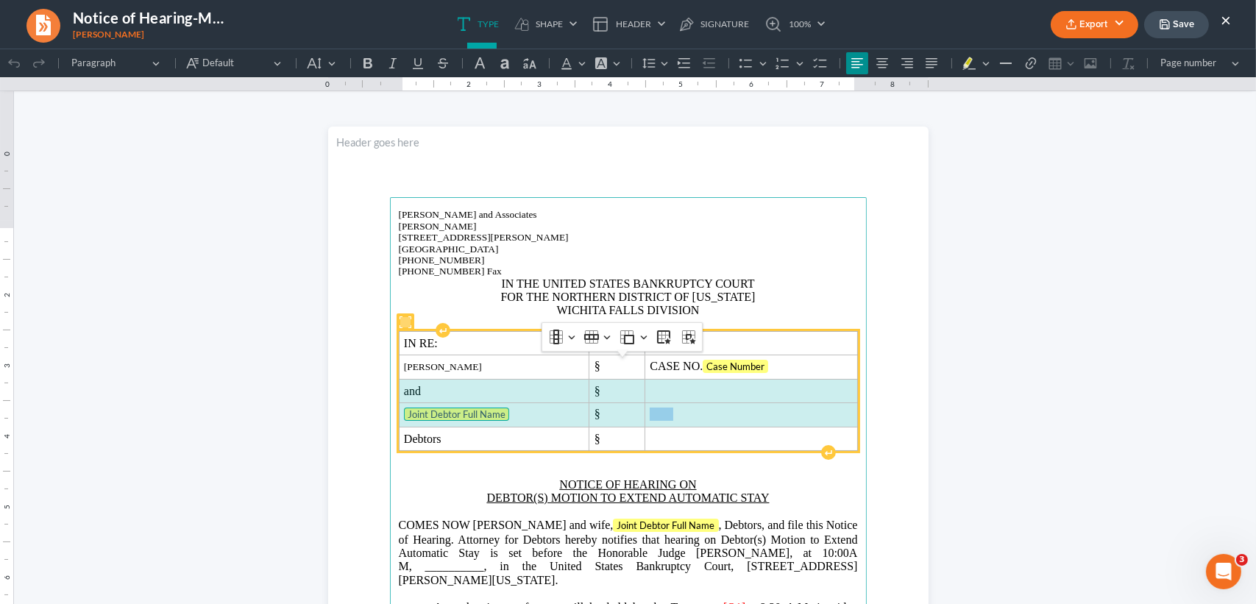
drag, startPoint x: 409, startPoint y: 417, endPoint x: 708, endPoint y: 439, distance: 299.6
click at [708, 439] on tbody "IN RE: § Teresa Lynn Winstel § CASE NO. Case Number and § Joint Debtor Full Nam…" at bounding box center [628, 391] width 459 height 119
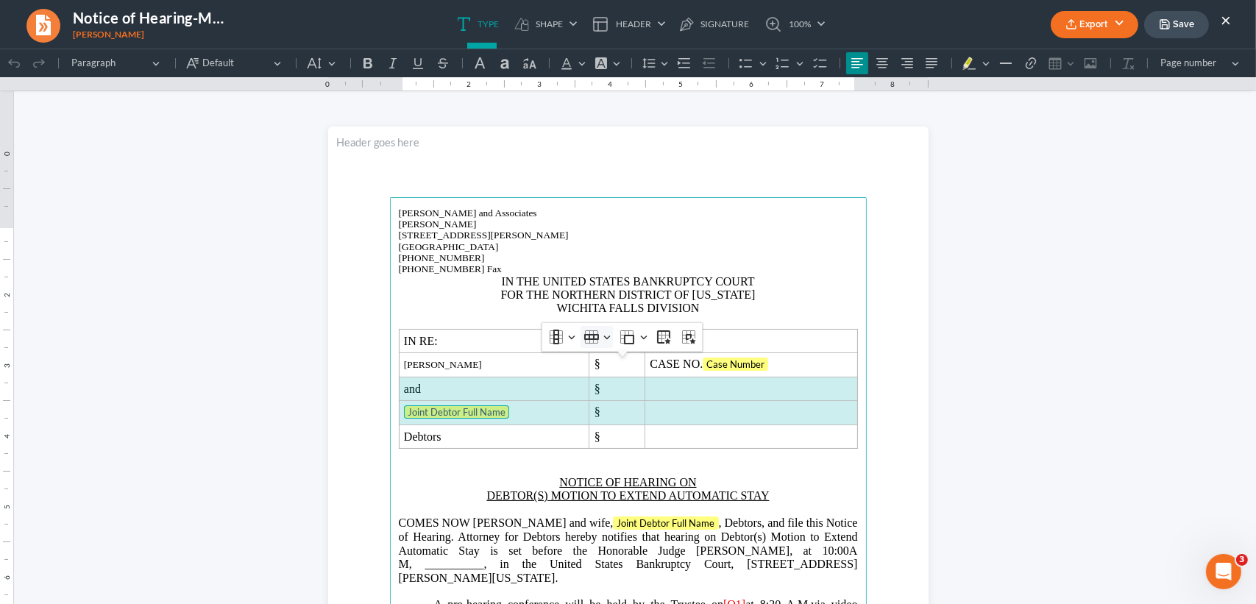
click at [604, 337] on button "Row Row" at bounding box center [597, 337] width 32 height 22
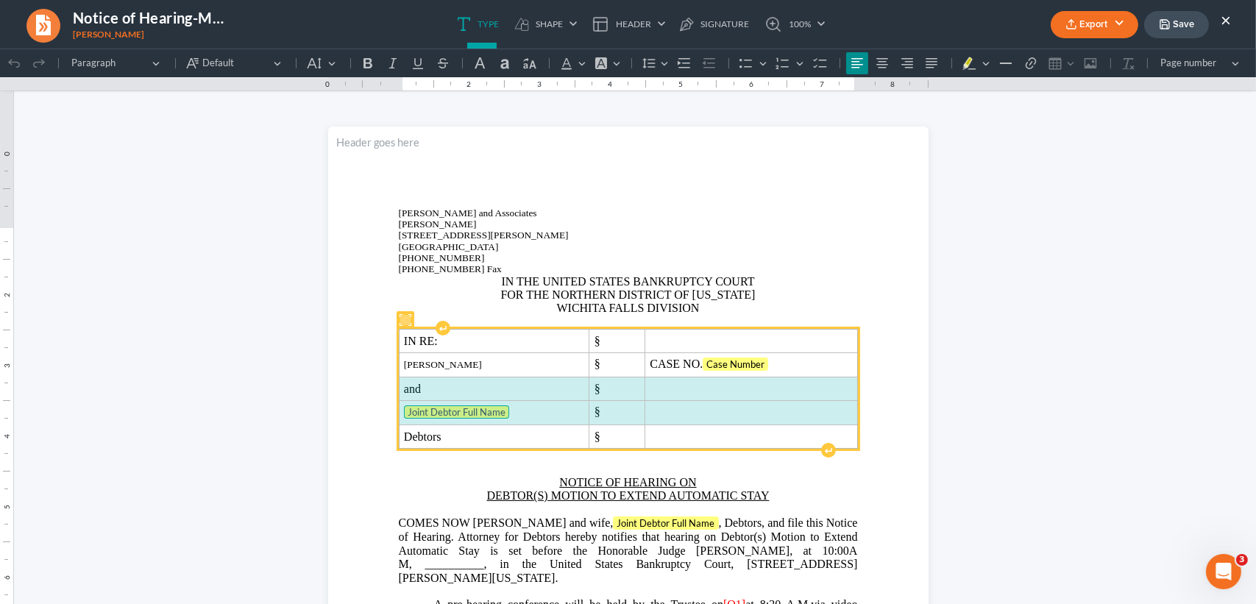
click at [518, 396] on span "and" at bounding box center [494, 389] width 180 height 13
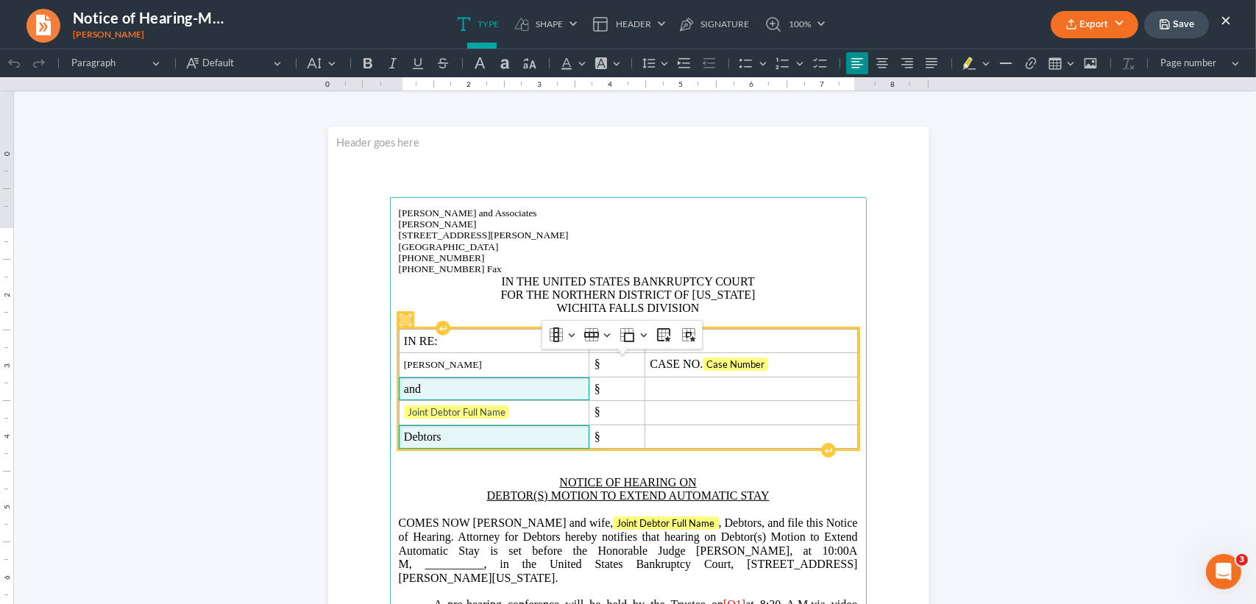
drag, startPoint x: 518, startPoint y: 421, endPoint x: 486, endPoint y: 468, distance: 57.2
click at [491, 449] on td "Debtors" at bounding box center [494, 437] width 191 height 24
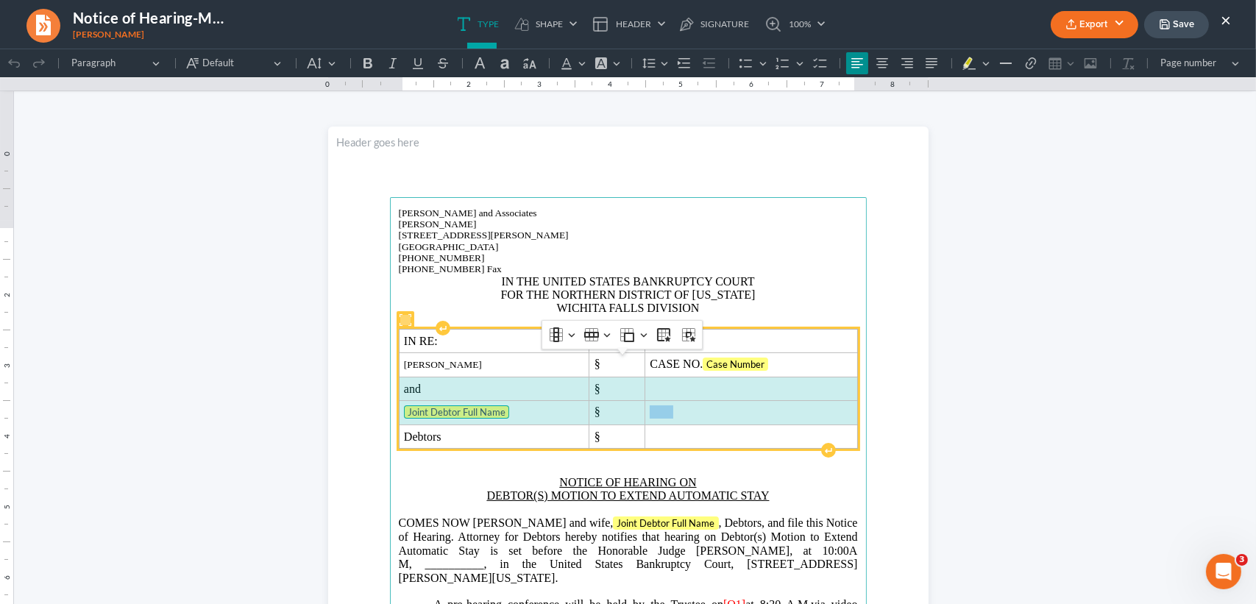
drag, startPoint x: 543, startPoint y: 422, endPoint x: 696, endPoint y: 435, distance: 153.7
click at [698, 436] on tbody "IN RE: § Teresa Lynn Winstel § CASE NO. Case Number and § Joint Debtor Full Nam…" at bounding box center [628, 389] width 459 height 119
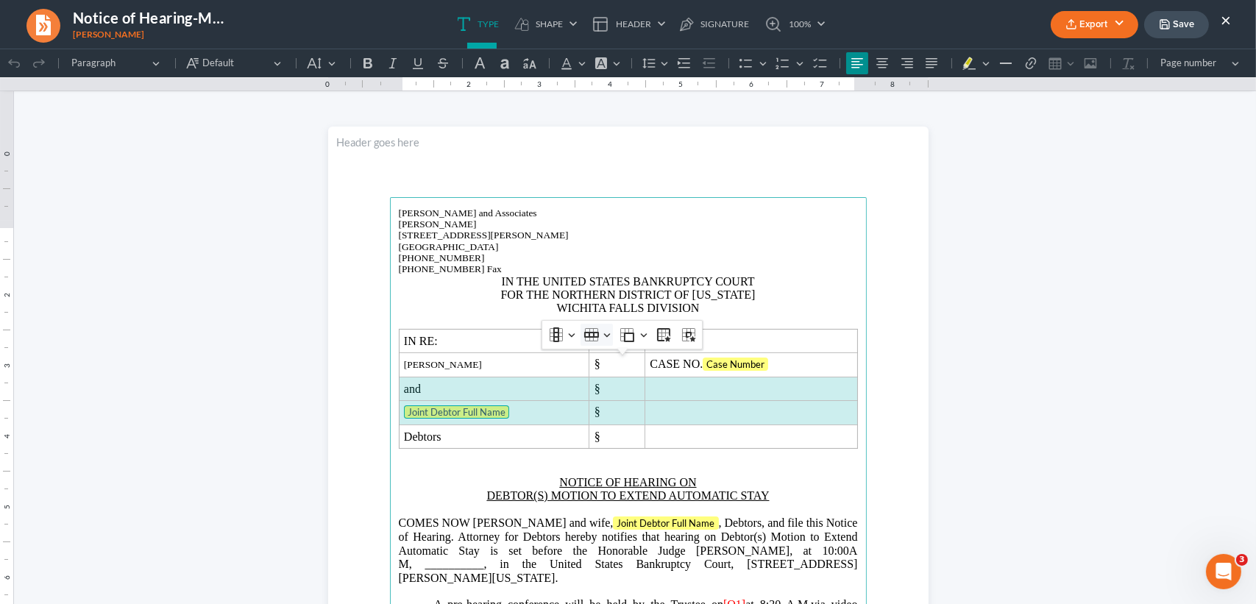
click at [586, 335] on icon "Table toolbar" at bounding box center [591, 335] width 15 height 15
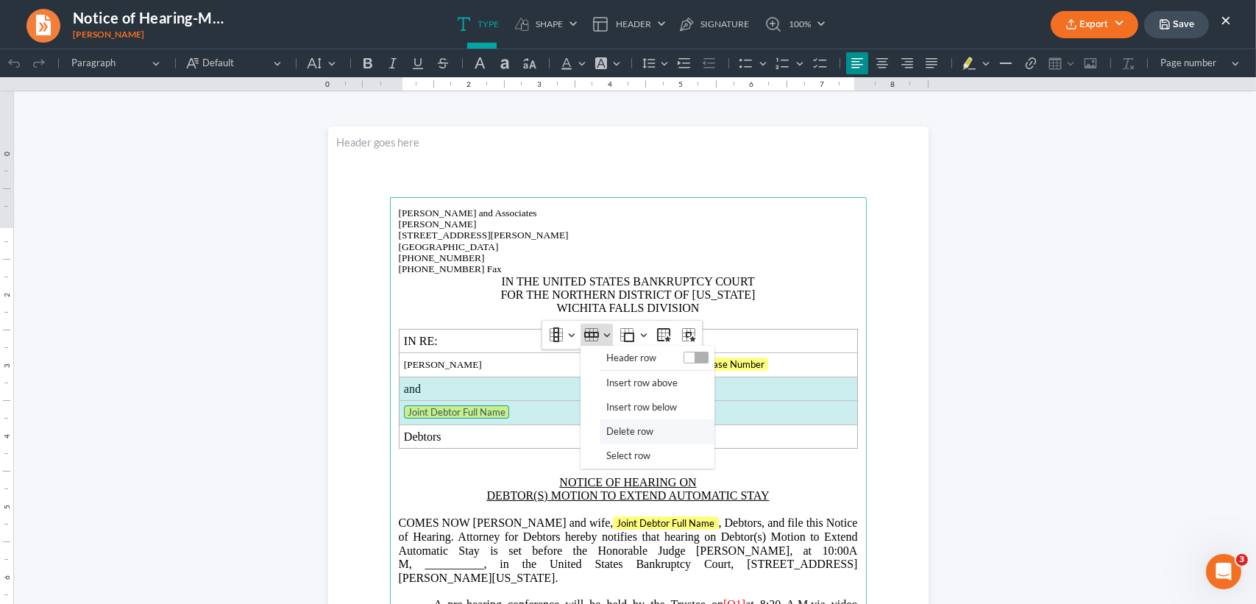
click at [607, 426] on span "Delete row" at bounding box center [630, 431] width 47 height 17
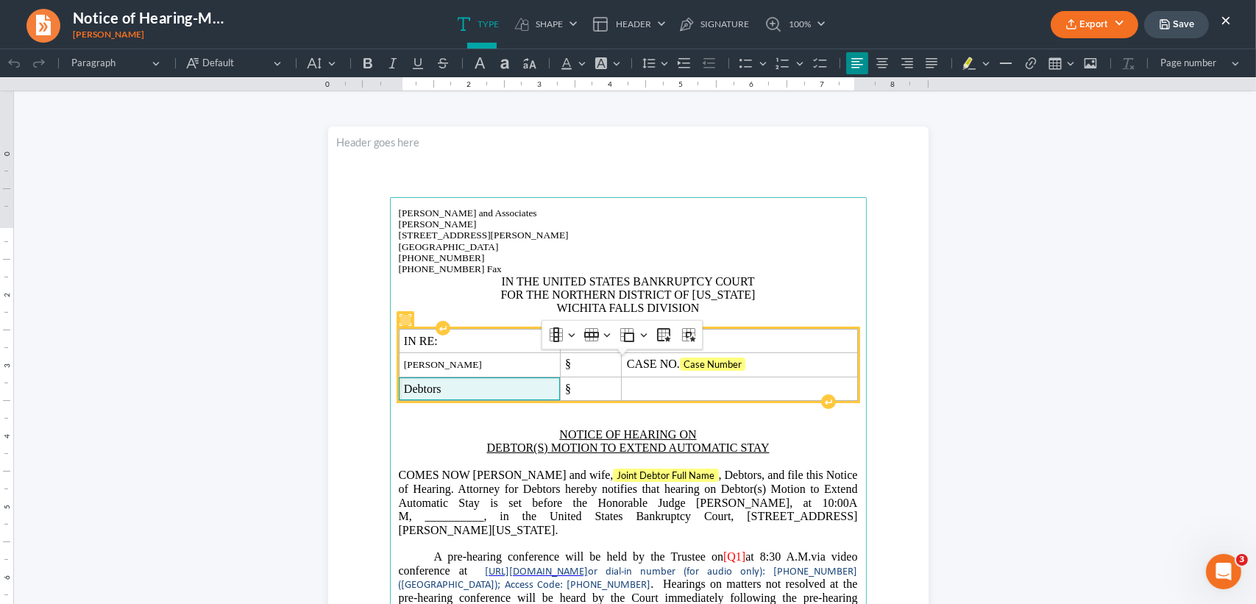
click at [515, 396] on span "Debtors" at bounding box center [479, 389] width 151 height 13
click at [800, 372] on span "CASE NO. Case Number" at bounding box center [739, 365] width 225 height 15
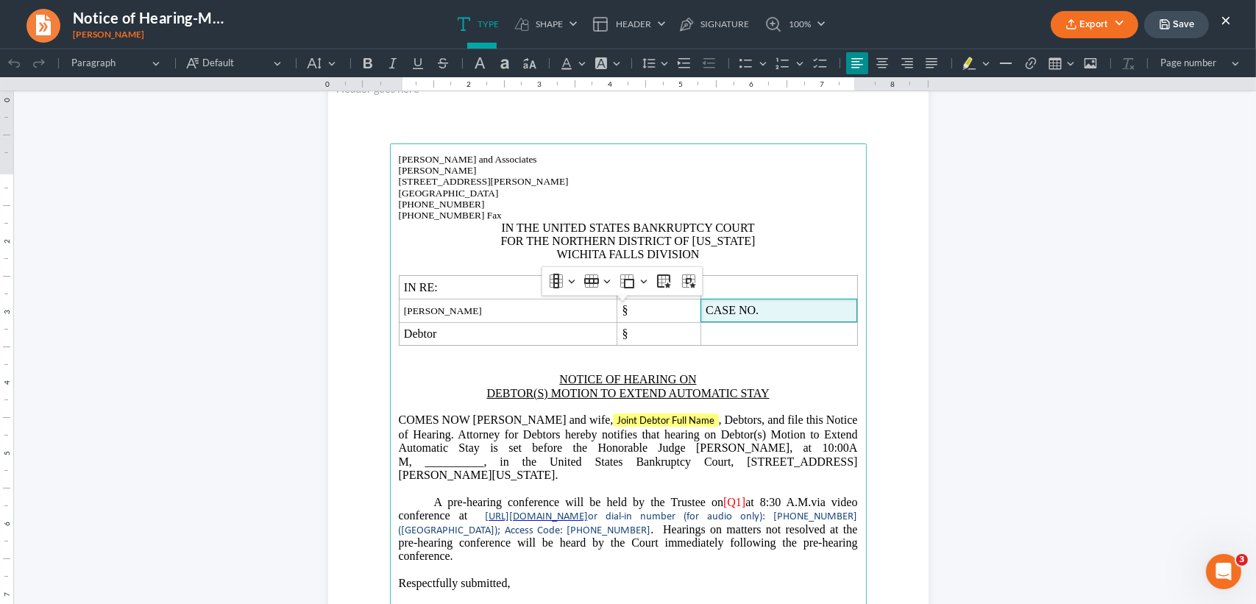
scroll to position [98, 0]
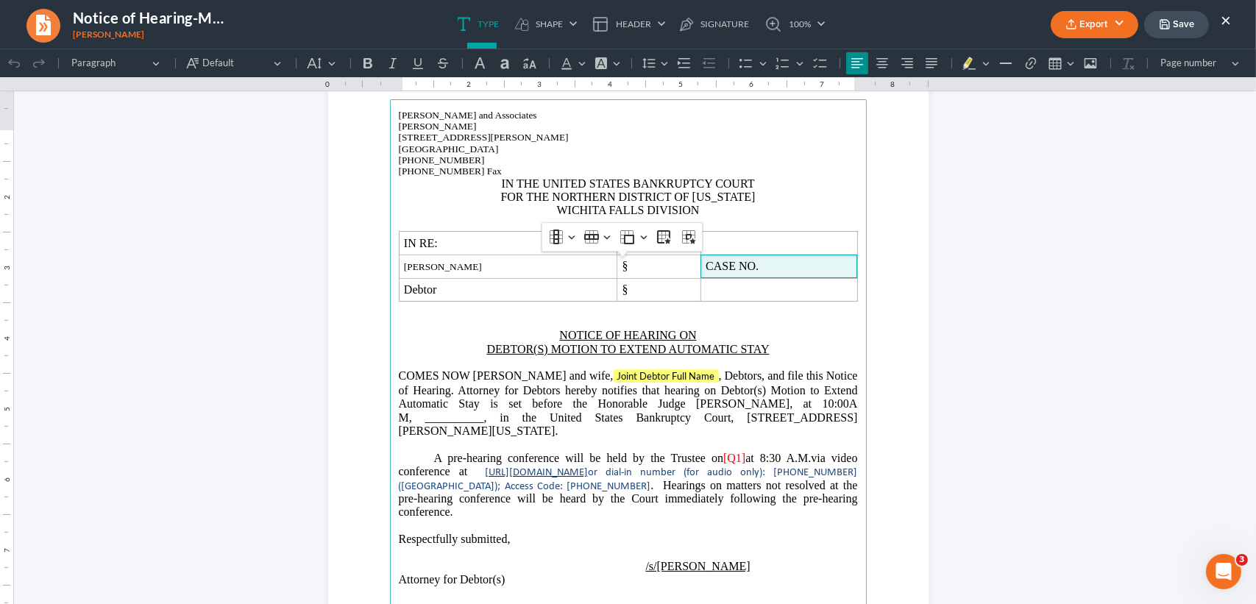
click at [748, 406] on span "and wife, Joint Debtor Full Name , Debtors, and file this Notice of Hearing. At…" at bounding box center [628, 404] width 459 height 68
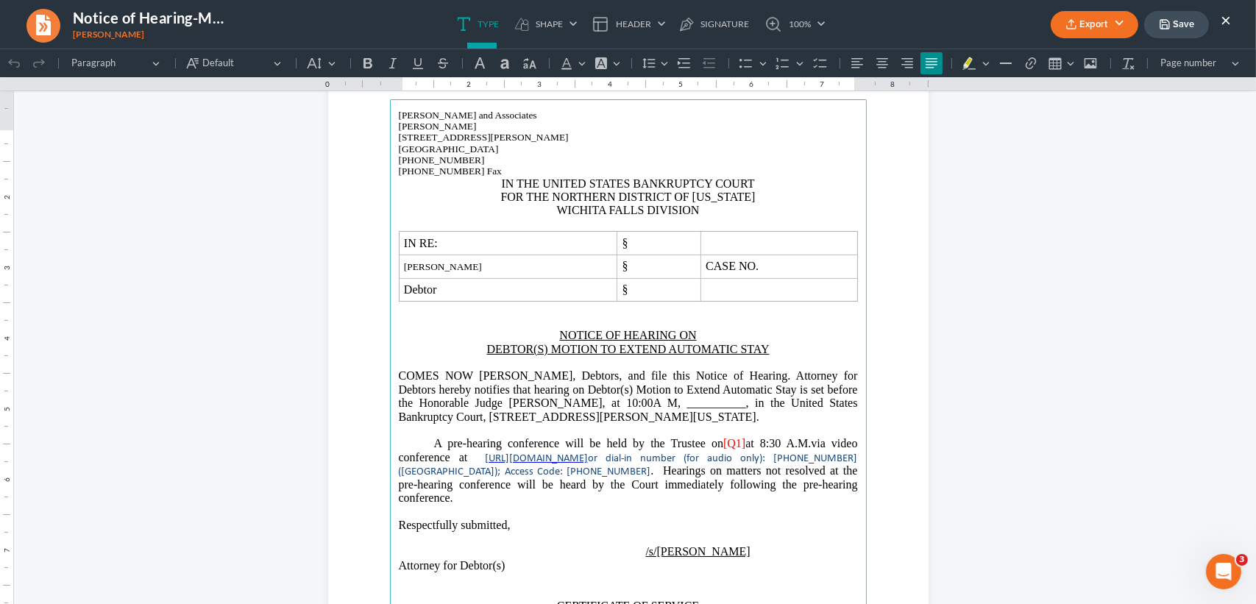
click at [637, 408] on span "Teresa Lynn Winstel, Debtors, and file this Notice of Hearing. Attorney for Deb…" at bounding box center [628, 396] width 459 height 53
click at [675, 407] on span "Teresa Lynn Winstel, Debtor, and file this Notice of Hearing. Attorney for Debt…" at bounding box center [628, 396] width 459 height 53
click at [738, 423] on span "Teresa Lynn Winstel, Debtor, and files this Notice of Hearing. Attorney for Deb…" at bounding box center [628, 396] width 459 height 53
click at [501, 423] on span "Teresa Lynn Winstel, Debtor, and files this Notice of Hearing. Attorney for Deb…" at bounding box center [628, 396] width 459 height 53
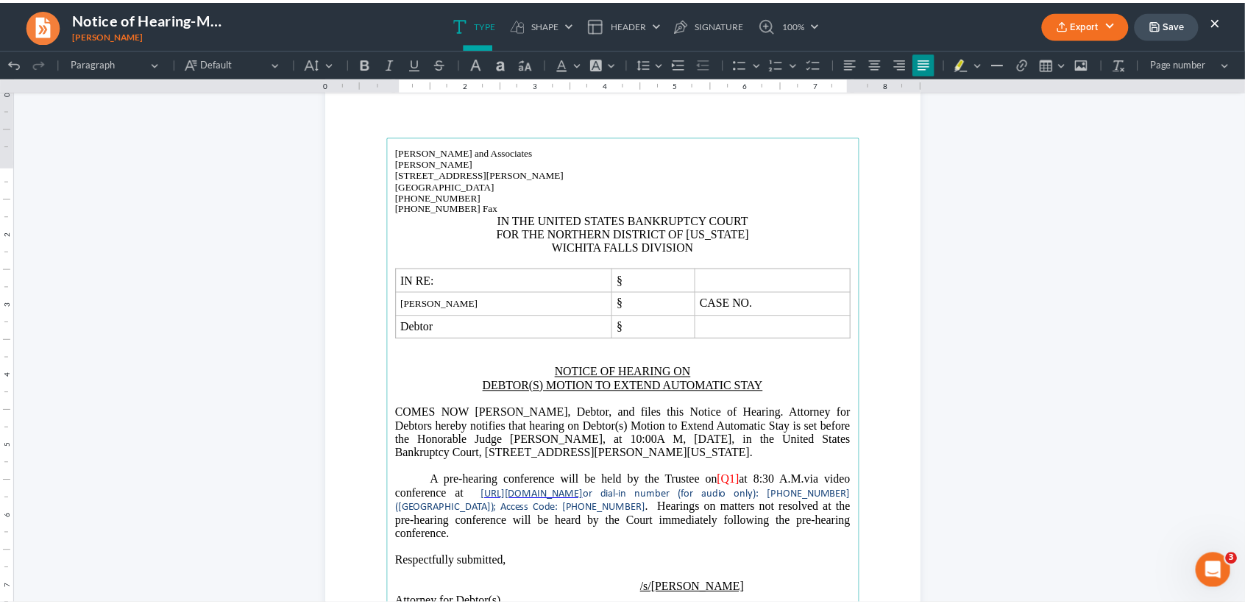
scroll to position [0, 0]
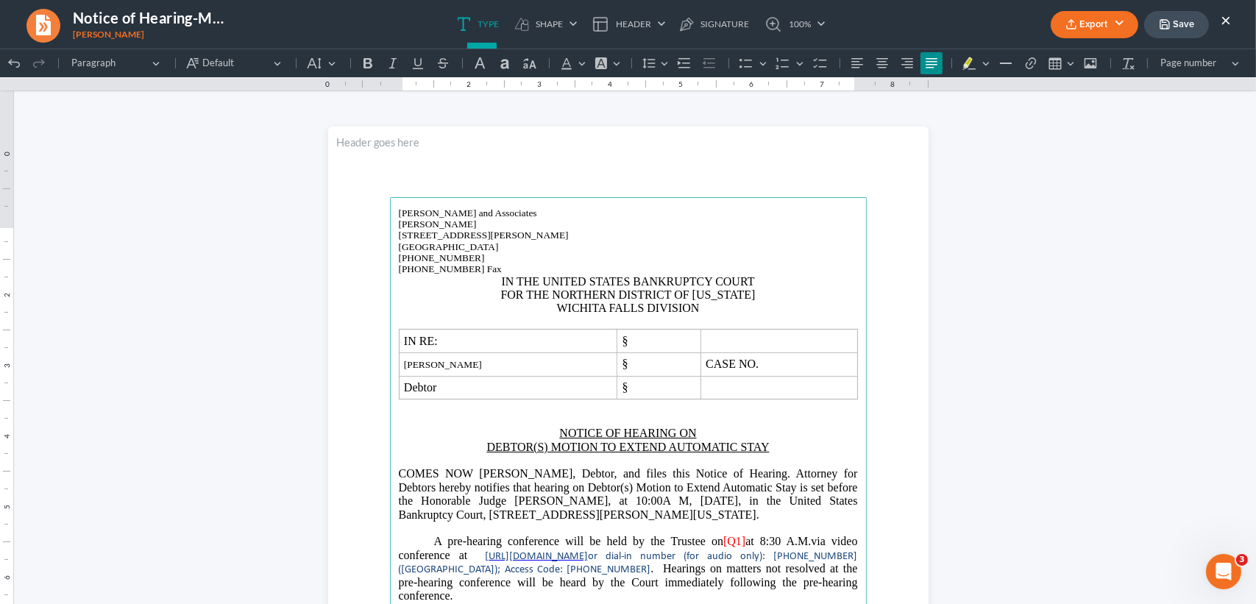
click at [1098, 18] on button "Export" at bounding box center [1095, 24] width 88 height 27
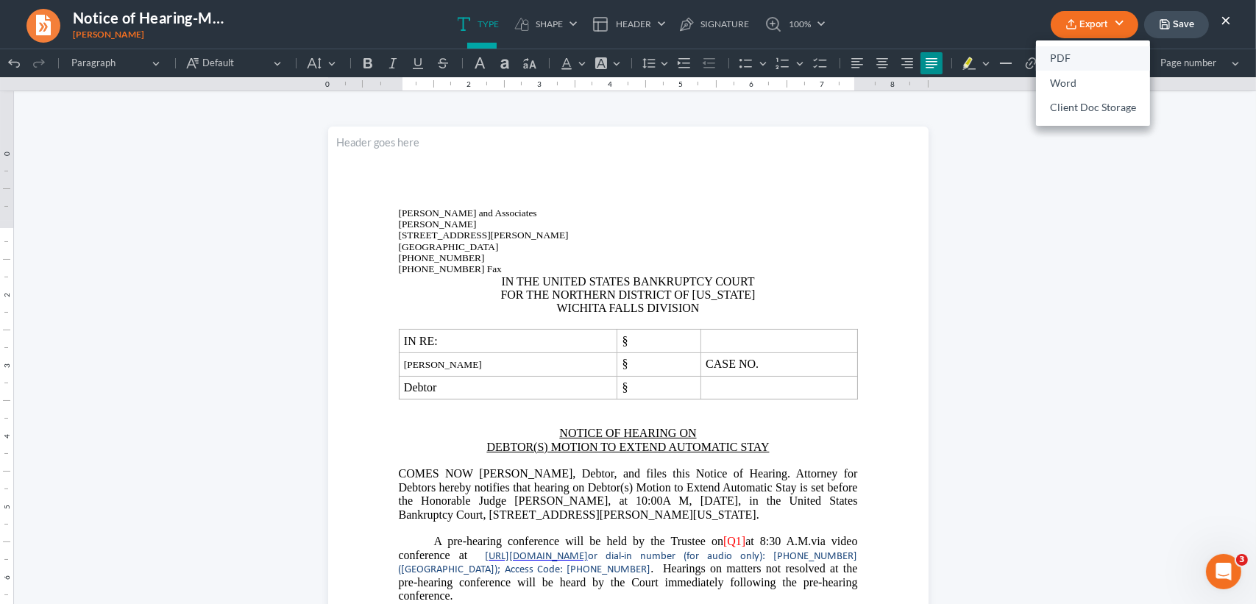
click at [1070, 55] on link "PDF" at bounding box center [1093, 58] width 114 height 25
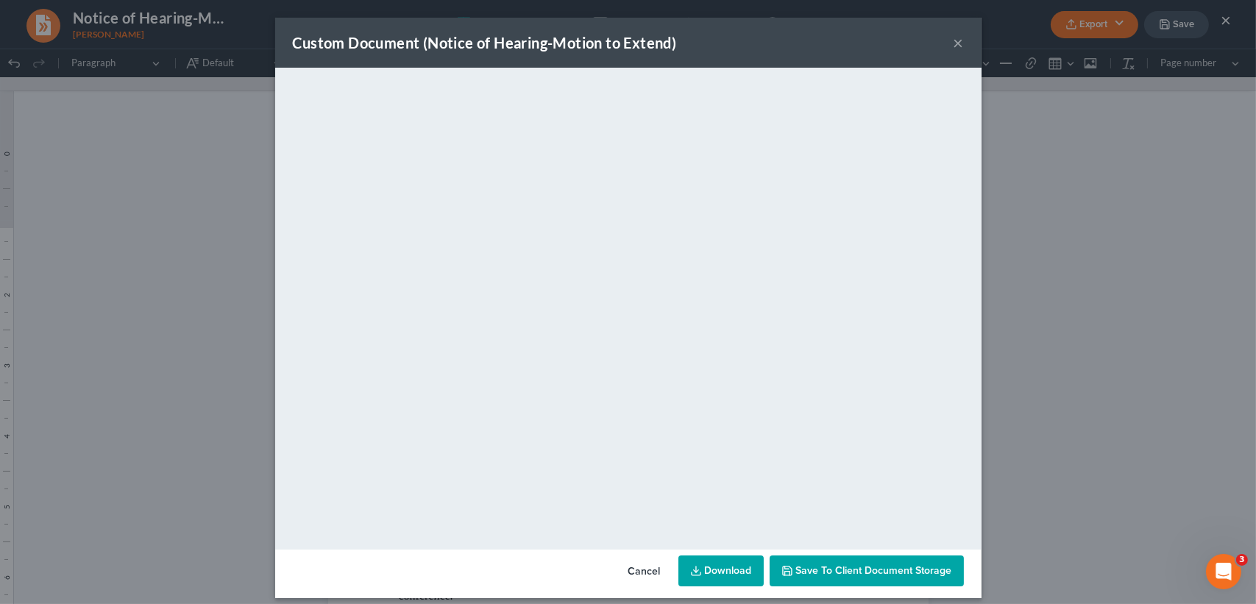
click at [954, 43] on button "×" at bounding box center [959, 43] width 10 height 18
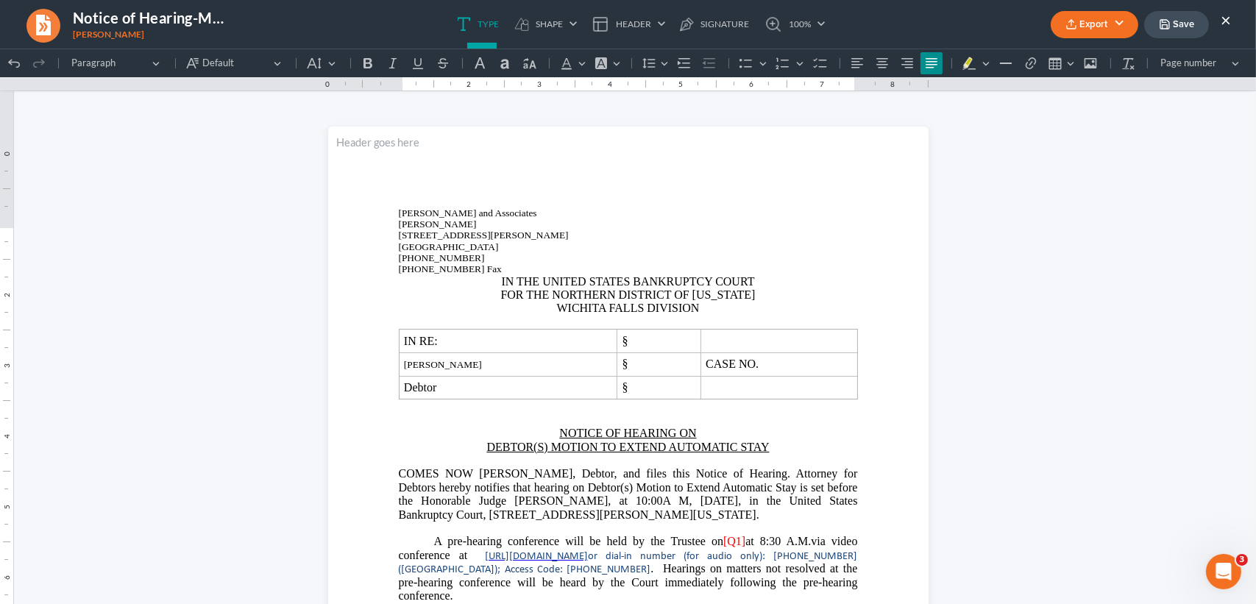
click at [1193, 21] on button "Save" at bounding box center [1177, 24] width 65 height 27
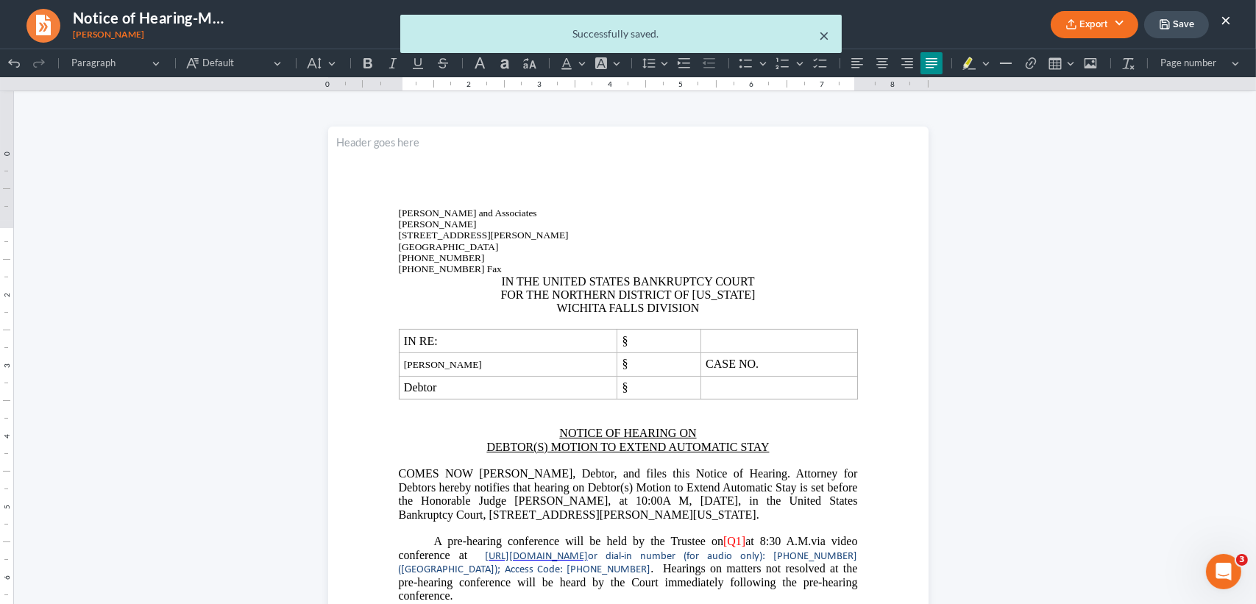
click at [828, 33] on button "×" at bounding box center [825, 35] width 10 height 18
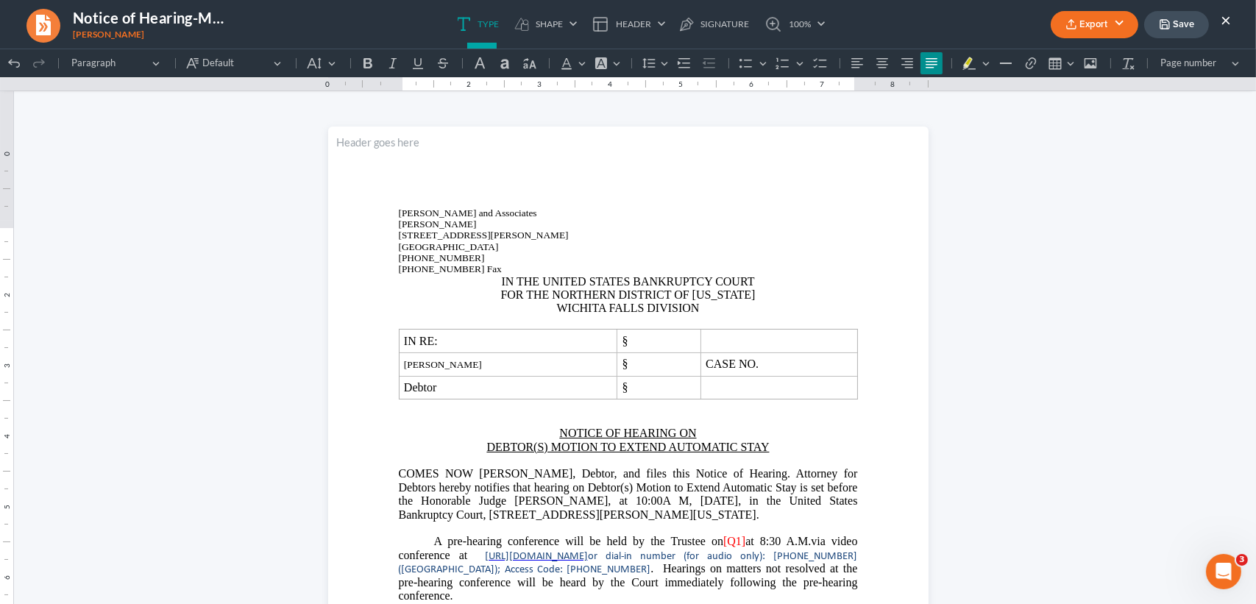
click at [1225, 15] on button "×" at bounding box center [1226, 20] width 10 height 18
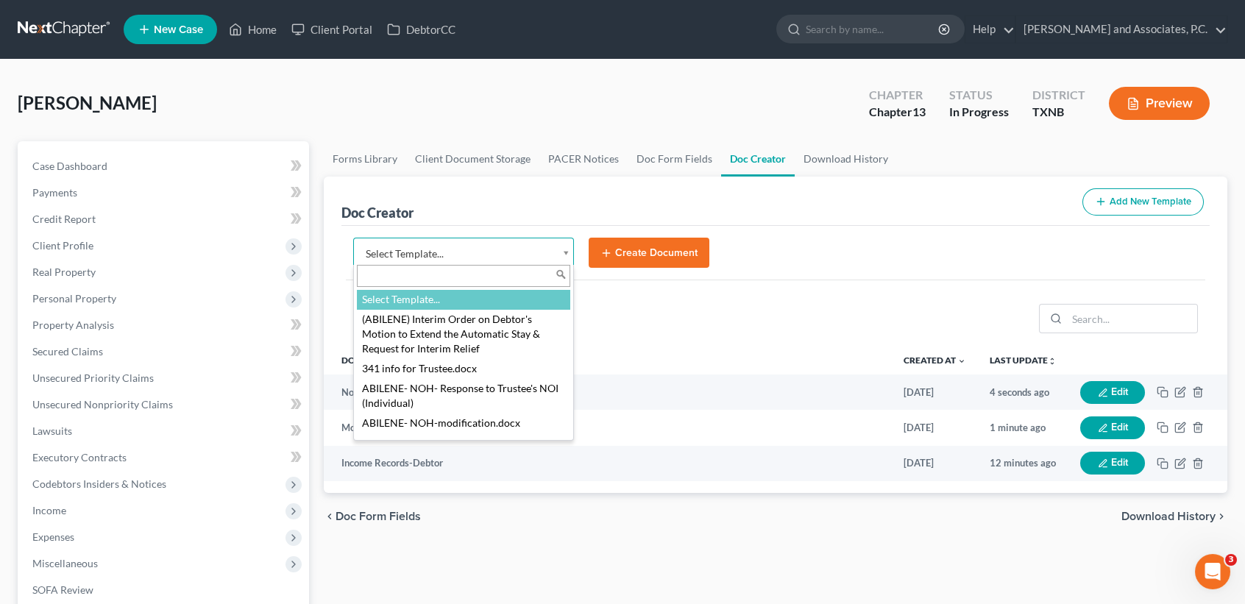
click at [418, 255] on body "Home New Case Client Portal DebtorCC Monte J. White and Associates, P.C. desire…" at bounding box center [622, 497] width 1245 height 994
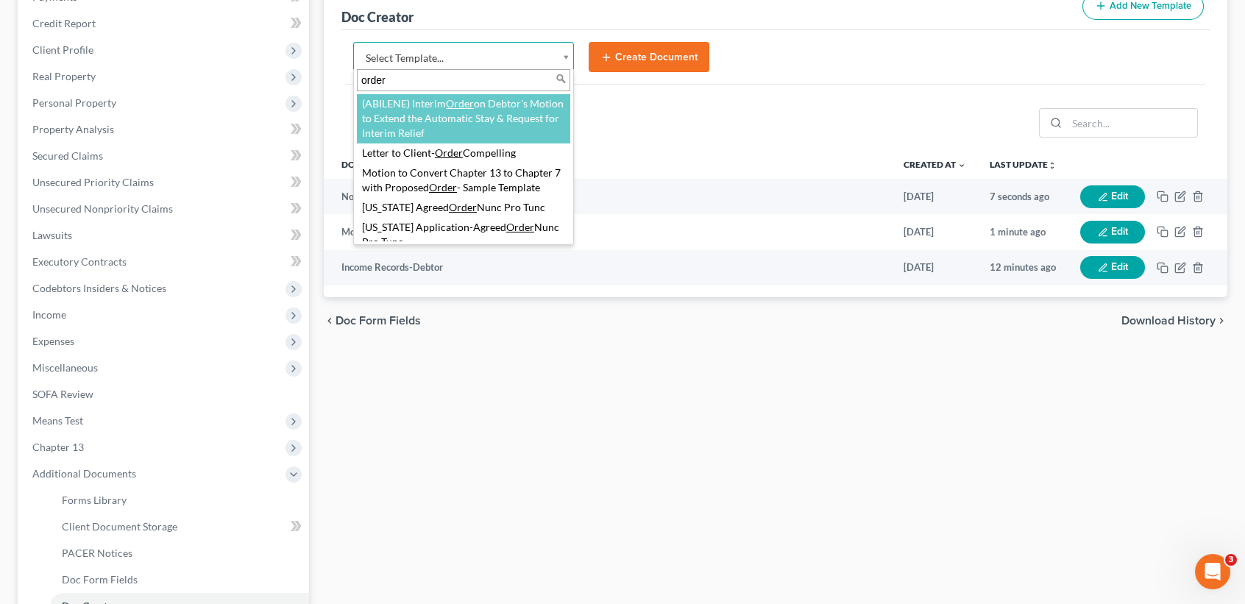
drag, startPoint x: 449, startPoint y: 80, endPoint x: 107, endPoint y: 76, distance: 342.3
click at [245, 84] on body "Home New Case Client Portal DebtorCC Monte J. White and Associates, P.C. desire…" at bounding box center [622, 301] width 1245 height 994
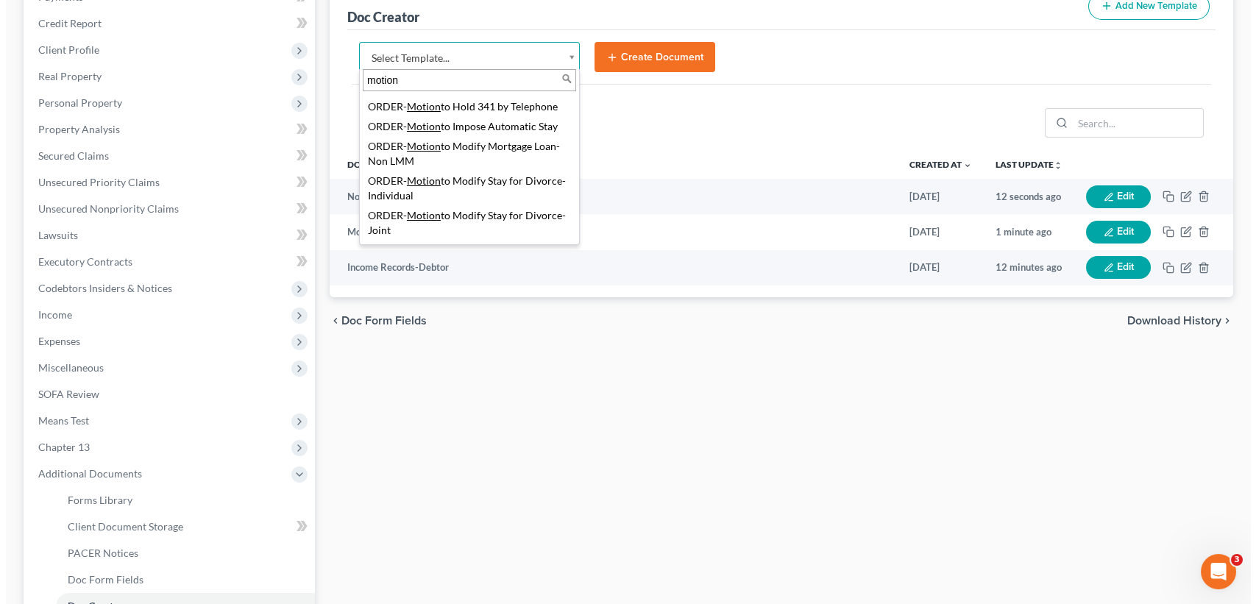
scroll to position [2453, 0]
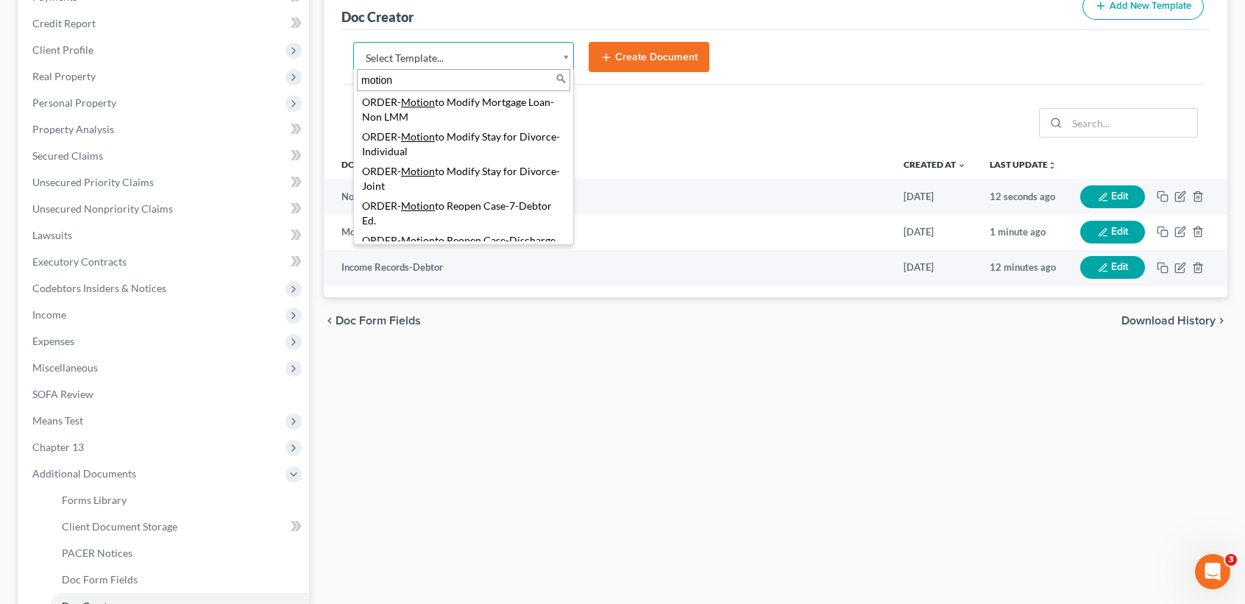
type input "motion"
select select "77115"
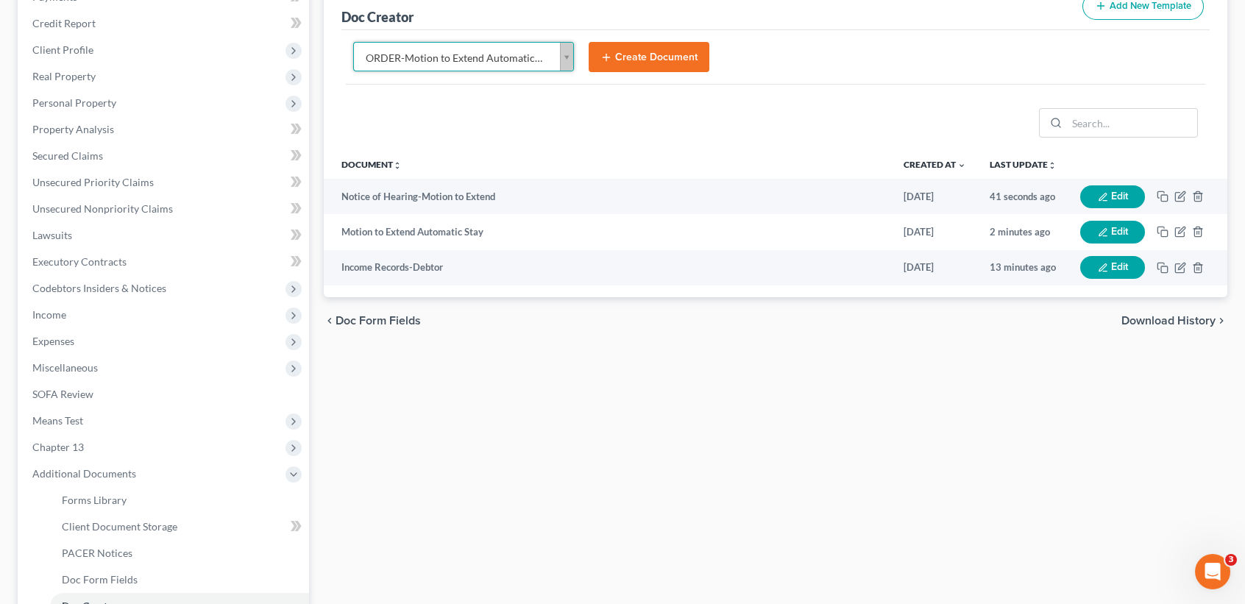
click at [662, 52] on button "Create Document" at bounding box center [649, 57] width 121 height 31
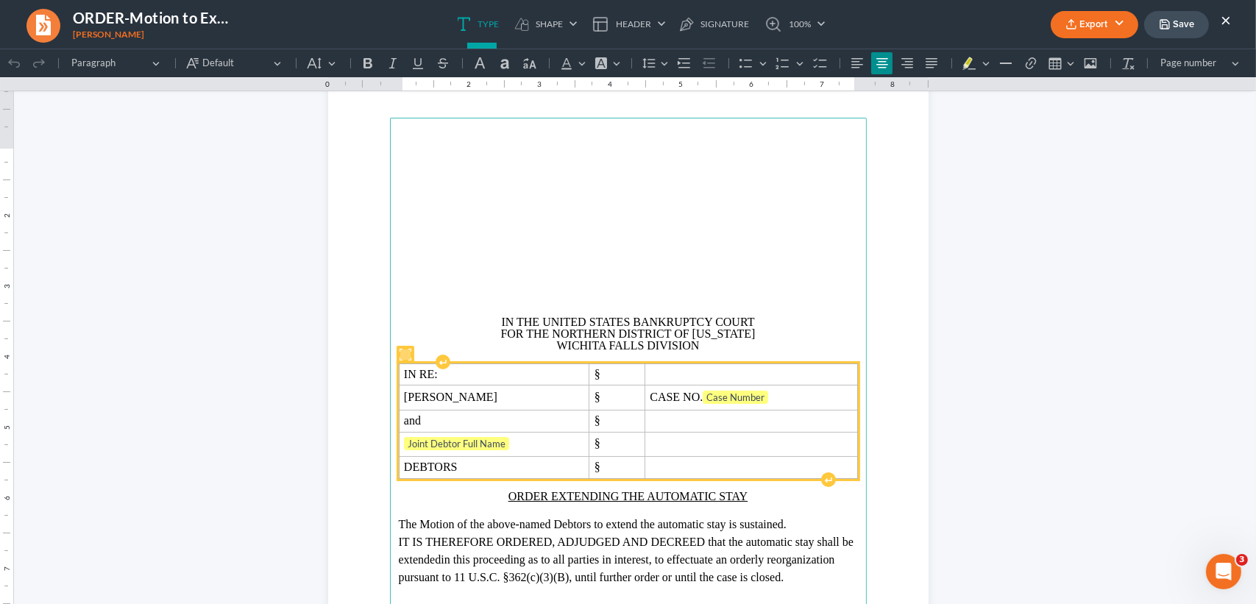
scroll to position [98, 0]
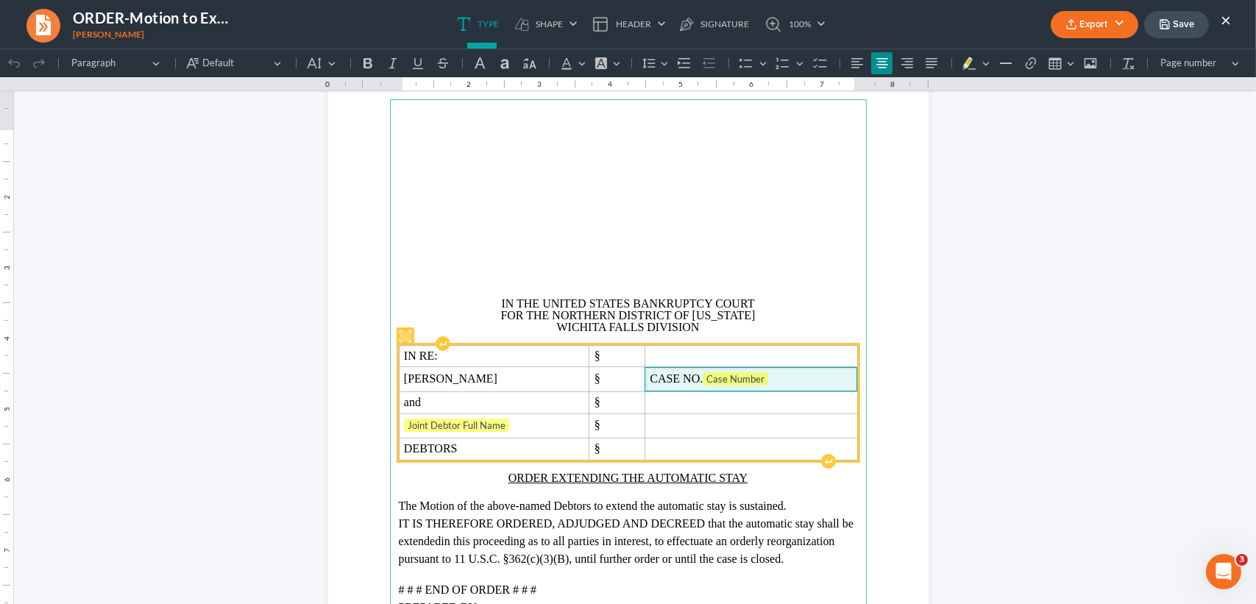
click at [806, 387] on p "CASE NO. Case Number" at bounding box center [751, 379] width 202 height 15
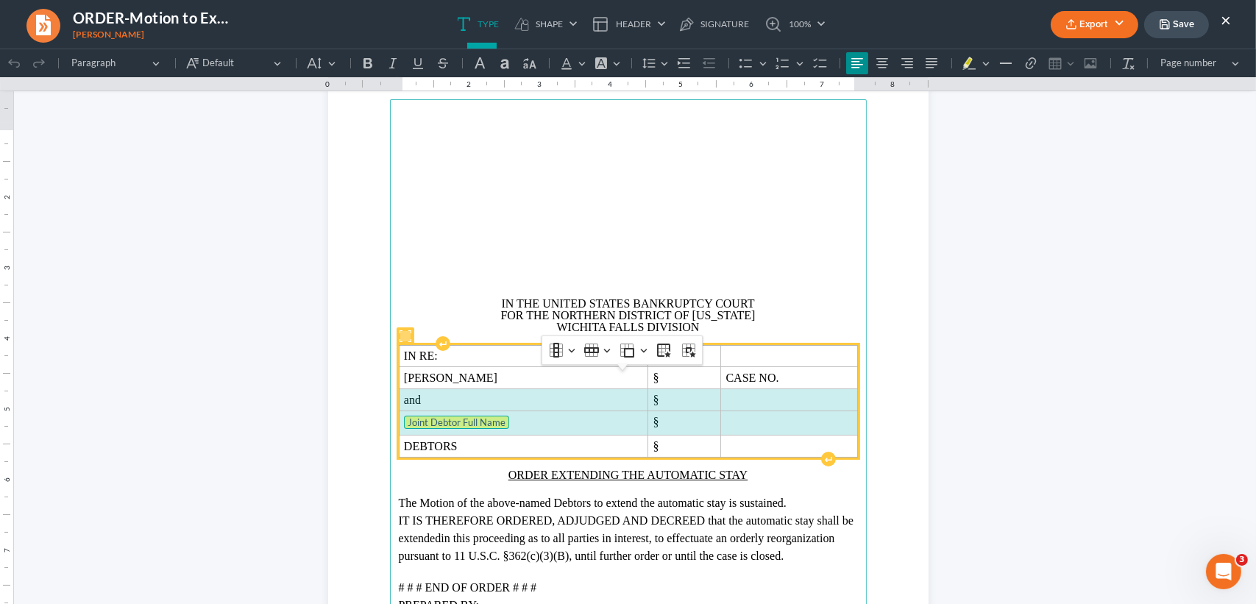
drag, startPoint x: 411, startPoint y: 426, endPoint x: 754, endPoint y: 445, distance: 343.5
click at [754, 445] on tbody "IN RE: § Teresa Lynn Winstel § CASE NO. and § Joint Debtor Full Name § DEBTORS §" at bounding box center [628, 401] width 459 height 112
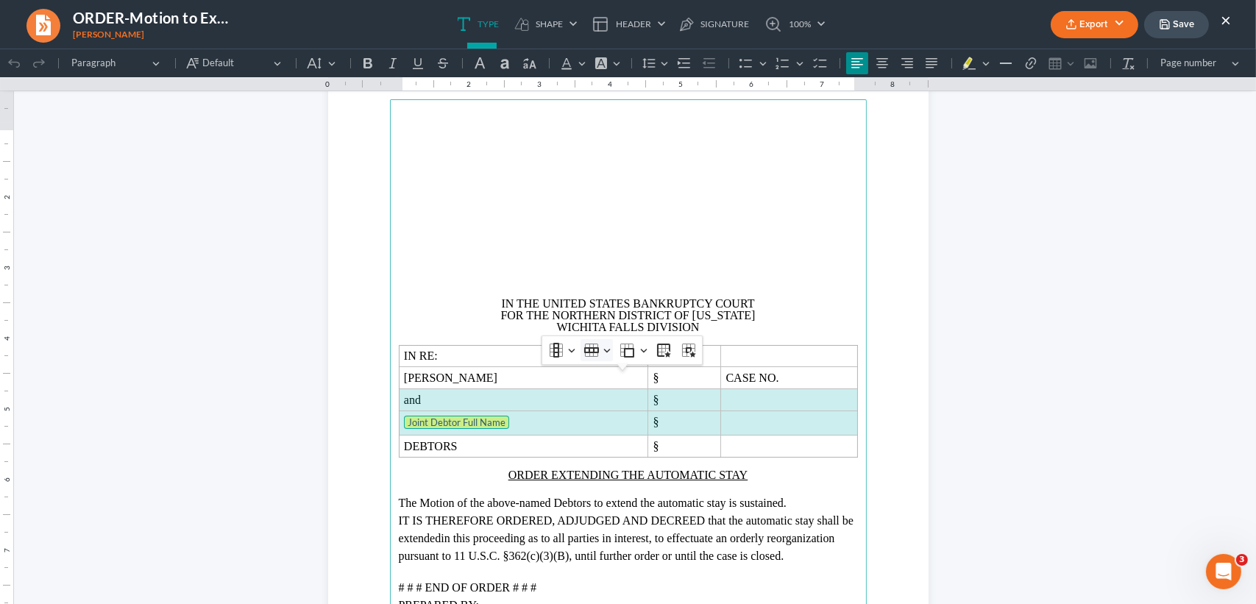
click at [596, 349] on icon "Table toolbar" at bounding box center [591, 350] width 15 height 15
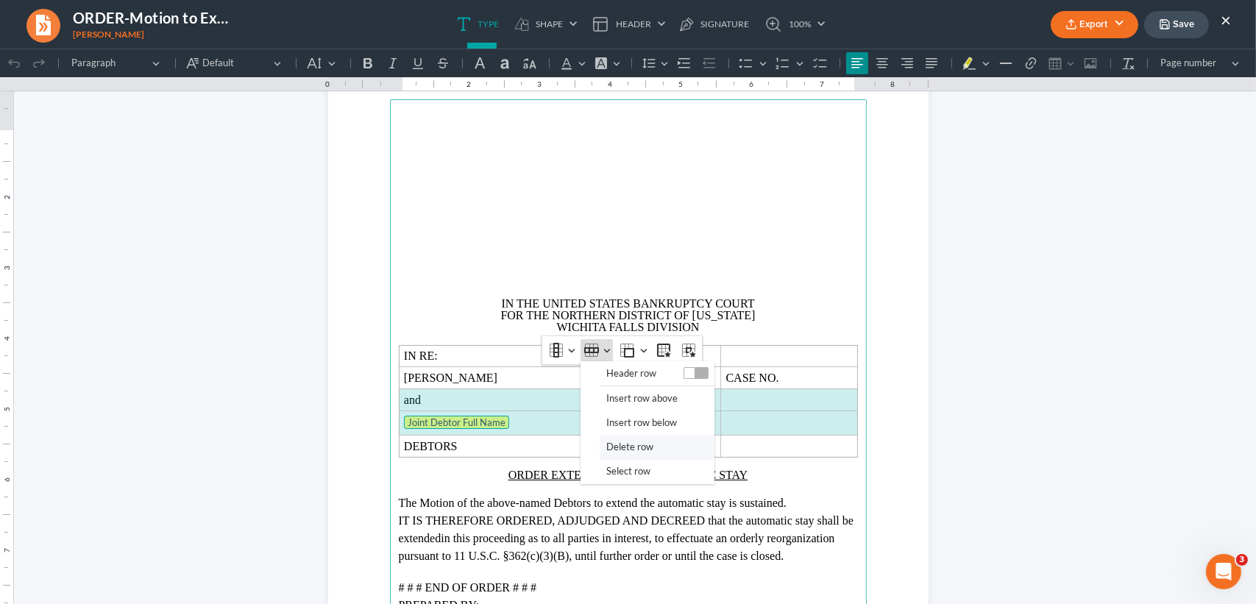
click at [618, 449] on span "Delete row" at bounding box center [630, 447] width 47 height 17
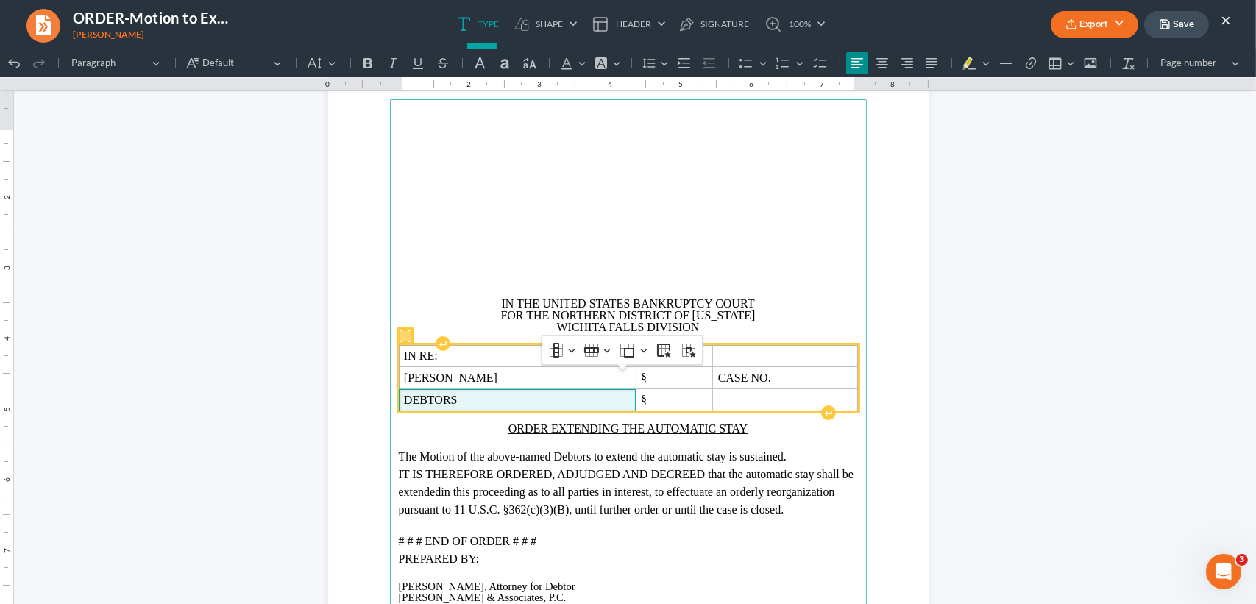
click at [551, 406] on p "DEBTORS" at bounding box center [517, 401] width 227 height 12
drag, startPoint x: 793, startPoint y: 413, endPoint x: 788, endPoint y: 405, distance: 9.6
click at [792, 389] on td "CASE NO." at bounding box center [785, 378] width 144 height 22
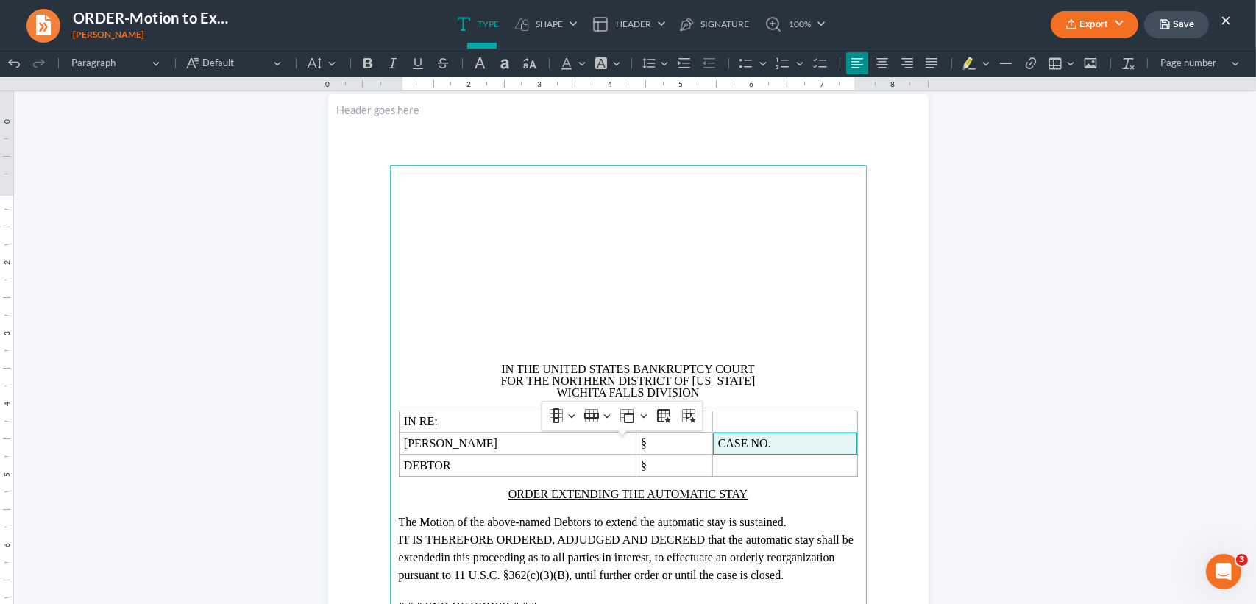
scroll to position [0, 0]
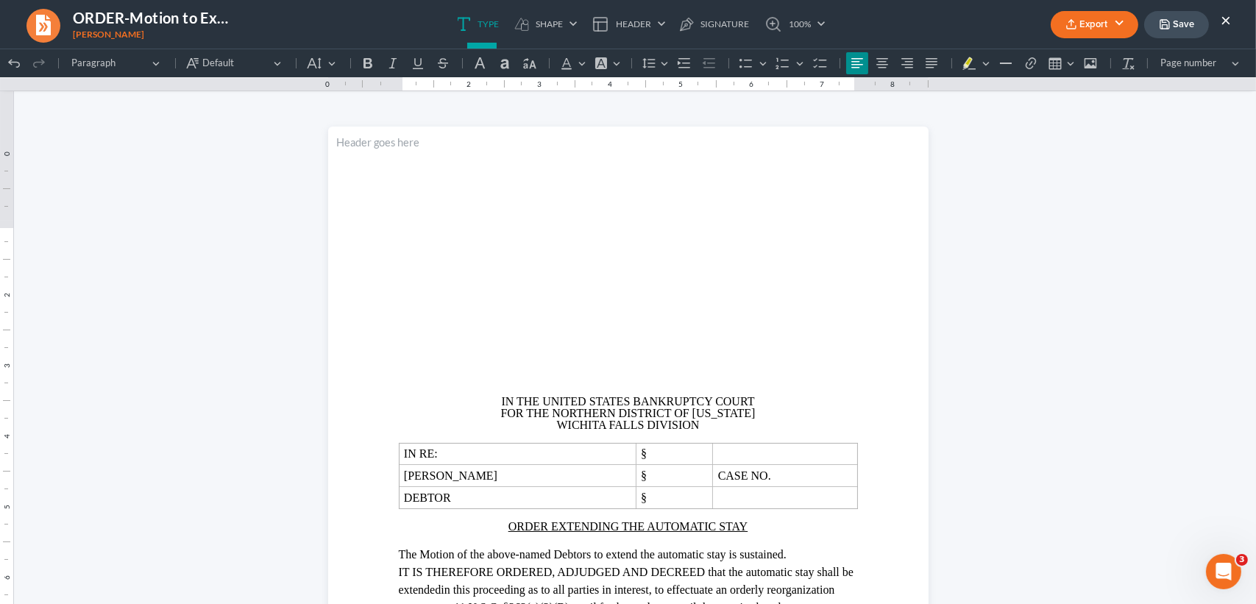
click at [1090, 20] on button "Export" at bounding box center [1095, 24] width 88 height 27
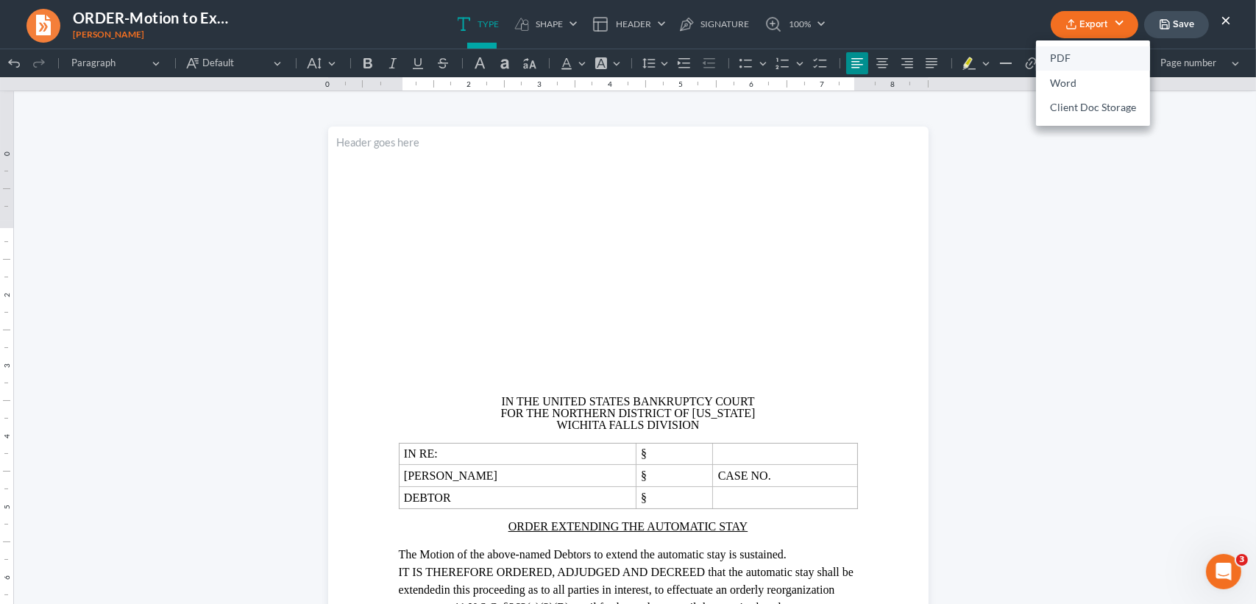
click at [1053, 63] on link "PDF" at bounding box center [1093, 58] width 114 height 25
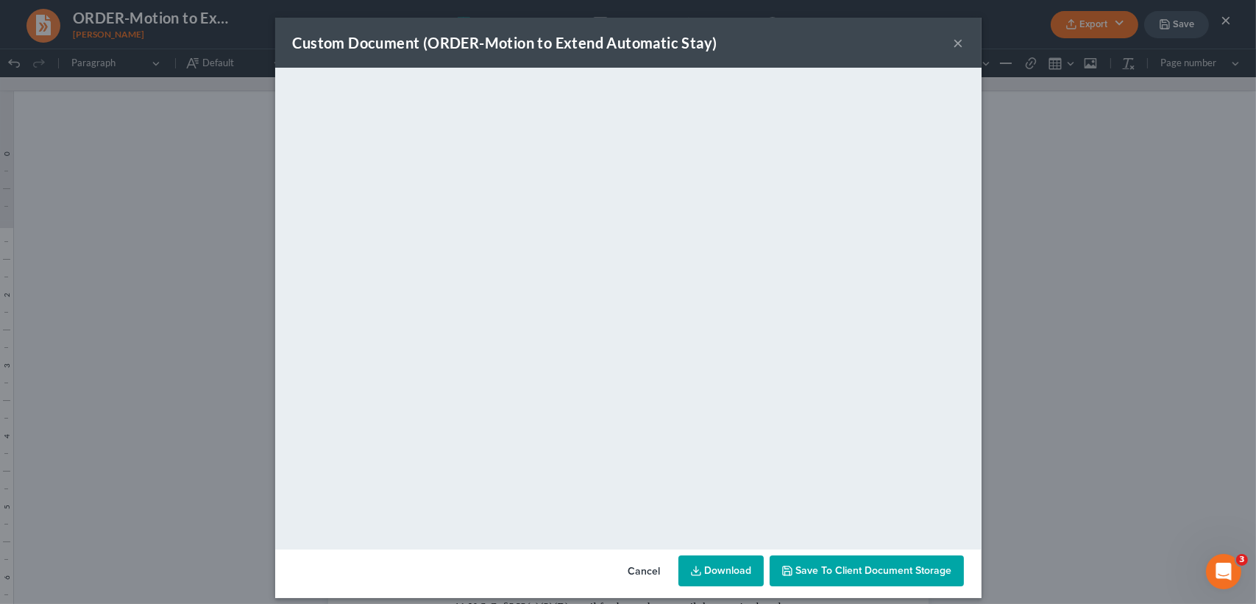
click at [956, 43] on button "×" at bounding box center [959, 43] width 10 height 18
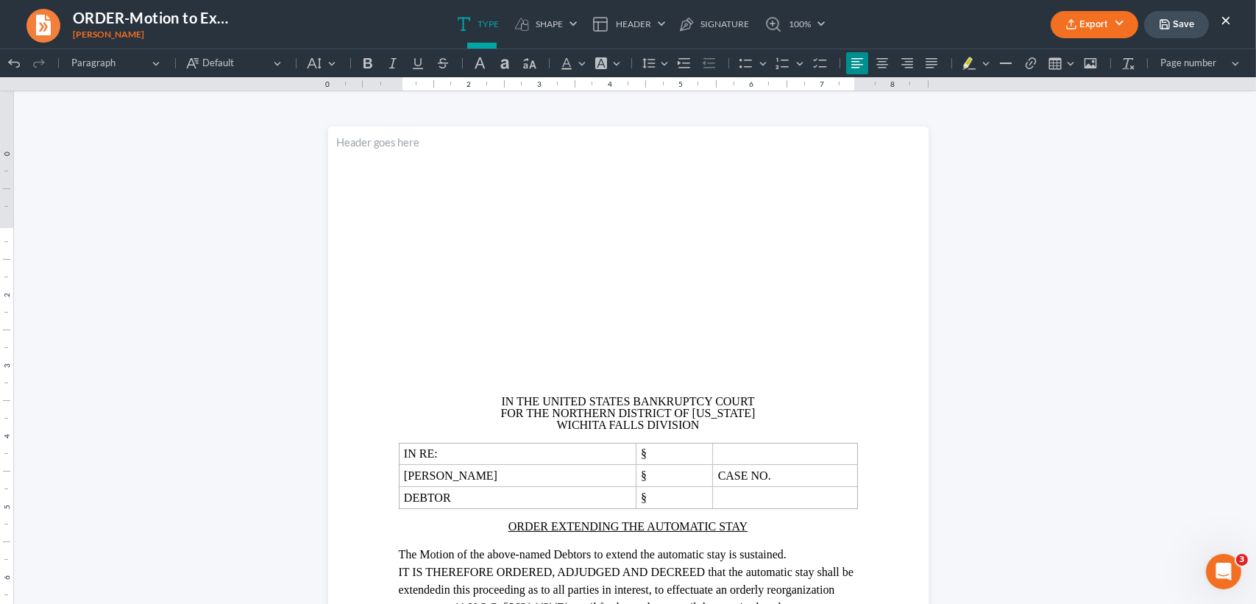
click at [1181, 24] on button "Save" at bounding box center [1177, 24] width 65 height 27
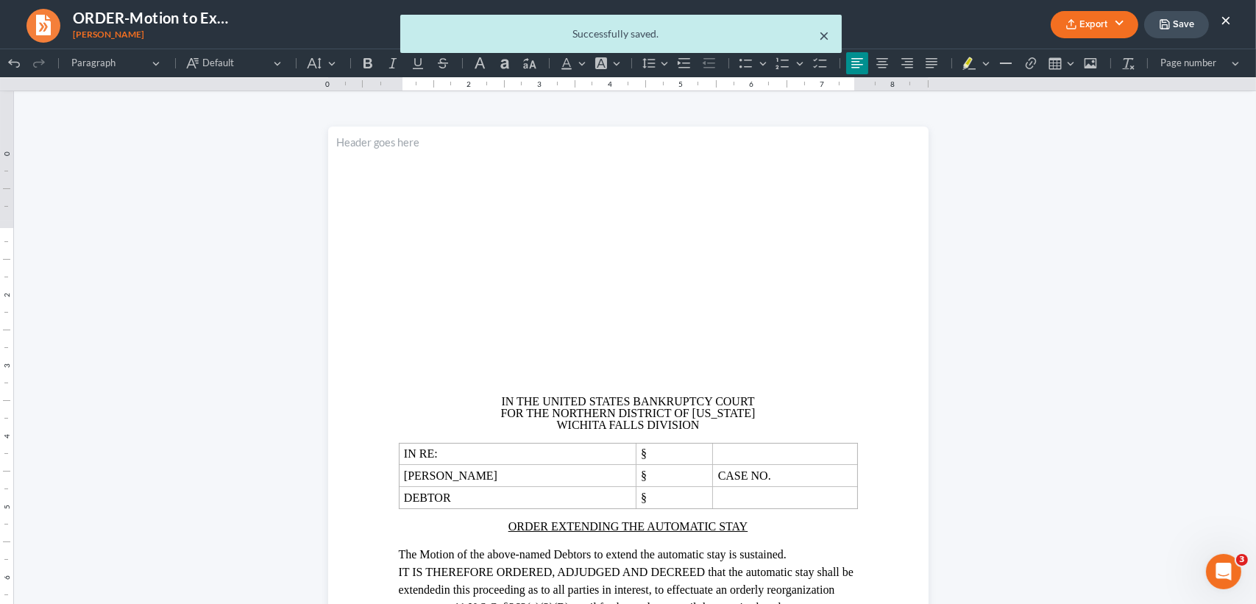
click at [838, 34] on div "× Successfully saved." at bounding box center [621, 34] width 442 height 38
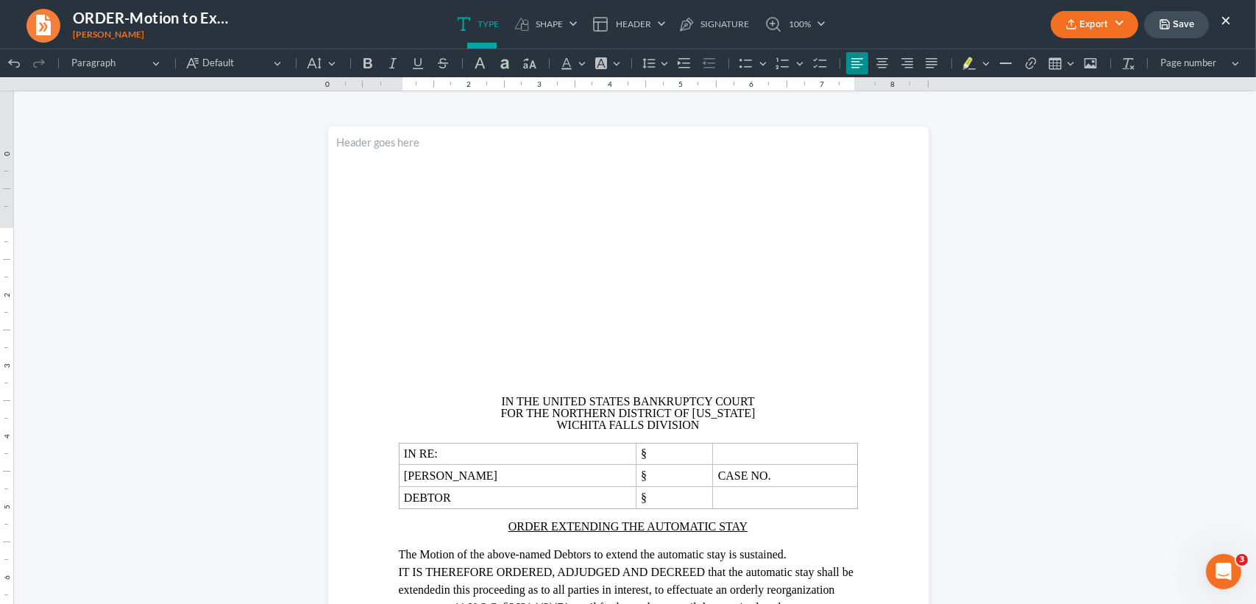
click at [1229, 19] on button "×" at bounding box center [1226, 20] width 10 height 18
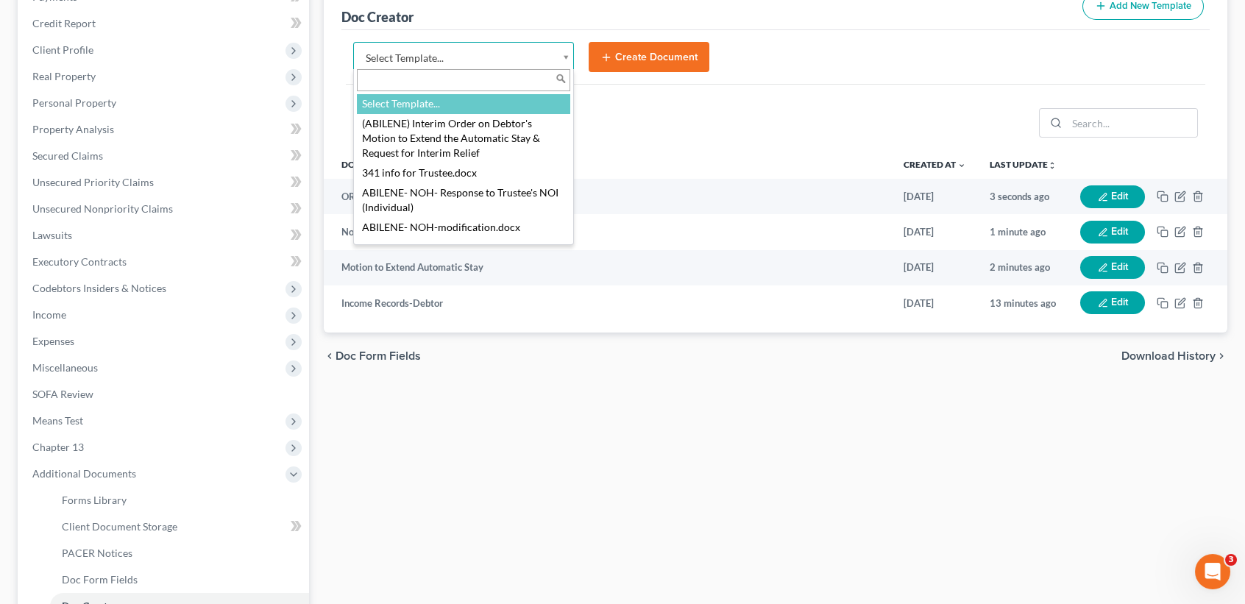
click at [450, 54] on body "Home New Case Client Portal DebtorCC Monte J. White and Associates, P.C. desire…" at bounding box center [622, 301] width 1245 height 994
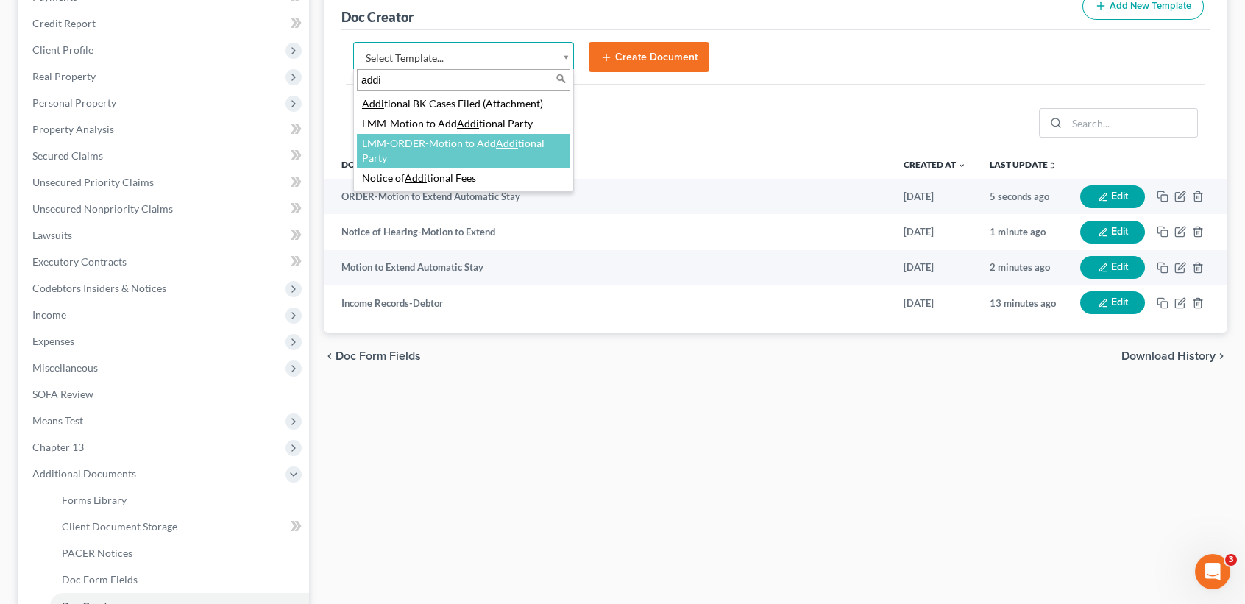
type input "addi"
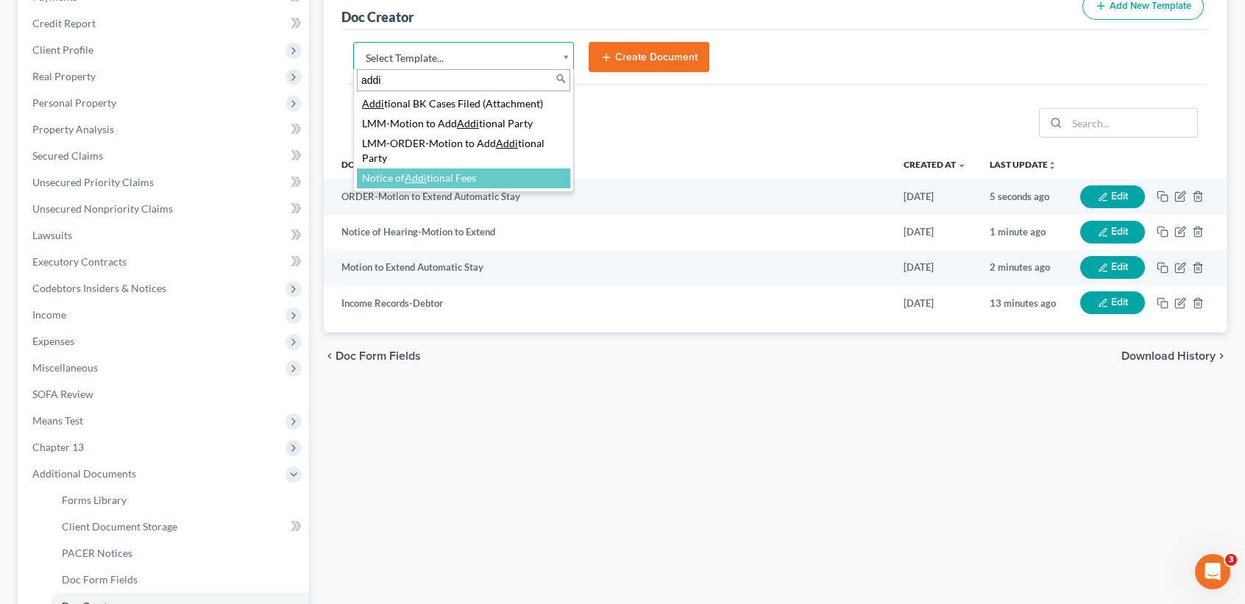
select select "89269"
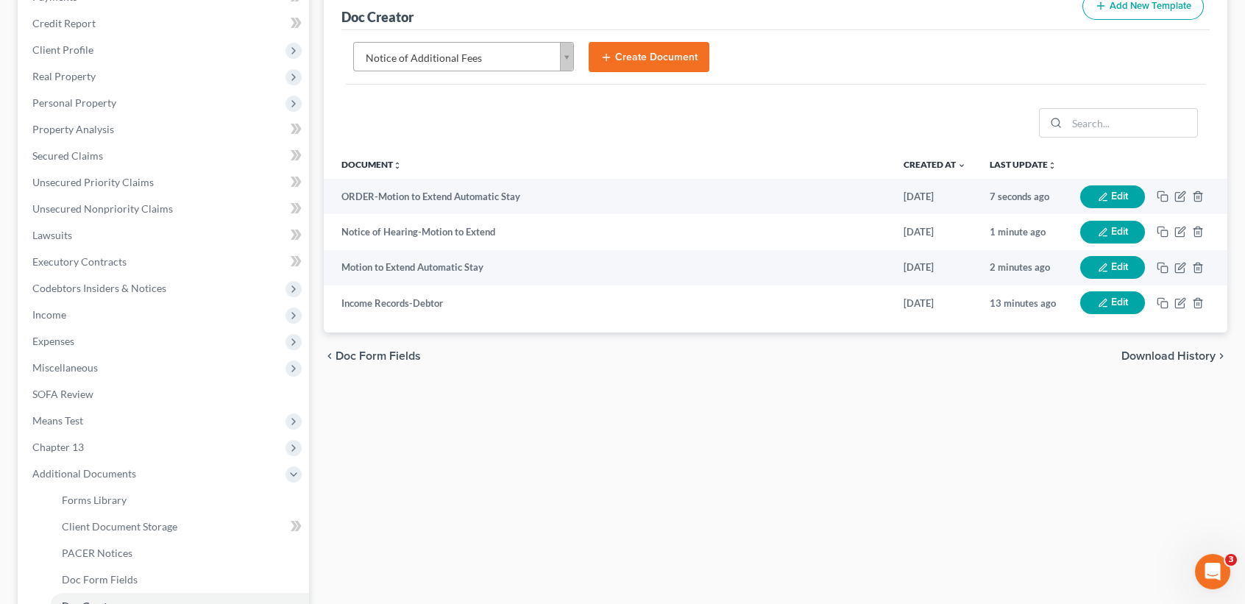
click at [664, 48] on button "Create Document" at bounding box center [649, 57] width 121 height 31
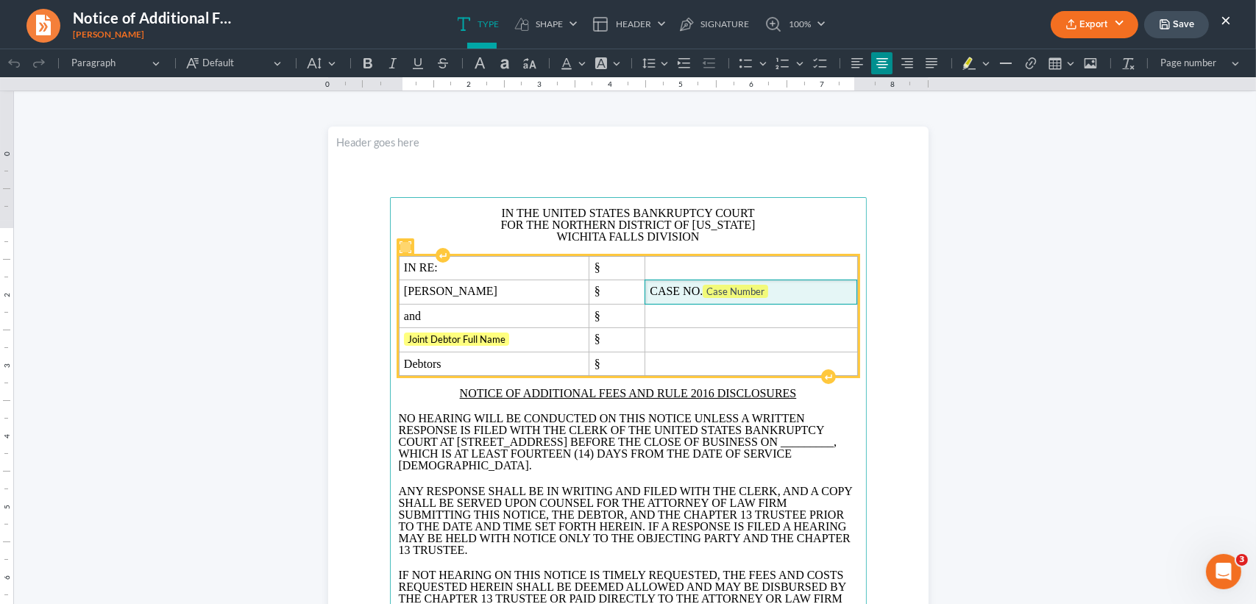
click at [794, 300] on span "CASE NO. Case Number" at bounding box center [751, 292] width 202 height 15
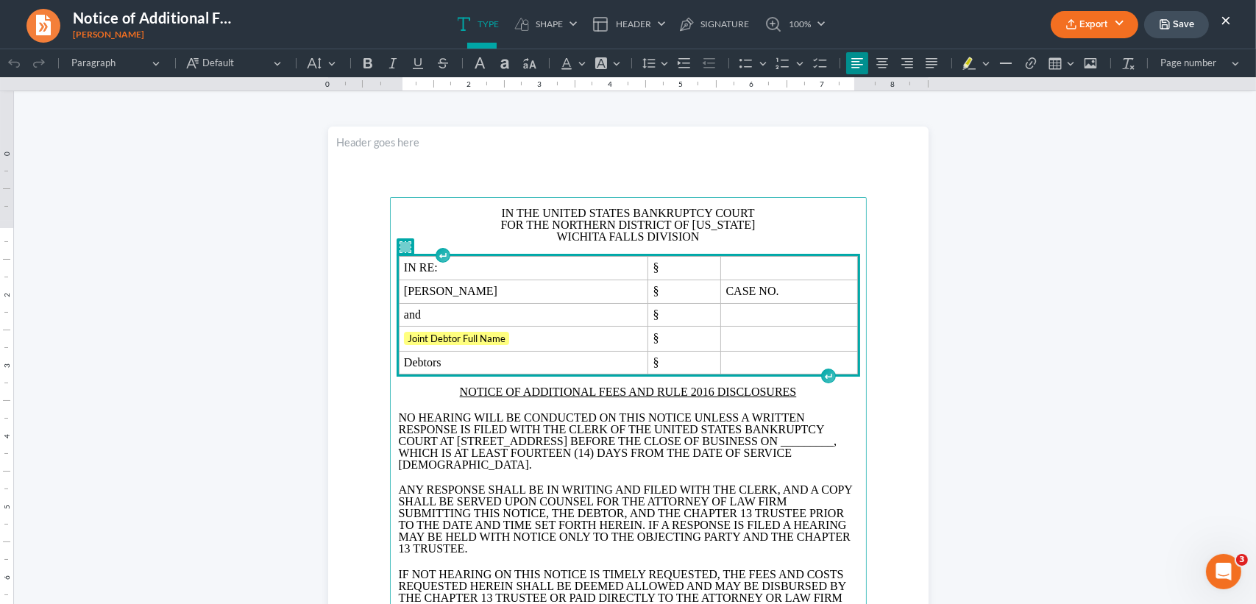
drag, startPoint x: 391, startPoint y: 343, endPoint x: 509, endPoint y: 356, distance: 119.2
click at [677, 356] on main "IN THE UNITED STATES BANKRUPTCY COURT FOR THE NORTHERN DISTRICT OF TEXAS WICHIT…" at bounding box center [628, 515] width 477 height 636
click at [417, 322] on span "and" at bounding box center [523, 314] width 239 height 13
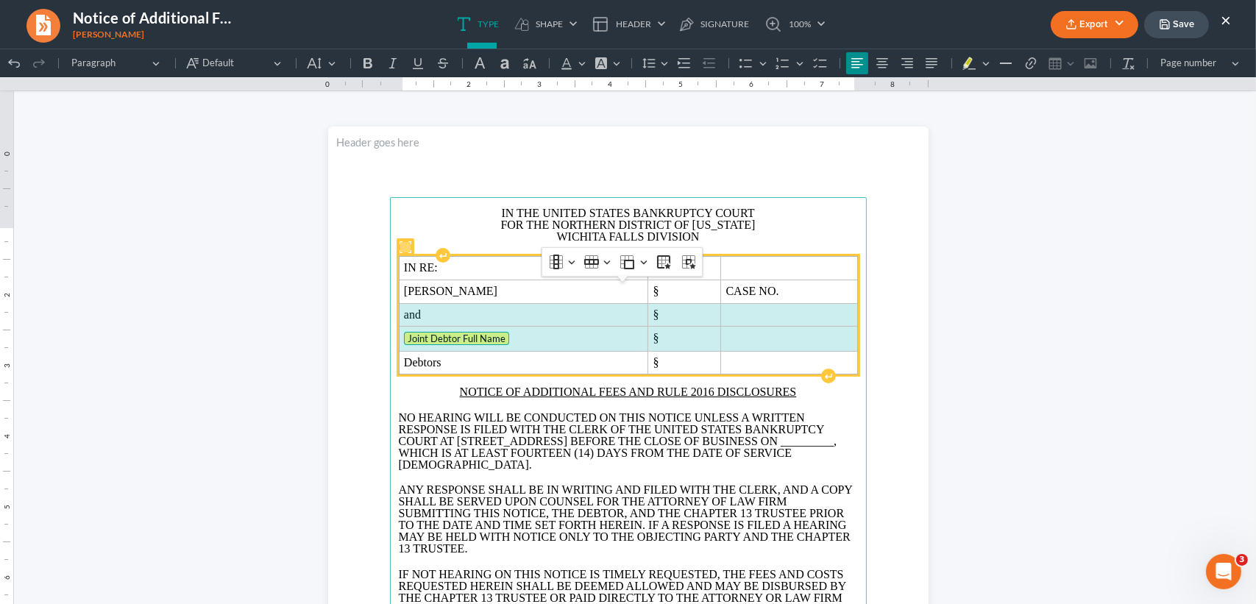
drag, startPoint x: 444, startPoint y: 343, endPoint x: 746, endPoint y: 361, distance: 303.0
click at [746, 361] on tbody "IN RE: § Teresa Lynn Winstel § CASE NO. and § Joint Debtor Full Name § Debtors §" at bounding box center [628, 316] width 459 height 118
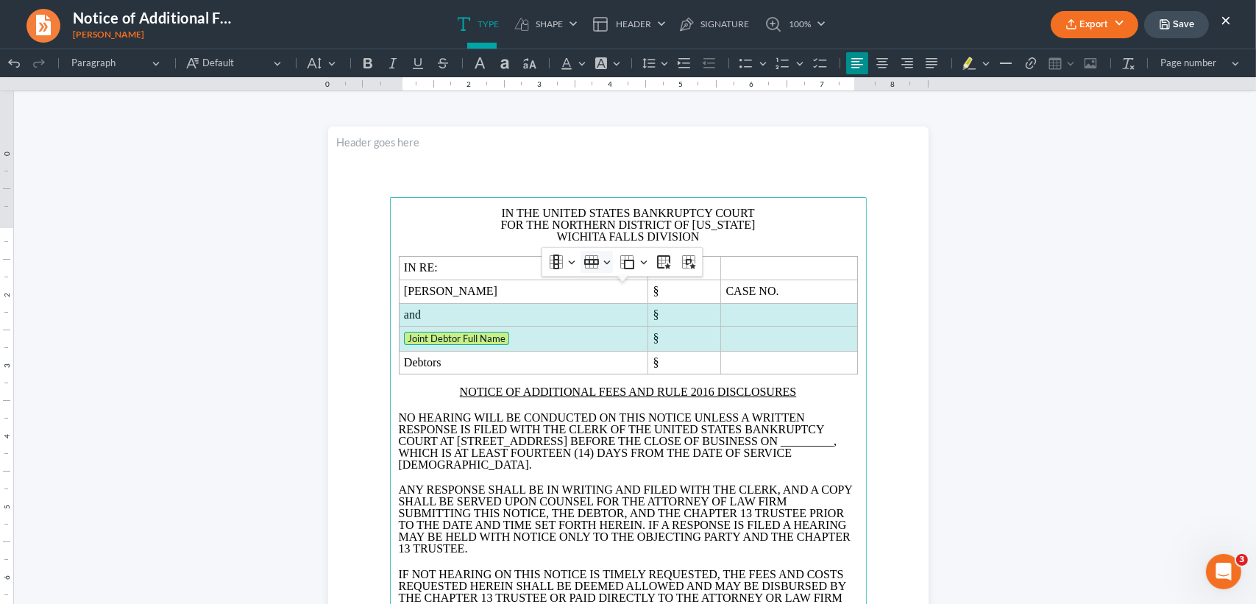
click at [588, 262] on button "Row Row" at bounding box center [597, 262] width 32 height 22
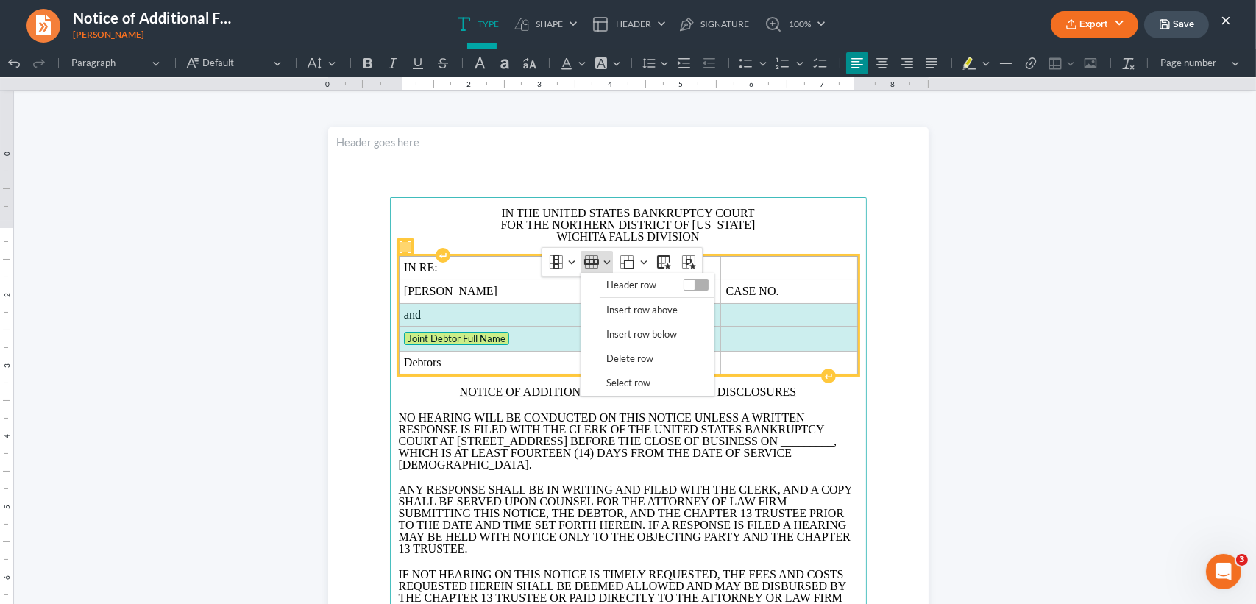
click at [621, 355] on span "Delete row" at bounding box center [630, 358] width 47 height 17
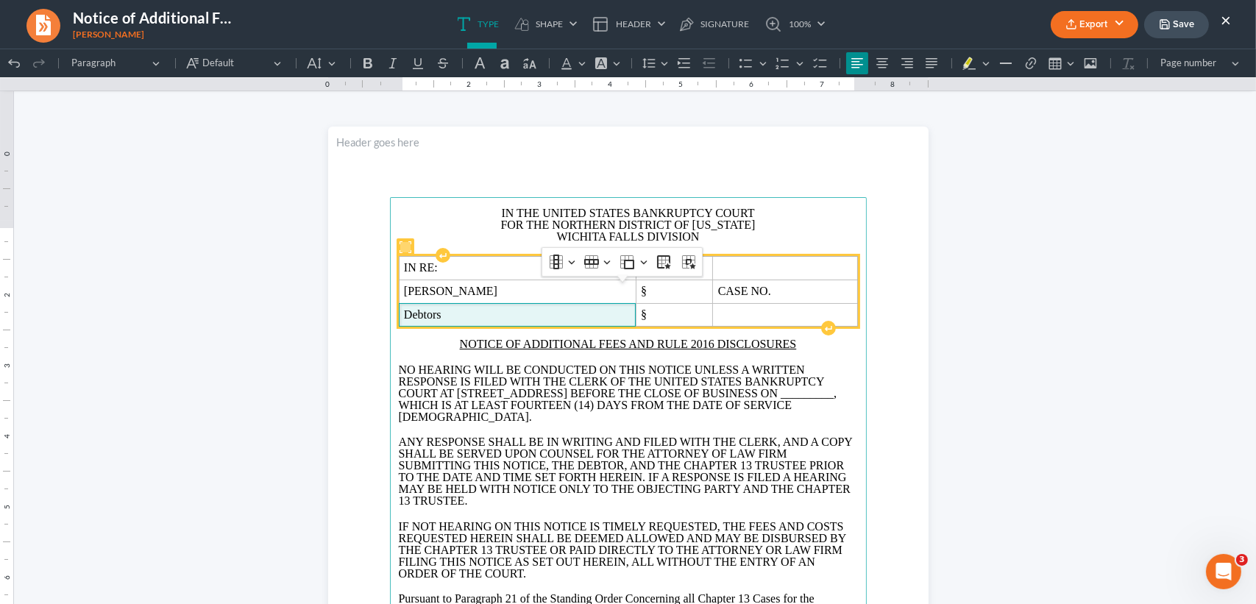
drag, startPoint x: 483, startPoint y: 347, endPoint x: 491, endPoint y: 342, distance: 9.6
click at [483, 322] on span "Debtors" at bounding box center [517, 314] width 227 height 13
click at [835, 298] on span "CASE NO." at bounding box center [785, 291] width 134 height 13
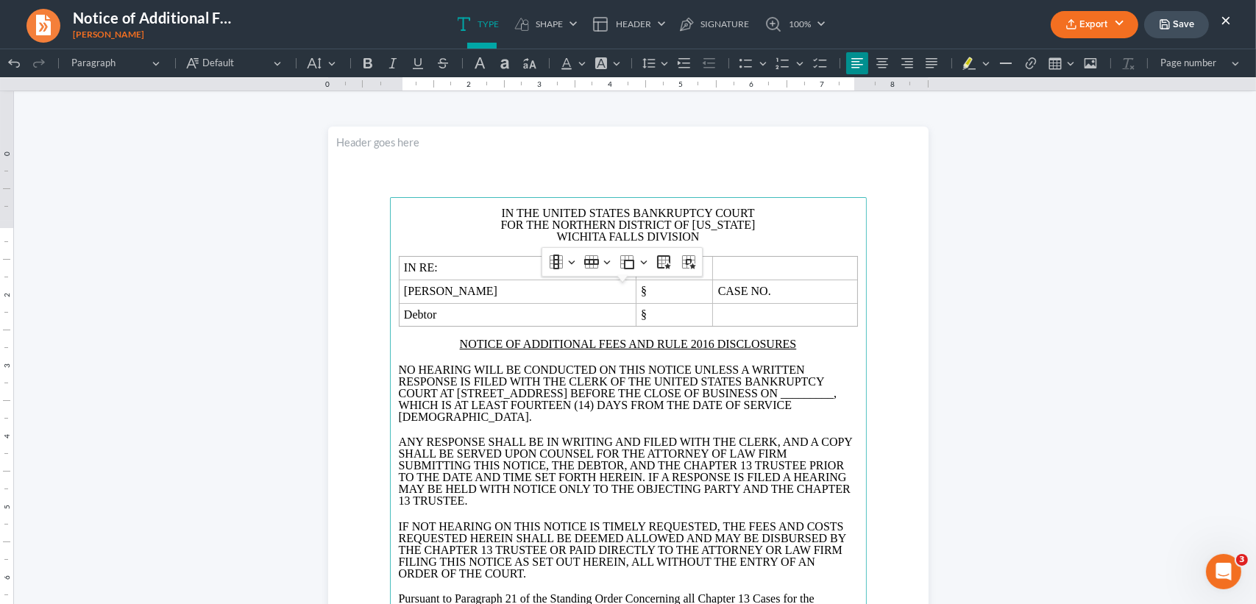
click at [582, 423] on span ", WHICH IS AT LEAST FOURTEEN (14) DAYS FROM THE DATE OF SERVICE HEREOF." at bounding box center [618, 405] width 439 height 36
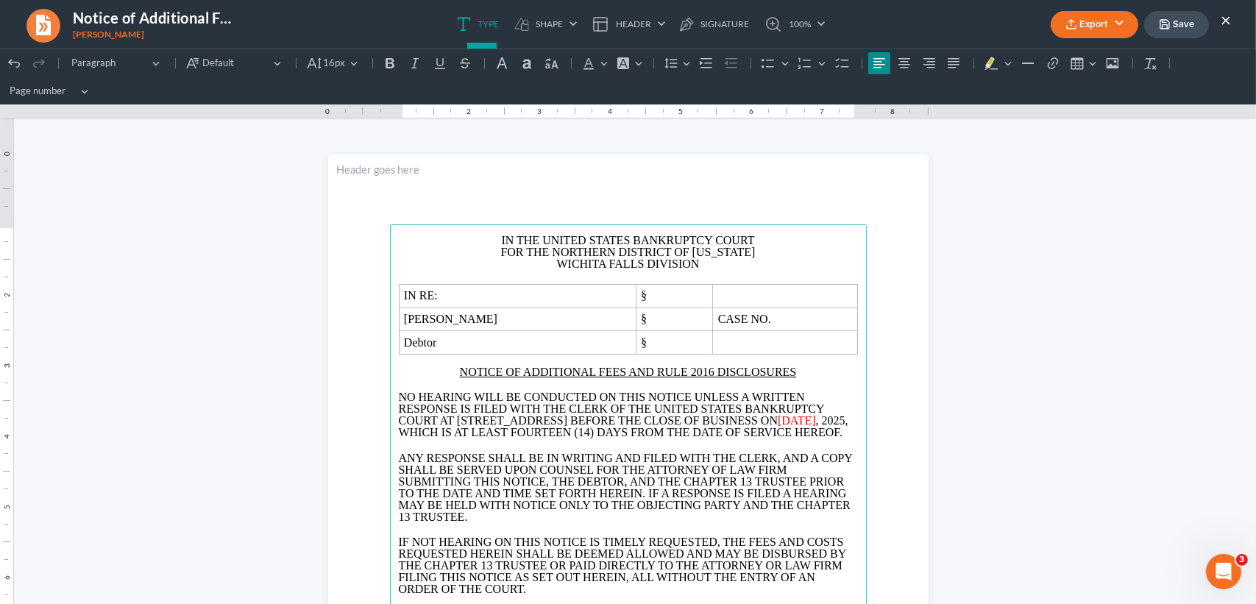
drag, startPoint x: 598, startPoint y: 433, endPoint x: 510, endPoint y: 400, distance: 94.1
click at [533, 432] on p "NO HEARING WILL BE CONDUCTED ON THIS NOTICE UNLESS A WRITTEN RESPONSE IS FILED …" at bounding box center [628, 415] width 459 height 47
click at [584, 60] on icon "Editor toolbar" at bounding box center [589, 63] width 15 height 15
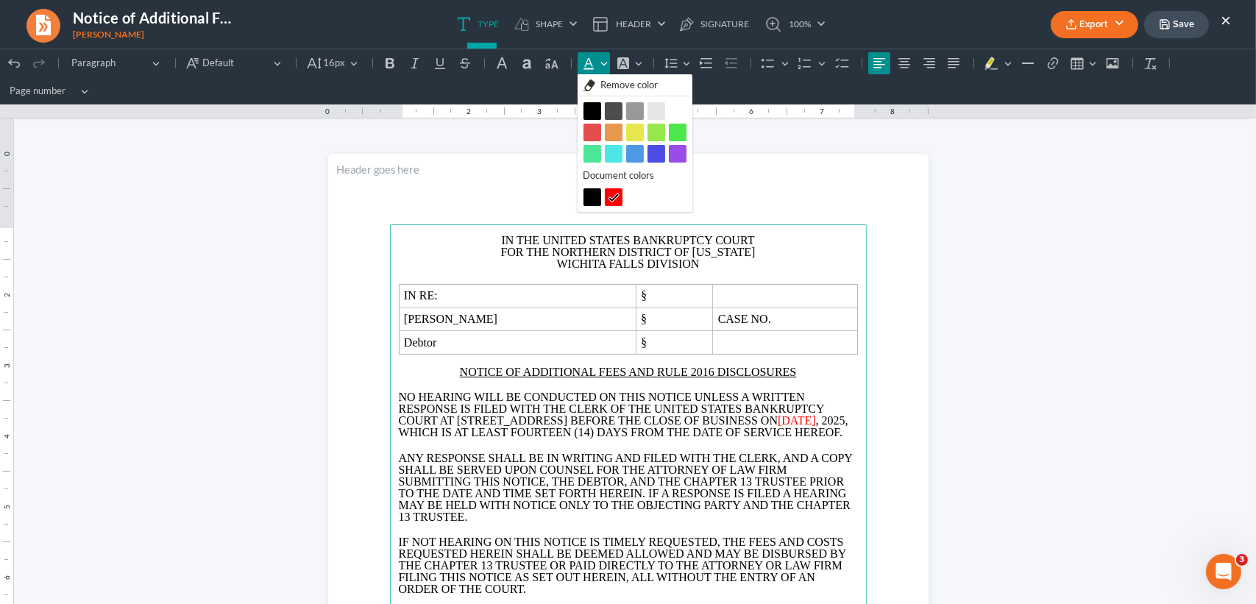
click at [587, 107] on button "Black Black" at bounding box center [593, 111] width 18 height 18
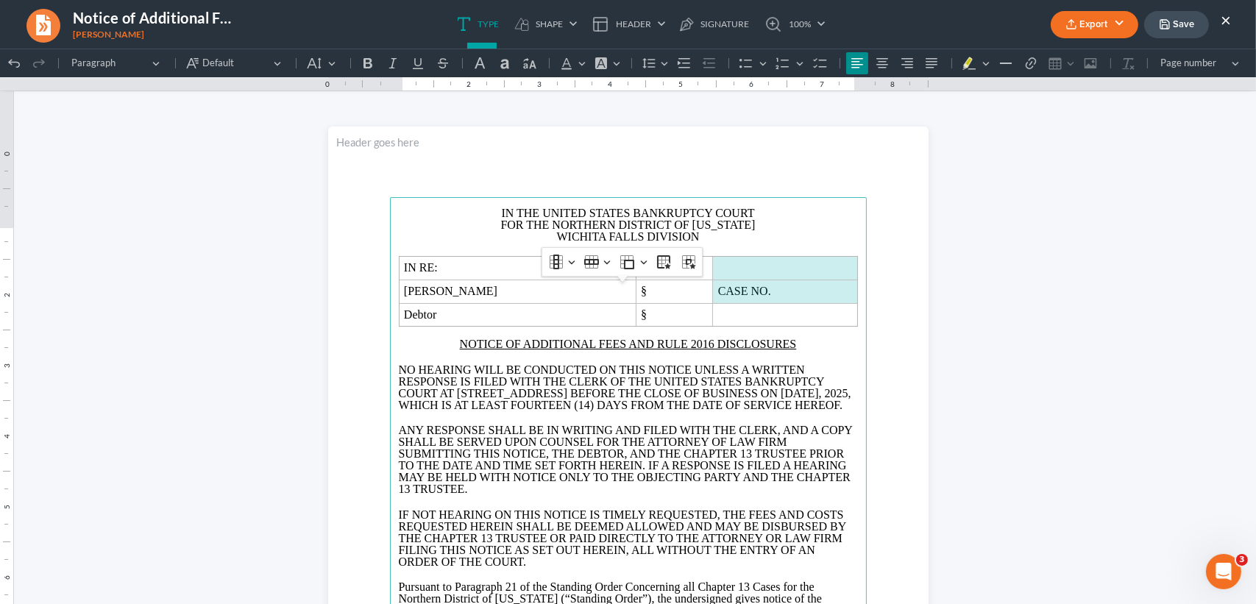
drag, startPoint x: 742, startPoint y: 305, endPoint x: 754, endPoint y: 491, distance: 186.6
click at [742, 303] on tbody "IN RE: § Teresa Lynn Winstel § CASE NO. Debtor §" at bounding box center [628, 292] width 459 height 70
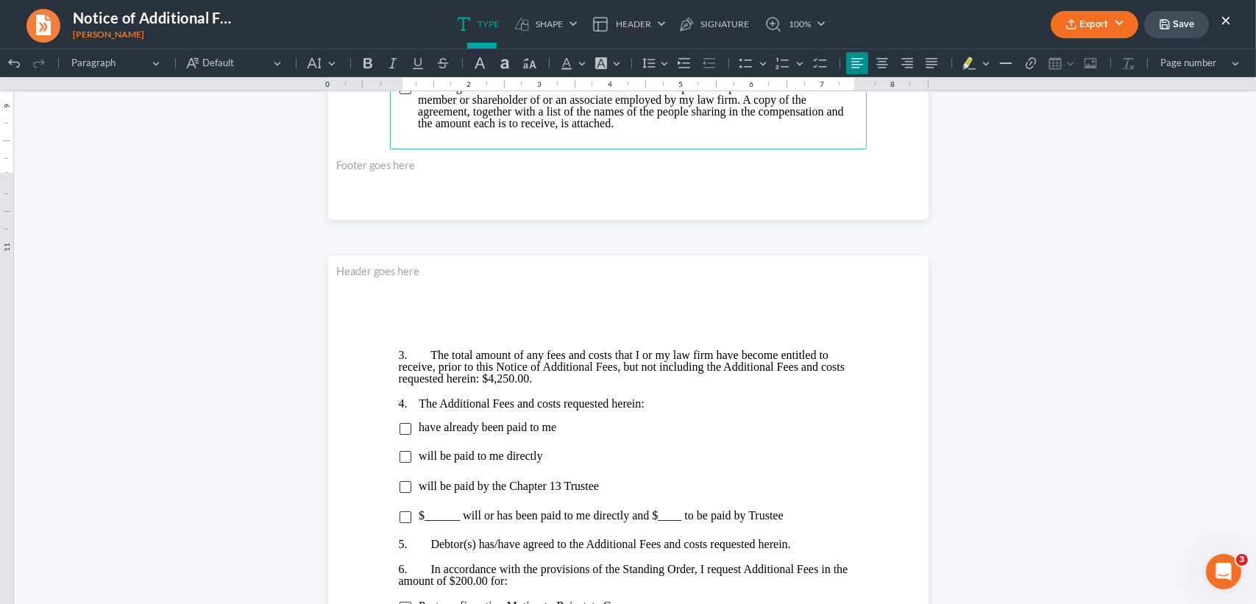
scroll to position [687, 0]
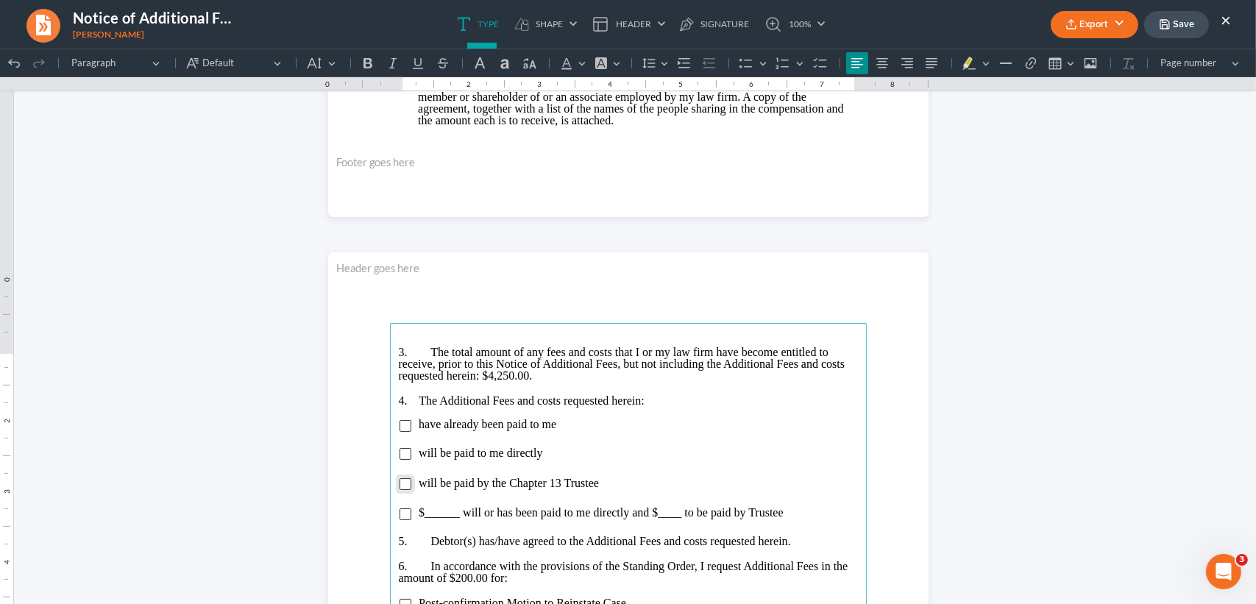
click at [400, 490] on input "Rich Text Editor, page-1-main" at bounding box center [406, 484] width 12 height 12
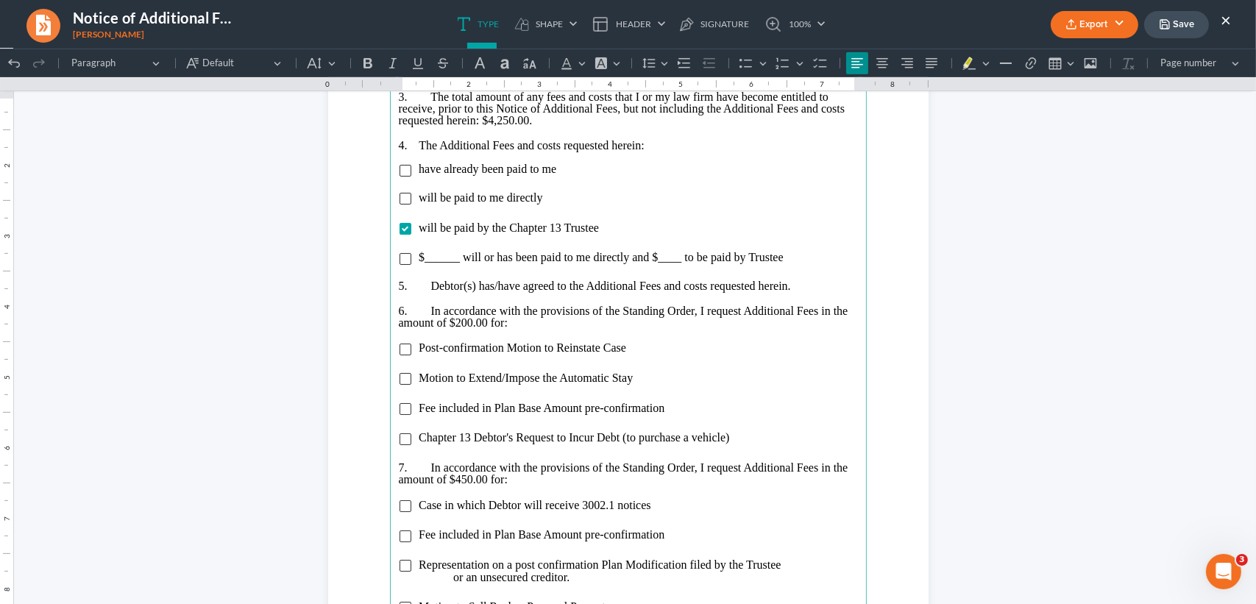
scroll to position [981, 0]
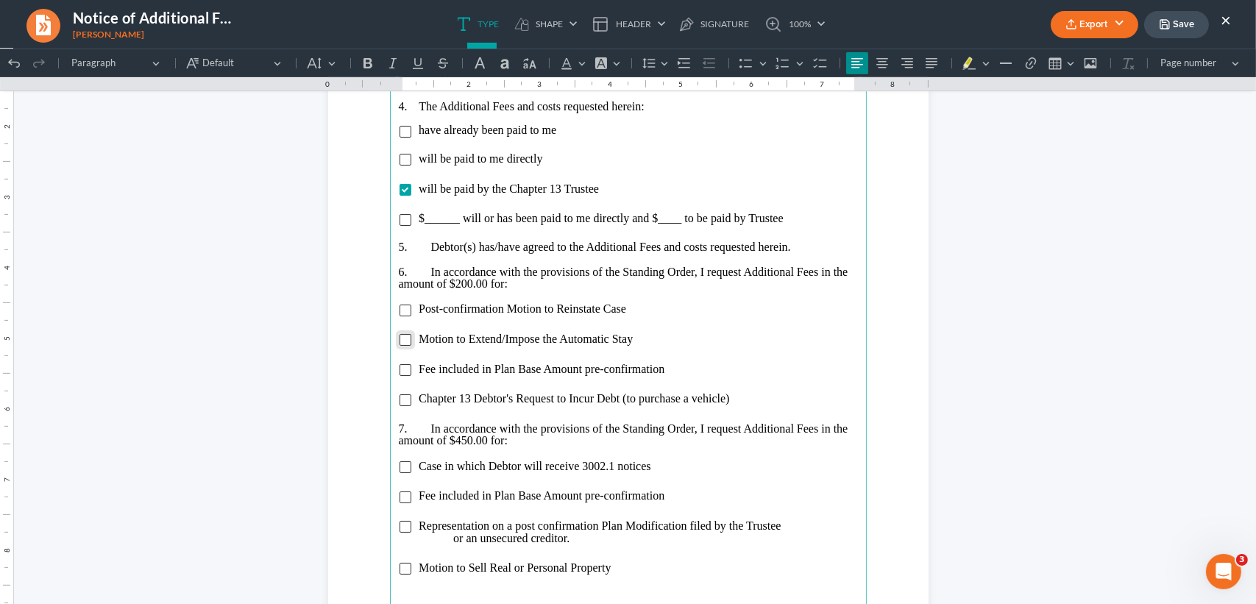
click at [400, 346] on input "Rich Text Editor, page-1-main" at bounding box center [406, 340] width 12 height 12
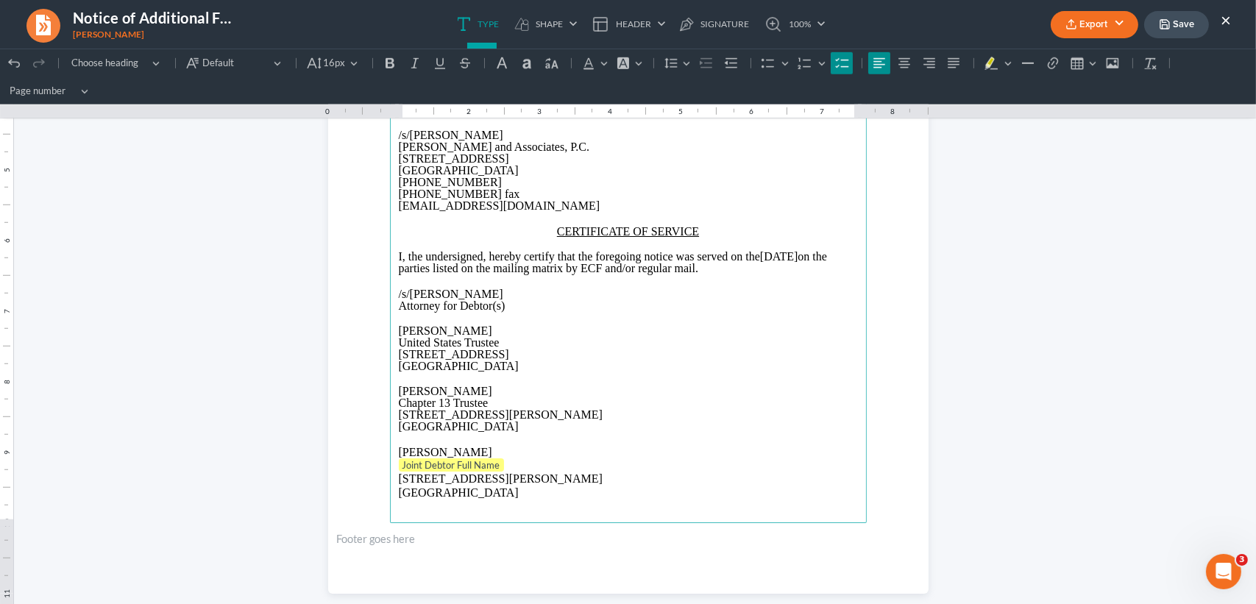
scroll to position [1962, 0]
click at [506, 473] on p "Joint Debtor Full Name" at bounding box center [628, 466] width 459 height 15
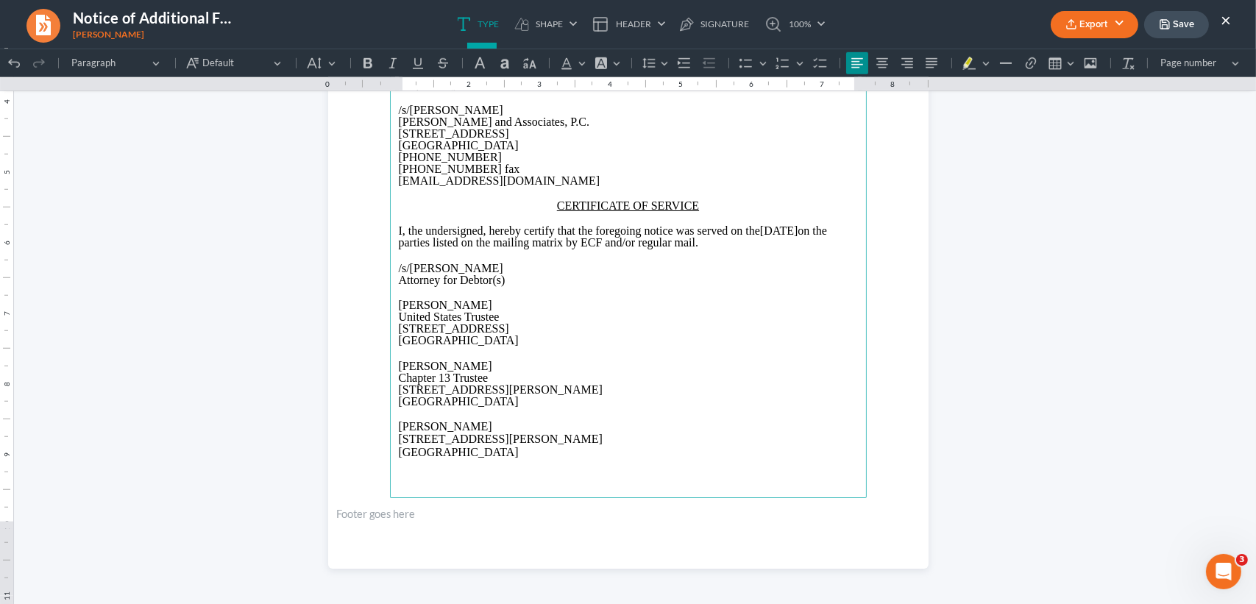
drag, startPoint x: 484, startPoint y: 341, endPoint x: 389, endPoint y: 334, distance: 94.5
click at [390, 334] on main "Motion for Relief of the Automatic Stay pursuant to paragraph 21(g)(8)(E) of Ge…" at bounding box center [628, 180] width 477 height 636
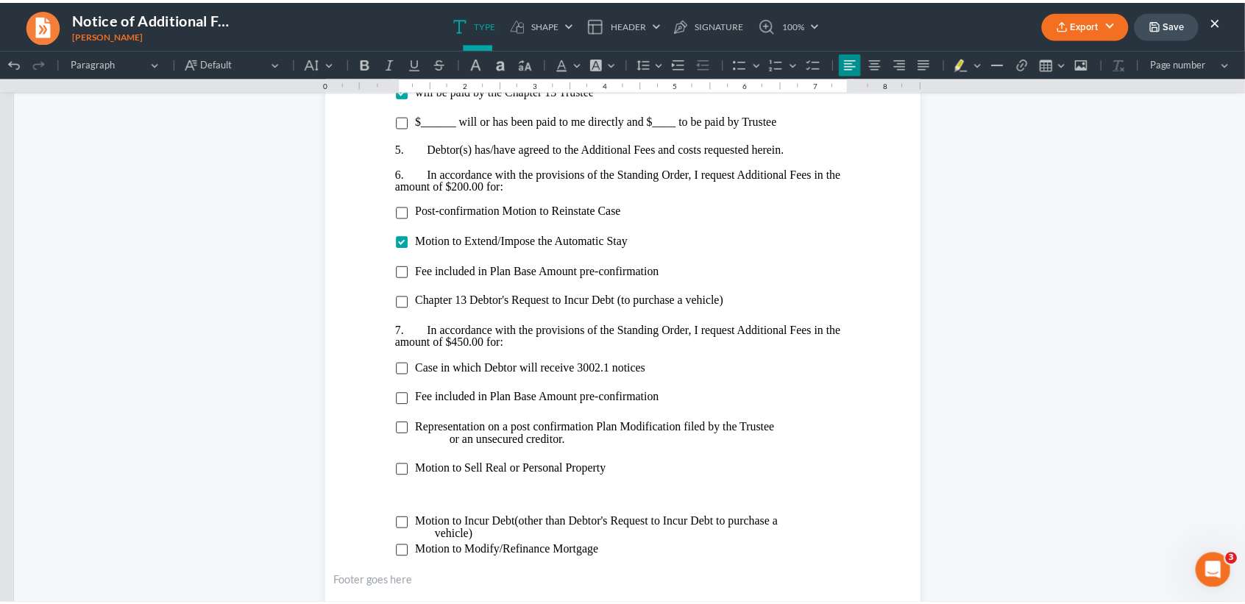
scroll to position [883, 0]
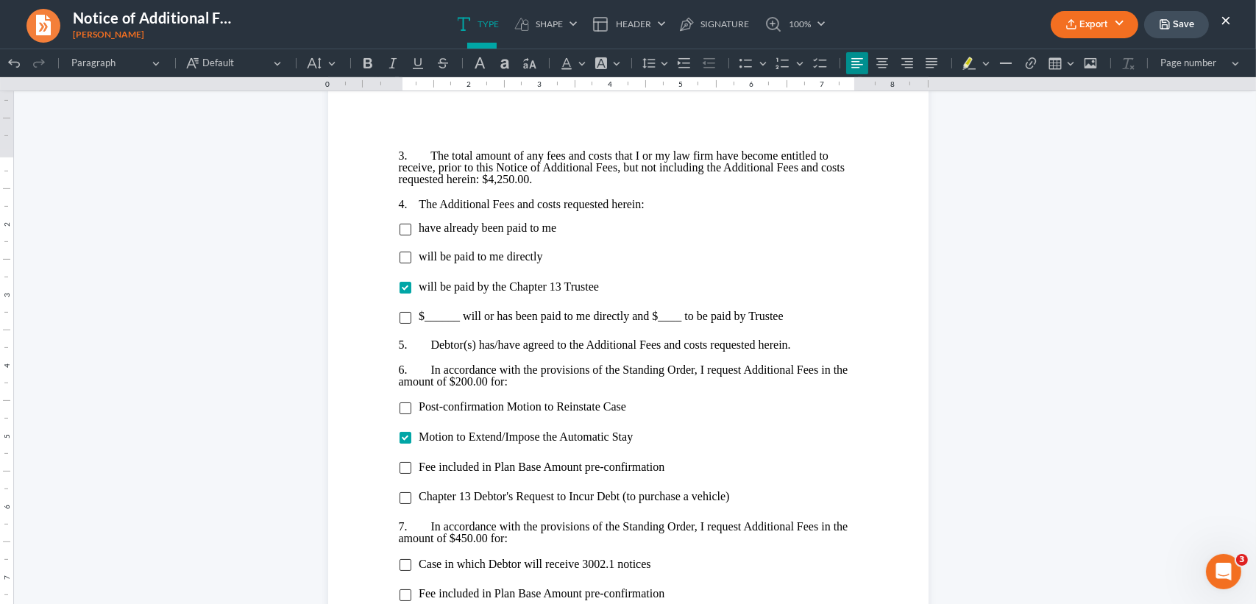
click at [1067, 18] on icon "button" at bounding box center [1072, 24] width 12 height 12
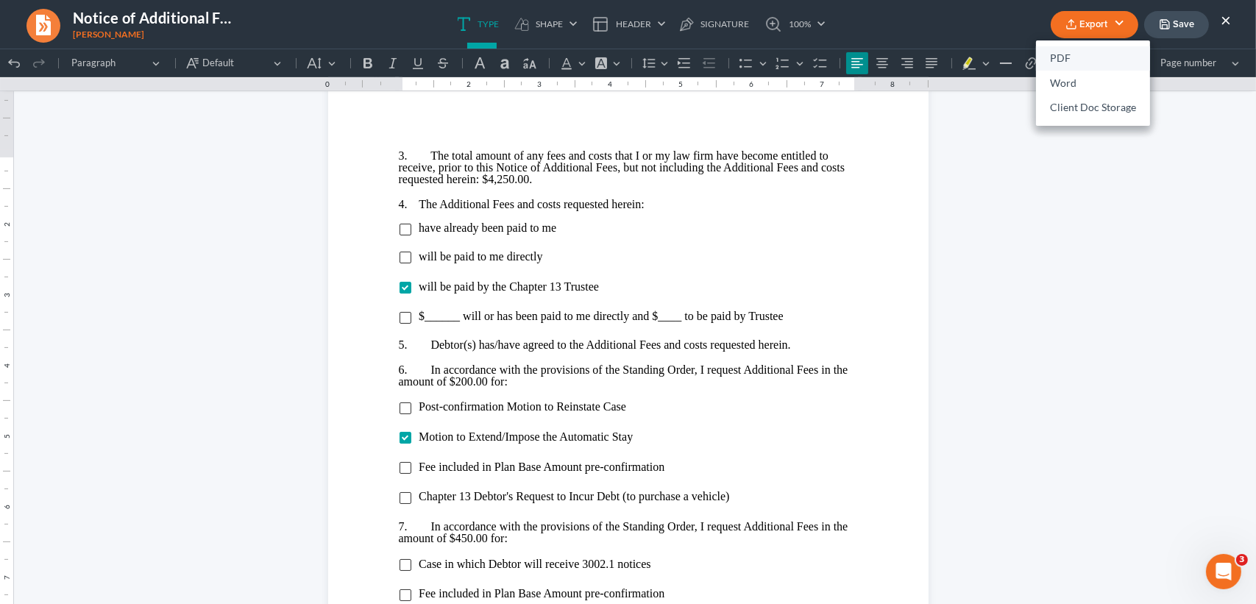
click at [1067, 65] on link "PDF" at bounding box center [1093, 58] width 114 height 25
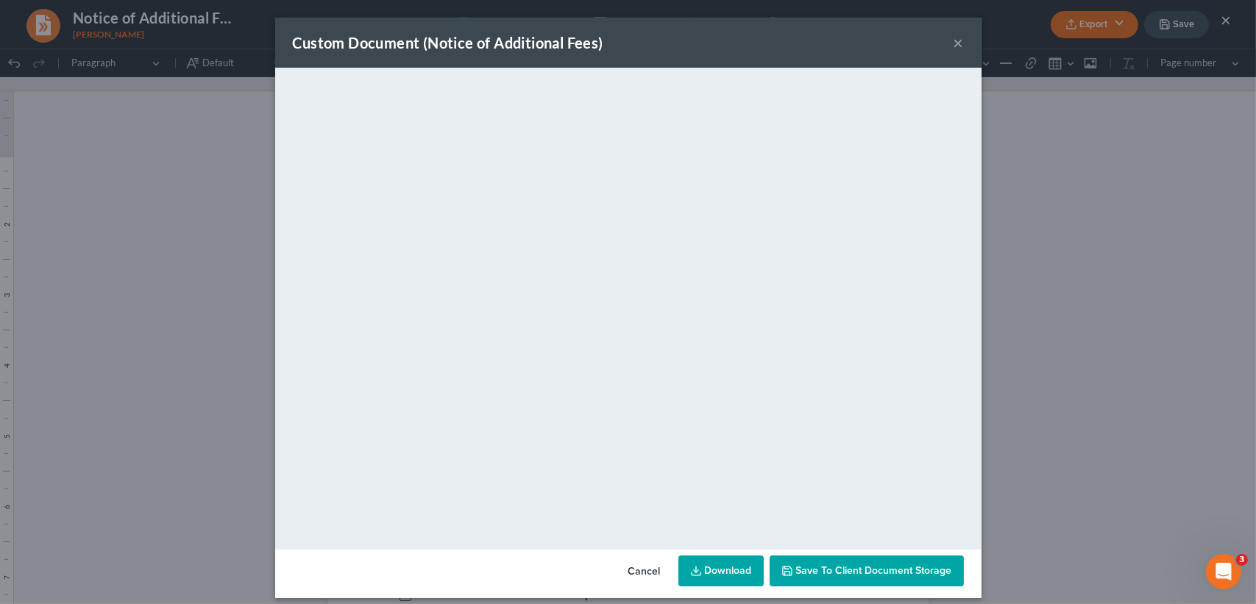
click at [954, 35] on button "×" at bounding box center [959, 43] width 10 height 18
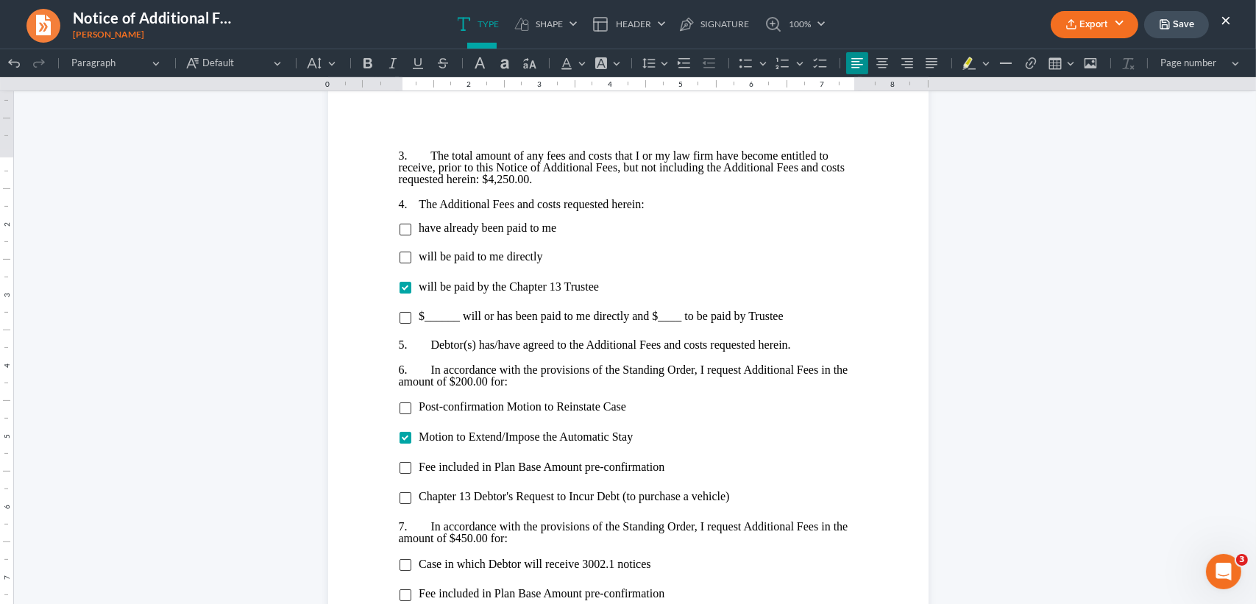
click at [1184, 24] on button "Save" at bounding box center [1177, 24] width 65 height 27
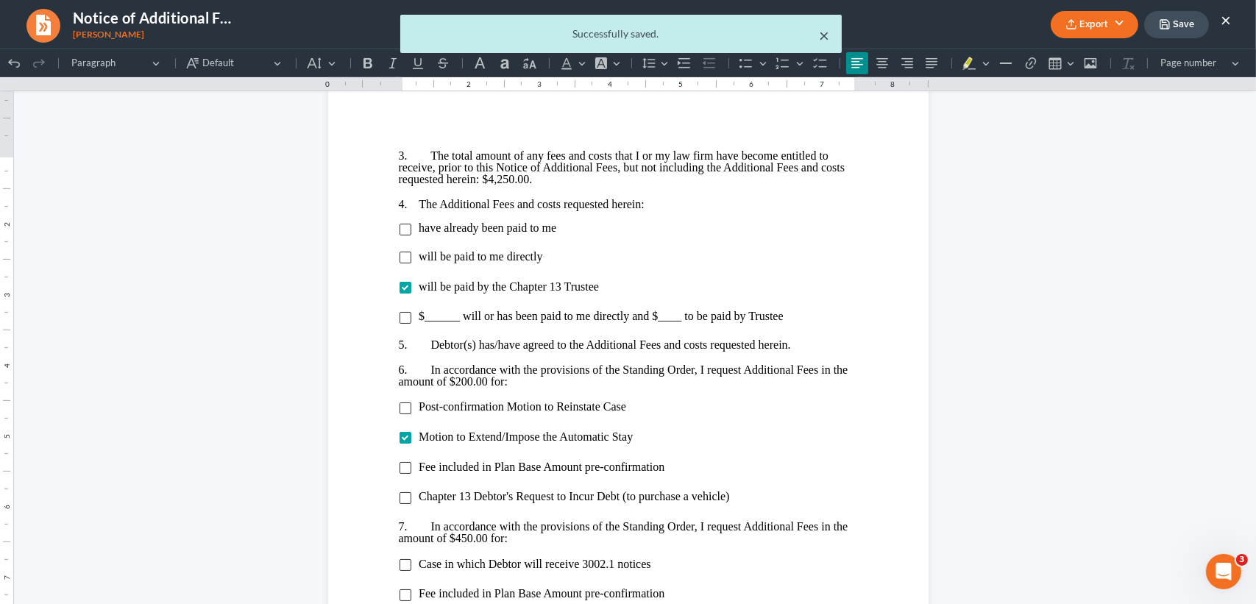
click at [827, 35] on button "×" at bounding box center [825, 35] width 10 height 18
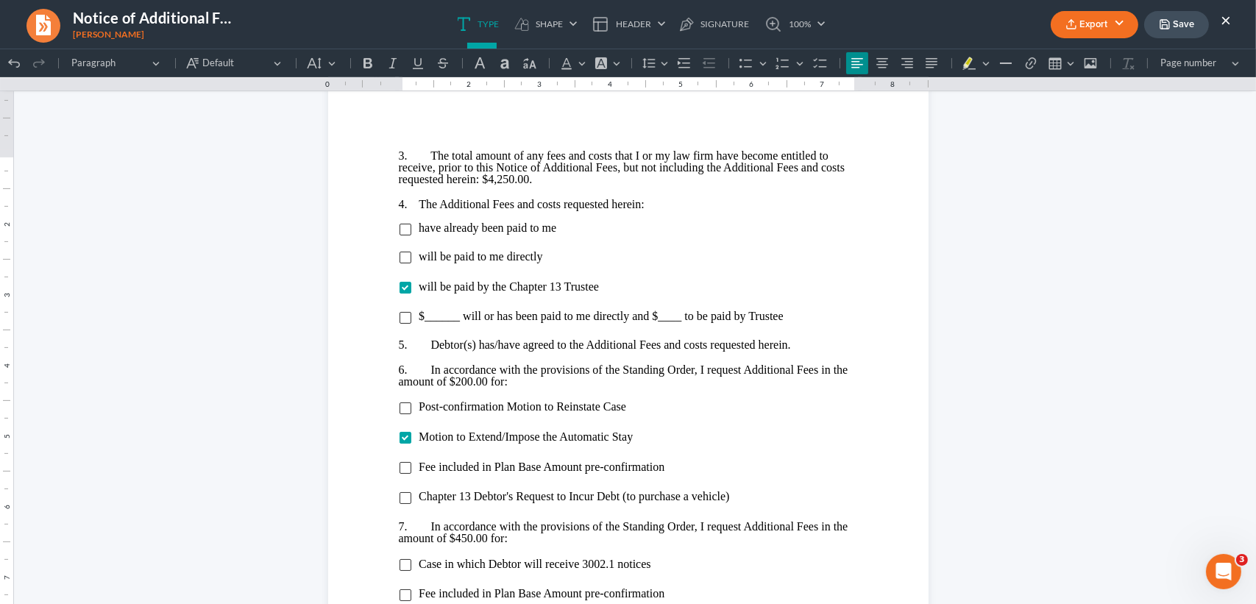
click at [1222, 18] on button "×" at bounding box center [1226, 20] width 10 height 18
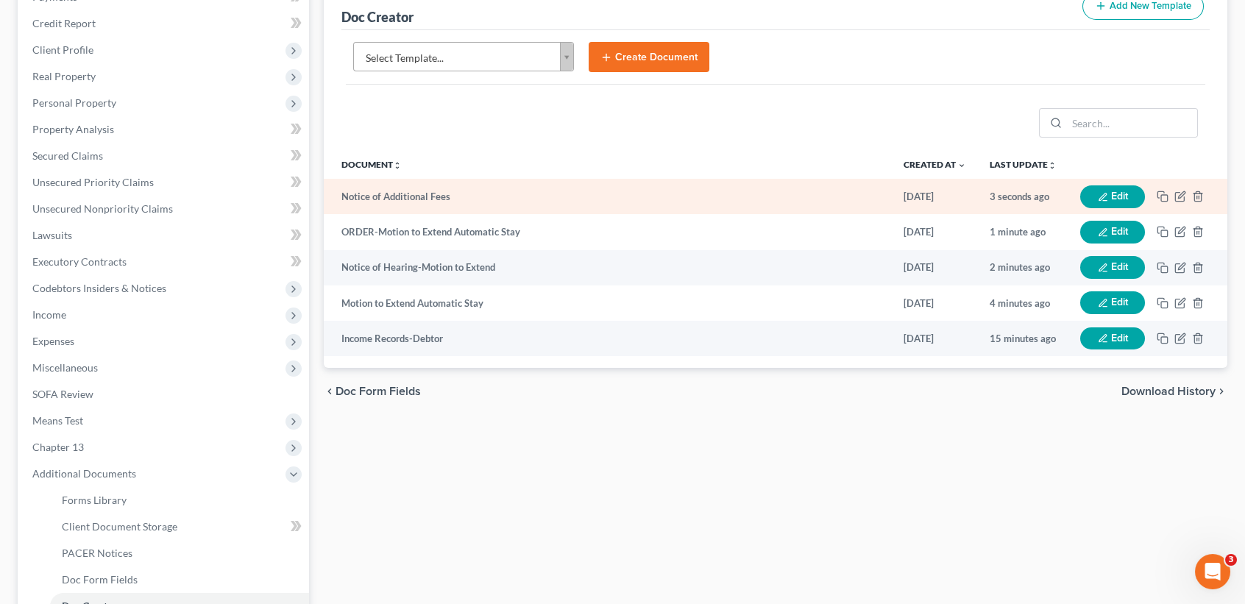
scroll to position [0, 0]
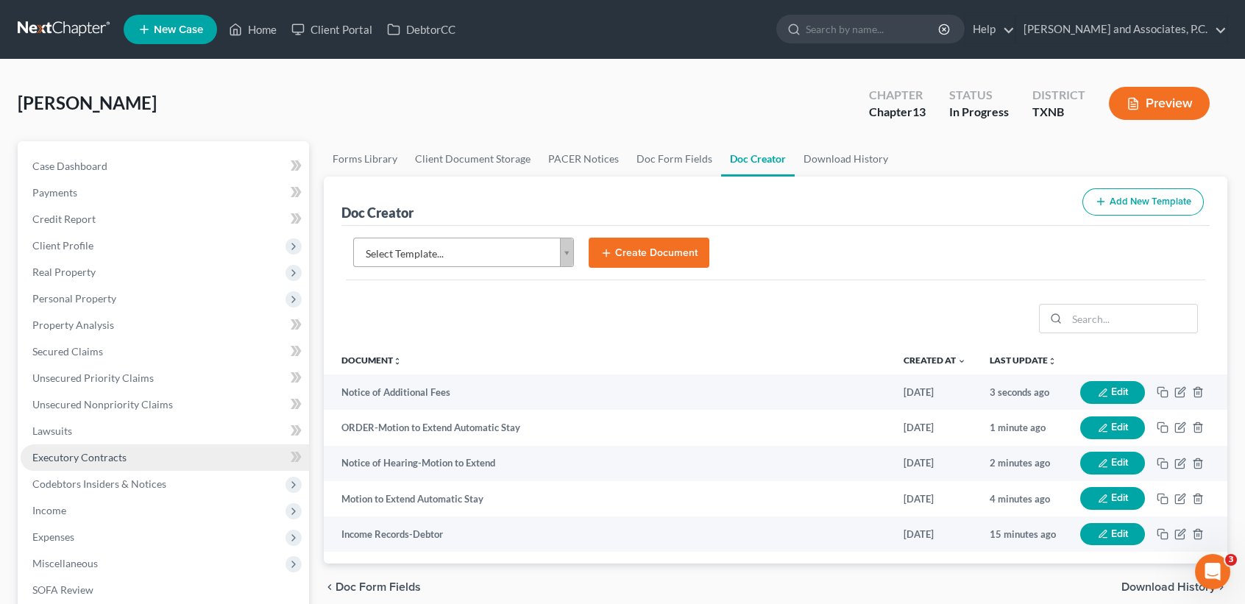
click at [146, 467] on link "Executory Contracts" at bounding box center [165, 458] width 289 height 26
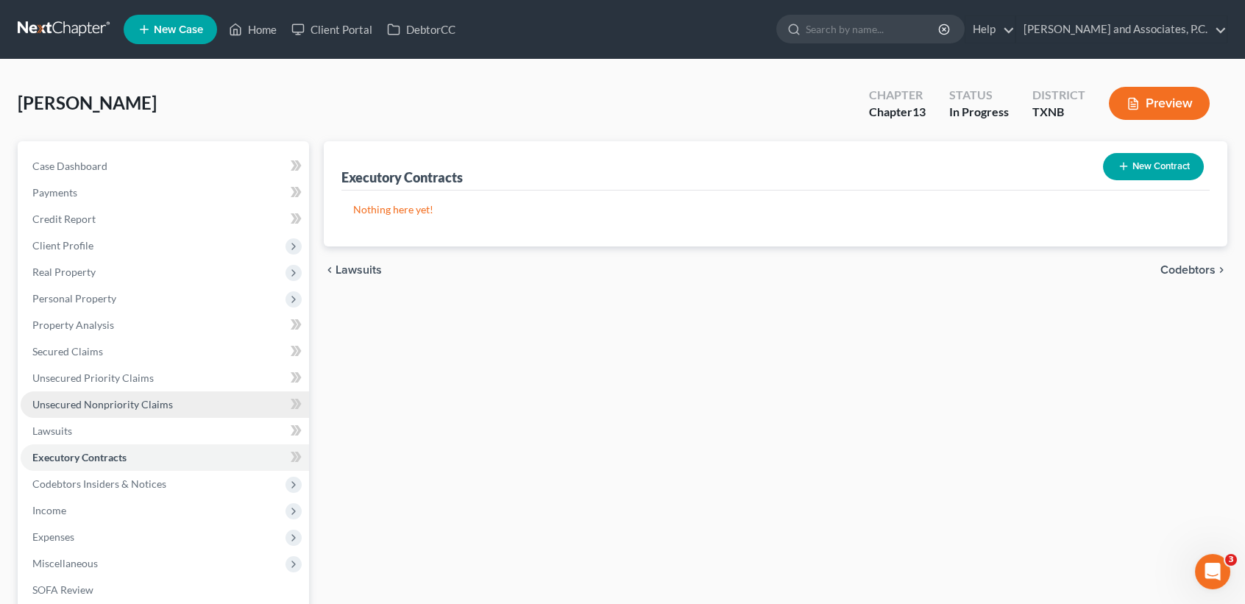
click at [160, 400] on span "Unsecured Nonpriority Claims" at bounding box center [102, 404] width 141 height 13
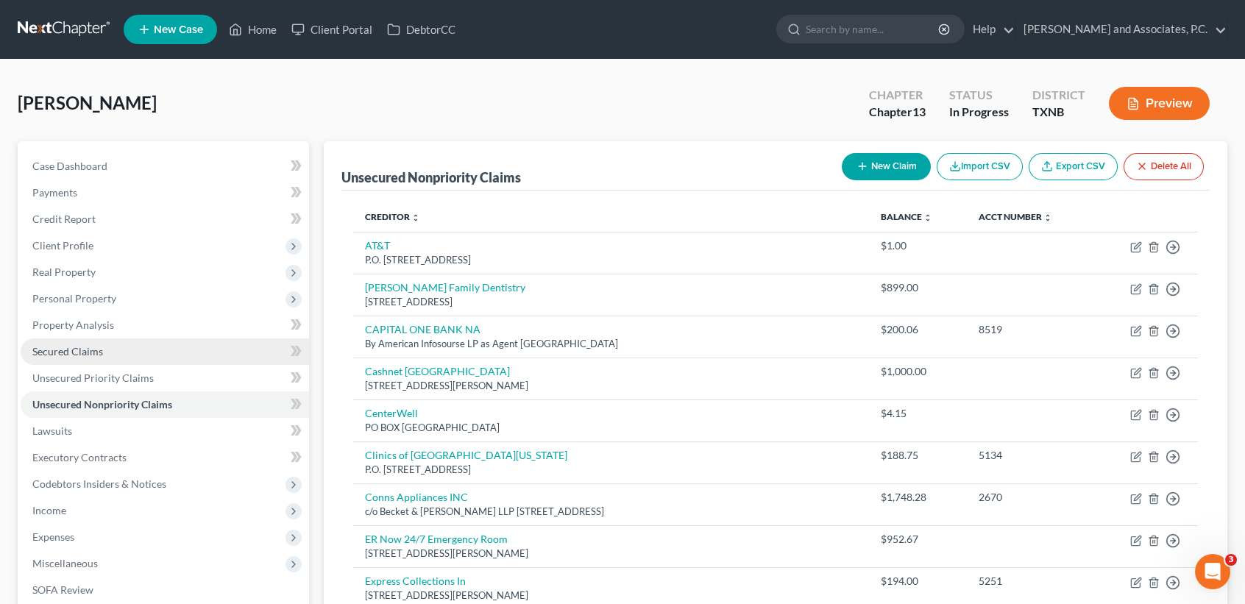
click at [155, 343] on link "Secured Claims" at bounding box center [165, 352] width 289 height 26
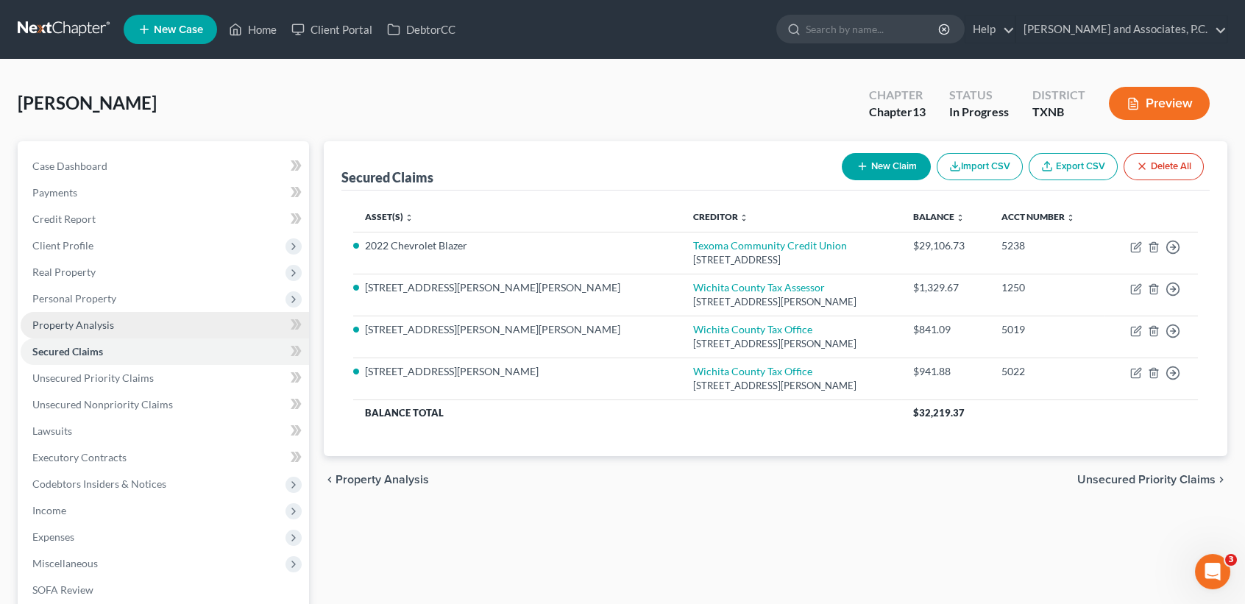
click at [160, 328] on link "Property Analysis" at bounding box center [165, 325] width 289 height 26
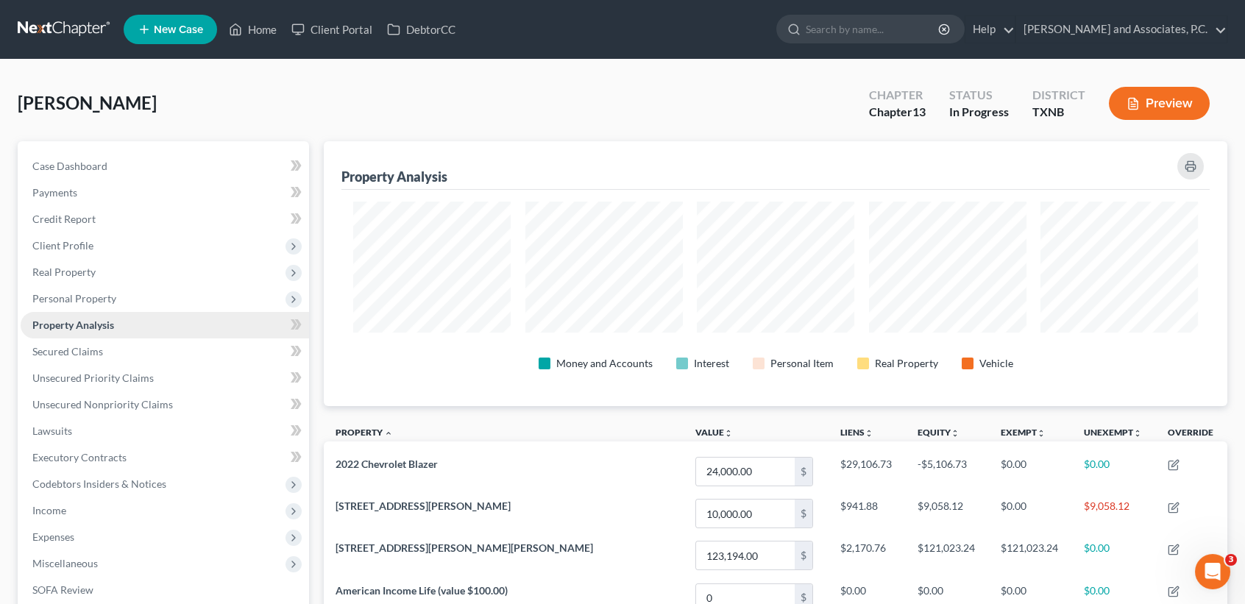
scroll to position [264, 904]
click at [77, 255] on span "Client Profile" at bounding box center [165, 246] width 289 height 26
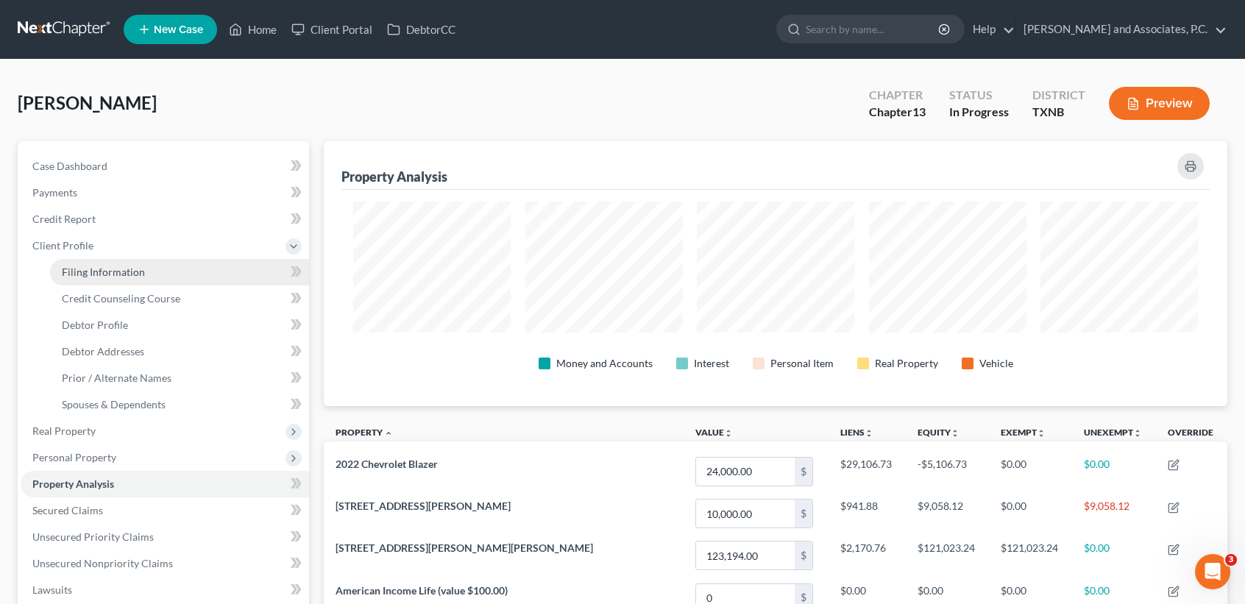
click at [84, 274] on span "Filing Information" at bounding box center [103, 272] width 83 height 13
select select "1"
select select "0"
select select "3"
select select "45"
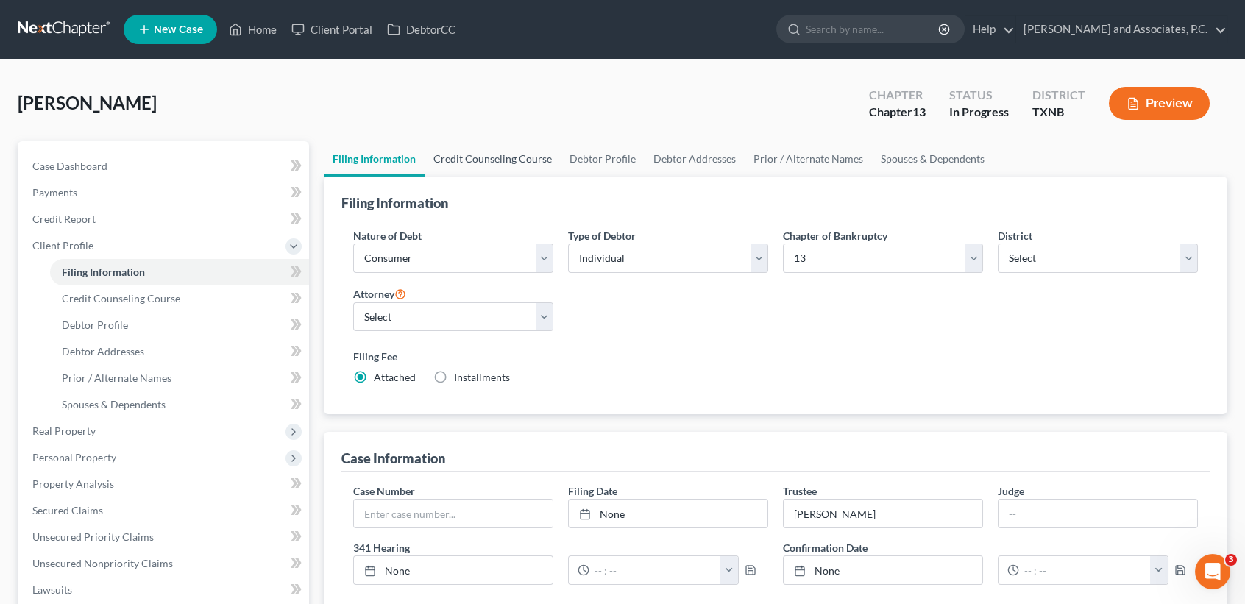
click at [522, 163] on link "Credit Counseling Course" at bounding box center [493, 158] width 136 height 35
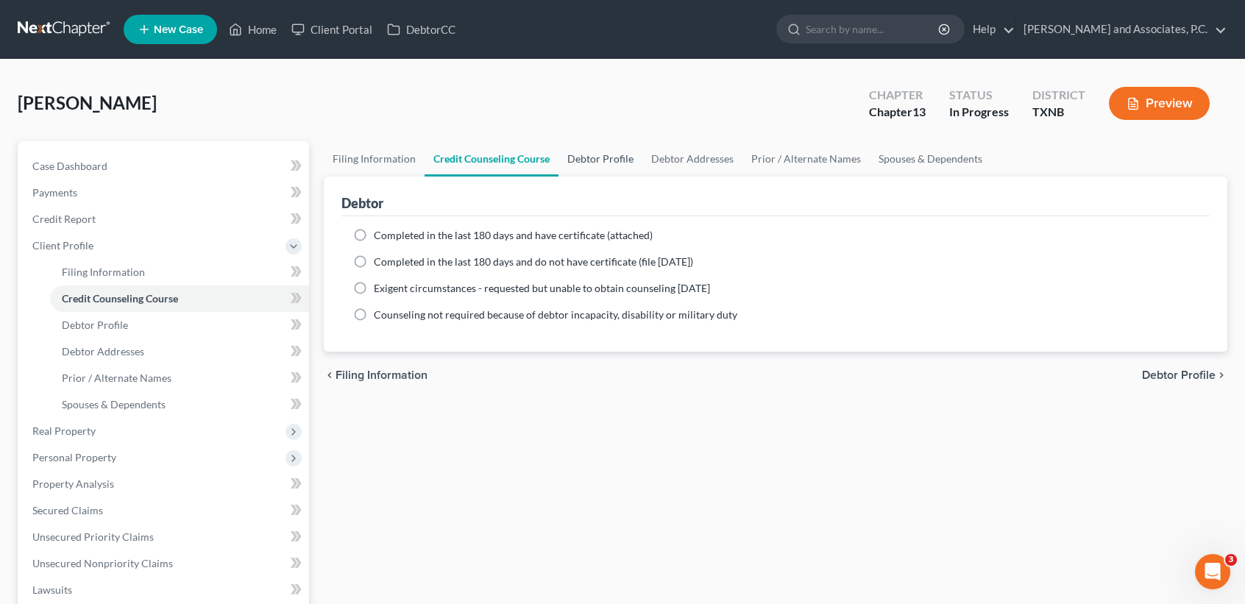
click at [607, 160] on link "Debtor Profile" at bounding box center [601, 158] width 84 height 35
select select "0"
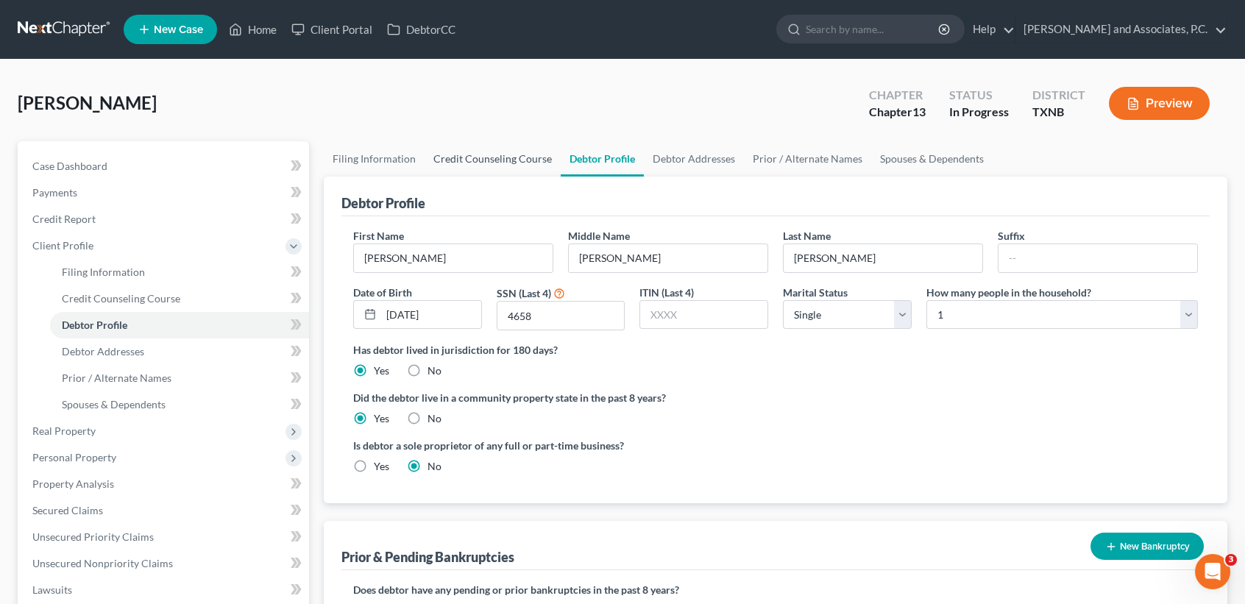
click at [470, 169] on link "Credit Counseling Course" at bounding box center [493, 158] width 136 height 35
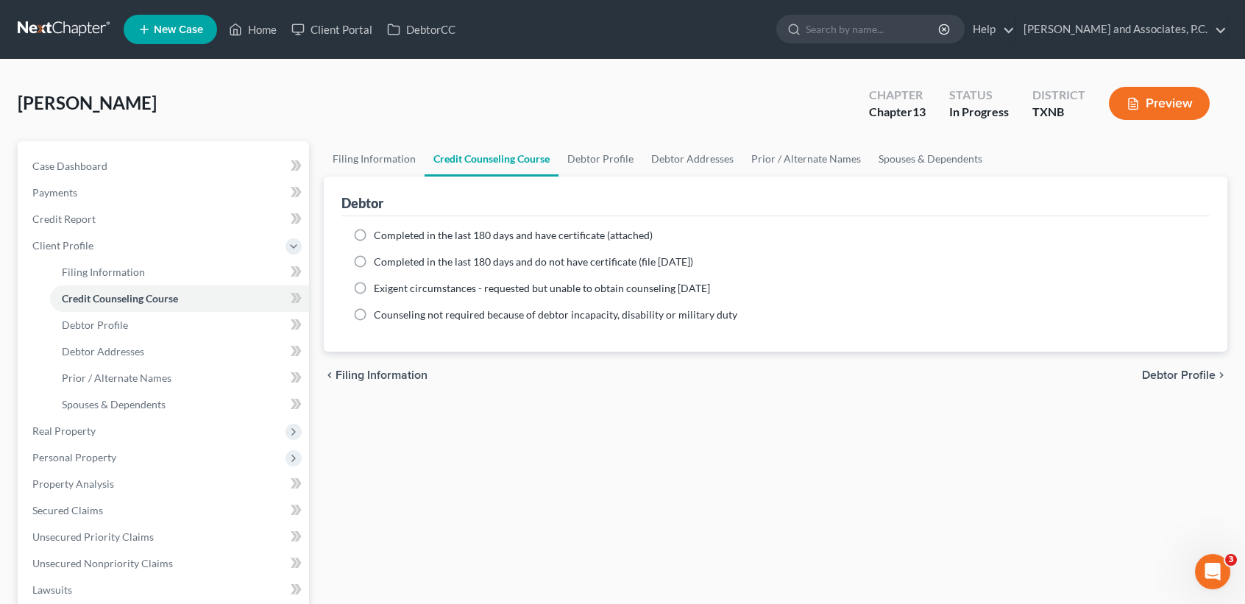
click at [374, 233] on label "Completed in the last 180 days and have certificate (attached)" at bounding box center [513, 235] width 279 height 15
click at [380, 233] on input "Completed in the last 180 days and have certificate (attached)" at bounding box center [385, 233] width 10 height 10
radio input "true"
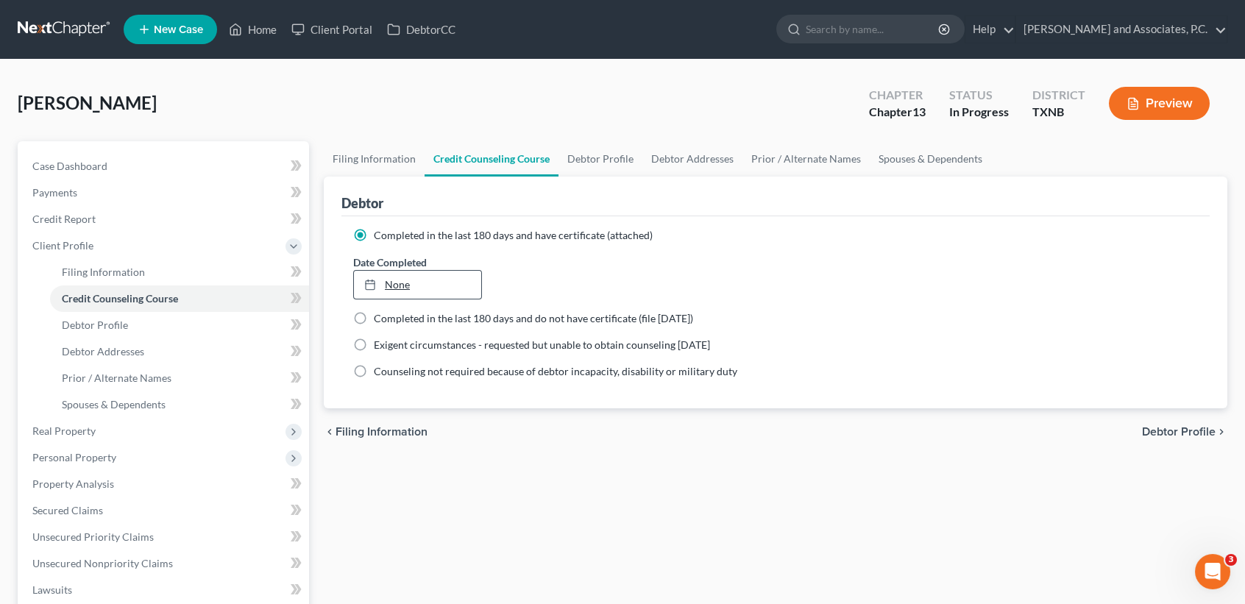
click at [391, 286] on link "None" at bounding box center [417, 285] width 127 height 28
click at [394, 282] on link "9/30/2025" at bounding box center [417, 285] width 127 height 28
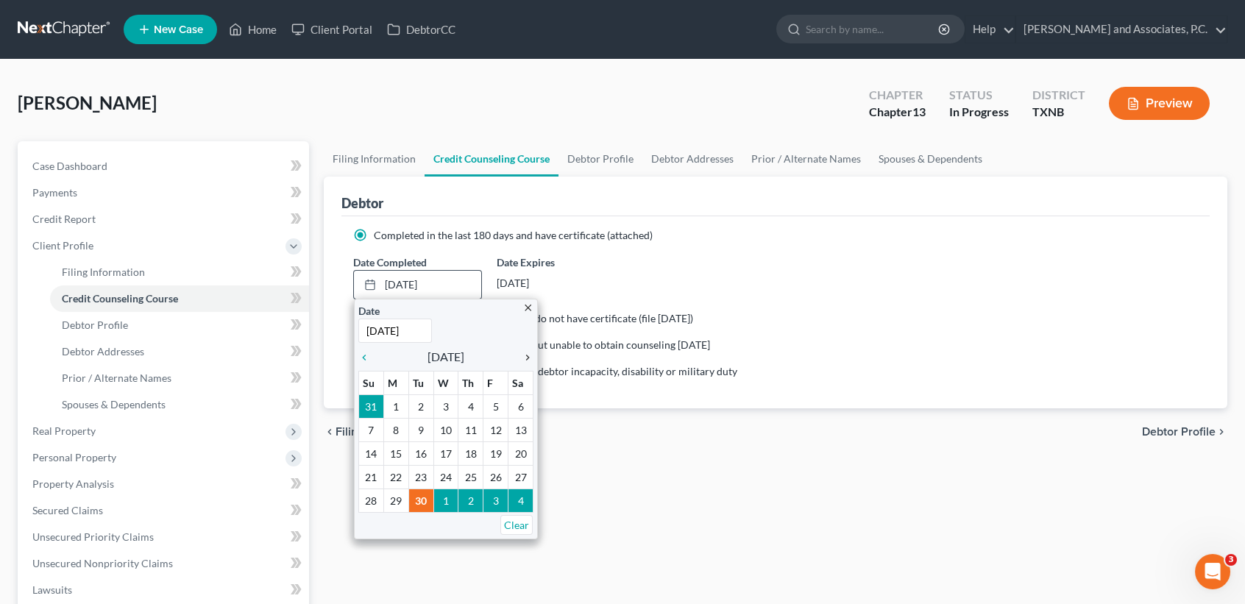
click at [532, 356] on icon "chevron_right" at bounding box center [524, 358] width 19 height 12
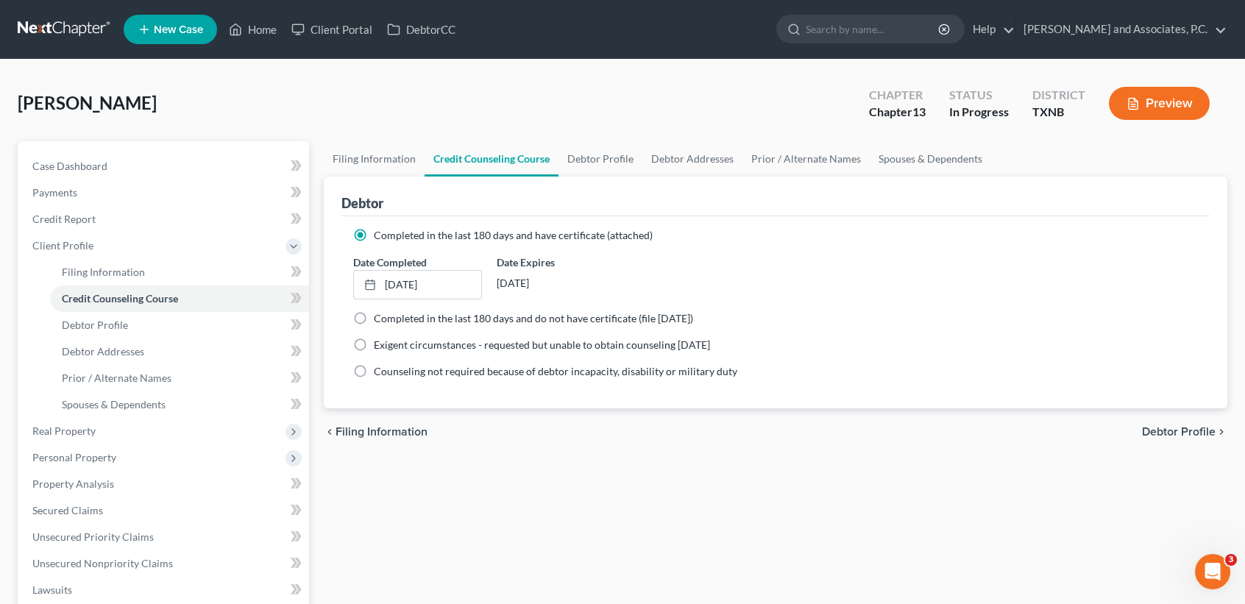
click at [444, 451] on div "chevron_left Filing Information Debtor Profile chevron_right" at bounding box center [776, 432] width 904 height 47
click at [593, 163] on link "Debtor Profile" at bounding box center [601, 158] width 84 height 35
select select "0"
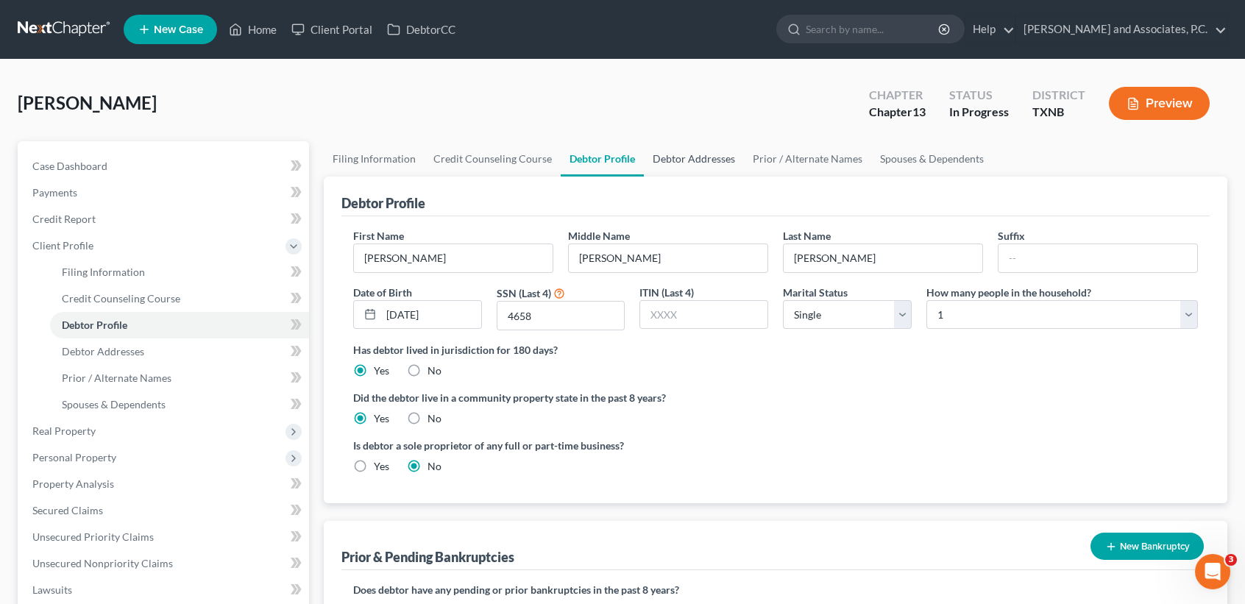
click at [665, 155] on link "Debtor Addresses" at bounding box center [694, 158] width 100 height 35
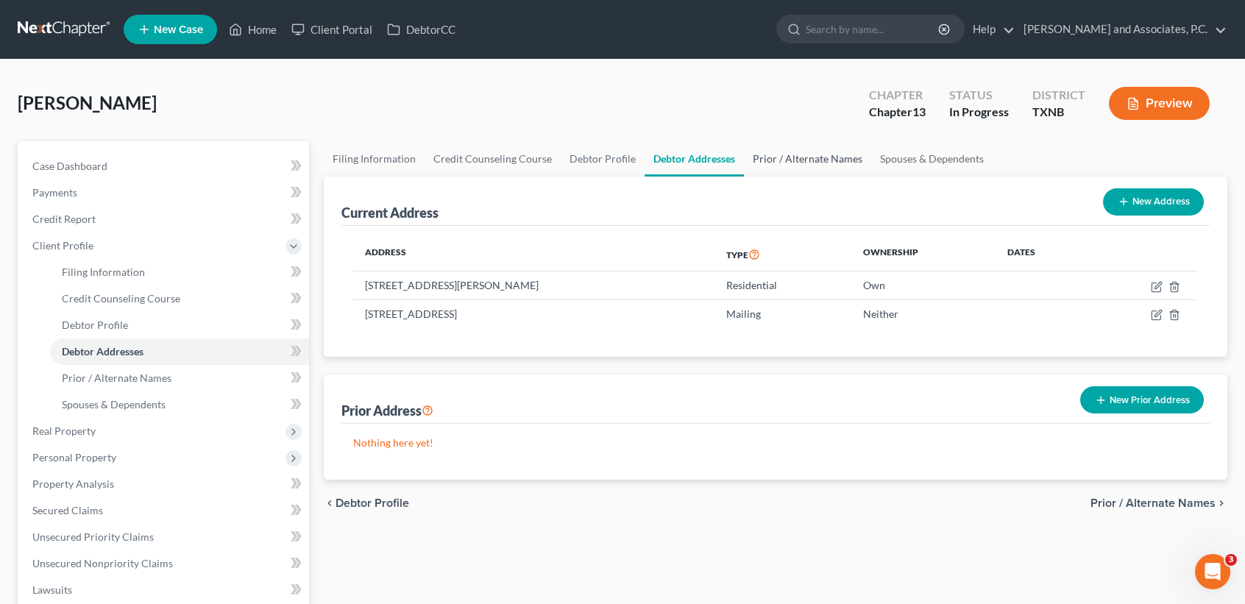
click at [764, 164] on link "Prior / Alternate Names" at bounding box center [807, 158] width 127 height 35
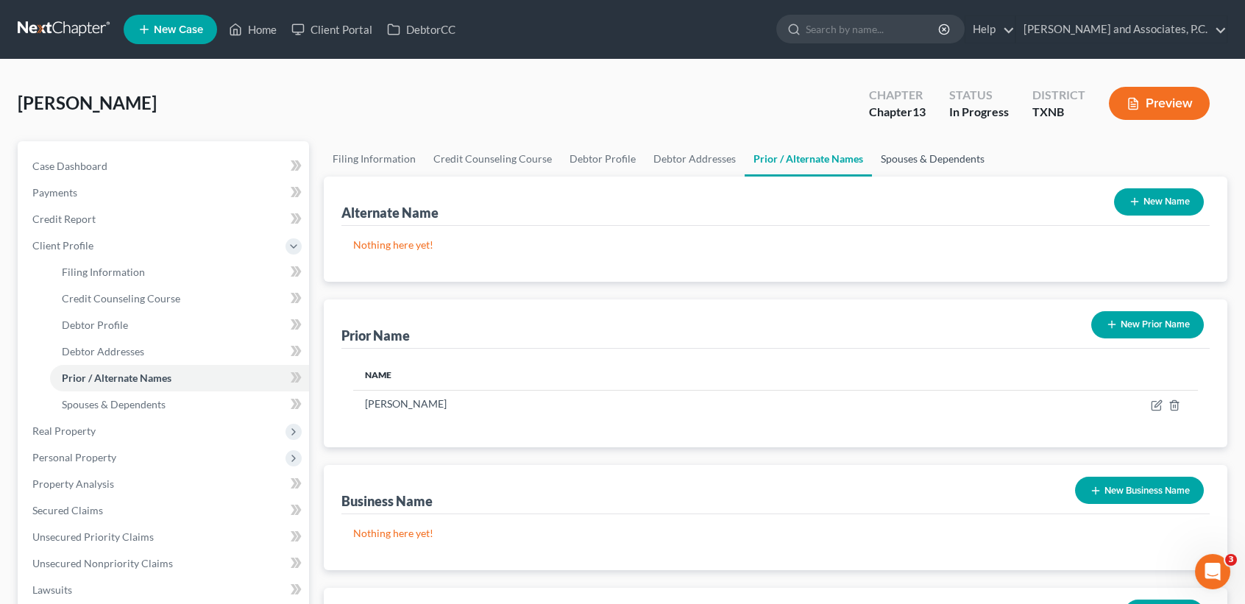
click at [933, 160] on link "Spouses & Dependents" at bounding box center [932, 158] width 121 height 35
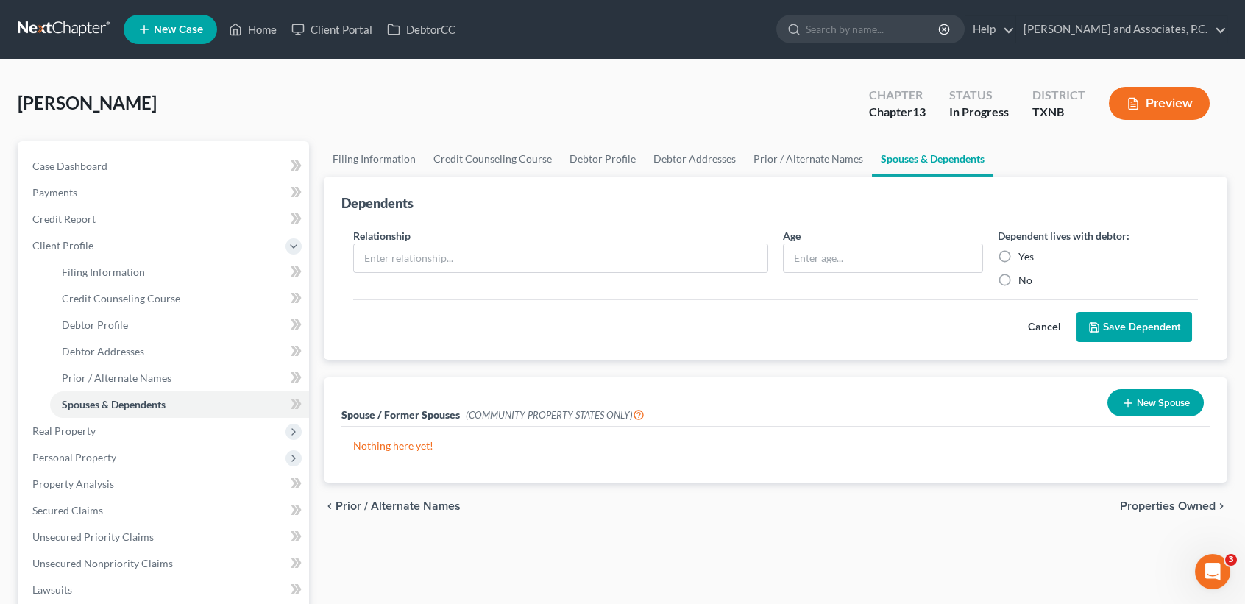
click at [816, 179] on div "Dependents" at bounding box center [776, 197] width 869 height 40
click at [63, 434] on span "Real Property" at bounding box center [63, 431] width 63 height 13
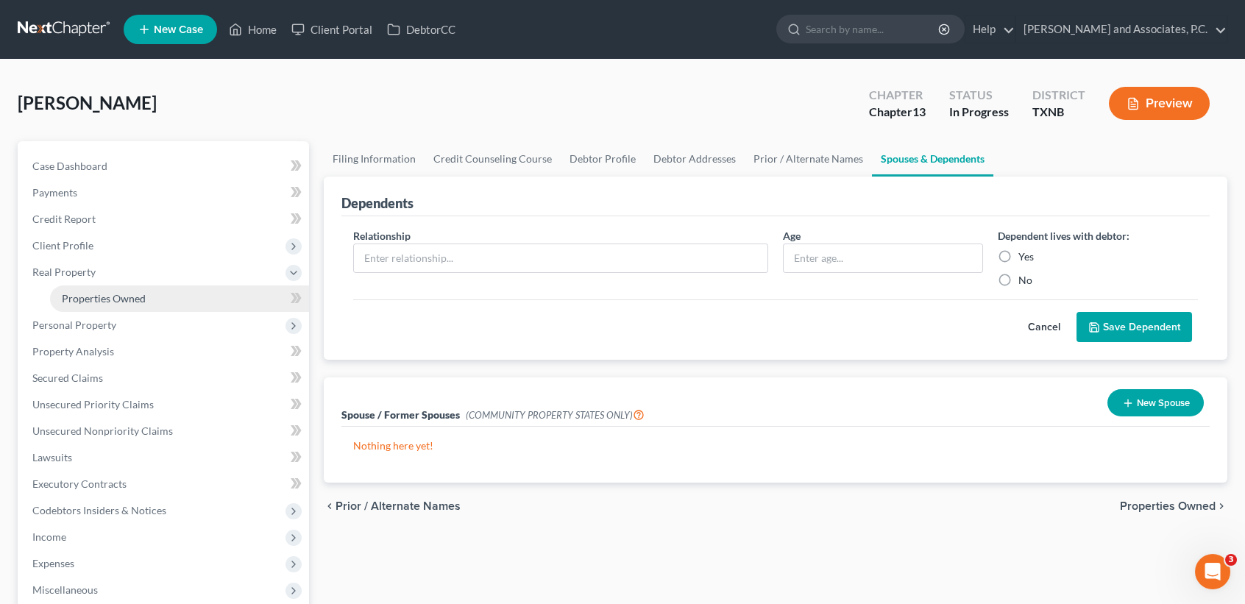
click at [110, 295] on span "Properties Owned" at bounding box center [104, 298] width 84 height 13
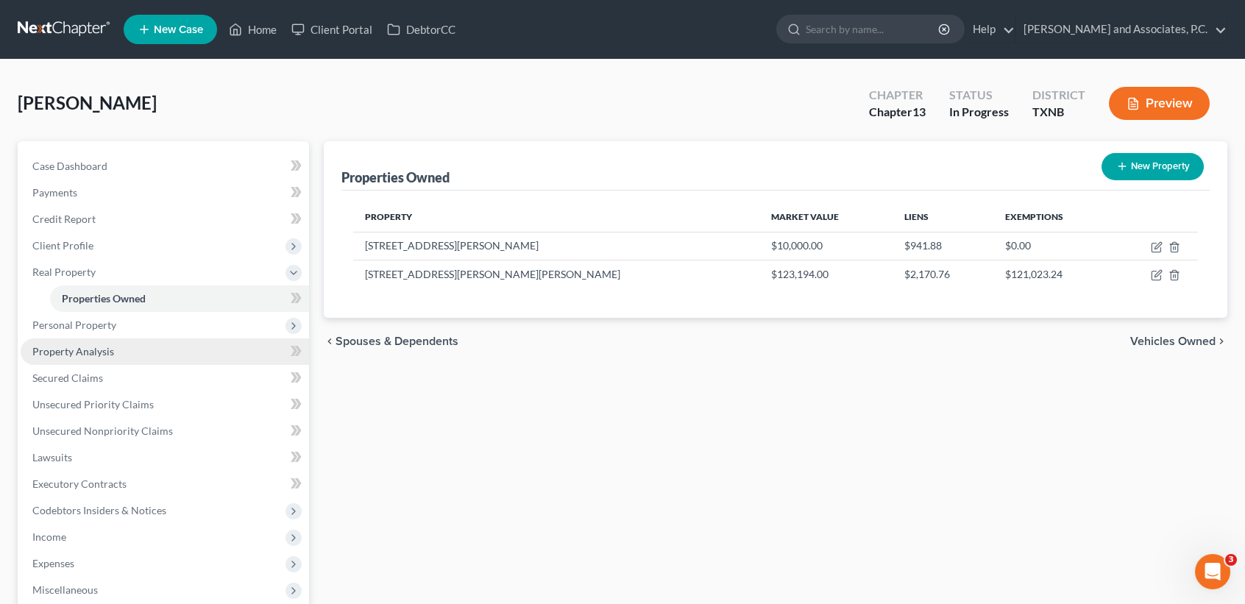
scroll to position [98, 0]
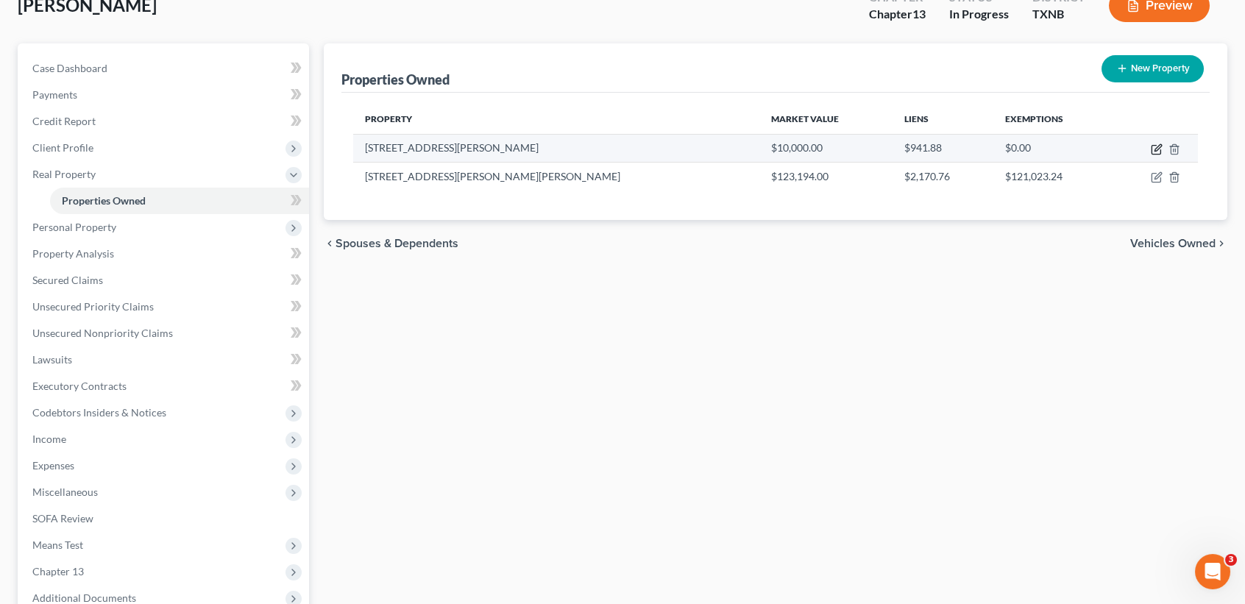
click at [1162, 145] on icon "button" at bounding box center [1157, 150] width 12 height 12
select select "45"
select select "3"
select select "0"
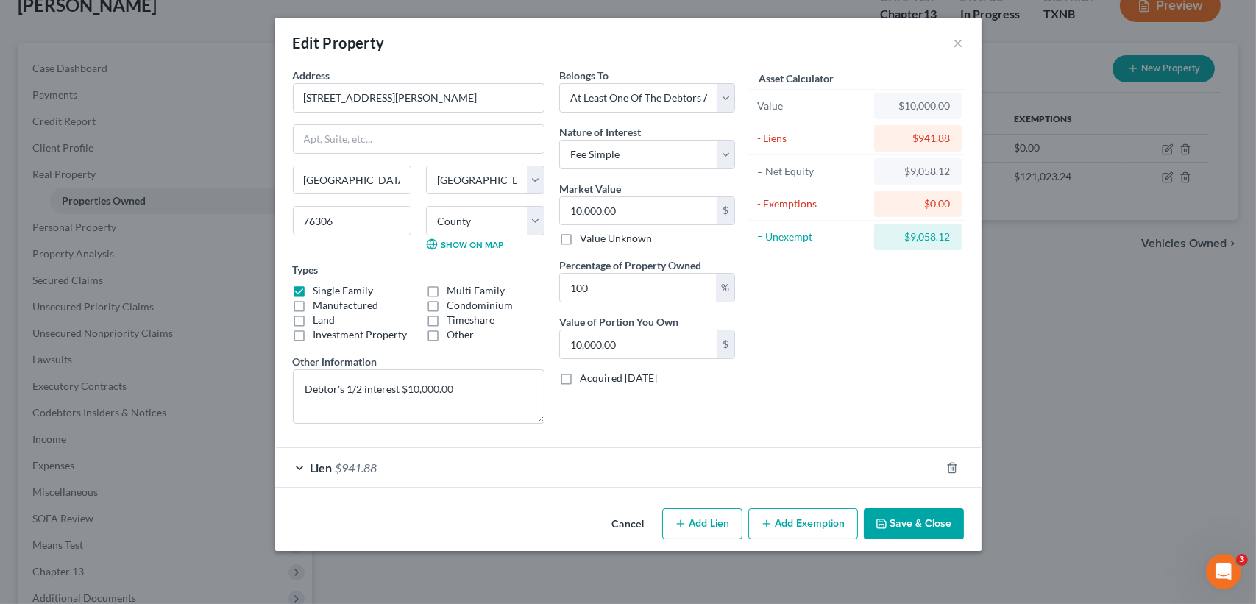
click at [895, 520] on button "Save & Close" at bounding box center [914, 524] width 100 height 31
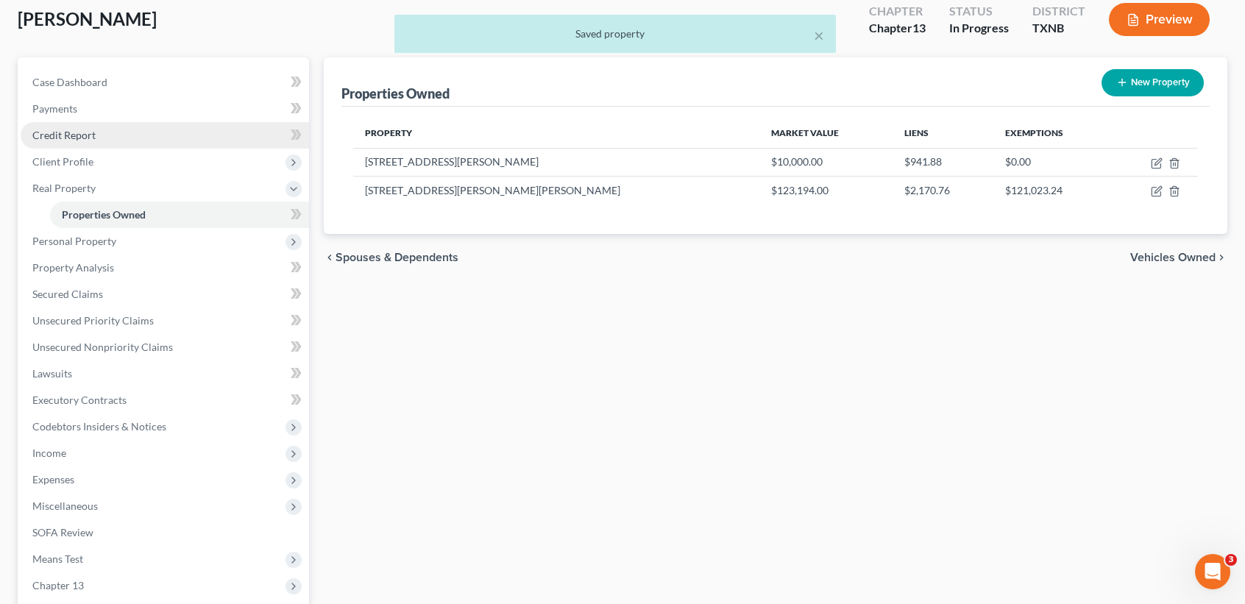
scroll to position [0, 0]
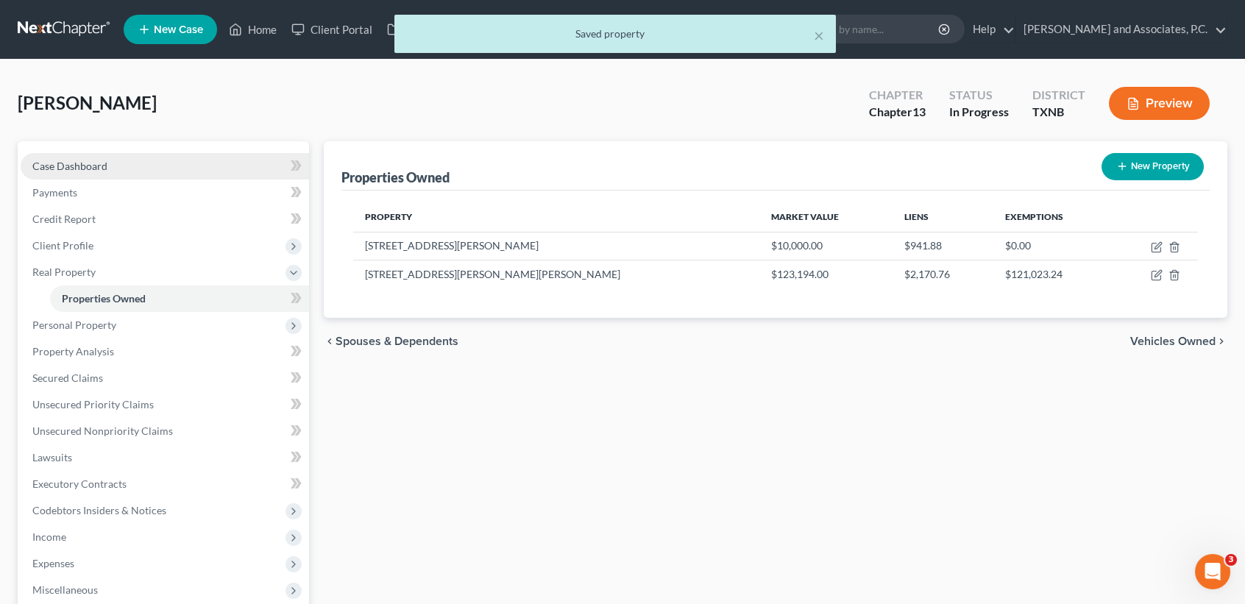
click at [97, 169] on span "Case Dashboard" at bounding box center [69, 166] width 75 height 13
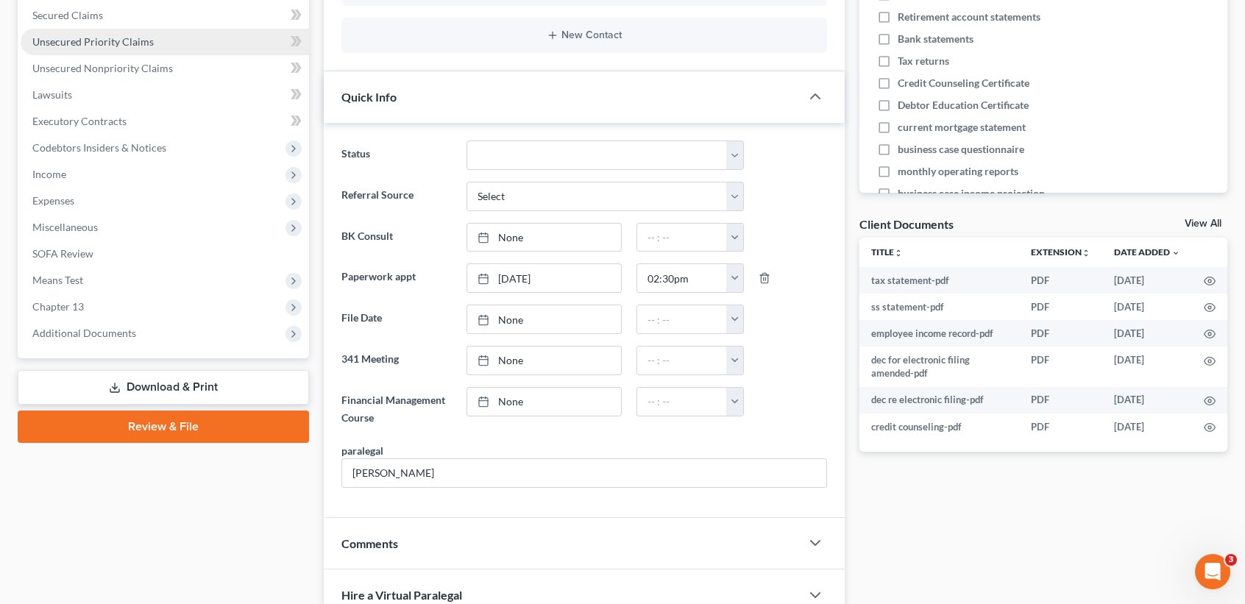
scroll to position [490, 0]
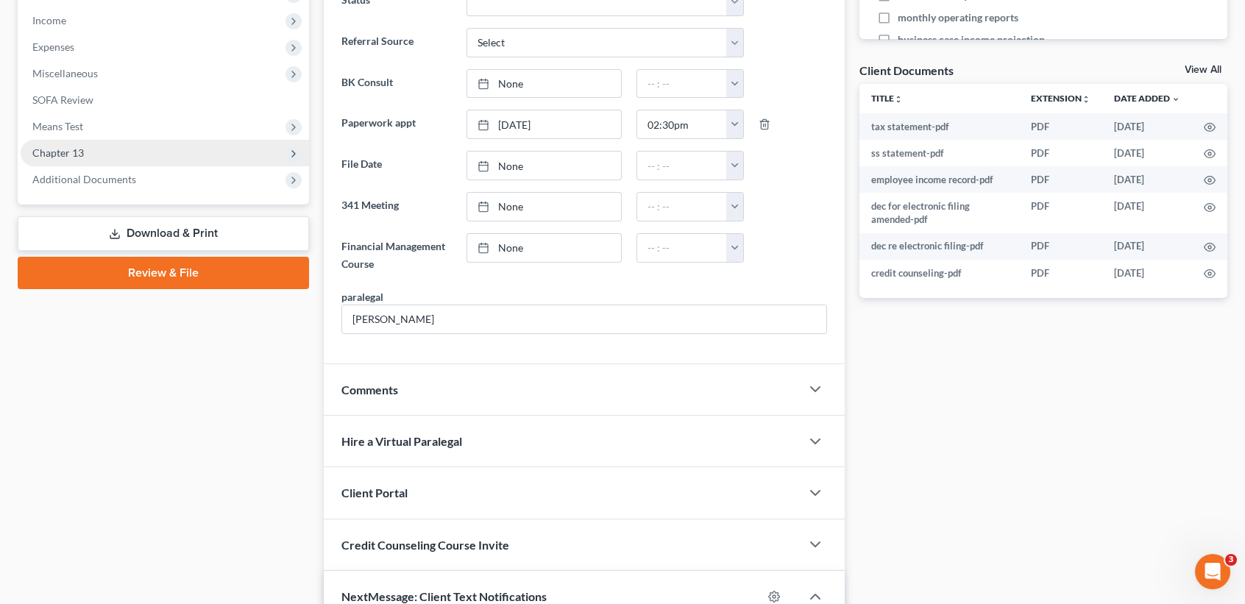
click at [112, 146] on span "Chapter 13" at bounding box center [165, 153] width 289 height 26
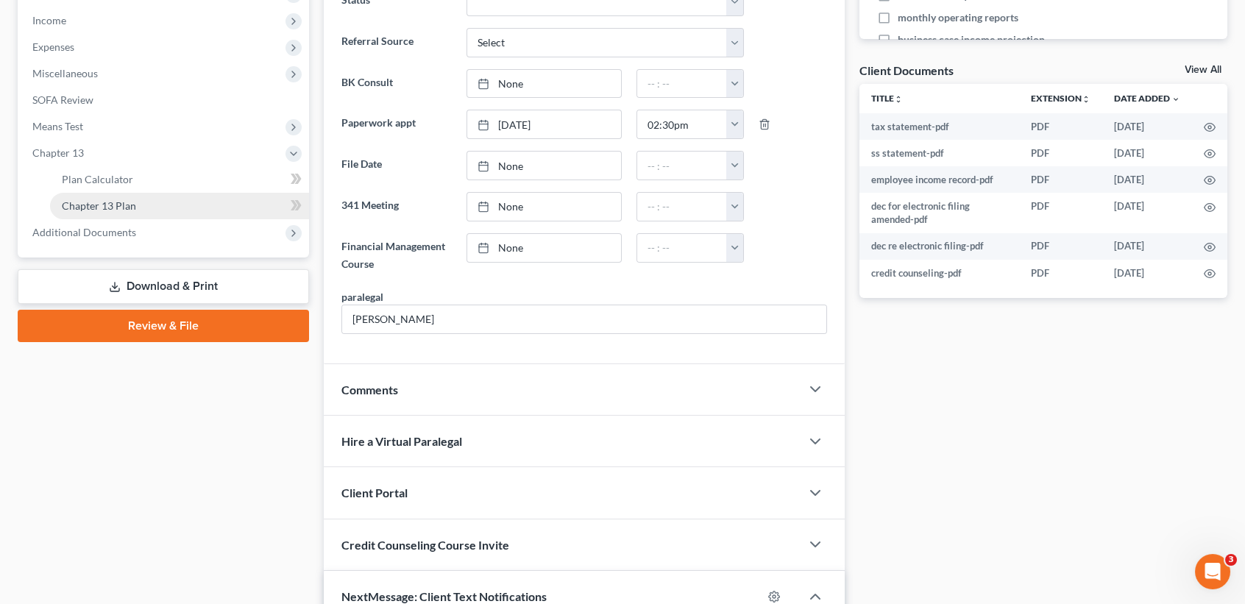
click at [93, 212] on link "Chapter 13 Plan" at bounding box center [179, 206] width 259 height 26
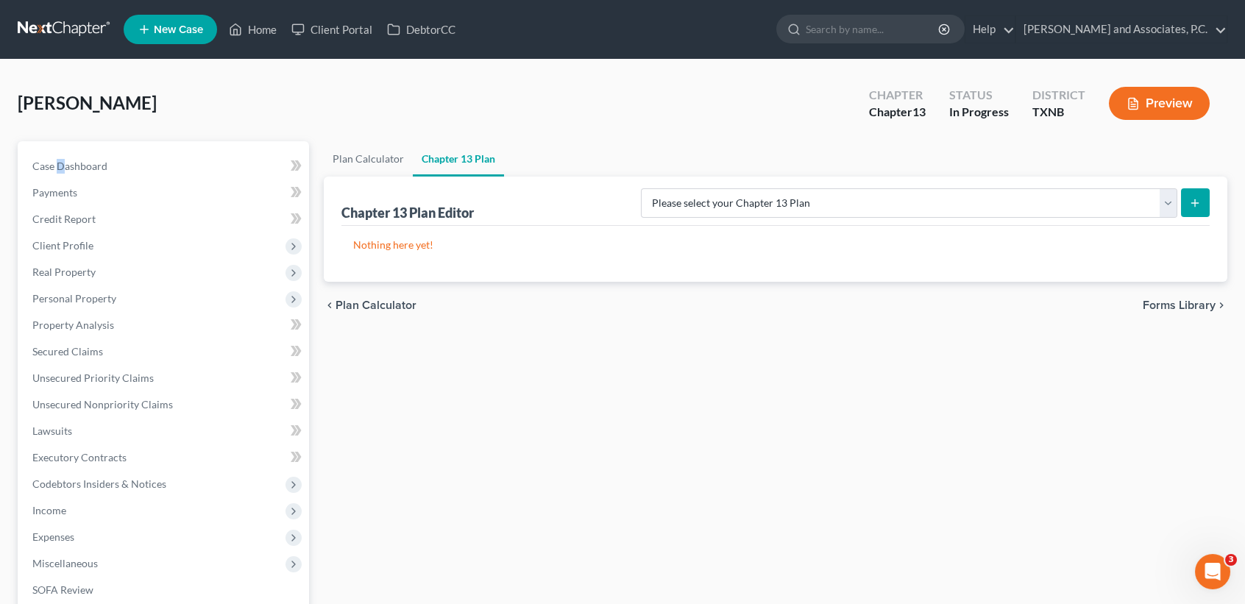
drag, startPoint x: 60, startPoint y: 141, endPoint x: 52, endPoint y: 149, distance: 10.9
click at [60, 141] on div "Case Dashboard Payments Invoices Payments Payments Credit Report Client Profile…" at bounding box center [163, 444] width 291 height 607
click at [42, 162] on span "Case Dashboard" at bounding box center [69, 166] width 75 height 13
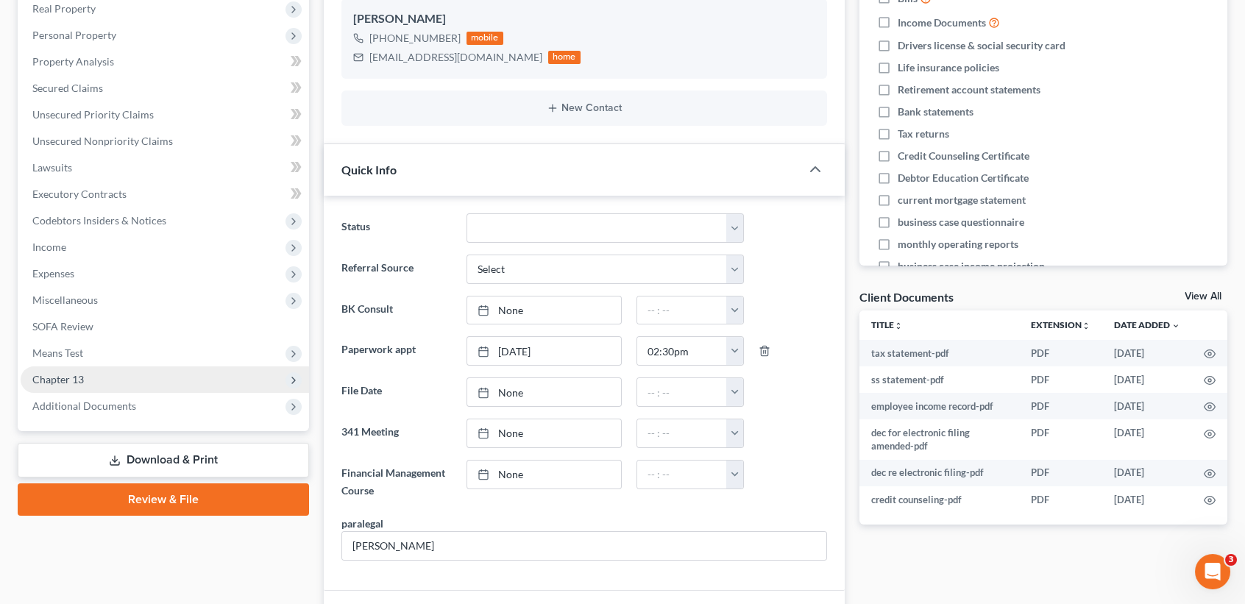
scroll to position [294, 0]
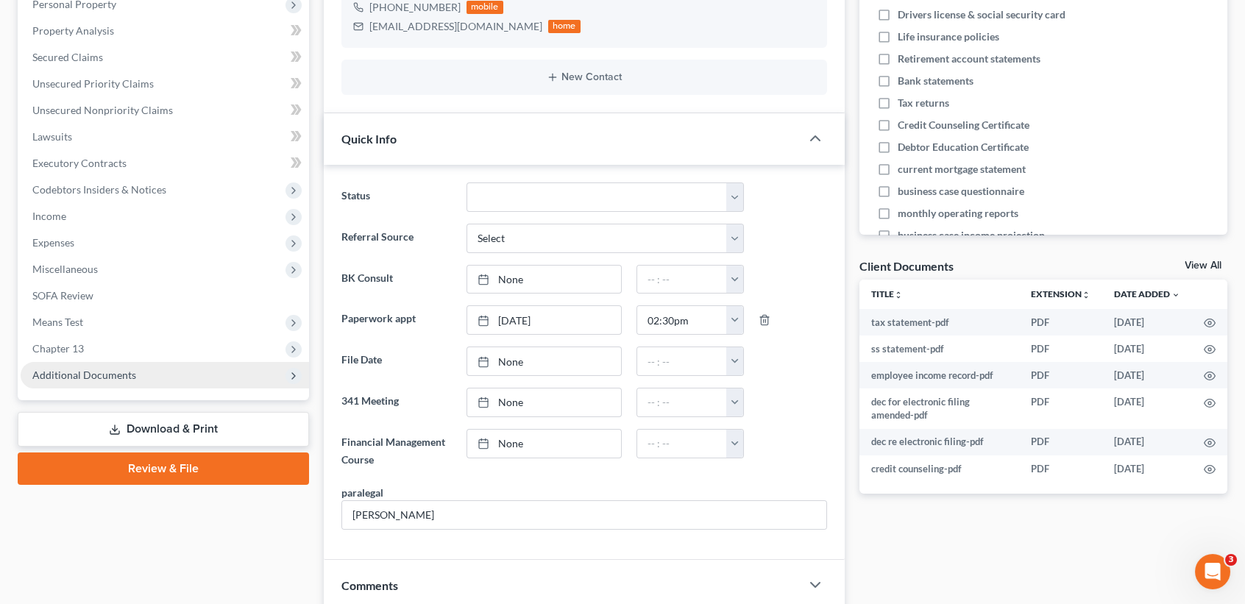
click at [107, 376] on span "Additional Documents" at bounding box center [84, 375] width 104 height 13
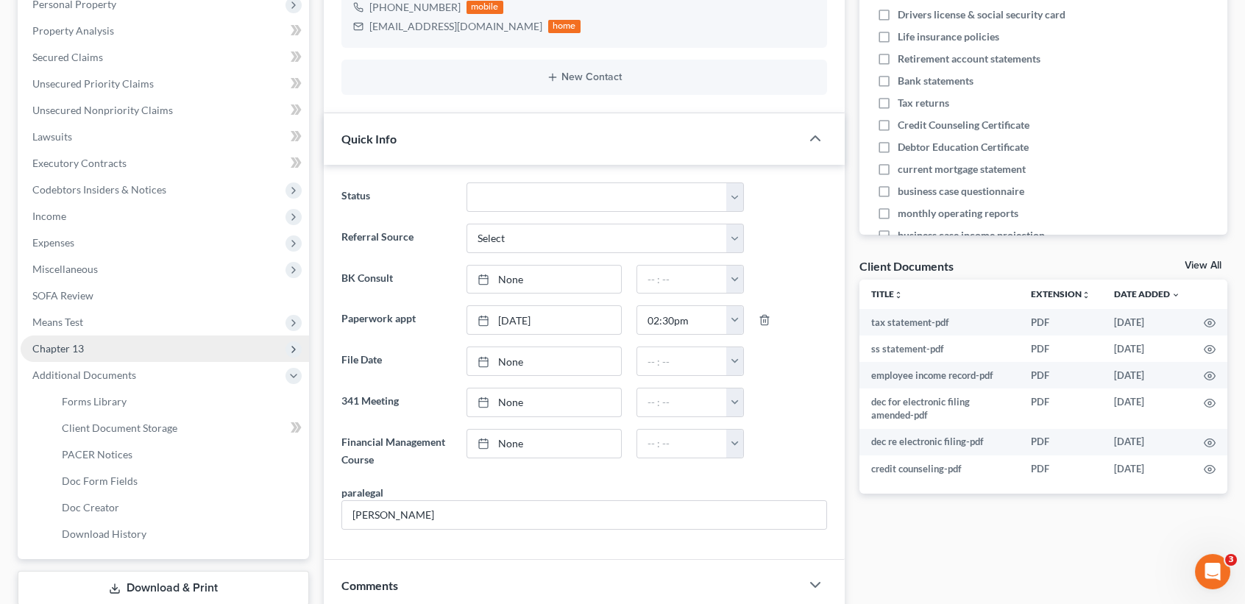
click at [107, 353] on span "Chapter 13" at bounding box center [165, 349] width 289 height 26
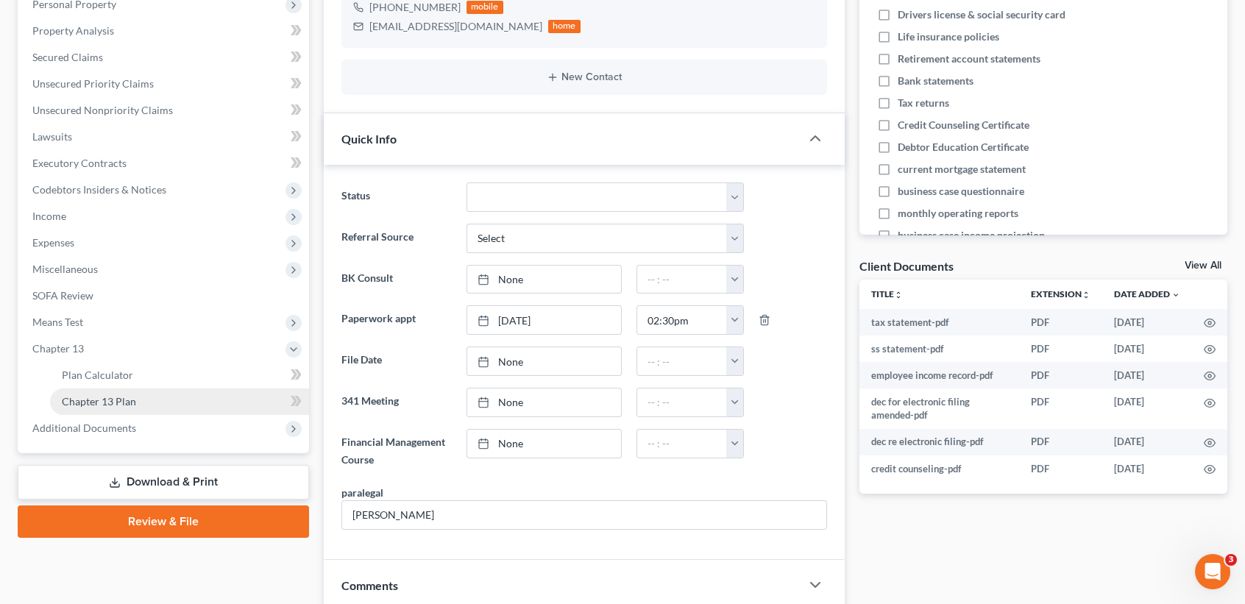
click at [119, 395] on span "Chapter 13 Plan" at bounding box center [99, 401] width 74 height 13
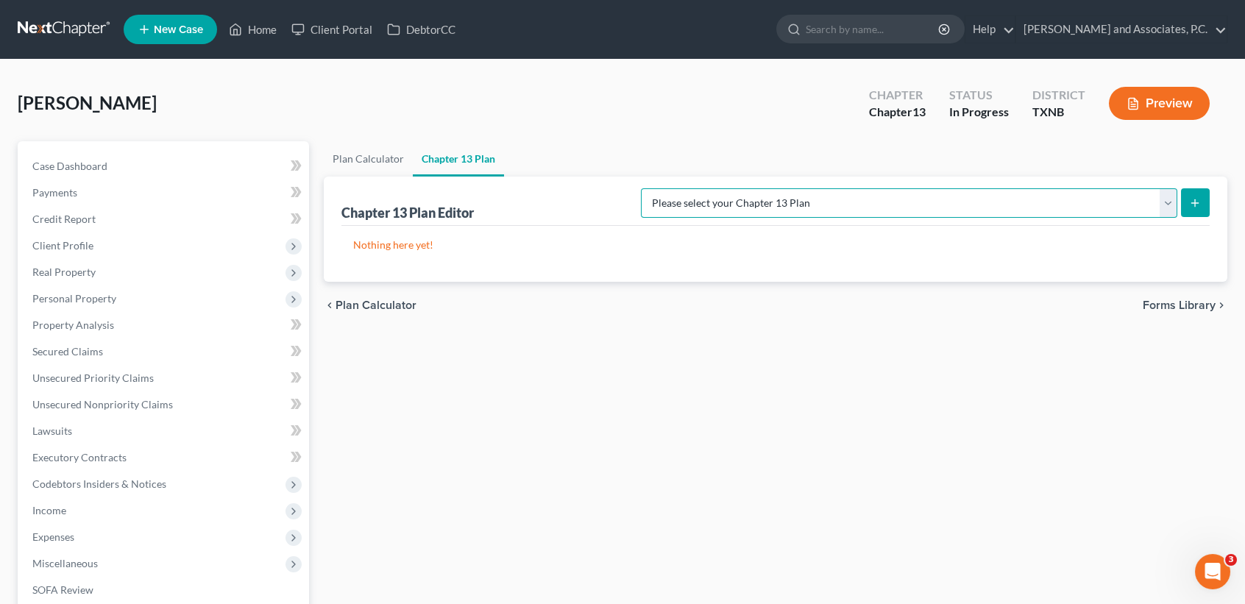
drag, startPoint x: 1046, startPoint y: 208, endPoint x: 1037, endPoint y: 218, distance: 13.6
click at [1046, 208] on select "Please select your Chapter 13 Plan AUTHORIZATION FOR ADEQUATE PROTECTION DISBUR…" at bounding box center [909, 202] width 537 height 29
select select "5"
click at [657, 188] on select "Please select your Chapter 13 Plan AUTHORIZATION FOR ADEQUATE PROTECTION DISBUR…" at bounding box center [909, 202] width 537 height 29
click at [1201, 204] on icon "submit" at bounding box center [1196, 203] width 12 height 12
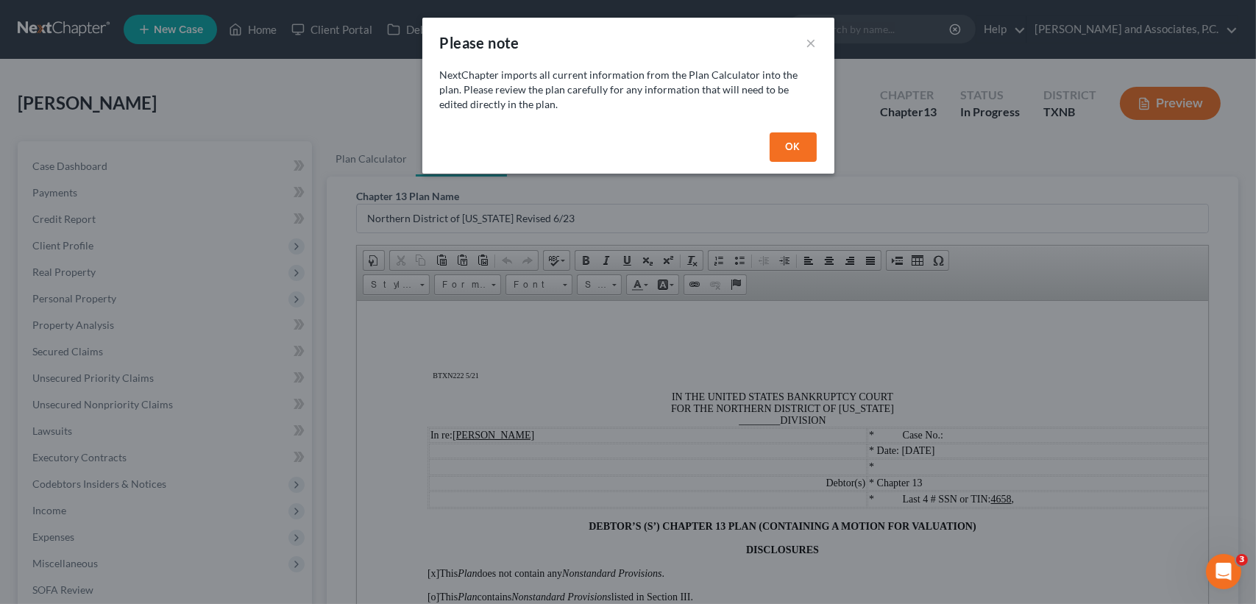
click at [803, 146] on button "OK" at bounding box center [793, 146] width 47 height 29
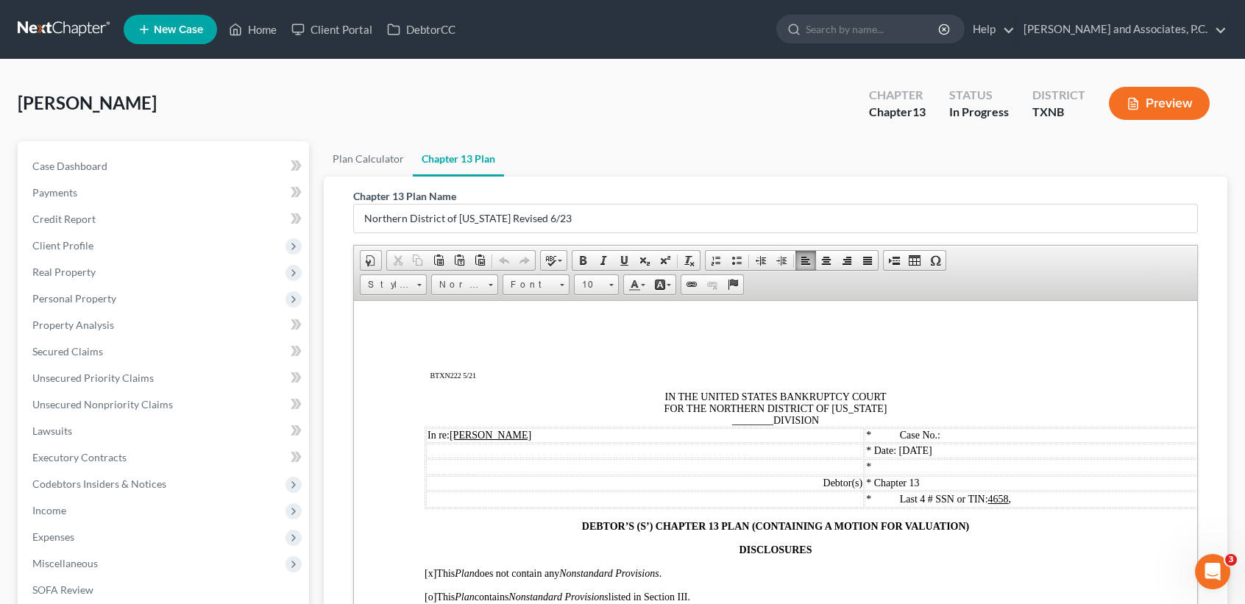
drag, startPoint x: 464, startPoint y: 375, endPoint x: 568, endPoint y: 389, distance: 104.8
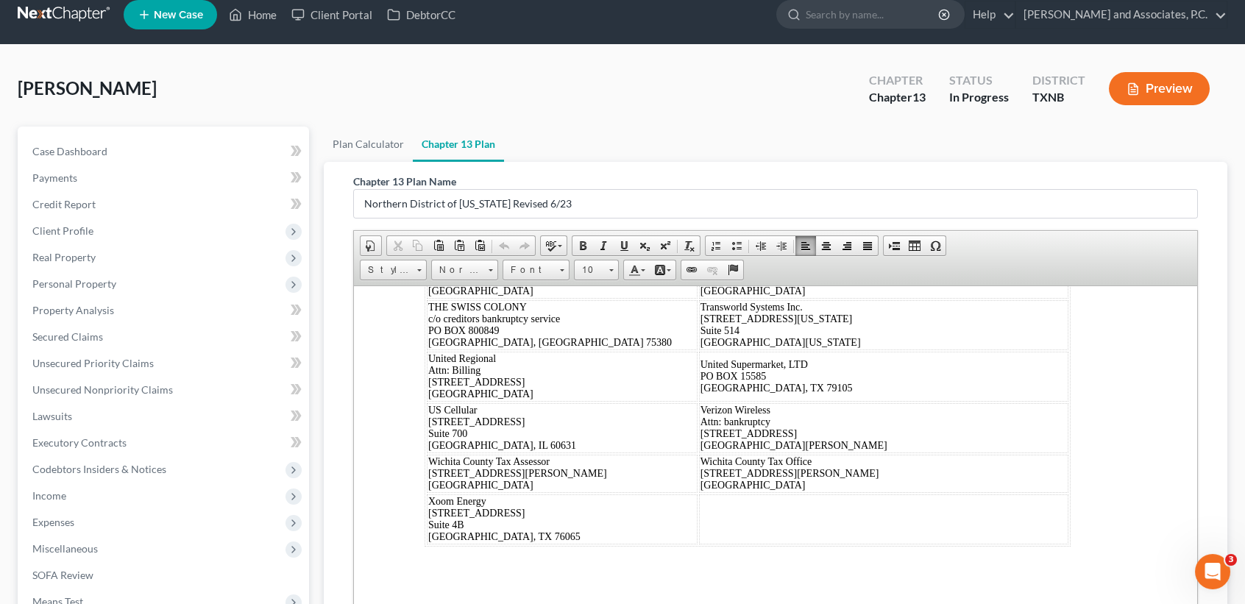
scroll to position [282, 0]
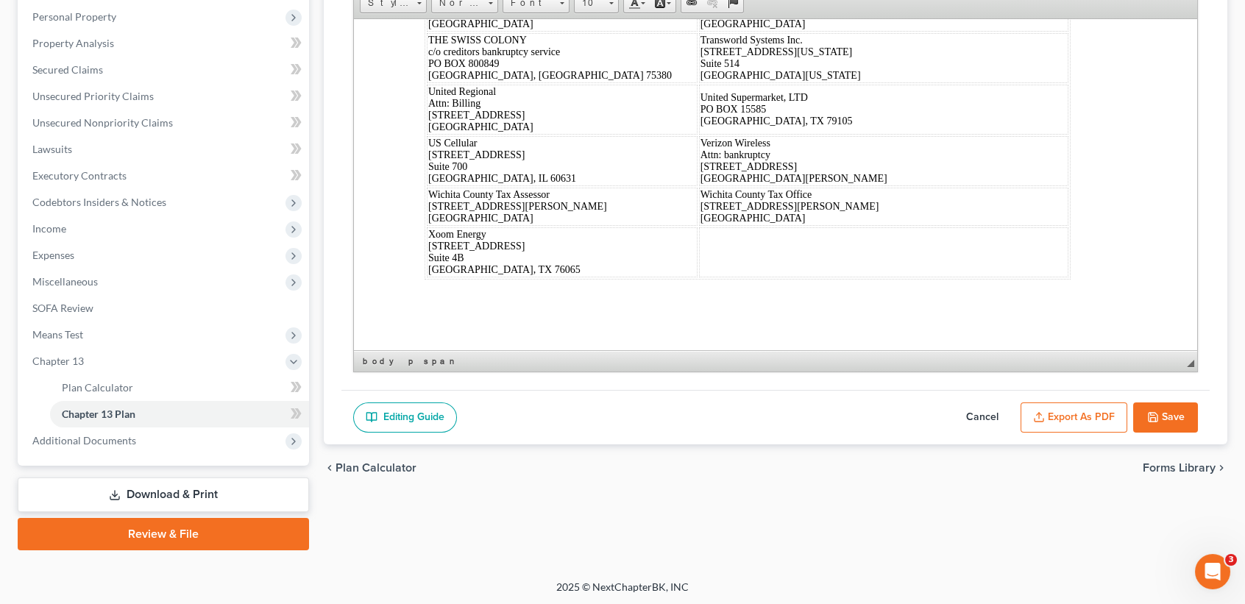
drag, startPoint x: 456, startPoint y: 93, endPoint x: 1095, endPoint y: 617, distance: 825.8
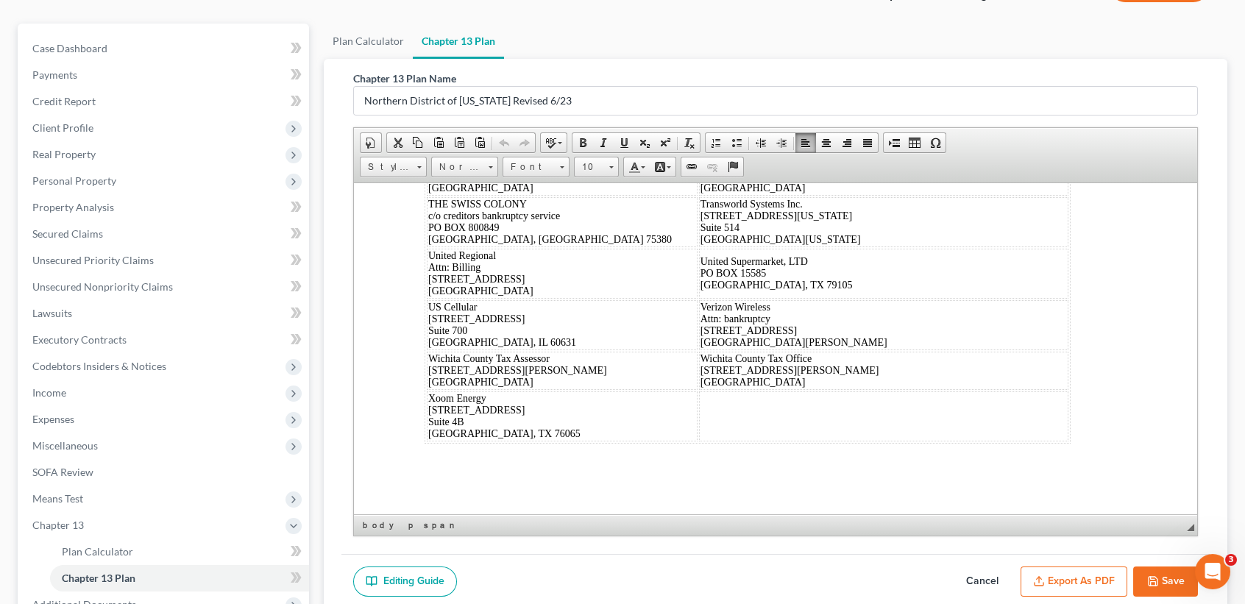
scroll to position [0, 0]
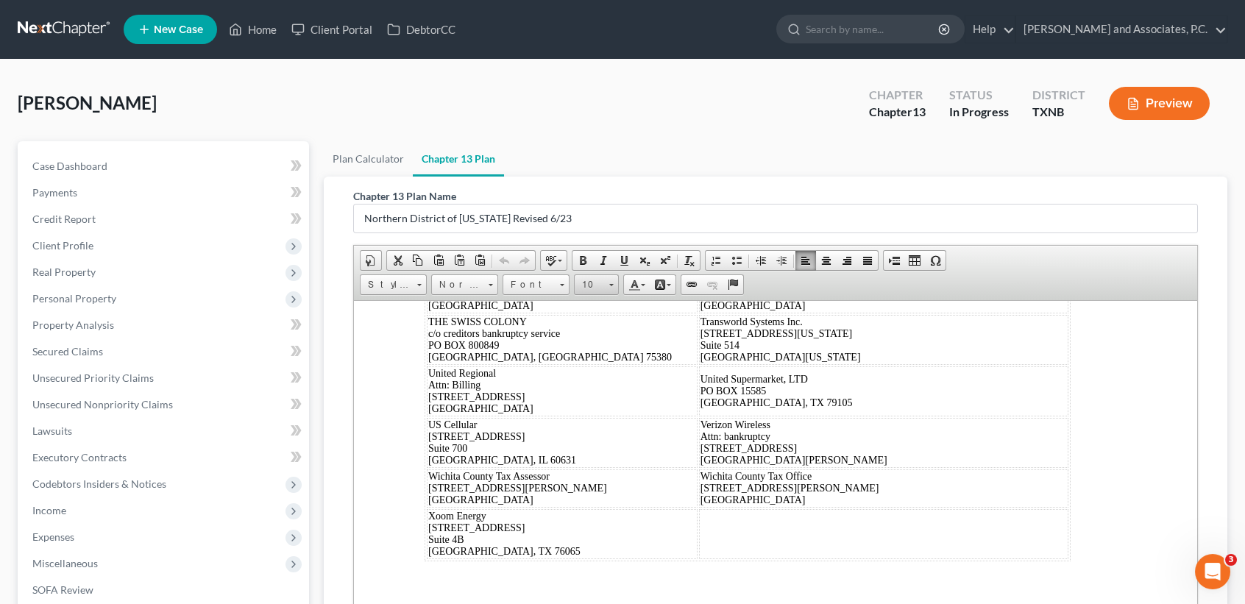
click at [594, 281] on span "10" at bounding box center [589, 284] width 29 height 19
click at [609, 352] on link "16" at bounding box center [618, 342] width 84 height 19
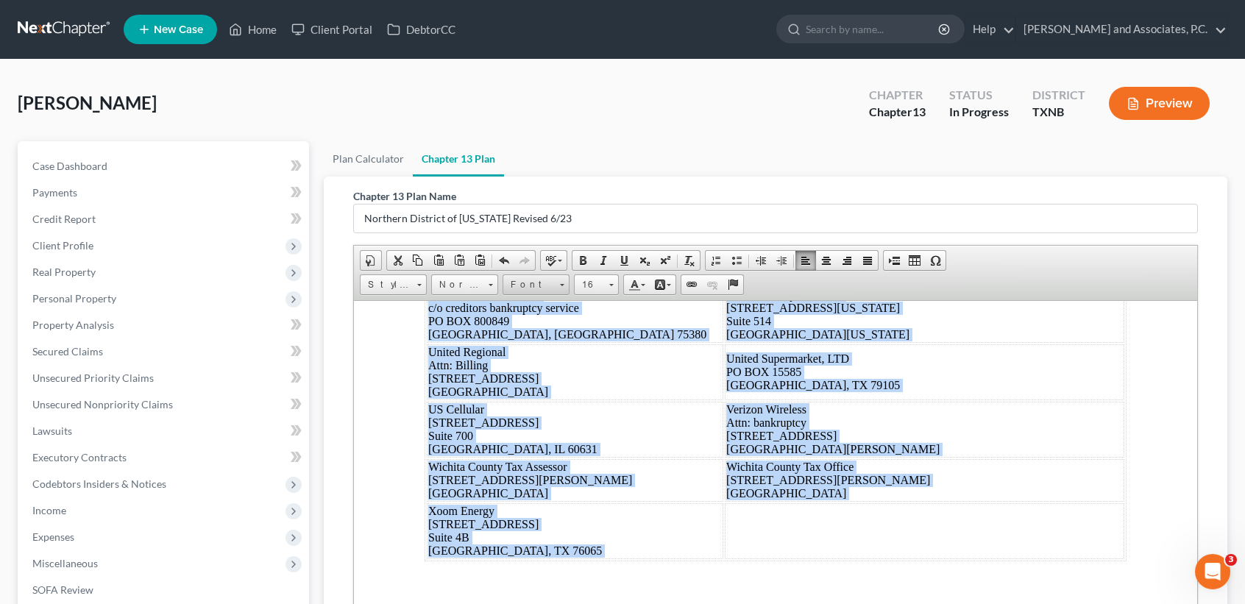
scroll to position [15, 0]
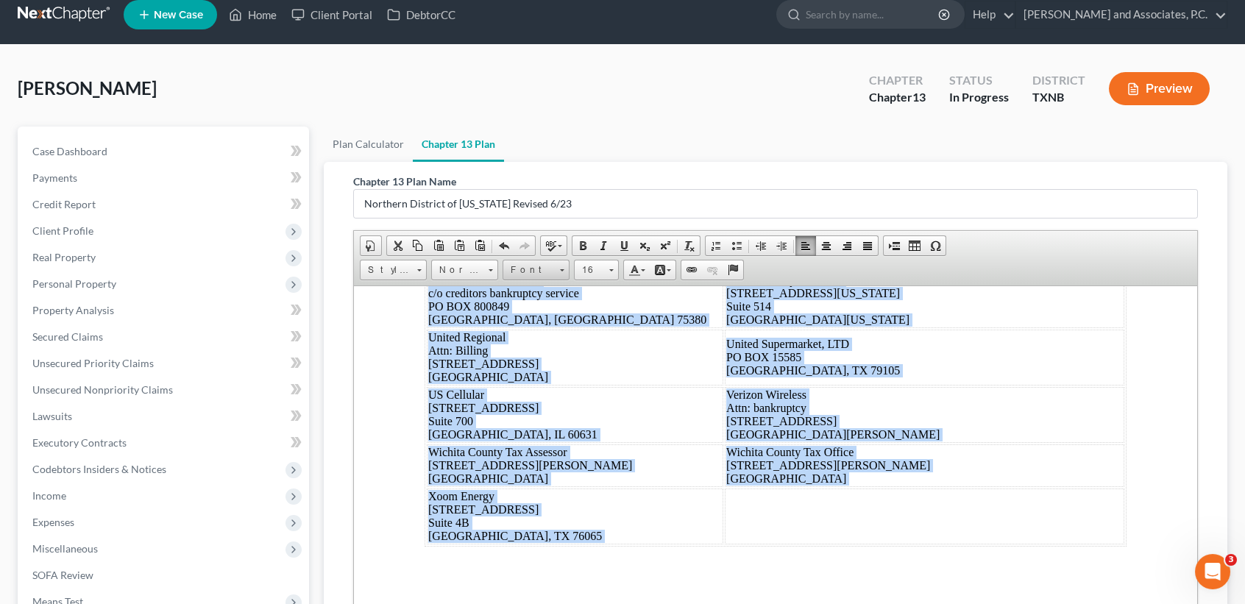
drag, startPoint x: 559, startPoint y: 276, endPoint x: 198, endPoint y: 4, distance: 452.5
click at [559, 276] on link "Font" at bounding box center [536, 270] width 67 height 21
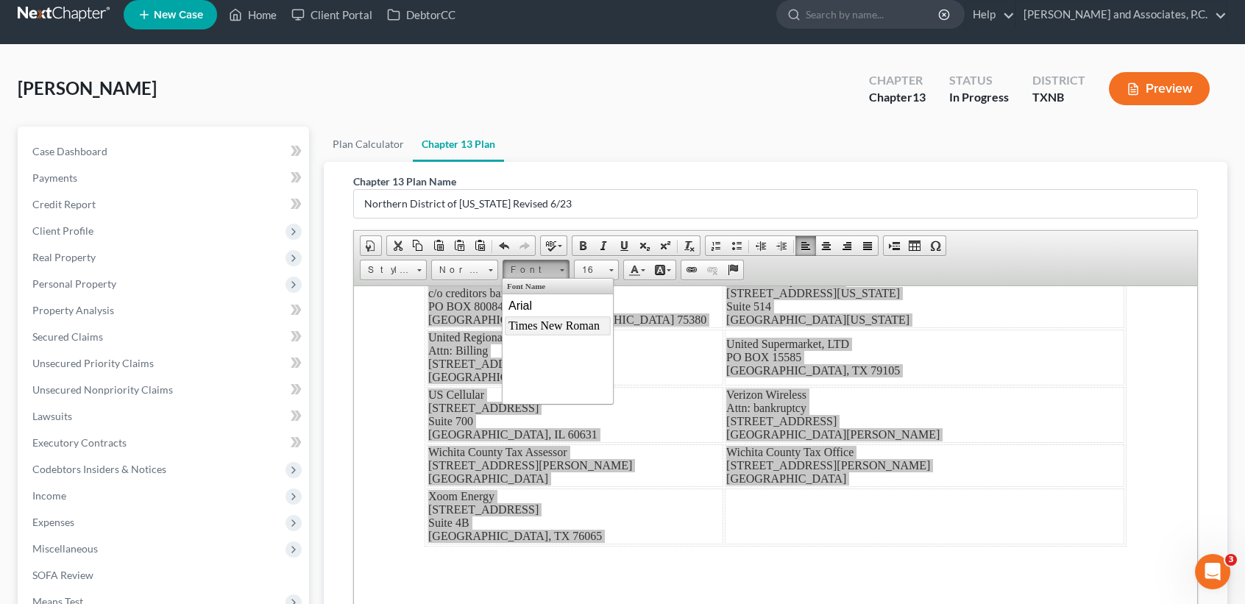
click at [534, 332] on span "Times New Roman" at bounding box center [554, 325] width 91 height 13
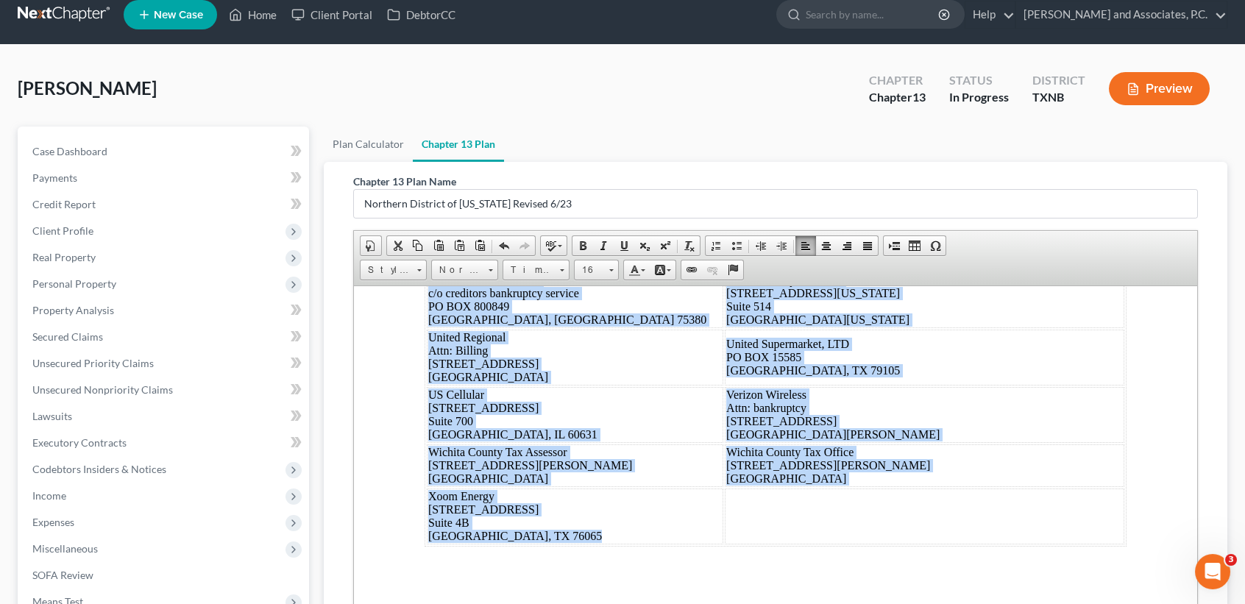
scroll to position [11692, 0]
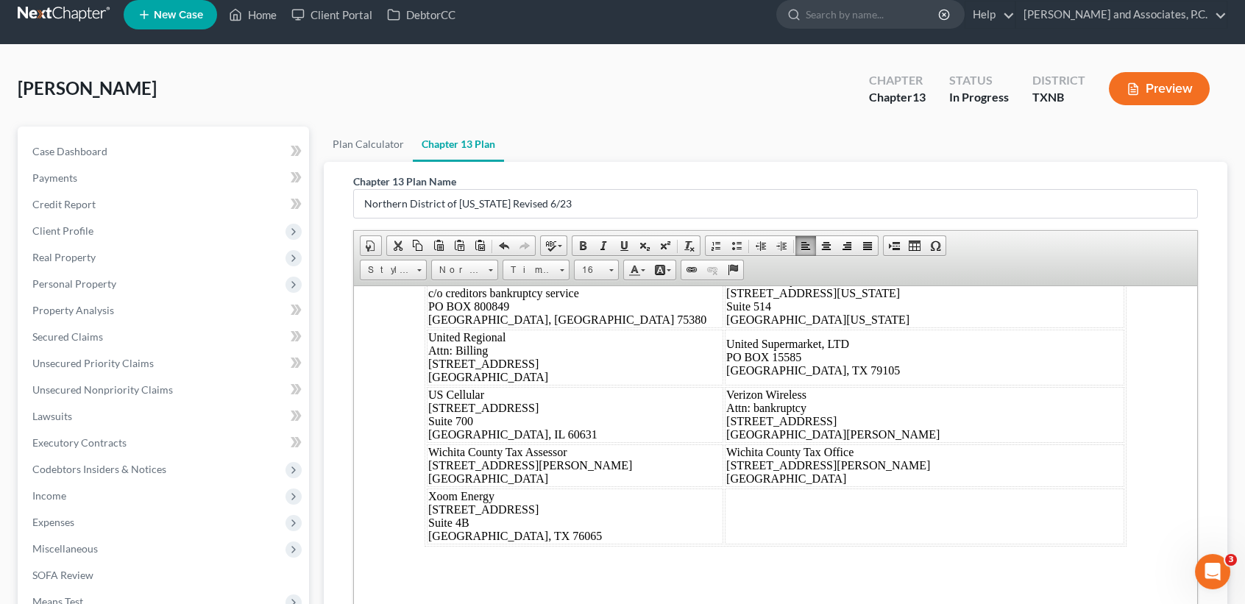
drag, startPoint x: 877, startPoint y: 402, endPoint x: 901, endPoint y: 409, distance: 25.4
click at [880, 402] on div "Dated: 10/14/2025 /s/ Monte White Debtor's(s') Counsel AT&T P.O. Box 5093 Carol…" at bounding box center [776, 19] width 702 height 1054
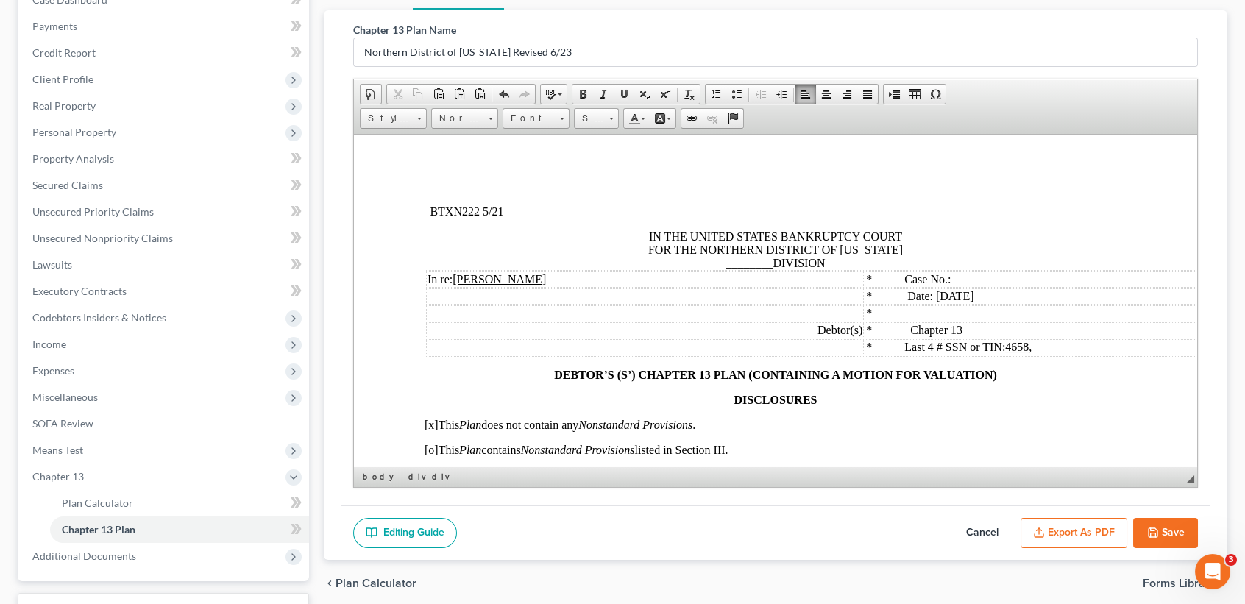
scroll to position [0, 0]
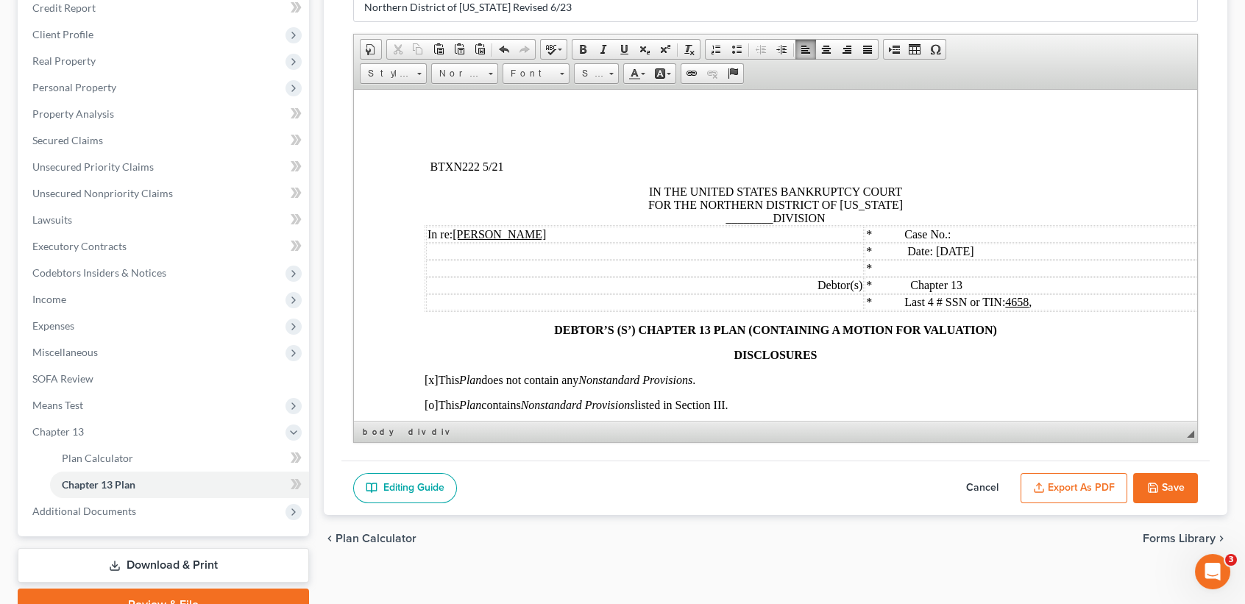
click at [1175, 492] on button "Save" at bounding box center [1166, 488] width 65 height 31
select select "5"
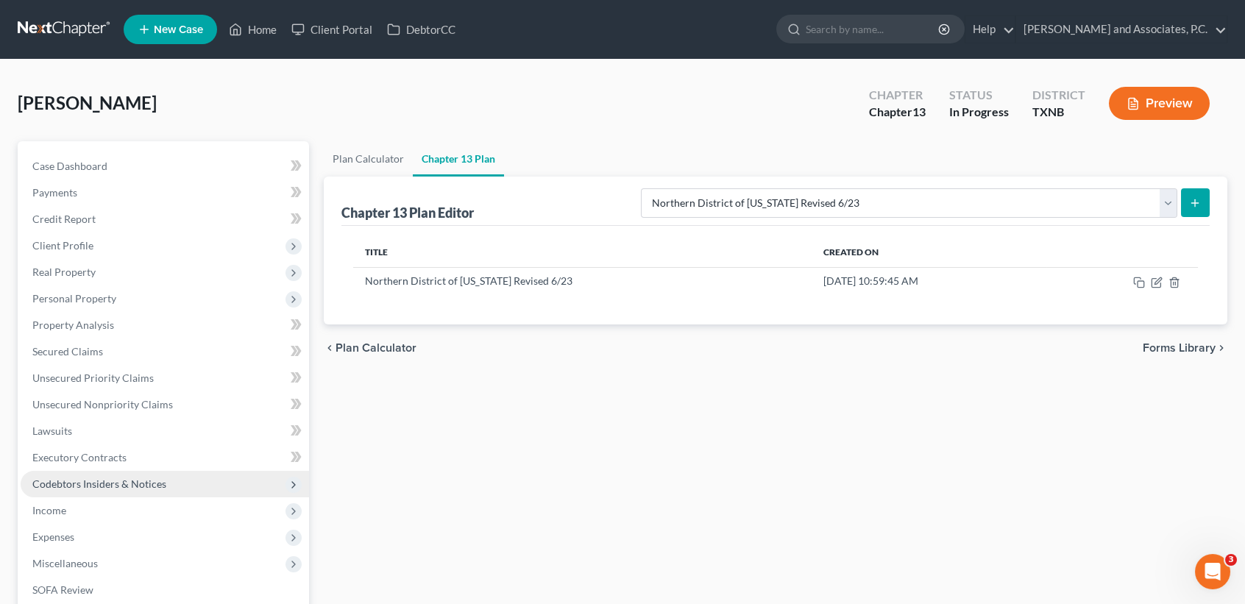
click at [85, 481] on span "Codebtors Insiders & Notices" at bounding box center [99, 484] width 134 height 13
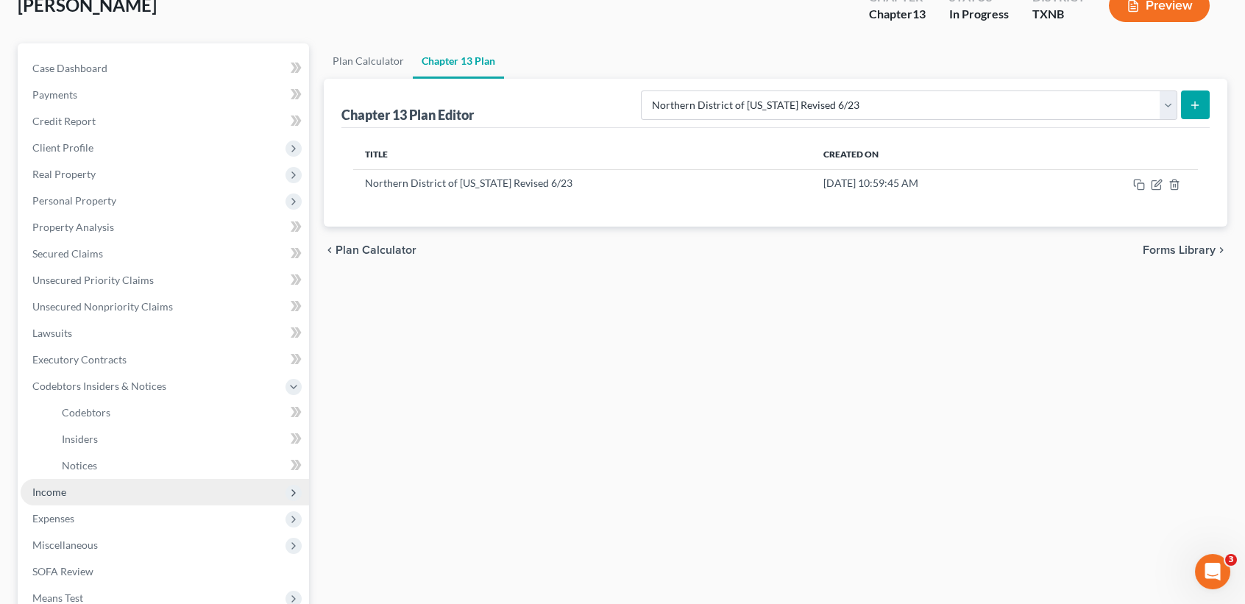
click at [74, 495] on span "Income" at bounding box center [165, 492] width 289 height 26
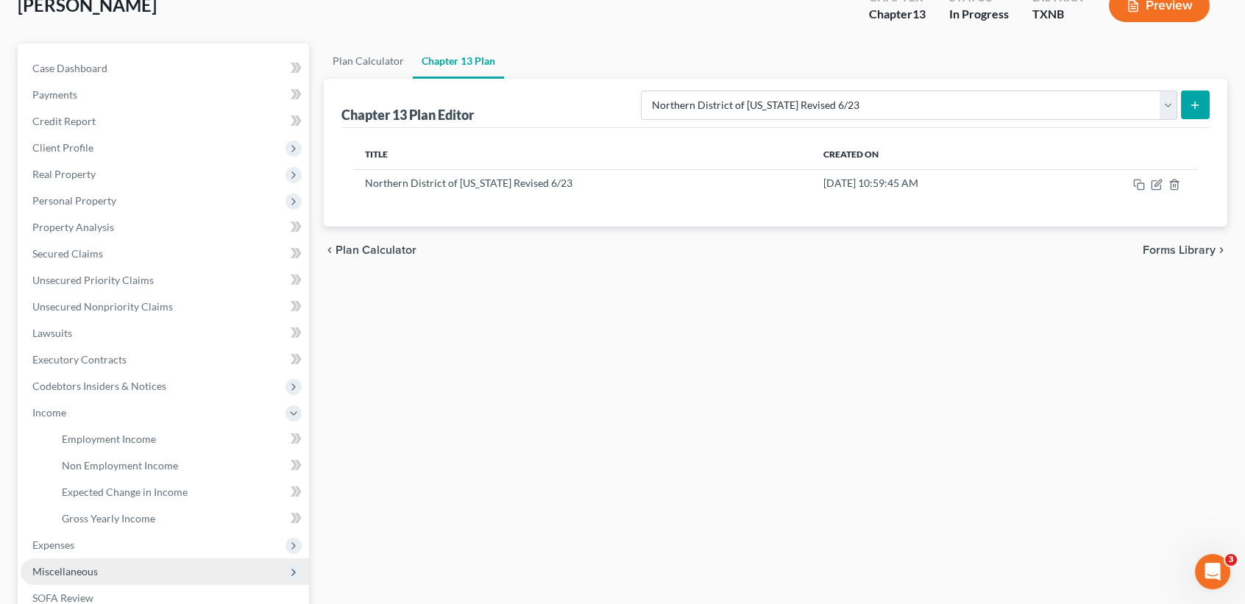
click at [99, 572] on span "Miscellaneous" at bounding box center [165, 572] width 289 height 26
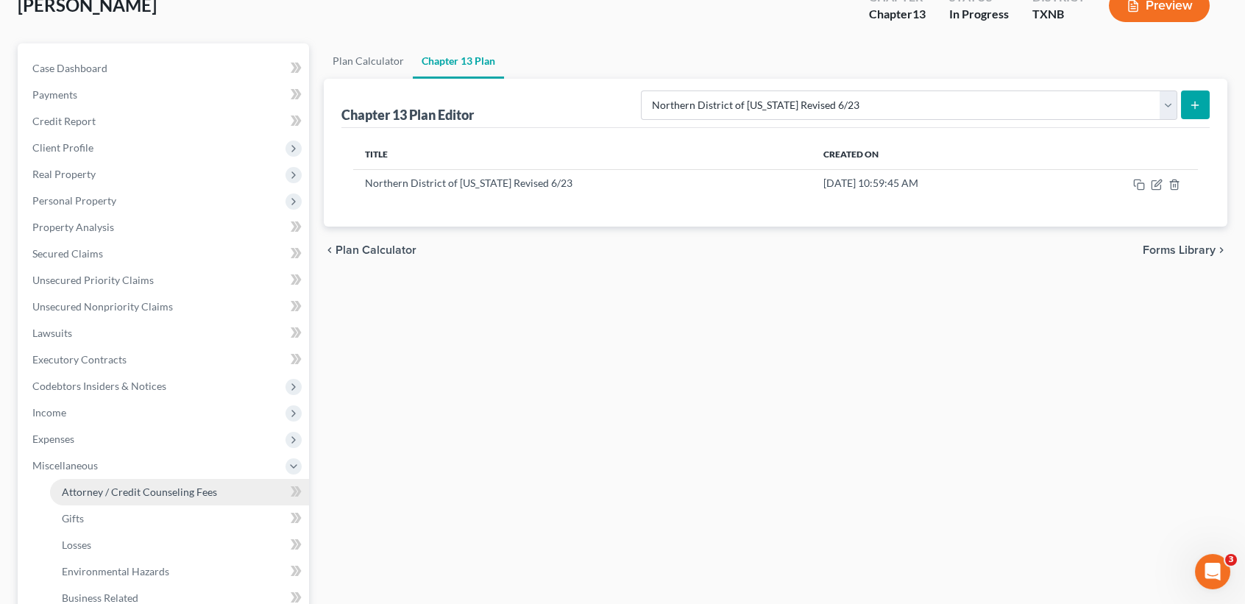
click at [180, 494] on span "Attorney / Credit Counseling Fees" at bounding box center [139, 492] width 155 height 13
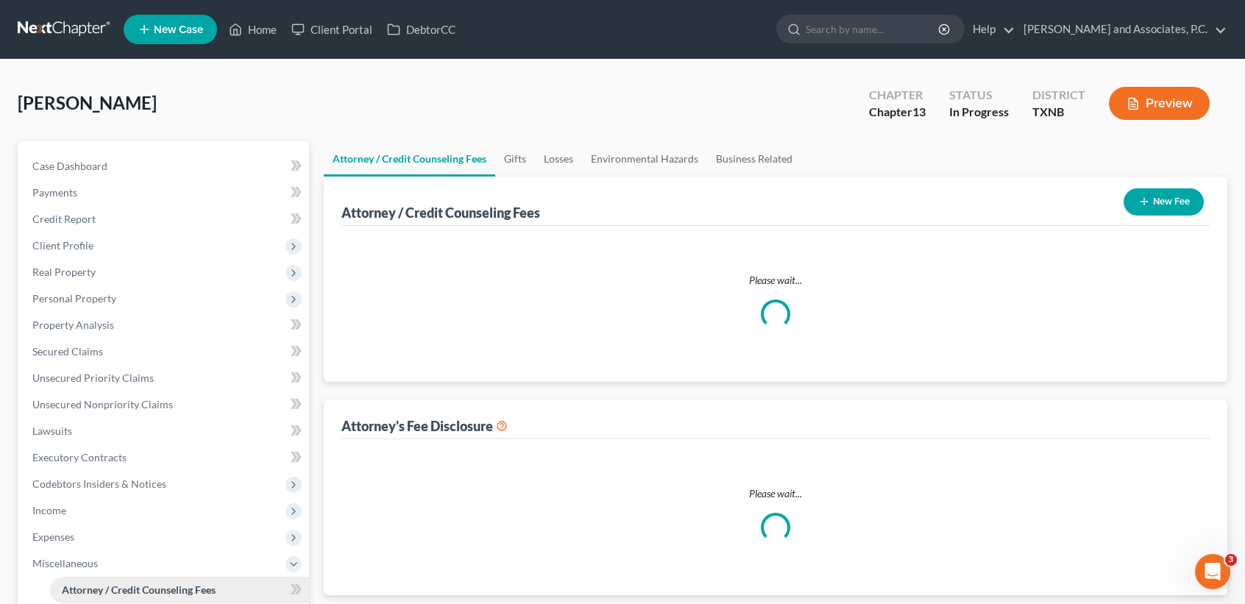
select select "1"
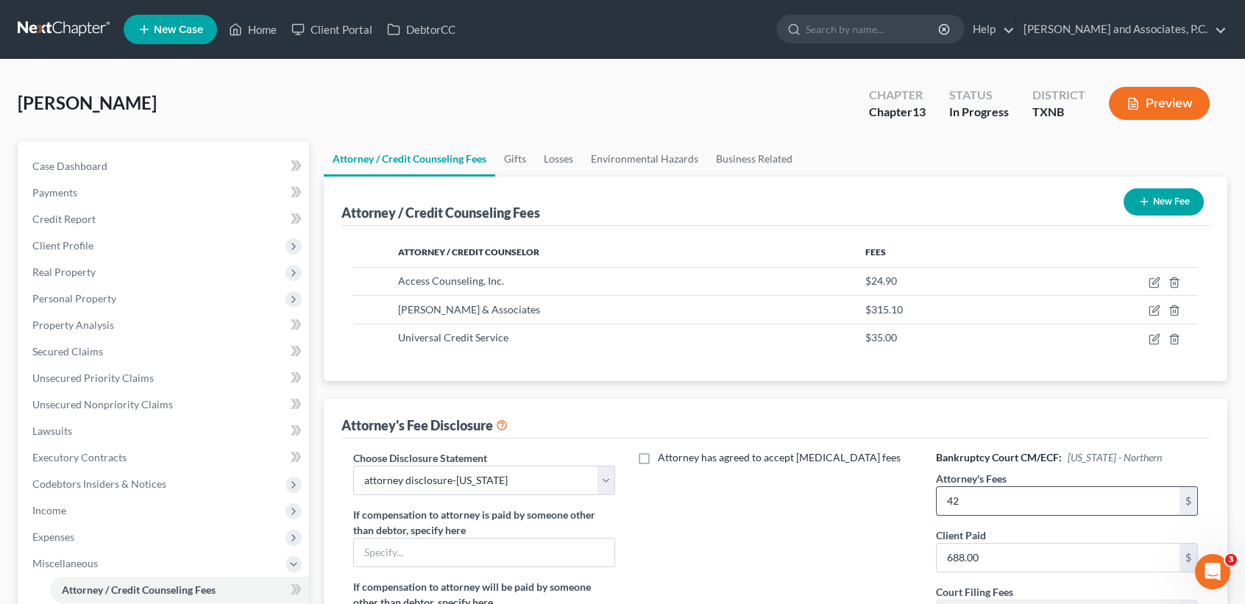
type input "4"
type input "4,500.00"
click at [85, 369] on link "Unsecured Priority Claims" at bounding box center [165, 378] width 289 height 26
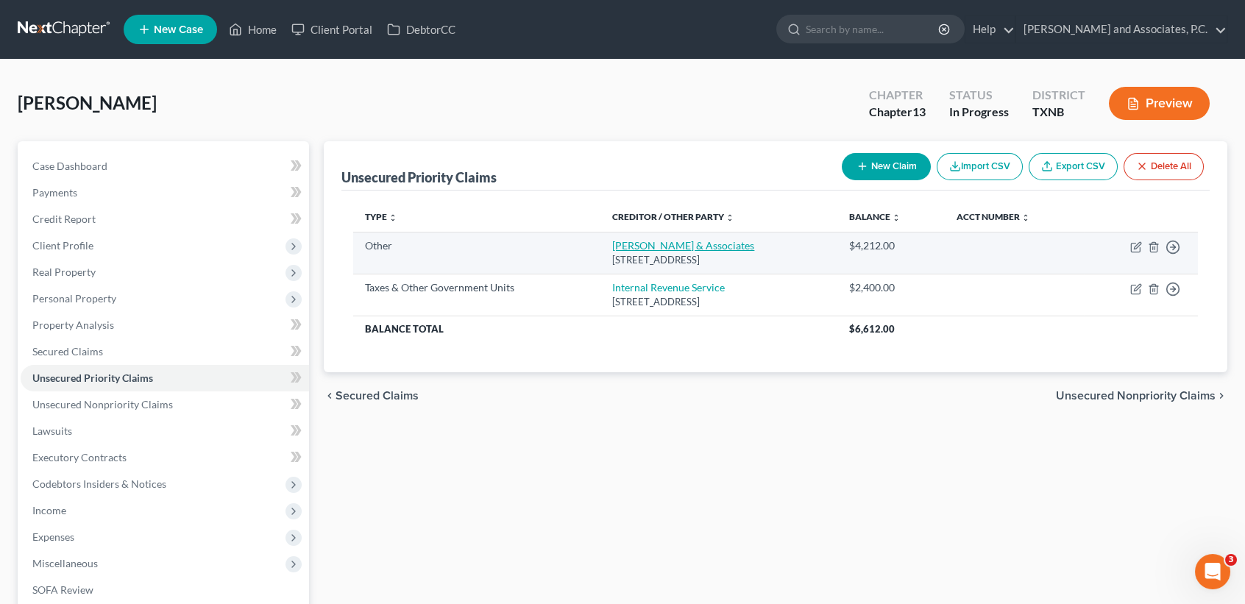
click at [690, 241] on link "Monte J White & Associates" at bounding box center [683, 245] width 142 height 13
select select "9"
select select "45"
select select "0"
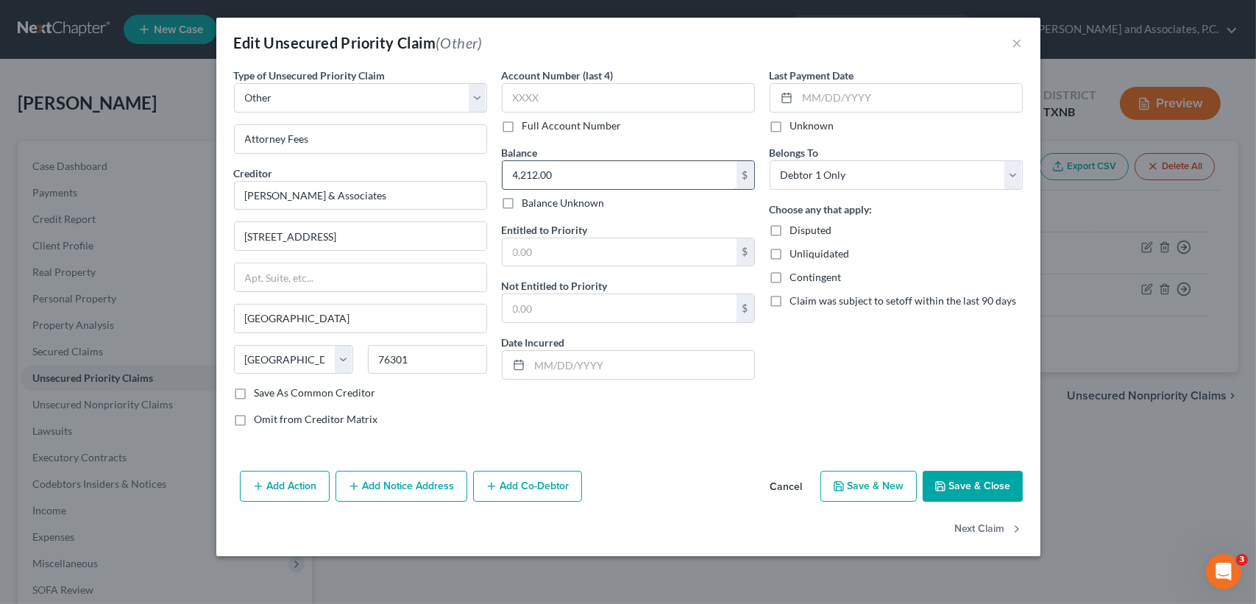
click at [629, 174] on input "4,212.00" at bounding box center [620, 175] width 234 height 28
type input "3,812.00"
click at [956, 488] on button "Save & Close" at bounding box center [973, 486] width 100 height 31
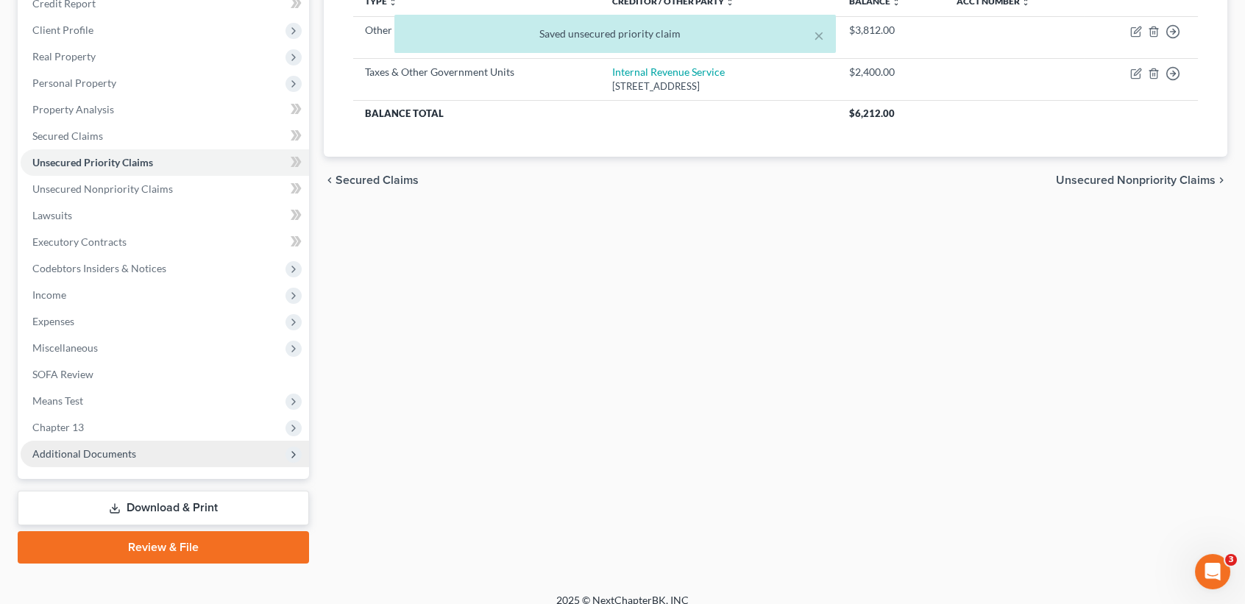
scroll to position [229, 0]
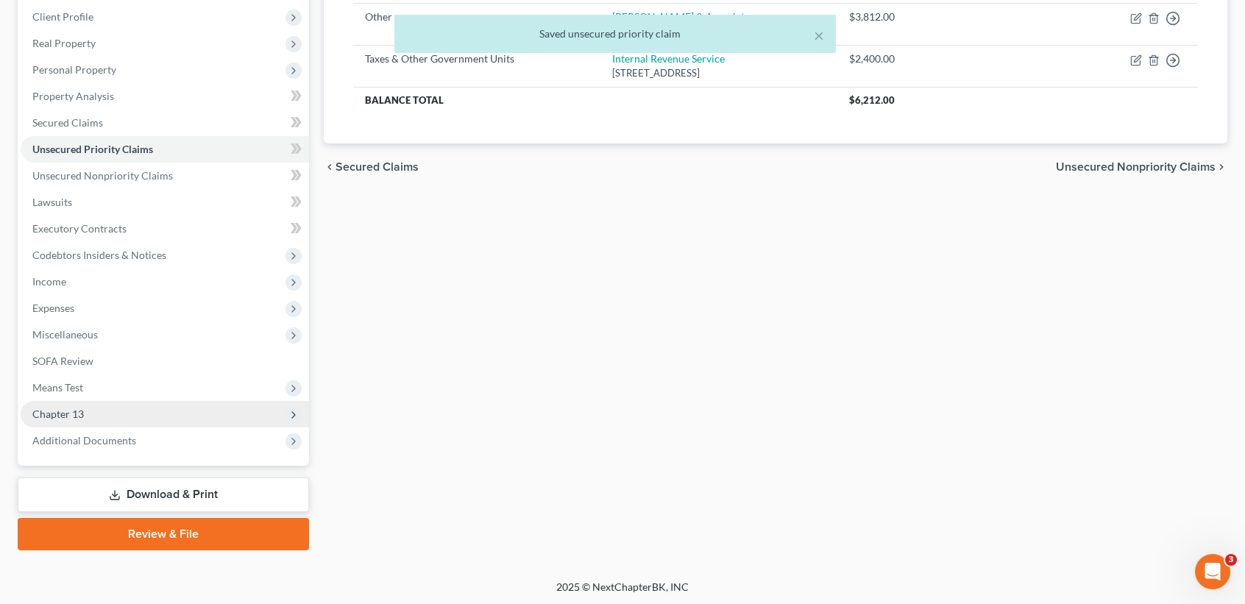
click at [89, 413] on span "Chapter 13" at bounding box center [165, 414] width 289 height 26
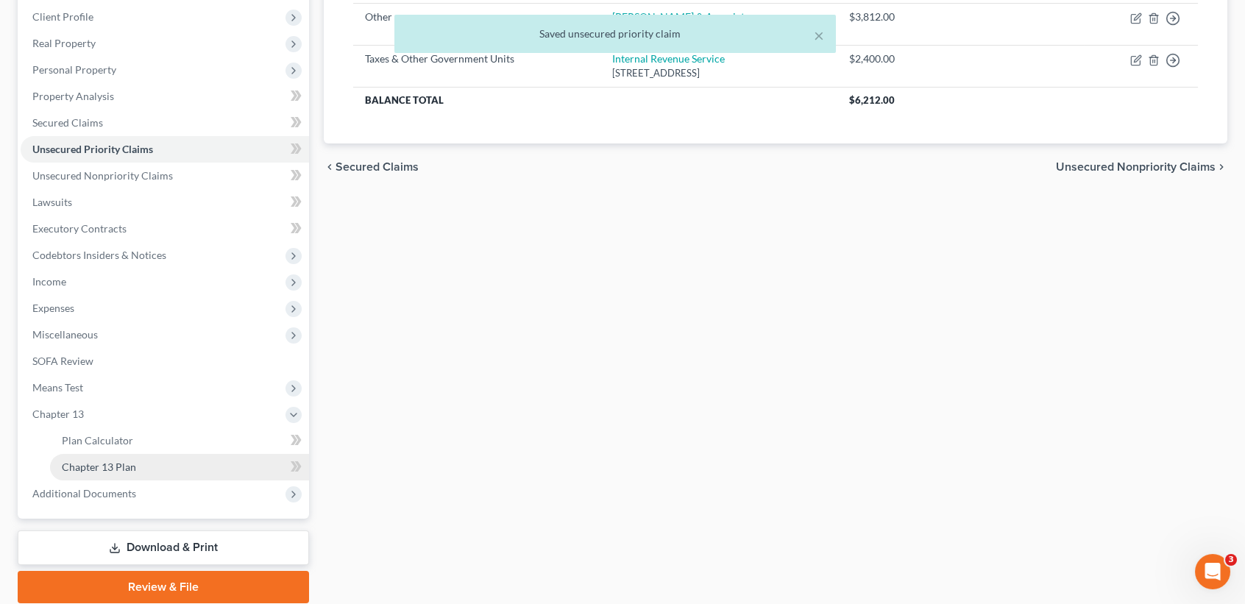
click at [96, 472] on link "Chapter 13 Plan" at bounding box center [179, 467] width 259 height 26
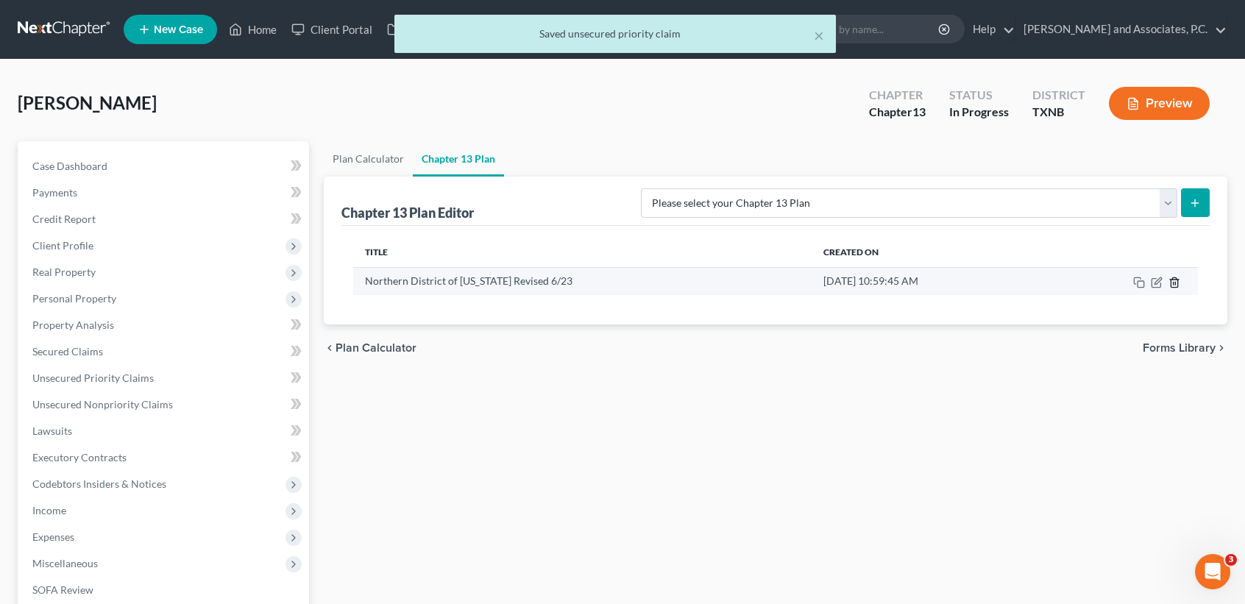
click at [1181, 280] on td at bounding box center [1123, 281] width 152 height 28
click at [1175, 281] on icon "button" at bounding box center [1175, 283] width 12 height 12
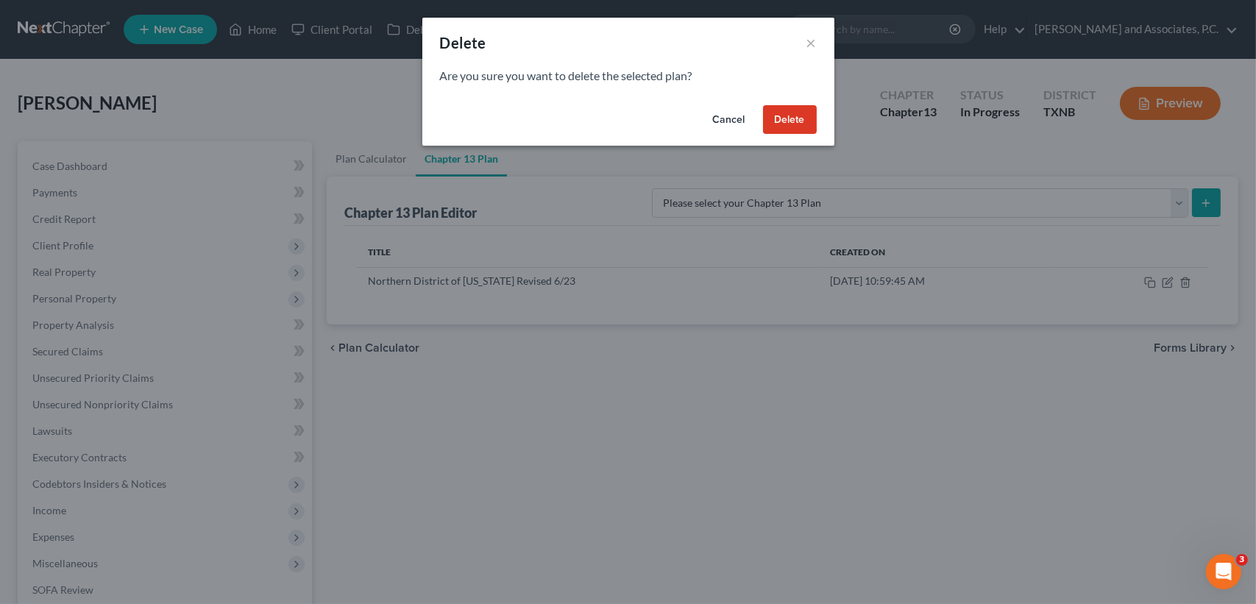
click at [800, 107] on button "Delete" at bounding box center [790, 119] width 54 height 29
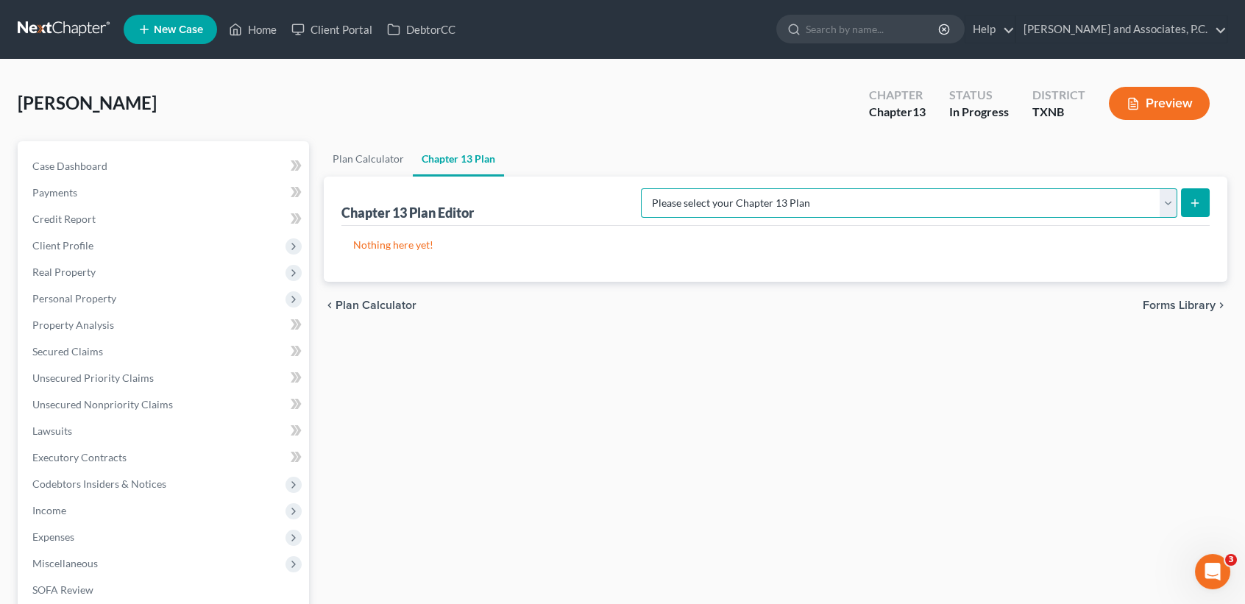
drag, startPoint x: 804, startPoint y: 202, endPoint x: 797, endPoint y: 217, distance: 16.1
click at [804, 202] on select "Please select your Chapter 13 Plan AUTHORIZATION FOR ADEQUATE PROTECTION DISBUR…" at bounding box center [909, 202] width 537 height 29
select select "5"
click at [657, 188] on select "Please select your Chapter 13 Plan AUTHORIZATION FOR ADEQUATE PROTECTION DISBUR…" at bounding box center [909, 202] width 537 height 29
click at [1196, 199] on icon "submit" at bounding box center [1196, 203] width 12 height 12
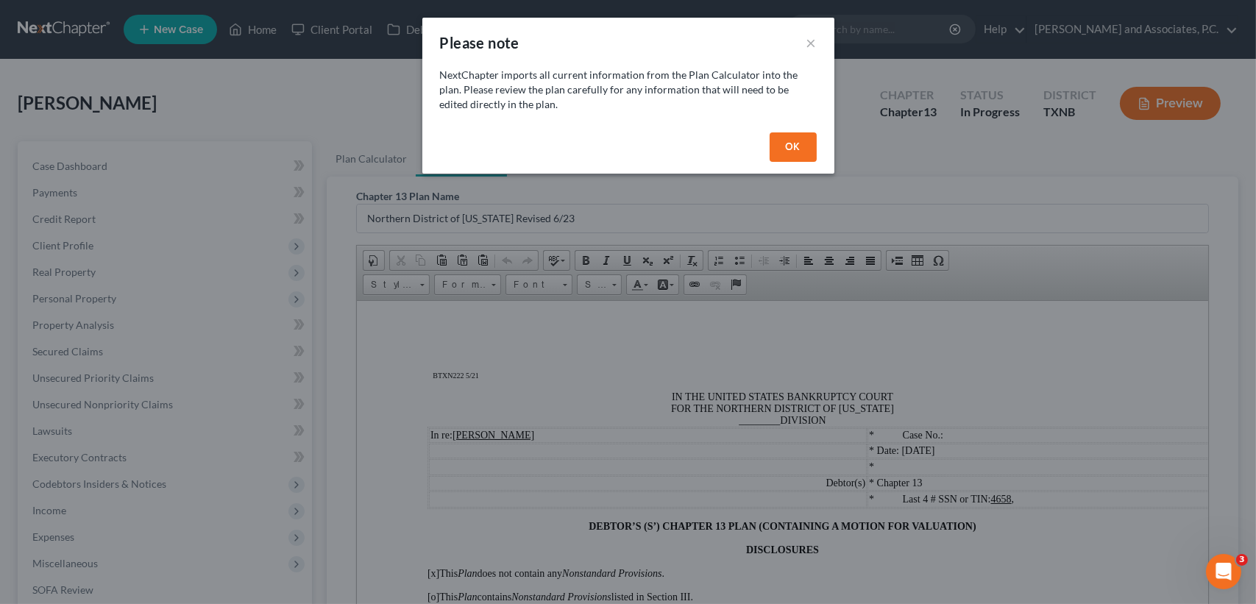
click at [798, 156] on button "OK" at bounding box center [793, 146] width 47 height 29
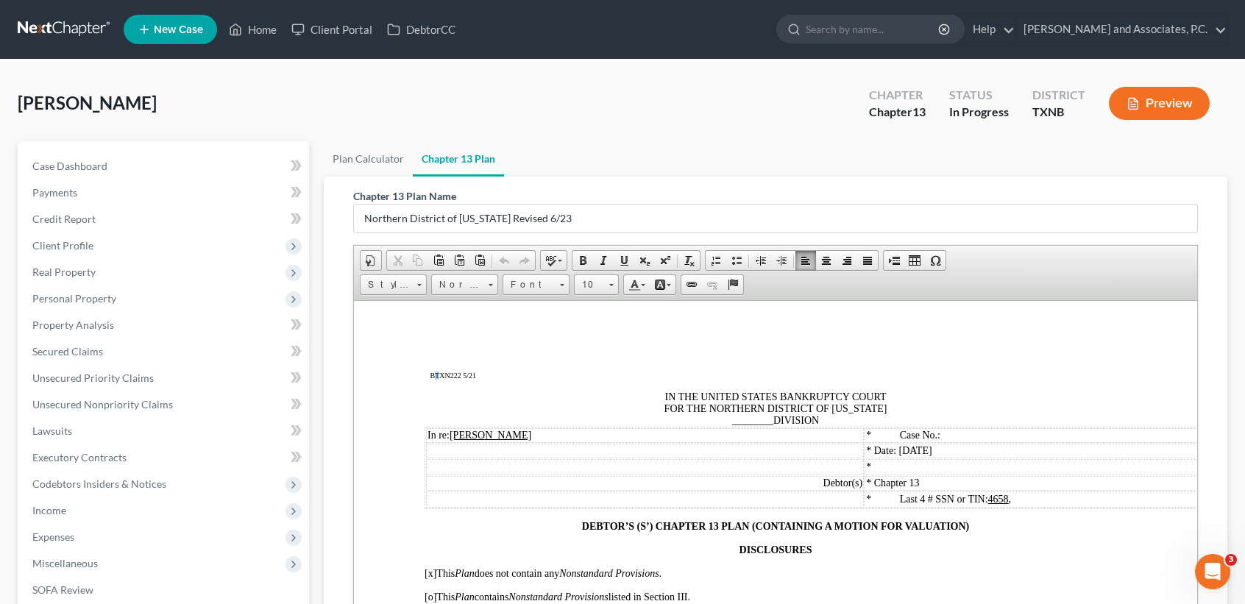
drag, startPoint x: 434, startPoint y: 377, endPoint x: 444, endPoint y: 375, distance: 9.7
click at [444, 375] on span "BTXN222 5/21" at bounding box center [453, 375] width 46 height 8
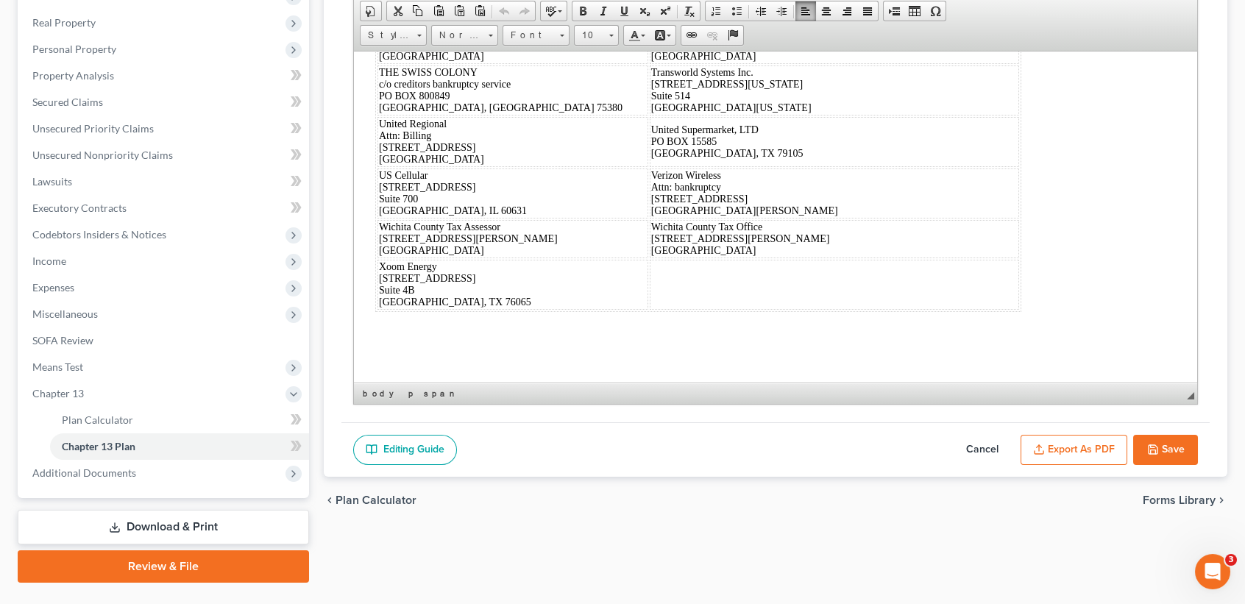
scroll to position [282, 0]
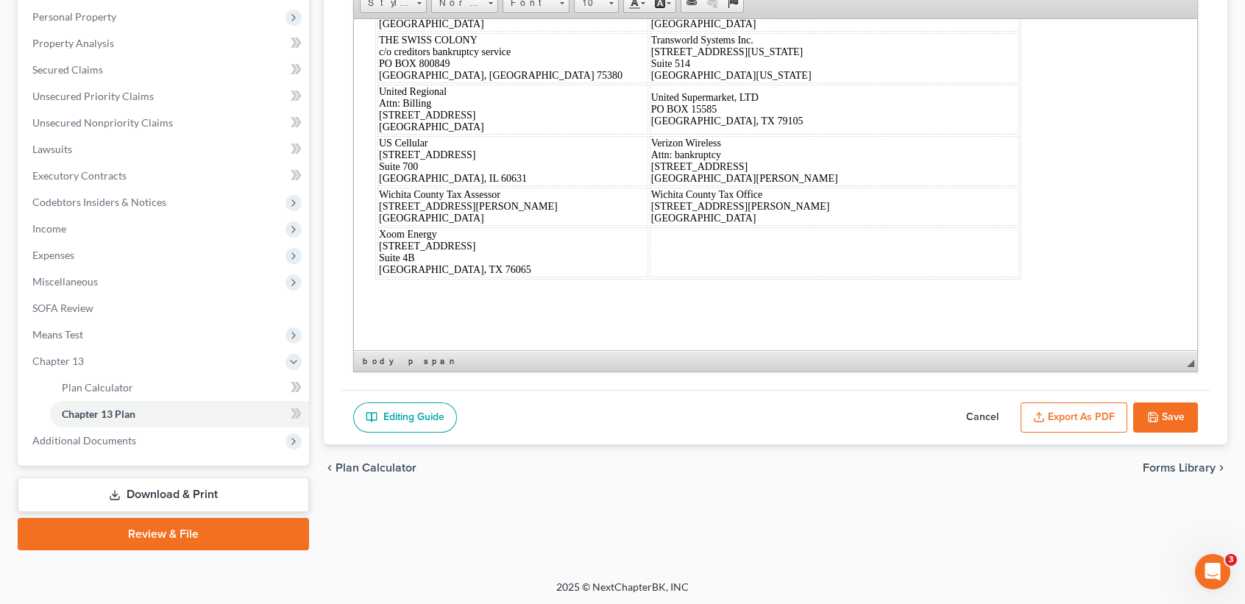
drag, startPoint x: 417, startPoint y: 91, endPoint x: 1075, endPoint y: 604, distance: 833.8
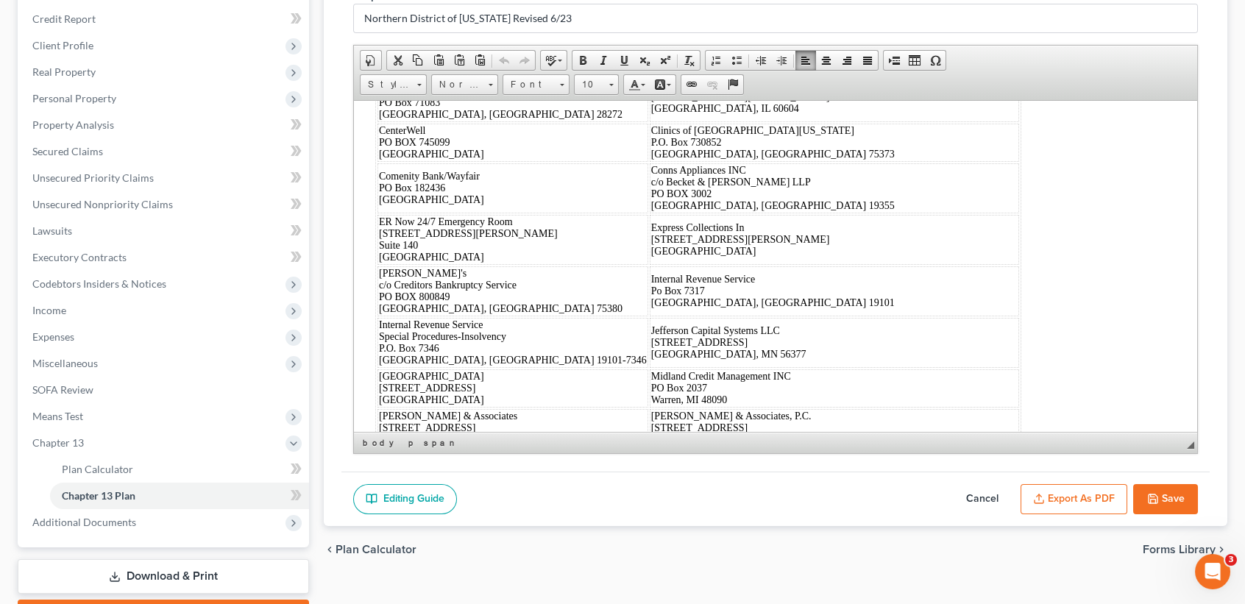
scroll to position [85, 0]
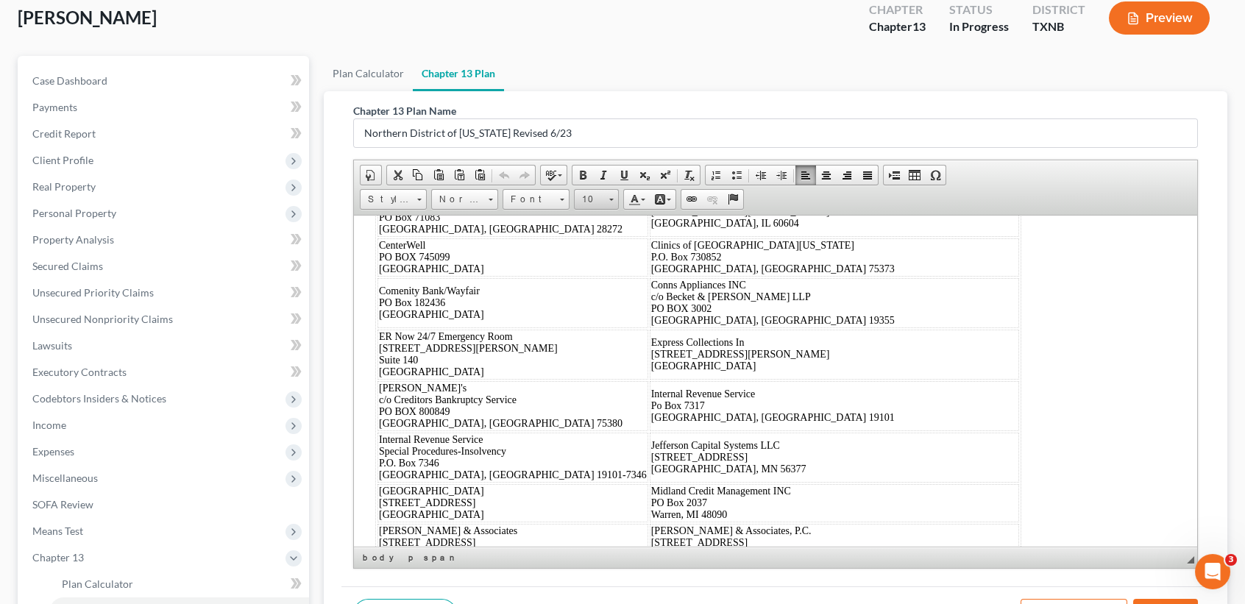
drag, startPoint x: 615, startPoint y: 202, endPoint x: 606, endPoint y: 207, distance: 10.2
click at [613, 202] on link "10" at bounding box center [596, 199] width 45 height 21
drag, startPoint x: 622, startPoint y: 270, endPoint x: 1129, endPoint y: 408, distance: 525.5
click at [622, 266] on link "16" at bounding box center [618, 256] width 84 height 19
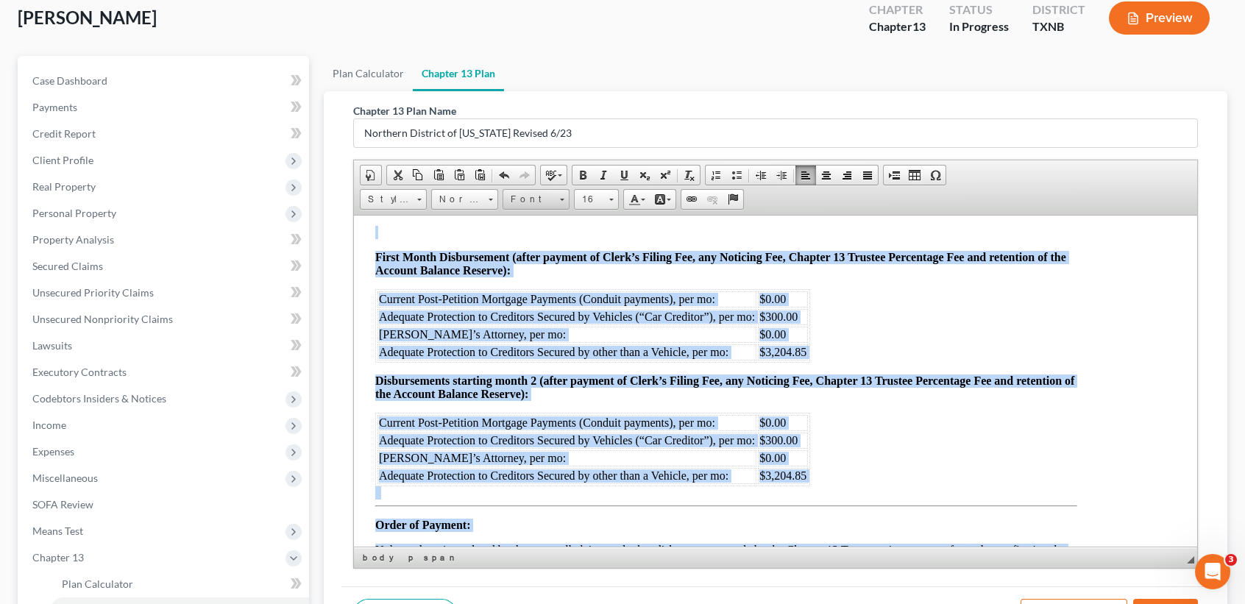
scroll to position [11129, 60]
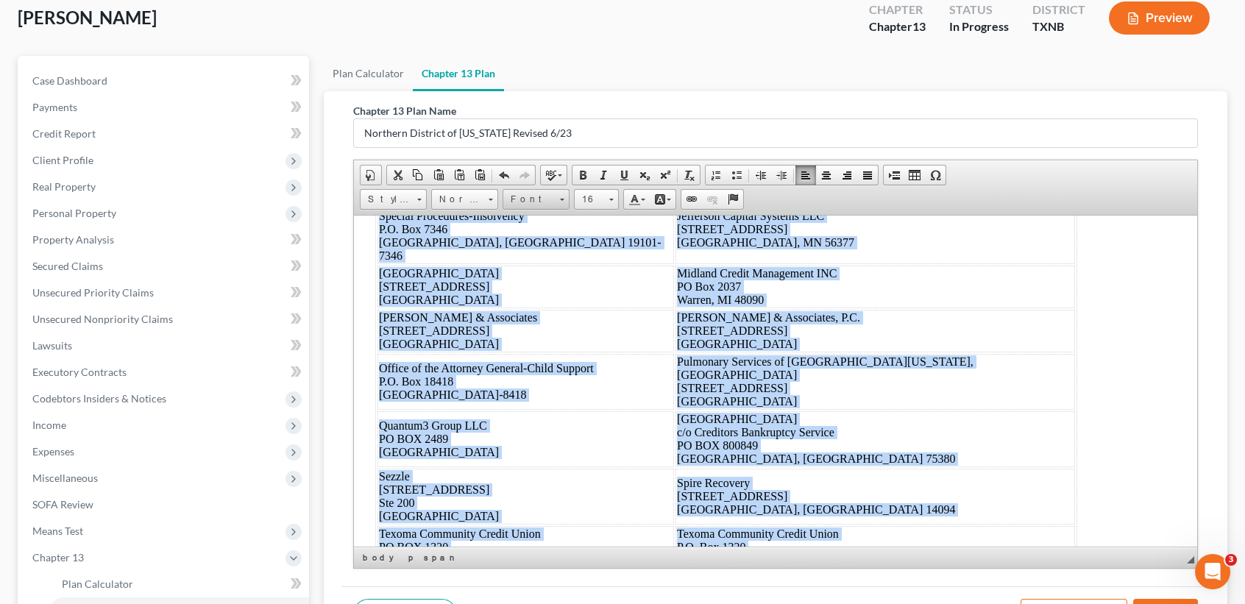
click at [551, 198] on span "Font" at bounding box center [529, 199] width 52 height 19
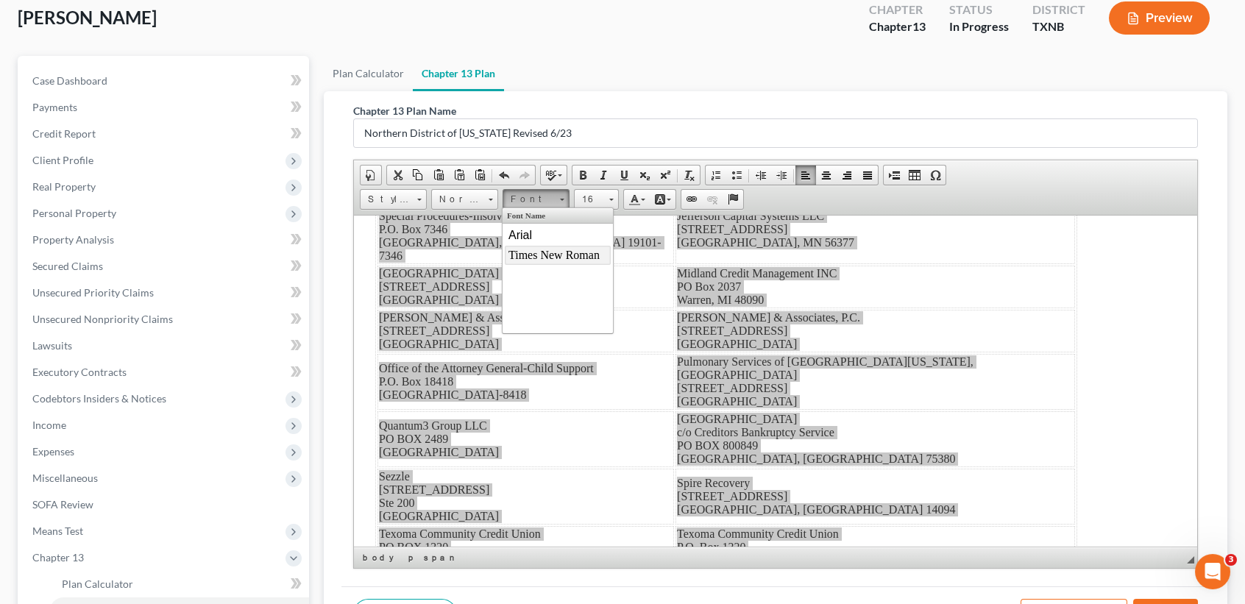
click at [540, 261] on span "Times New Roman" at bounding box center [554, 255] width 91 height 13
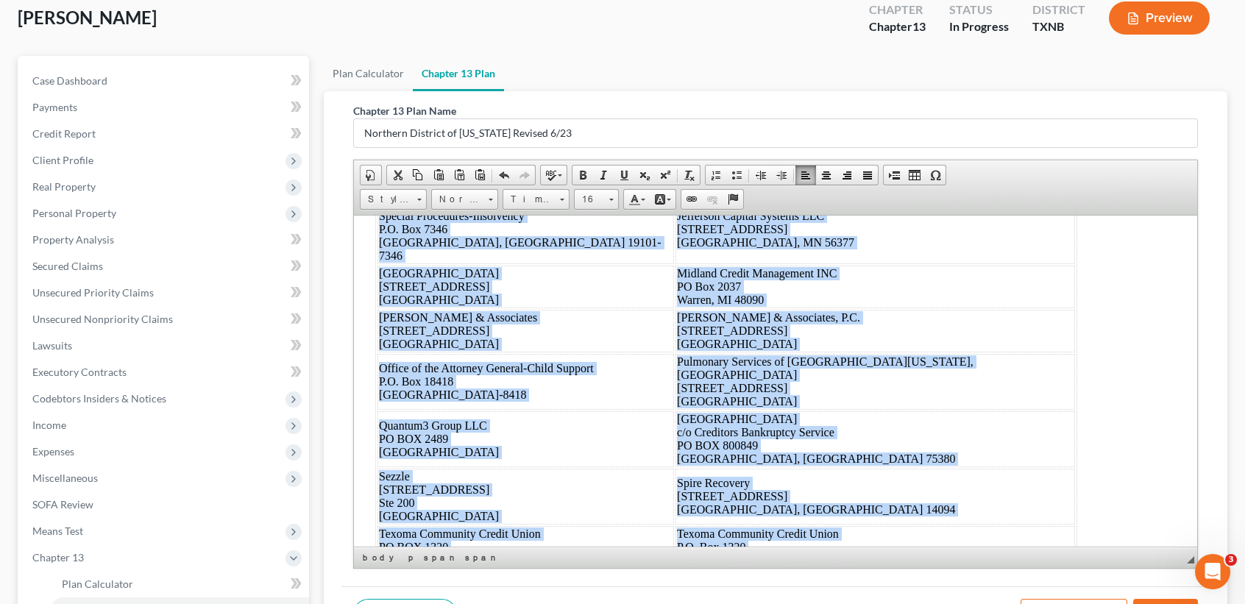
scroll to position [10998, 60]
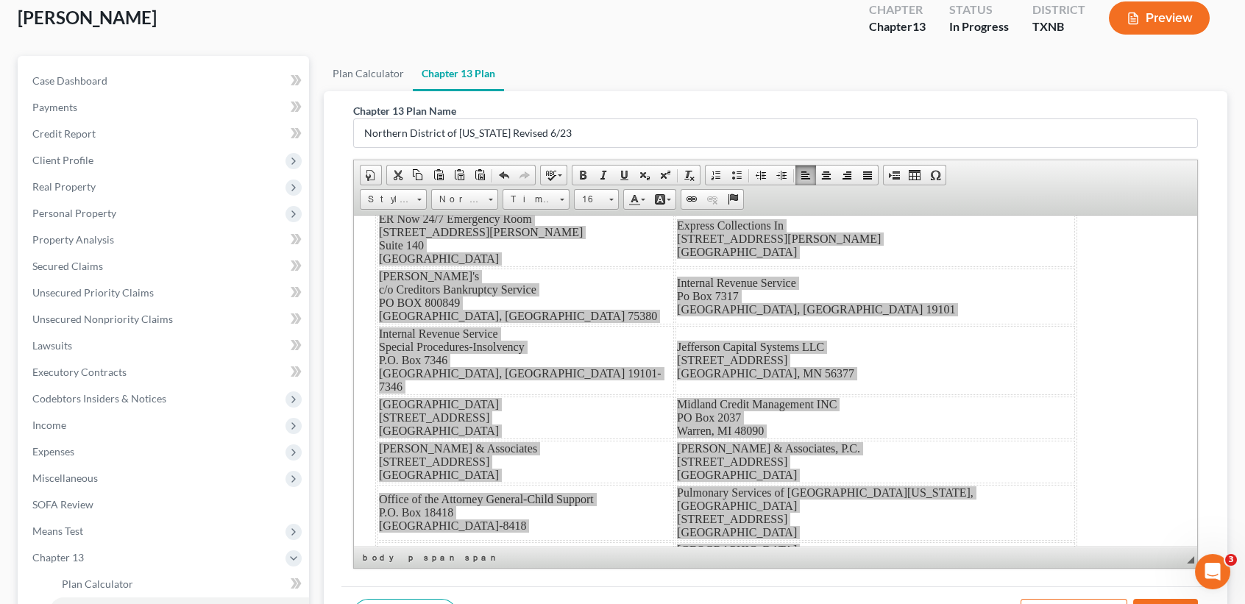
drag, startPoint x: 1217, startPoint y: 375, endPoint x: 1231, endPoint y: 417, distance: 43.5
click at [1217, 376] on div "Chapter 13 Plan Name Northern District of Texas Revised 6/23 Rich Text Editor, …" at bounding box center [776, 366] width 904 height 550
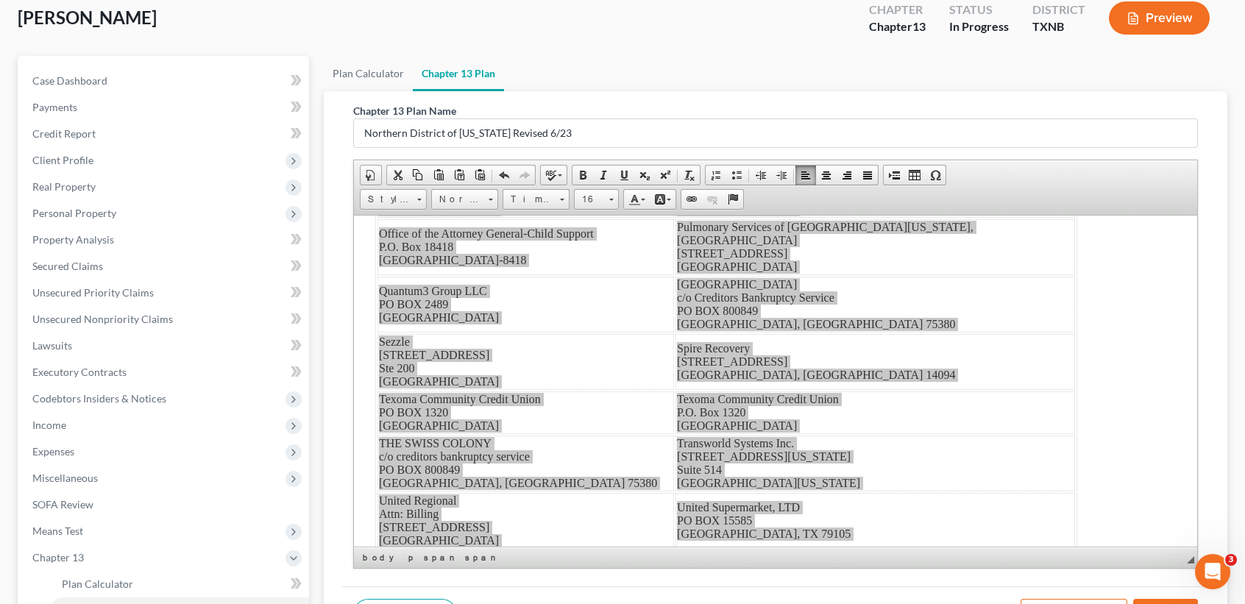
scroll to position [11292, 60]
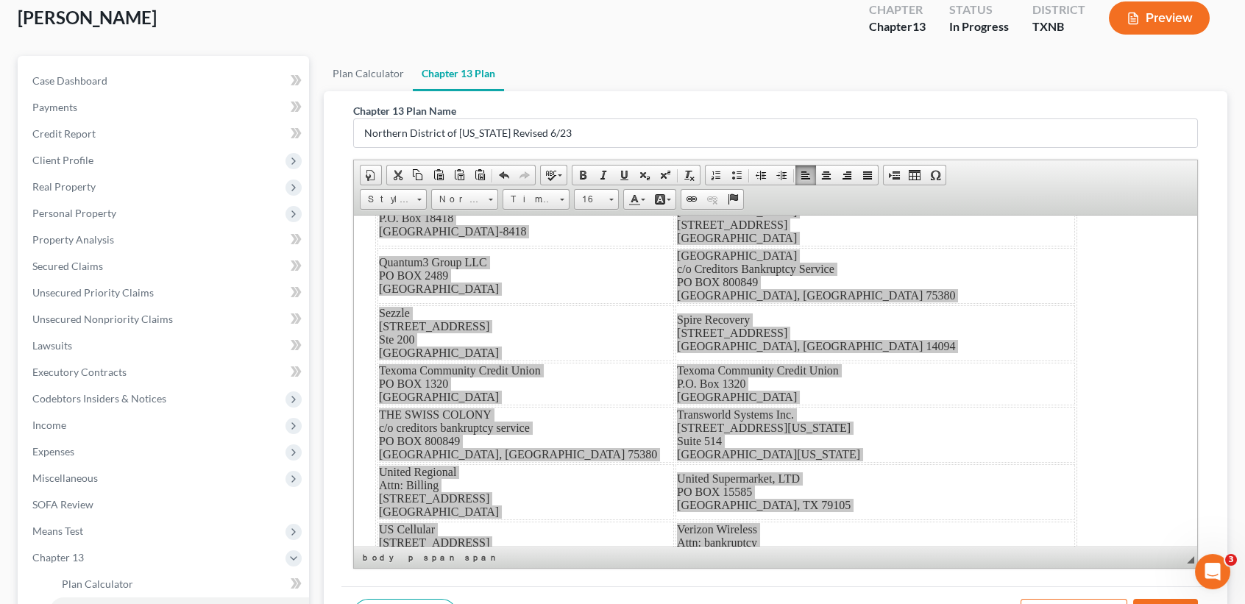
click at [1175, 604] on button "Save" at bounding box center [1166, 614] width 65 height 31
select select "5"
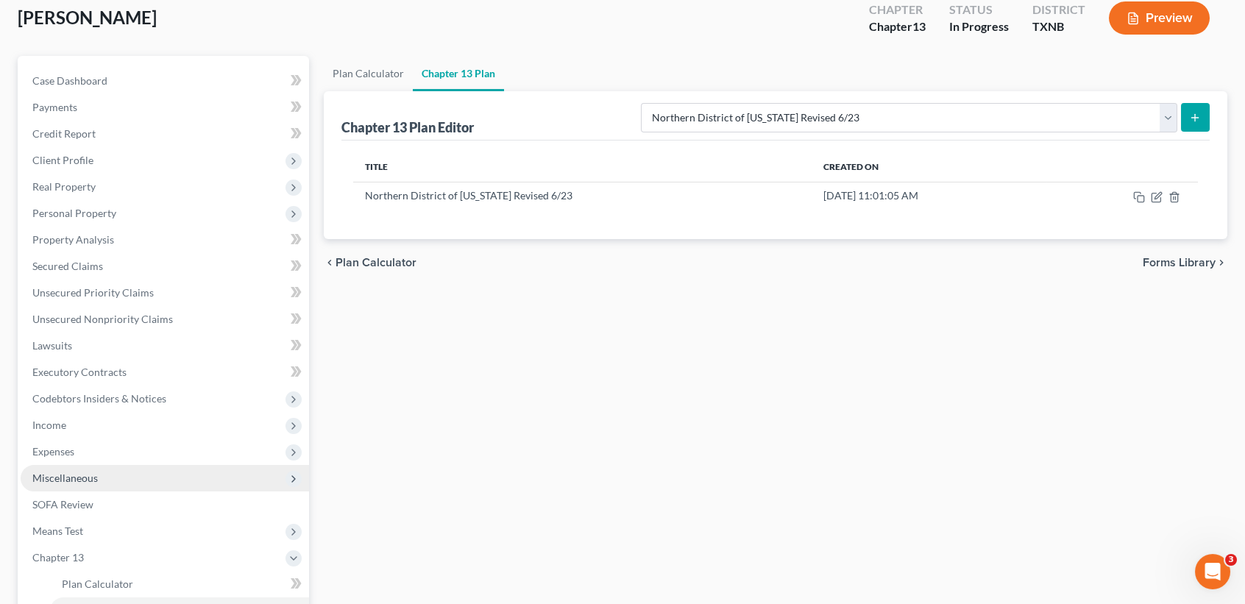
scroll to position [184, 0]
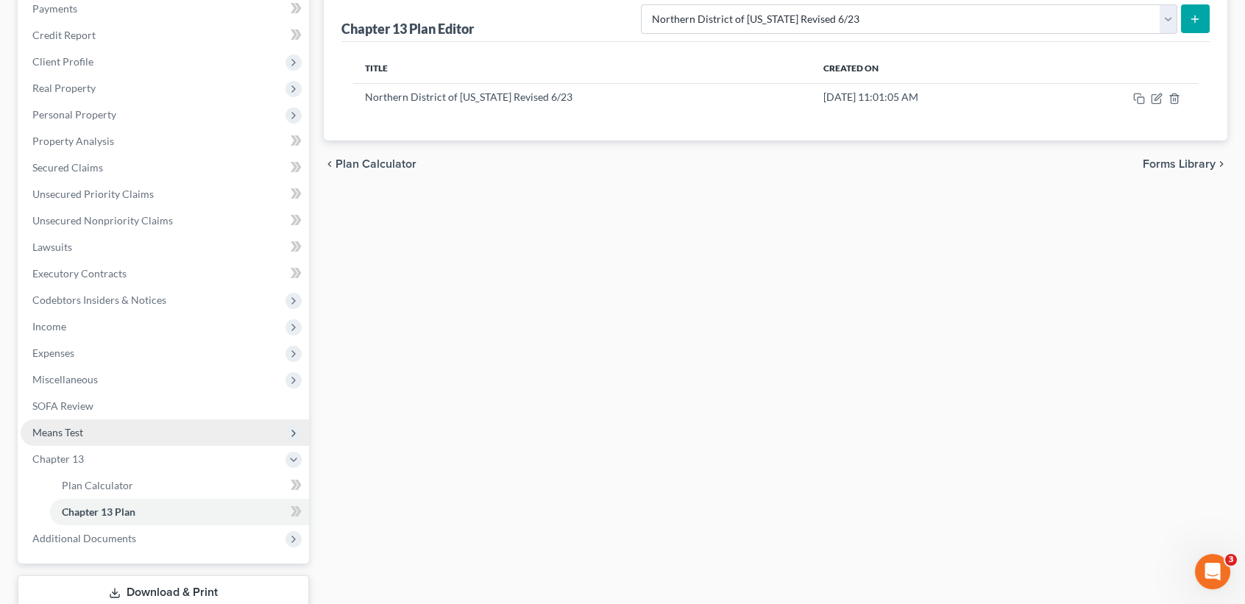
click at [98, 434] on span "Means Test" at bounding box center [165, 433] width 289 height 26
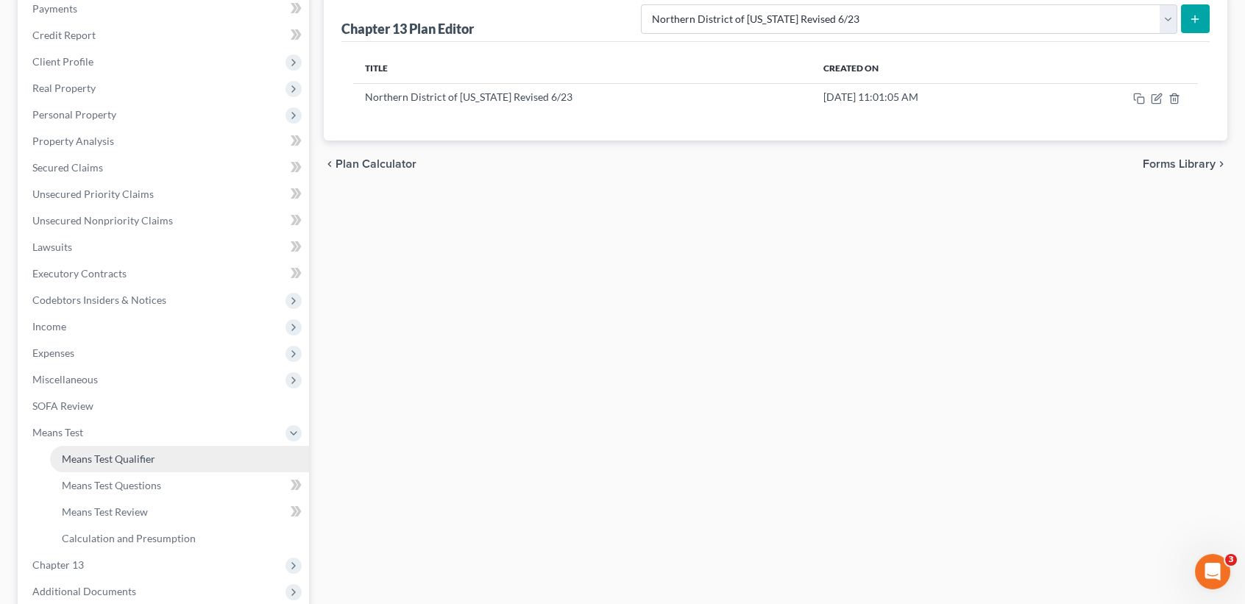
click at [97, 453] on span "Means Test Qualifier" at bounding box center [108, 459] width 93 height 13
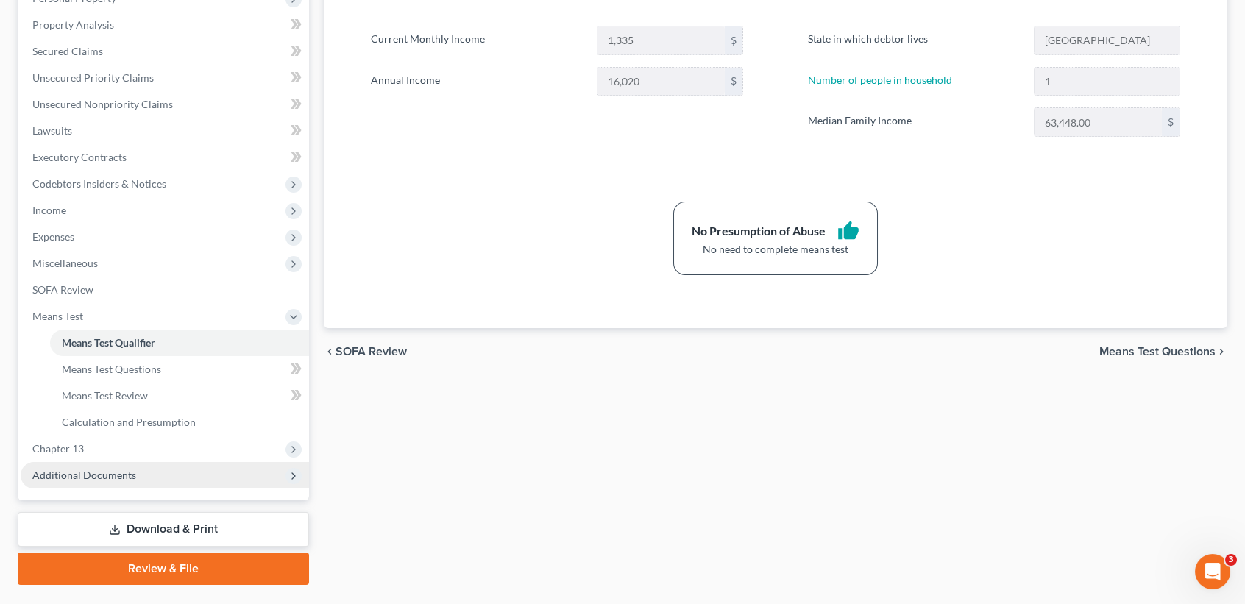
scroll to position [335, 0]
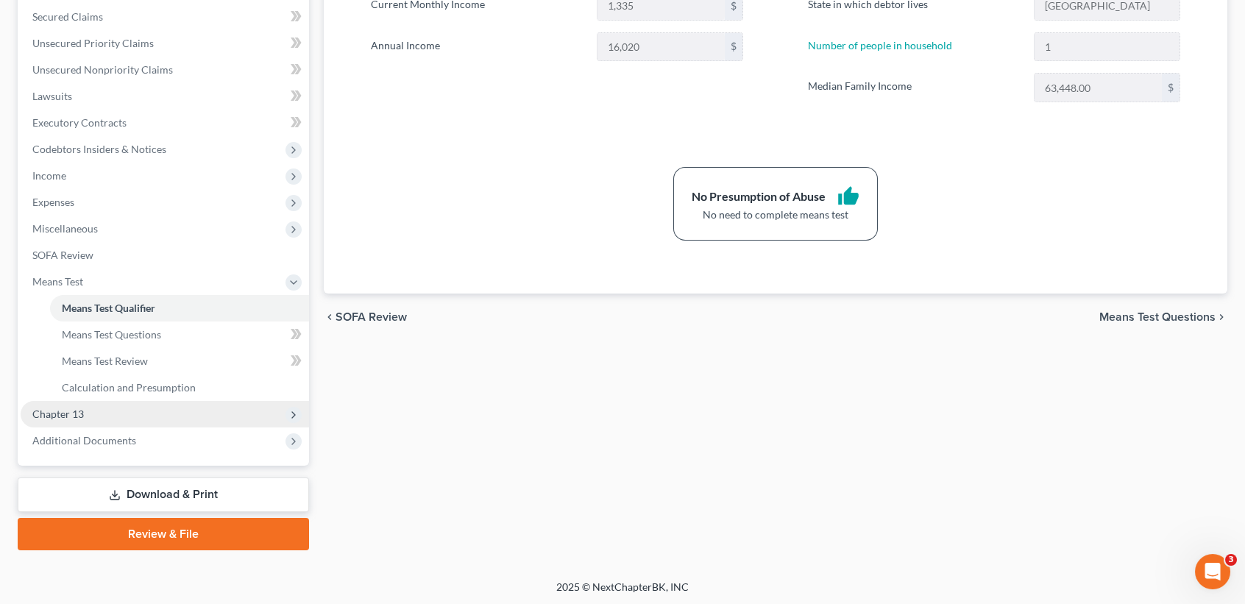
click at [107, 413] on span "Chapter 13" at bounding box center [165, 414] width 289 height 26
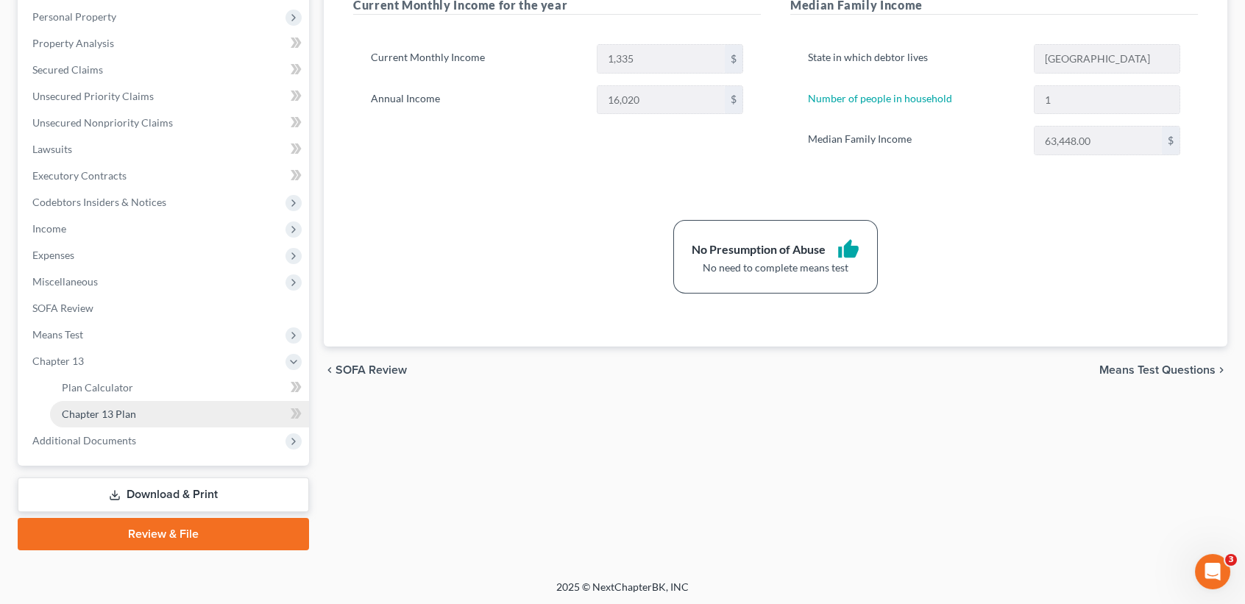
click at [124, 411] on span "Chapter 13 Plan" at bounding box center [99, 414] width 74 height 13
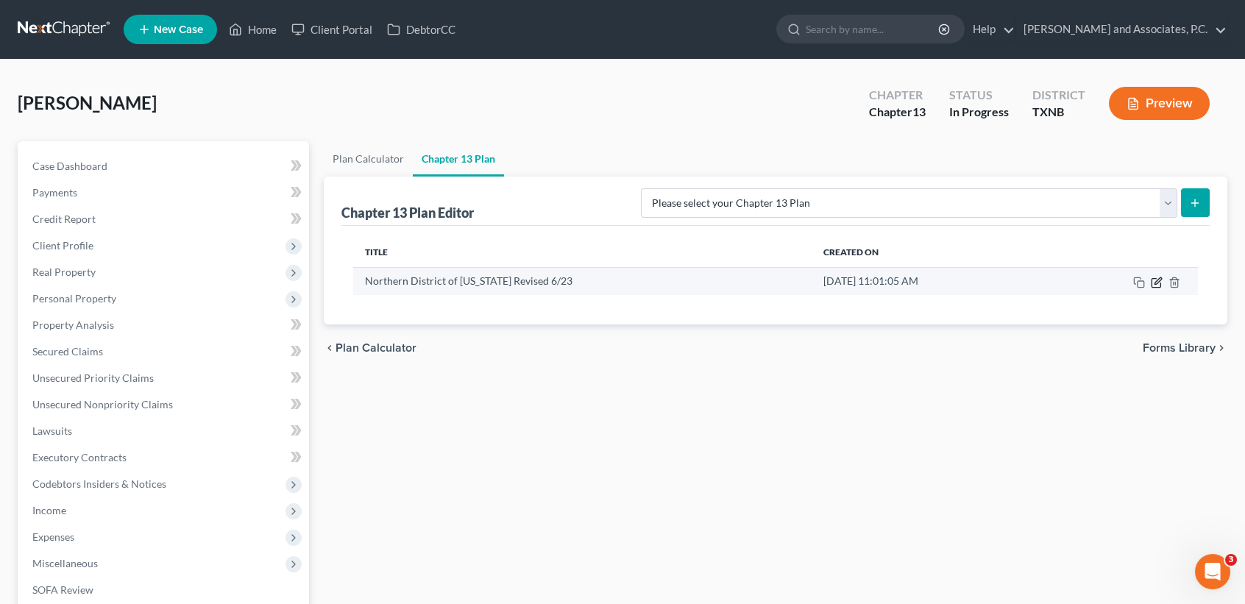
click at [1159, 280] on icon "button" at bounding box center [1158, 281] width 7 height 7
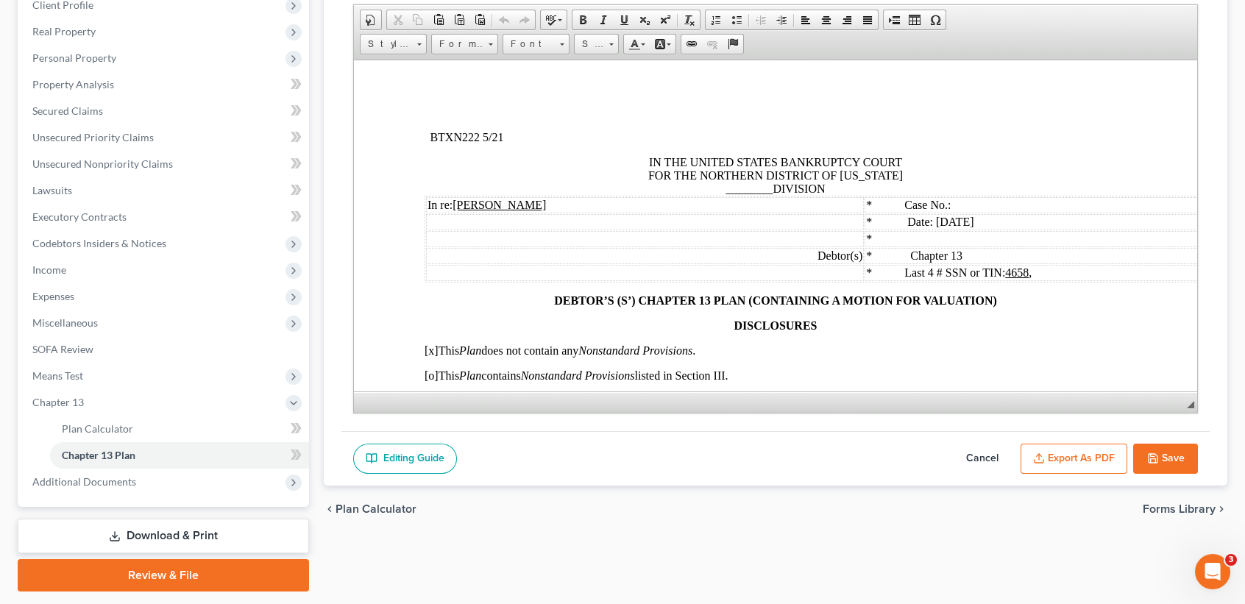
scroll to position [282, 0]
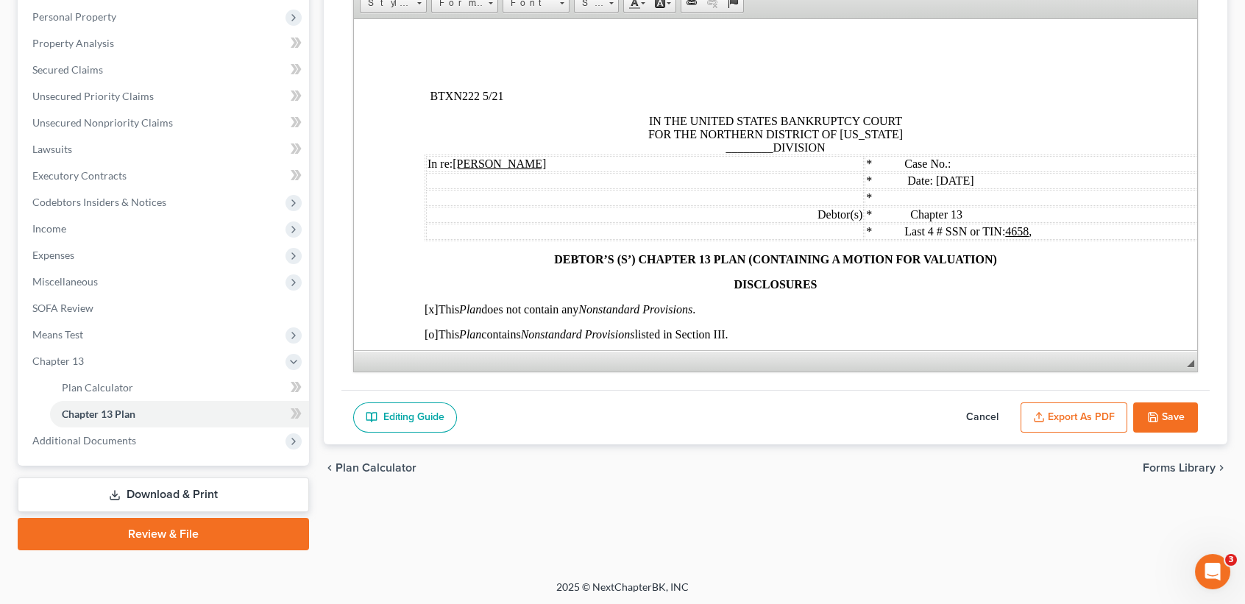
click at [993, 420] on button "Cancel" at bounding box center [982, 418] width 65 height 31
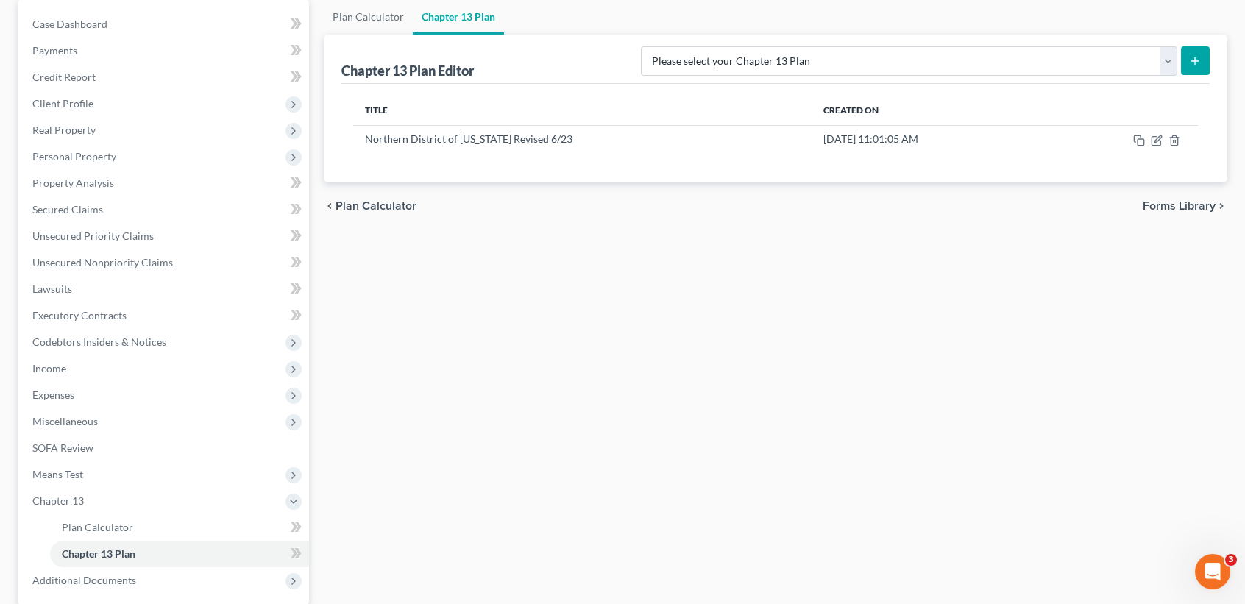
scroll to position [0, 0]
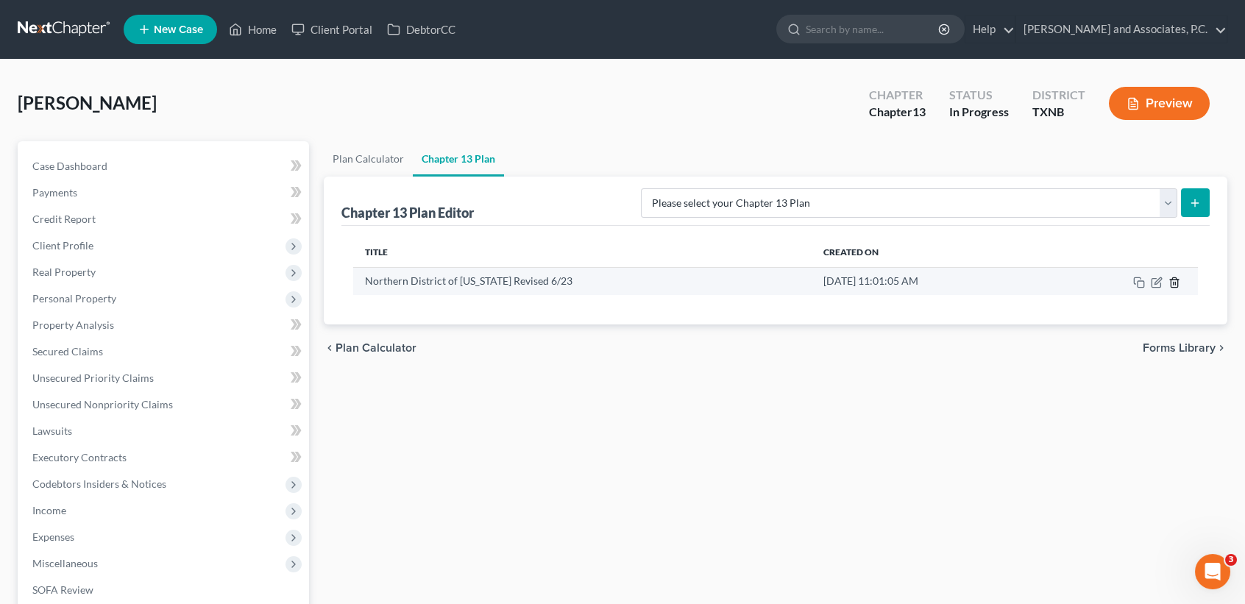
click at [1175, 280] on icon "button" at bounding box center [1175, 283] width 12 height 12
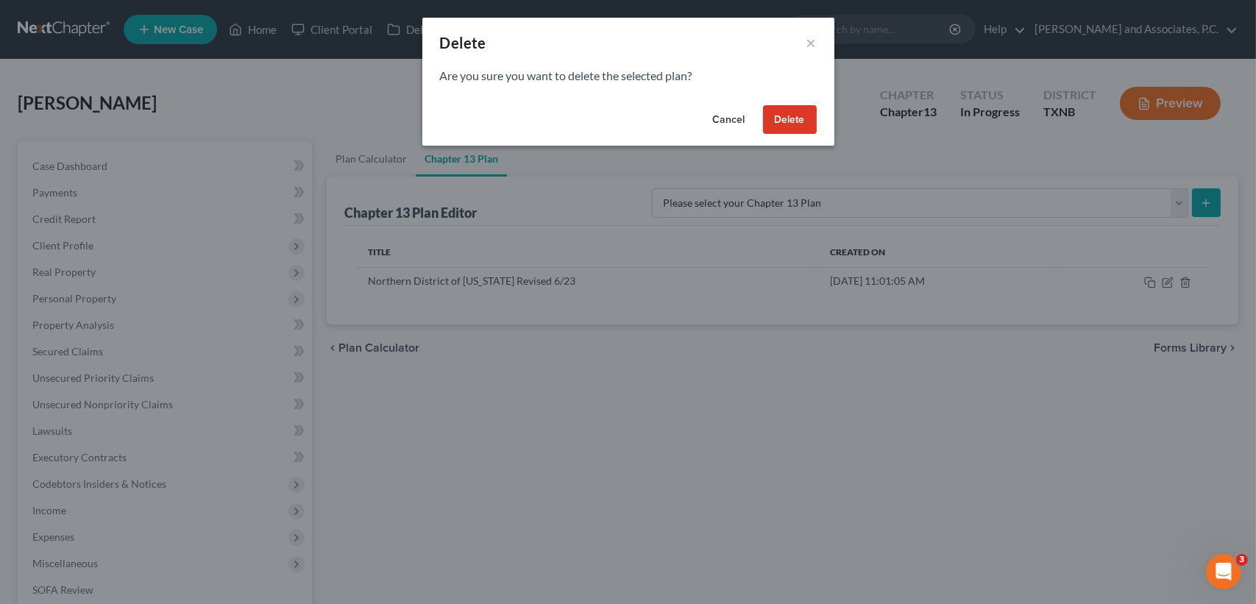
click at [818, 121] on div "Cancel Delete" at bounding box center [629, 122] width 412 height 47
click at [803, 119] on button "Delete" at bounding box center [790, 119] width 54 height 29
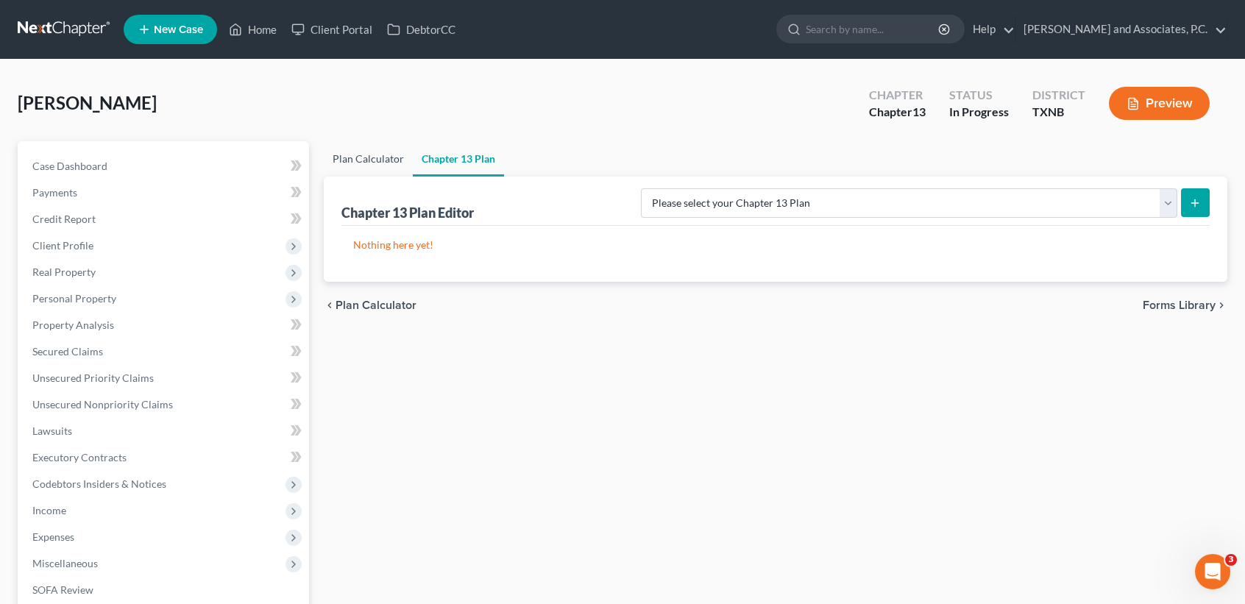
click at [397, 158] on link "Plan Calculator" at bounding box center [368, 158] width 89 height 35
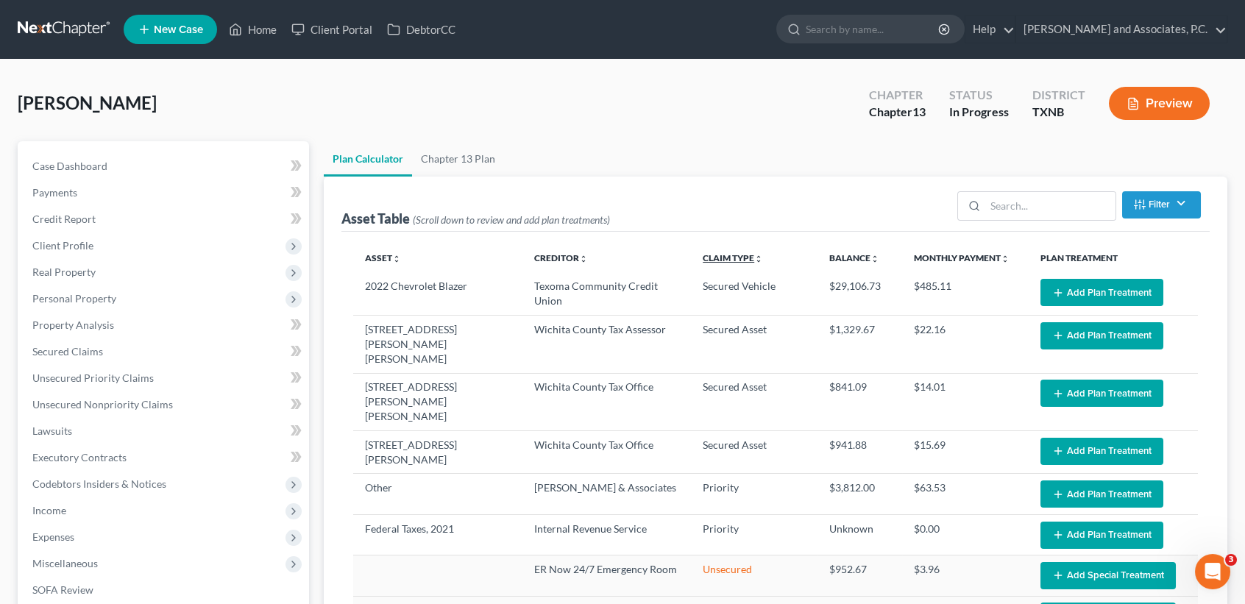
select select "59"
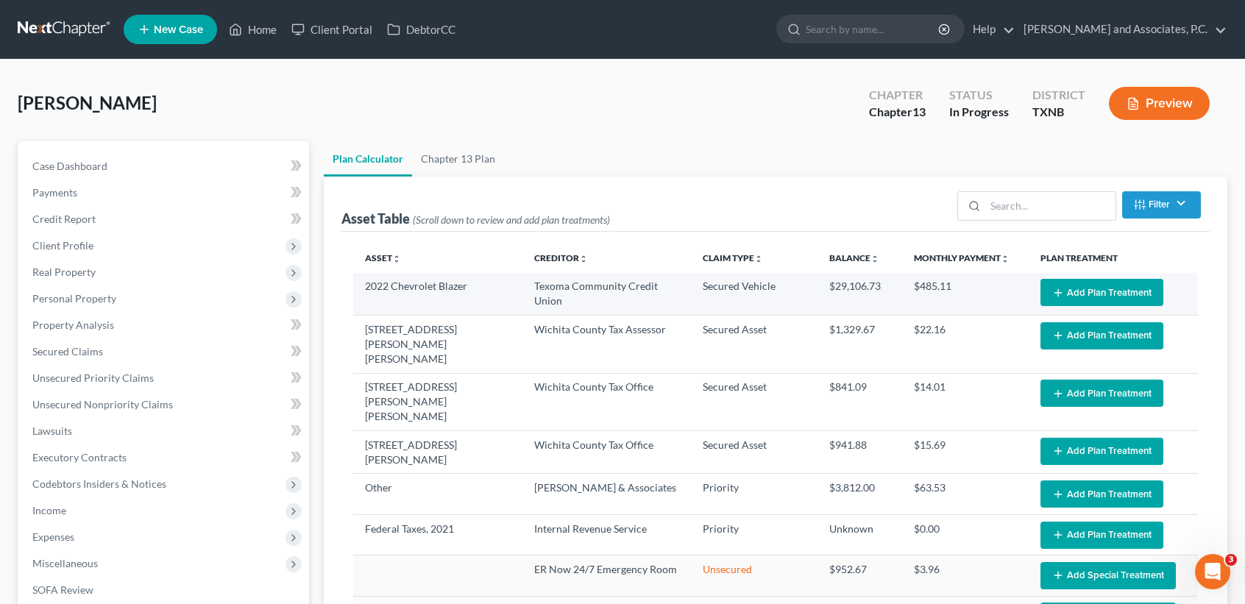
click at [1099, 291] on button "Add Plan Treatment" at bounding box center [1102, 292] width 123 height 27
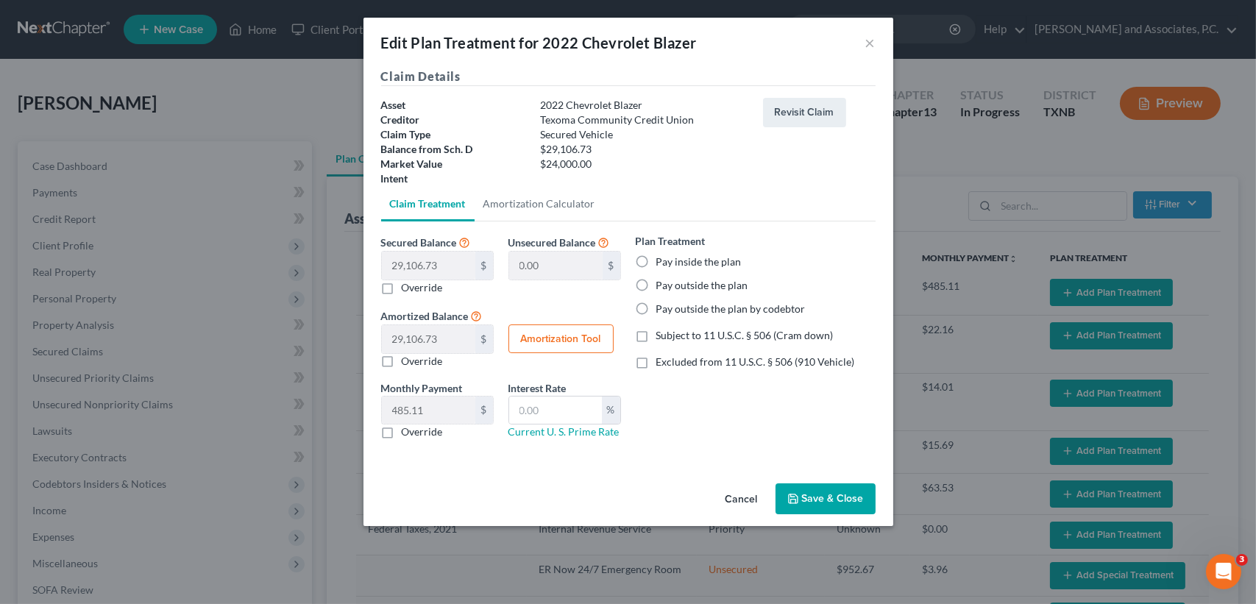
click at [674, 285] on label "Pay outside the plan" at bounding box center [703, 285] width 92 height 15
click at [672, 285] on input "Pay outside the plan" at bounding box center [667, 283] width 10 height 10
radio input "true"
click at [676, 288] on label "Pay outside the plan" at bounding box center [703, 285] width 92 height 15
click at [869, 43] on button "×" at bounding box center [871, 43] width 10 height 18
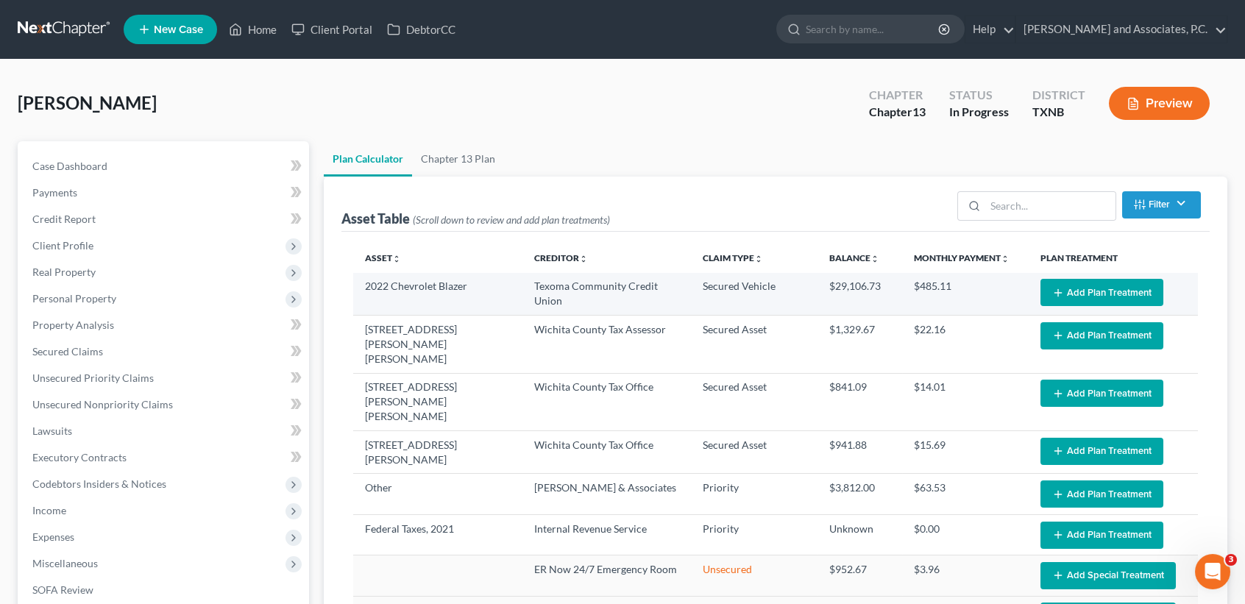
click at [1052, 273] on td "Edit Plan Treatment Add Plan Treatment" at bounding box center [1113, 294] width 169 height 43
click at [1053, 285] on button "Add Plan Treatment" at bounding box center [1102, 292] width 123 height 27
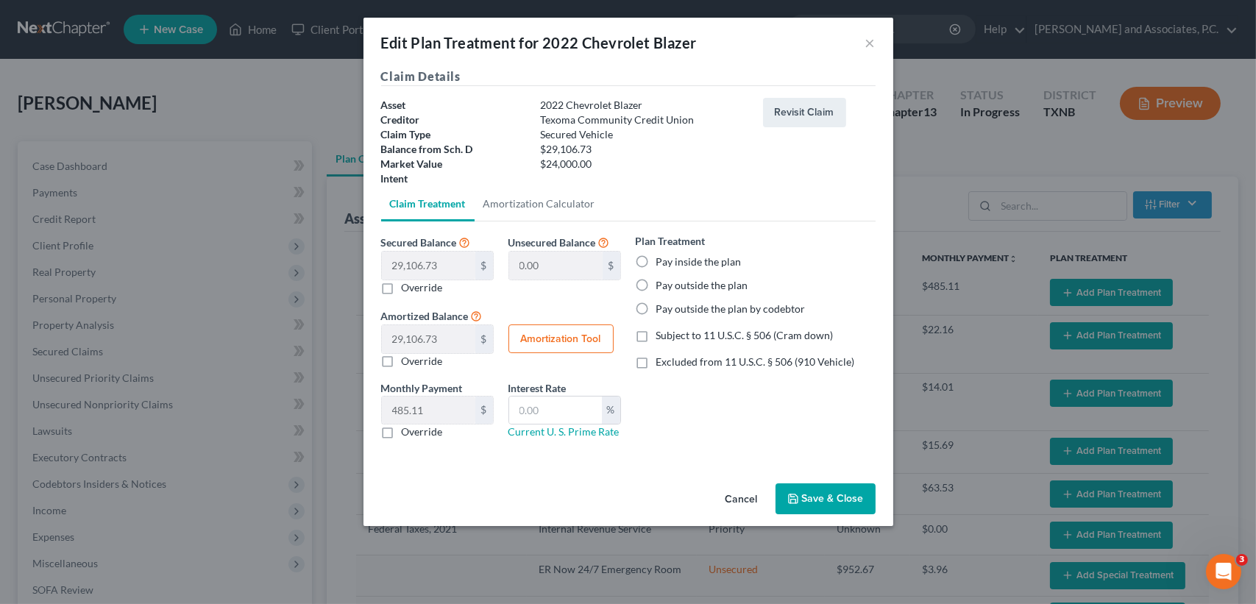
click at [698, 262] on label "Pay inside the plan" at bounding box center [699, 262] width 85 height 15
click at [672, 262] on input "Pay inside the plan" at bounding box center [667, 260] width 10 height 10
radio input "true"
click at [598, 347] on button "Amortization Tool" at bounding box center [561, 339] width 105 height 29
type input "29,106.73"
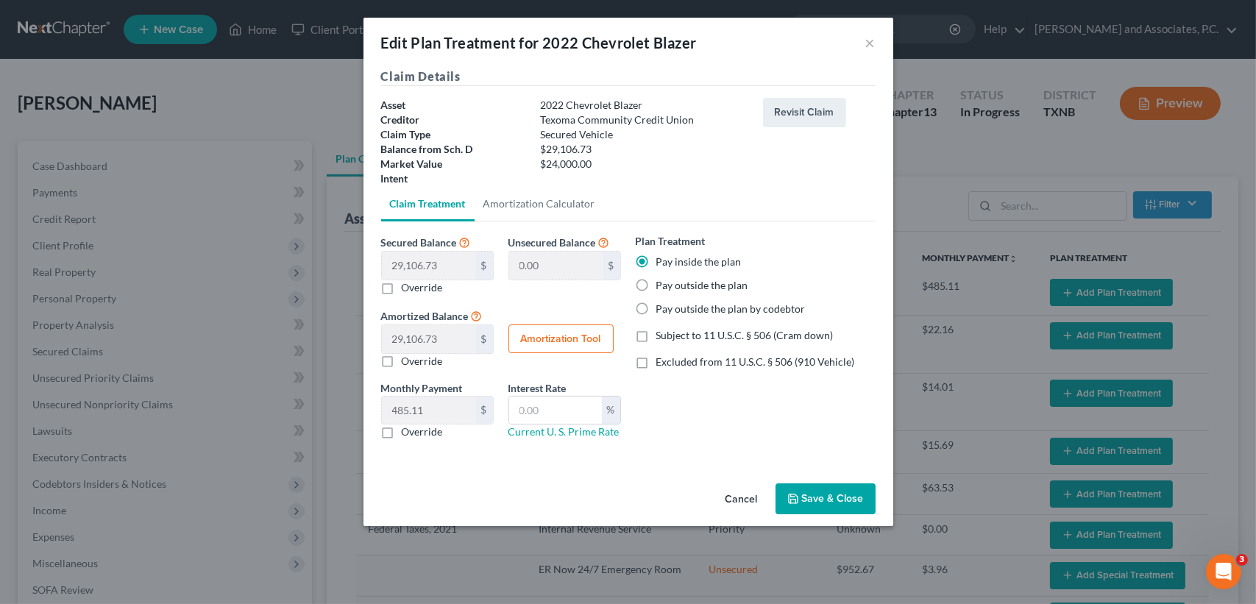
type input "60"
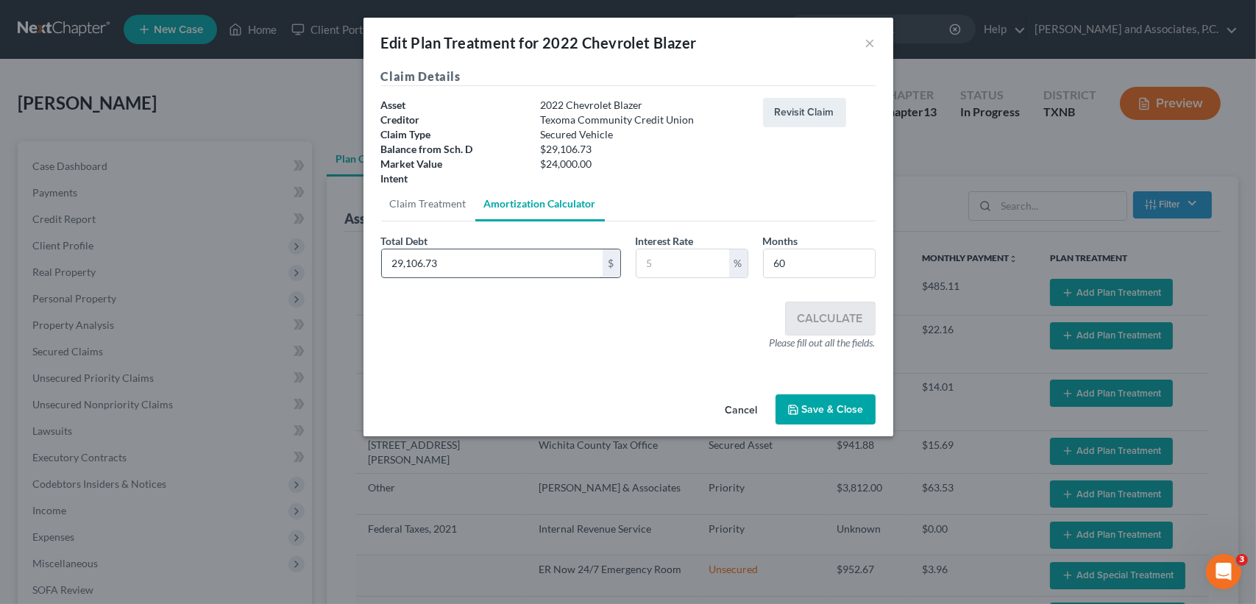
click at [505, 255] on input "29,106.73" at bounding box center [492, 264] width 221 height 28
click at [499, 258] on input "29,106.73" at bounding box center [492, 264] width 221 height 28
type input "24,000.00"
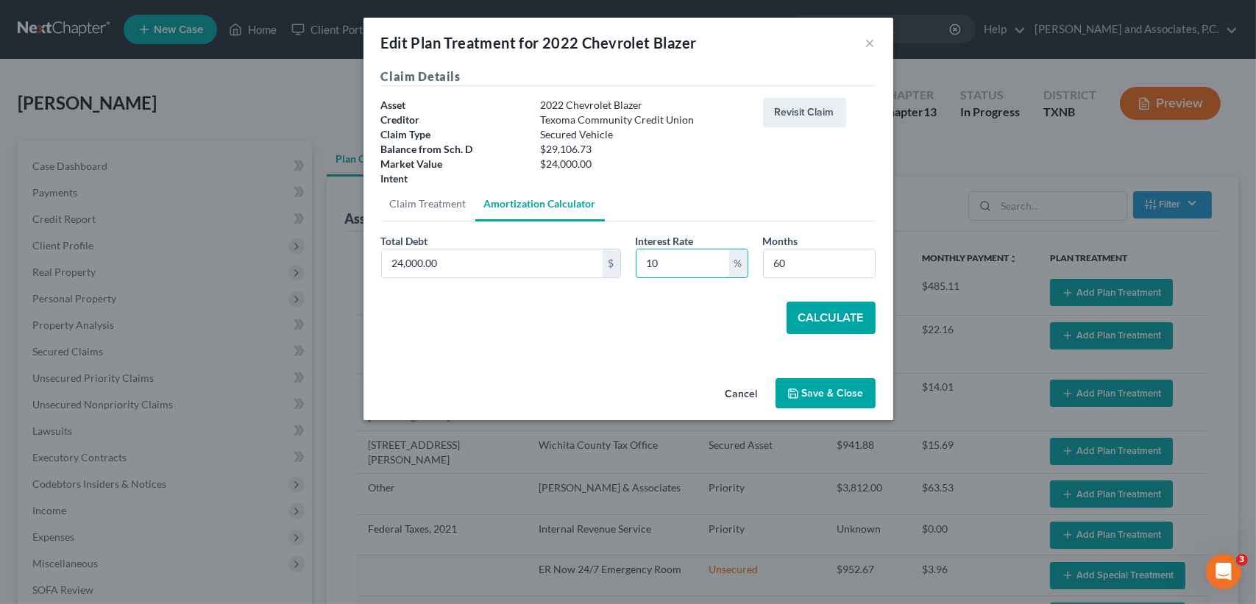
type input "10"
click at [833, 325] on button "Calculate" at bounding box center [831, 318] width 89 height 32
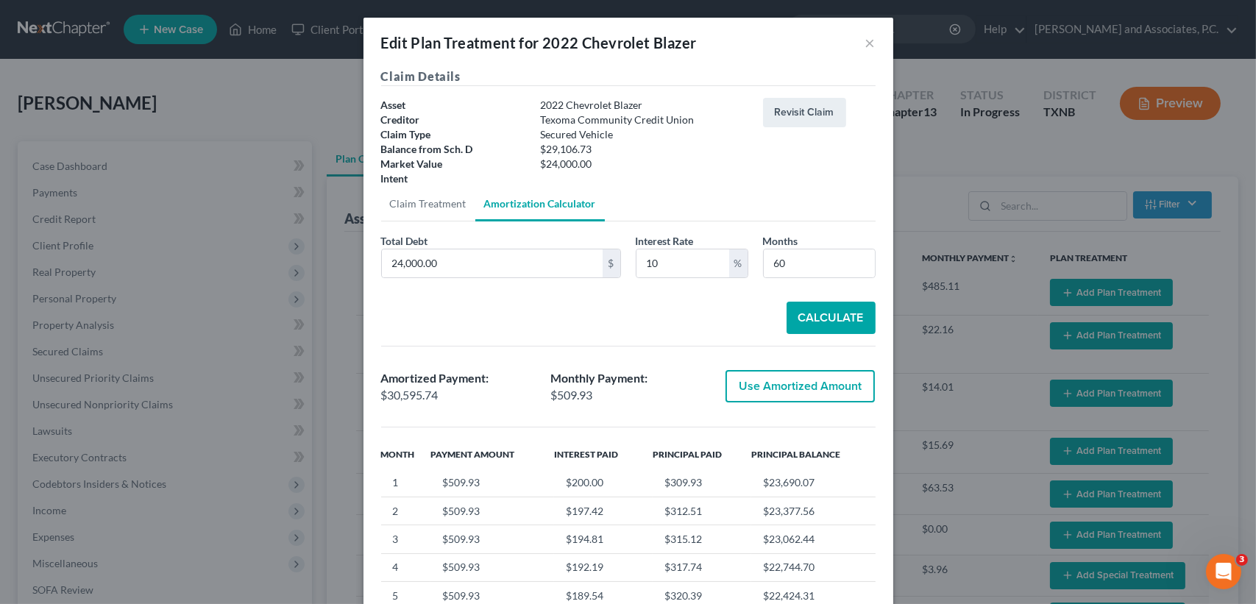
click at [828, 391] on button "Use Amortized Amount" at bounding box center [800, 386] width 149 height 32
type input "30,595.74"
checkbox input "true"
type input "509.92"
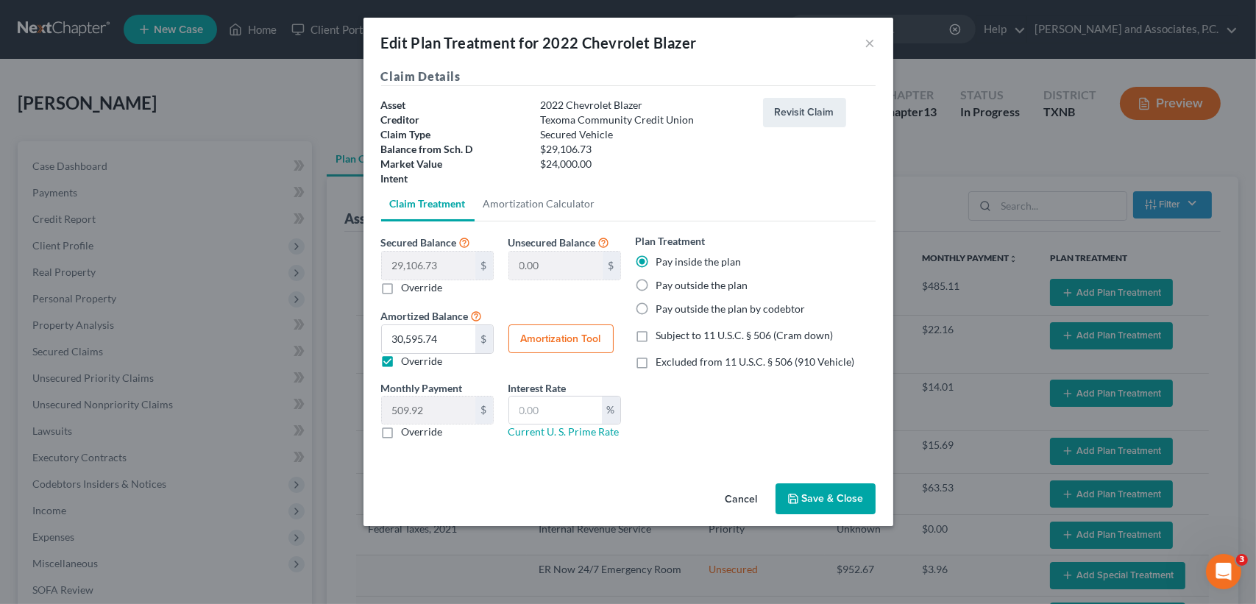
click at [835, 481] on div "Cancel Save & Close" at bounding box center [629, 502] width 530 height 49
click at [843, 488] on button "Save & Close" at bounding box center [826, 499] width 100 height 31
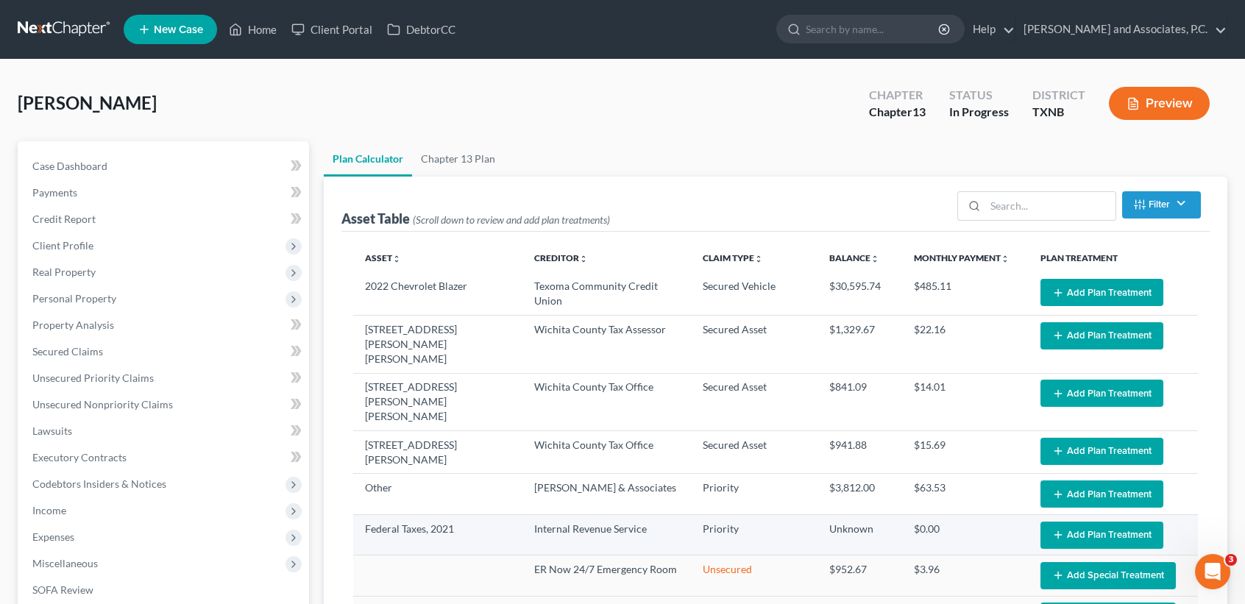
select select "59"
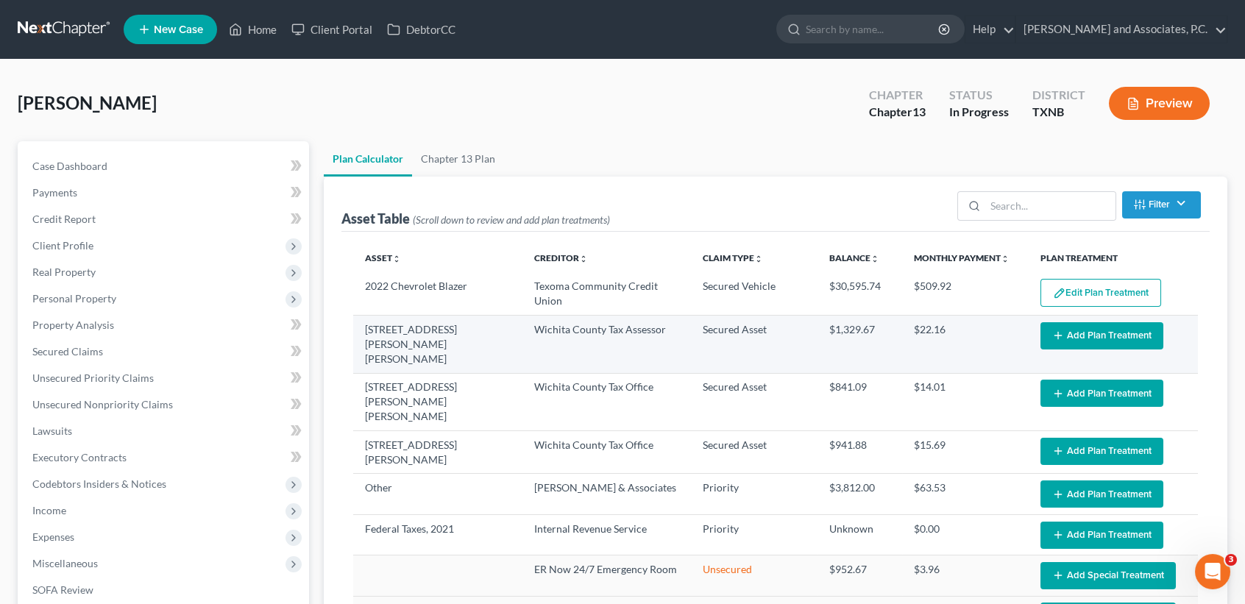
click at [1134, 347] on button "Add Plan Treatment" at bounding box center [1102, 335] width 123 height 27
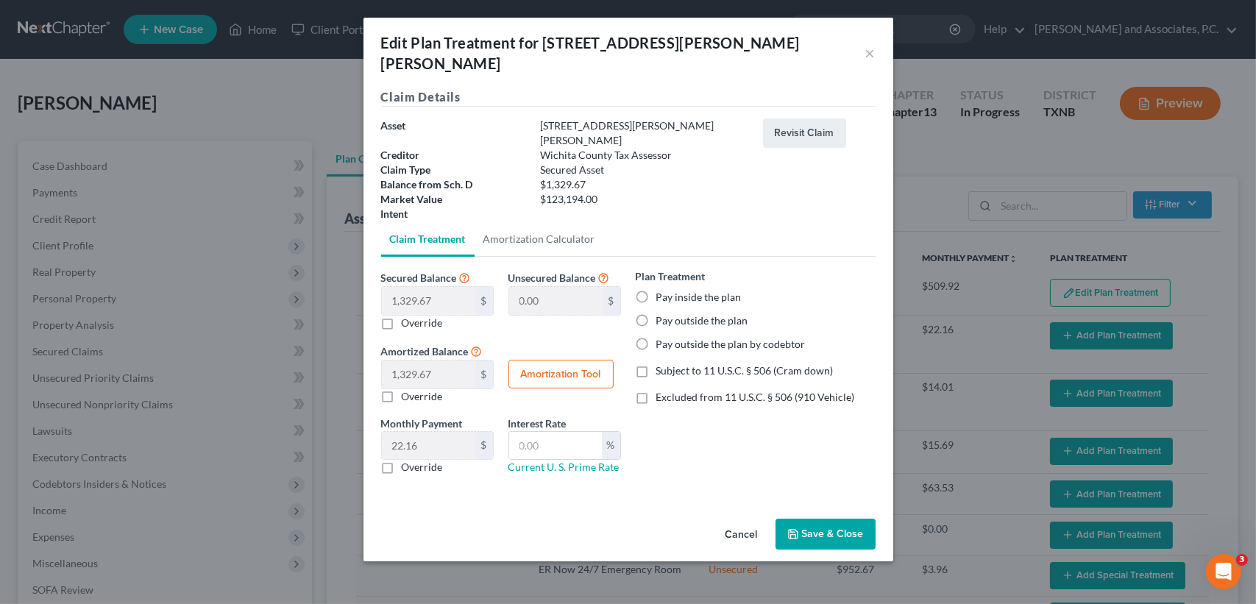
click at [727, 290] on label "Pay inside the plan" at bounding box center [699, 297] width 85 height 15
click at [672, 290] on input "Pay inside the plan" at bounding box center [667, 295] width 10 height 10
radio input "true"
click at [808, 519] on button "Save & Close" at bounding box center [826, 534] width 100 height 31
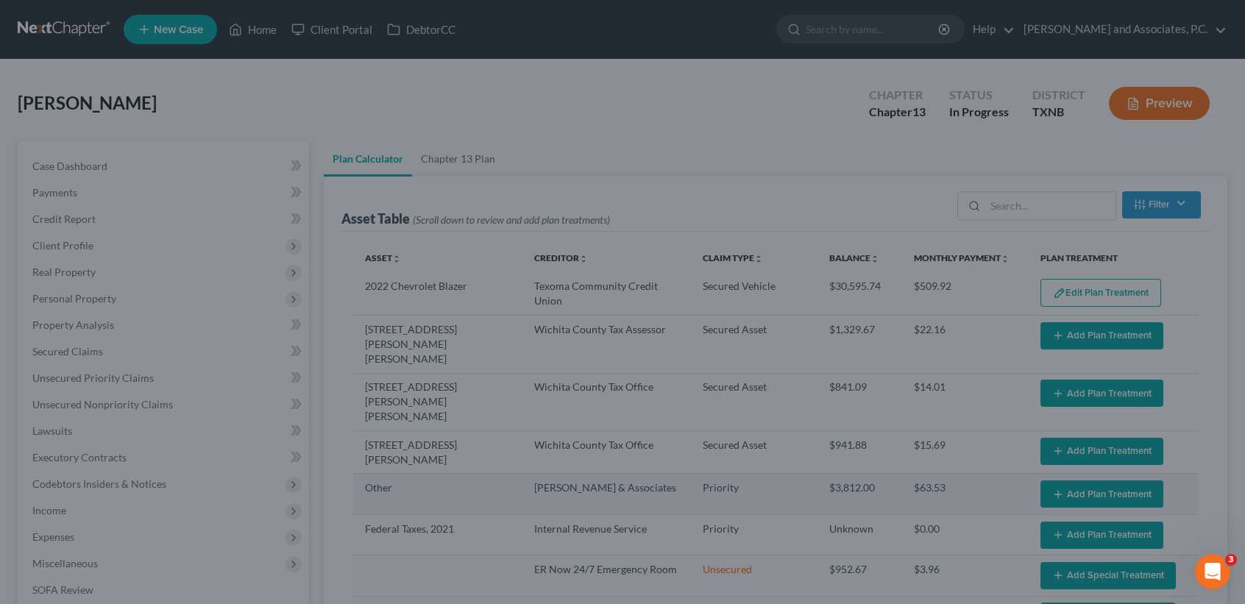
select select "59"
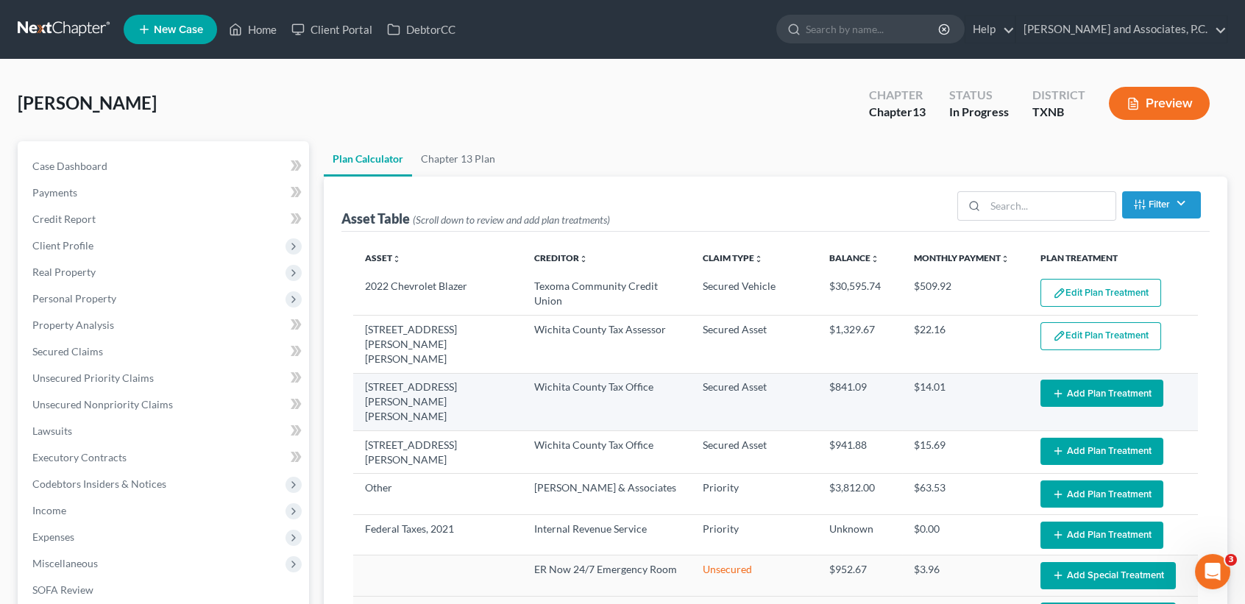
click at [1106, 380] on button "Add Plan Treatment" at bounding box center [1102, 393] width 123 height 27
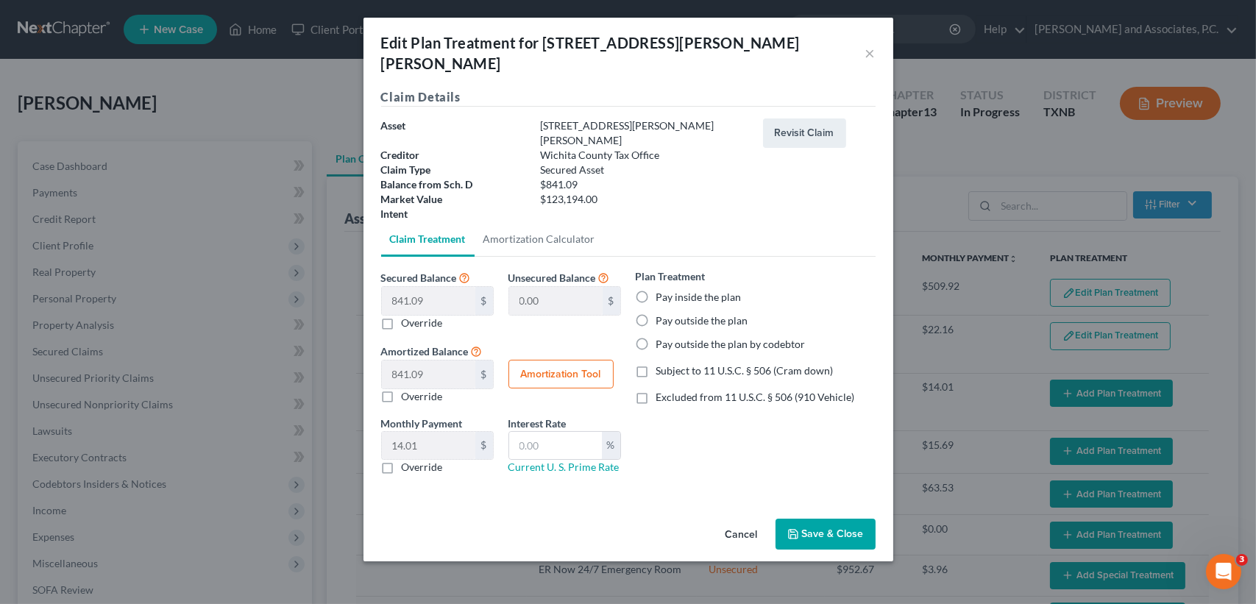
click at [721, 314] on label "Pay outside the plan" at bounding box center [703, 321] width 92 height 15
click at [672, 314] on input "Pay outside the plan" at bounding box center [667, 319] width 10 height 10
radio input "true"
drag, startPoint x: 832, startPoint y: 507, endPoint x: 879, endPoint y: 505, distance: 47.2
click at [833, 519] on button "Save & Close" at bounding box center [826, 534] width 100 height 31
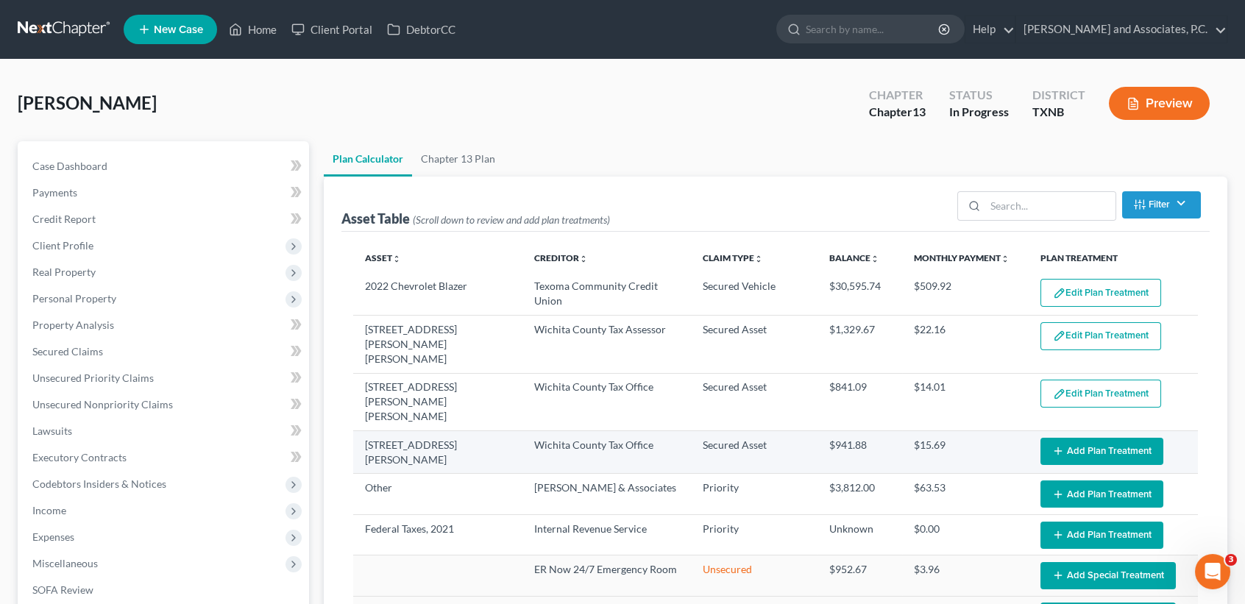
select select "59"
click at [1110, 438] on button "Add Plan Treatment" at bounding box center [1102, 451] width 123 height 27
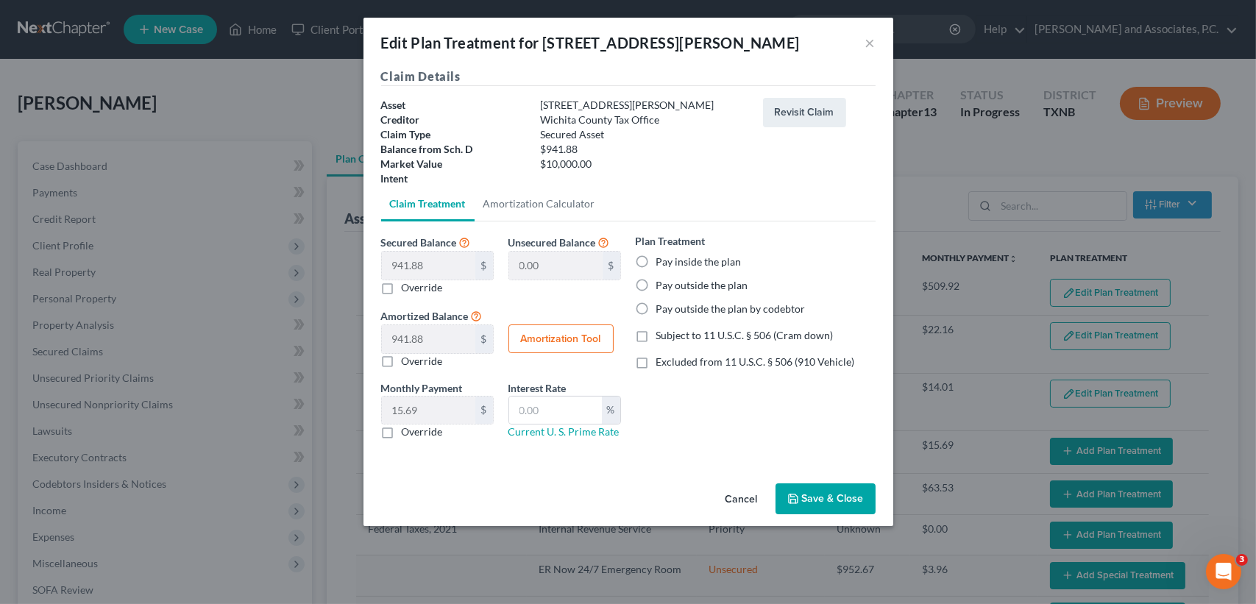
click at [690, 291] on label "Pay outside the plan" at bounding box center [703, 285] width 92 height 15
click at [672, 288] on input "Pay outside the plan" at bounding box center [667, 283] width 10 height 10
radio input "true"
click at [844, 504] on button "Save & Close" at bounding box center [826, 499] width 100 height 31
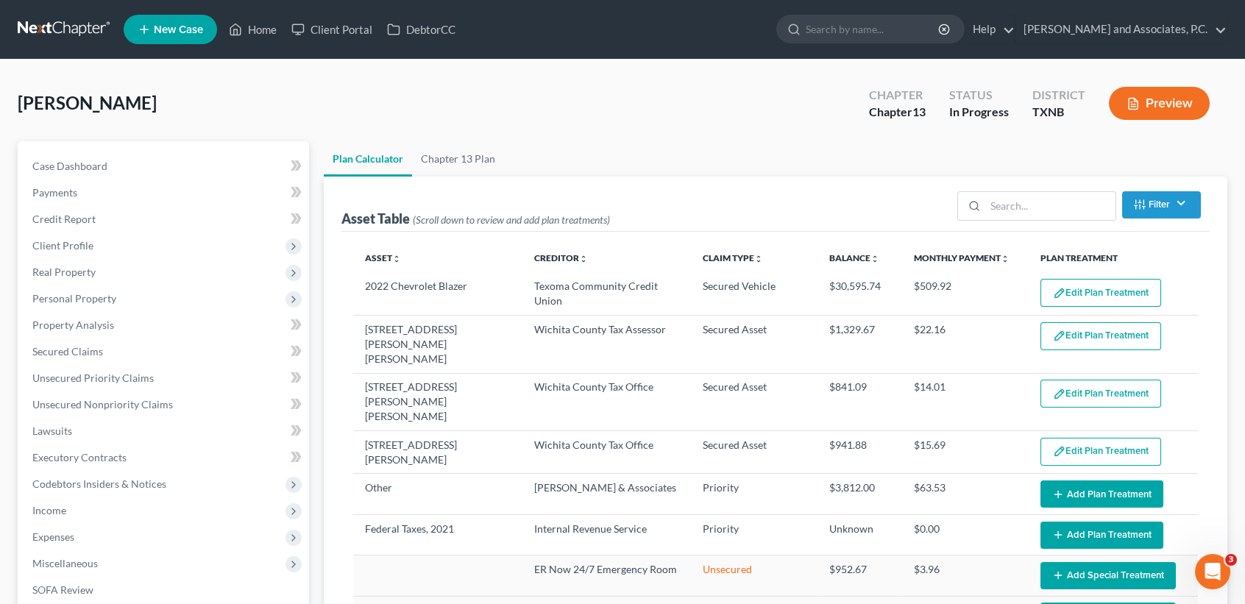
select select "59"
click at [468, 167] on link "Chapter 13 Plan" at bounding box center [458, 158] width 92 height 35
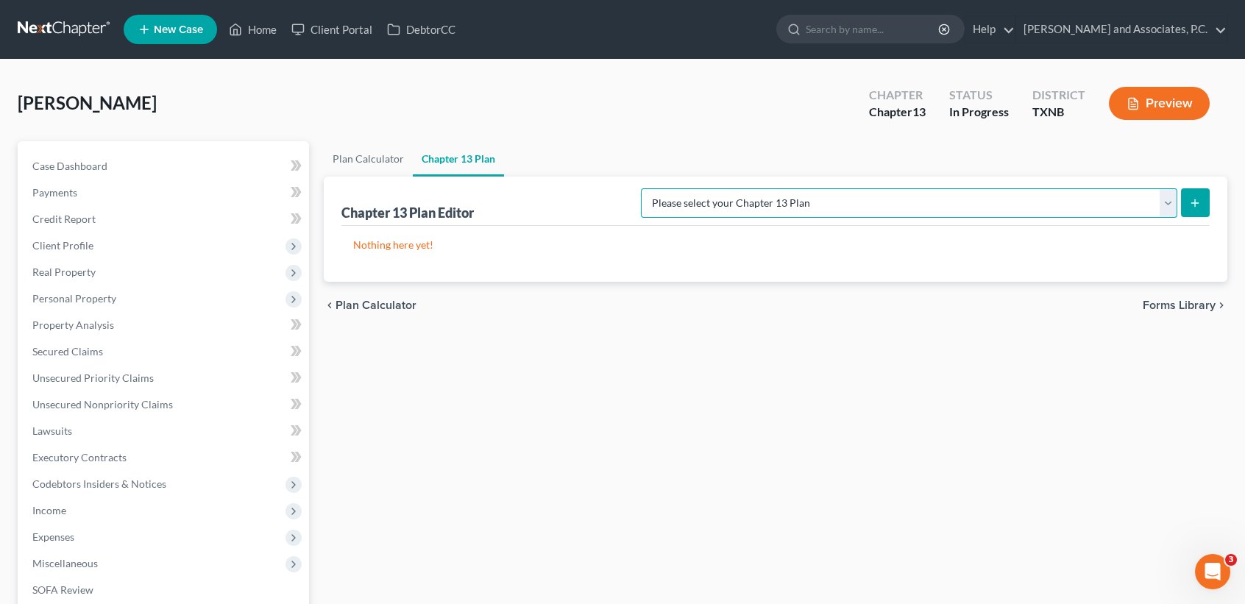
click at [853, 205] on select "Please select your Chapter 13 Plan AUTHORIZATION FOR ADEQUATE PROTECTION DISBUR…" at bounding box center [909, 202] width 537 height 29
select select "5"
click at [657, 188] on select "Please select your Chapter 13 Plan AUTHORIZATION FOR ADEQUATE PROTECTION DISBUR…" at bounding box center [909, 202] width 537 height 29
drag, startPoint x: 1214, startPoint y: 205, endPoint x: 1190, endPoint y: 210, distance: 24.7
click at [1213, 205] on div "Chapter 13 Plan Editor Please select your Chapter 13 Plan AUTHORIZATION FOR ADE…" at bounding box center [776, 229] width 904 height 105
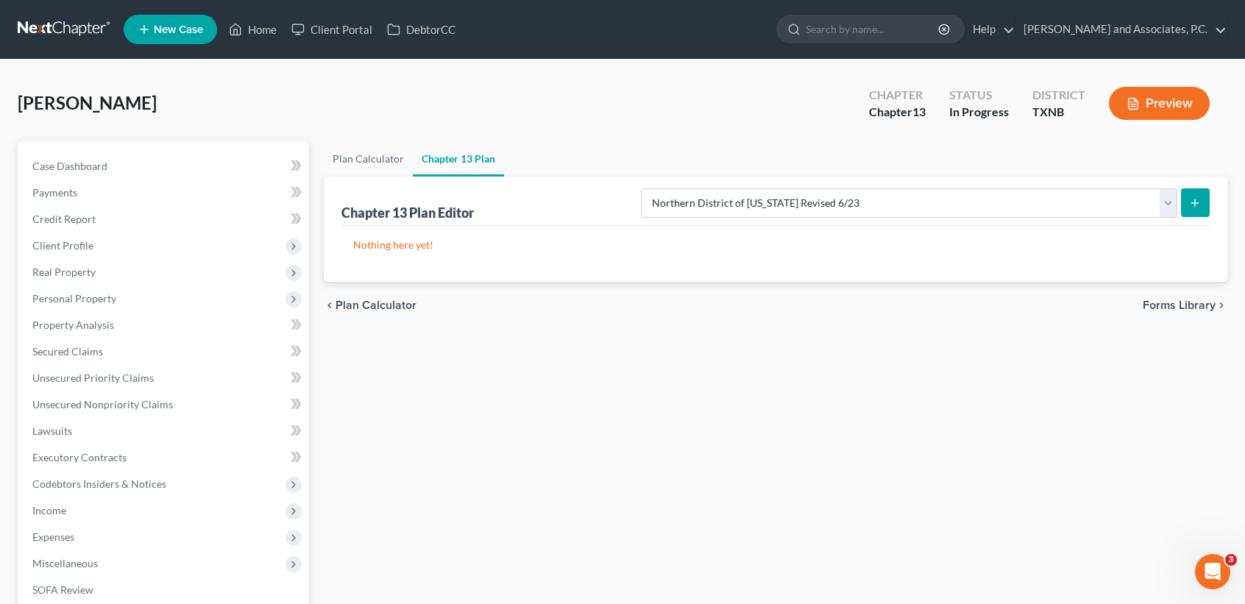
click at [1190, 210] on button "submit" at bounding box center [1195, 202] width 29 height 29
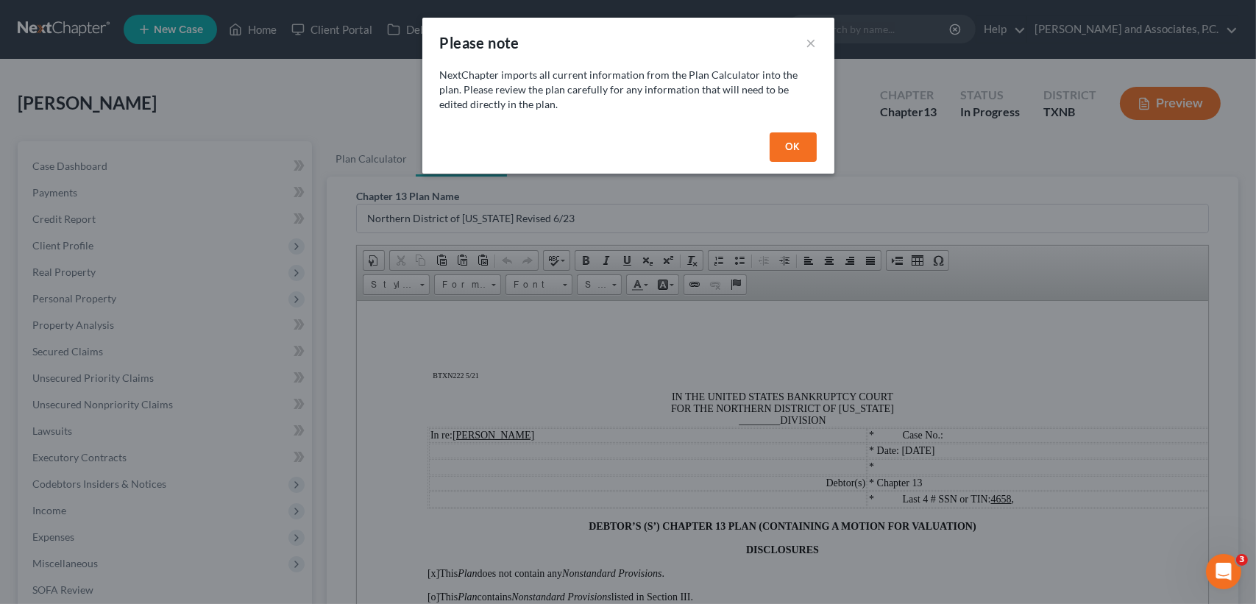
click at [797, 145] on button "OK" at bounding box center [793, 146] width 47 height 29
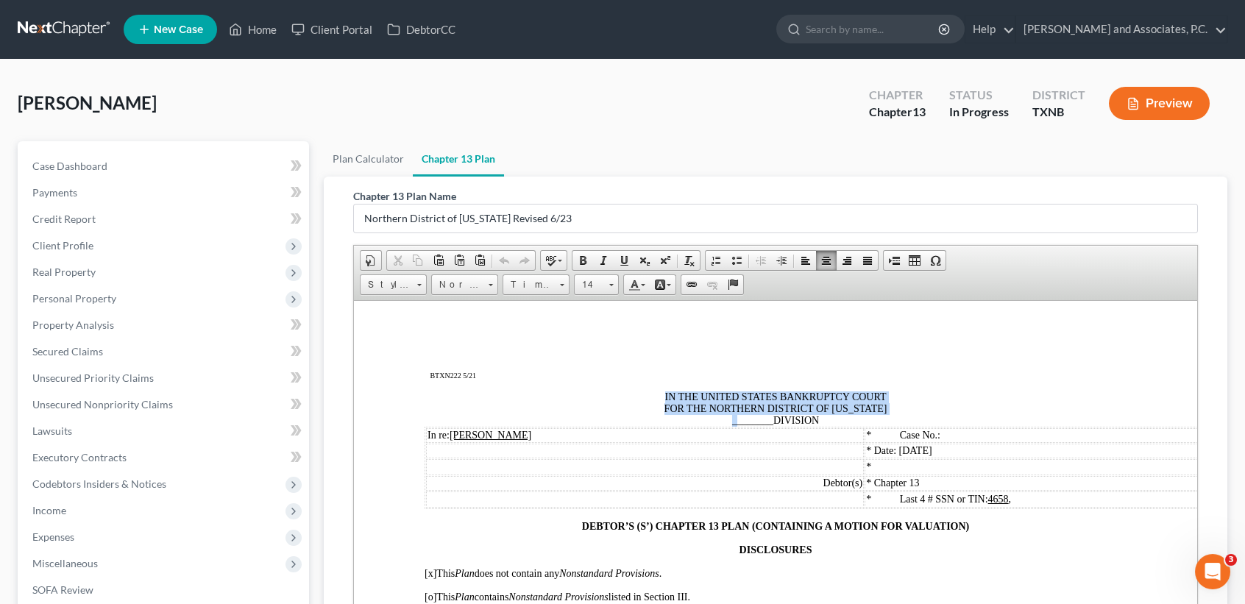
drag, startPoint x: 475, startPoint y: 381, endPoint x: 615, endPoint y: 401, distance: 141.4
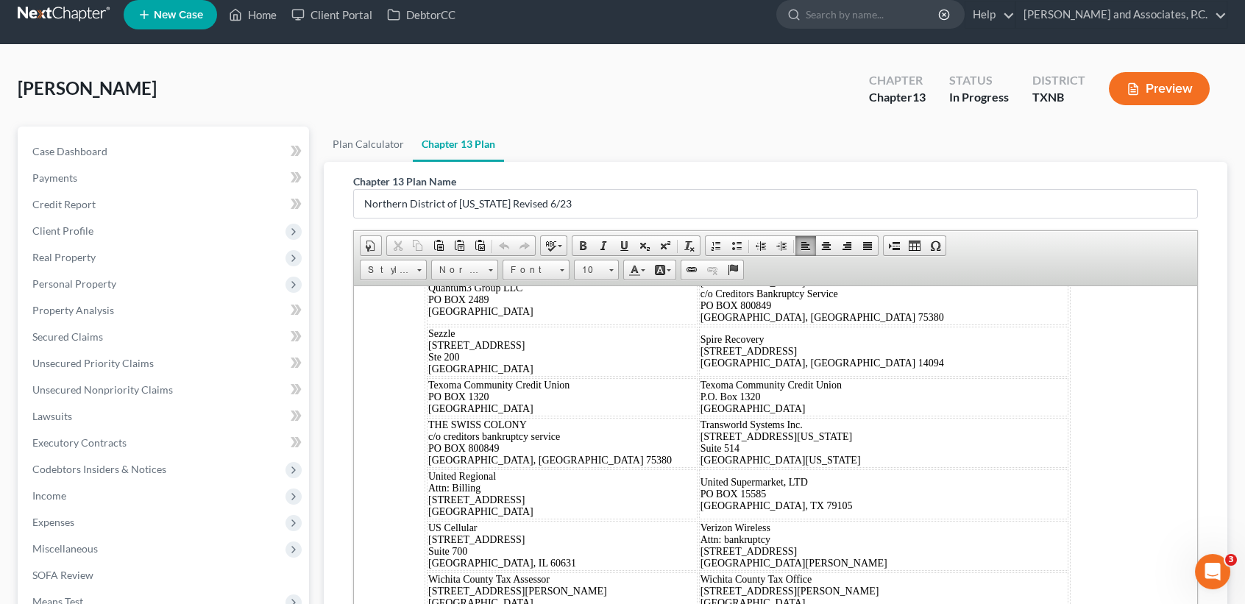
scroll to position [10661, 0]
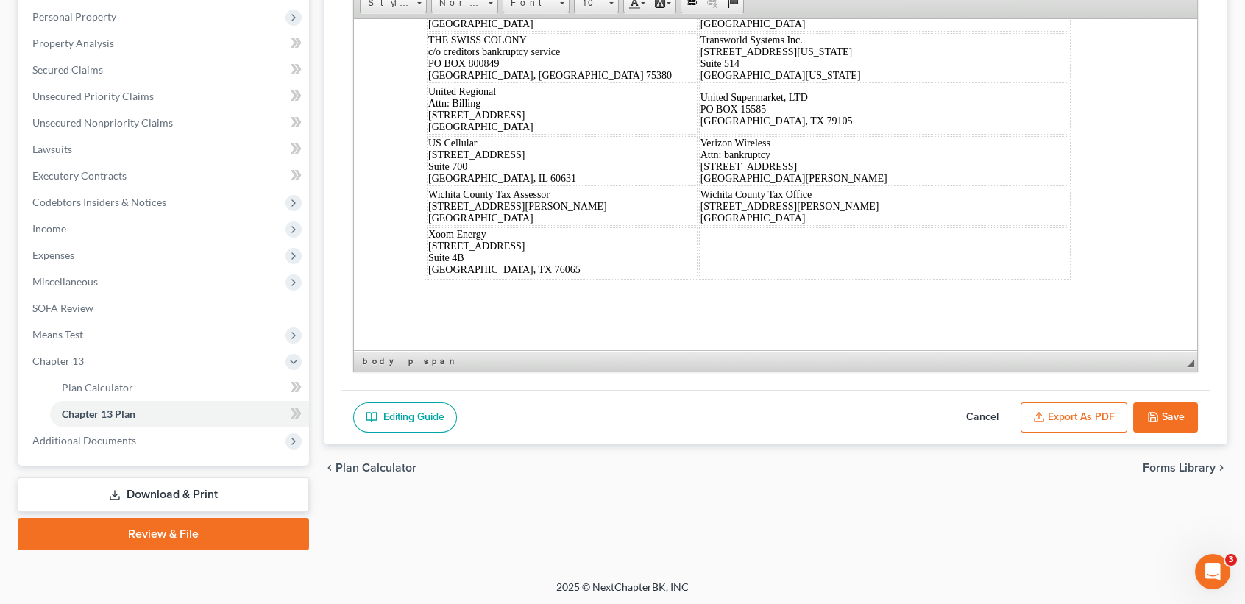
drag, startPoint x: 414, startPoint y: 94, endPoint x: 1074, endPoint y: 367, distance: 713.6
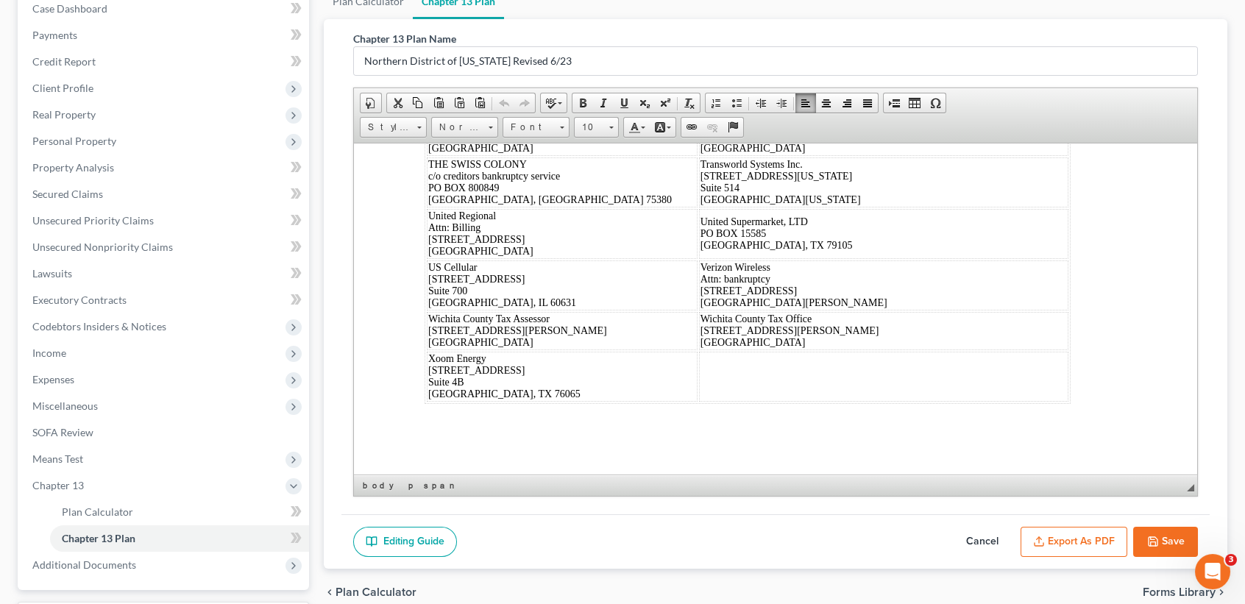
scroll to position [85, 0]
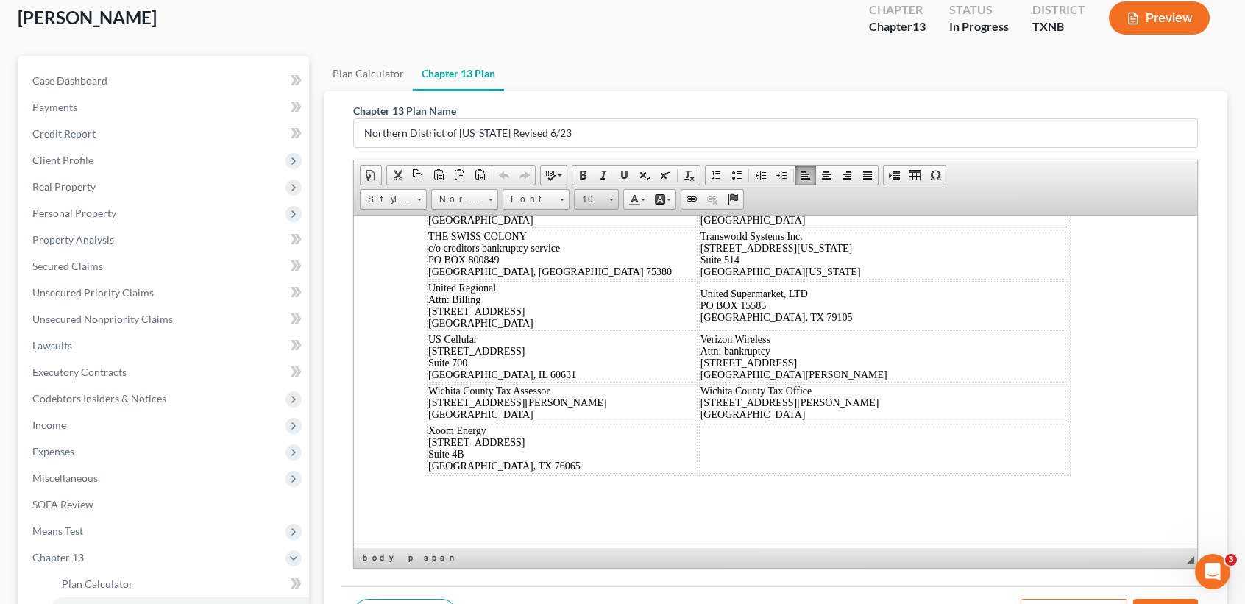
drag, startPoint x: 626, startPoint y: 194, endPoint x: 604, endPoint y: 194, distance: 22.1
click at [616, 189] on span "Document Document Properties Clipboard/Undo Cut Copy Paste Paste as plain text …" at bounding box center [776, 177] width 832 height 24
click at [604, 194] on link "10" at bounding box center [596, 199] width 45 height 21
click at [607, 249] on link "16" at bounding box center [618, 239] width 84 height 19
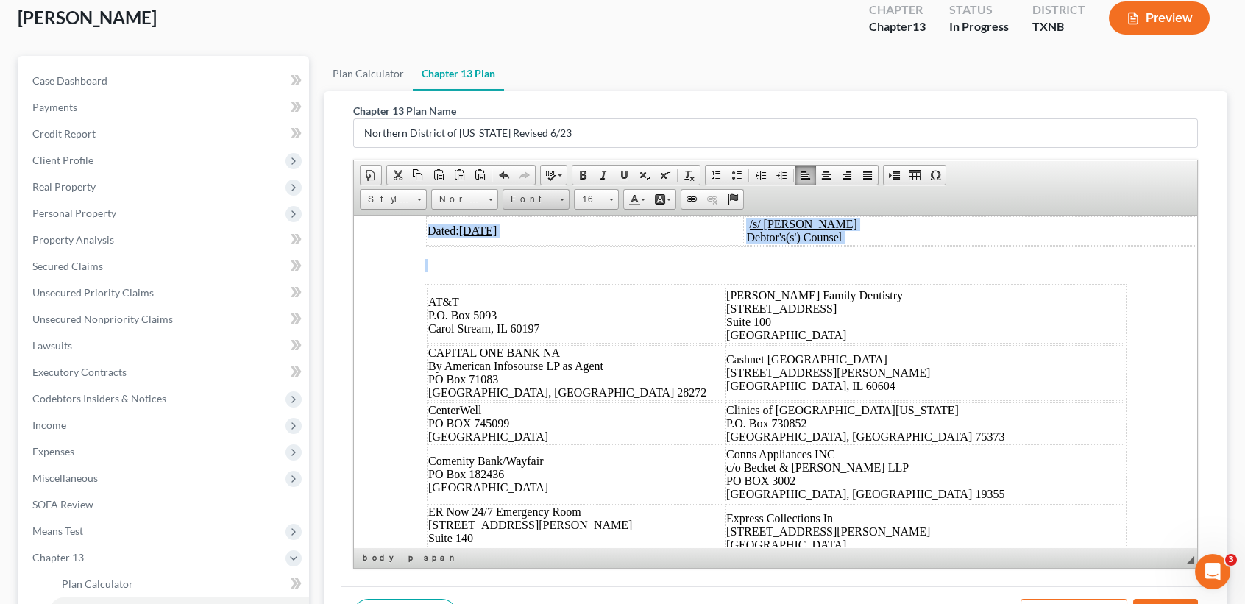
scroll to position [11779, 0]
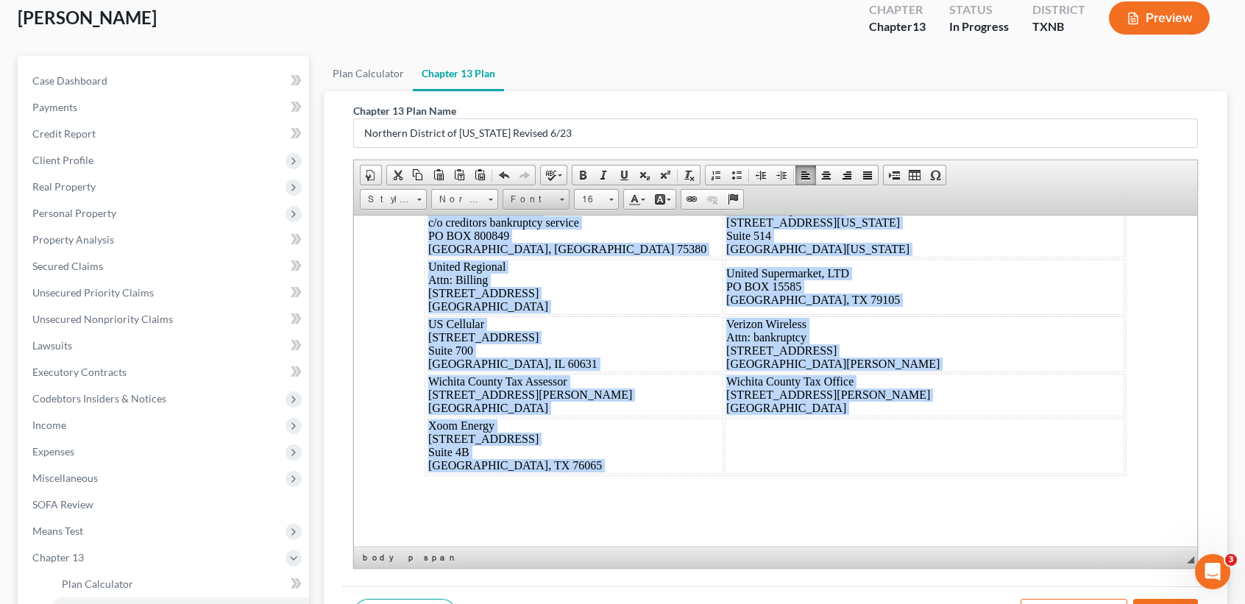
click at [533, 191] on span "Font" at bounding box center [529, 199] width 52 height 19
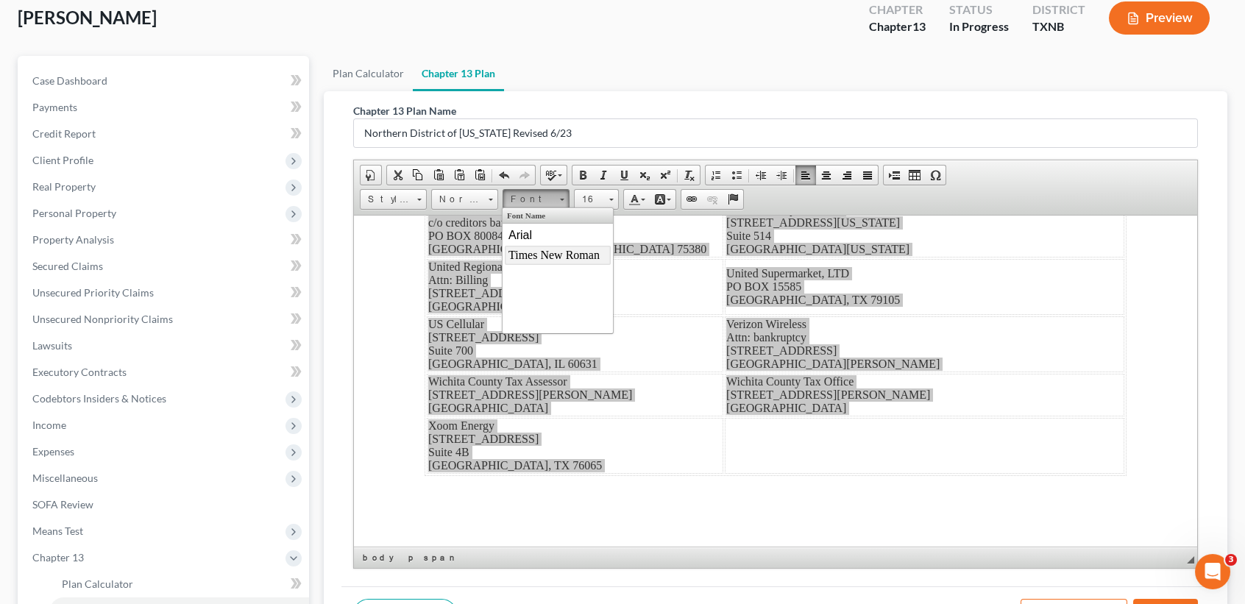
click at [540, 258] on span "Times New Roman" at bounding box center [554, 255] width 91 height 13
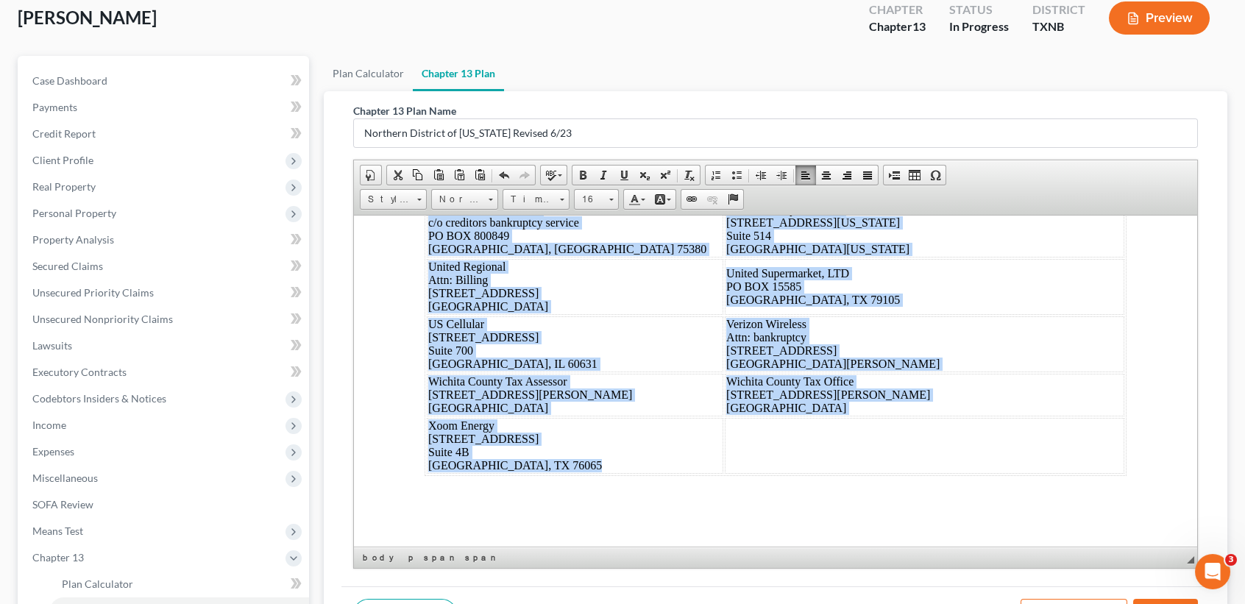
scroll to position [11647, 0]
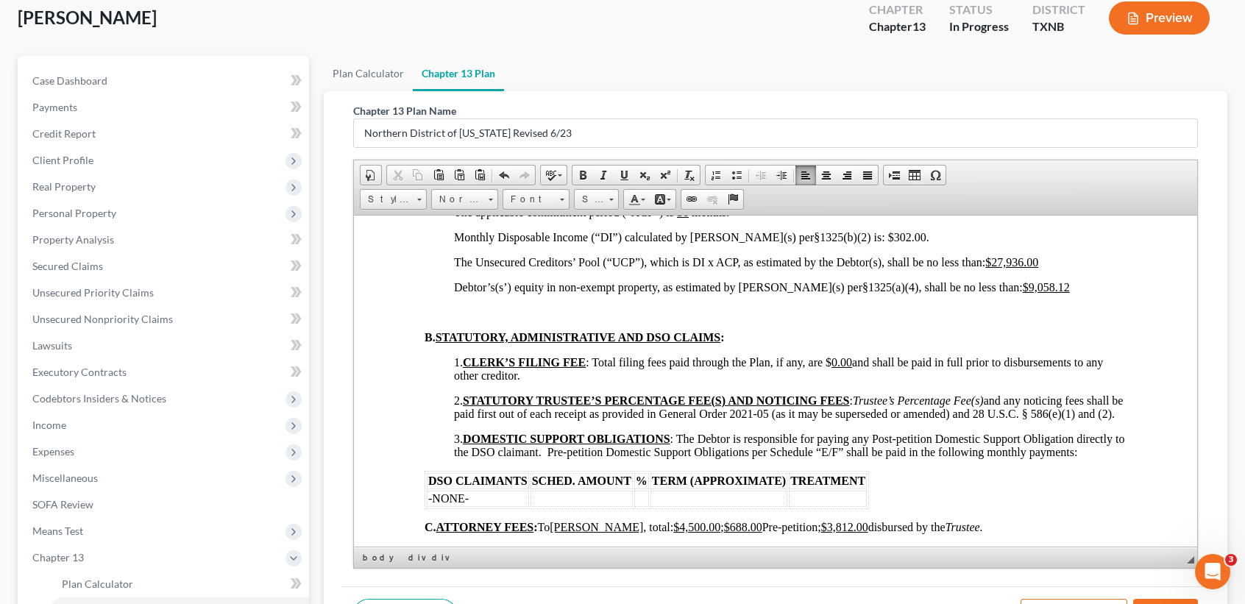
scroll to position [0, 0]
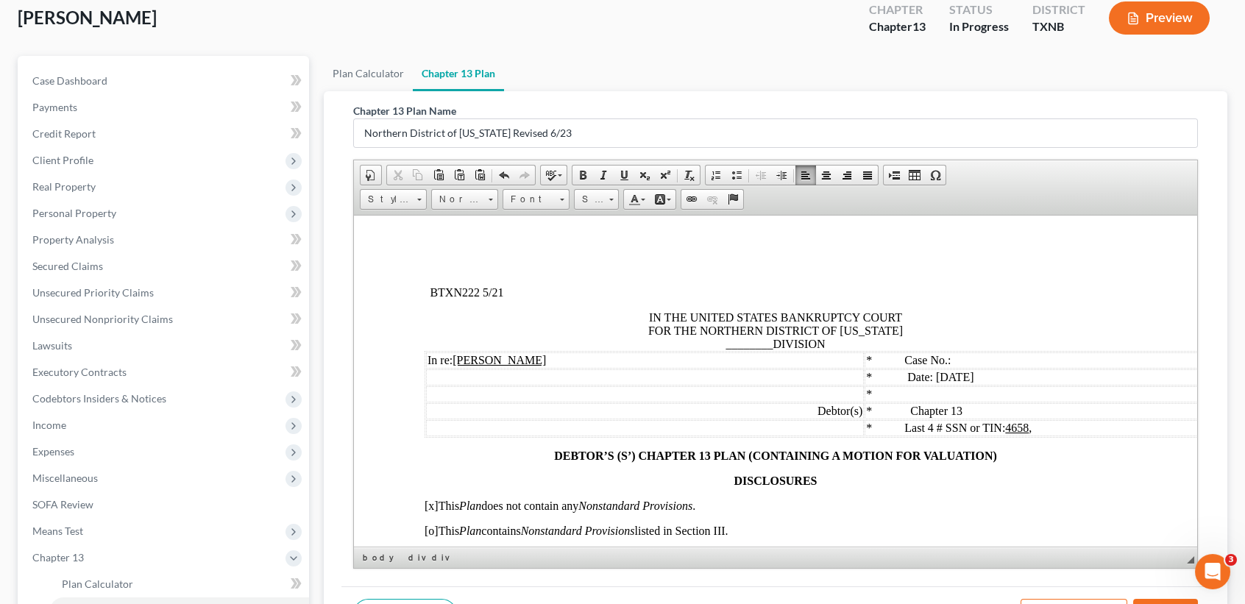
drag, startPoint x: 1192, startPoint y: 507, endPoint x: 1575, endPoint y: 428, distance: 390.9
drag, startPoint x: 760, startPoint y: 346, endPoint x: 788, endPoint y: 340, distance: 29.3
click at [768, 344] on span "IN THE UNITED STATES BANKRUPTCY COURT FOR THE NORTHERN DISTRICT OF TEXAS ______…" at bounding box center [775, 330] width 255 height 39
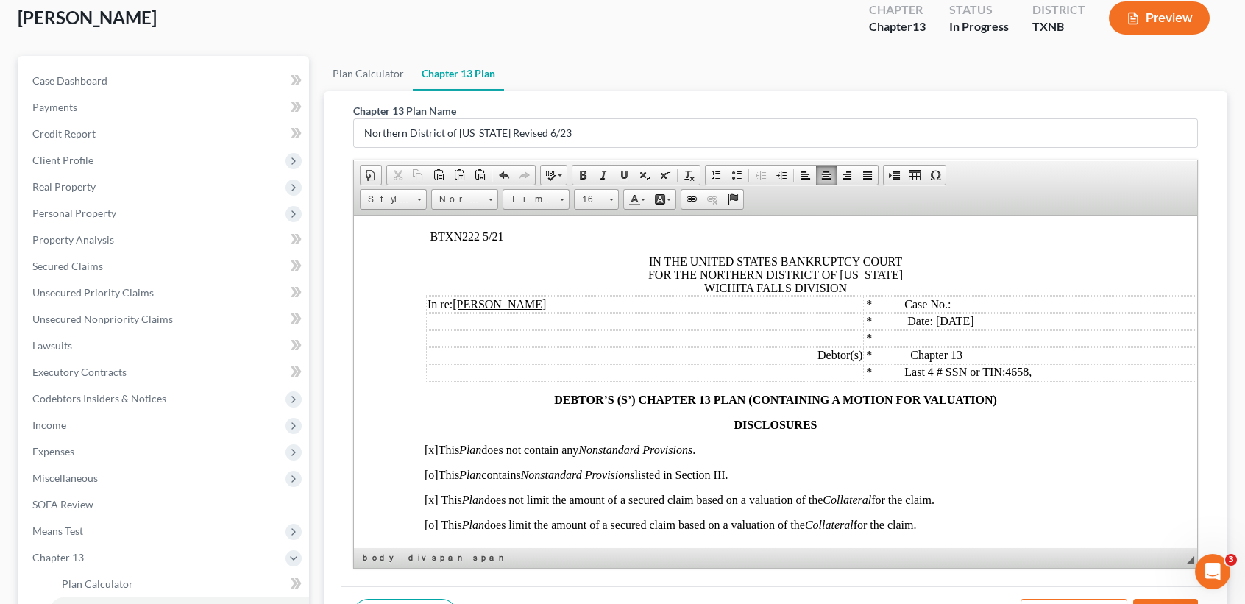
scroll to position [98, 0]
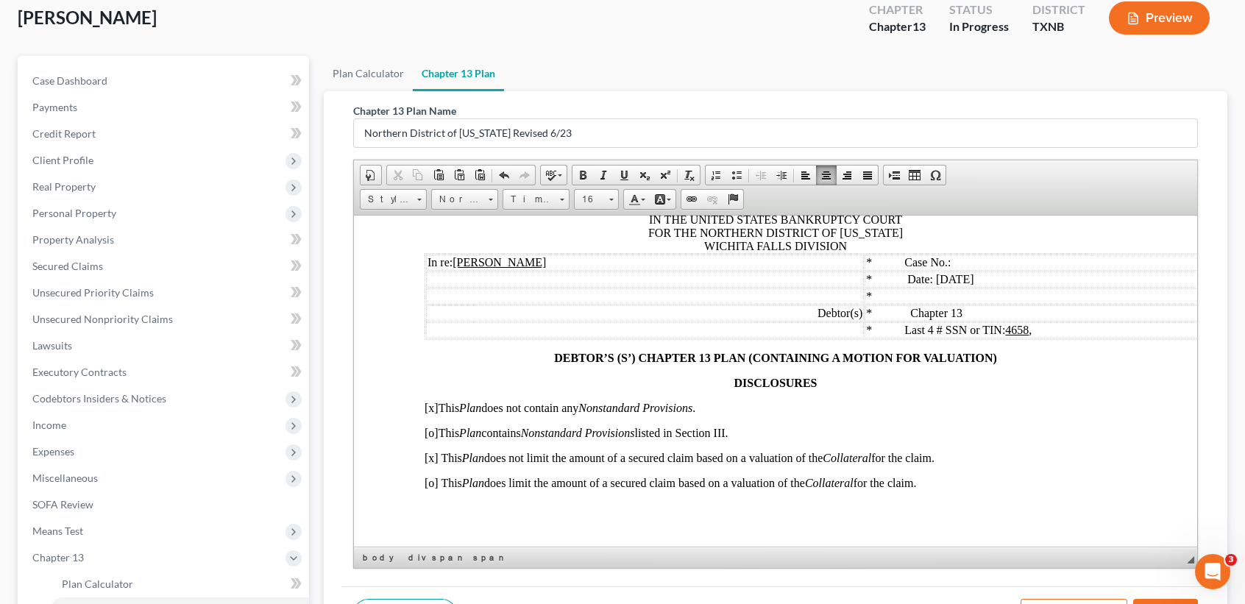
drag, startPoint x: 433, startPoint y: 490, endPoint x: 448, endPoint y: 488, distance: 15.6
click at [433, 489] on span "[o] This Plan does limit the amount of a secured claim based on a valuation of …" at bounding box center [671, 482] width 492 height 13
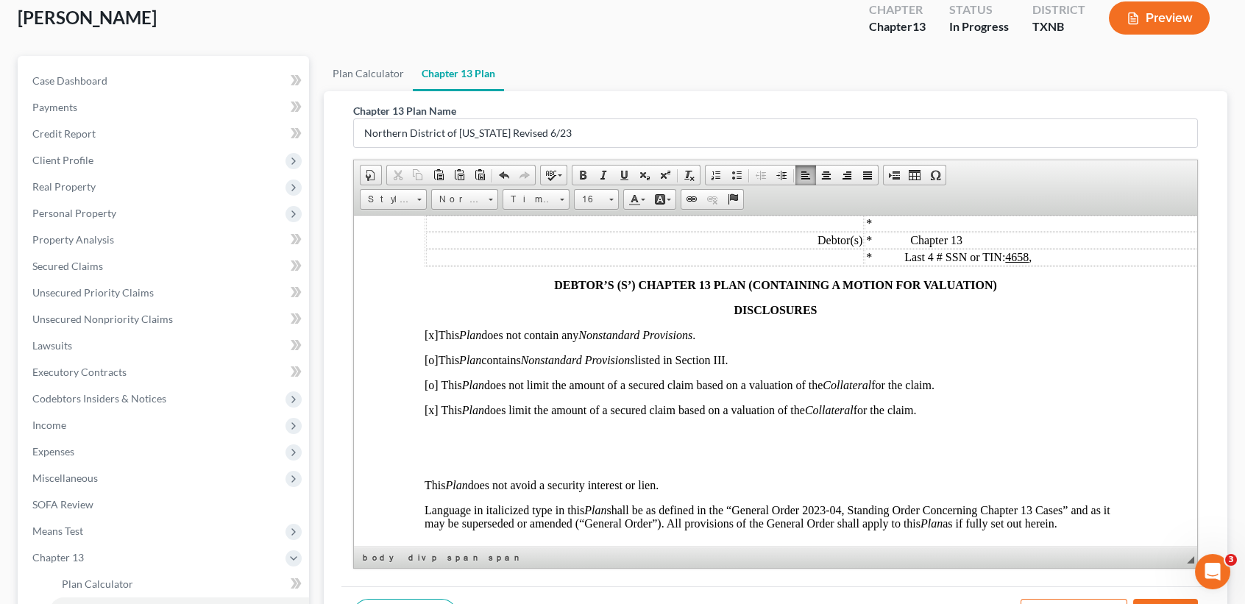
scroll to position [196, 0]
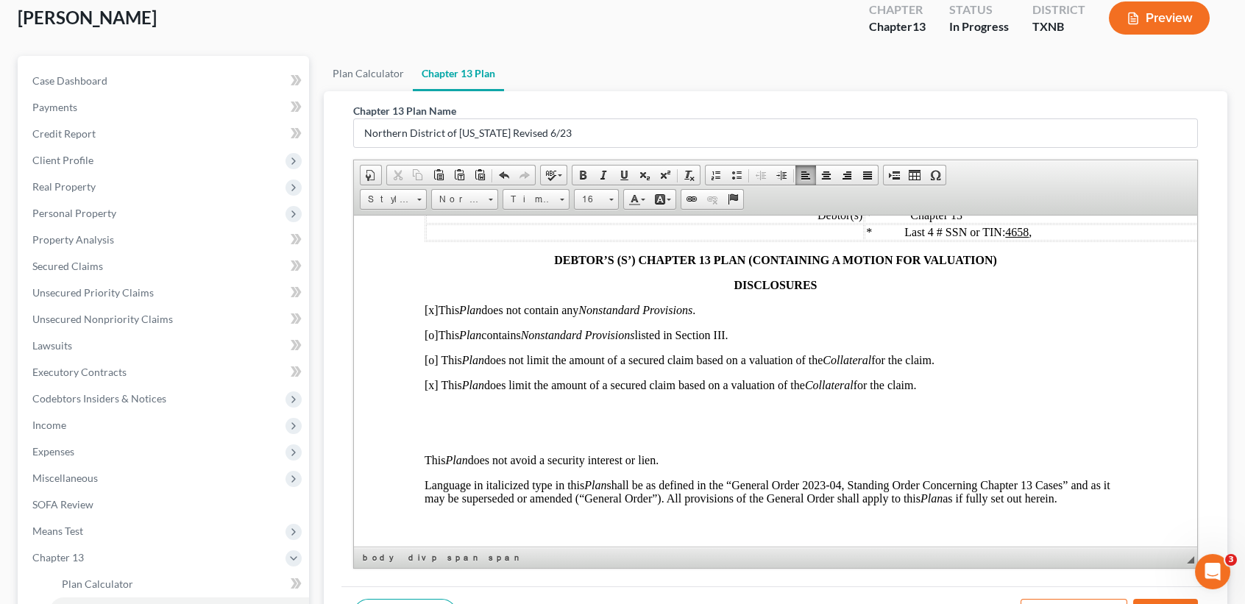
click at [612, 442] on p at bounding box center [776, 434] width 702 height 13
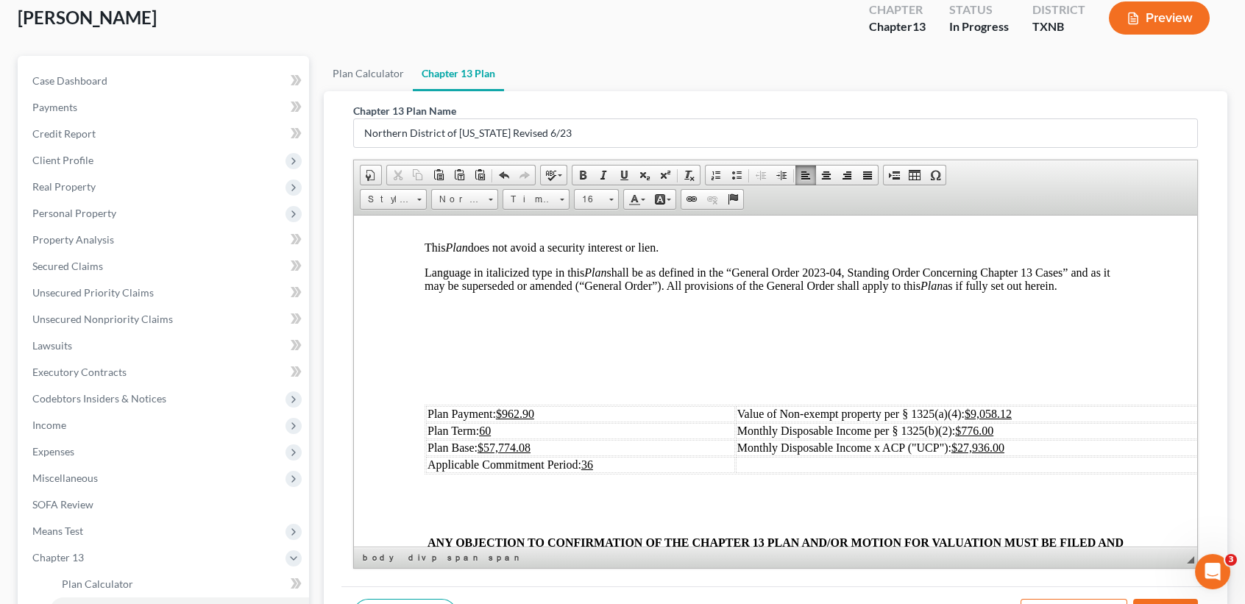
scroll to position [392, 0]
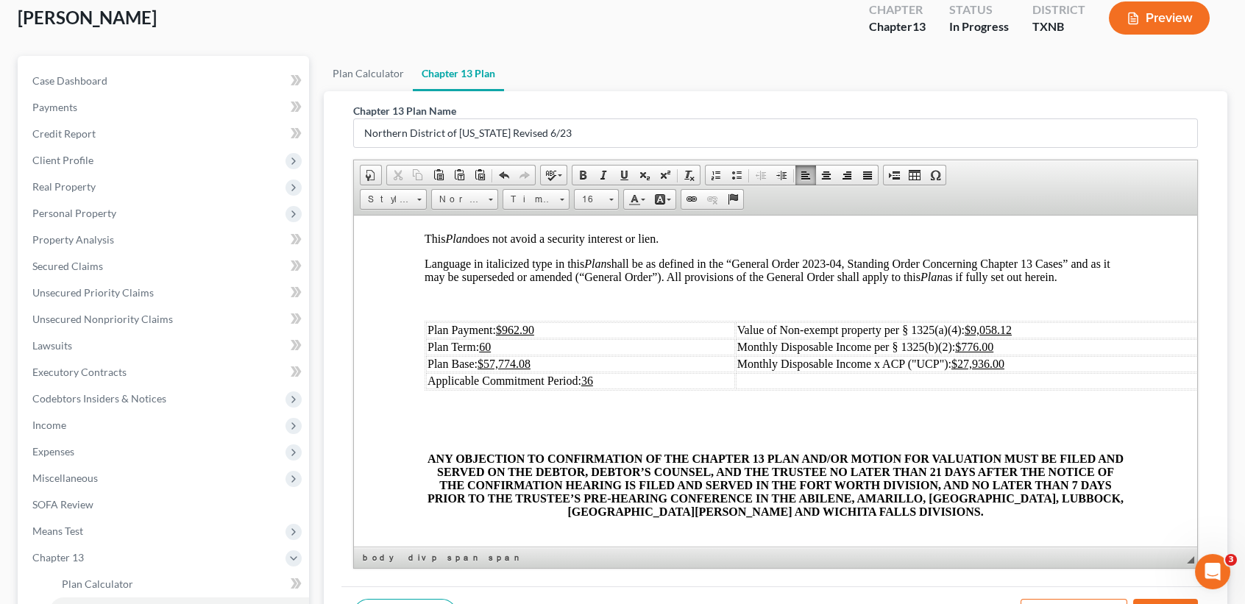
click at [587, 338] on td "Plan Payment: $962.90" at bounding box center [580, 330] width 309 height 16
click at [555, 338] on td "Plan Payment: $" at bounding box center [580, 330] width 309 height 16
drag, startPoint x: 537, startPoint y: 374, endPoint x: 487, endPoint y: 372, distance: 49.3
click at [487, 372] on td "Plan Base: $57,774.08" at bounding box center [580, 364] width 309 height 16
drag, startPoint x: 1011, startPoint y: 357, endPoint x: 968, endPoint y: 359, distance: 43.5
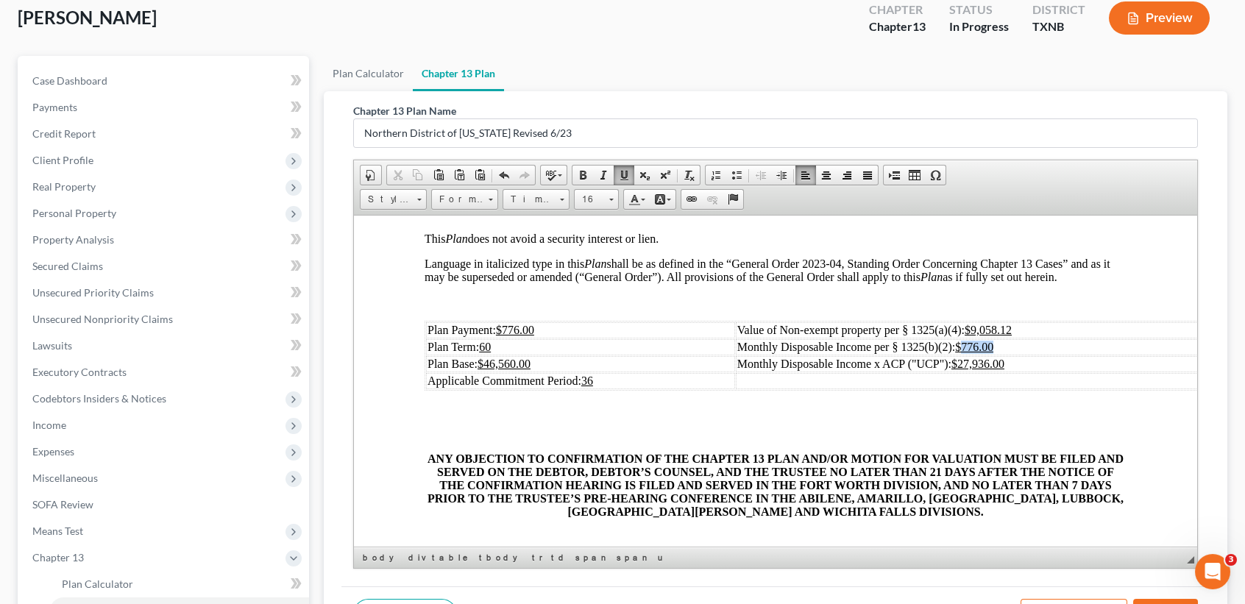
click at [968, 355] on td "Monthly Disposable Income per § 1325(b)(2): $776.00" at bounding box center [990, 347] width 509 height 16
drag, startPoint x: 1025, startPoint y: 378, endPoint x: 961, endPoint y: 375, distance: 64.1
click at [961, 372] on td "Monthly Disposable Income x ACP ("UCP"): $27,936.00" at bounding box center [990, 364] width 509 height 16
click at [1013, 415] on p at bounding box center [776, 408] width 702 height 13
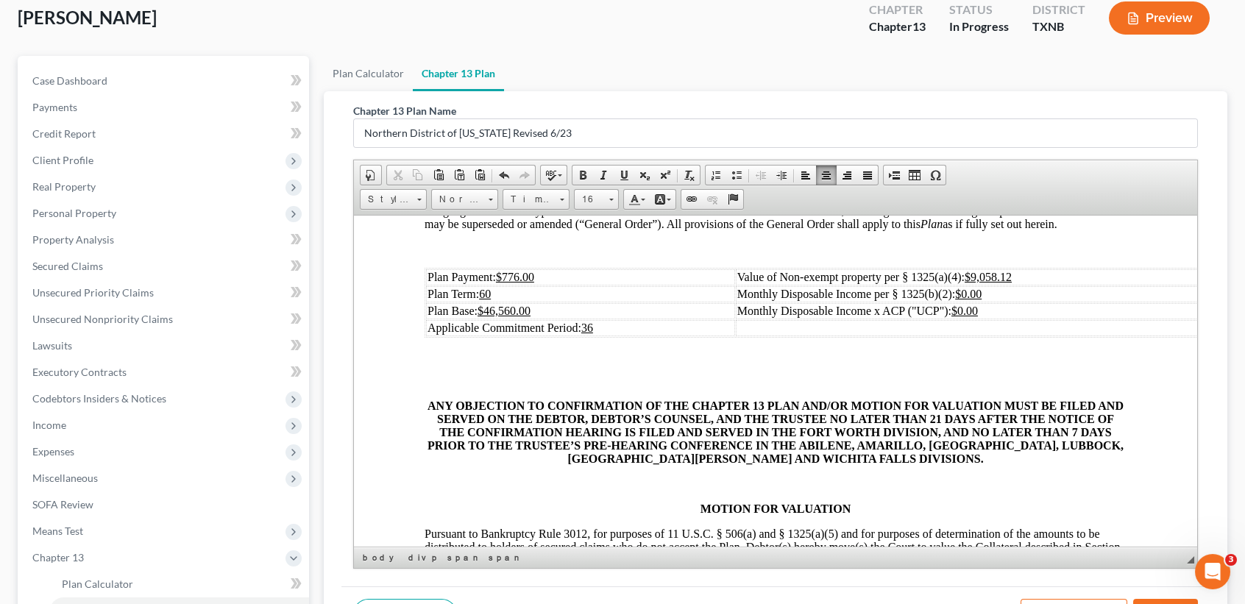
scroll to position [490, 0]
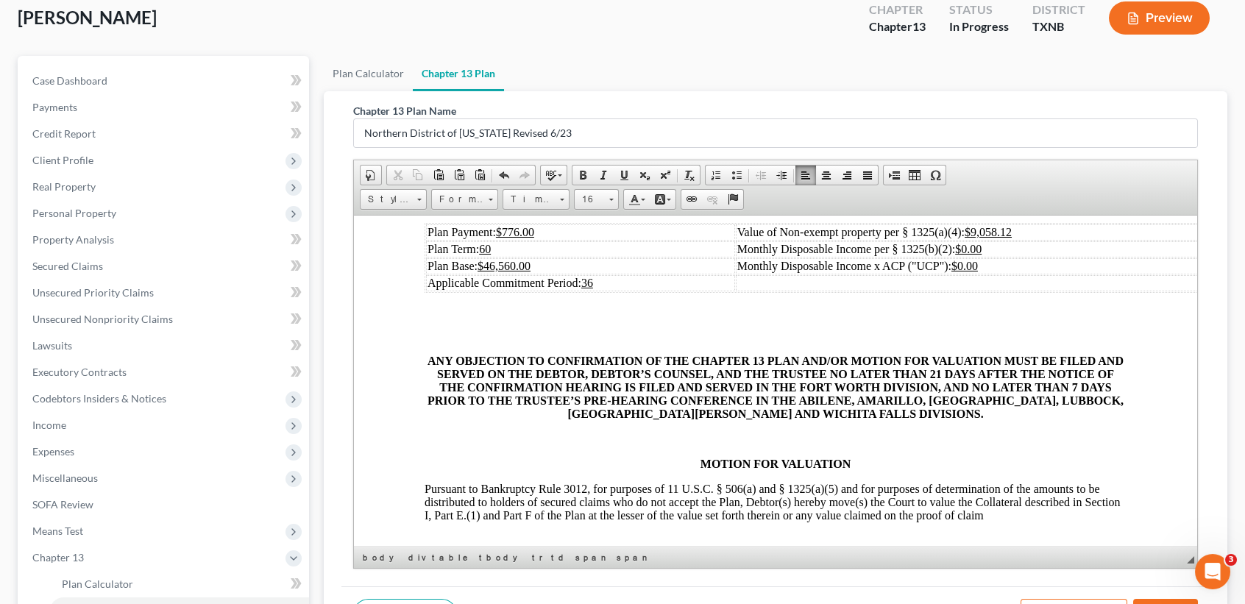
click at [820, 342] on p at bounding box center [776, 335] width 702 height 13
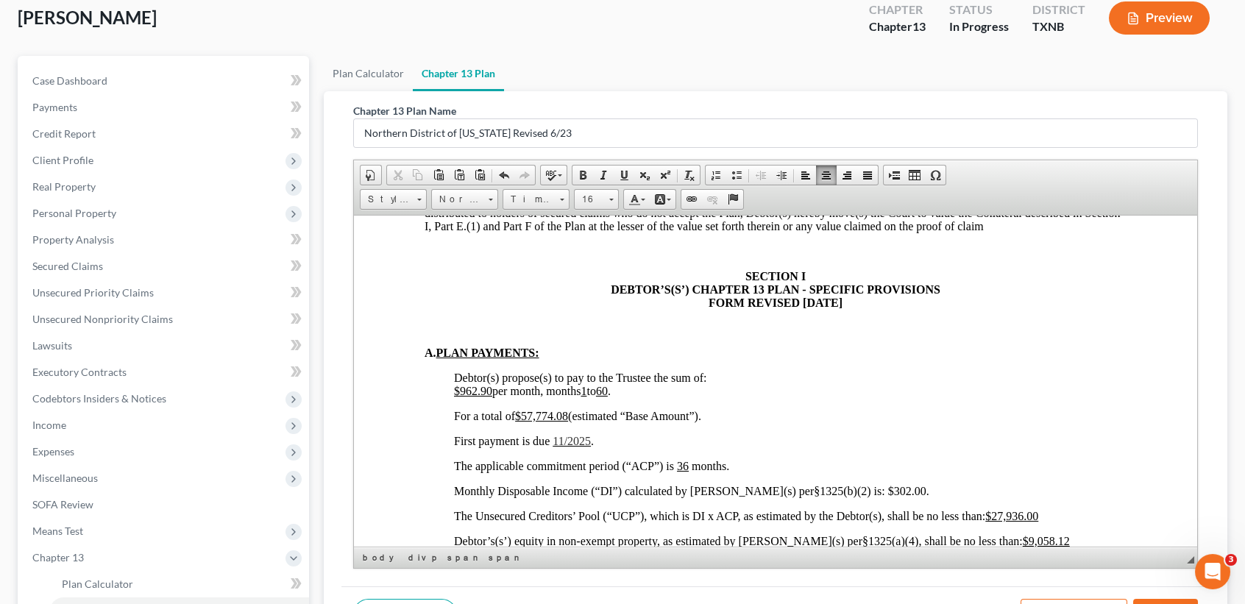
scroll to position [785, 0]
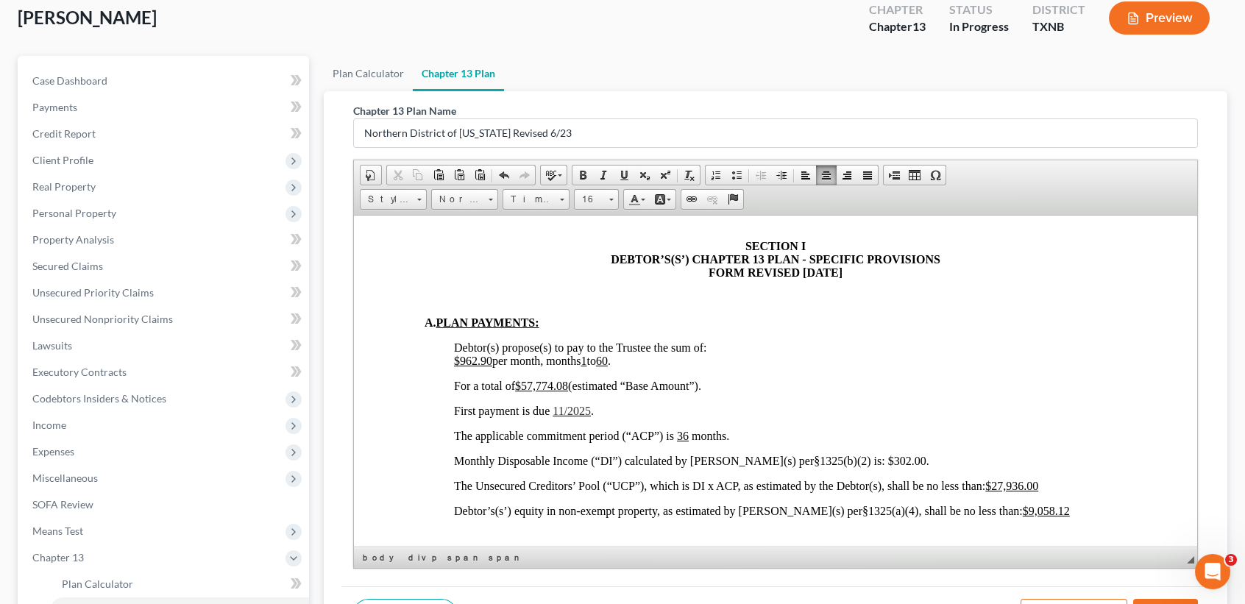
click at [495, 367] on span "Debtor(s) propose(s) to pay to the Trustee the sum of: $962.90 per month, month…" at bounding box center [580, 354] width 253 height 26
drag, startPoint x: 568, startPoint y: 404, endPoint x: 602, endPoint y: 403, distance: 34.6
click at [571, 392] on span "For a total of $57,774.08 (estimated “Base Amount”)." at bounding box center [577, 385] width 247 height 13
click at [565, 417] on span "11/2025" at bounding box center [572, 410] width 38 height 13
click at [569, 417] on span "11/2025" at bounding box center [572, 410] width 38 height 13
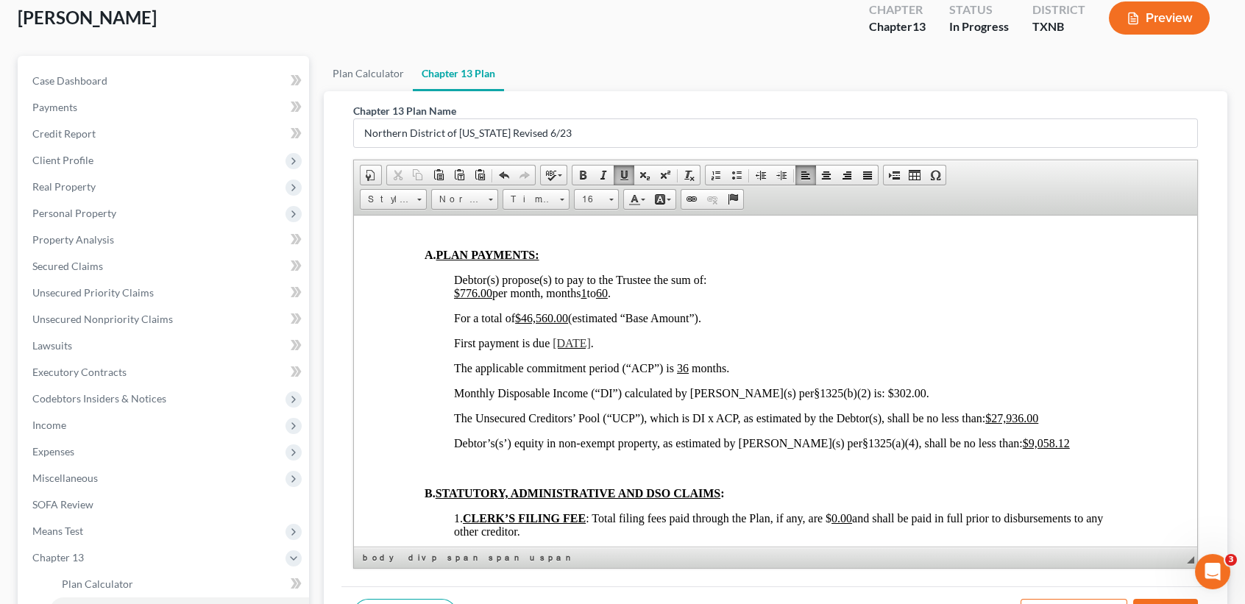
scroll to position [883, 0]
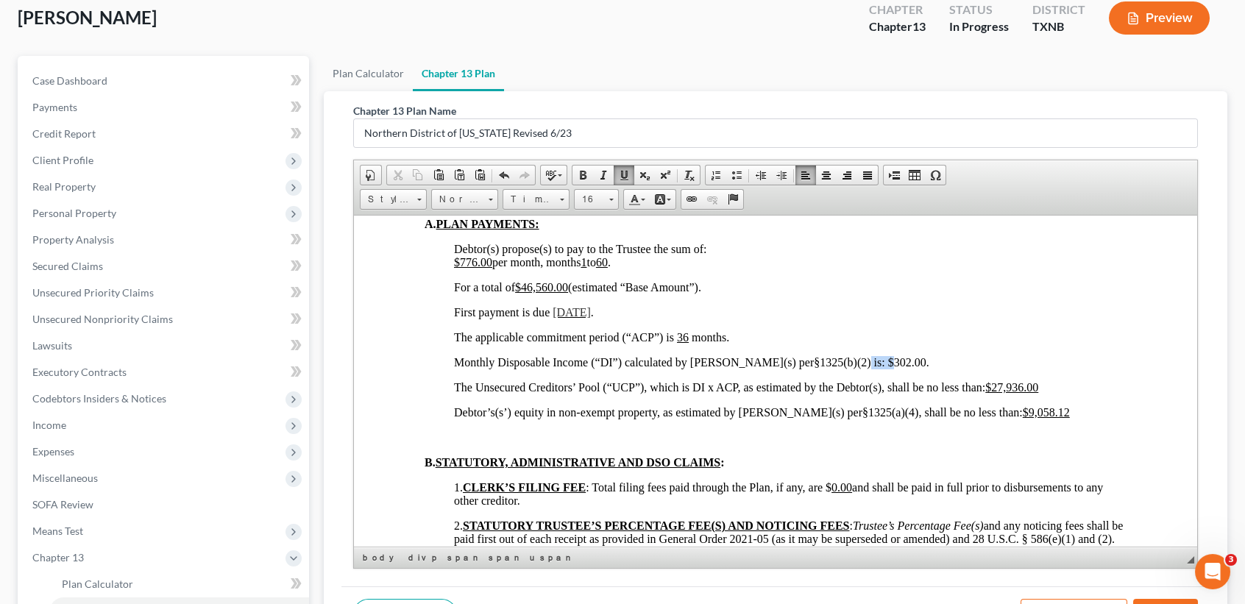
drag, startPoint x: 880, startPoint y: 389, endPoint x: 844, endPoint y: 386, distance: 36.2
click at [844, 369] on p "Monthly Disposable Income (“DI”) calculated by Debtor(s) per§1325(b)(2) is: $30…" at bounding box center [790, 362] width 673 height 13
drag, startPoint x: 1065, startPoint y: 407, endPoint x: 997, endPoint y: 411, distance: 68.6
click at [997, 394] on p "The Unsecured Creditors’ Pool (“UCP”), which is DI x ACP, as estimated by the D…" at bounding box center [790, 387] width 673 height 13
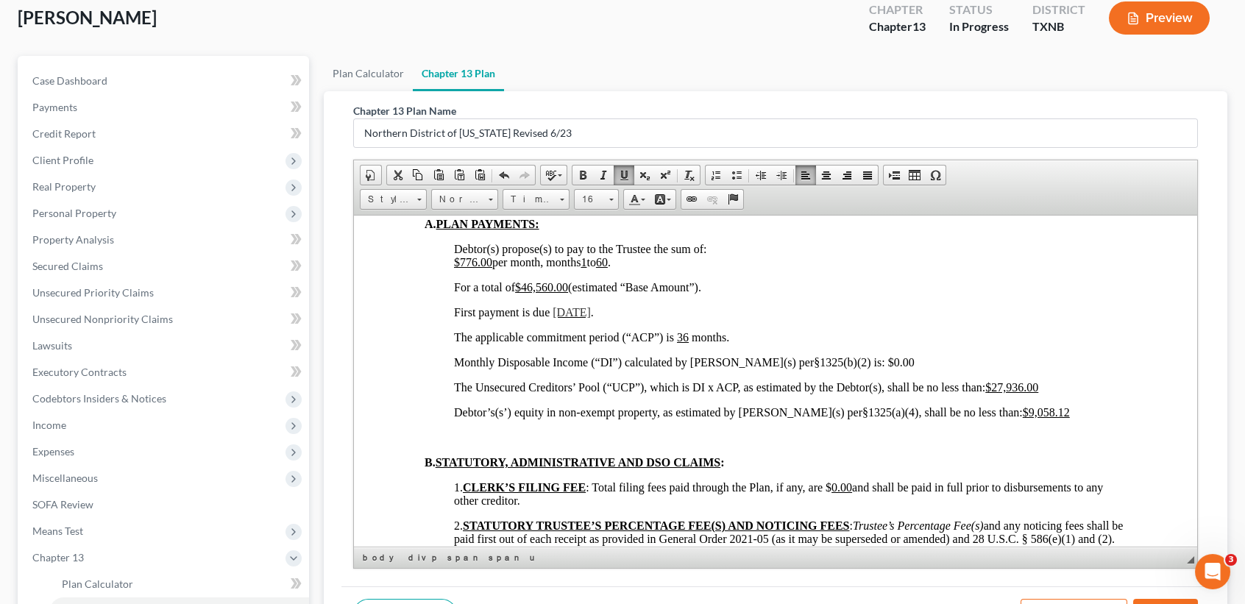
click at [1048, 344] on p "The applicable commitment period (“ACP”) is 36 months." at bounding box center [790, 337] width 673 height 13
drag, startPoint x: 1050, startPoint y: 411, endPoint x: 995, endPoint y: 412, distance: 54.5
click at [995, 394] on p "The Unsecured Creditors’ Pool (“UCP”), which is DI x ACP, as estimated by the D…" at bounding box center [790, 387] width 673 height 13
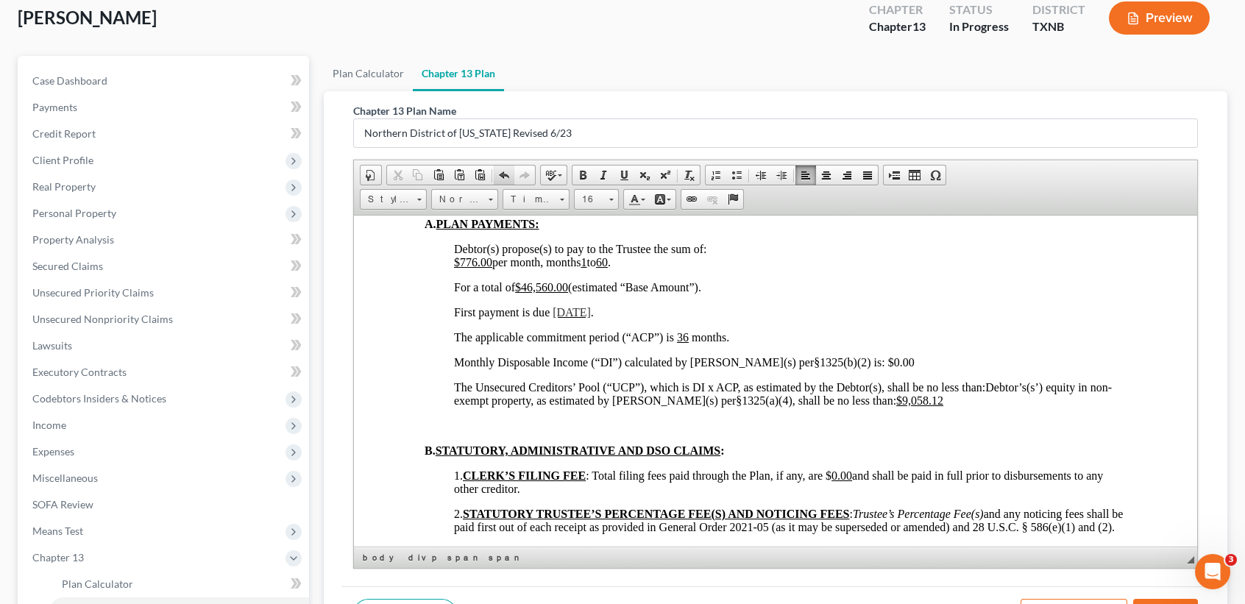
click at [506, 171] on span at bounding box center [504, 175] width 12 height 12
click at [506, 170] on span at bounding box center [504, 175] width 12 height 12
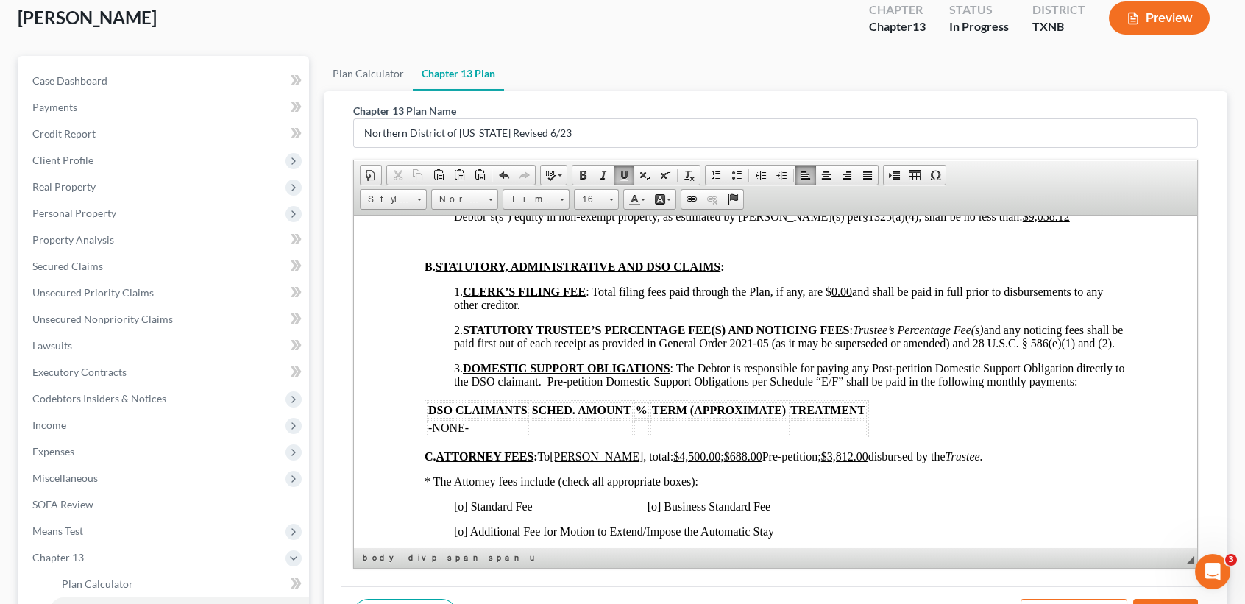
scroll to position [1178, 0]
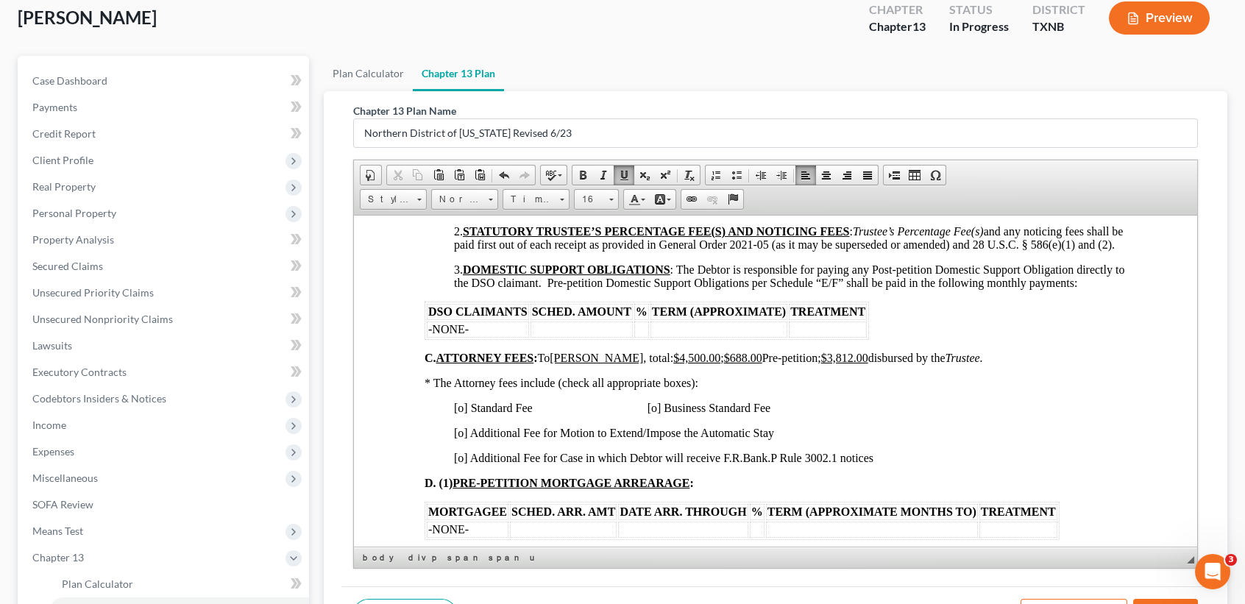
click at [459, 414] on span "[o] Standard Fee [o] Business Standard Fee" at bounding box center [612, 407] width 317 height 13
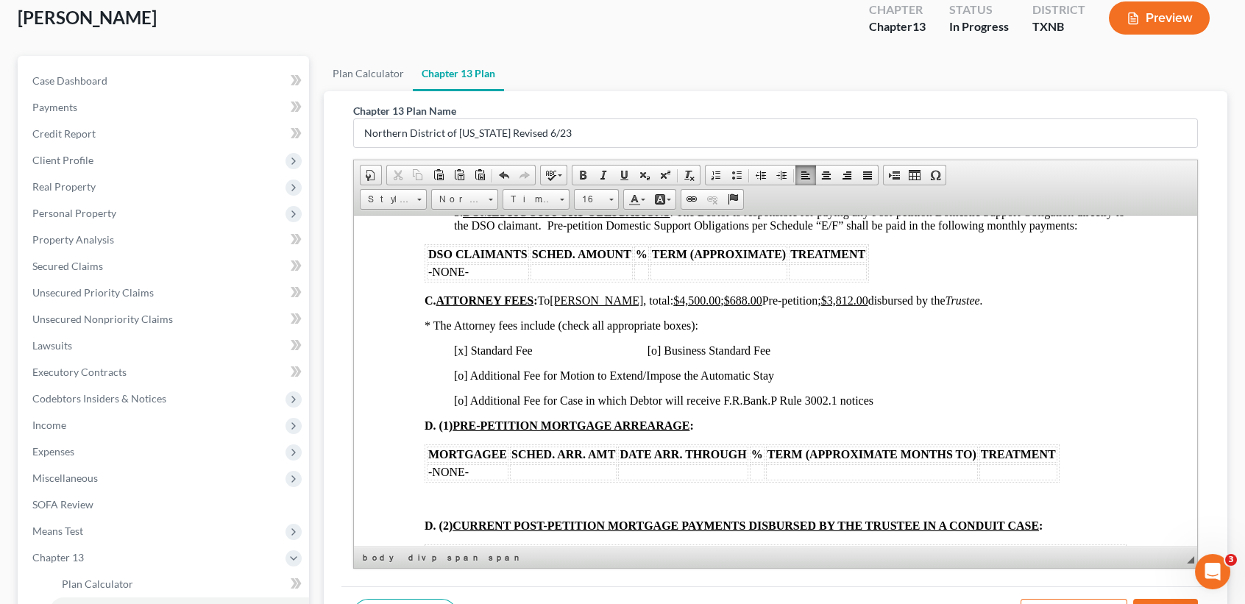
scroll to position [1276, 0]
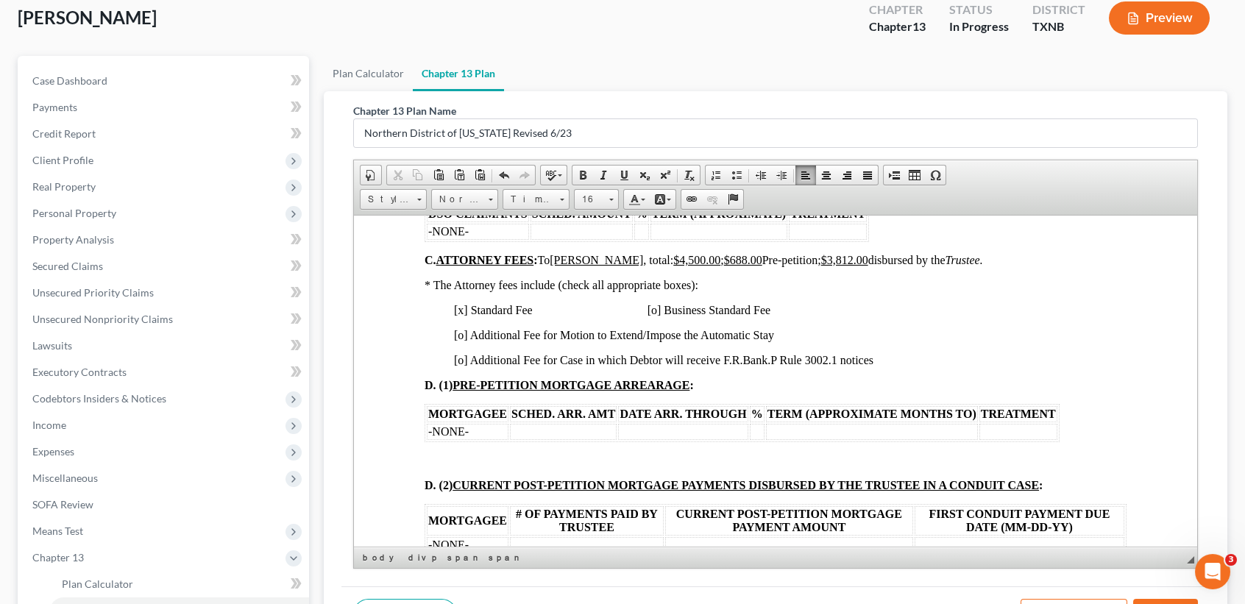
click at [468, 341] on span "[o] Additional Fee for Motion to Extend/Impose the Automatic Stay" at bounding box center [614, 334] width 320 height 13
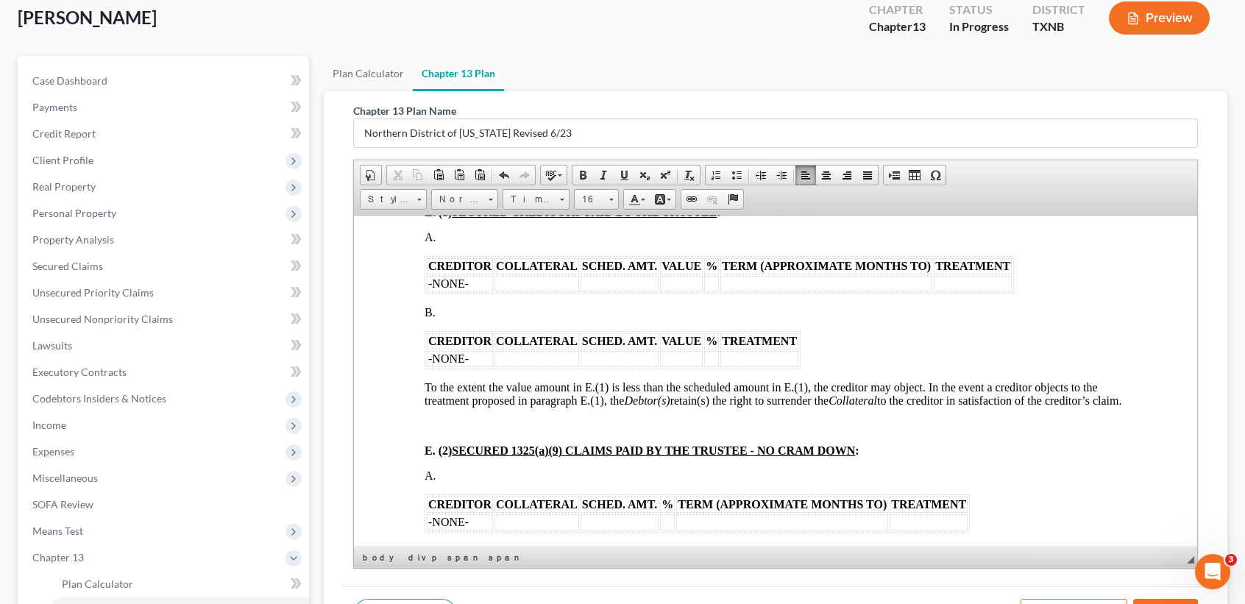
scroll to position [1767, 0]
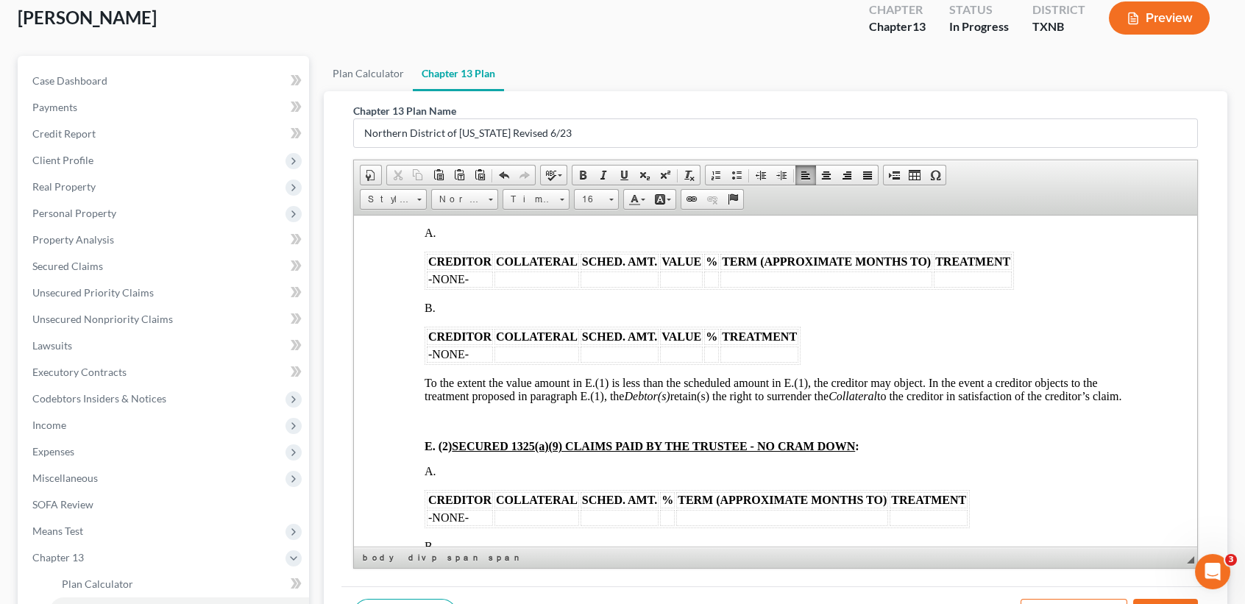
drag, startPoint x: 438, startPoint y: 367, endPoint x: 414, endPoint y: 335, distance: 39.9
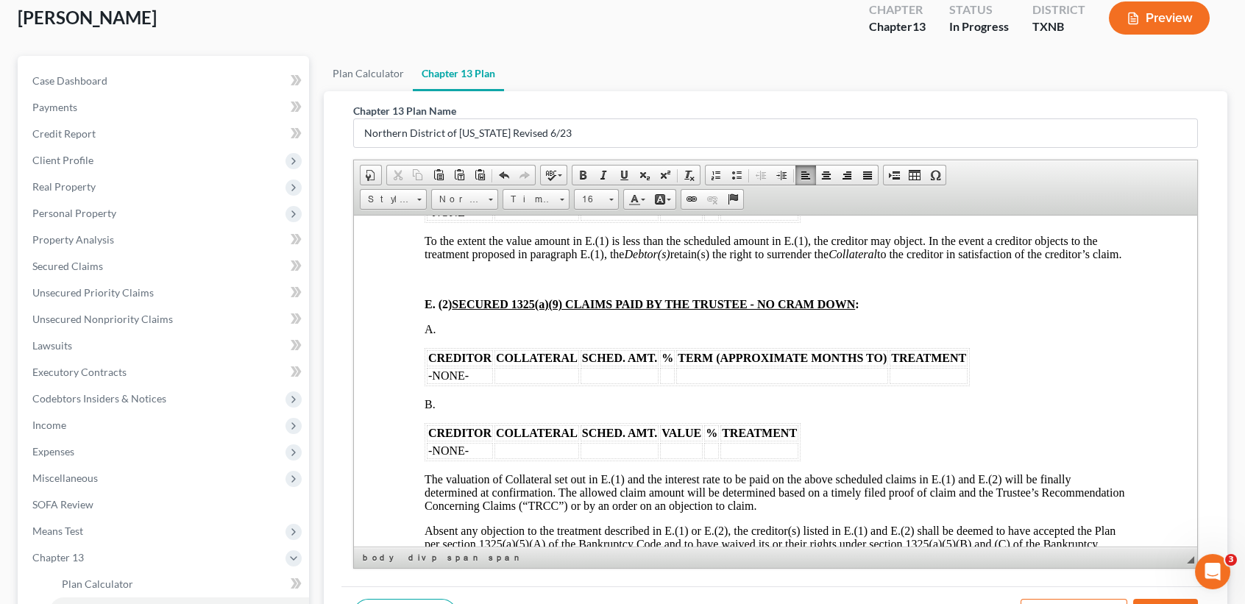
scroll to position [1864, 0]
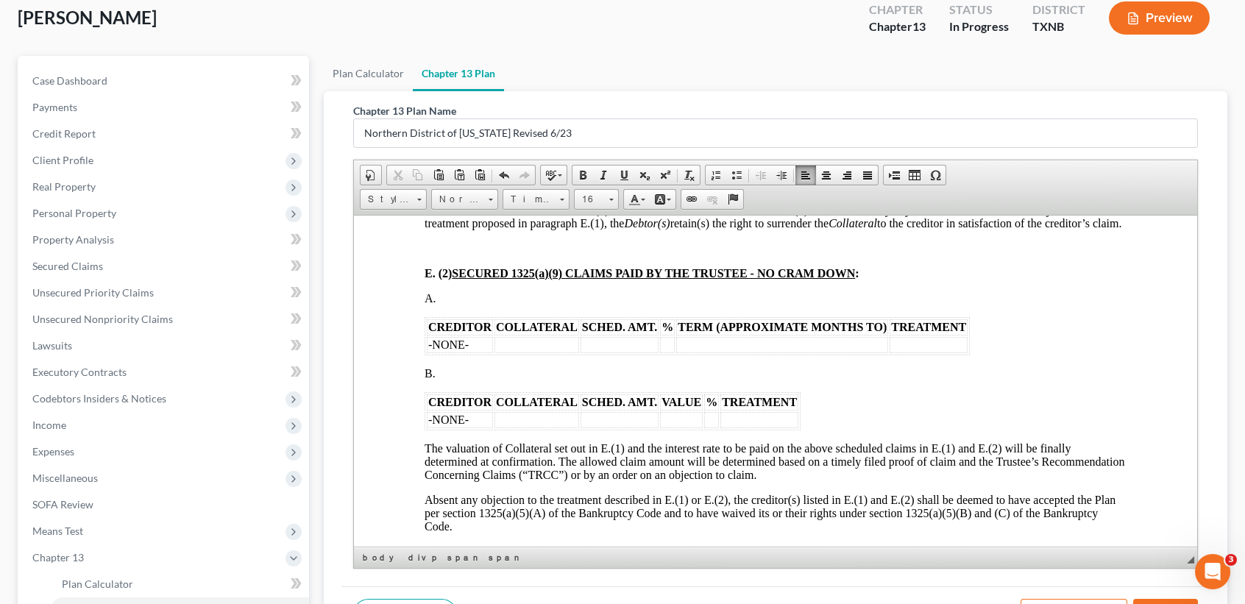
drag, startPoint x: 437, startPoint y: 453, endPoint x: 411, endPoint y: 417, distance: 44.8
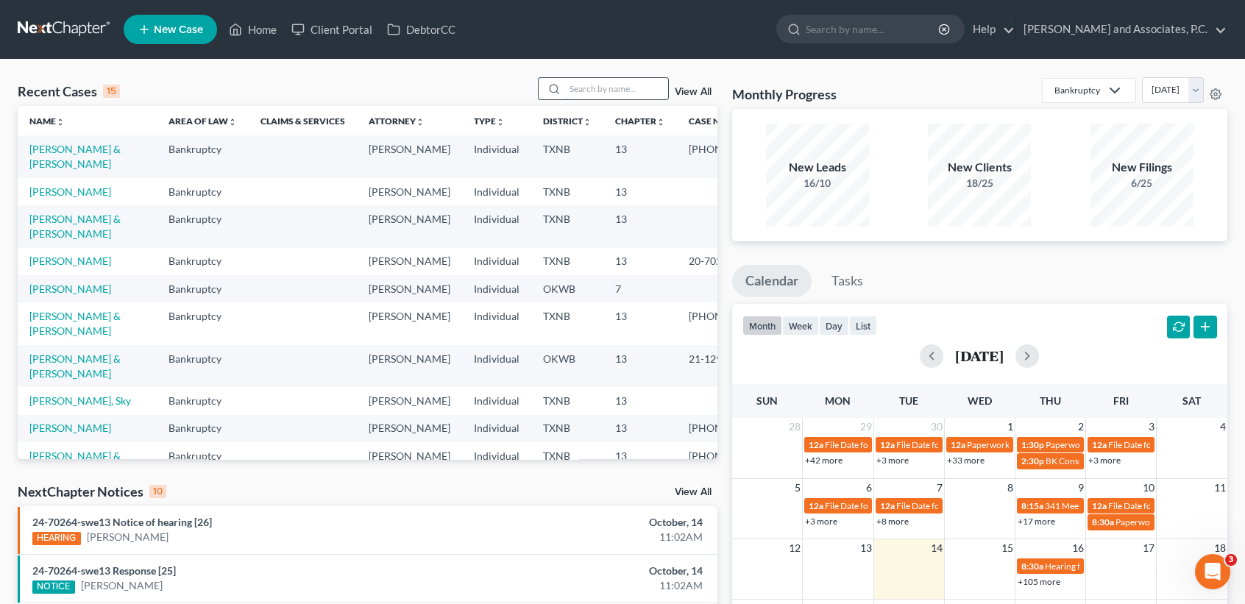
click at [610, 82] on input "search" at bounding box center [616, 88] width 103 height 21
type input "e"
type input "w"
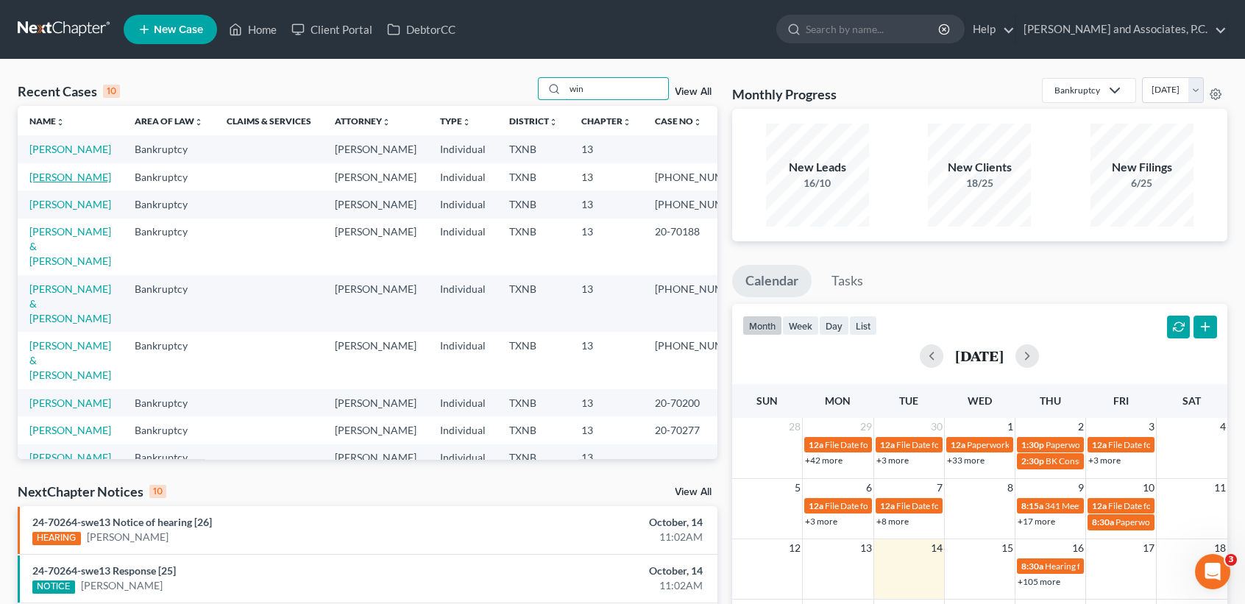
type input "win"
click at [46, 183] on link "[PERSON_NAME]" at bounding box center [70, 177] width 82 height 13
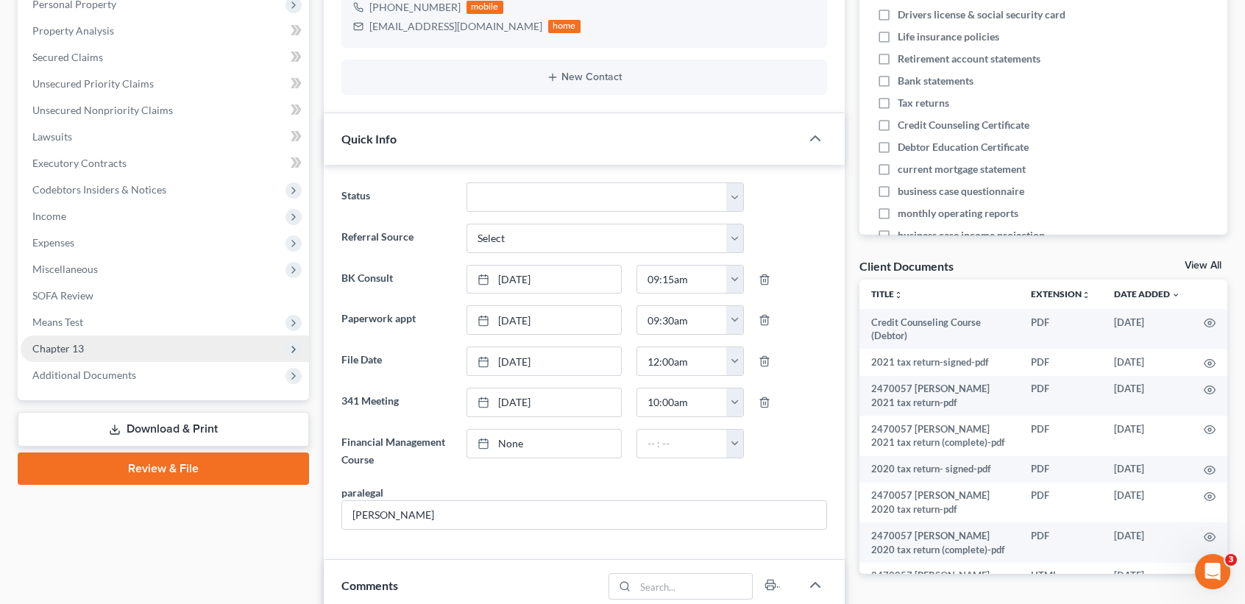
scroll to position [7225, 0]
click at [87, 355] on span "Chapter 13" at bounding box center [165, 349] width 289 height 26
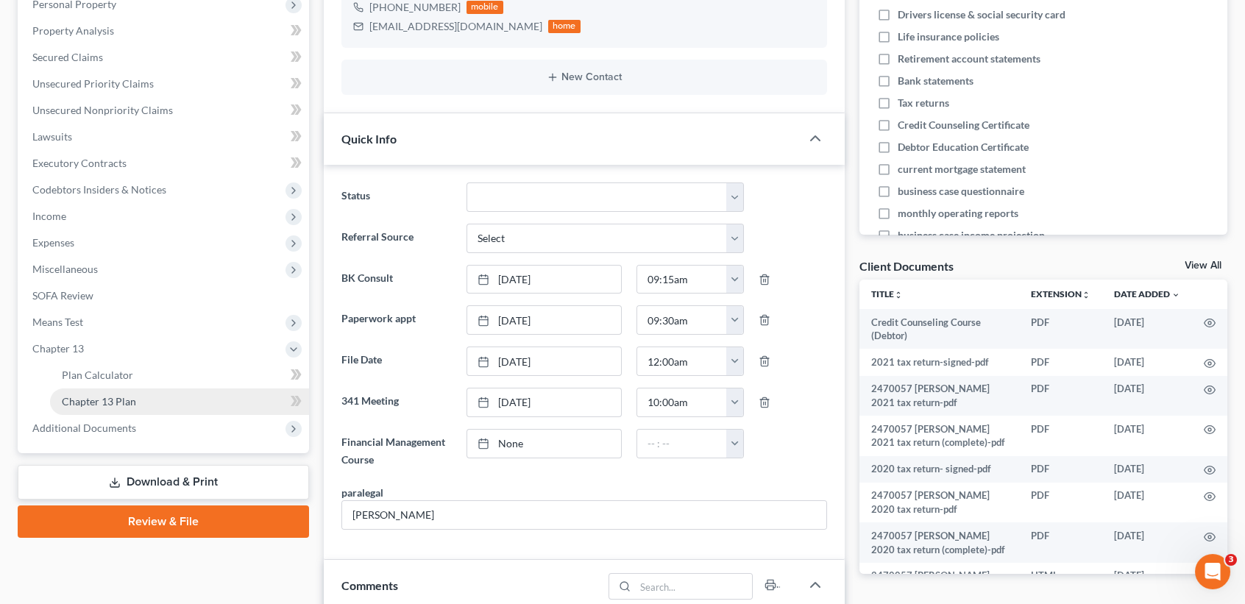
click at [100, 402] on span "Chapter 13 Plan" at bounding box center [99, 401] width 74 height 13
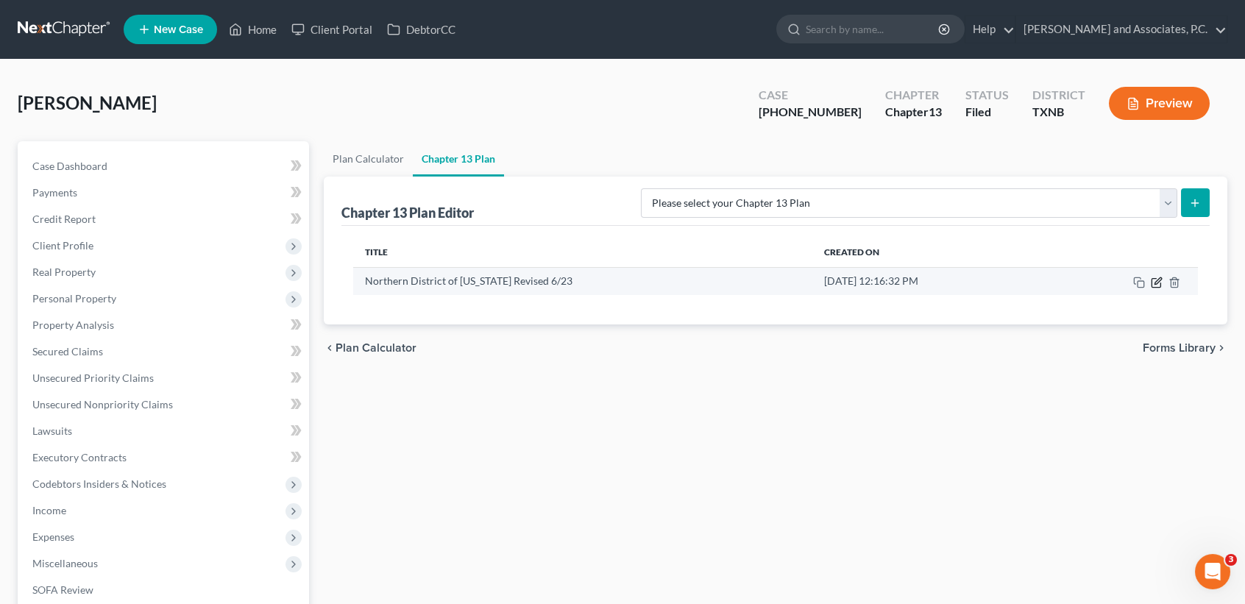
click at [1161, 280] on icon "button" at bounding box center [1158, 281] width 7 height 7
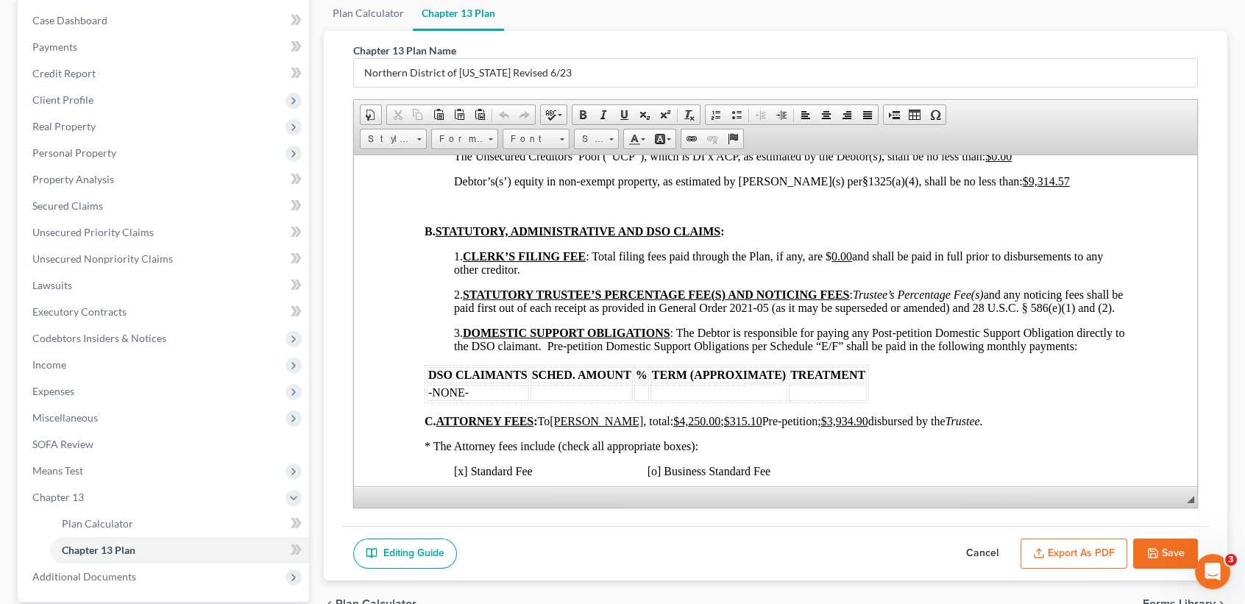
scroll to position [282, 0]
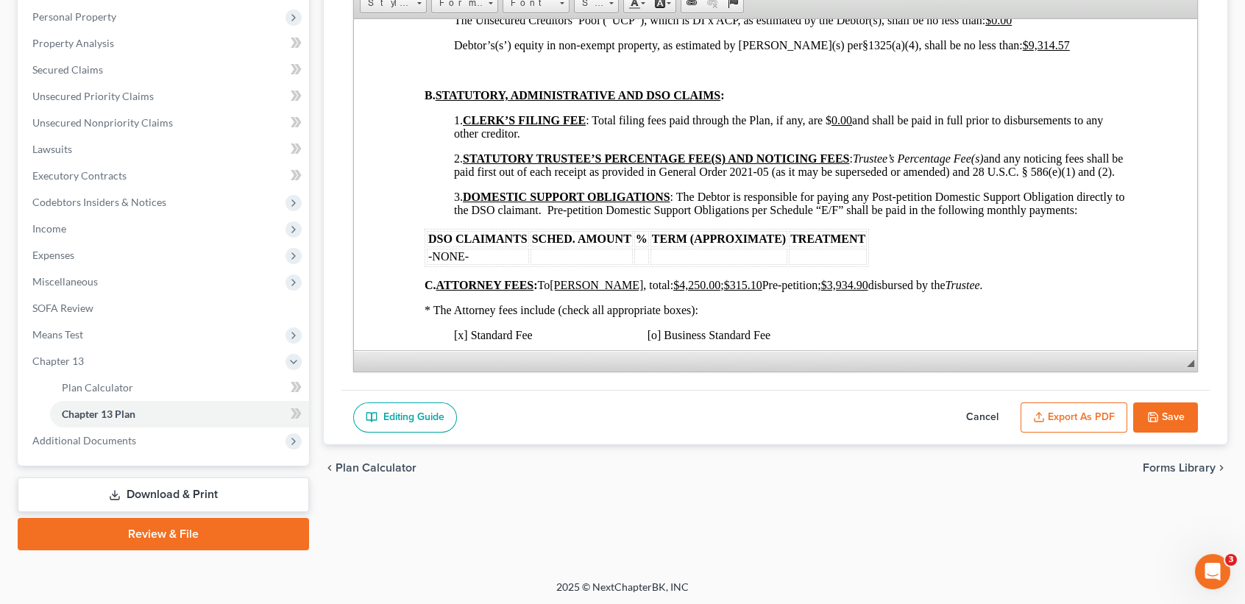
click at [1174, 414] on button "Save" at bounding box center [1166, 418] width 65 height 31
